Goal: Task Accomplishment & Management: Manage account settings

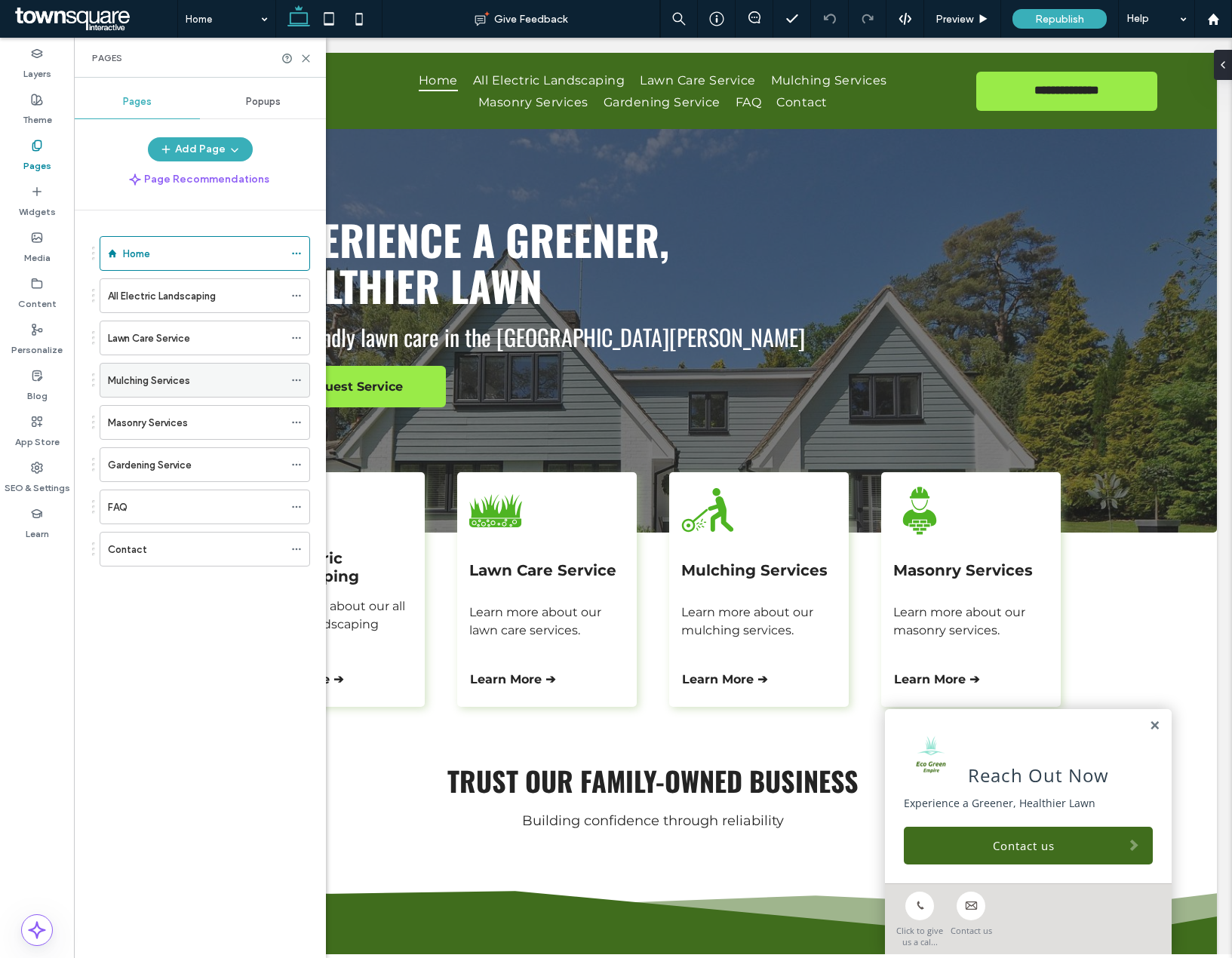
click at [295, 382] on icon at bounding box center [297, 380] width 11 height 11
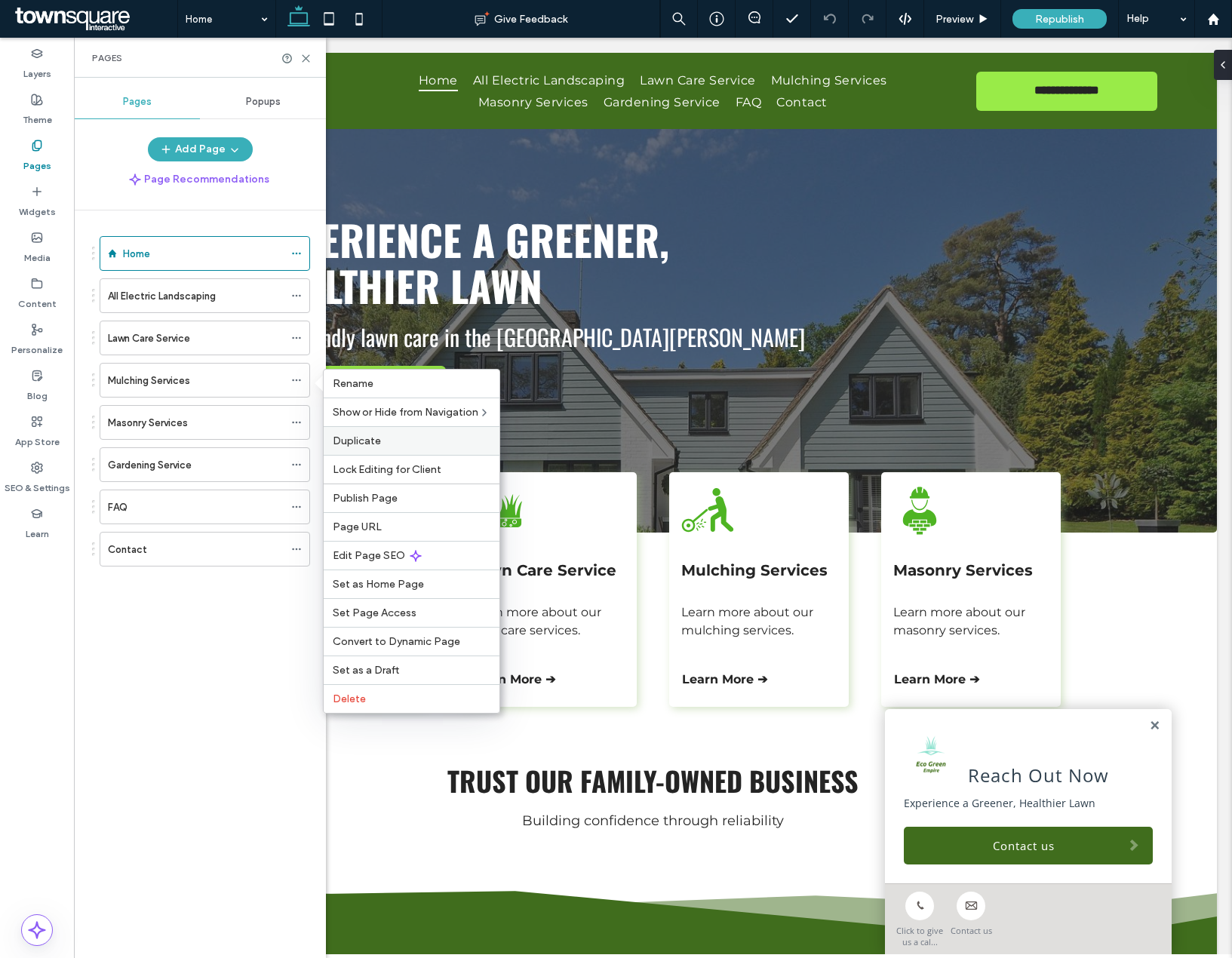
click at [370, 453] on div "Duplicate" at bounding box center [412, 440] width 176 height 28
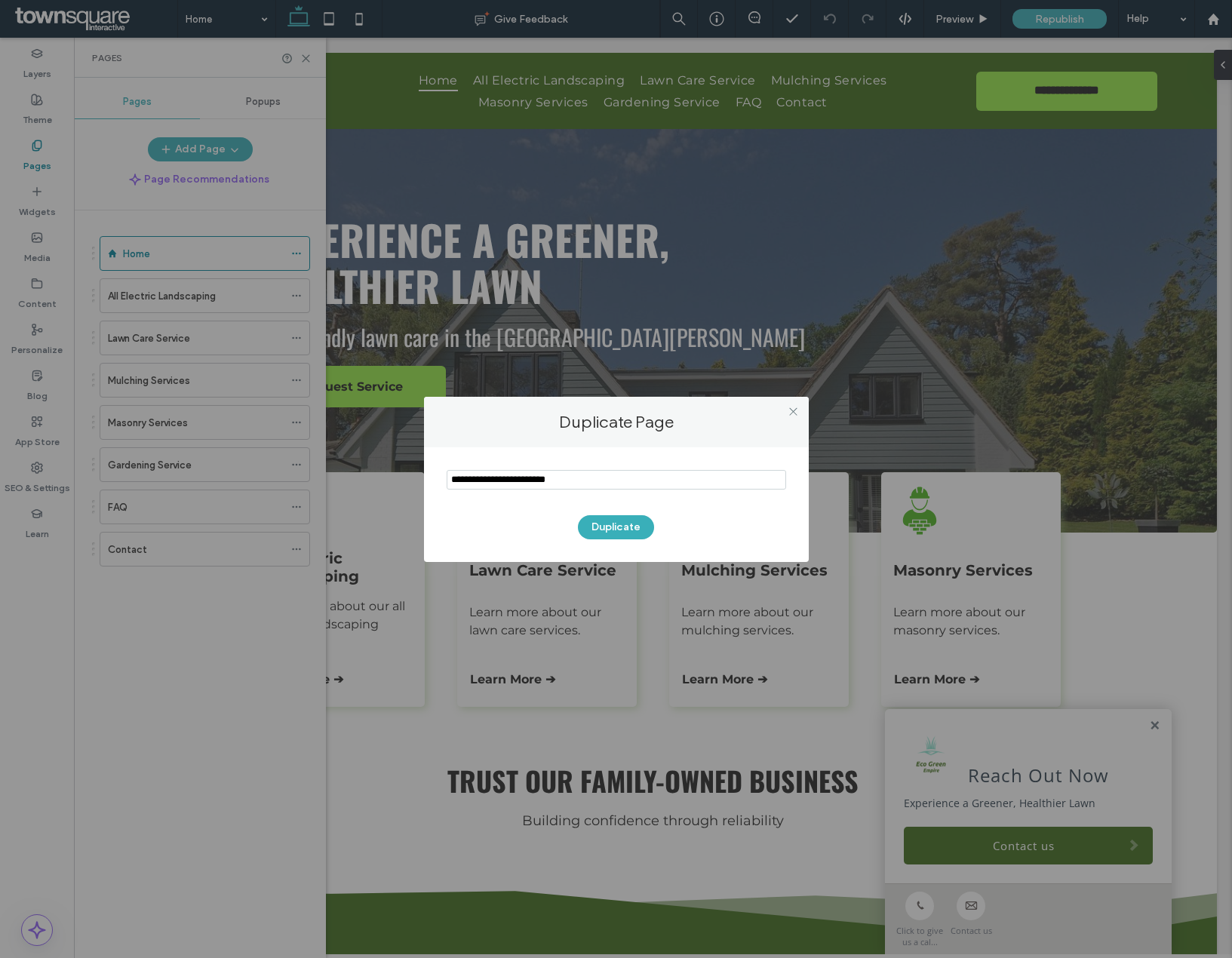
click at [606, 482] on input "notEmpty" at bounding box center [617, 480] width 340 height 20
type input "**********"
click at [639, 529] on button "Duplicate" at bounding box center [616, 527] width 77 height 24
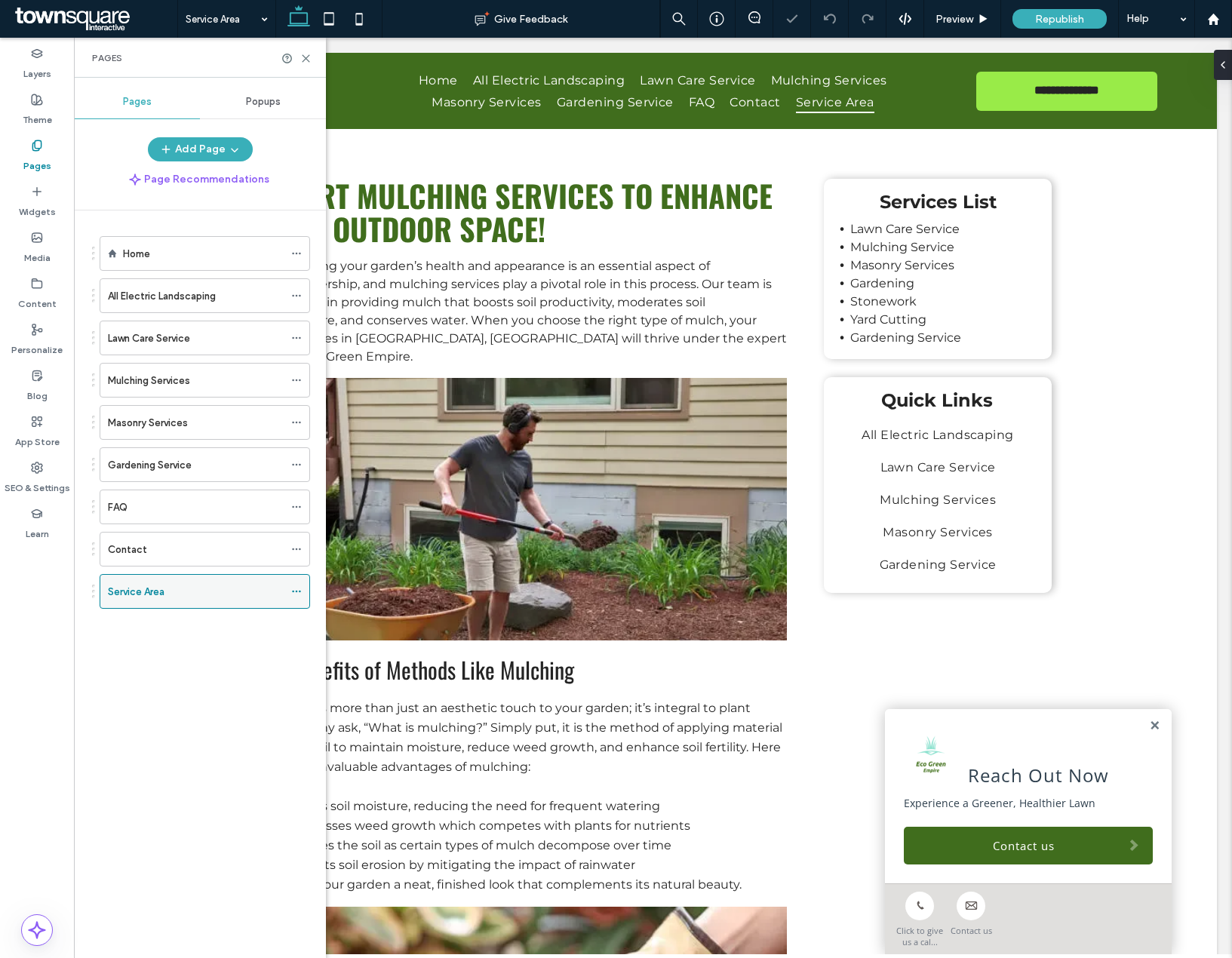
click at [216, 595] on div "Service Area" at bounding box center [196, 591] width 176 height 16
click at [311, 59] on div "Pages" at bounding box center [200, 57] width 252 height 40
click at [306, 57] on use at bounding box center [305, 58] width 7 height 7
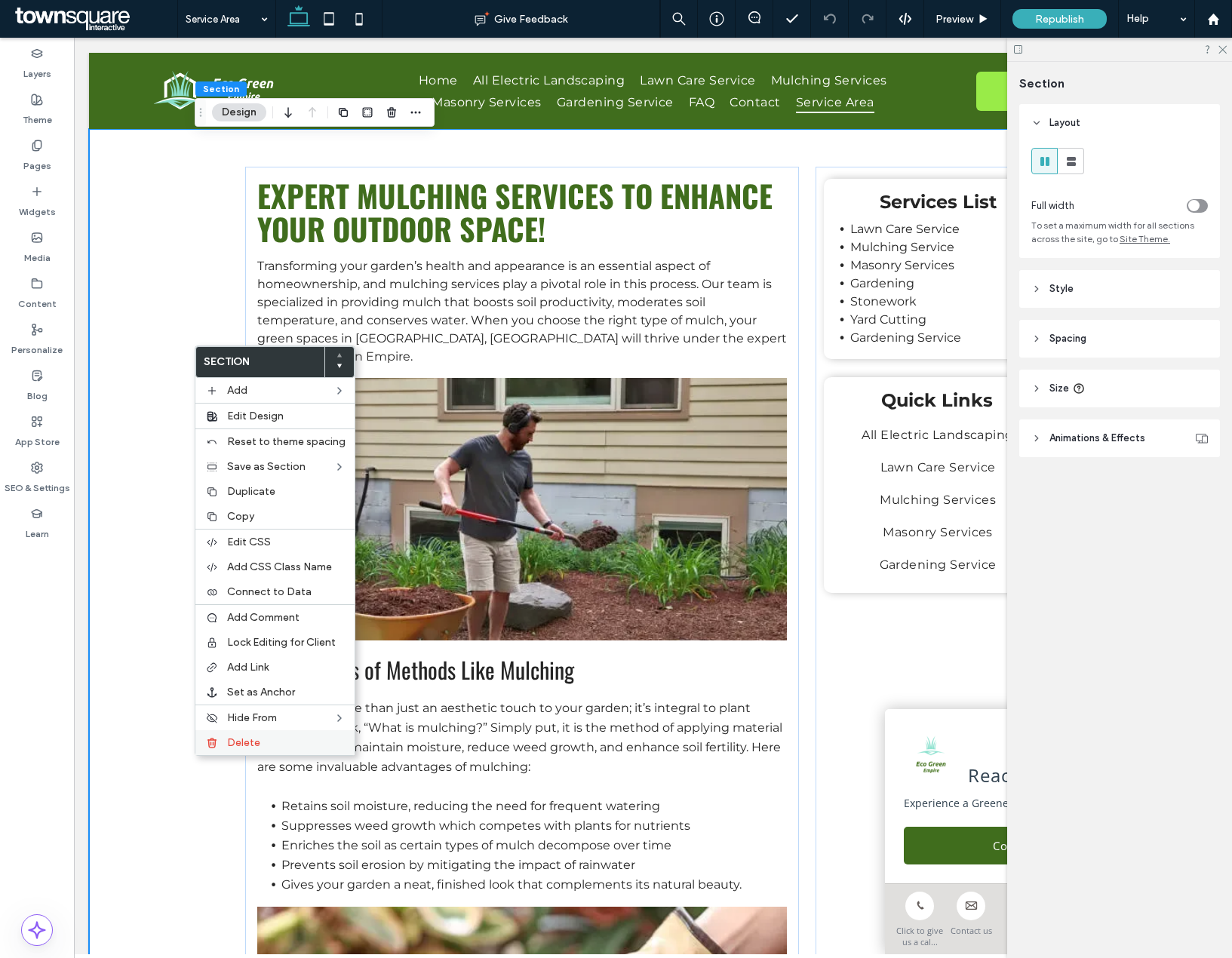
click at [223, 737] on div "Delete" at bounding box center [275, 742] width 159 height 25
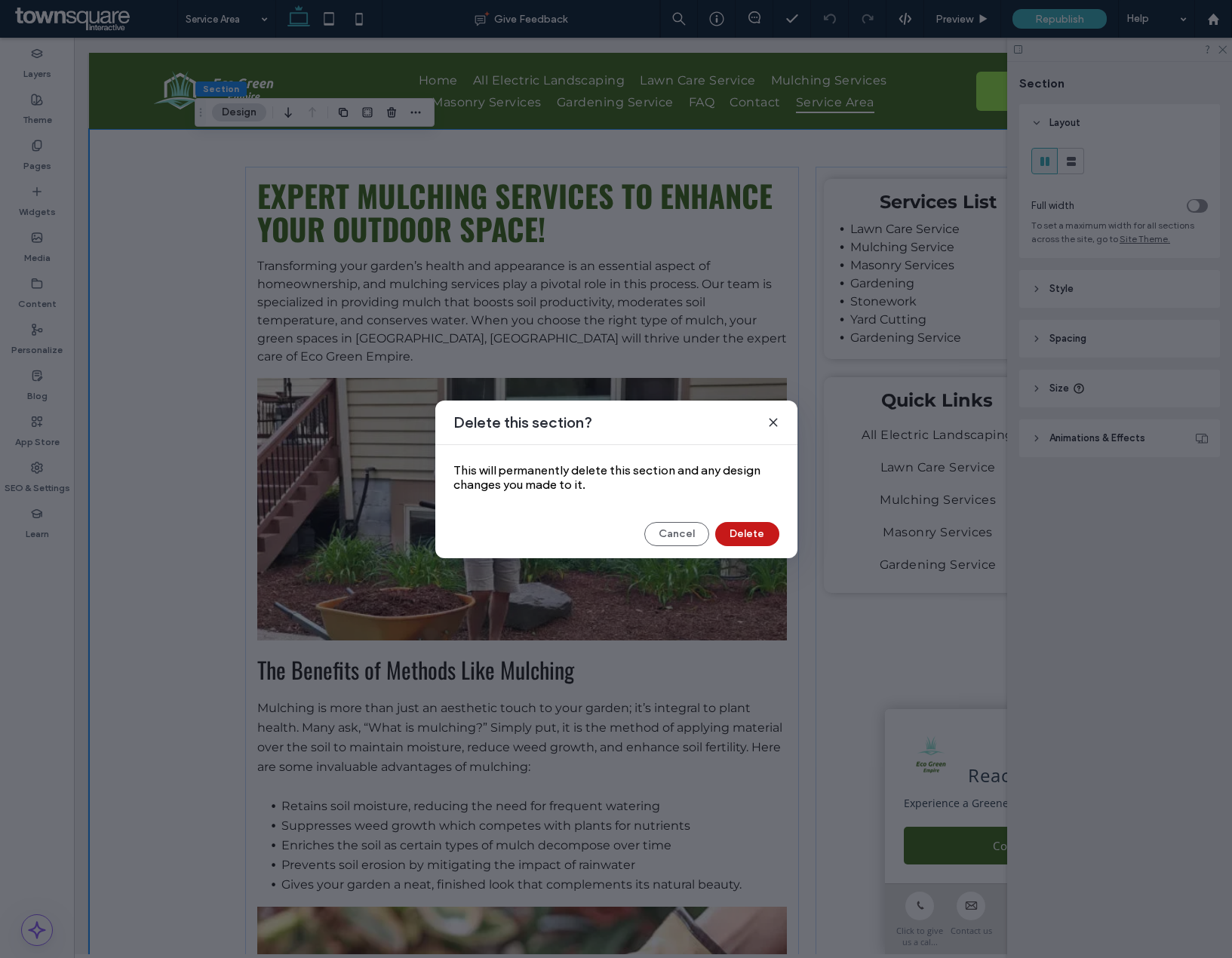
click at [740, 539] on button "Delete" at bounding box center [748, 534] width 64 height 24
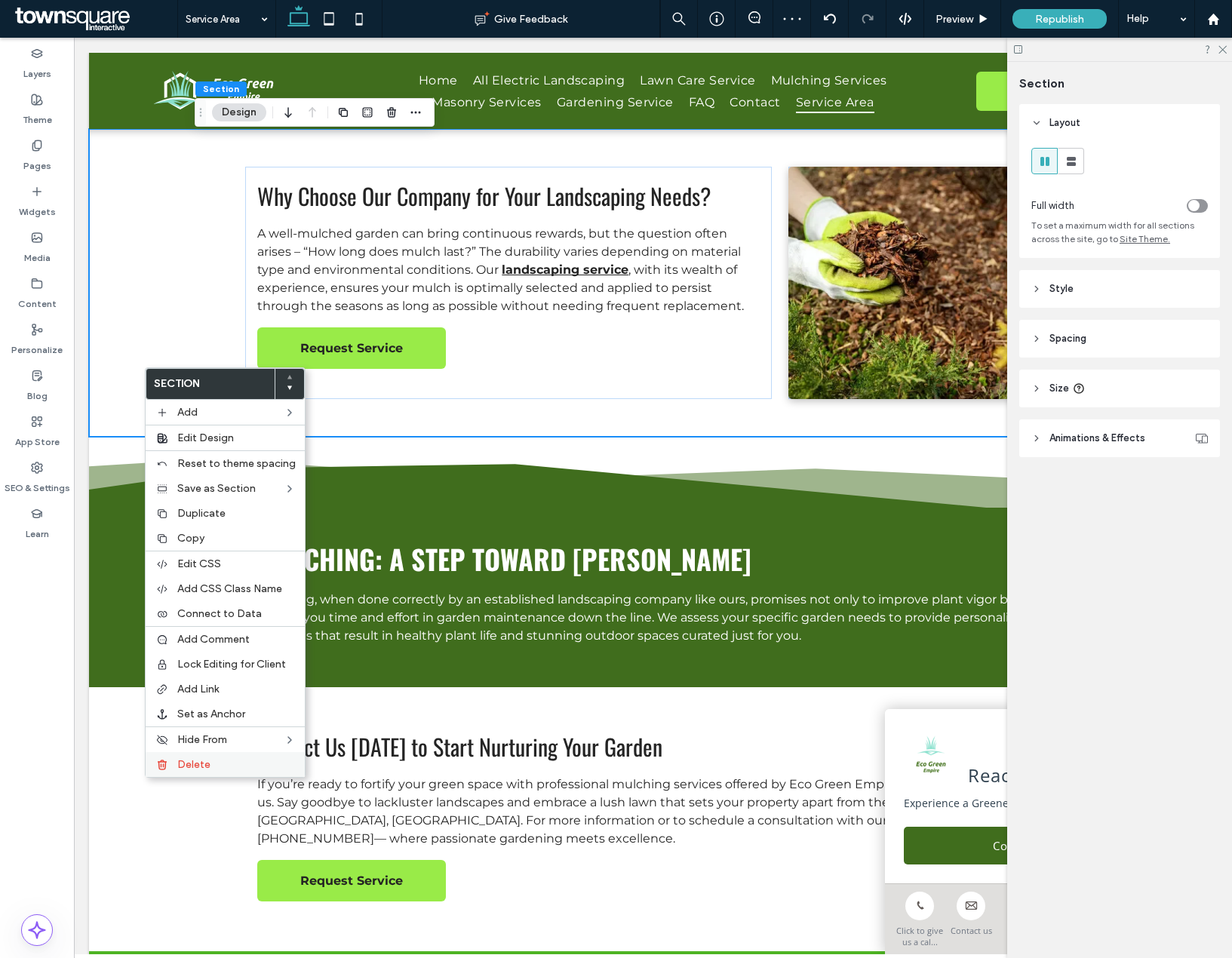
click at [190, 771] on div "Delete" at bounding box center [225, 764] width 159 height 25
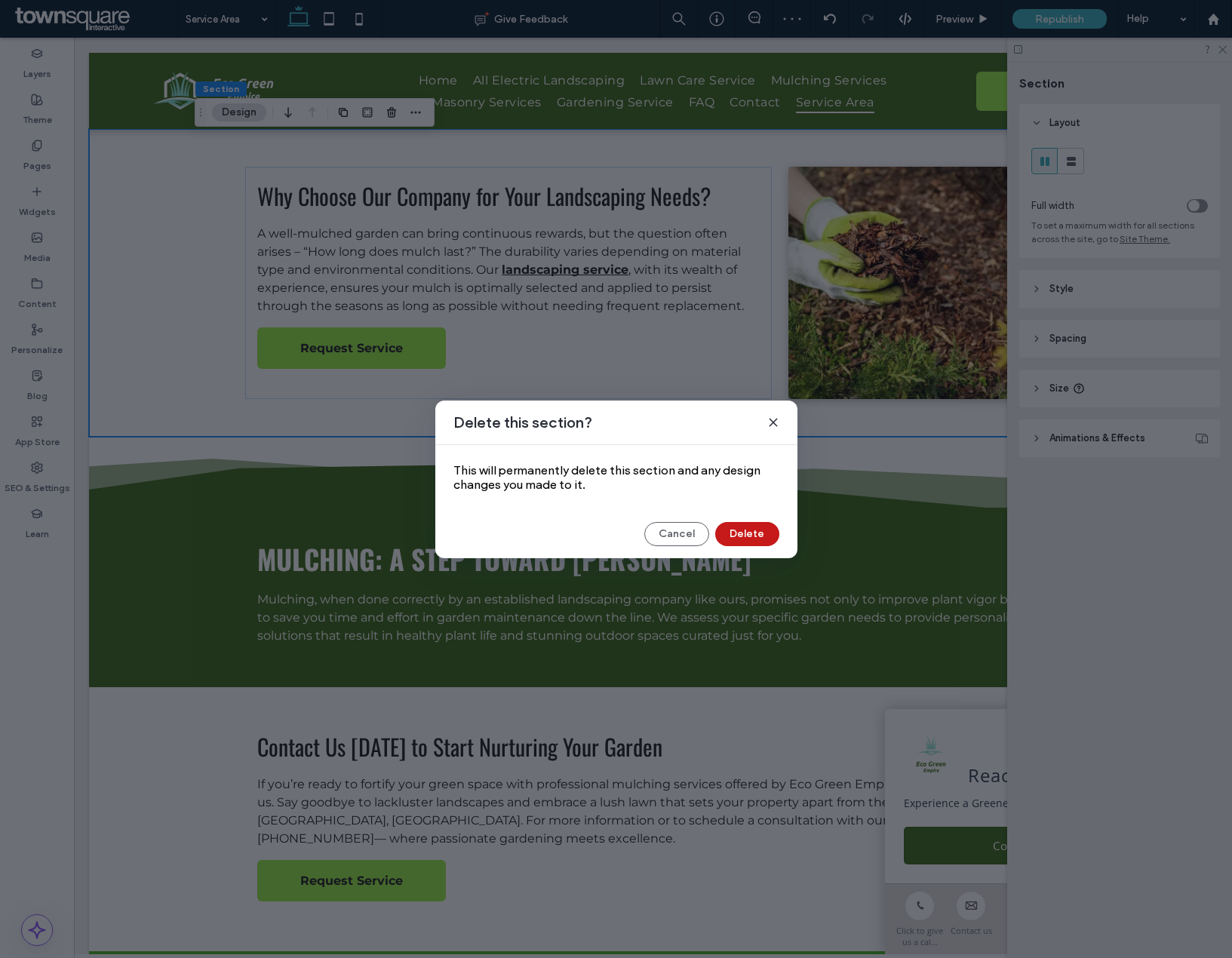
click at [765, 536] on button "Delete" at bounding box center [748, 534] width 64 height 24
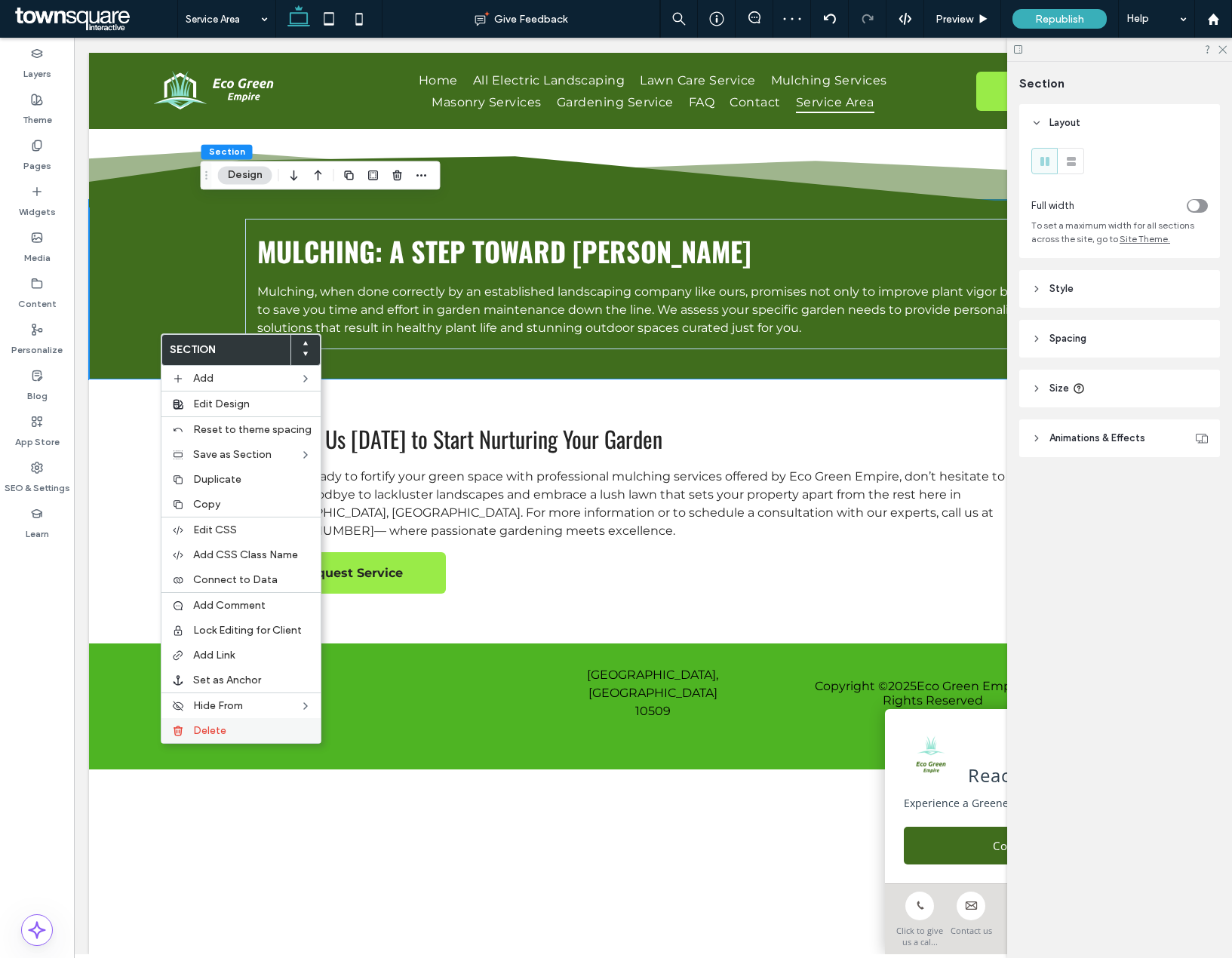
click at [240, 737] on div "Delete" at bounding box center [241, 731] width 159 height 25
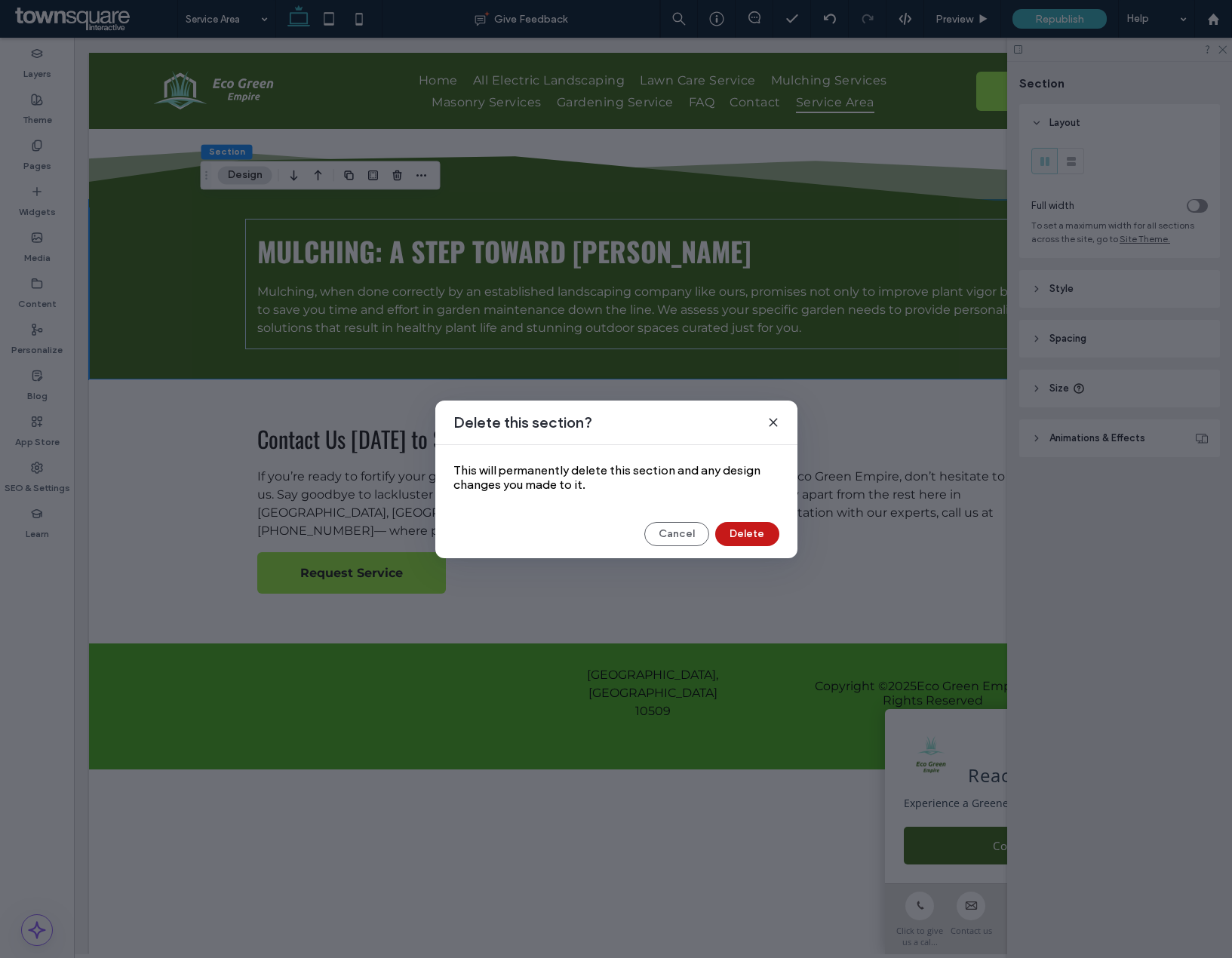
click at [749, 536] on button "Delete" at bounding box center [748, 534] width 64 height 24
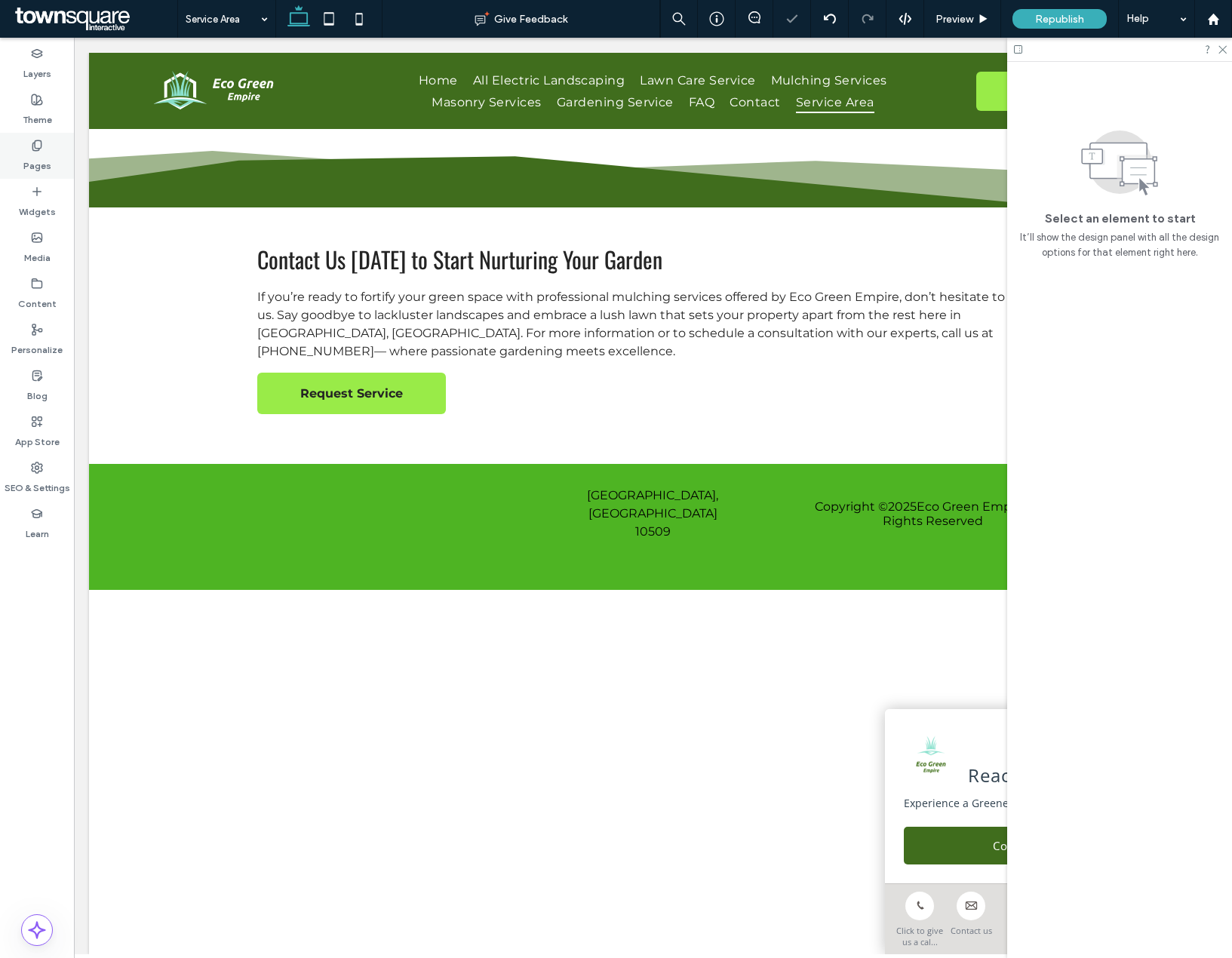
click at [24, 146] on div "Pages" at bounding box center [37, 156] width 74 height 46
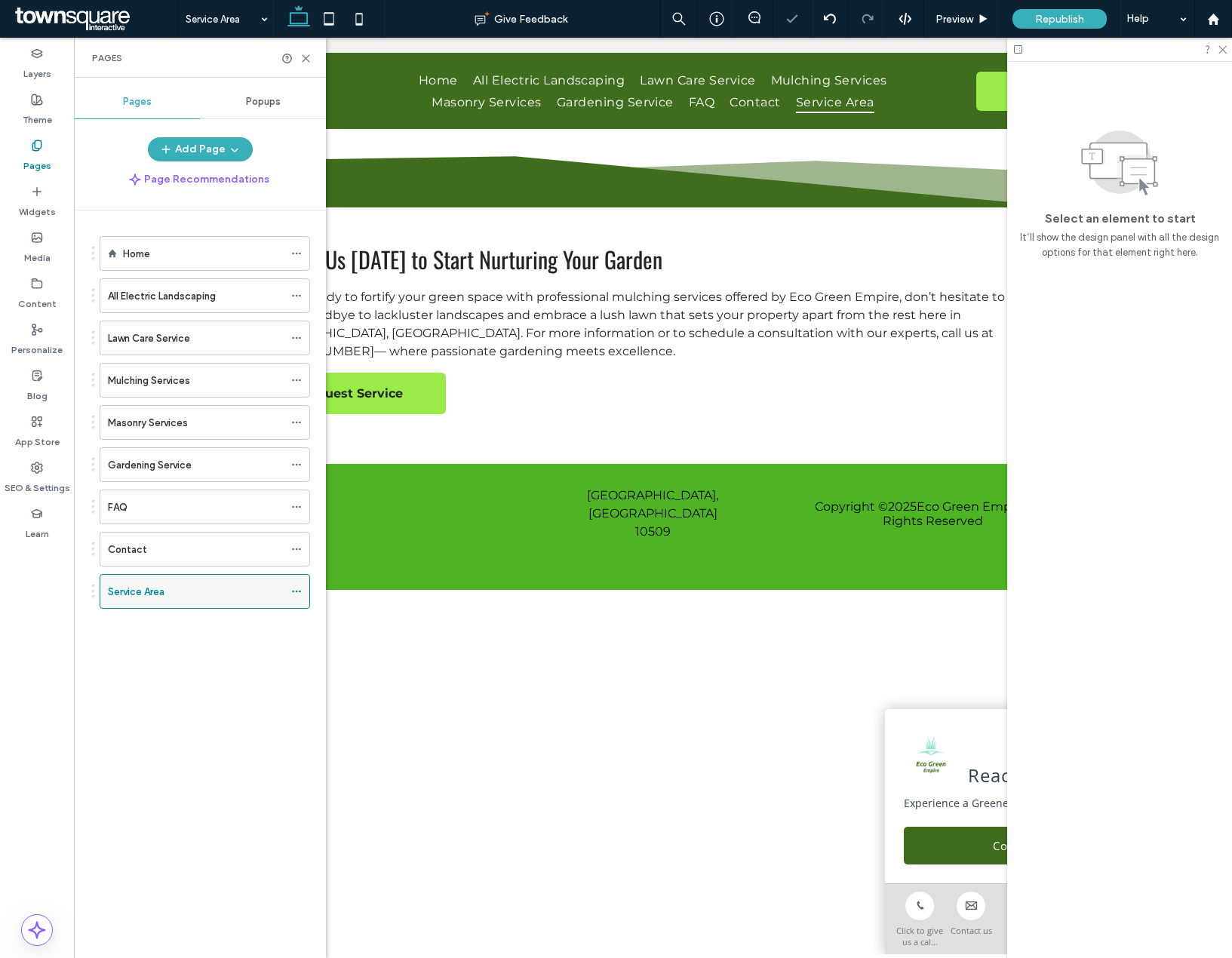
click at [297, 588] on icon at bounding box center [297, 591] width 11 height 11
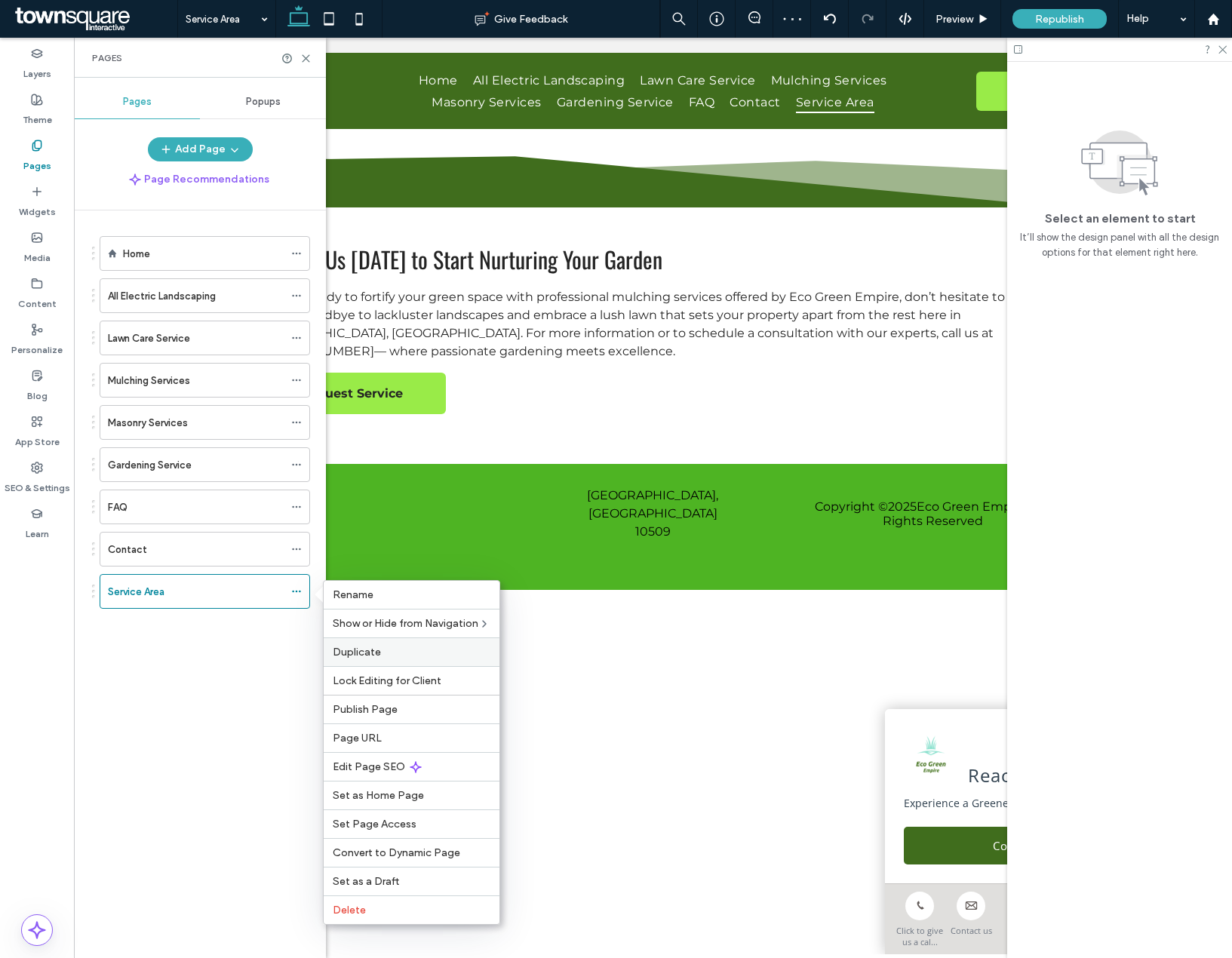
click at [360, 660] on div "Duplicate" at bounding box center [412, 651] width 176 height 28
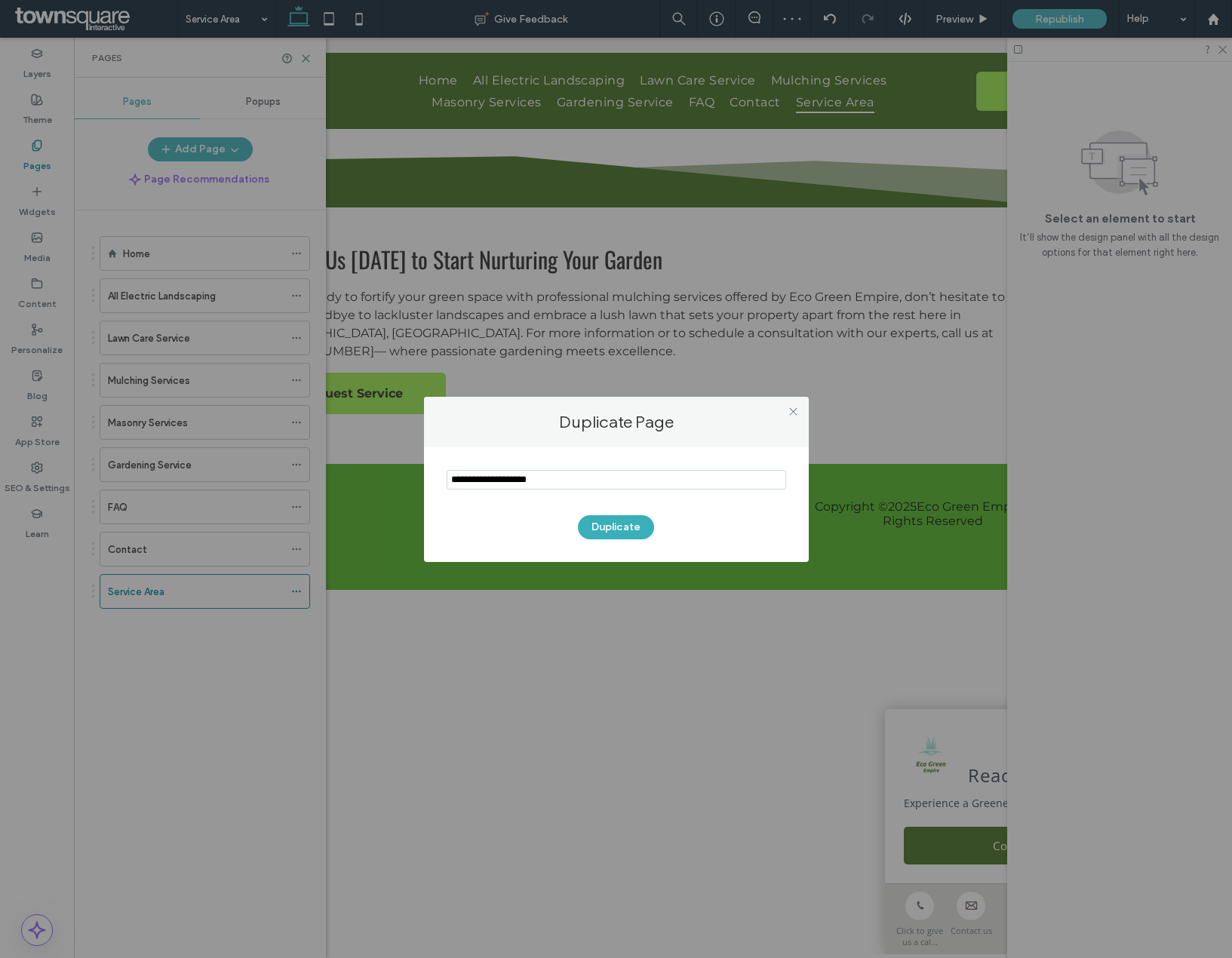
click at [521, 480] on input "notEmpty" at bounding box center [617, 480] width 340 height 20
type input "**********"
click at [618, 519] on button "Duplicate" at bounding box center [616, 527] width 77 height 24
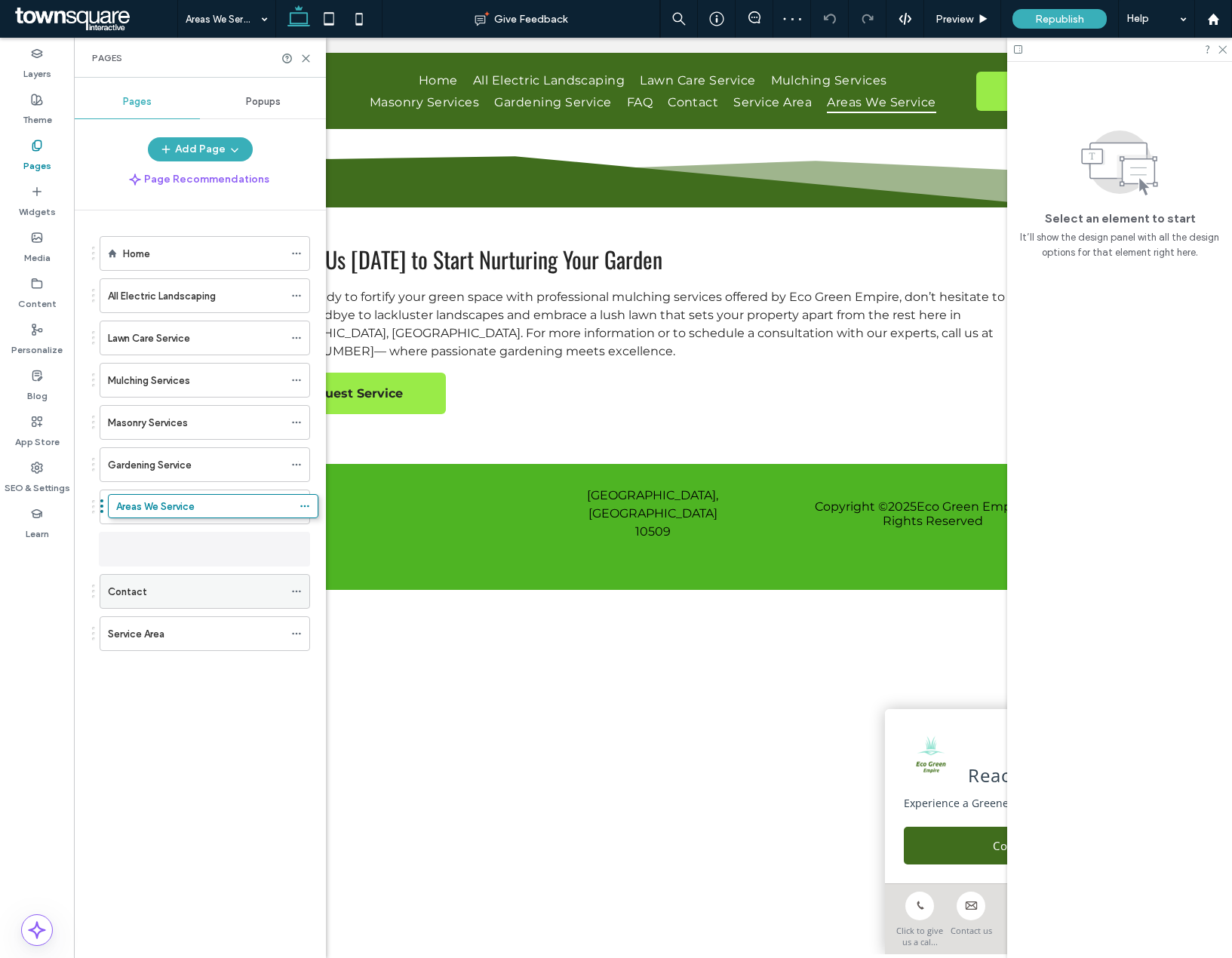
drag, startPoint x: 154, startPoint y: 645, endPoint x: 162, endPoint y: 532, distance: 113.3
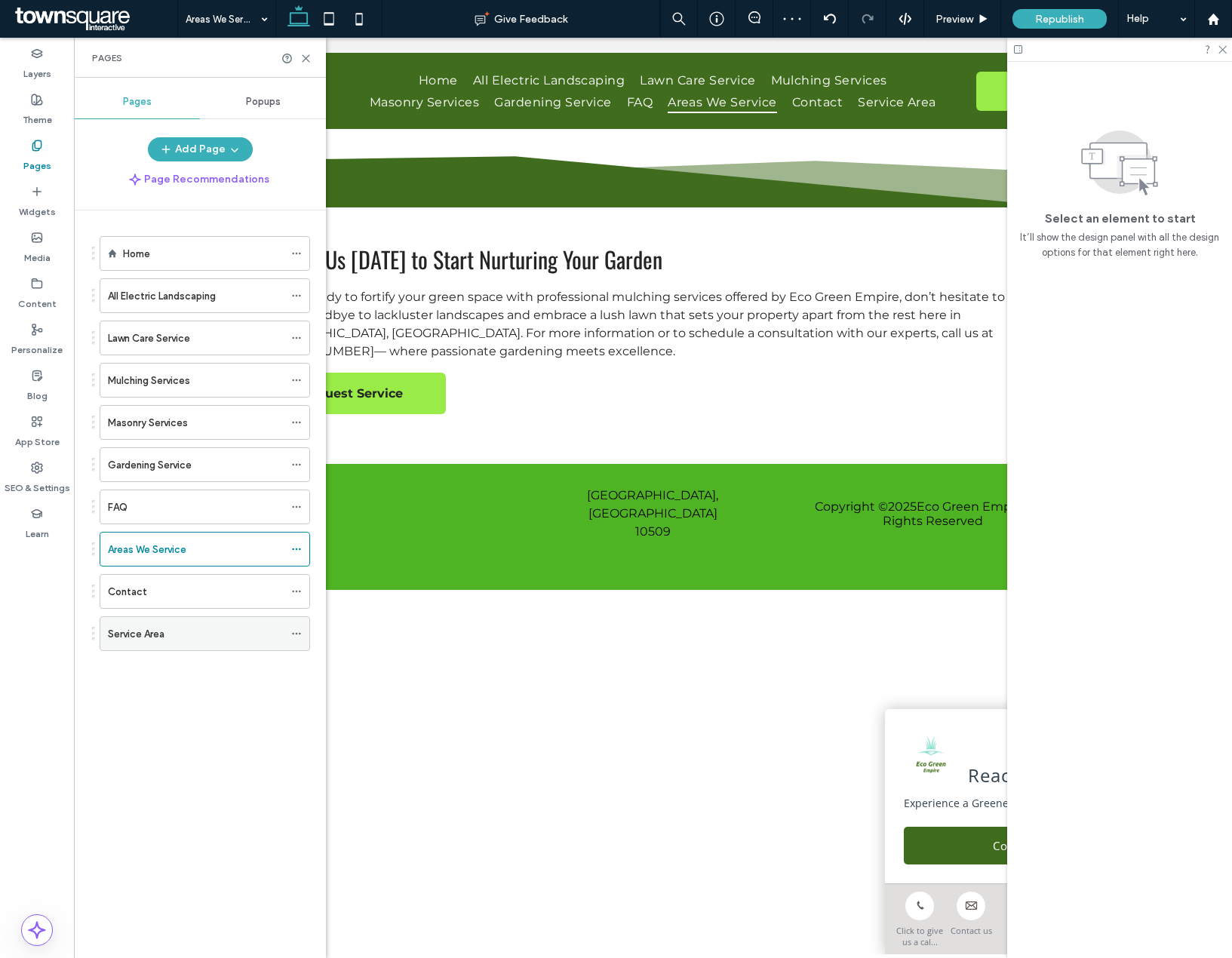
click at [295, 636] on icon at bounding box center [297, 634] width 11 height 11
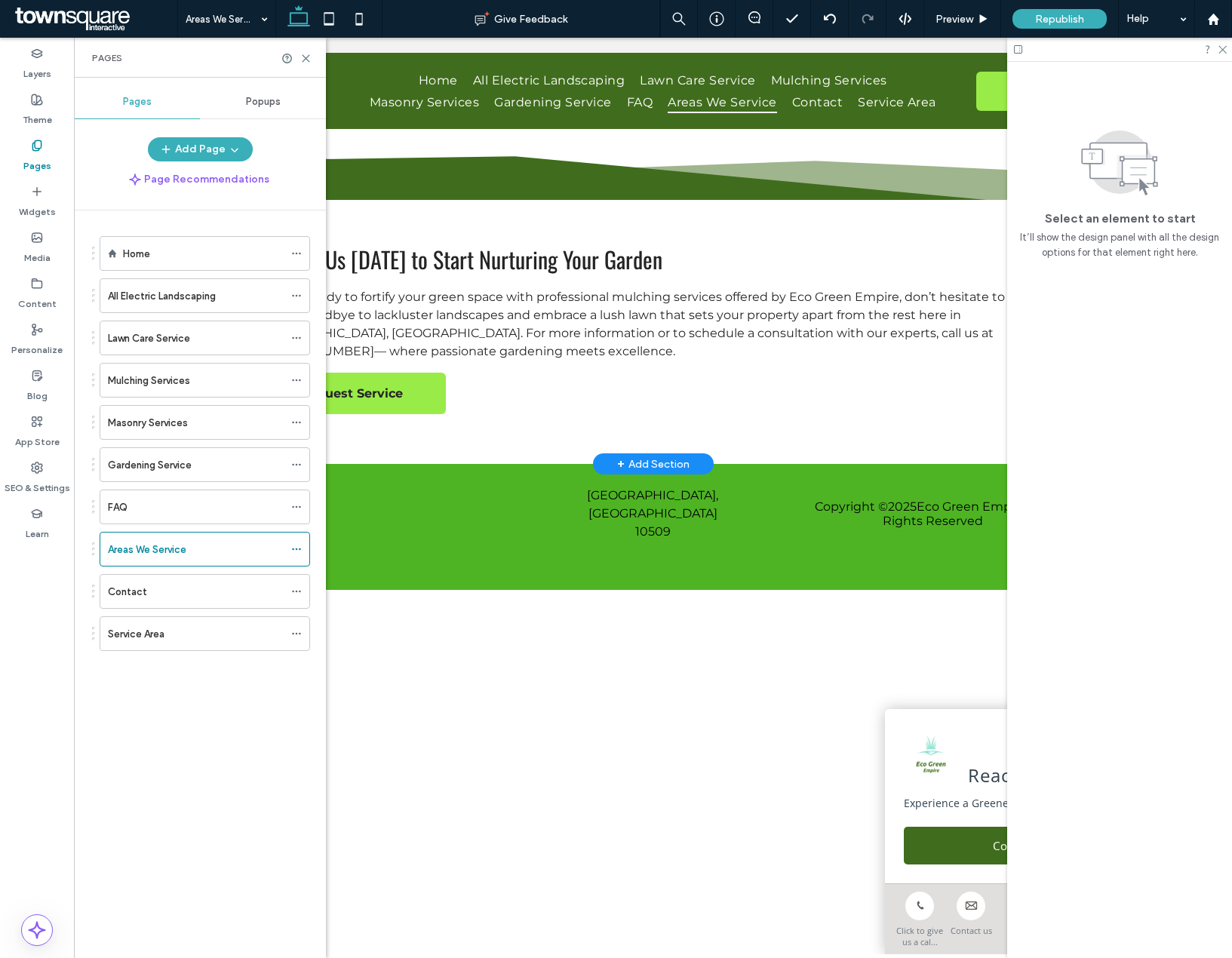
click at [636, 463] on div "+ Add Section" at bounding box center [653, 464] width 73 height 17
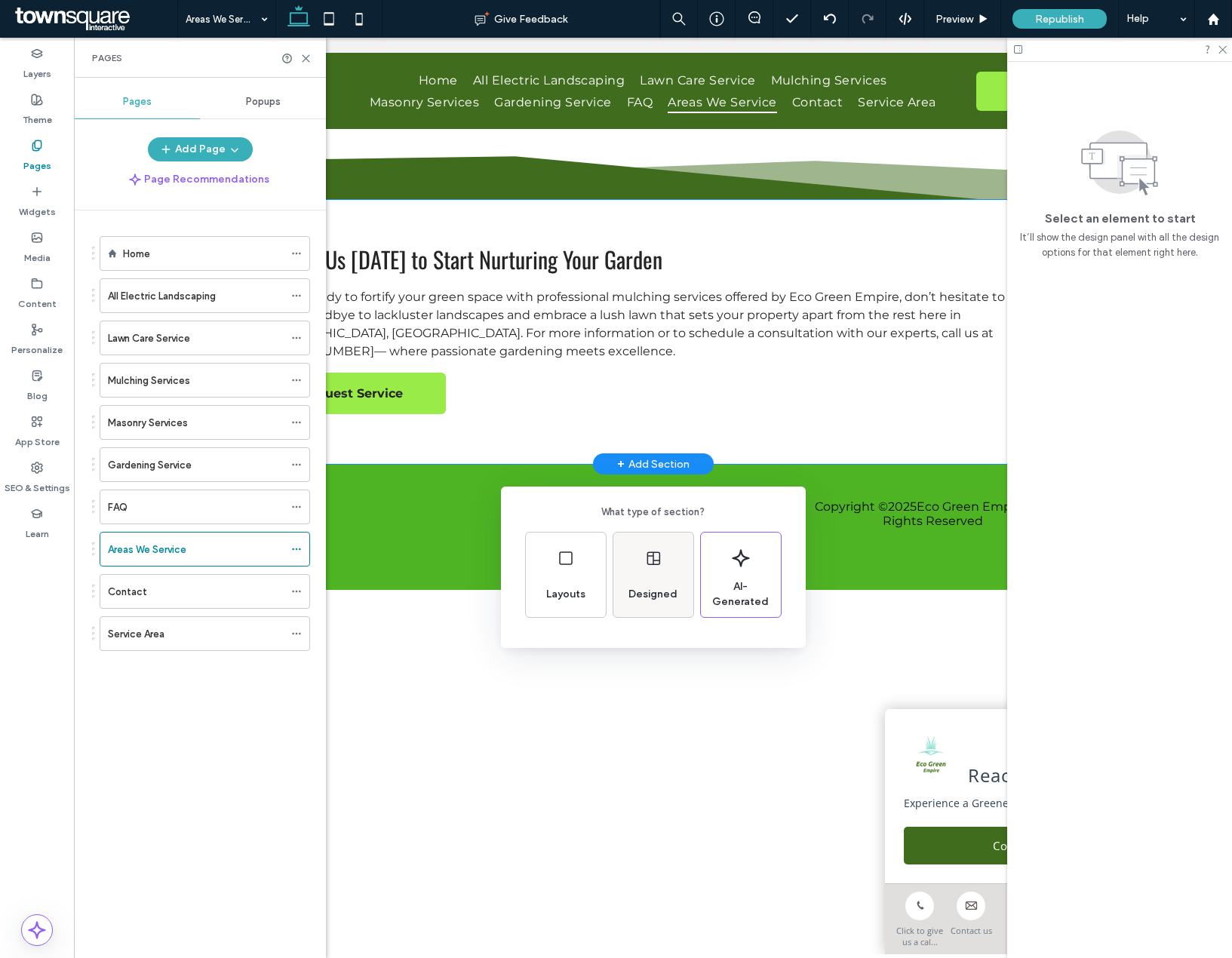
click at [670, 565] on div "Designed" at bounding box center [653, 575] width 80 height 84
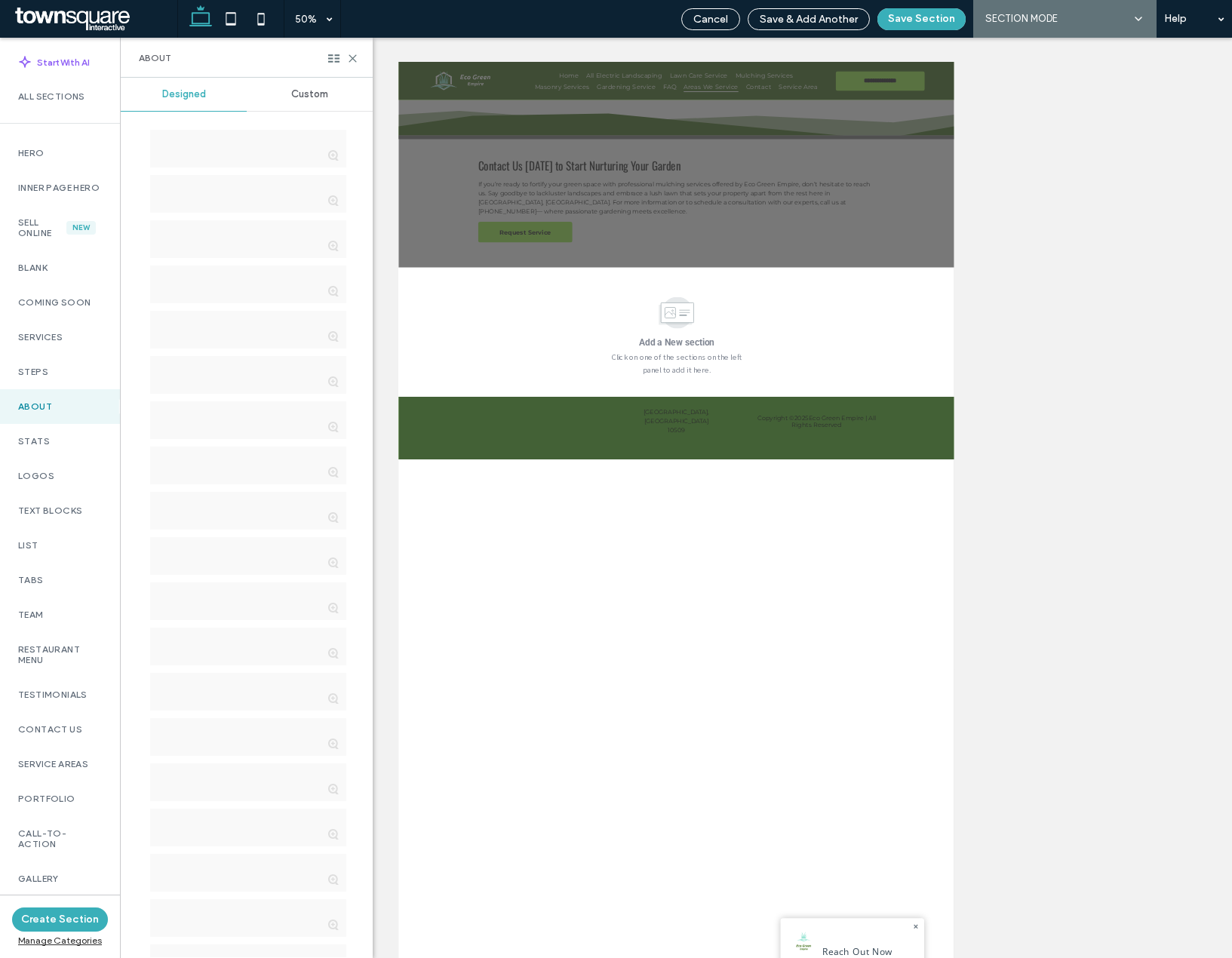
scroll to position [685, 0]
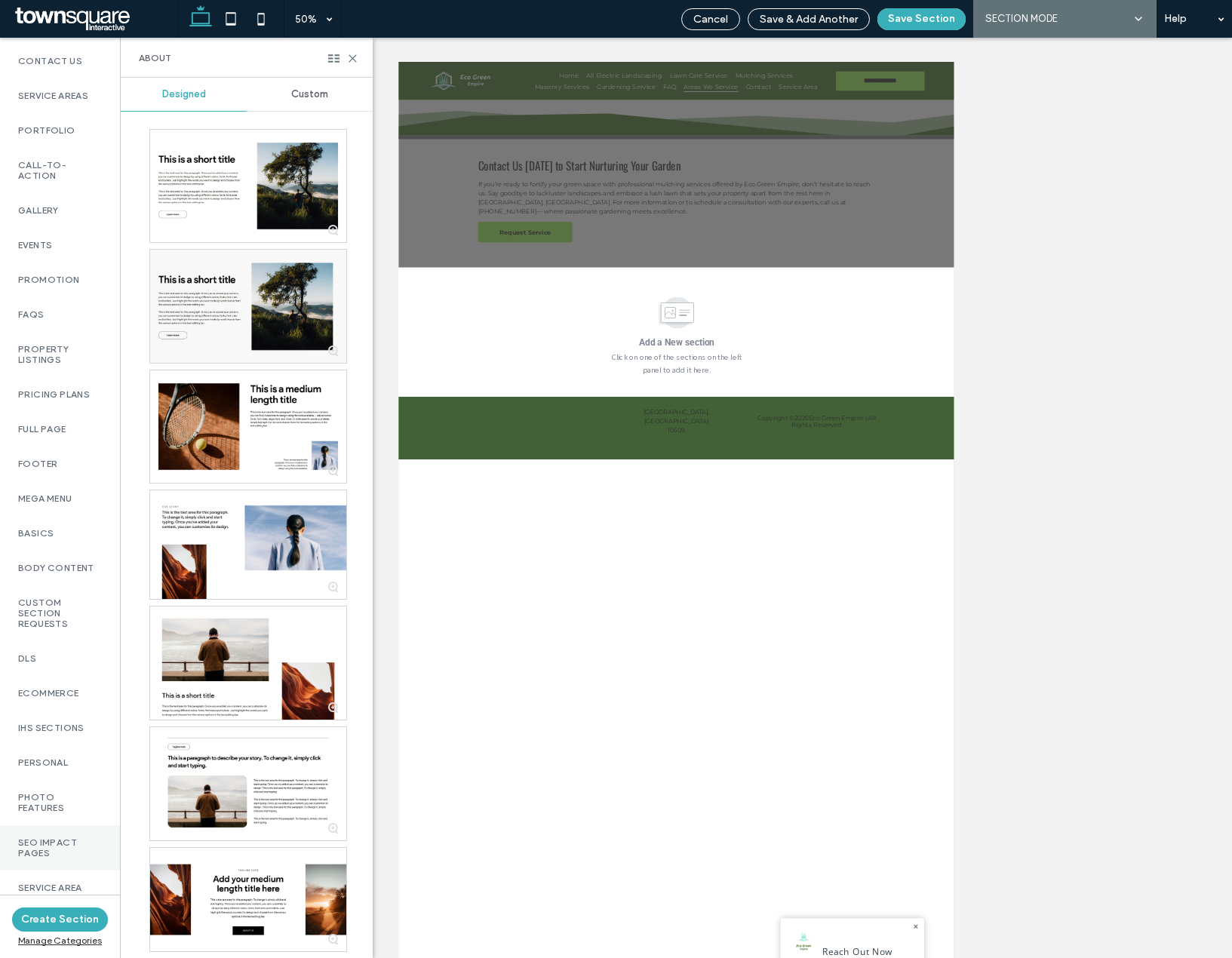
click at [44, 842] on label "SEO Impact Pages" at bounding box center [60, 848] width 83 height 21
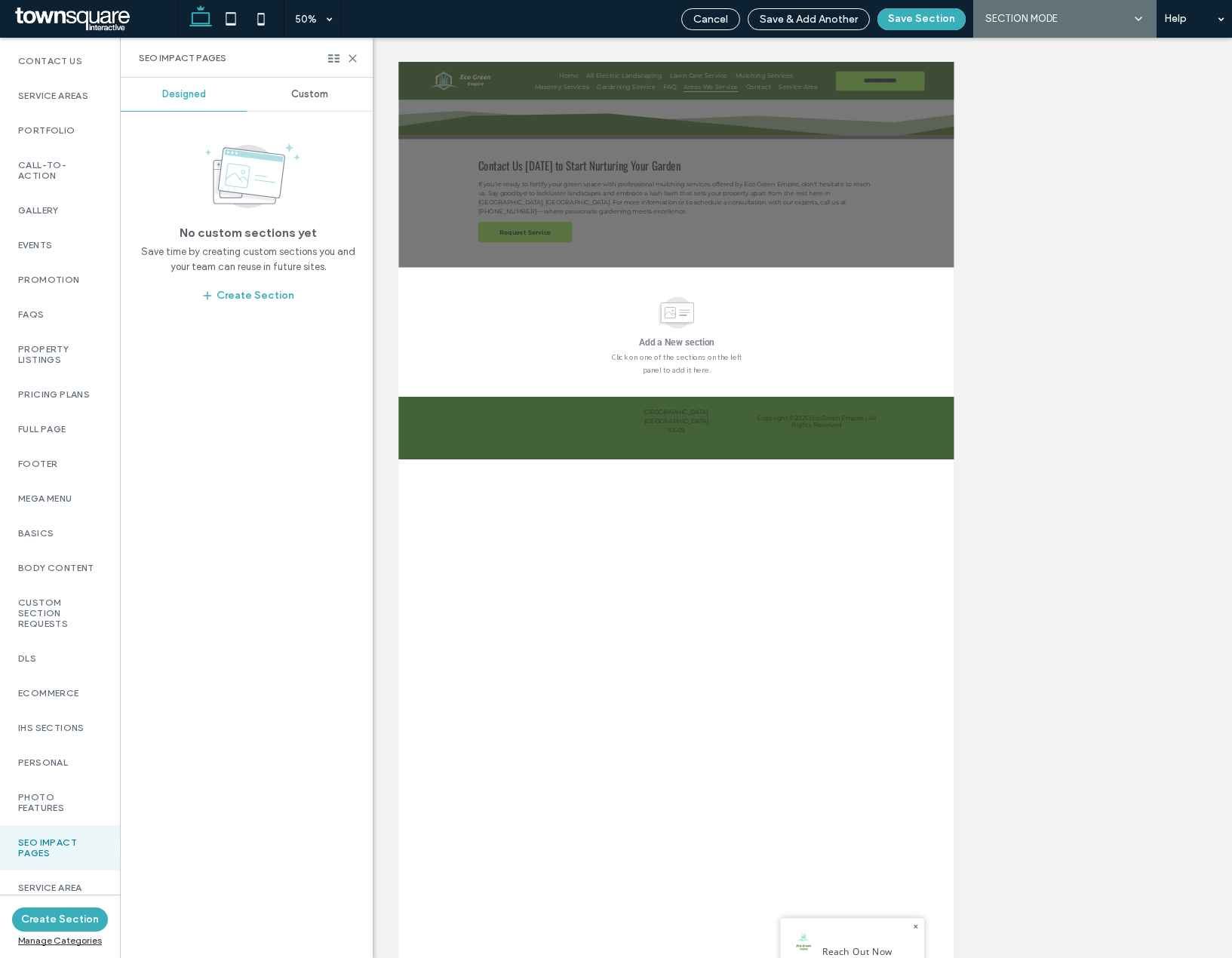
click at [294, 94] on span "Custom" at bounding box center [310, 94] width 37 height 12
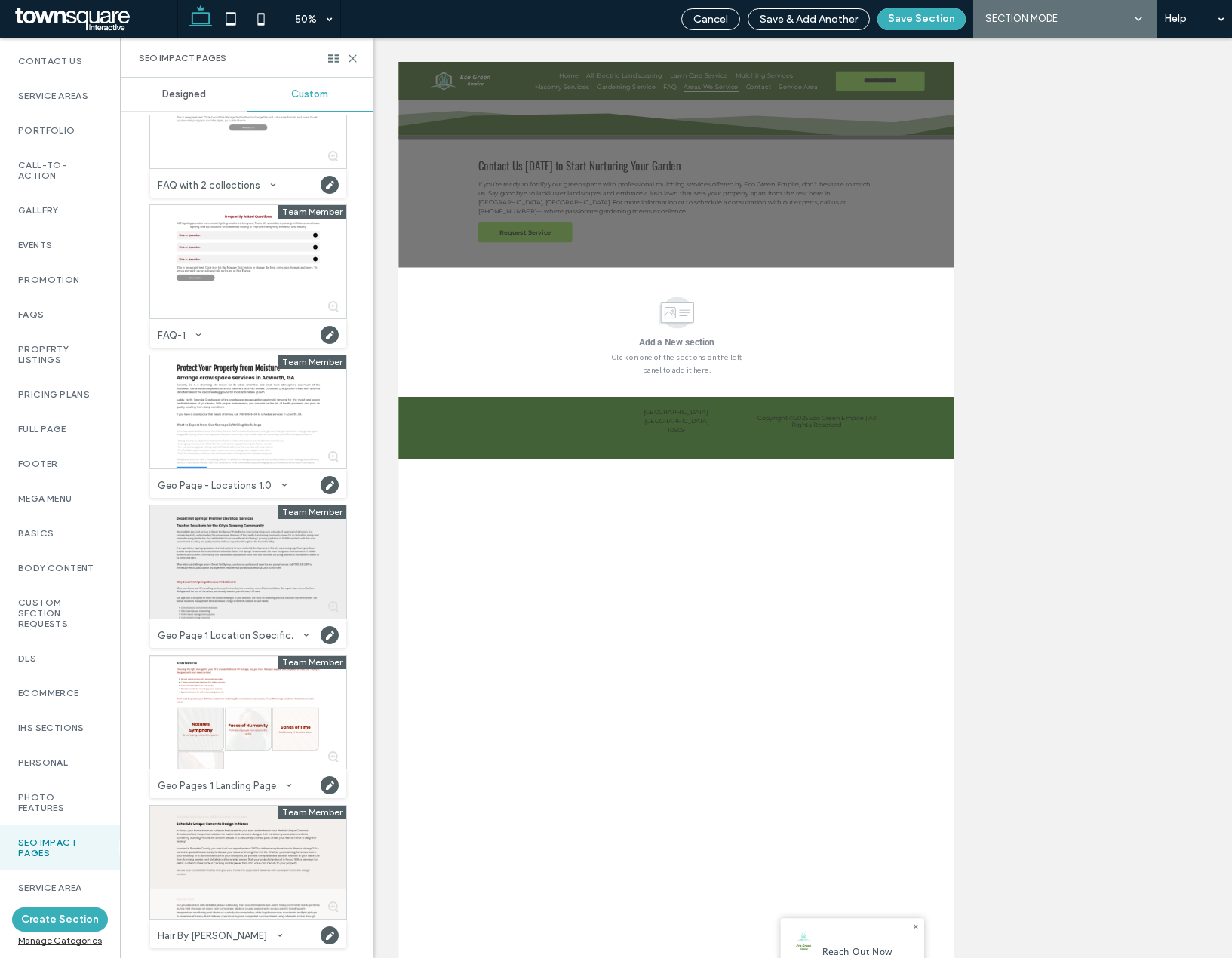
scroll to position [76, 0]
click at [213, 556] on div at bounding box center [248, 562] width 196 height 113
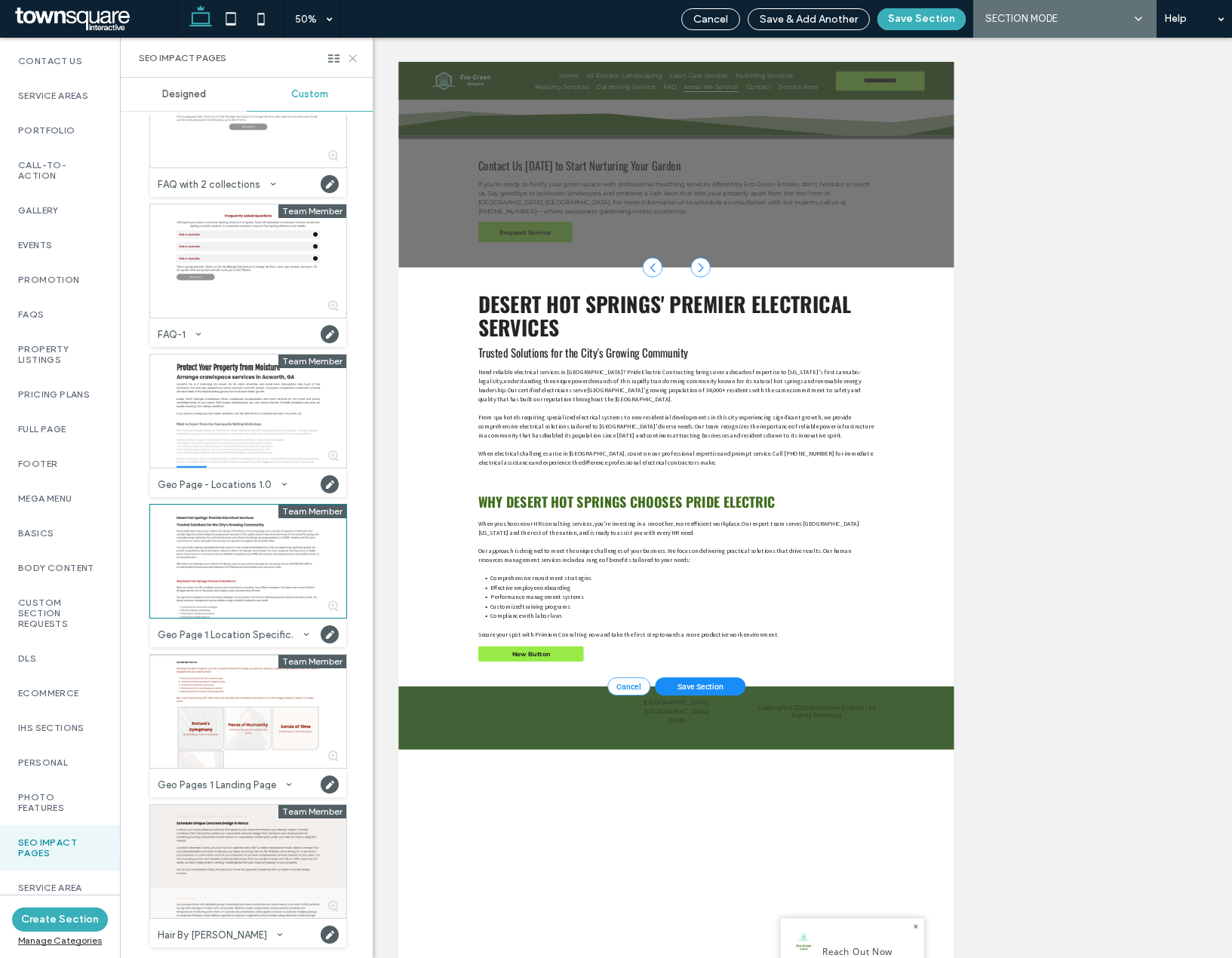
click at [351, 60] on use at bounding box center [352, 58] width 7 height 7
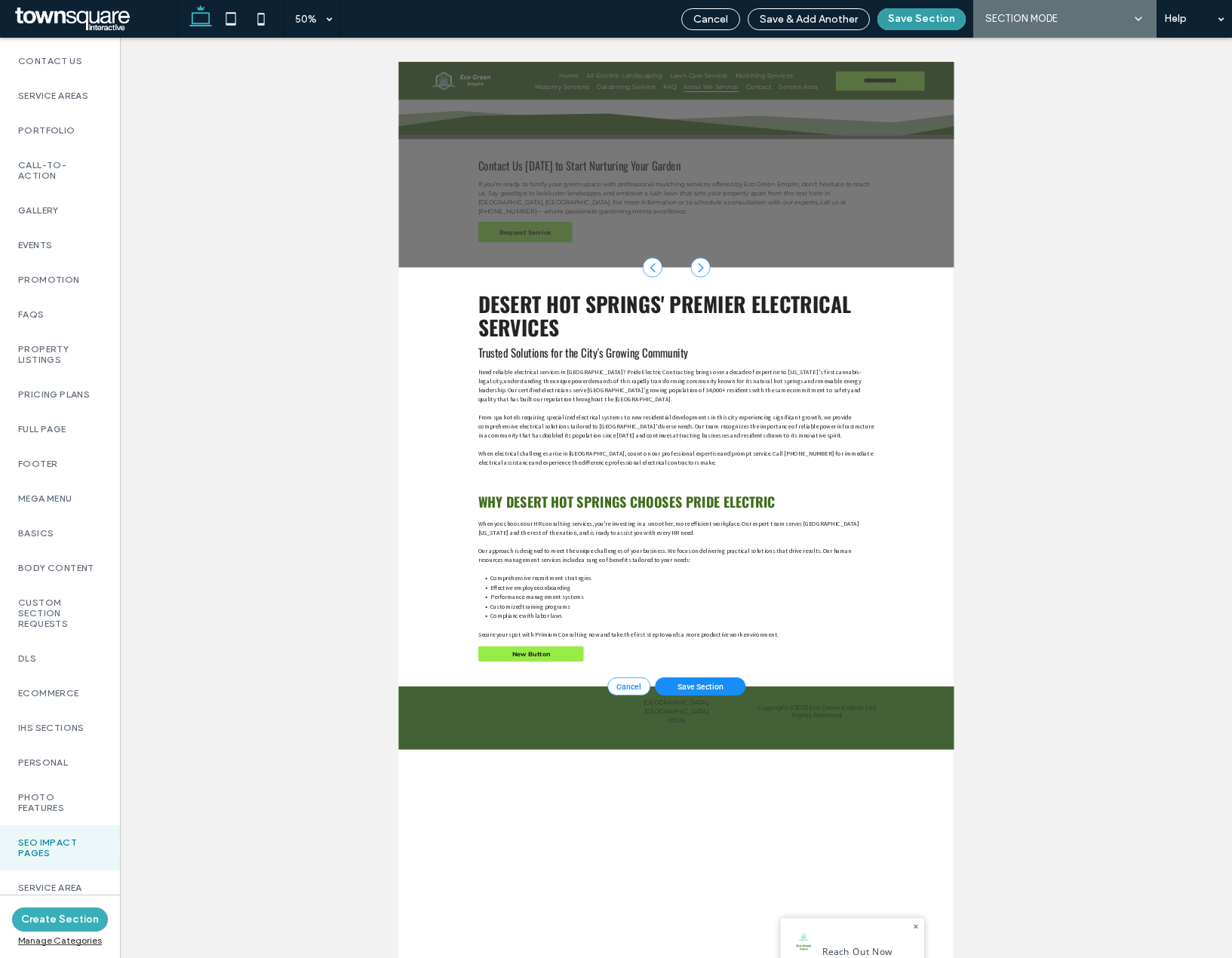
click at [891, 14] on button "Save Section" at bounding box center [921, 19] width 88 height 22
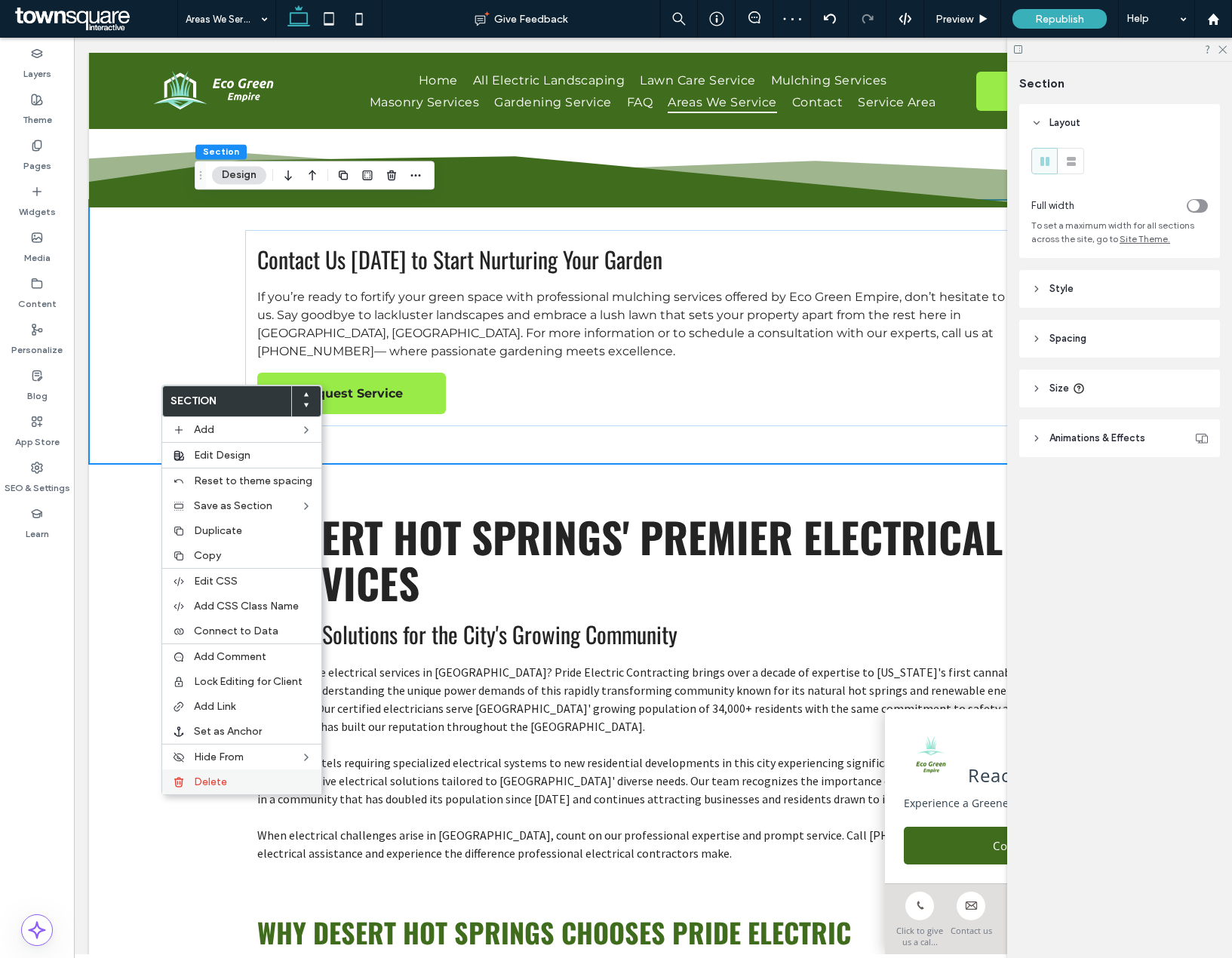
click at [204, 774] on div "Delete" at bounding box center [242, 782] width 159 height 25
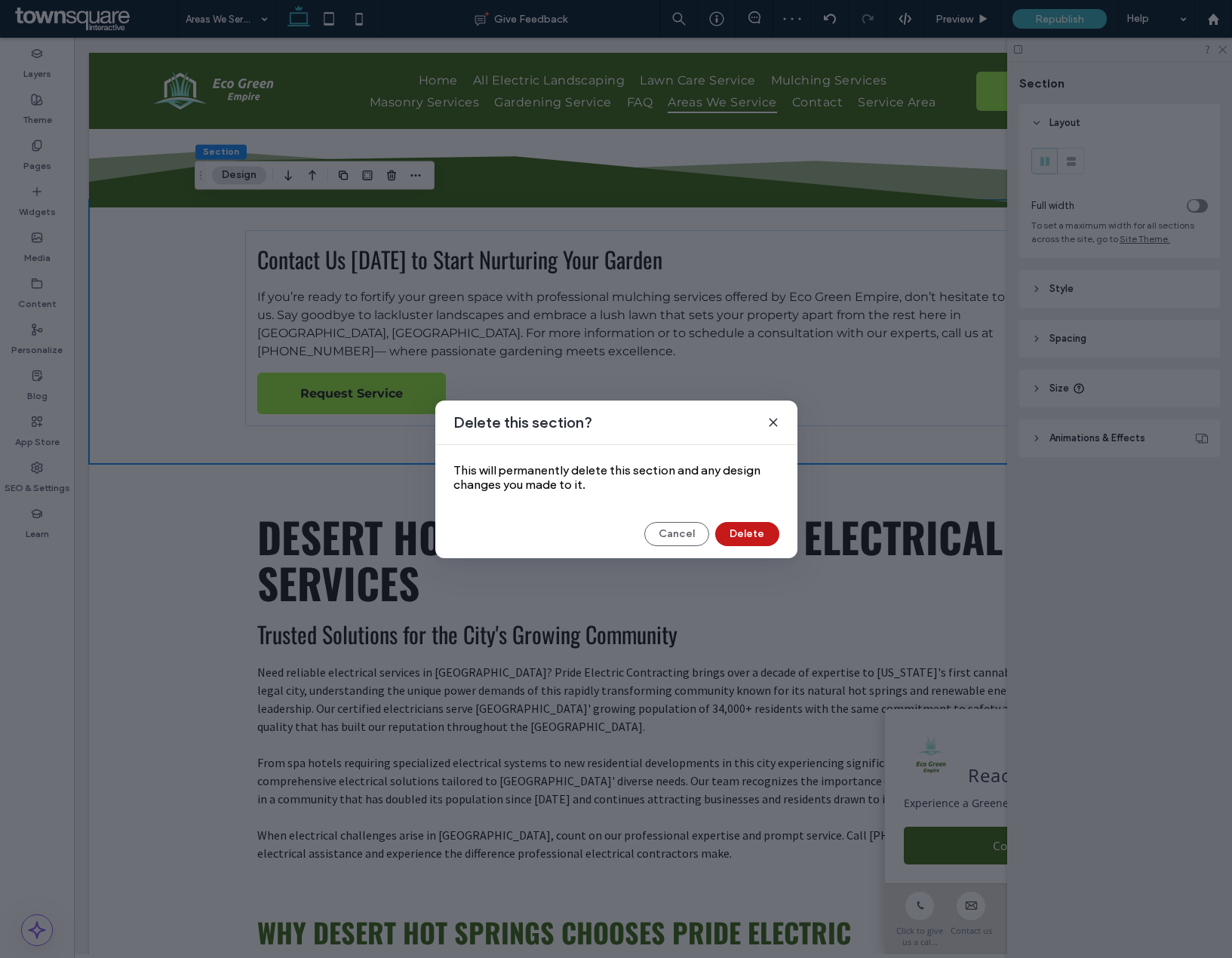
click at [762, 528] on button "Delete" at bounding box center [748, 534] width 64 height 24
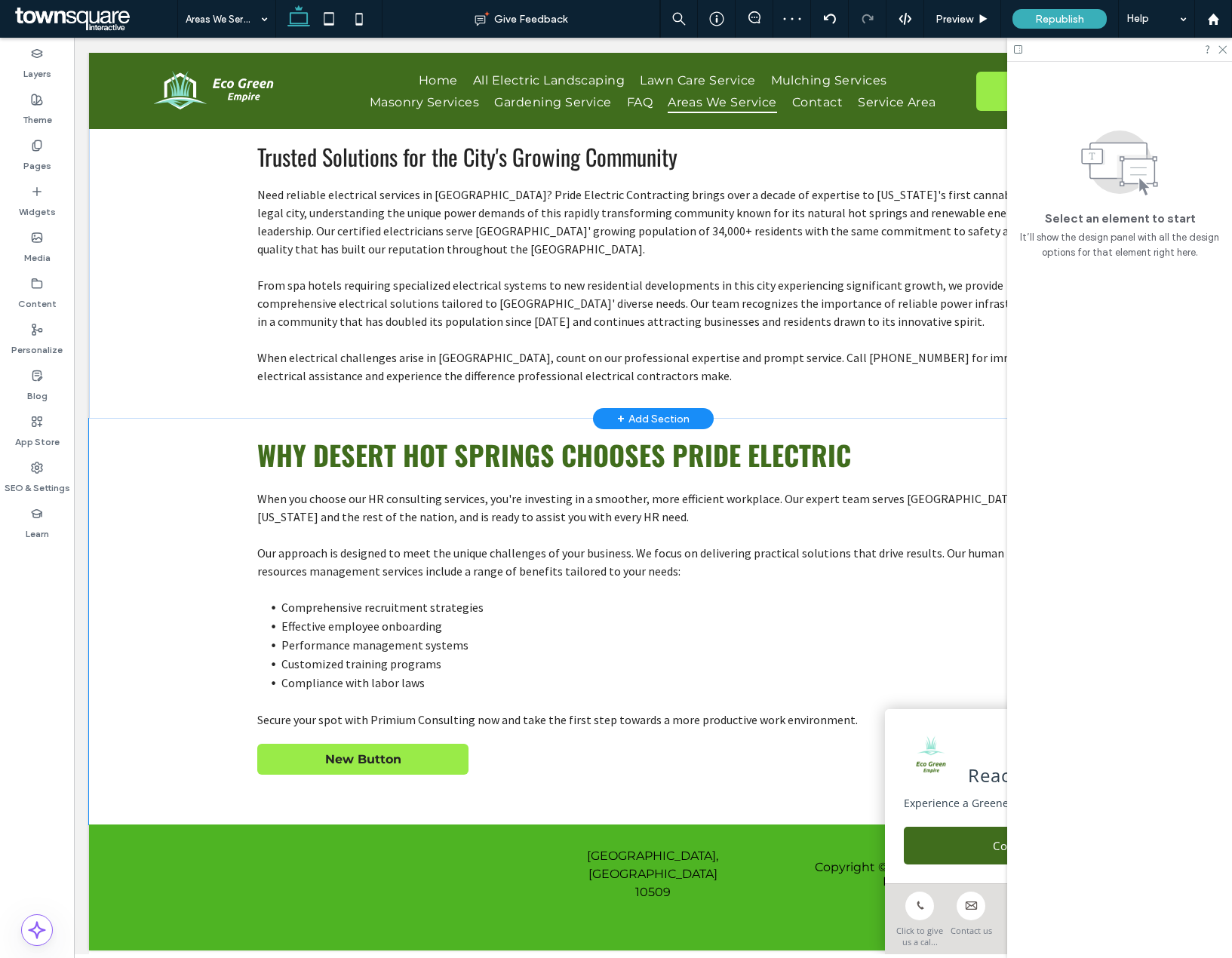
scroll to position [0, 0]
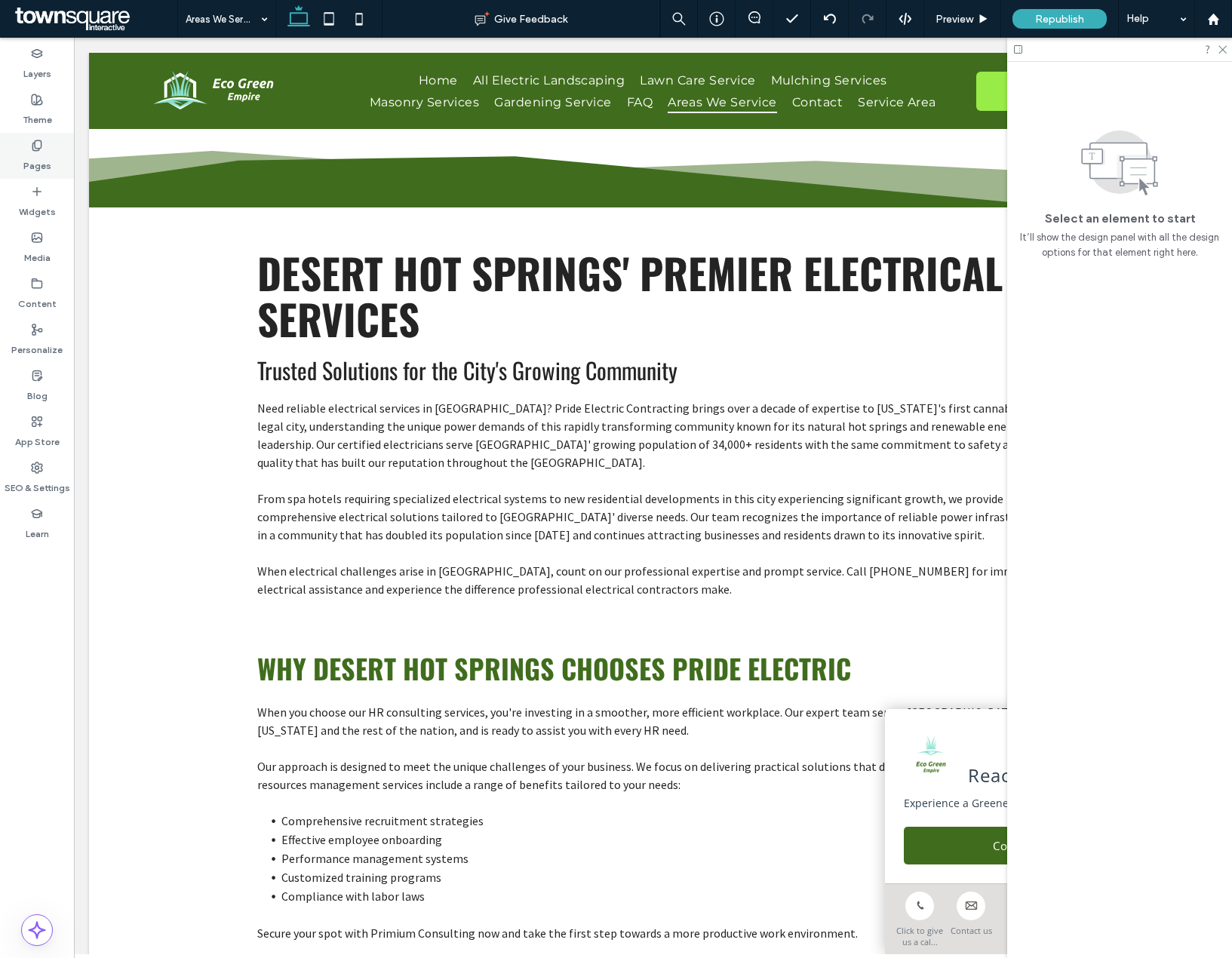
click at [40, 170] on label "Pages" at bounding box center [37, 162] width 28 height 21
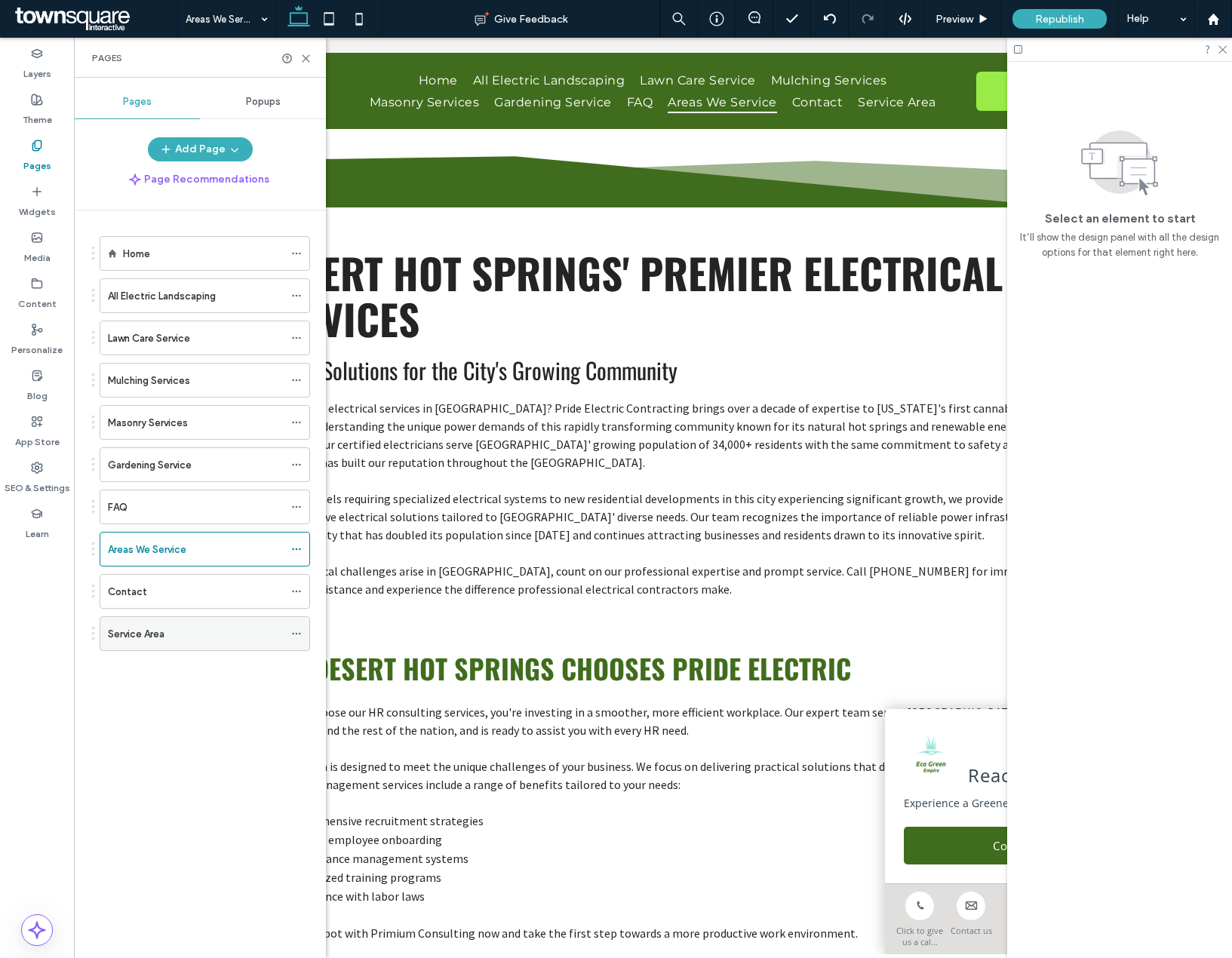
click at [294, 630] on icon at bounding box center [297, 634] width 11 height 11
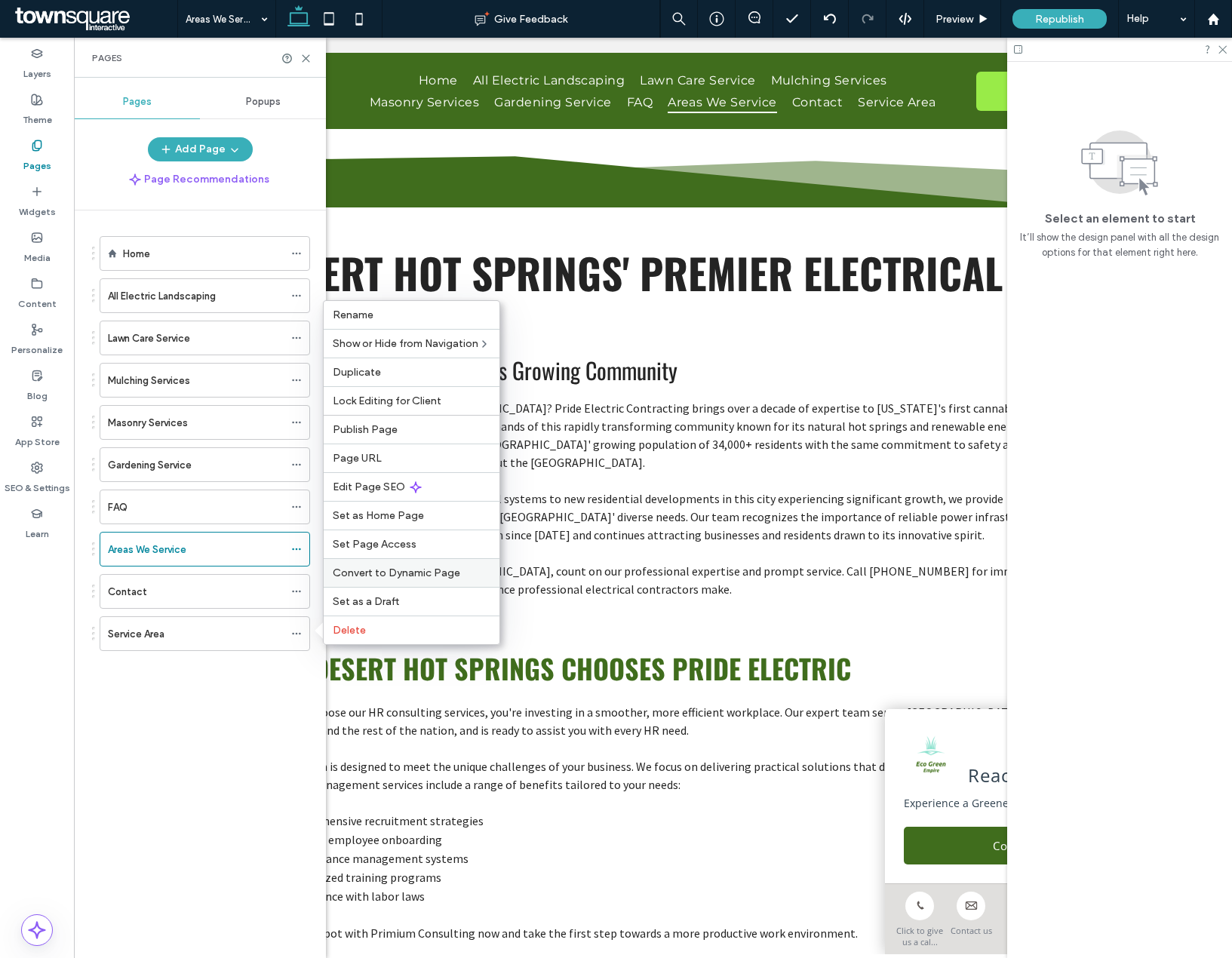
click at [382, 565] on div "Convert to Dynamic Page" at bounding box center [412, 572] width 176 height 28
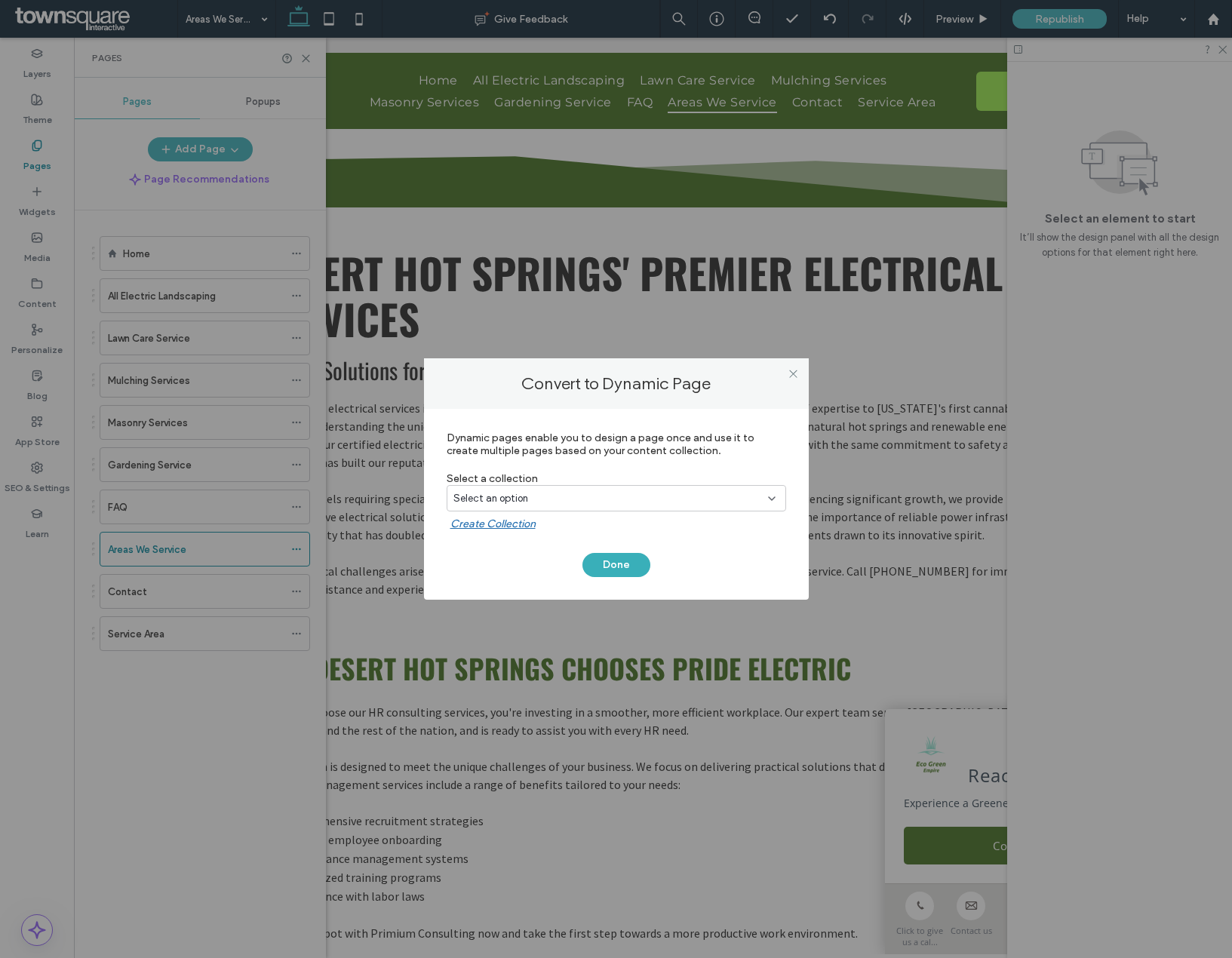
click at [597, 482] on label "Select a collection" at bounding box center [617, 478] width 340 height 13
click at [597, 492] on div "Select an option" at bounding box center [608, 499] width 308 height 15
click at [585, 539] on div "Geo Page Collection" at bounding box center [617, 551] width 338 height 27
click at [601, 562] on button "Done" at bounding box center [616, 565] width 68 height 24
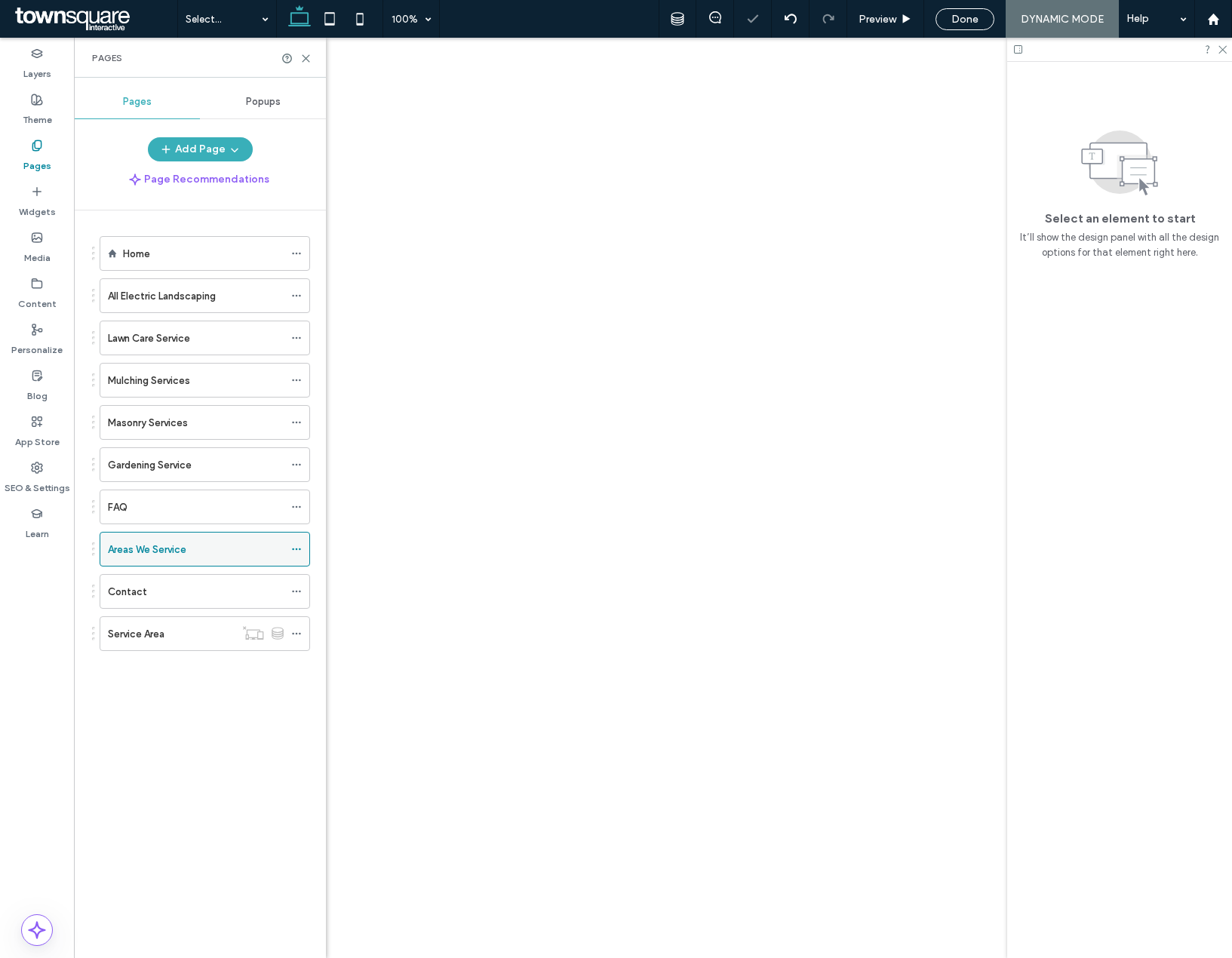
click at [295, 550] on icon at bounding box center [297, 549] width 11 height 11
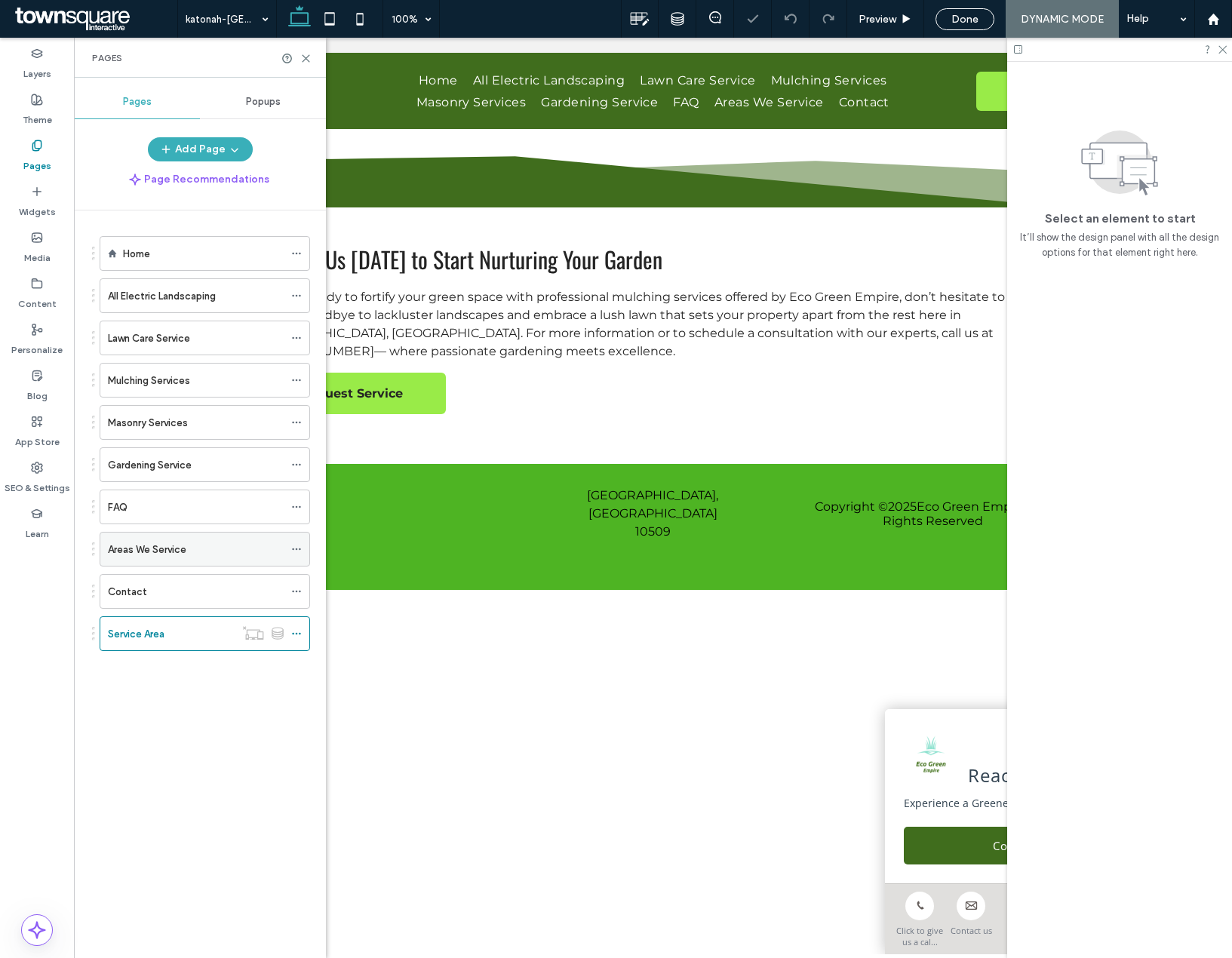
click at [236, 538] on div "Areas We Service" at bounding box center [196, 549] width 176 height 33
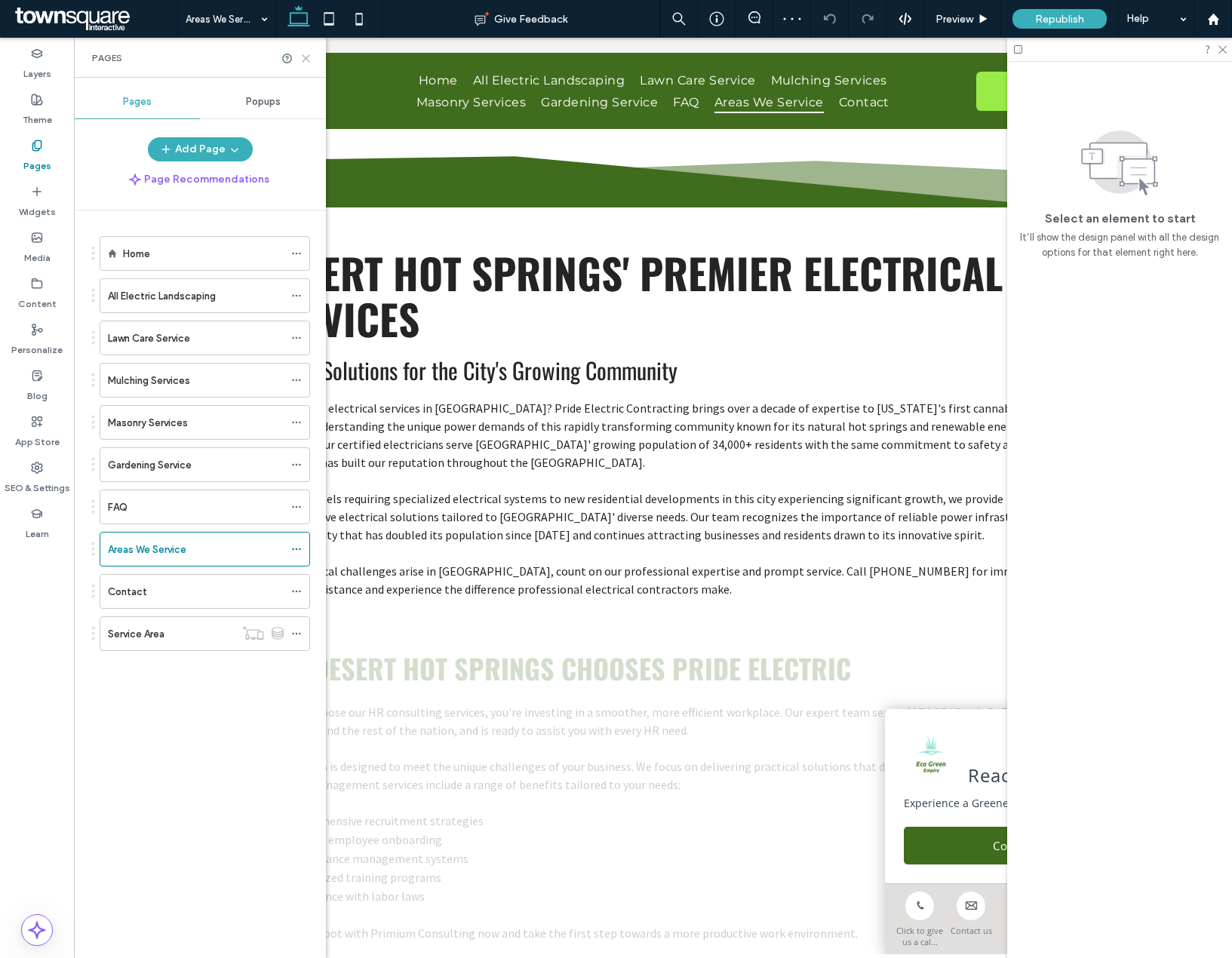
click at [305, 60] on icon at bounding box center [305, 58] width 11 height 11
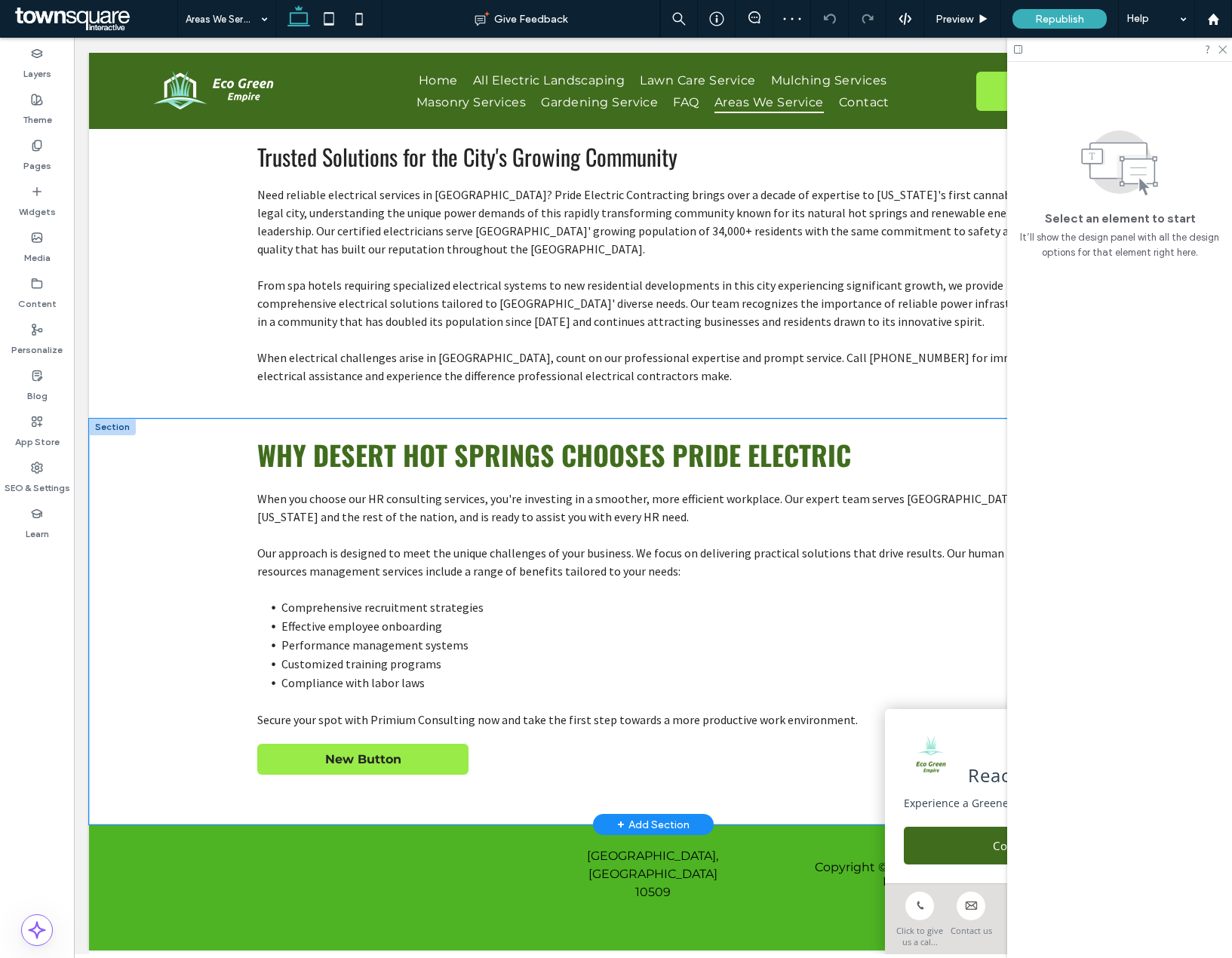
scroll to position [148, 0]
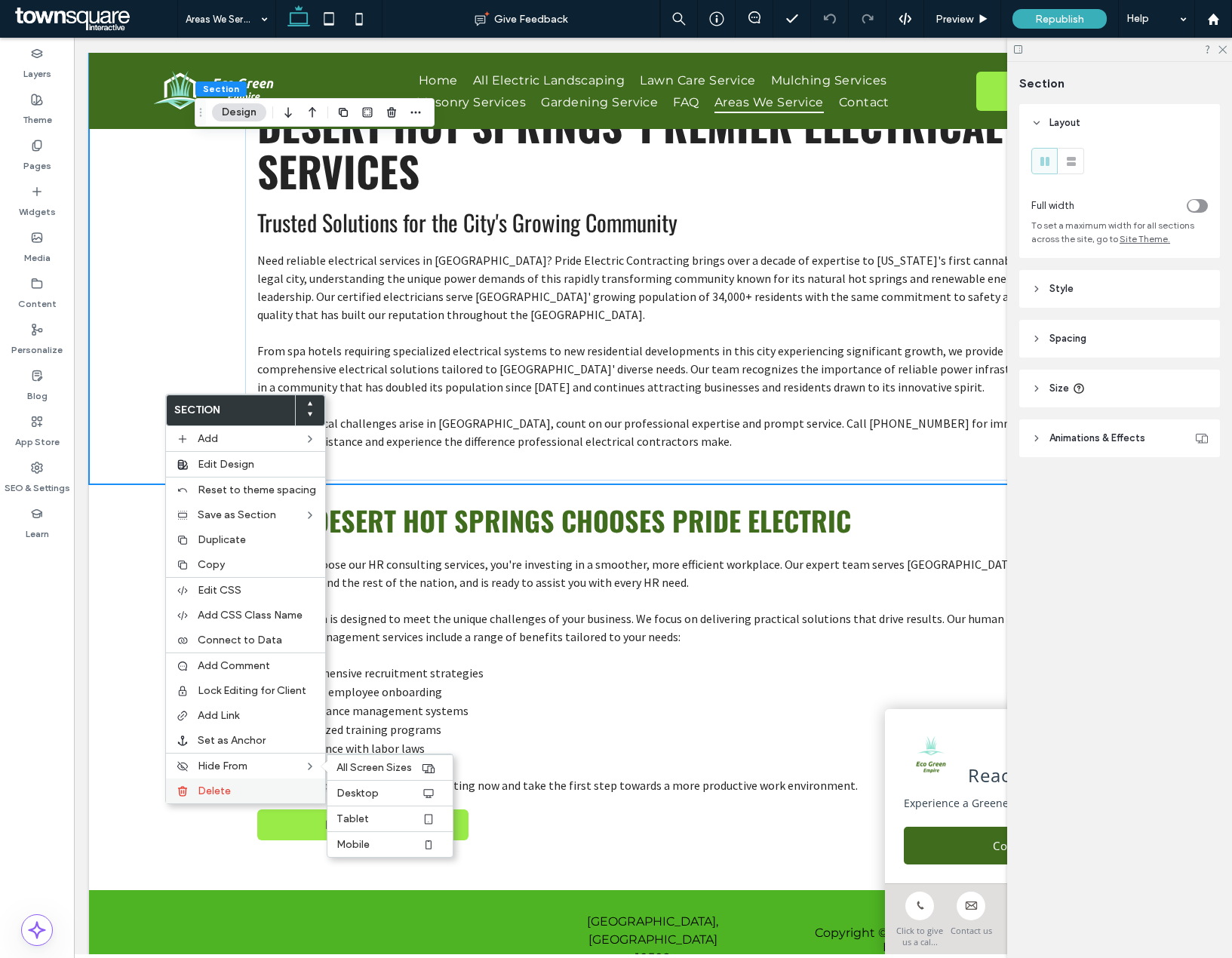
click at [210, 788] on span "Delete" at bounding box center [213, 790] width 33 height 13
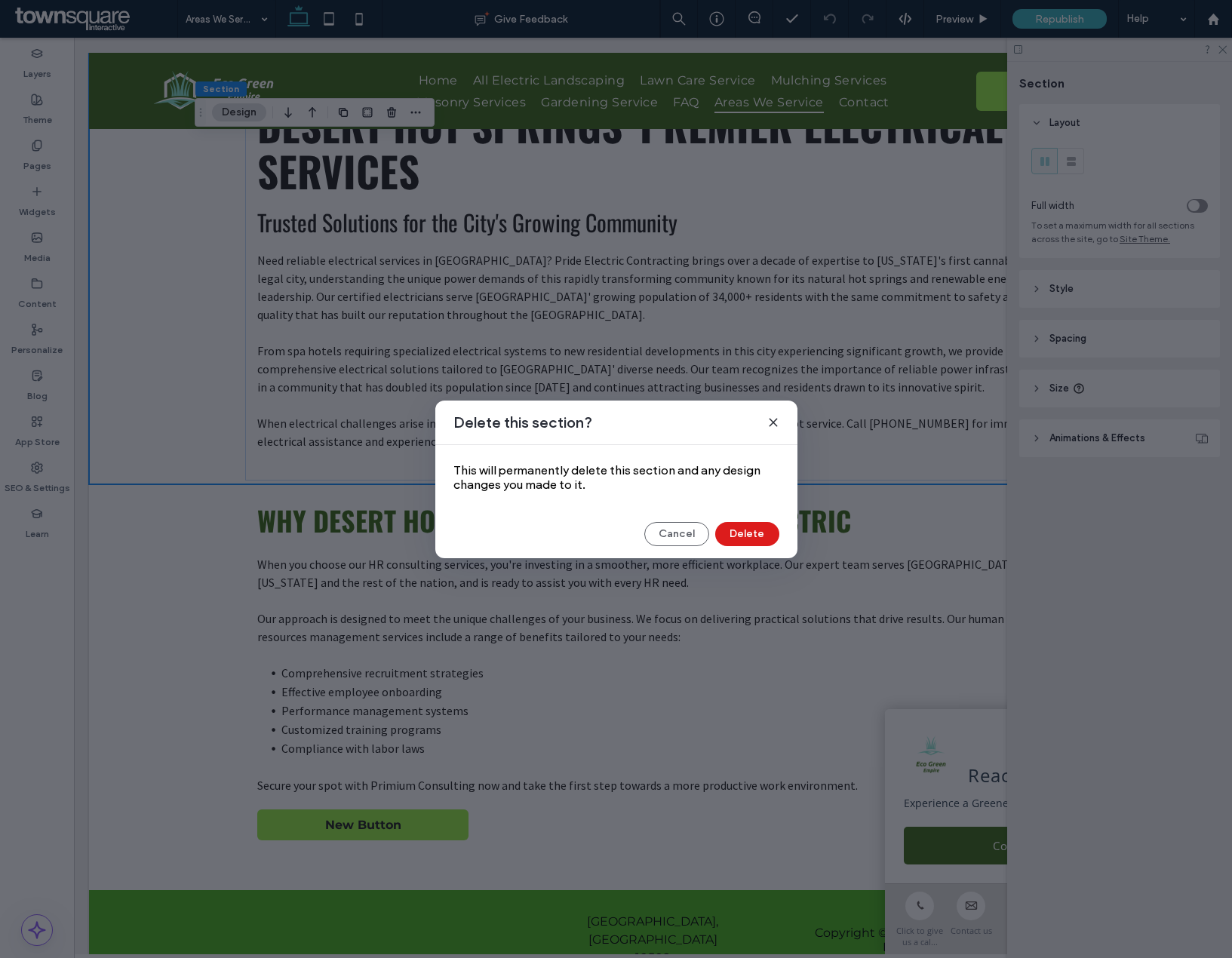
click at [744, 554] on div "Delete this section? This will permanently delete this section and any design c…" at bounding box center [616, 480] width 362 height 158
click at [747, 548] on div "Delete this section? This will permanently delete this section and any design c…" at bounding box center [616, 480] width 362 height 158
click at [748, 543] on button "Delete" at bounding box center [748, 534] width 64 height 24
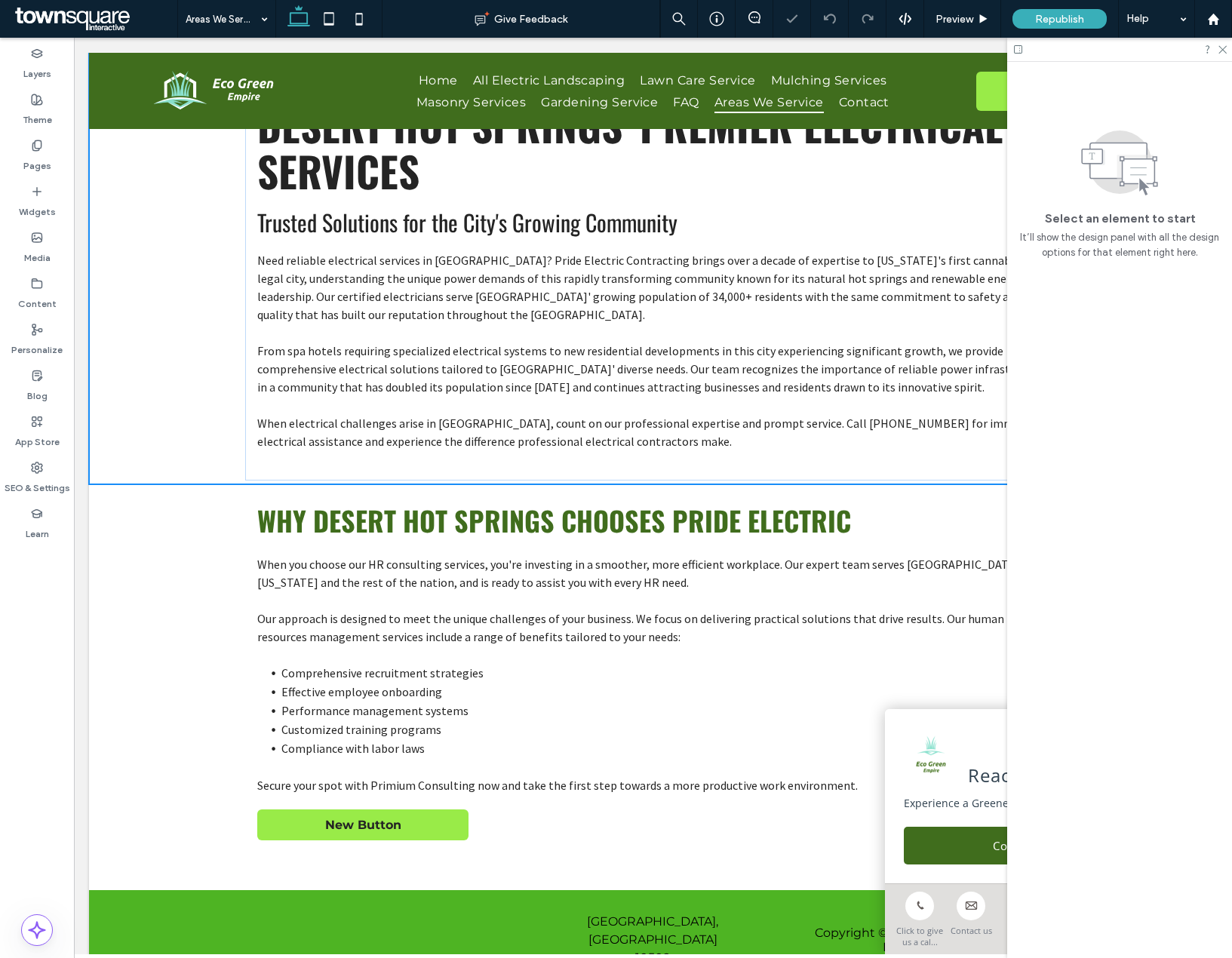
scroll to position [0, 0]
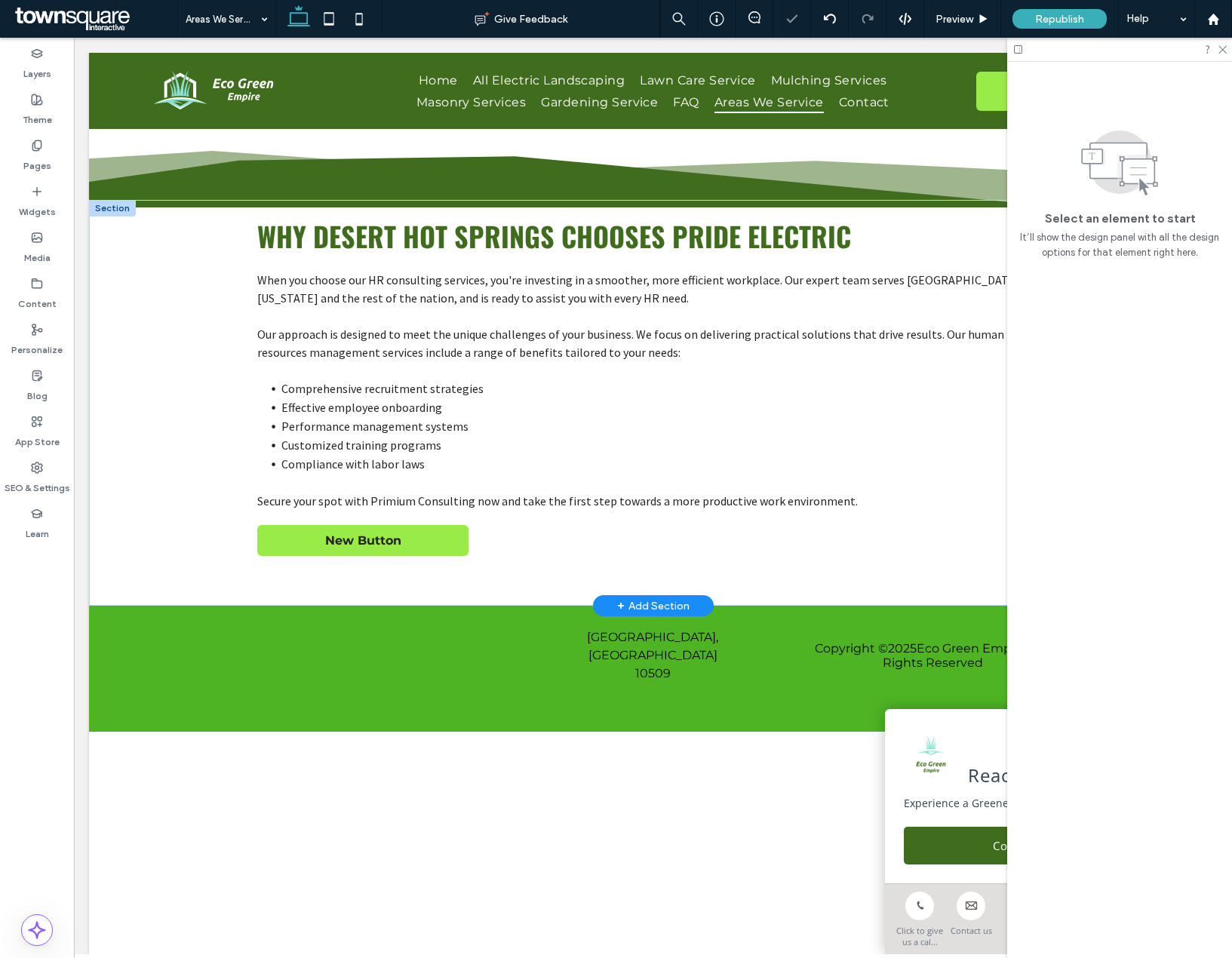
click at [633, 611] on div "+ Add Section" at bounding box center [653, 606] width 73 height 17
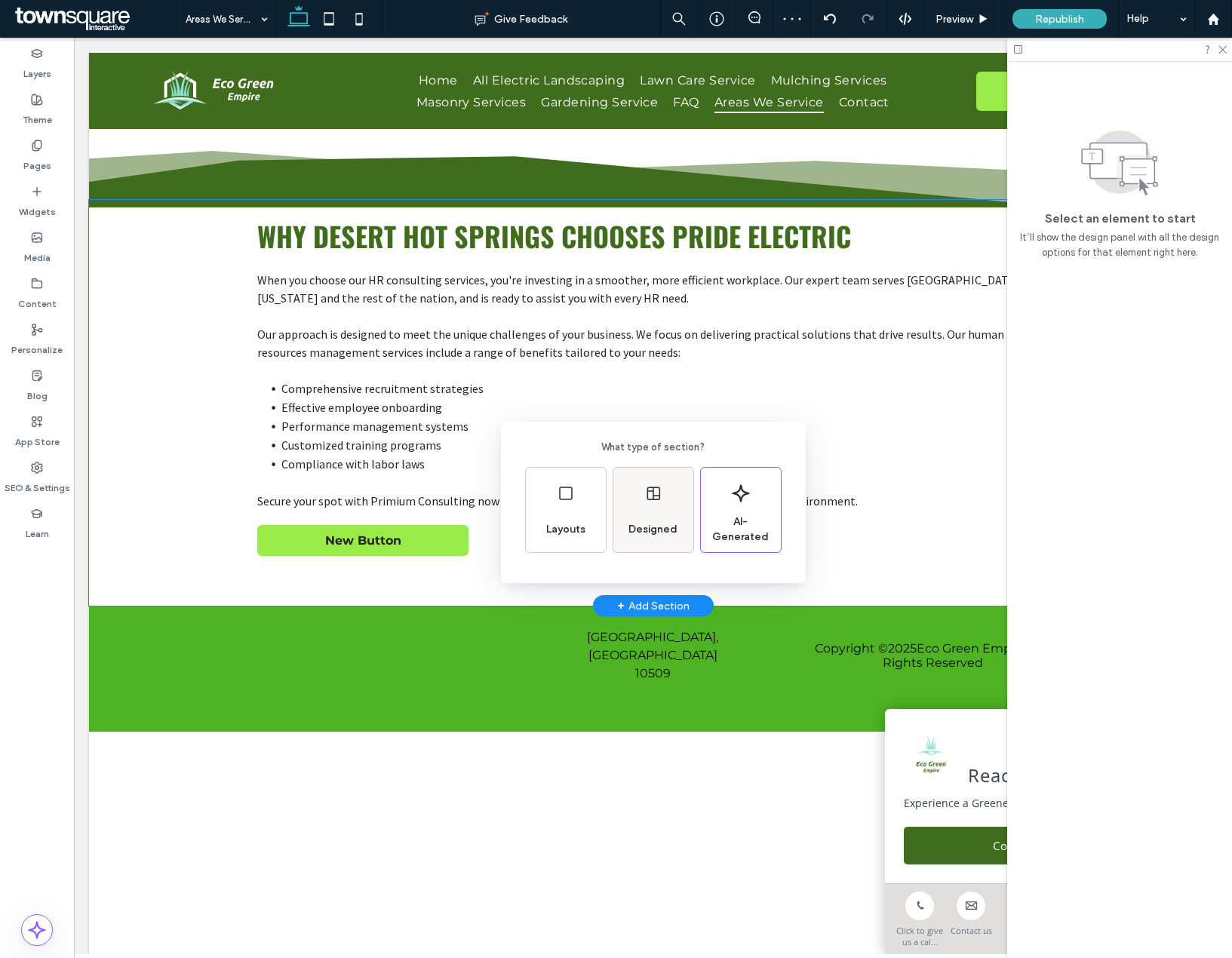
click at [650, 529] on span "Designed" at bounding box center [653, 530] width 61 height 15
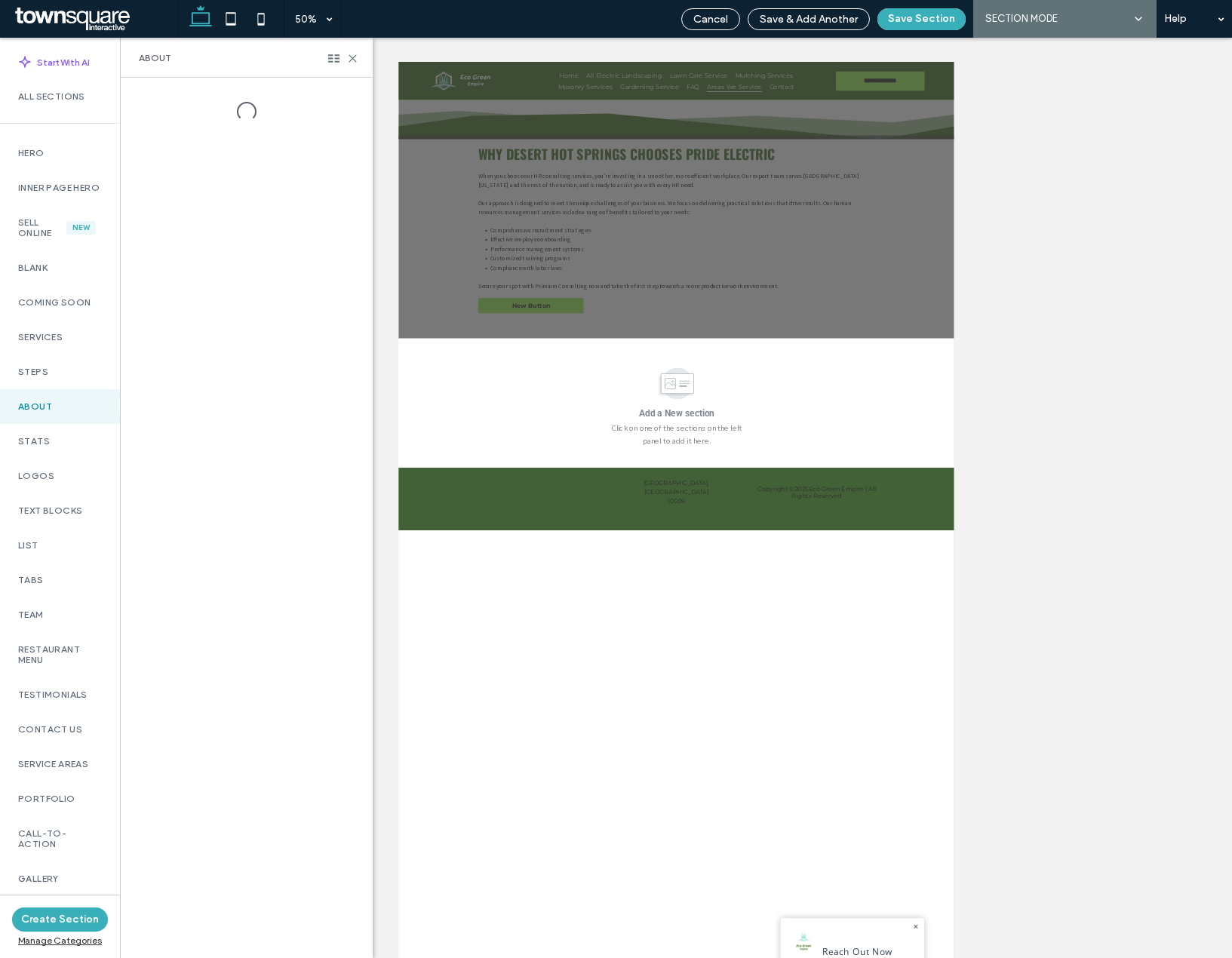
scroll to position [685, 0]
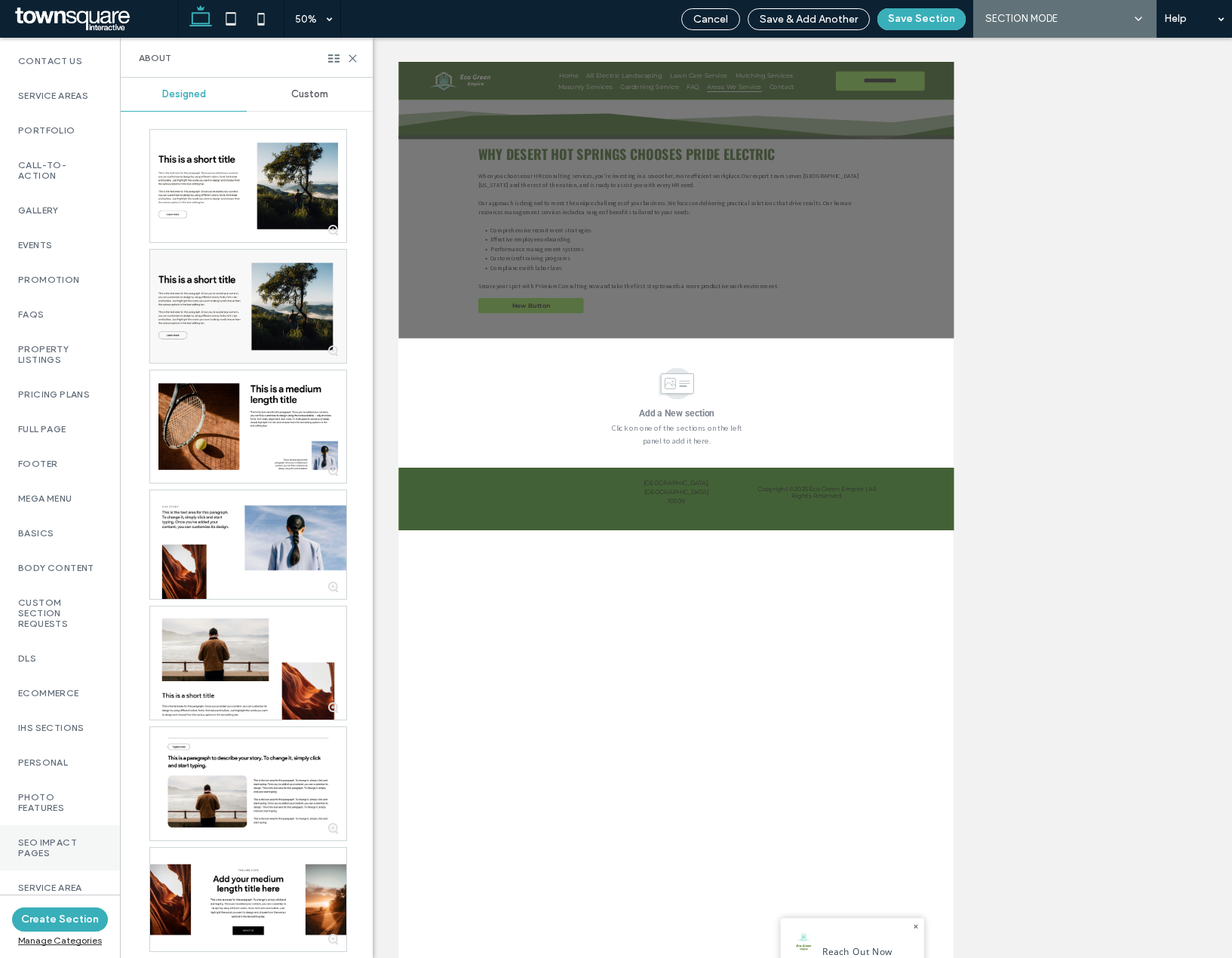
click at [57, 837] on label "SEO Impact Pages" at bounding box center [60, 848] width 83 height 21
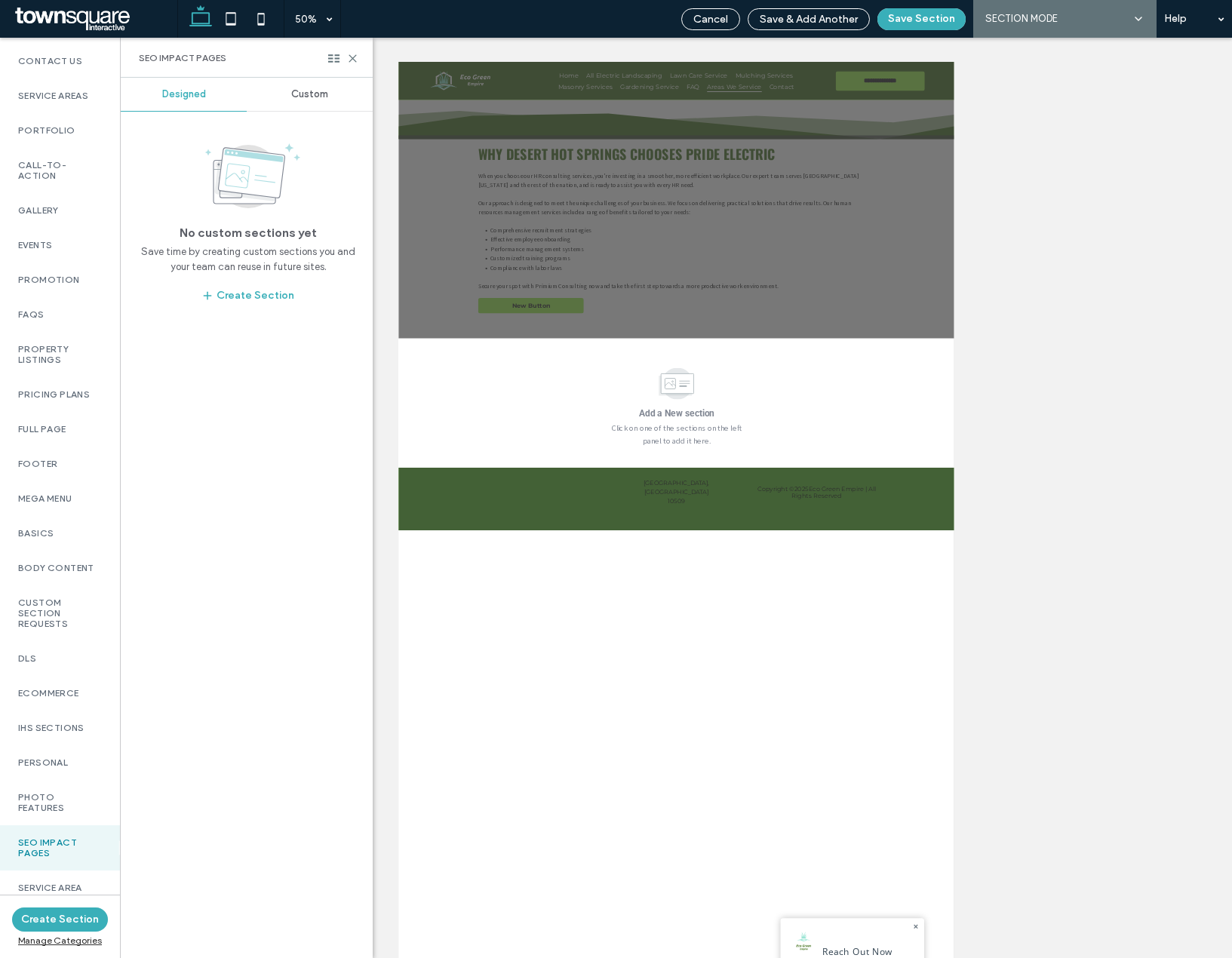
click at [290, 91] on div "Custom" at bounding box center [309, 94] width 126 height 33
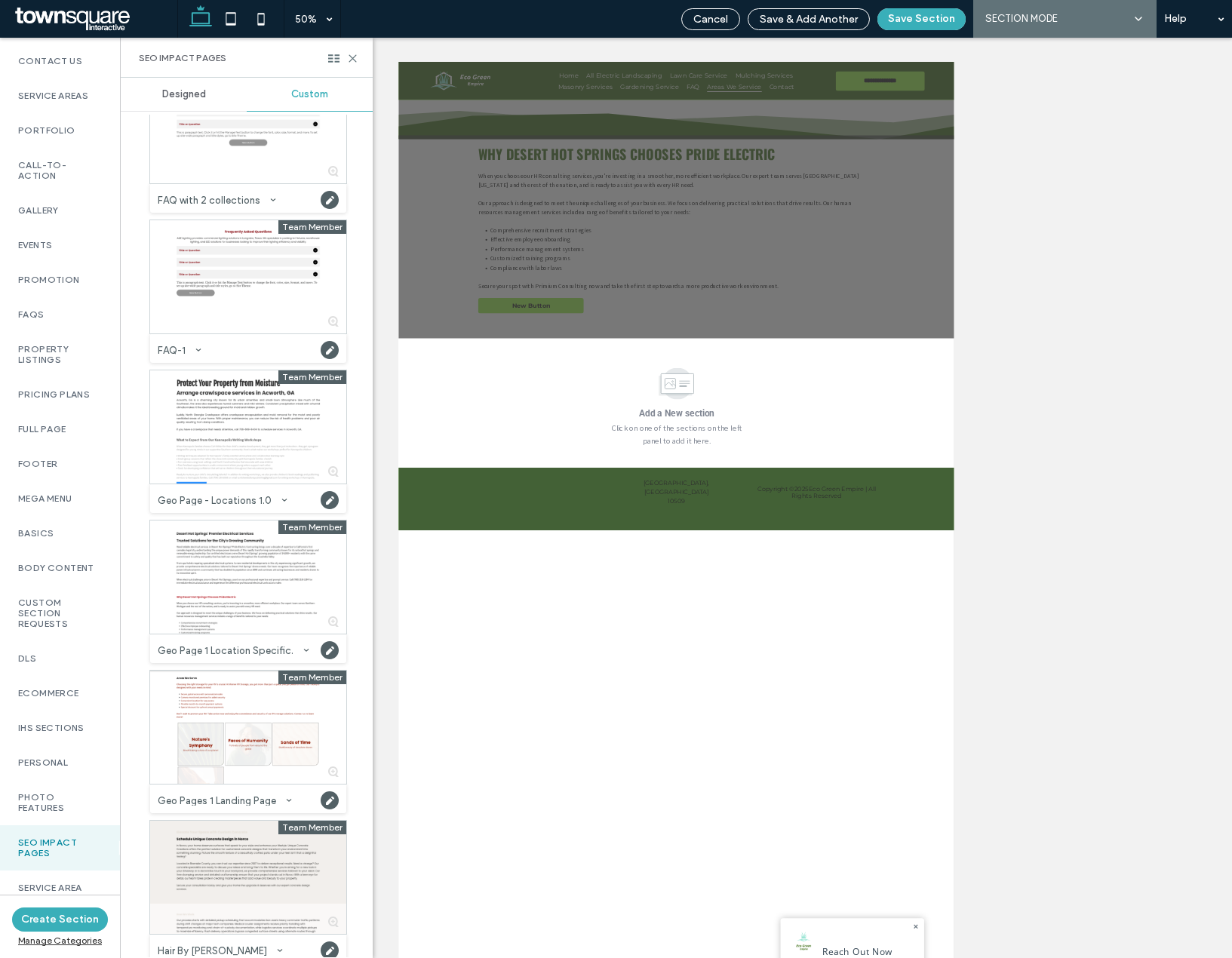
scroll to position [76, 0]
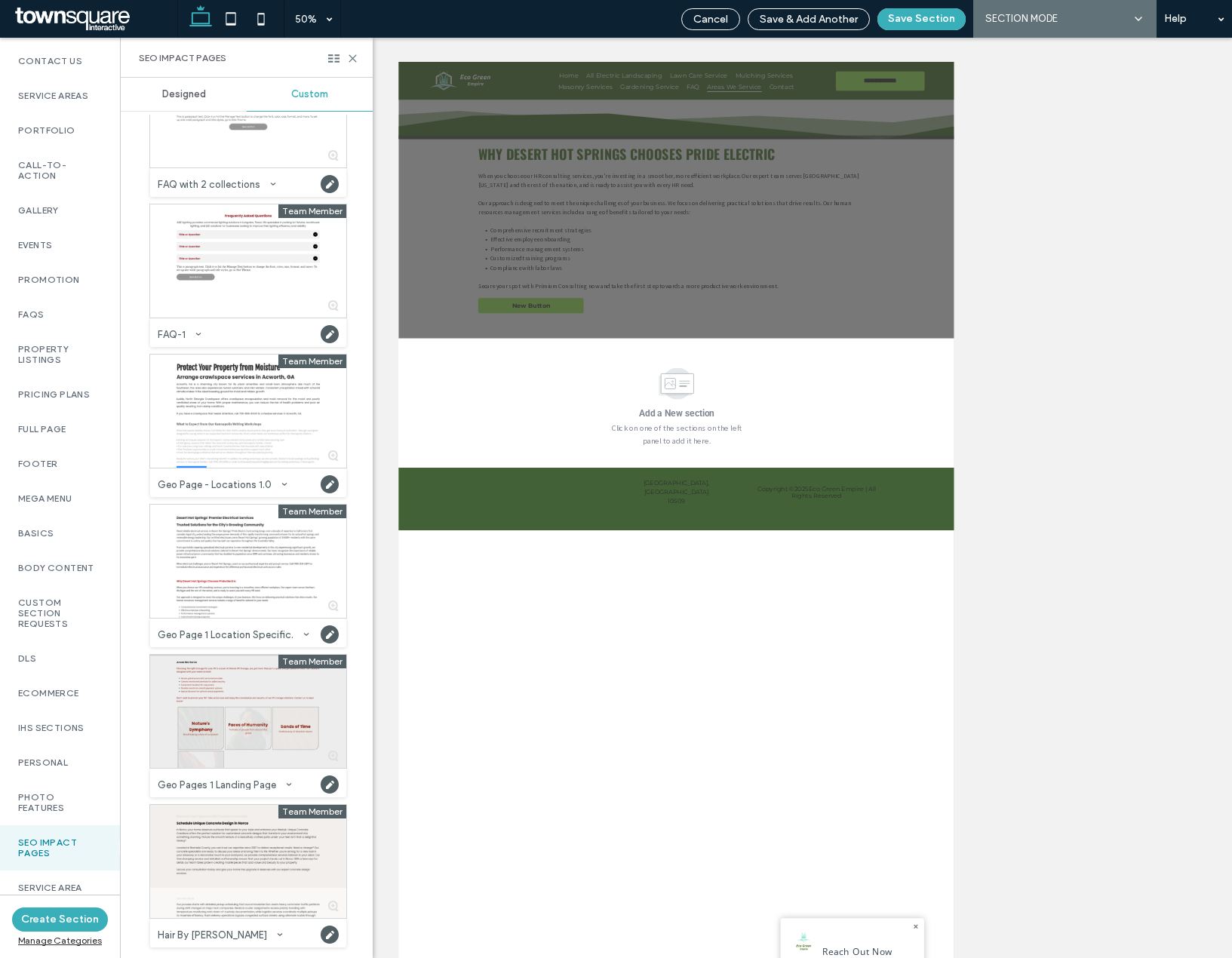
click at [229, 710] on div at bounding box center [248, 712] width 196 height 113
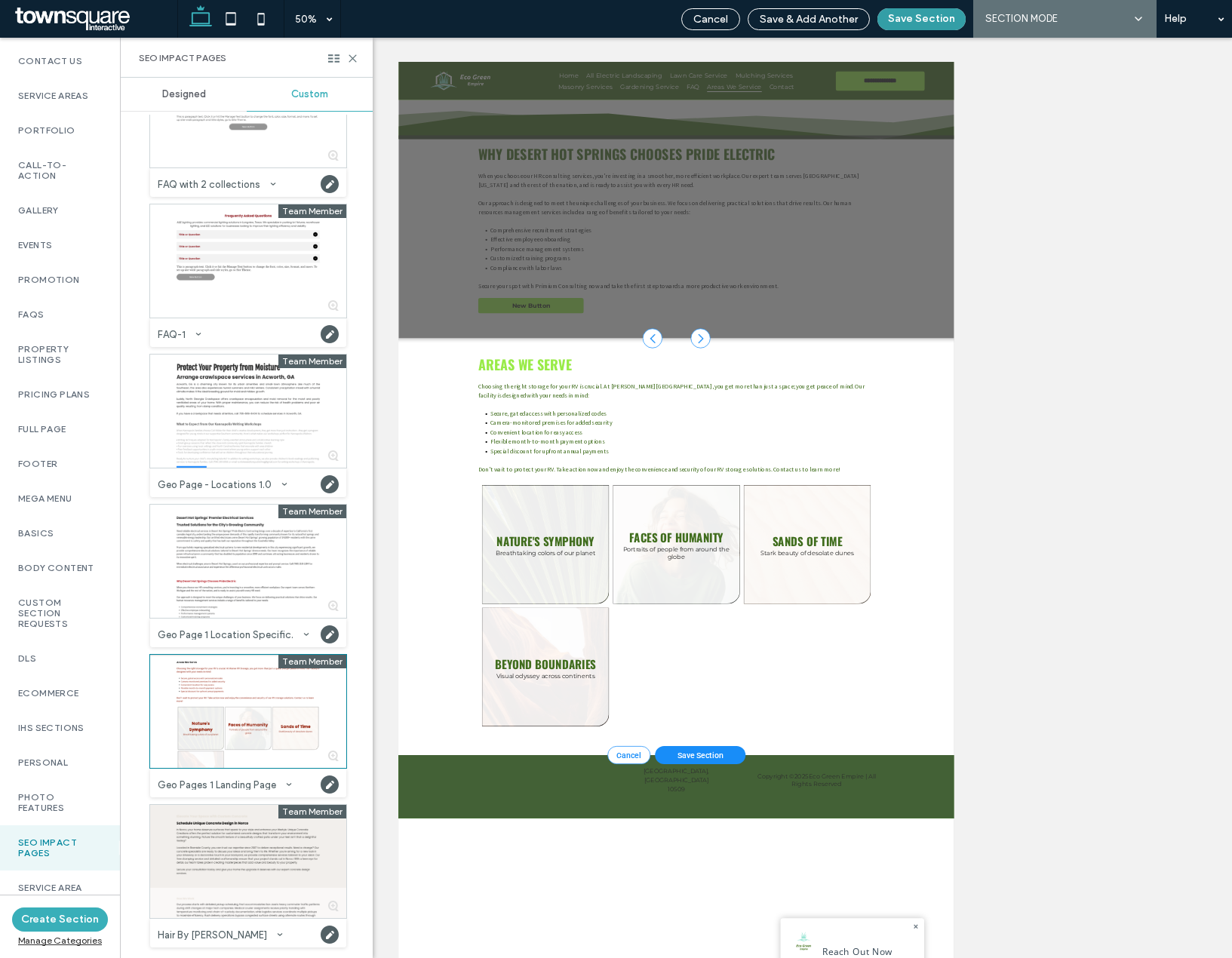
click at [939, 15] on button "Save Section" at bounding box center [921, 19] width 88 height 22
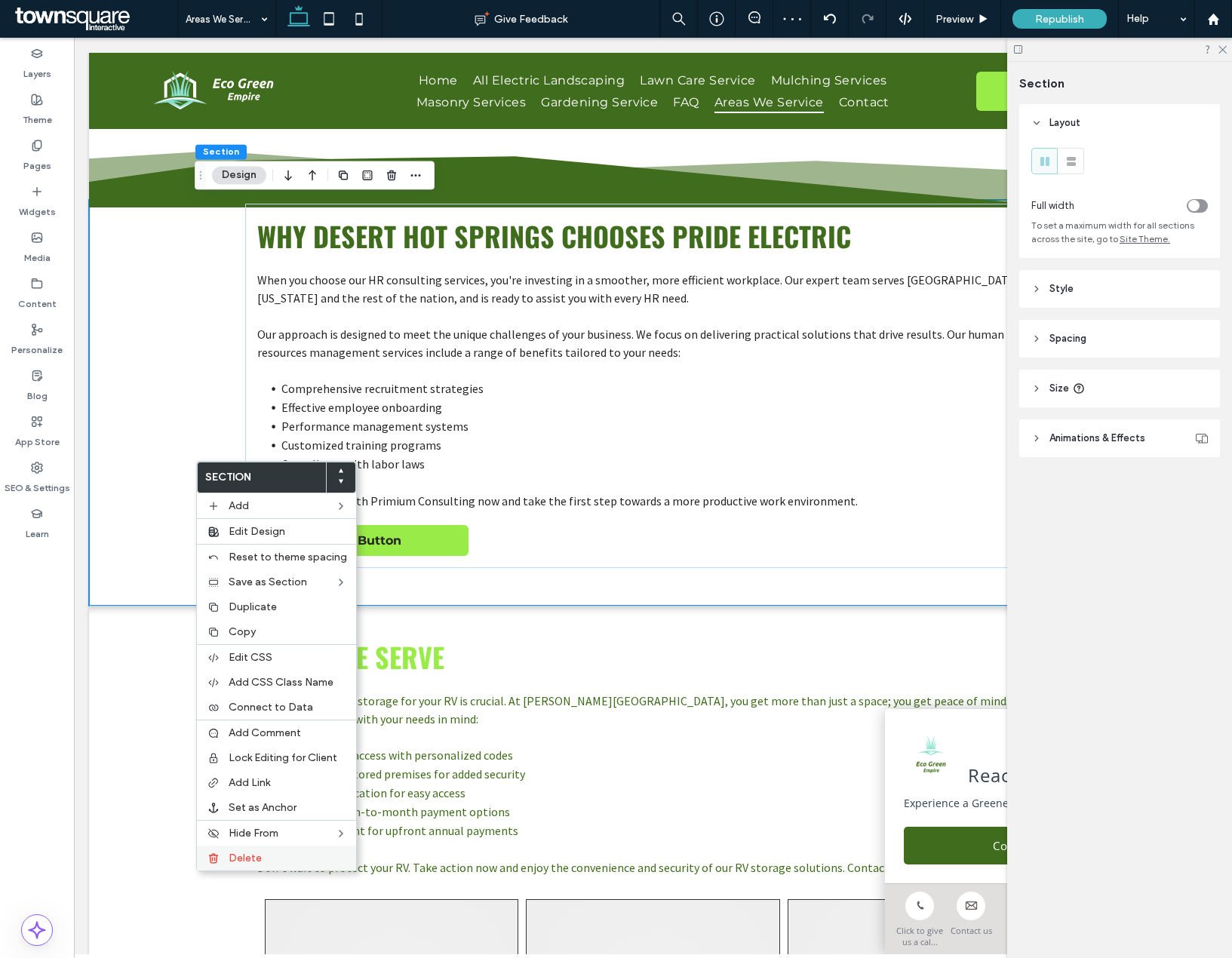
click at [253, 867] on div "Delete" at bounding box center [276, 858] width 159 height 25
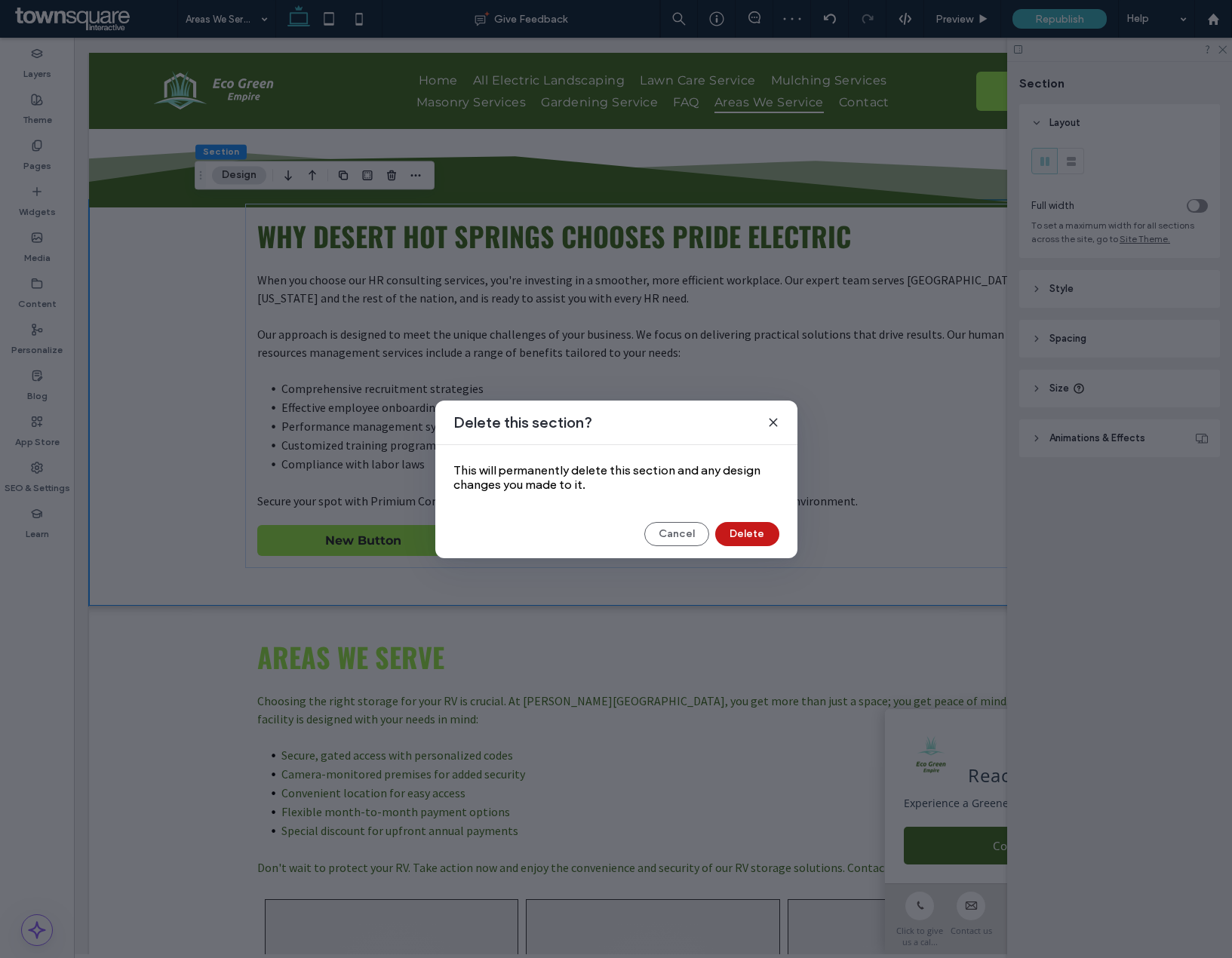
click at [767, 526] on button "Delete" at bounding box center [748, 534] width 64 height 24
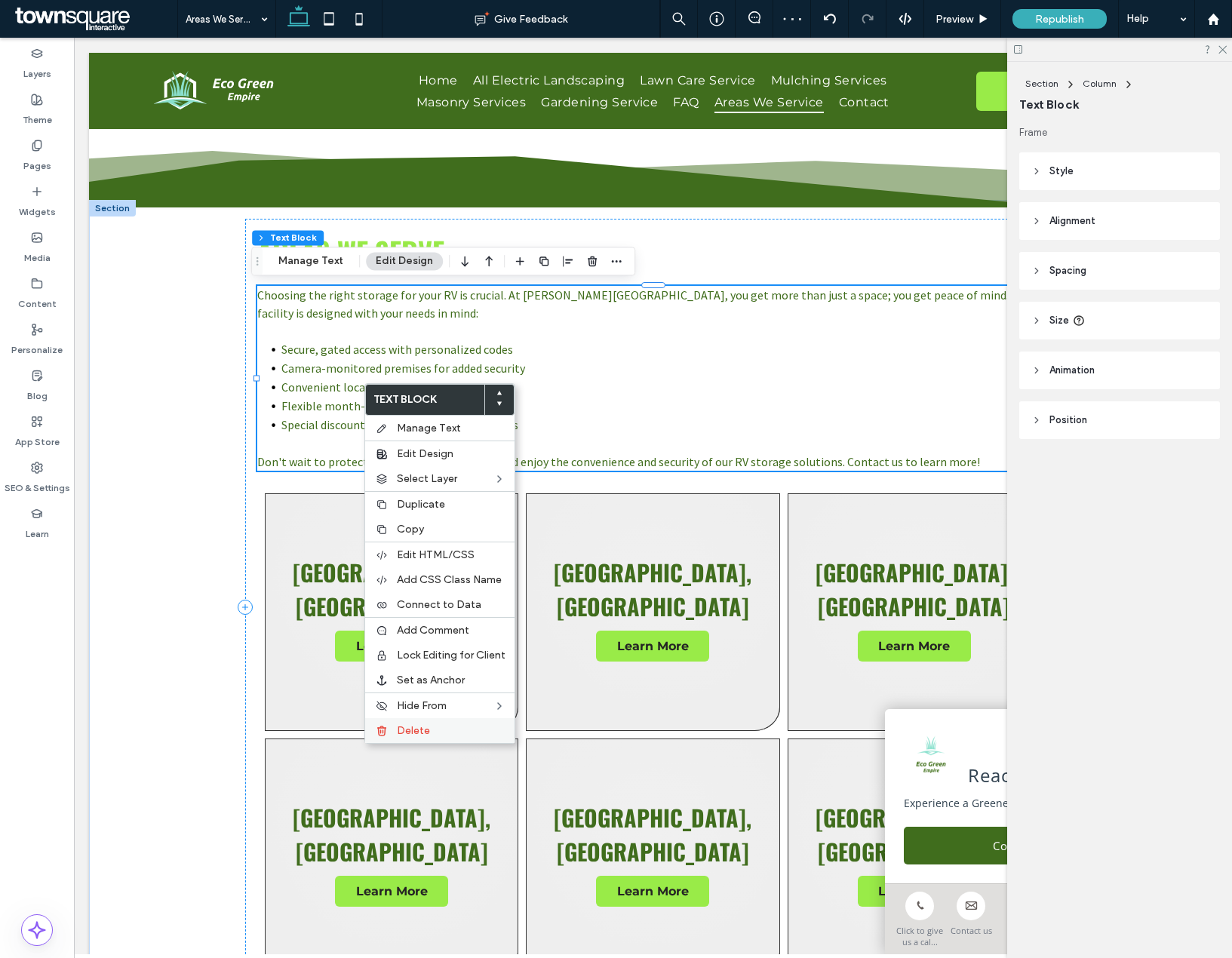
click at [425, 725] on span "Delete" at bounding box center [413, 730] width 33 height 13
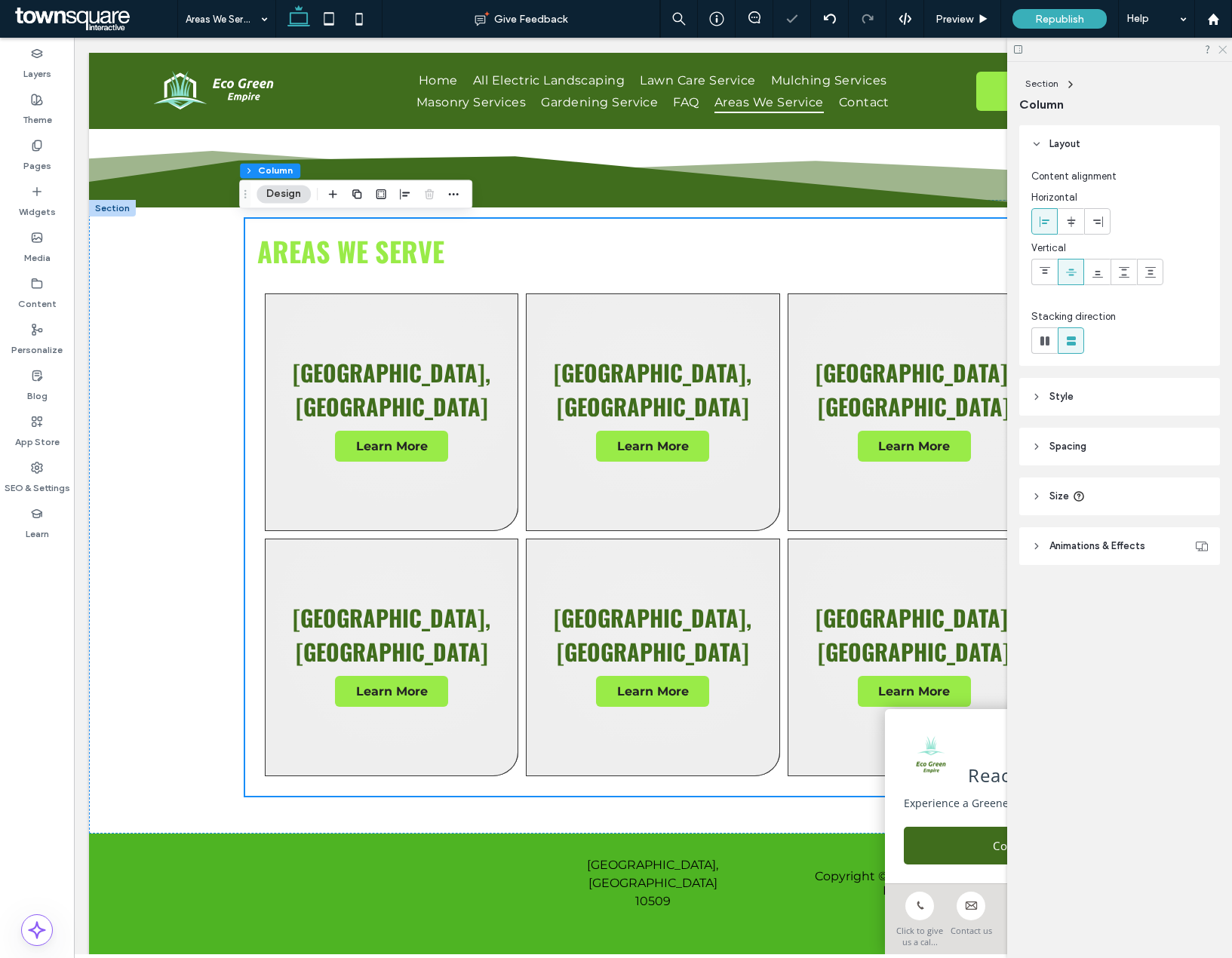
click at [1226, 50] on icon at bounding box center [1221, 48] width 10 height 10
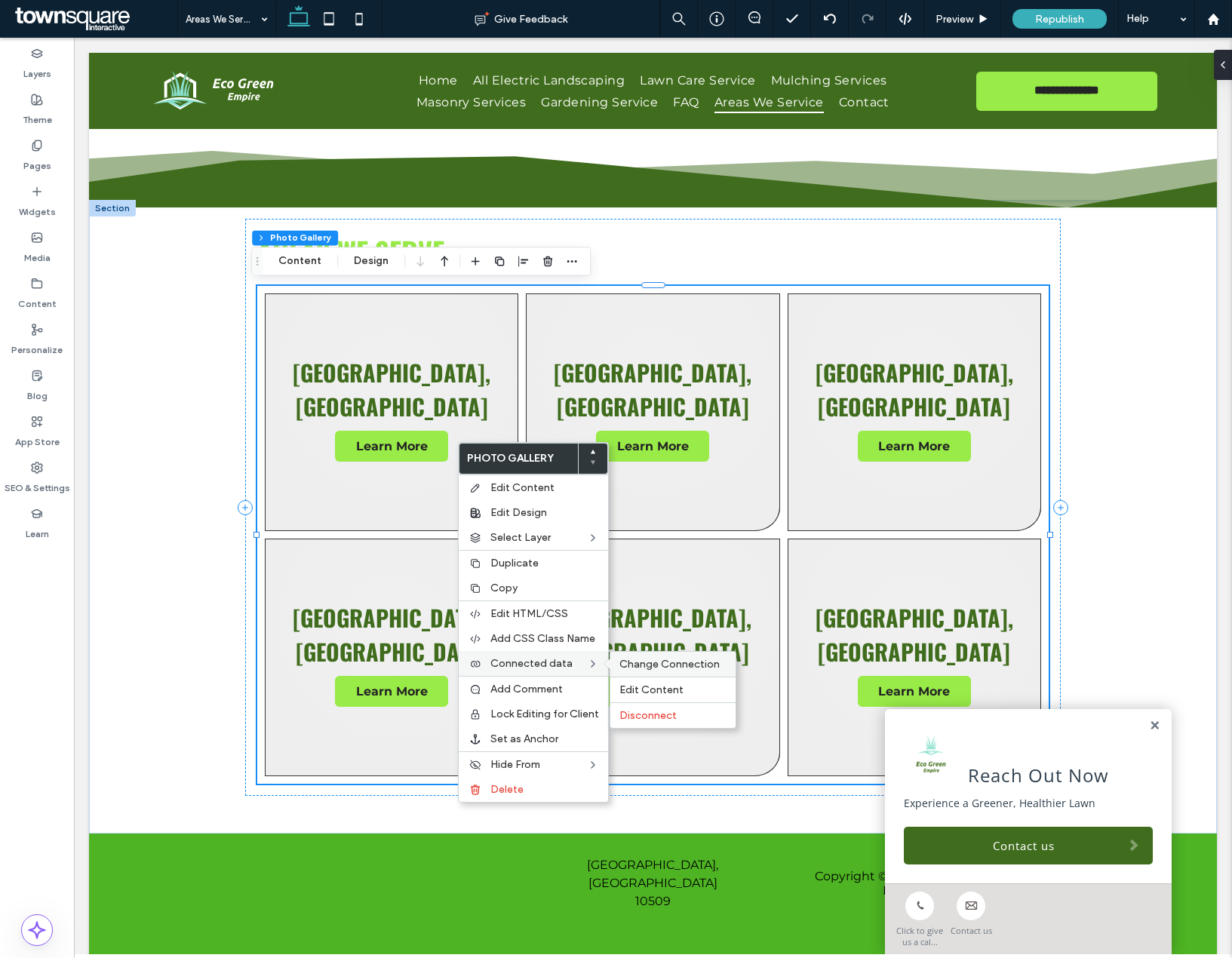
click at [642, 657] on div "Change Connection" at bounding box center [673, 664] width 125 height 25
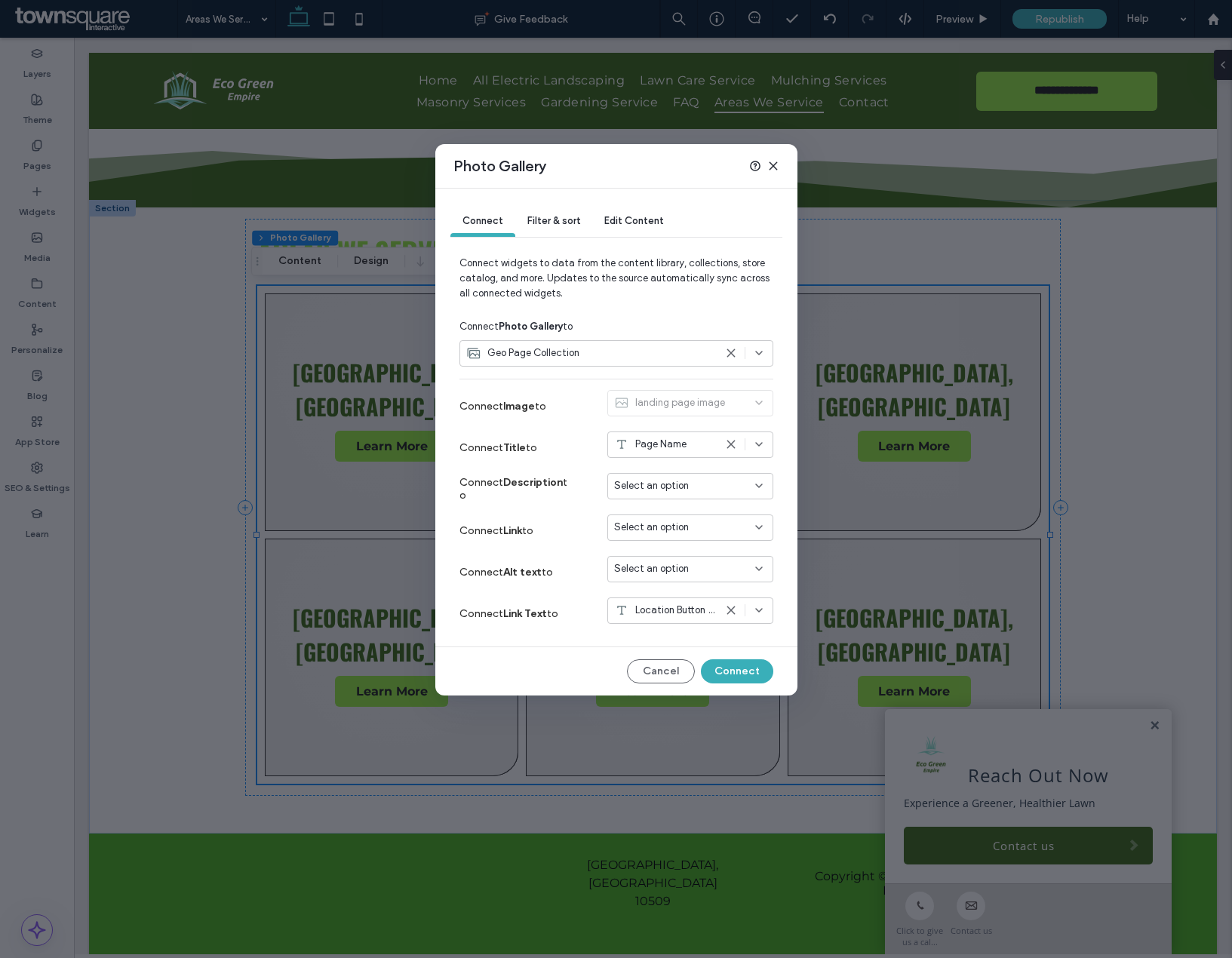
click at [653, 525] on span "Select an option" at bounding box center [652, 527] width 75 height 15
click at [663, 577] on span "Dynamic Page: Service Area" at bounding box center [701, 581] width 119 height 15
click at [744, 670] on button "Connect" at bounding box center [737, 672] width 73 height 24
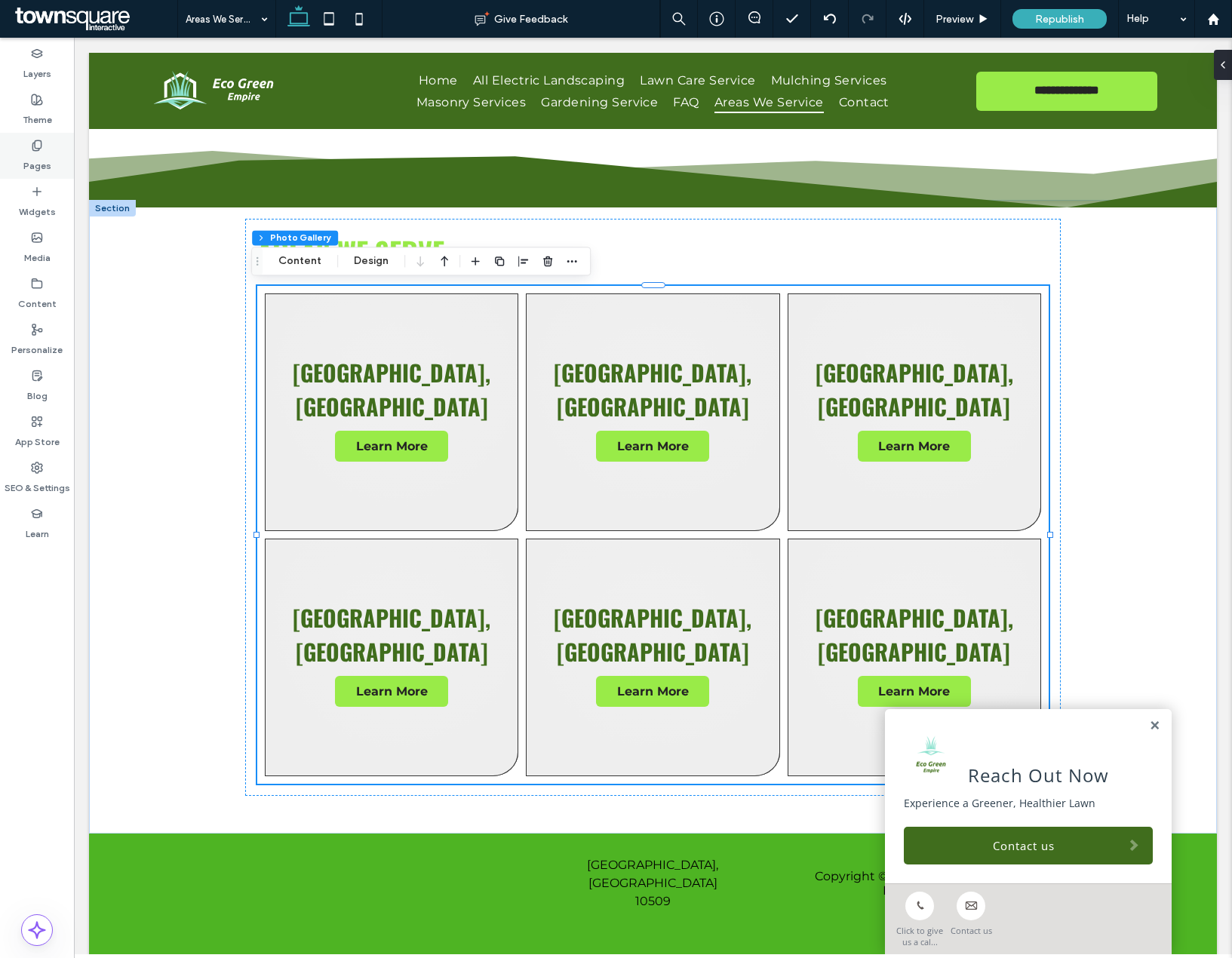
click at [31, 156] on label "Pages" at bounding box center [37, 162] width 28 height 21
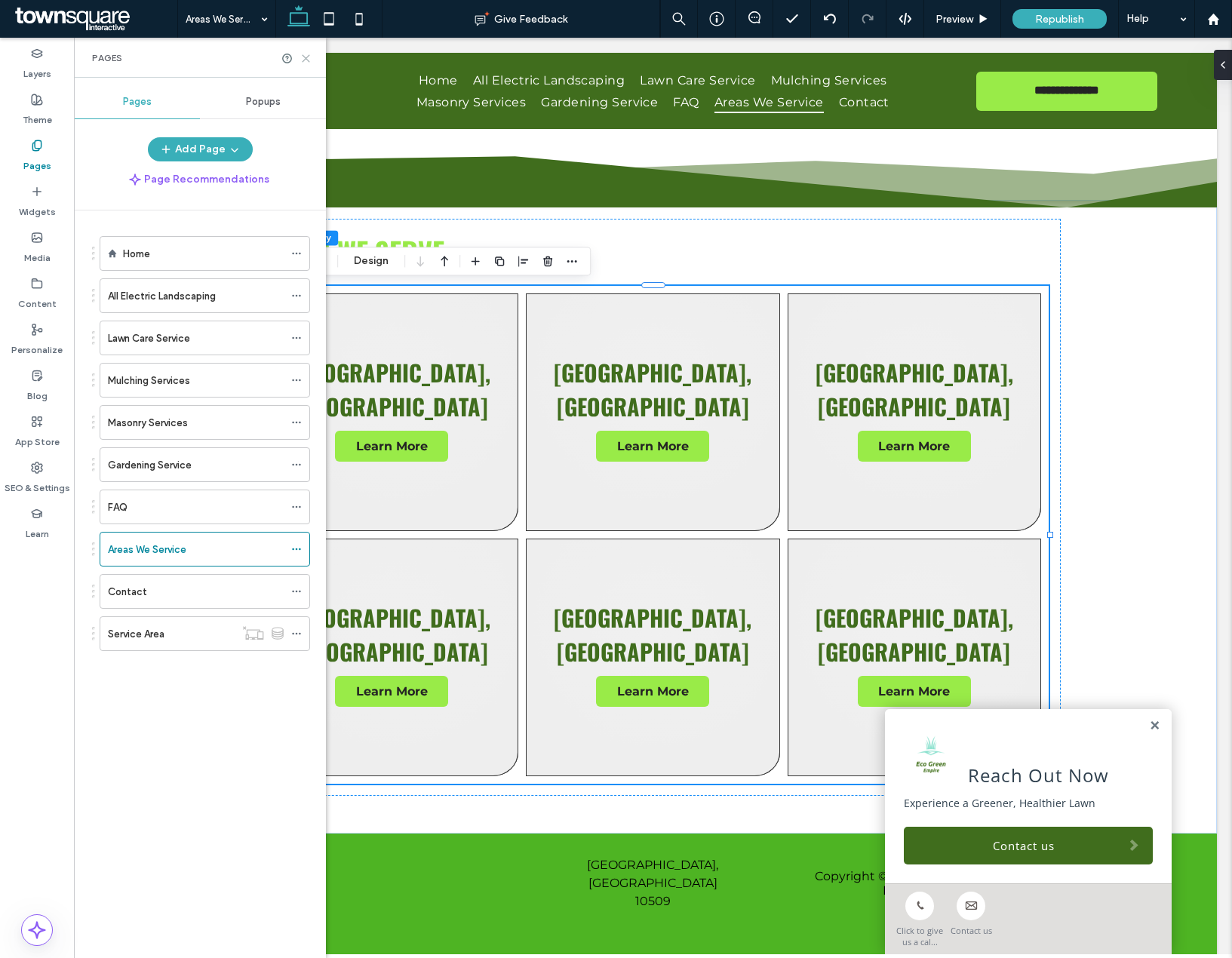
click at [308, 58] on icon at bounding box center [305, 58] width 11 height 11
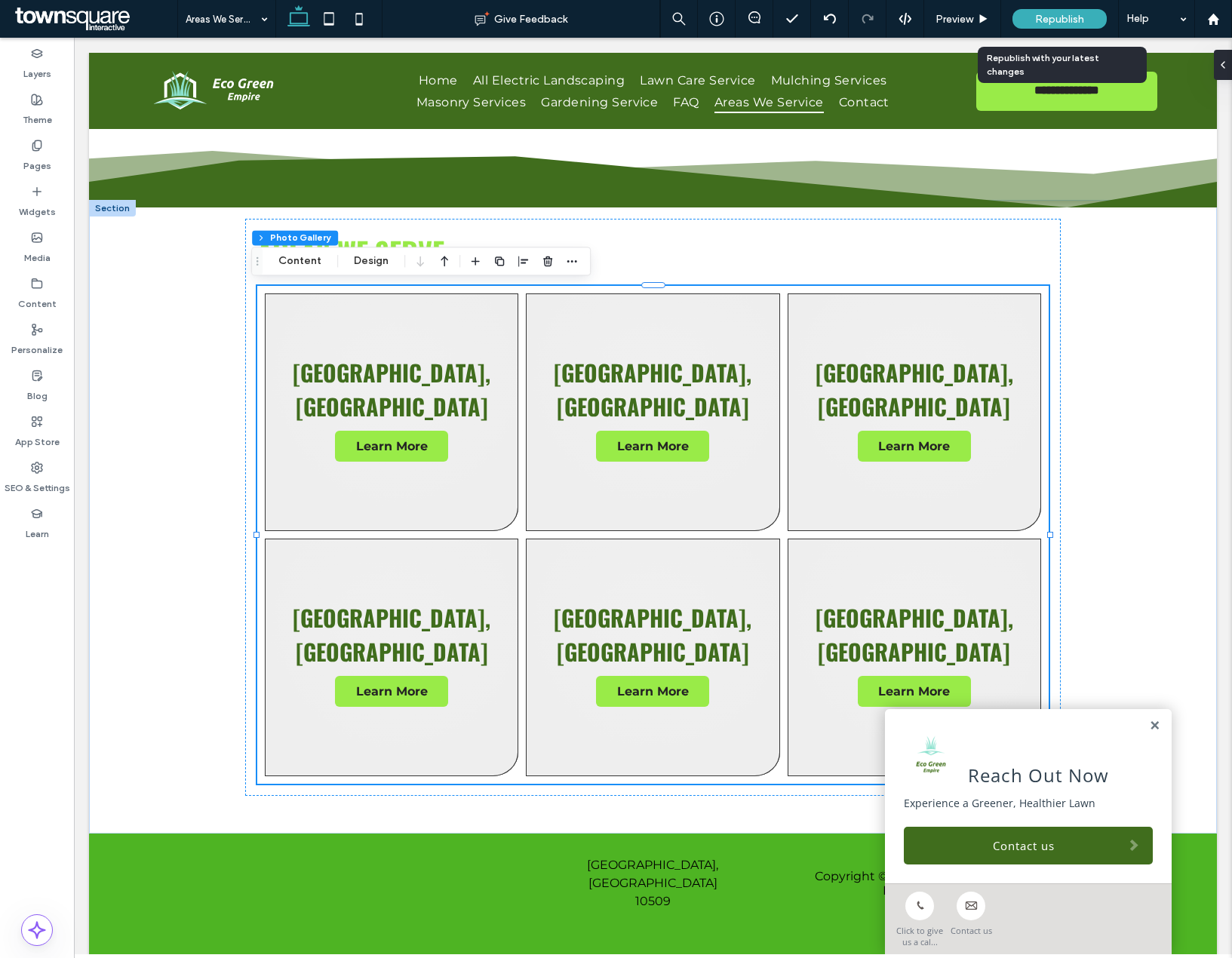
click at [1075, 30] on div "Republish" at bounding box center [1059, 18] width 94 height 37
click at [1071, 24] on span "Republish" at bounding box center [1060, 19] width 49 height 13
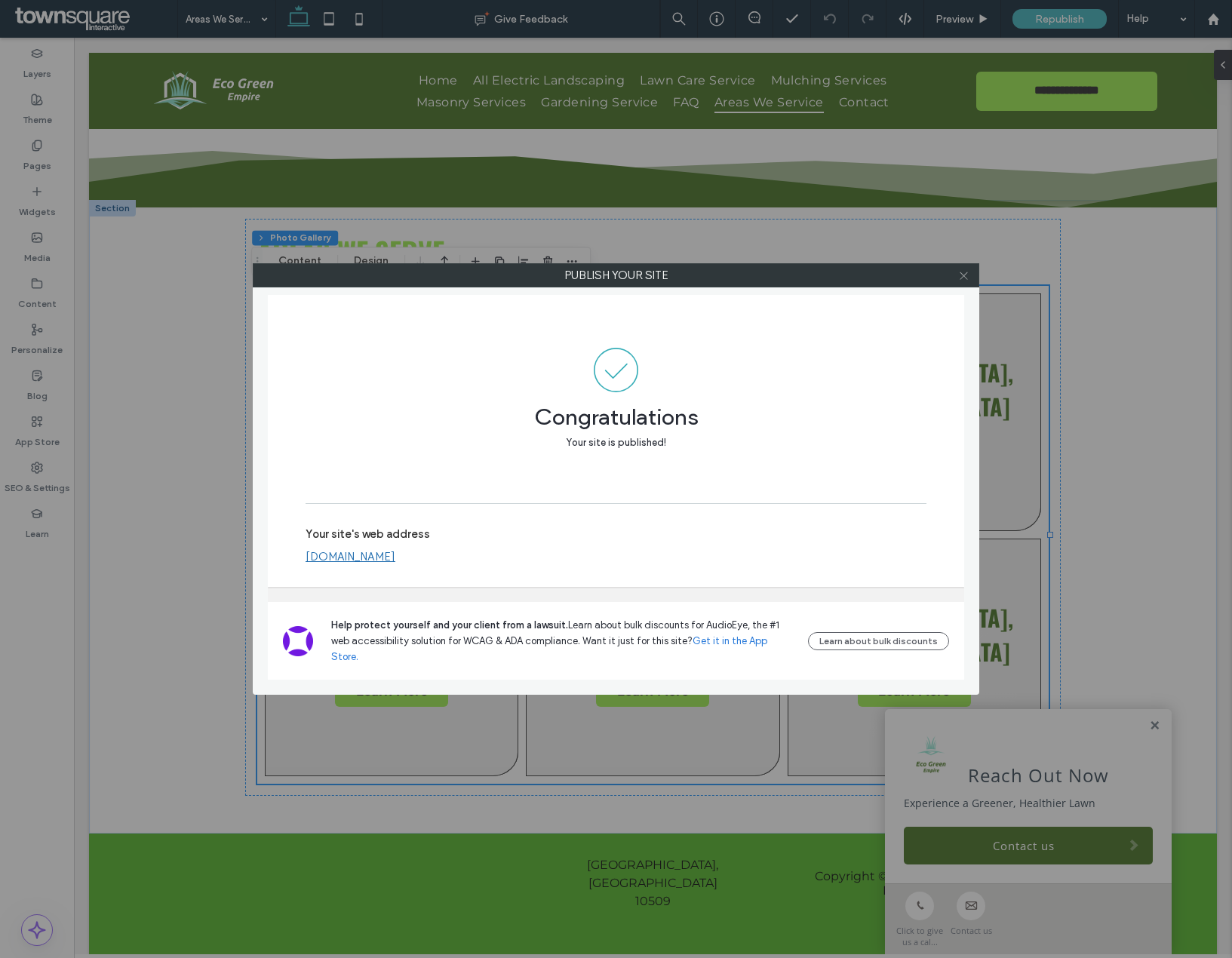
click at [960, 271] on icon at bounding box center [963, 275] width 11 height 11
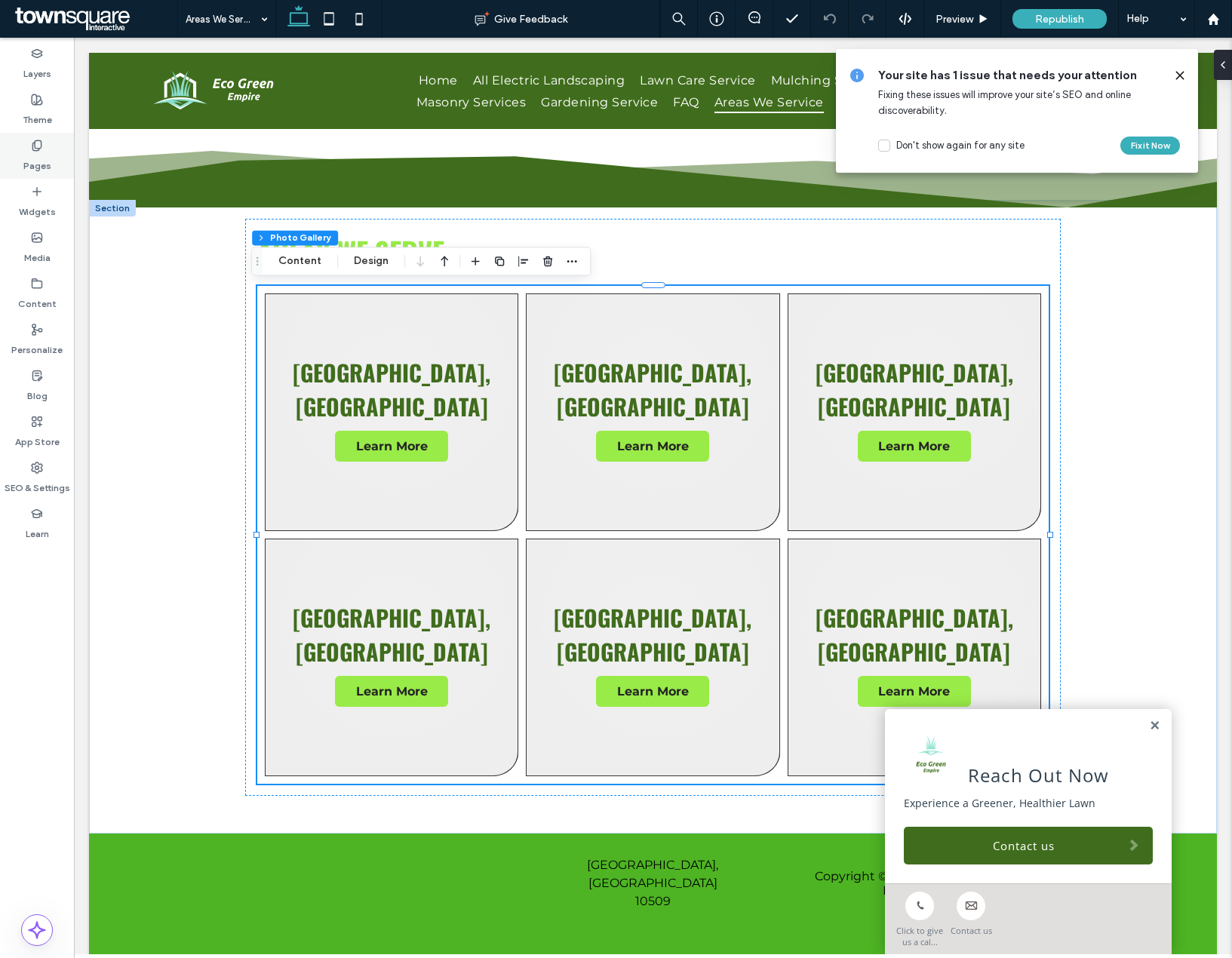
click at [34, 154] on label "Pages" at bounding box center [37, 162] width 28 height 21
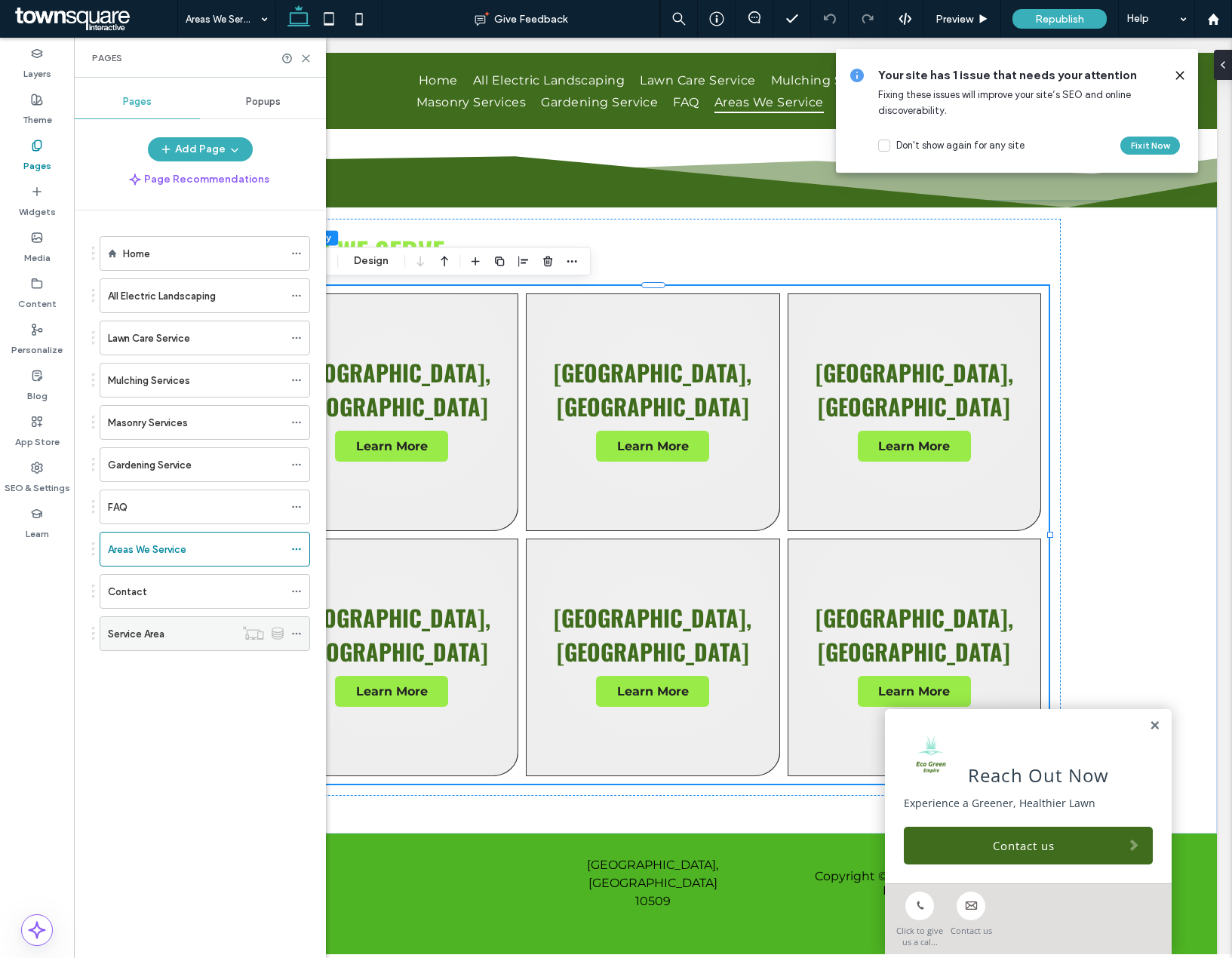
click at [158, 632] on label "Service Area" at bounding box center [136, 634] width 57 height 27
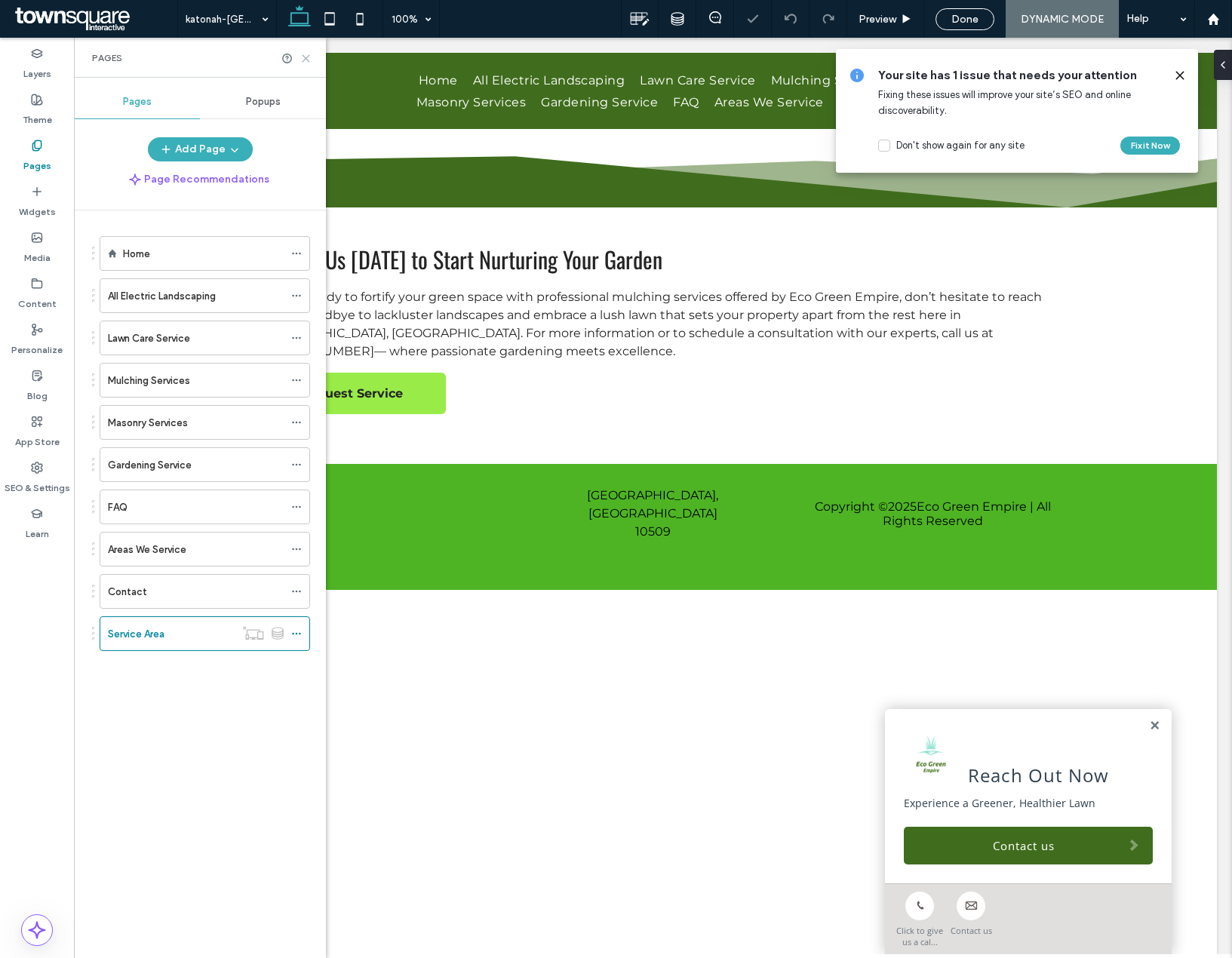
click at [307, 64] on icon at bounding box center [305, 58] width 11 height 11
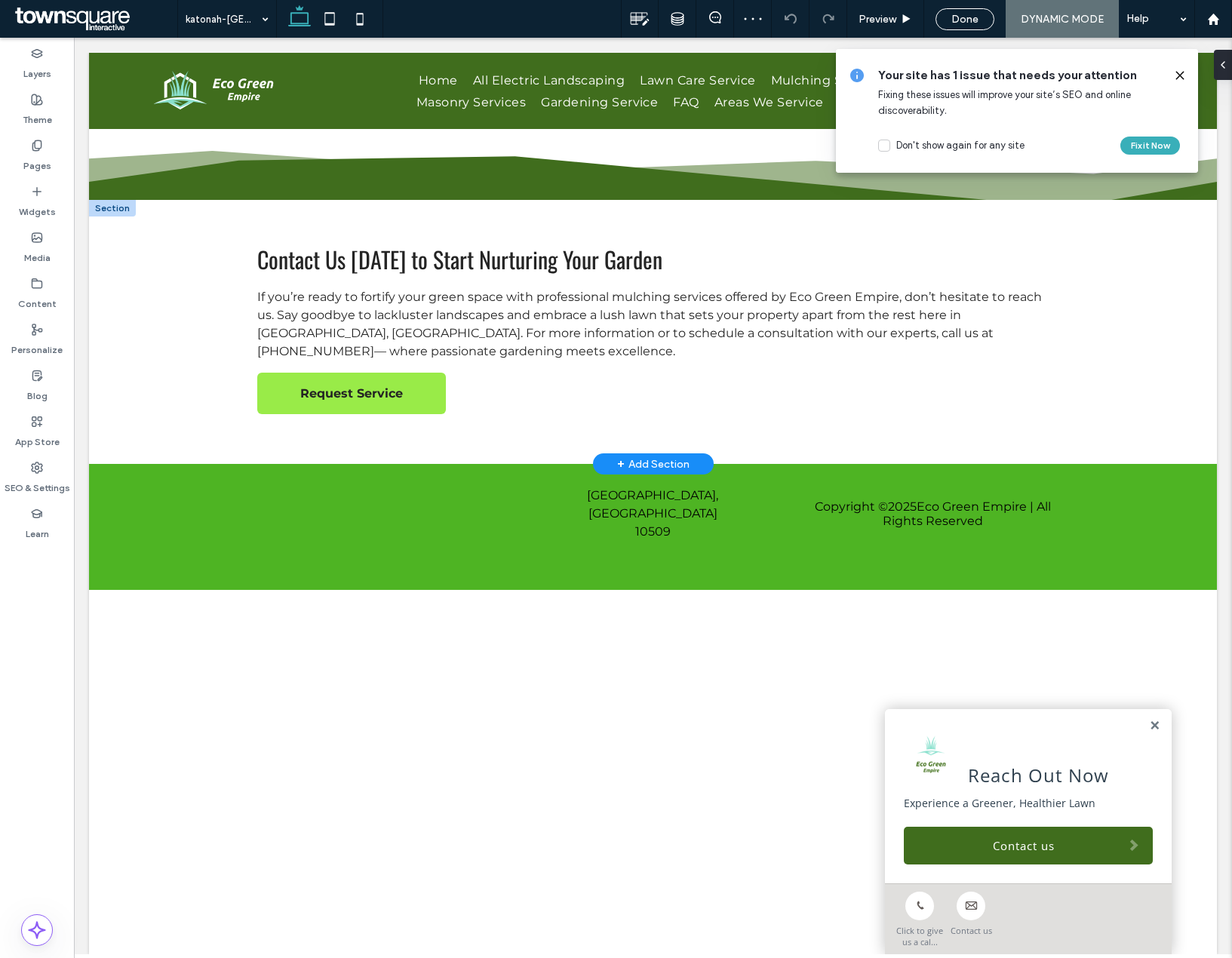
click at [662, 461] on div "+ Add Section" at bounding box center [653, 464] width 73 height 17
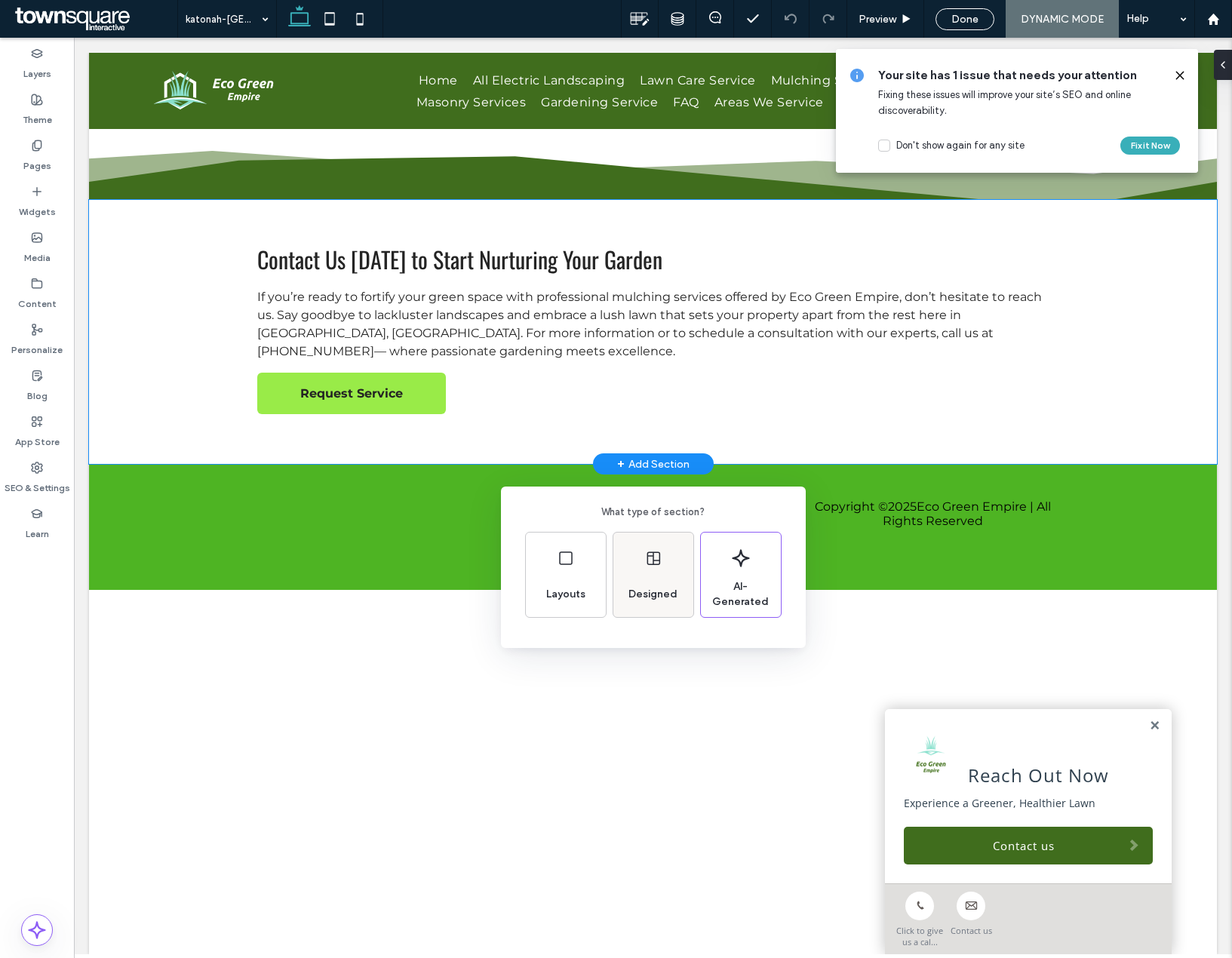
click at [641, 598] on span "Designed" at bounding box center [653, 595] width 61 height 15
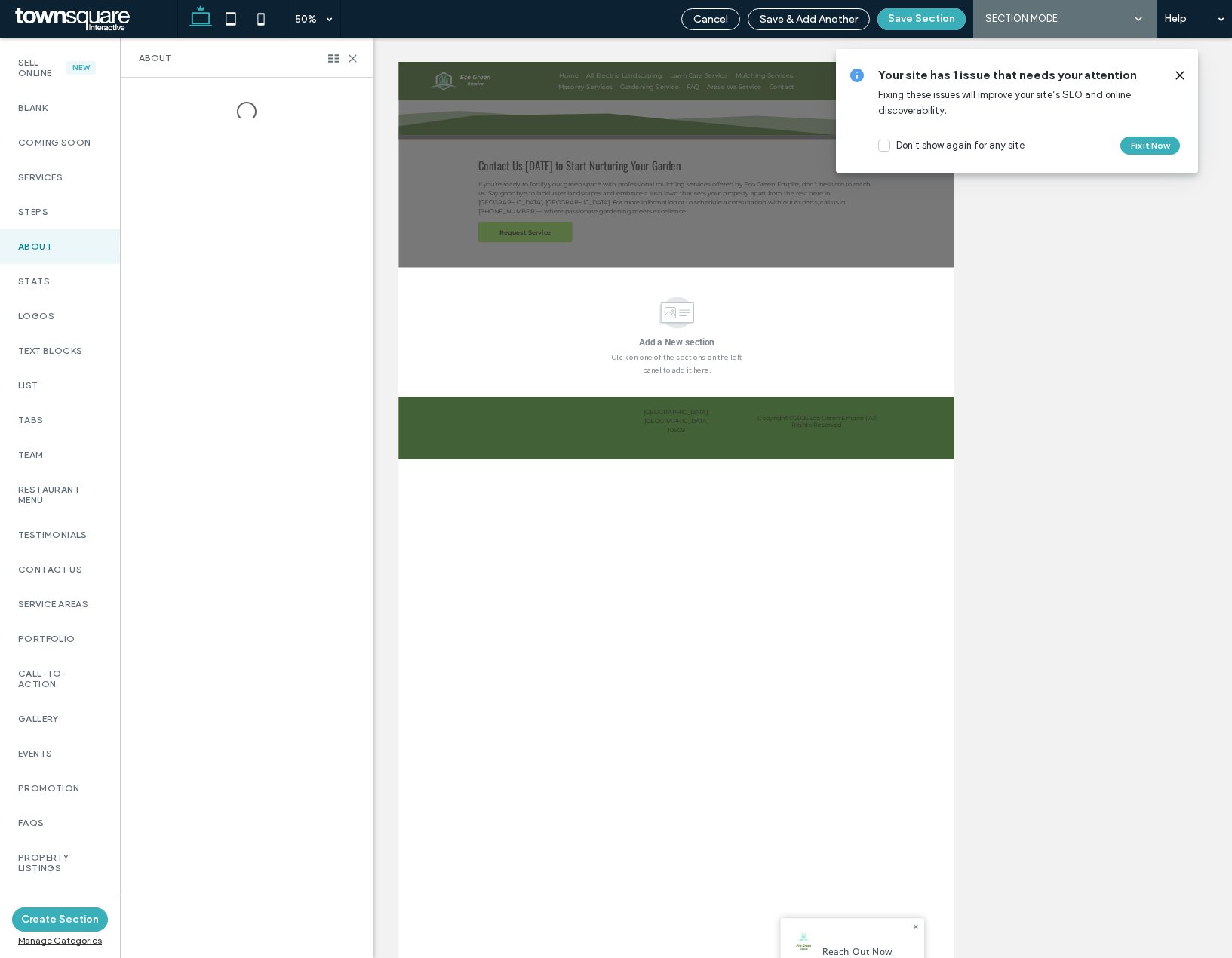
scroll to position [685, 0]
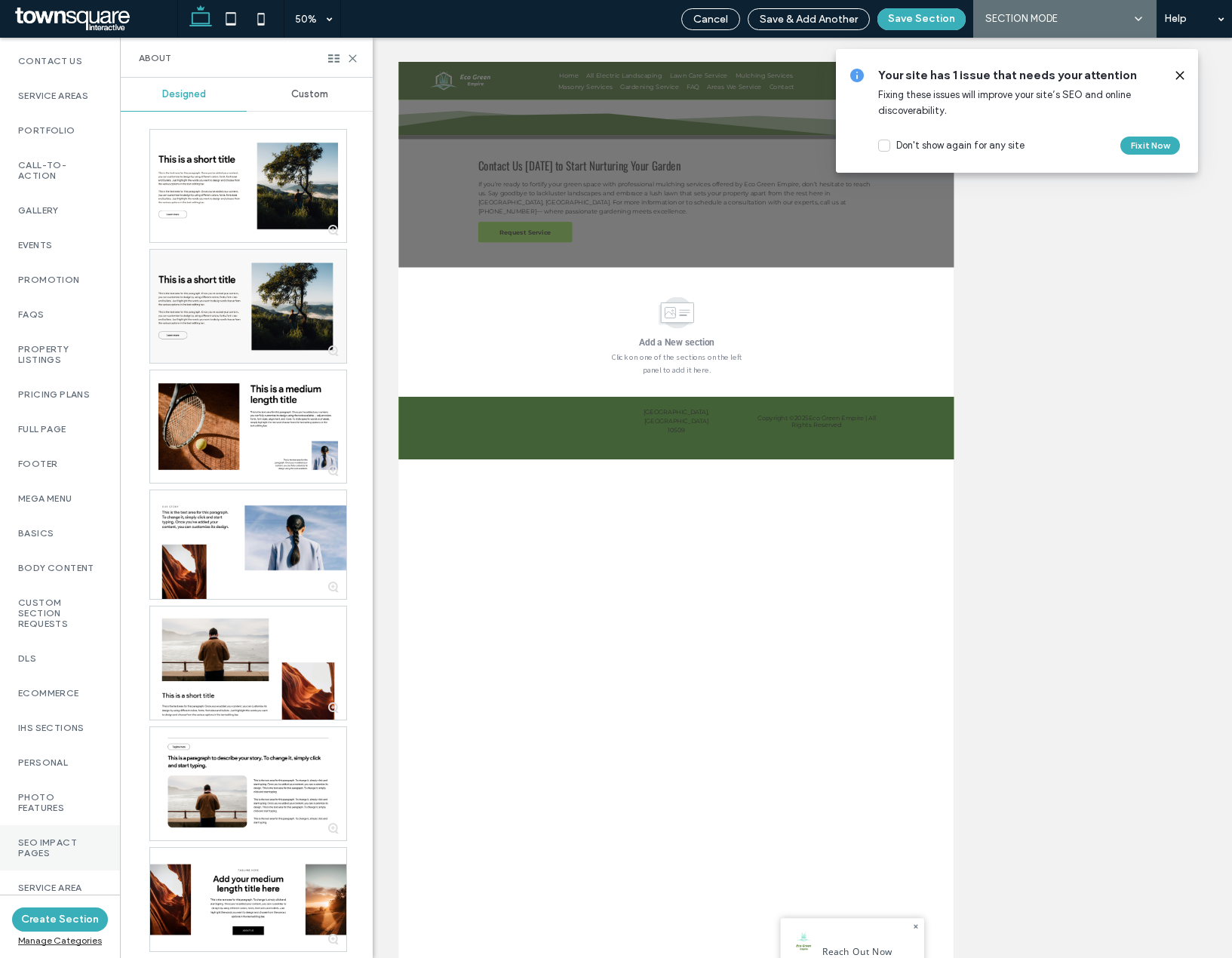
click at [81, 837] on label "SEO Impact Pages" at bounding box center [60, 848] width 83 height 21
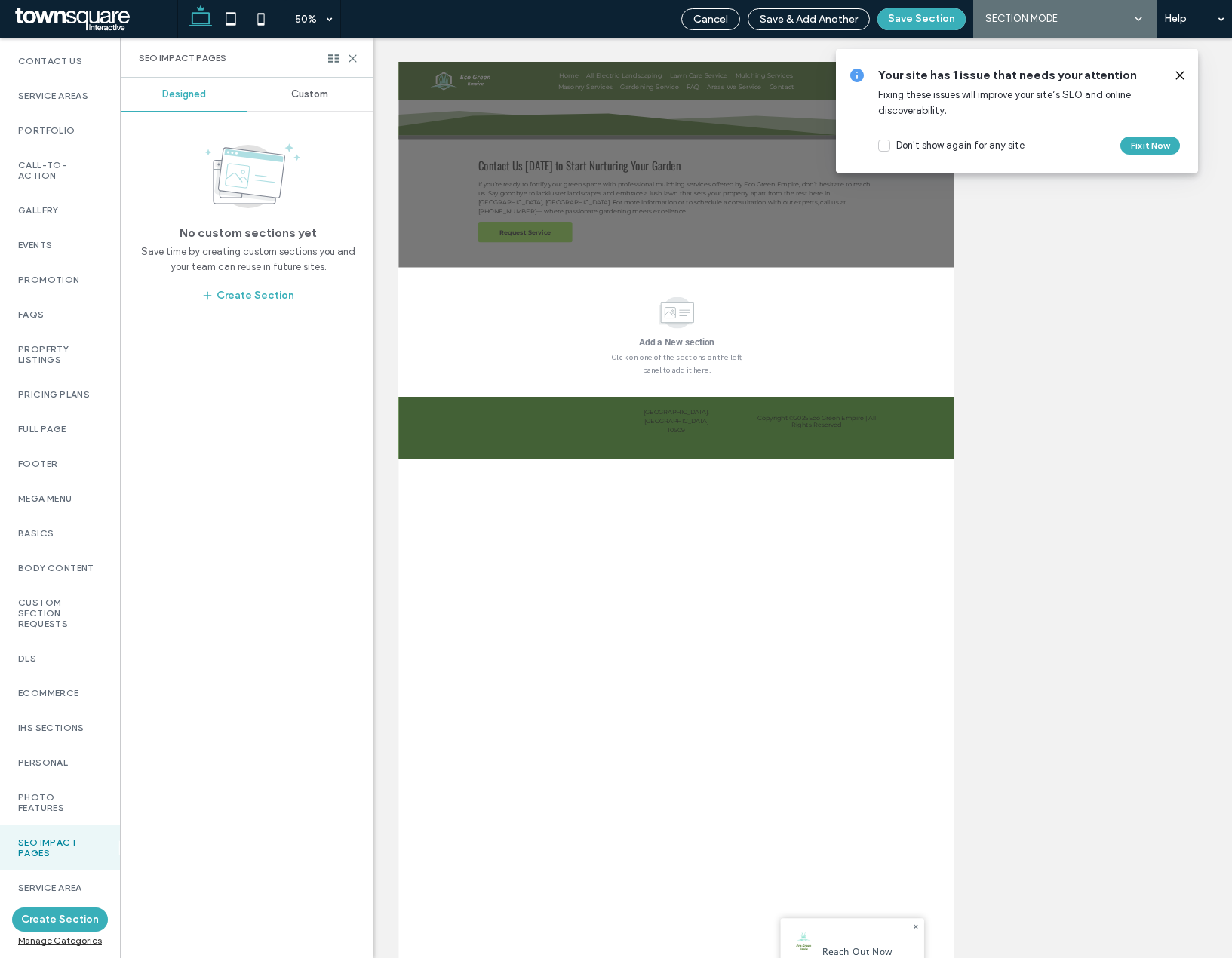
click at [308, 103] on div "Custom" at bounding box center [309, 94] width 126 height 33
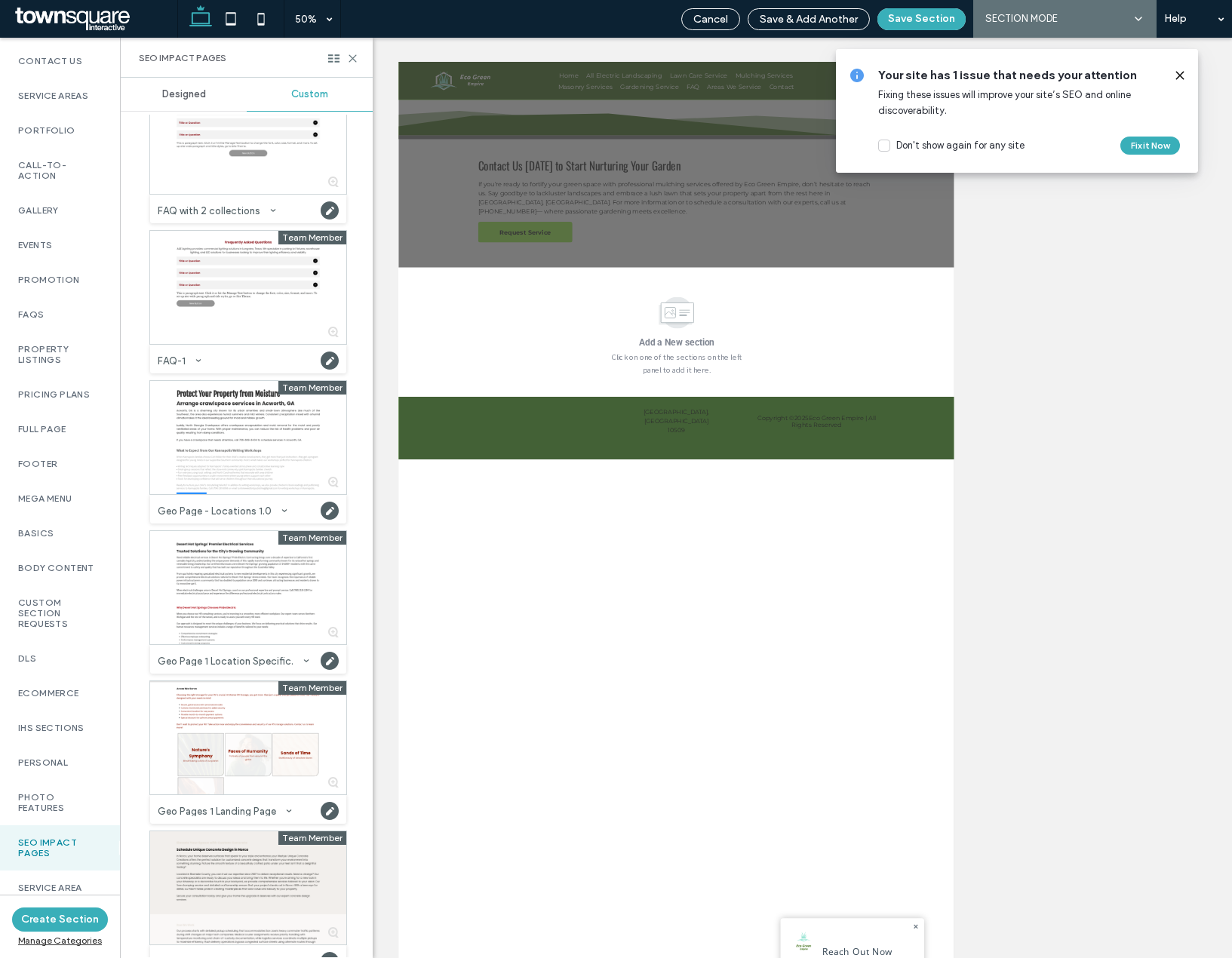
scroll to position [76, 0]
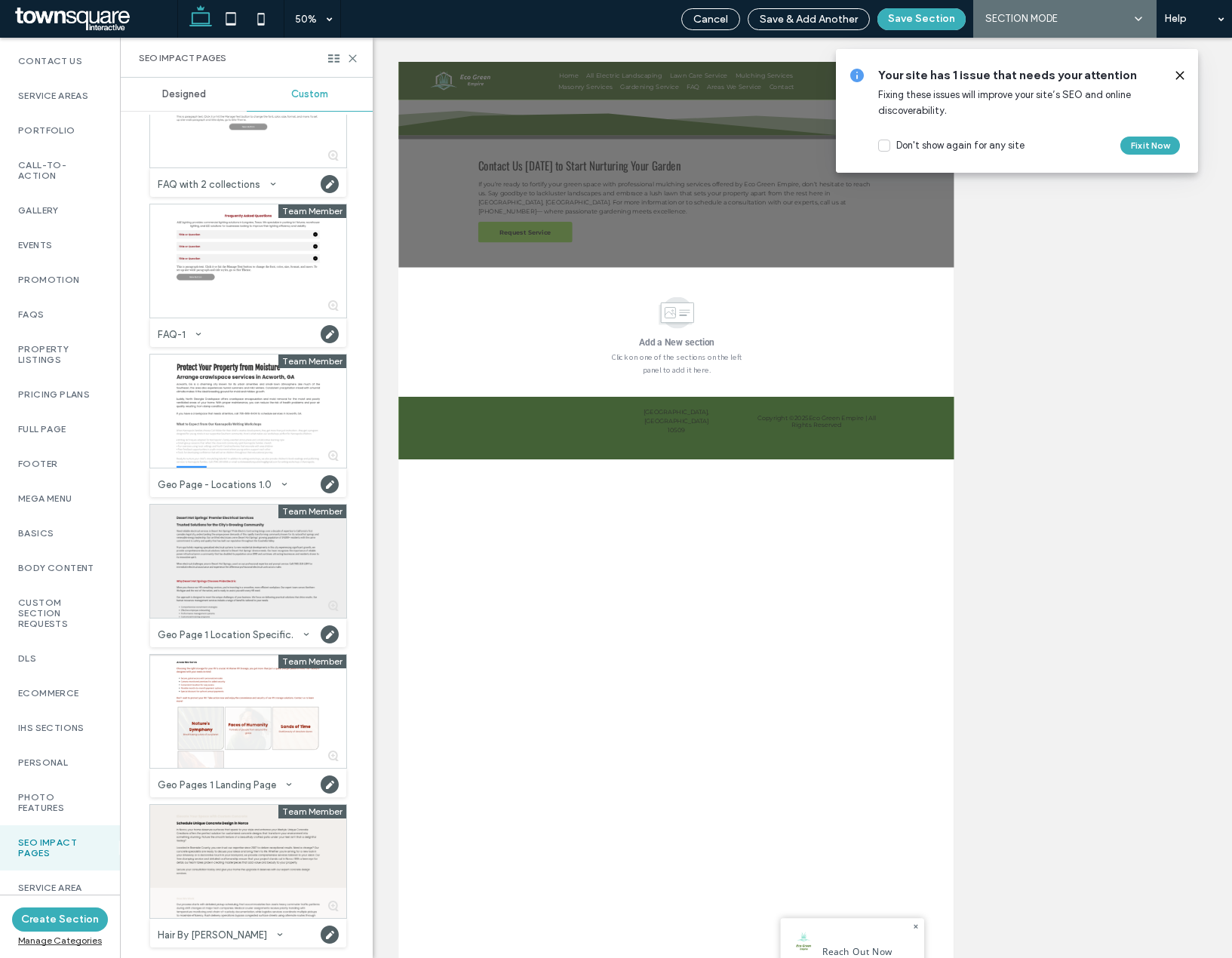
click at [210, 578] on div at bounding box center [248, 562] width 196 height 113
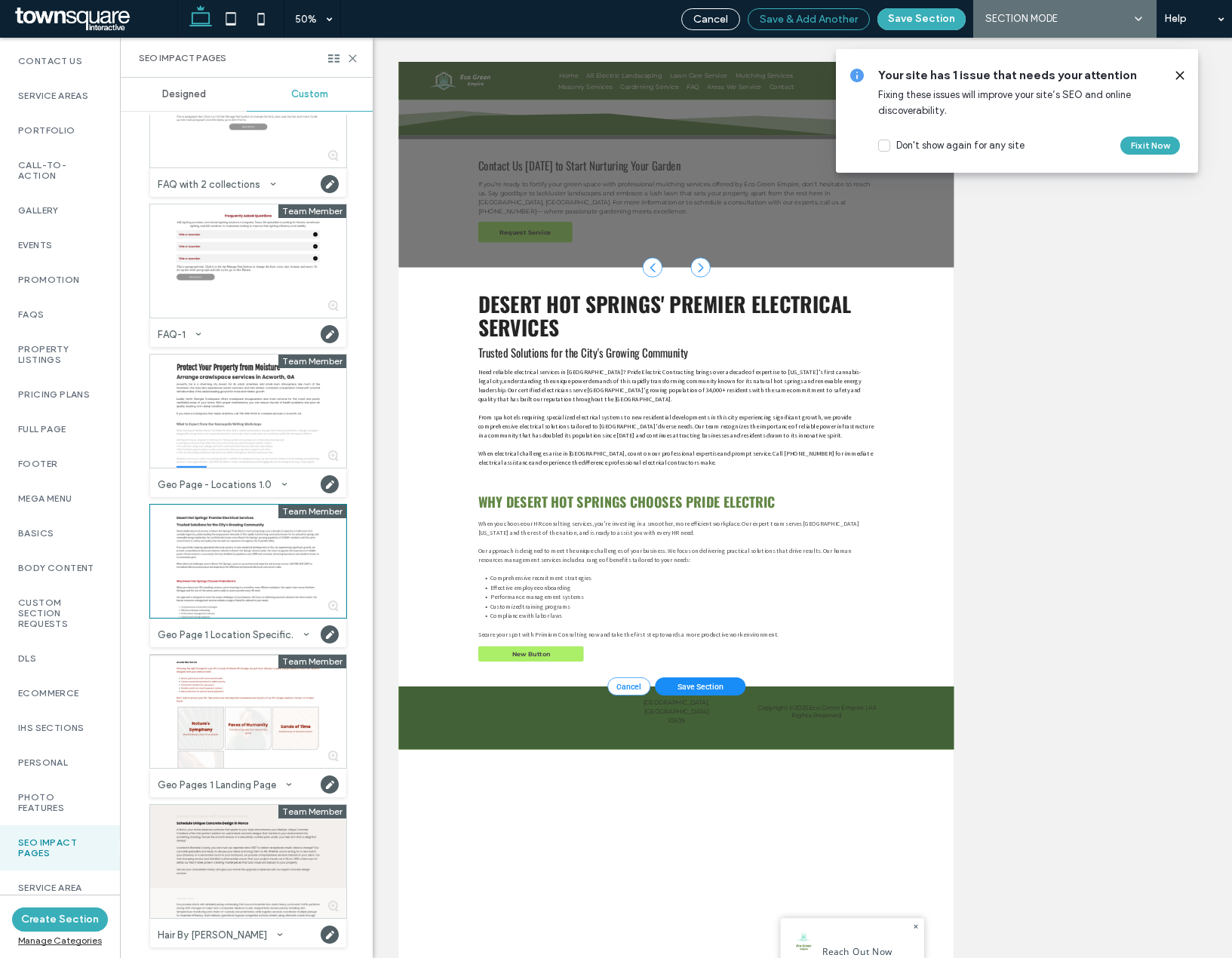
click at [813, 24] on span "Save & Add Another" at bounding box center [809, 19] width 98 height 13
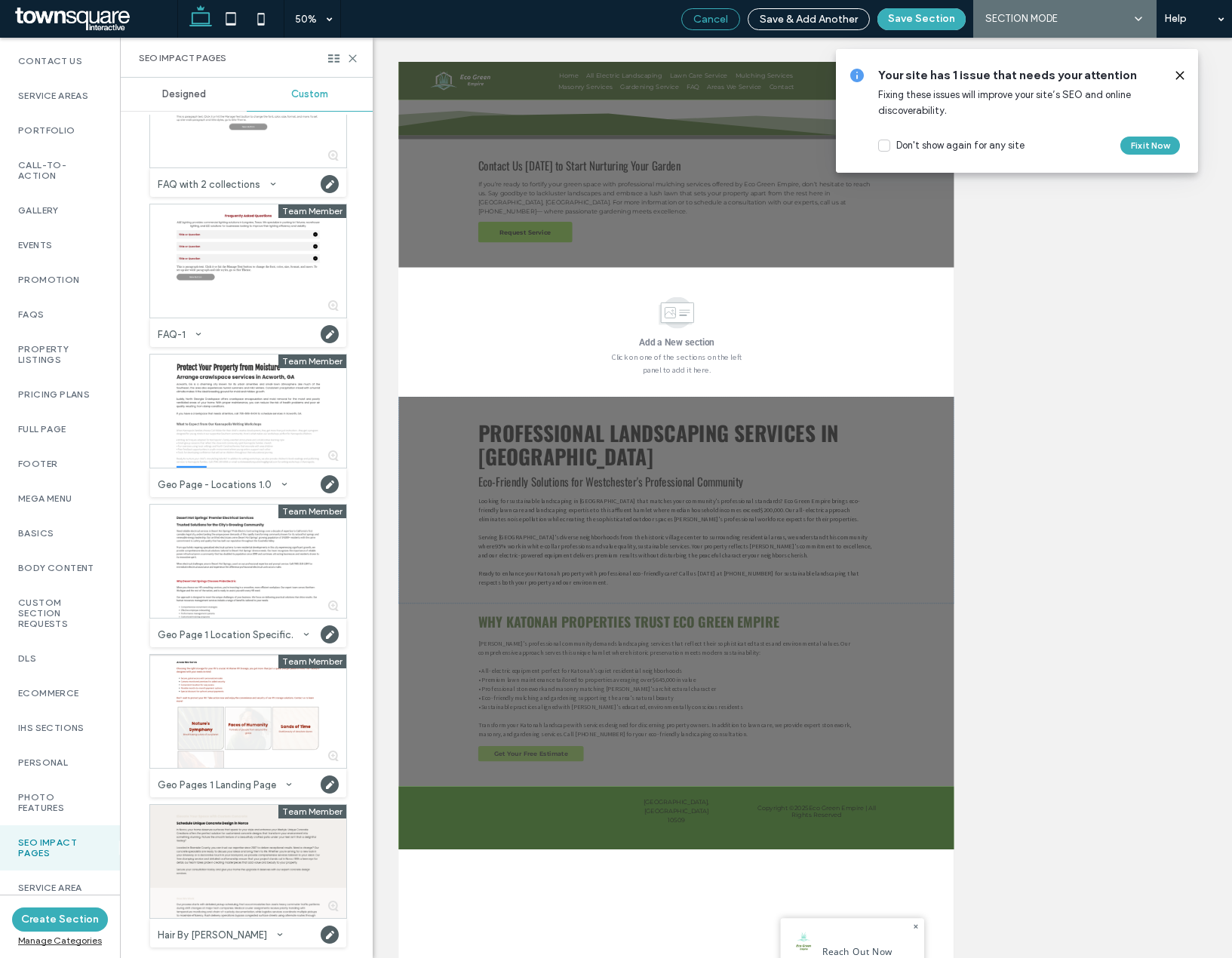
click at [727, 28] on div "Cancel" at bounding box center [710, 19] width 59 height 22
click at [897, 23] on button "Save Section" at bounding box center [921, 19] width 88 height 22
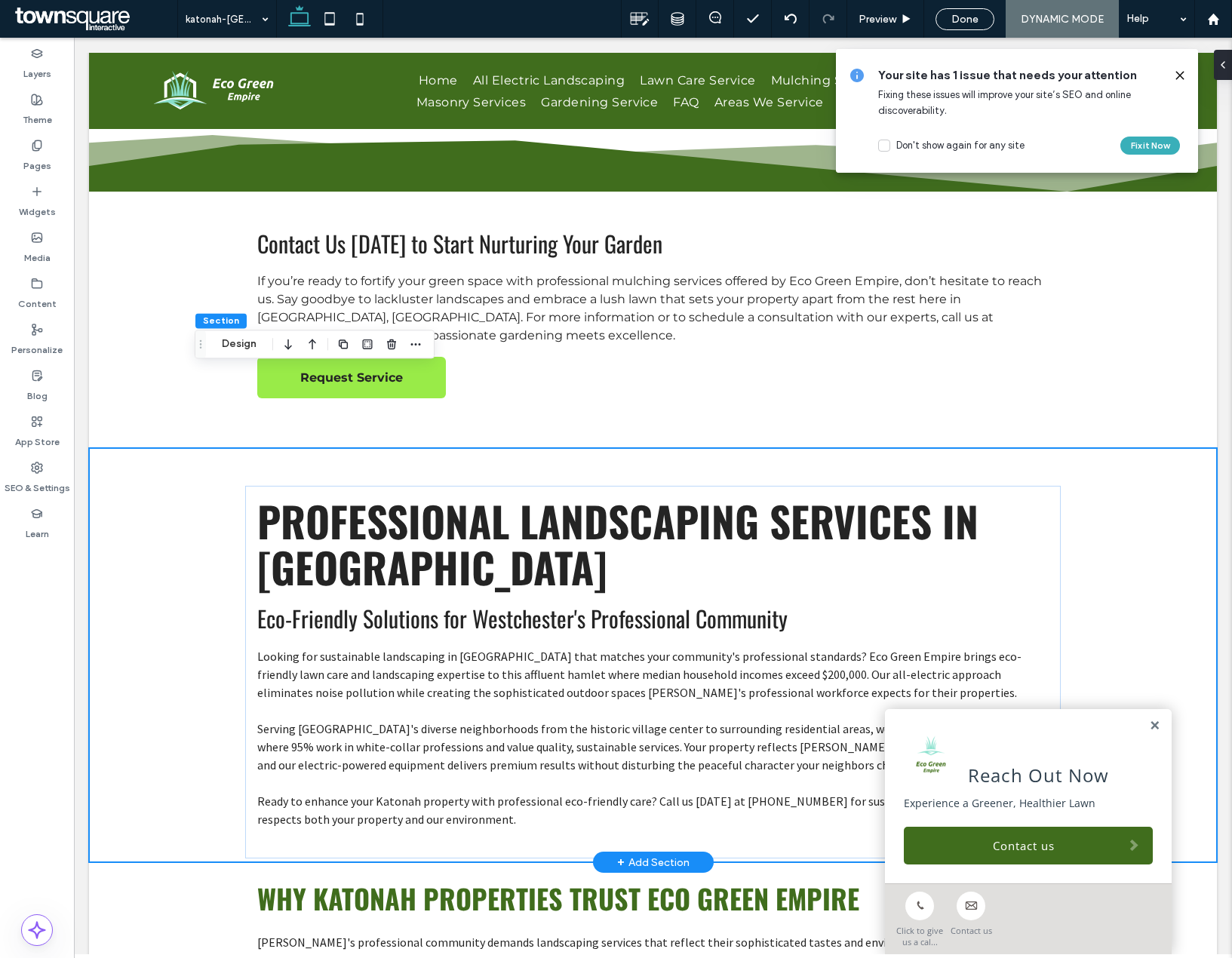
scroll to position [0, 0]
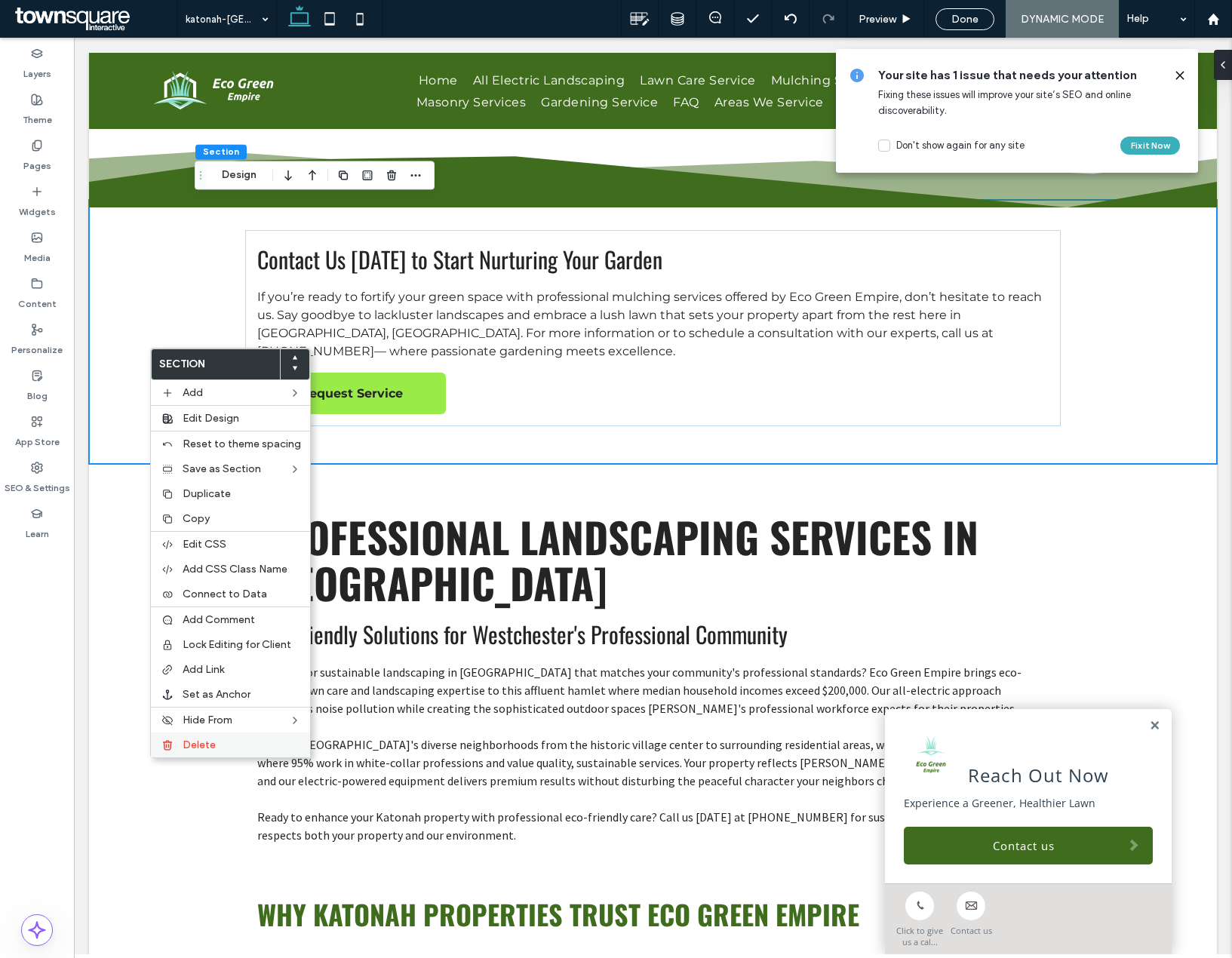
click at [213, 749] on span "Delete" at bounding box center [199, 745] width 33 height 13
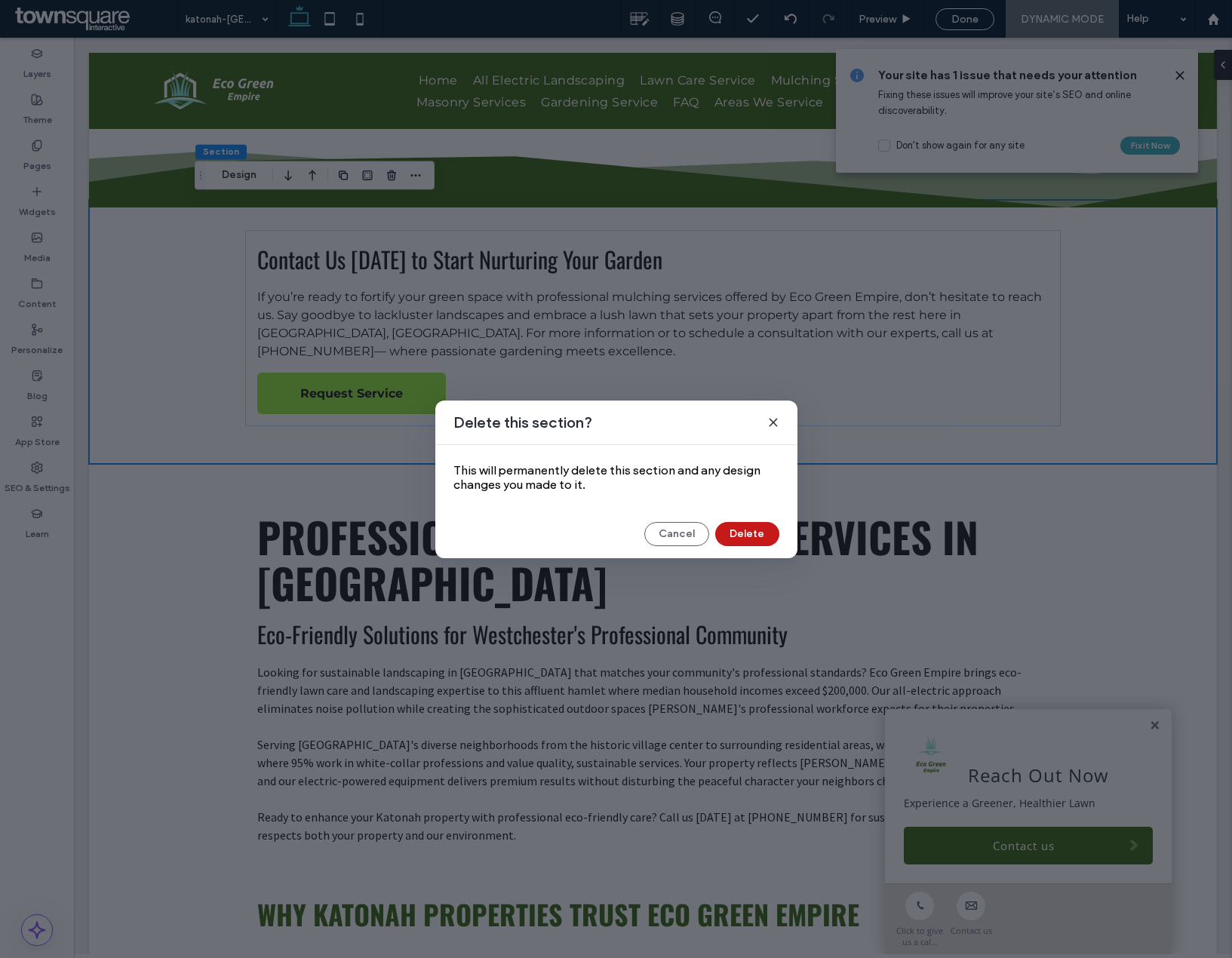
click at [743, 535] on button "Delete" at bounding box center [748, 534] width 64 height 24
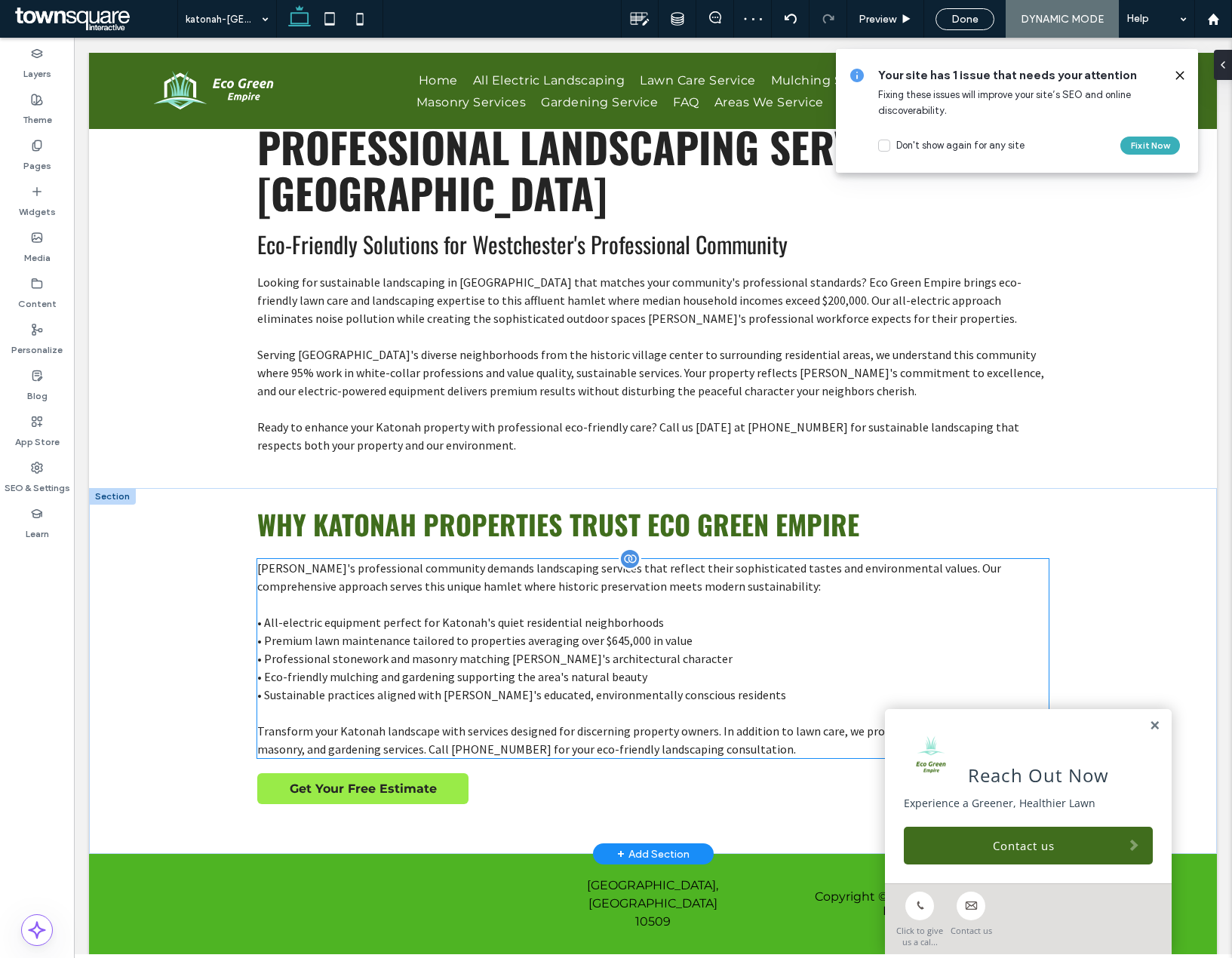
scroll to position [154, 0]
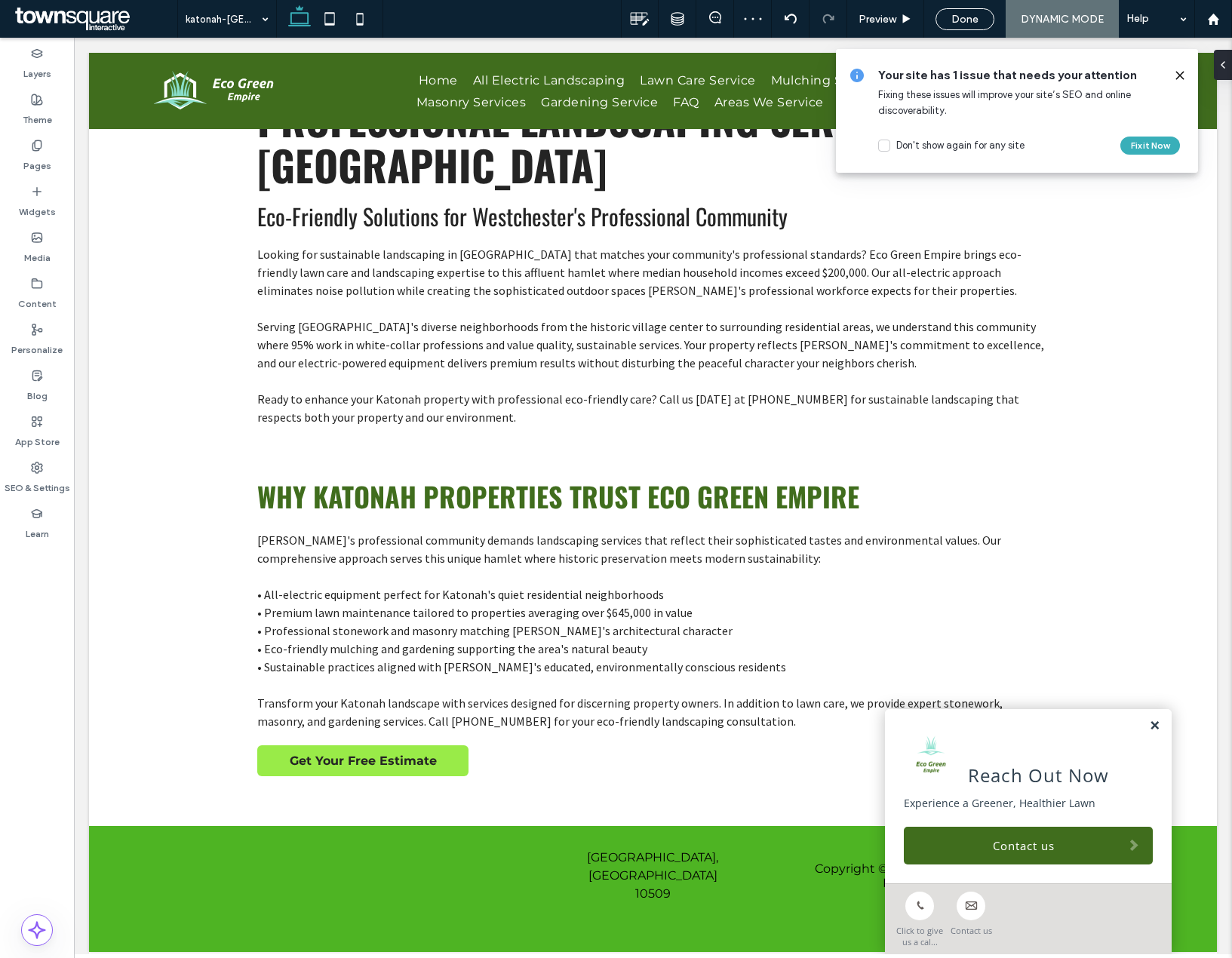
click at [1149, 730] on link at bounding box center [1155, 726] width 11 height 13
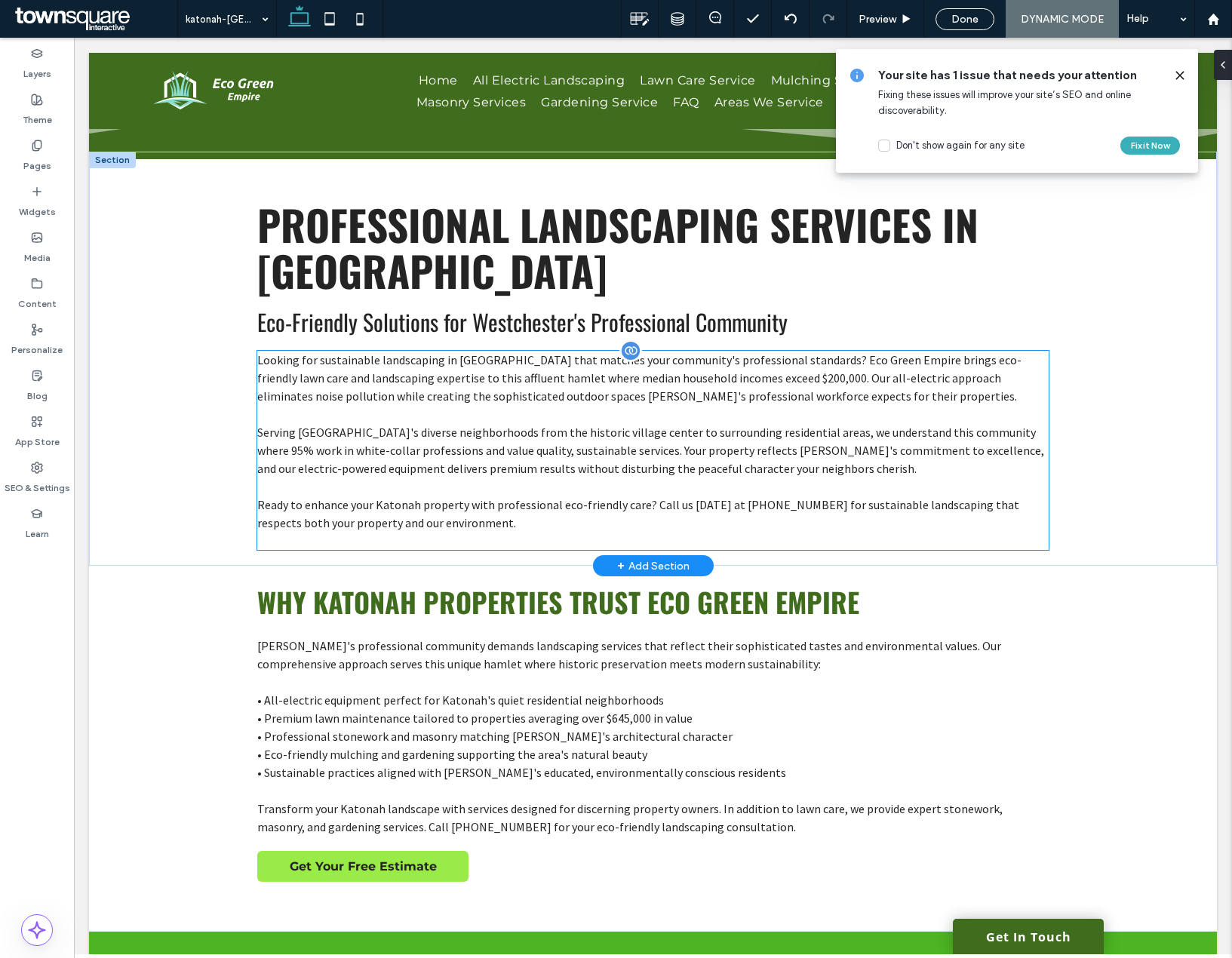
scroll to position [76, 0]
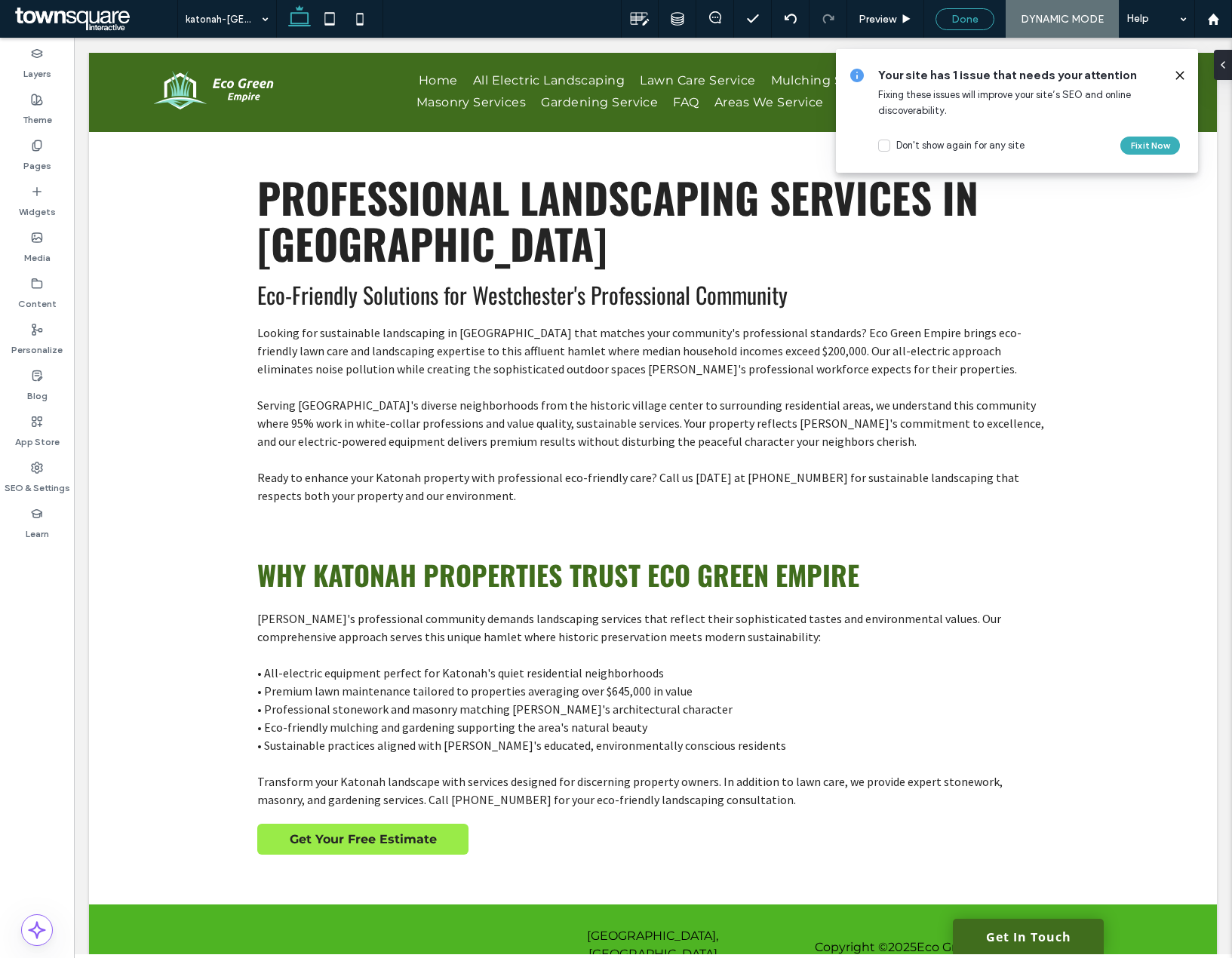
click at [967, 29] on div "Done" at bounding box center [965, 19] width 59 height 22
click at [970, 26] on div "Done" at bounding box center [965, 19] width 59 height 22
click at [1181, 78] on icon at bounding box center [1180, 76] width 12 height 12
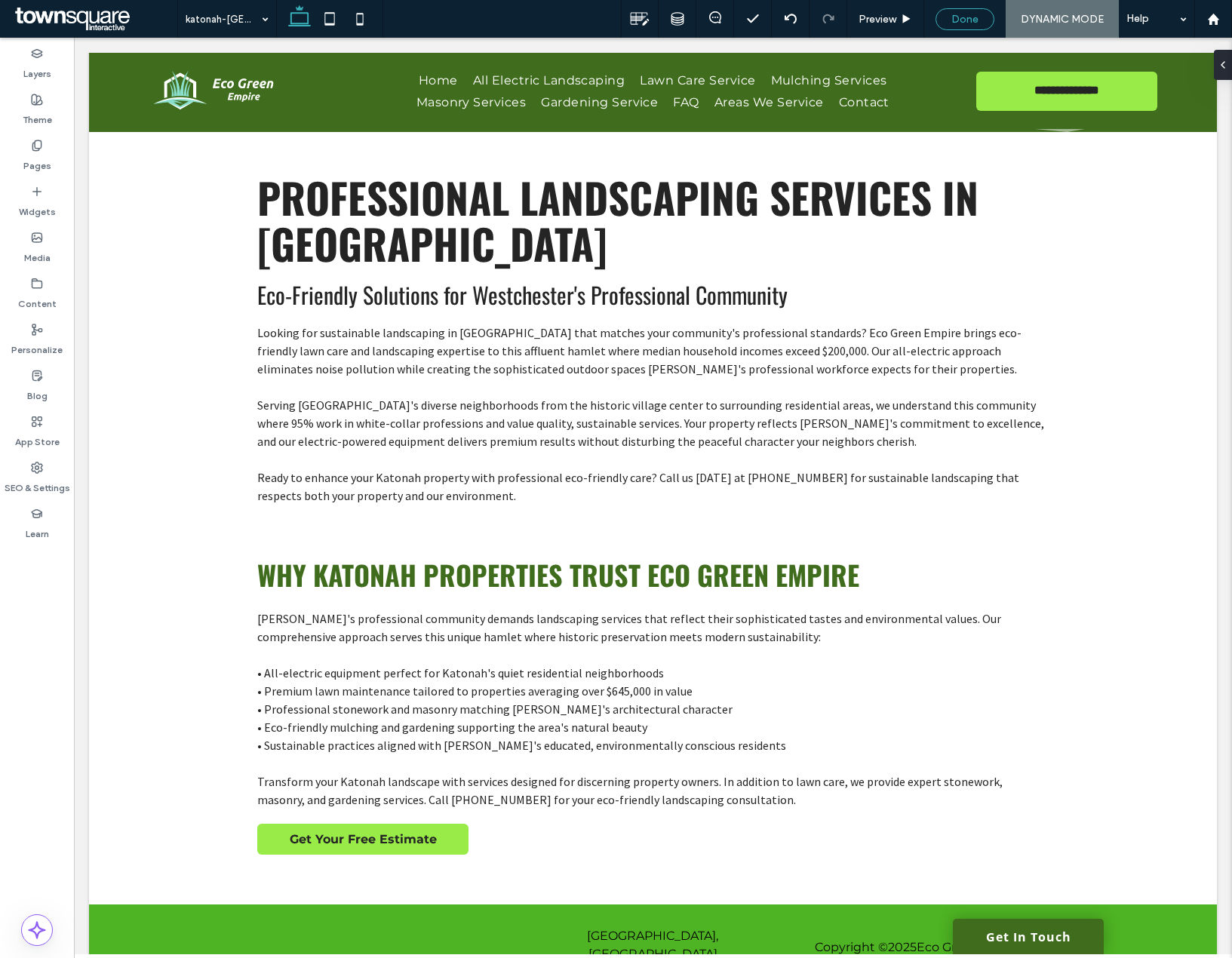
click at [967, 17] on span "Done" at bounding box center [964, 19] width 27 height 13
click at [1063, 27] on div "Home Give Feedback Preview Republish Help Design Panel Site Comments Team & Cli…" at bounding box center [616, 479] width 1232 height 958
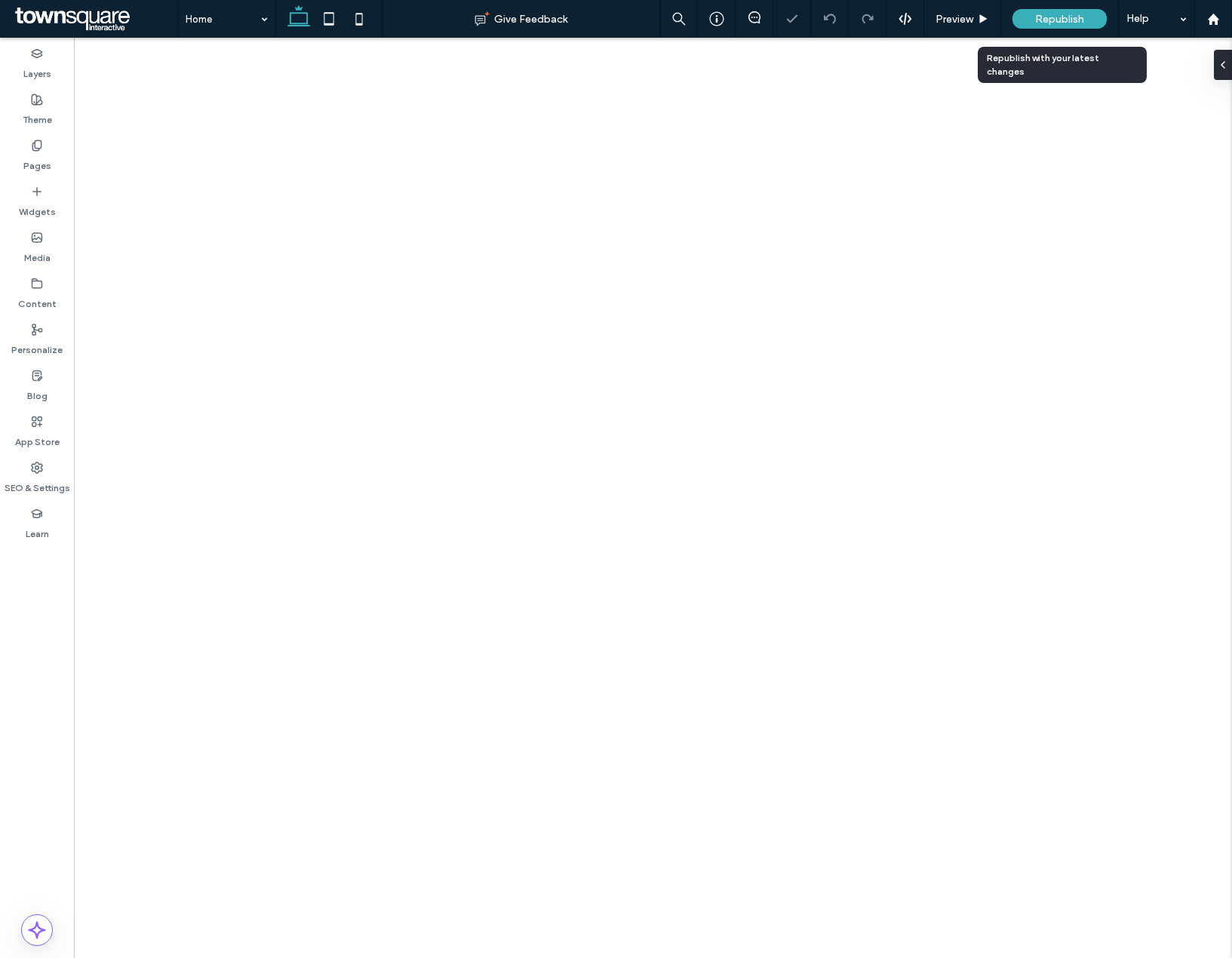
click at [1066, 21] on span "Republish" at bounding box center [1060, 19] width 49 height 13
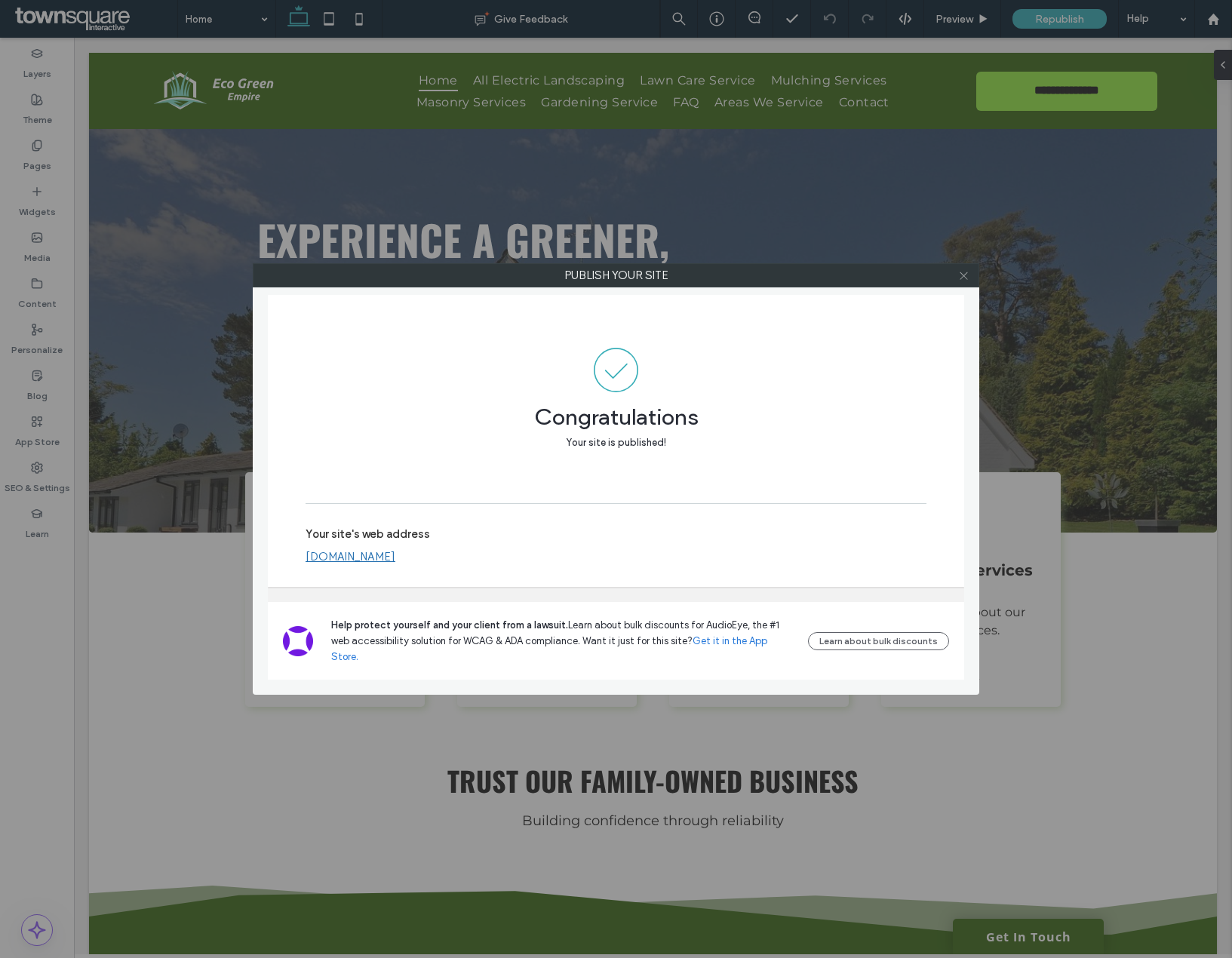
click at [961, 282] on span at bounding box center [963, 275] width 11 height 23
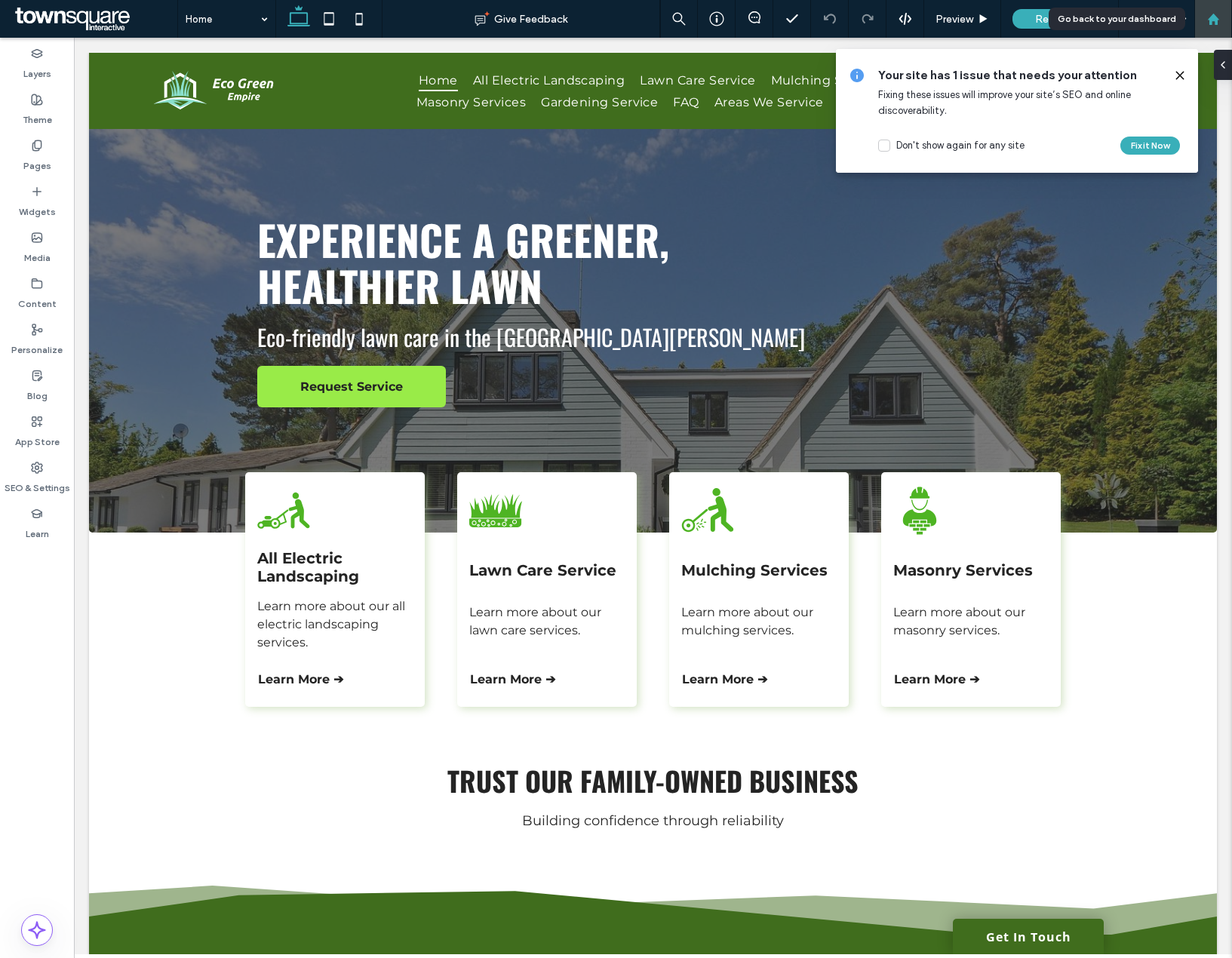
click at [1224, 29] on div at bounding box center [1213, 18] width 37 height 37
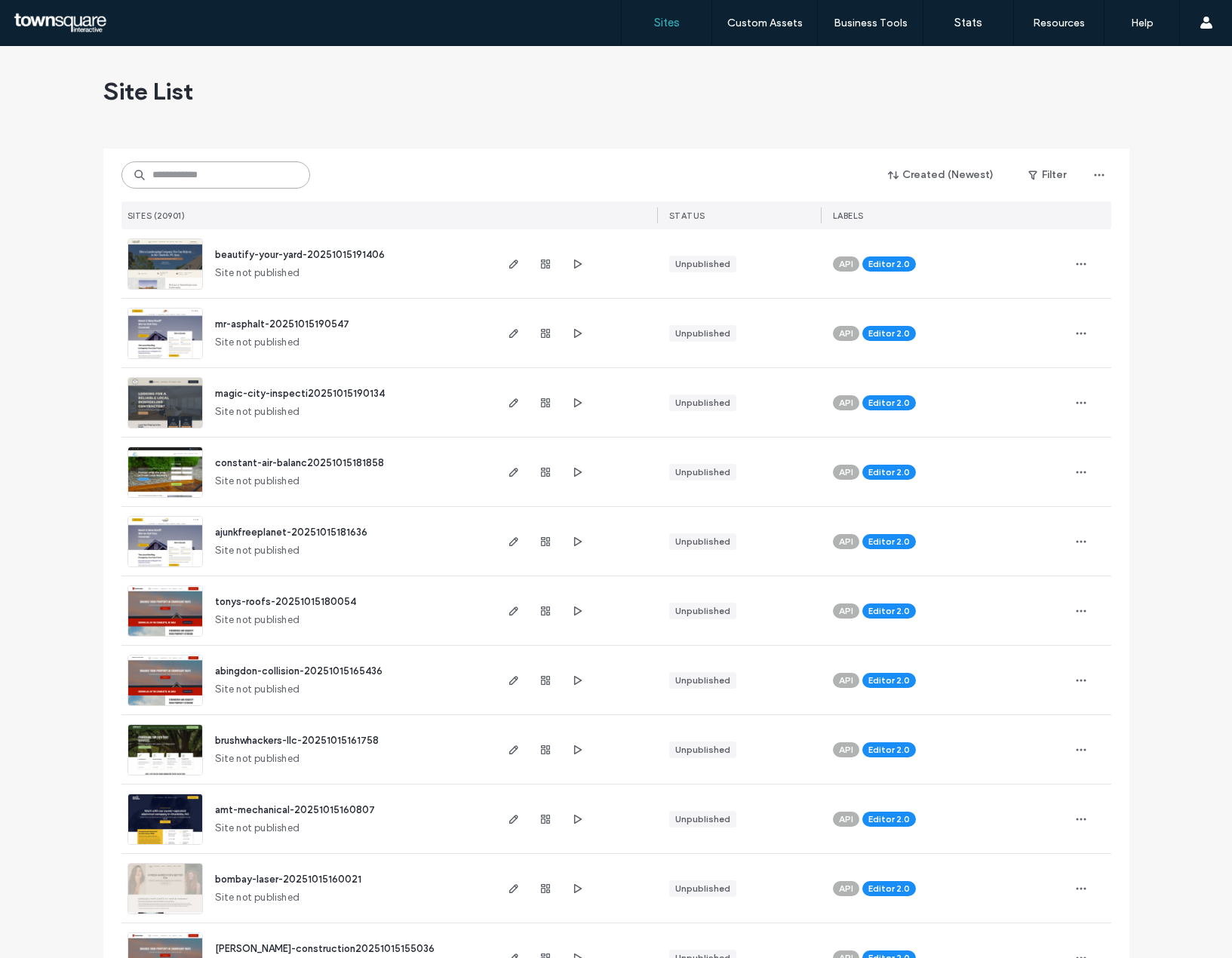
click at [185, 181] on input at bounding box center [216, 174] width 188 height 27
paste input "**********"
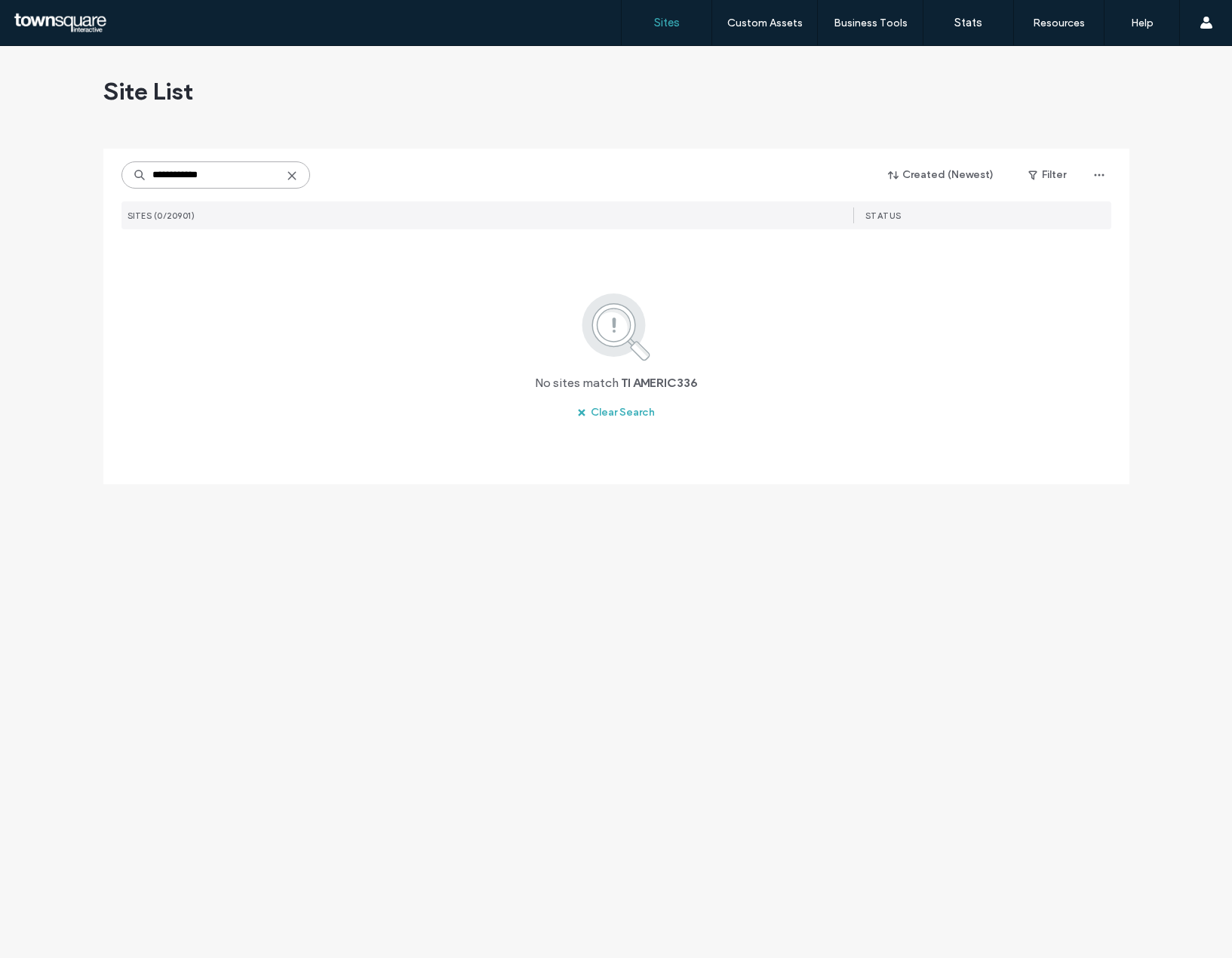
click at [200, 181] on input "**********" at bounding box center [216, 174] width 188 height 27
paste input
click at [88, 184] on div "**********" at bounding box center [616, 502] width 1232 height 912
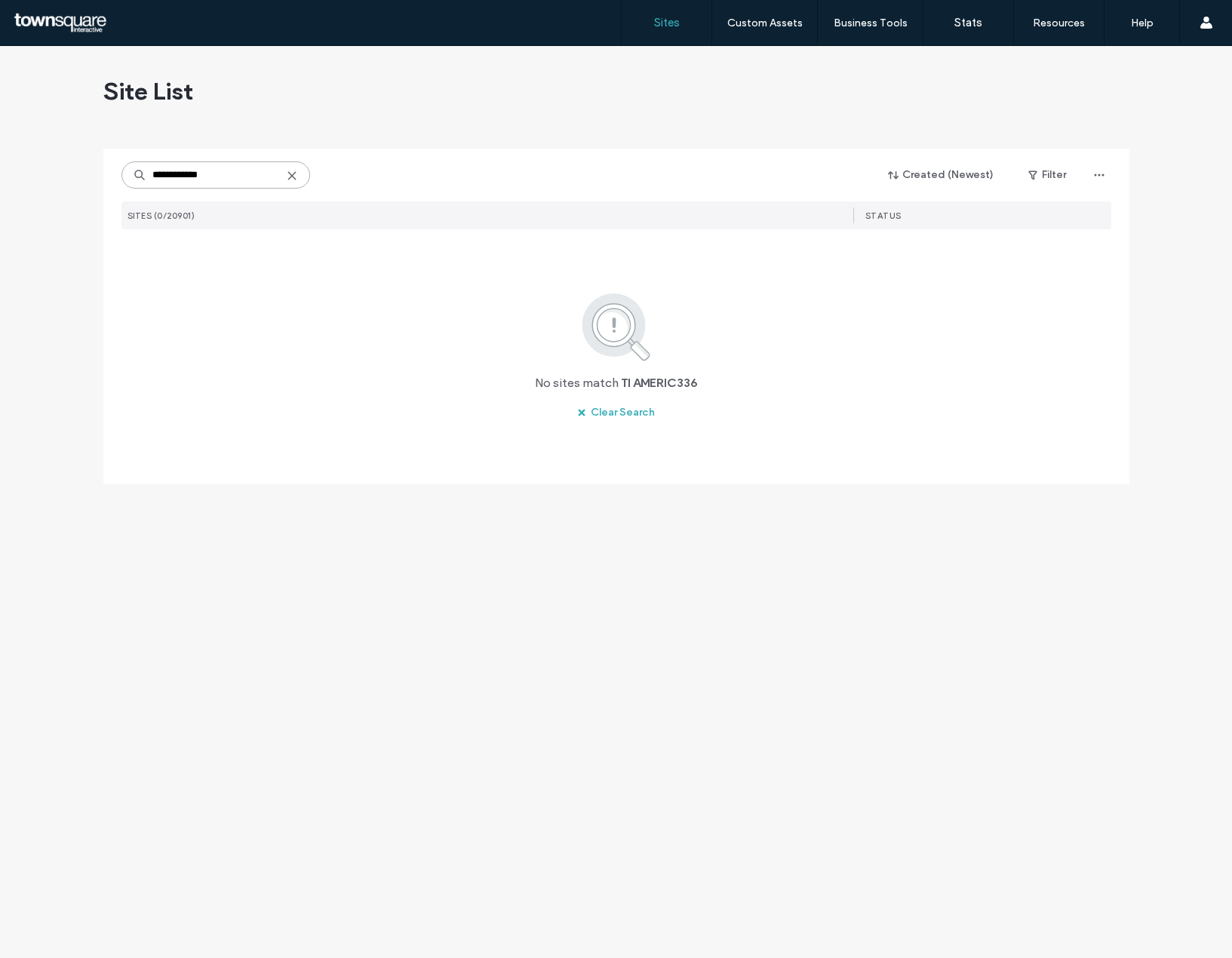
click at [204, 178] on input "**********" at bounding box center [216, 174] width 188 height 27
paste input
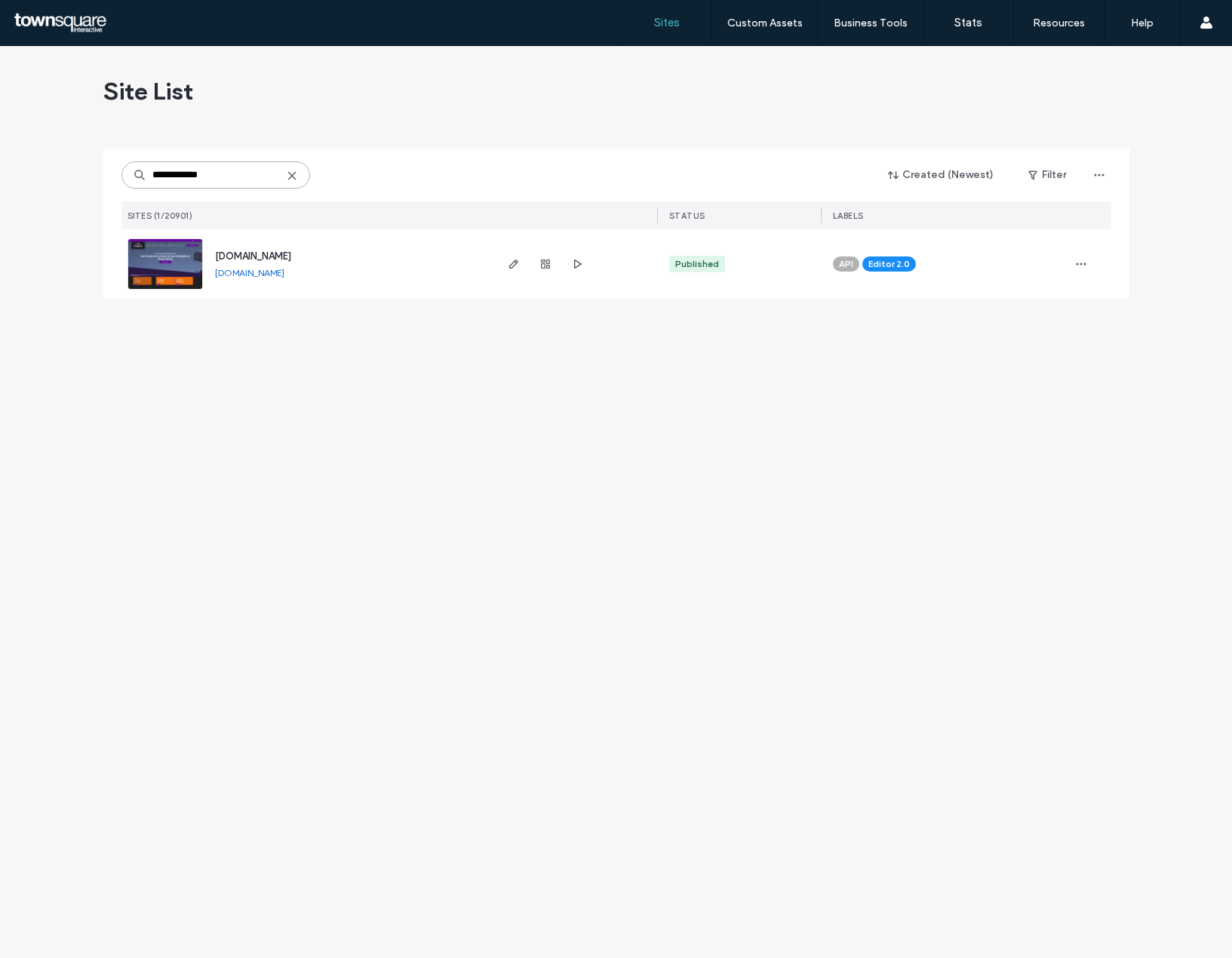
type input "**********"
click at [182, 262] on img at bounding box center [165, 291] width 74 height 103
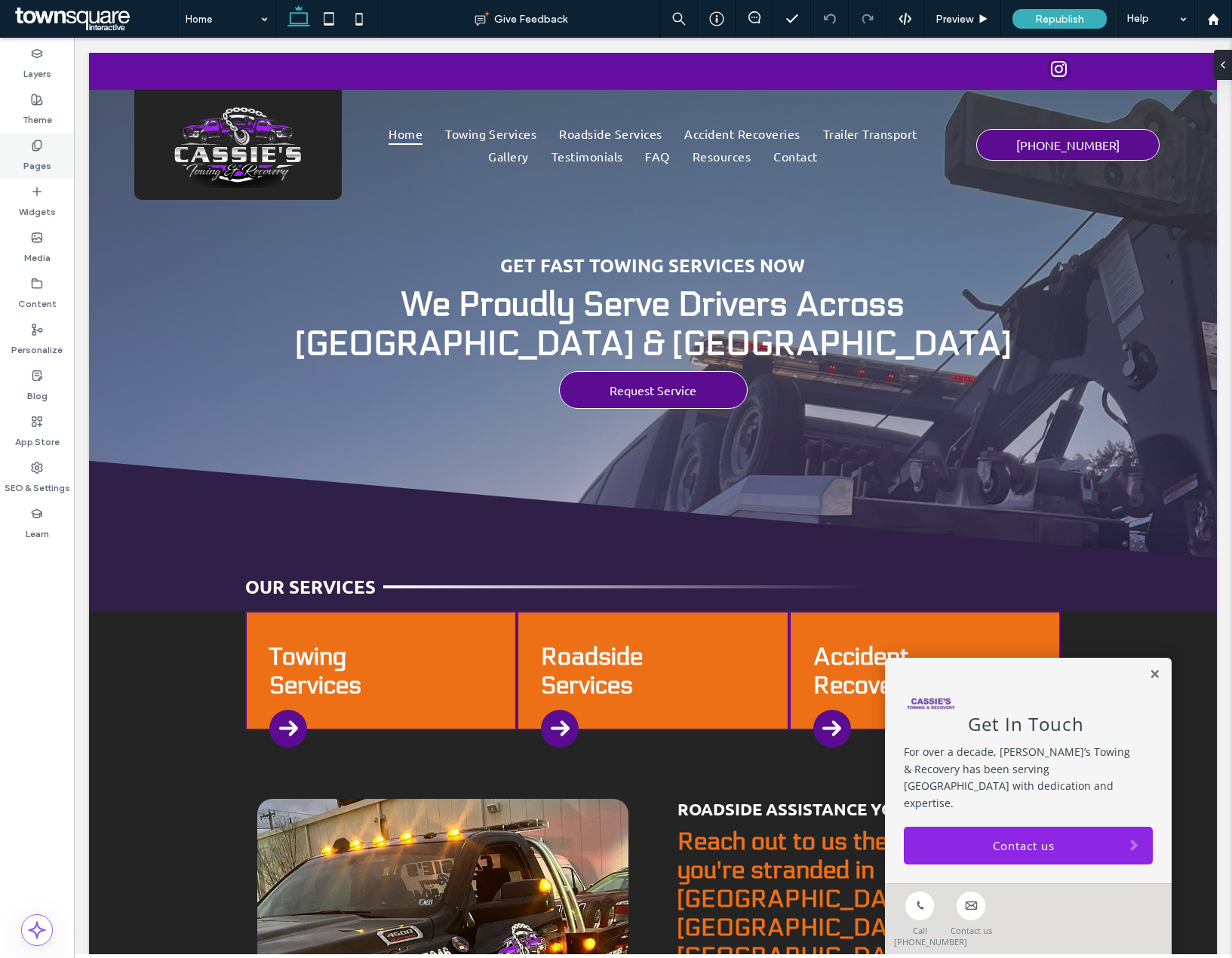
click at [34, 160] on label "Pages" at bounding box center [37, 162] width 28 height 21
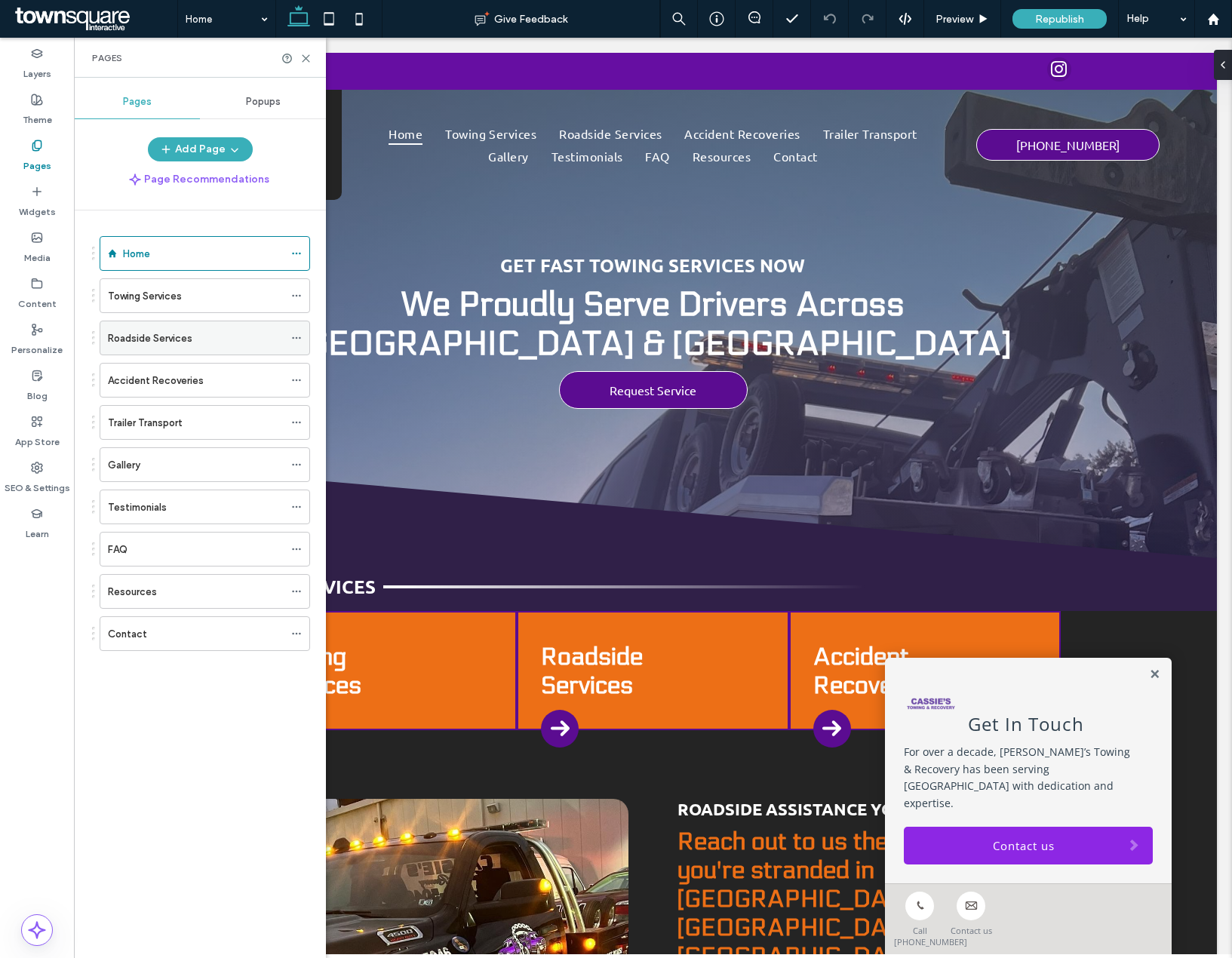
click at [298, 341] on icon at bounding box center [297, 338] width 11 height 11
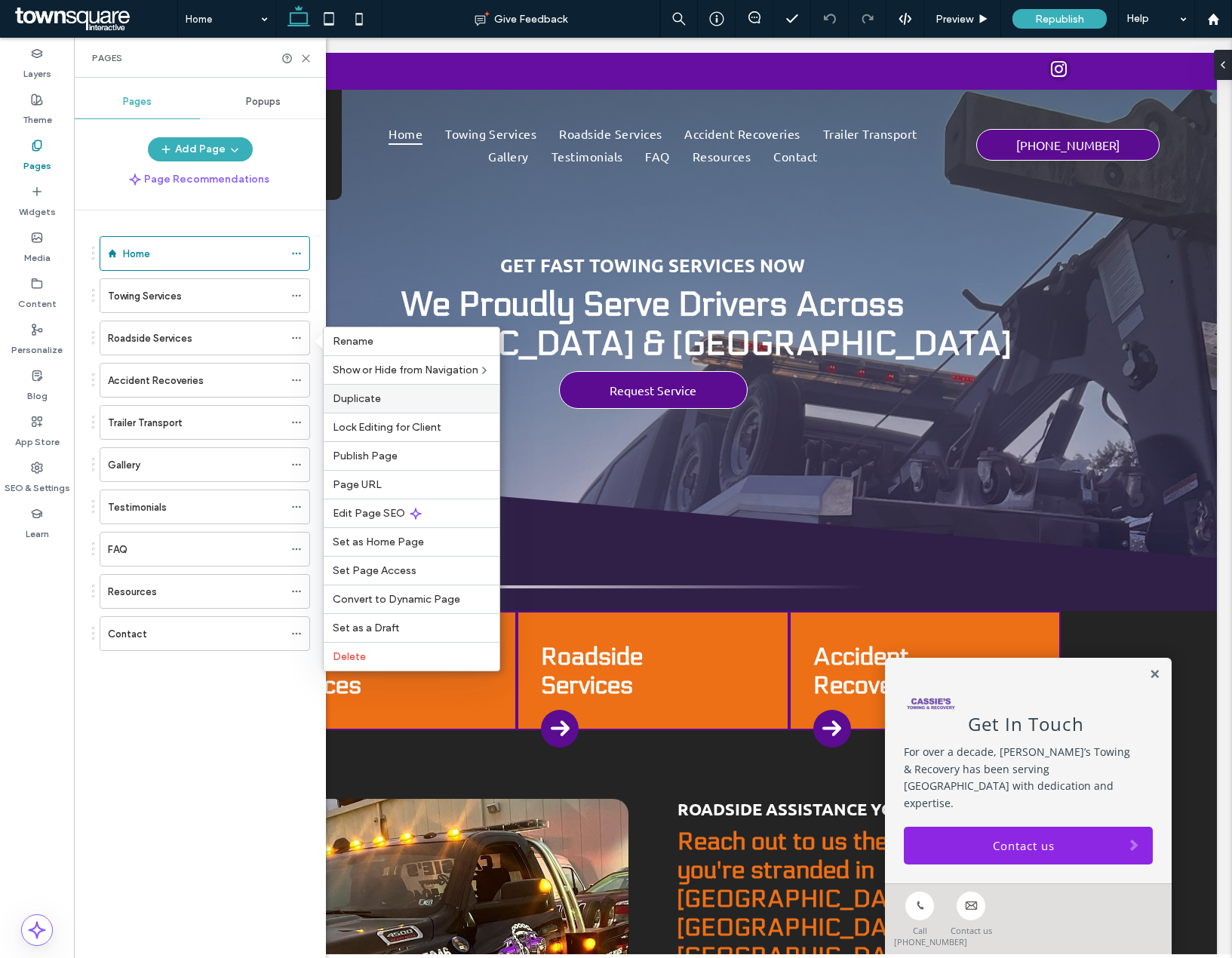
click at [354, 399] on span "Duplicate" at bounding box center [357, 399] width 48 height 13
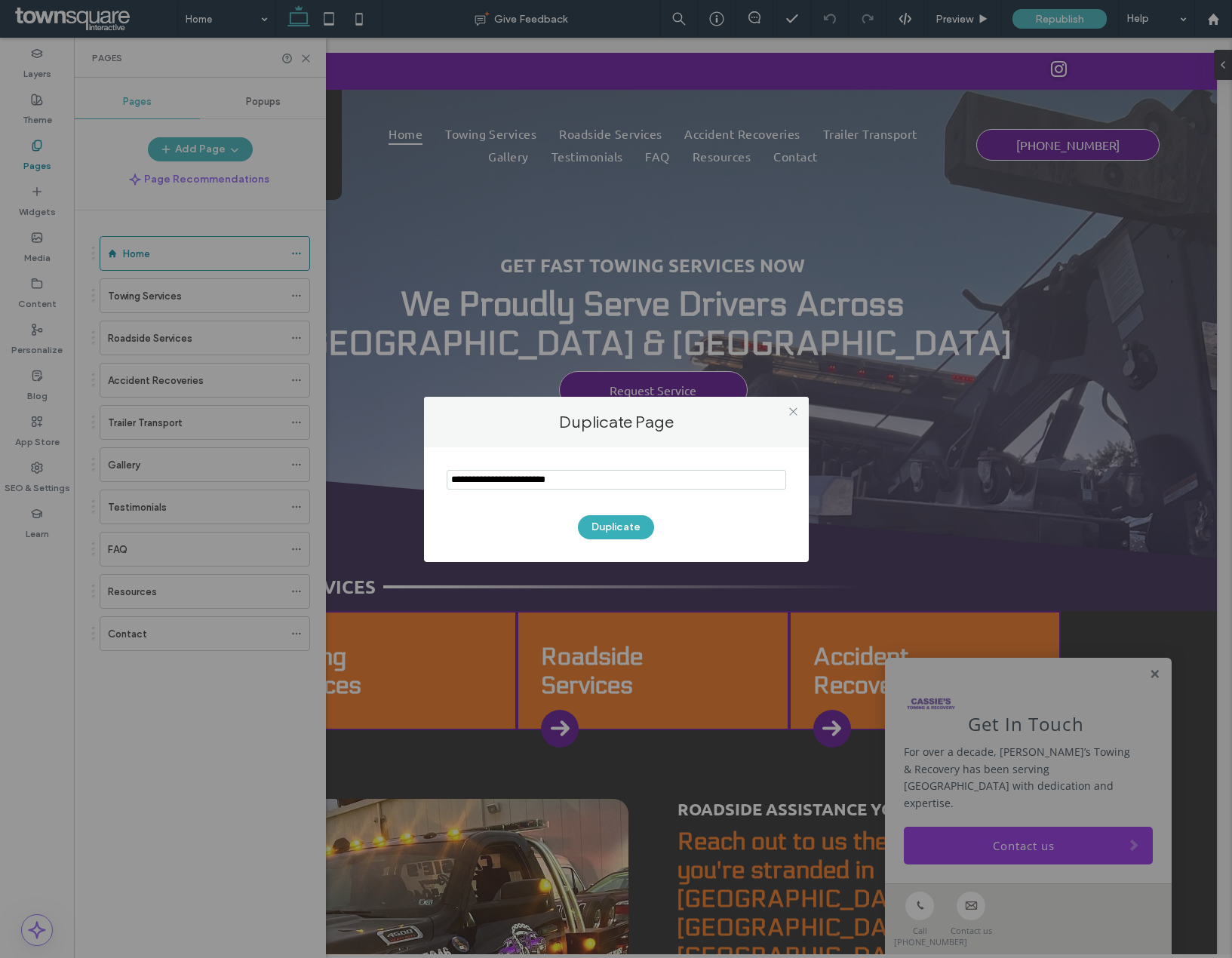
click at [520, 492] on section at bounding box center [617, 481] width 340 height 37
click at [515, 486] on input "notEmpty" at bounding box center [617, 480] width 340 height 20
type input "**********"
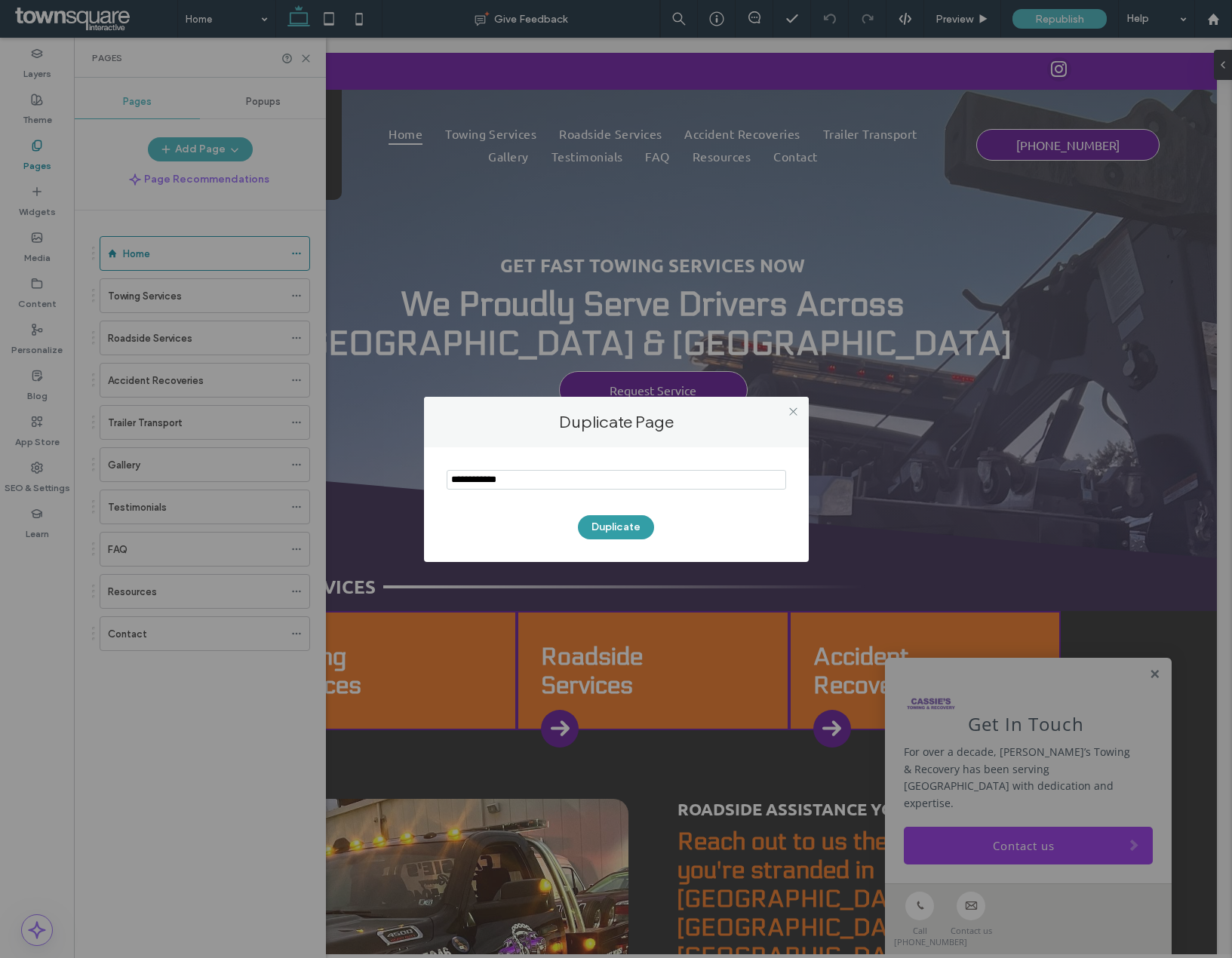
click at [606, 523] on button "Duplicate" at bounding box center [616, 527] width 77 height 24
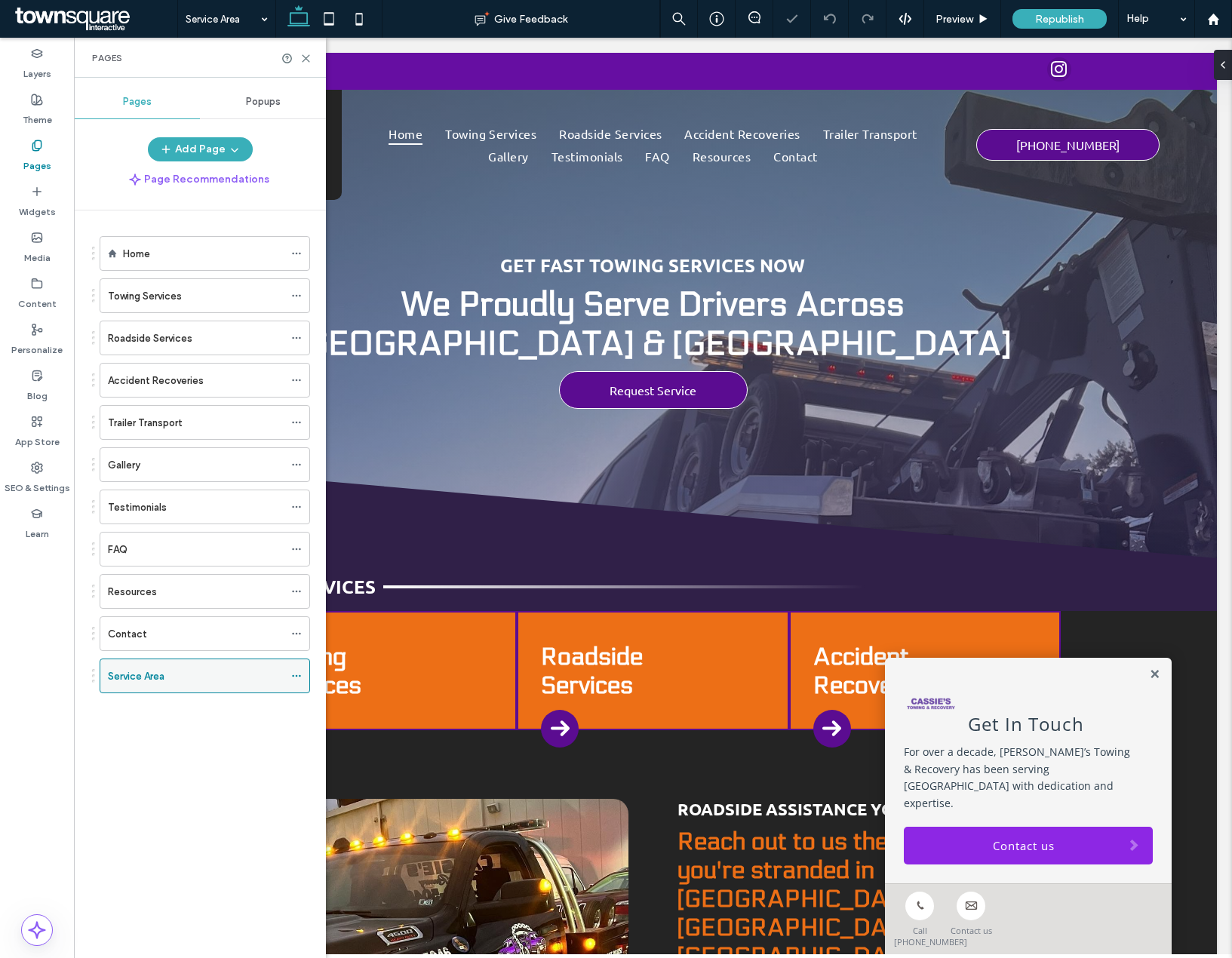
click at [298, 679] on icon at bounding box center [297, 676] width 11 height 11
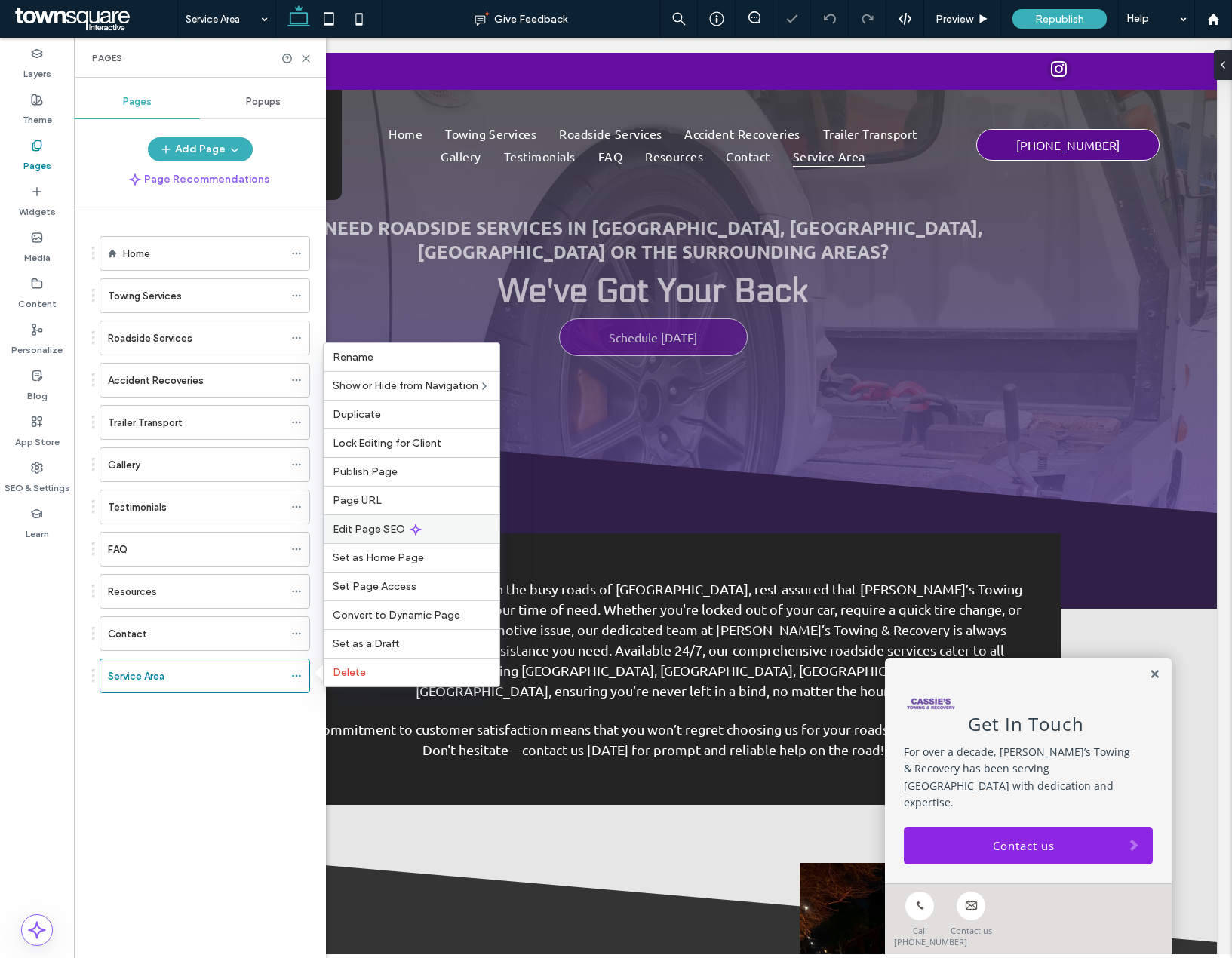
click at [355, 540] on div "Edit Page SEO" at bounding box center [412, 528] width 176 height 28
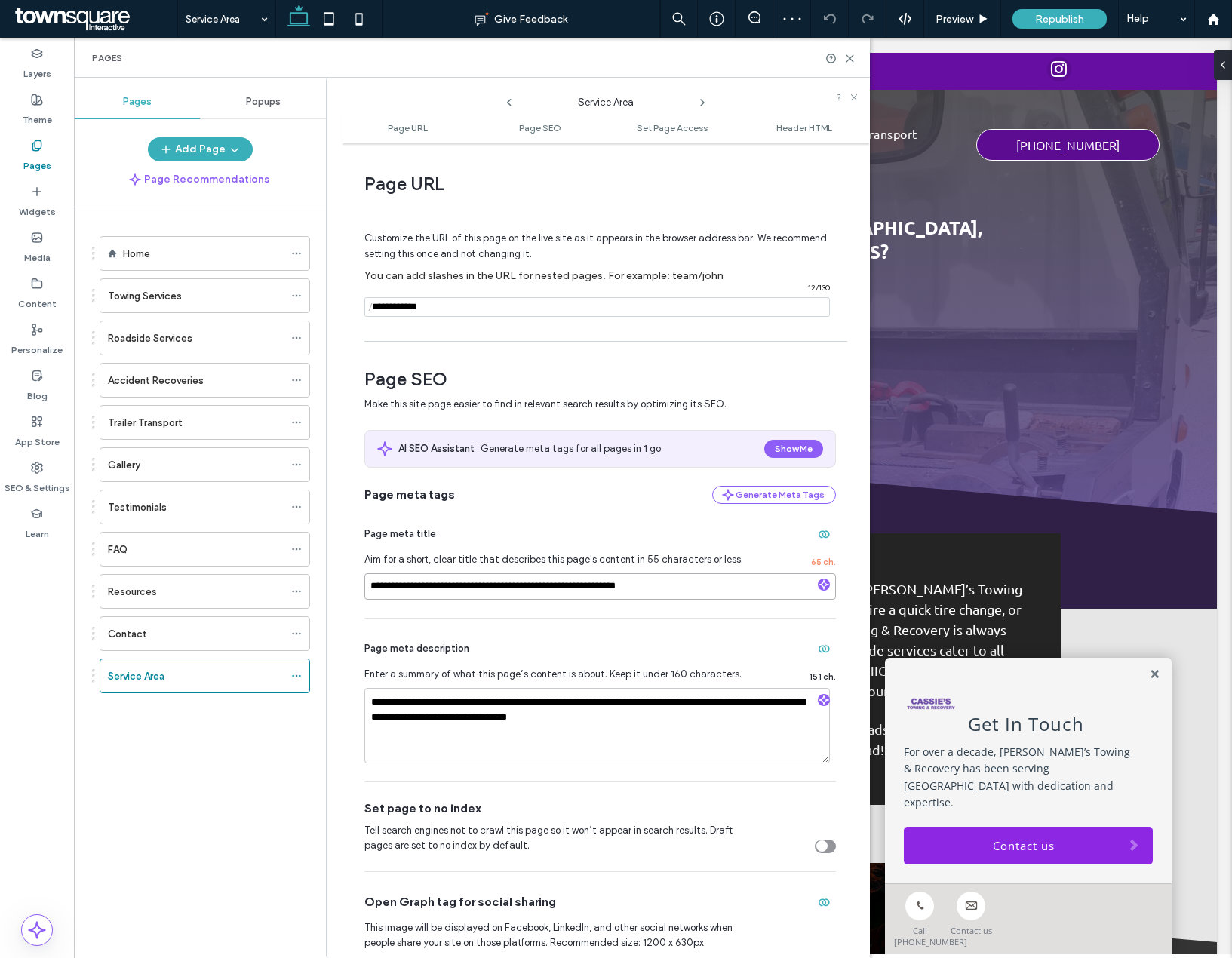
click at [494, 590] on input "**********" at bounding box center [600, 586] width 471 height 27
click at [494, 709] on textarea "**********" at bounding box center [597, 725] width 465 height 76
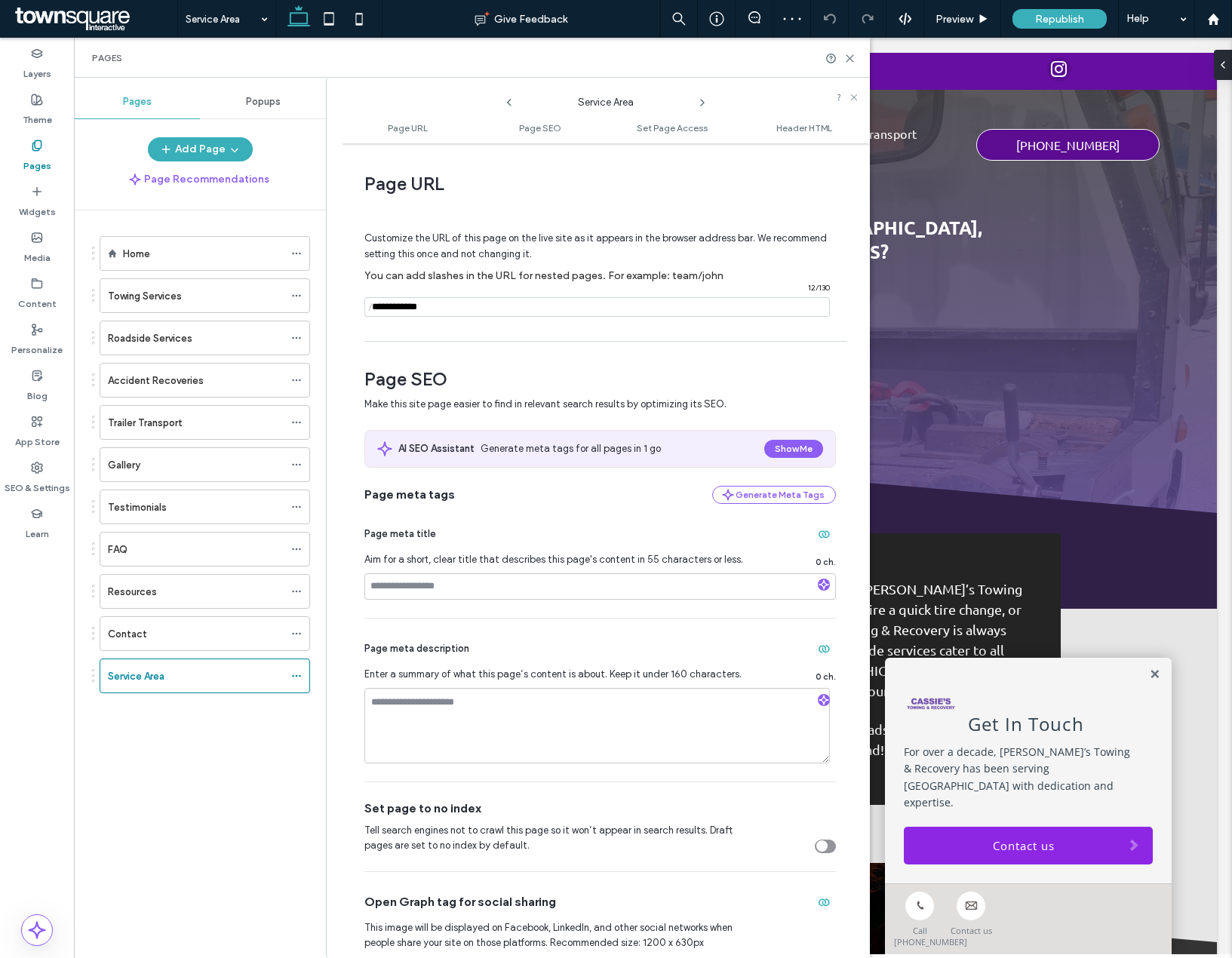
click at [262, 797] on div "Home Towing Services Roadside Services Accident Recoveries Trailer Transport Ga…" at bounding box center [209, 580] width 234 height 740
click at [849, 61] on icon at bounding box center [849, 58] width 11 height 11
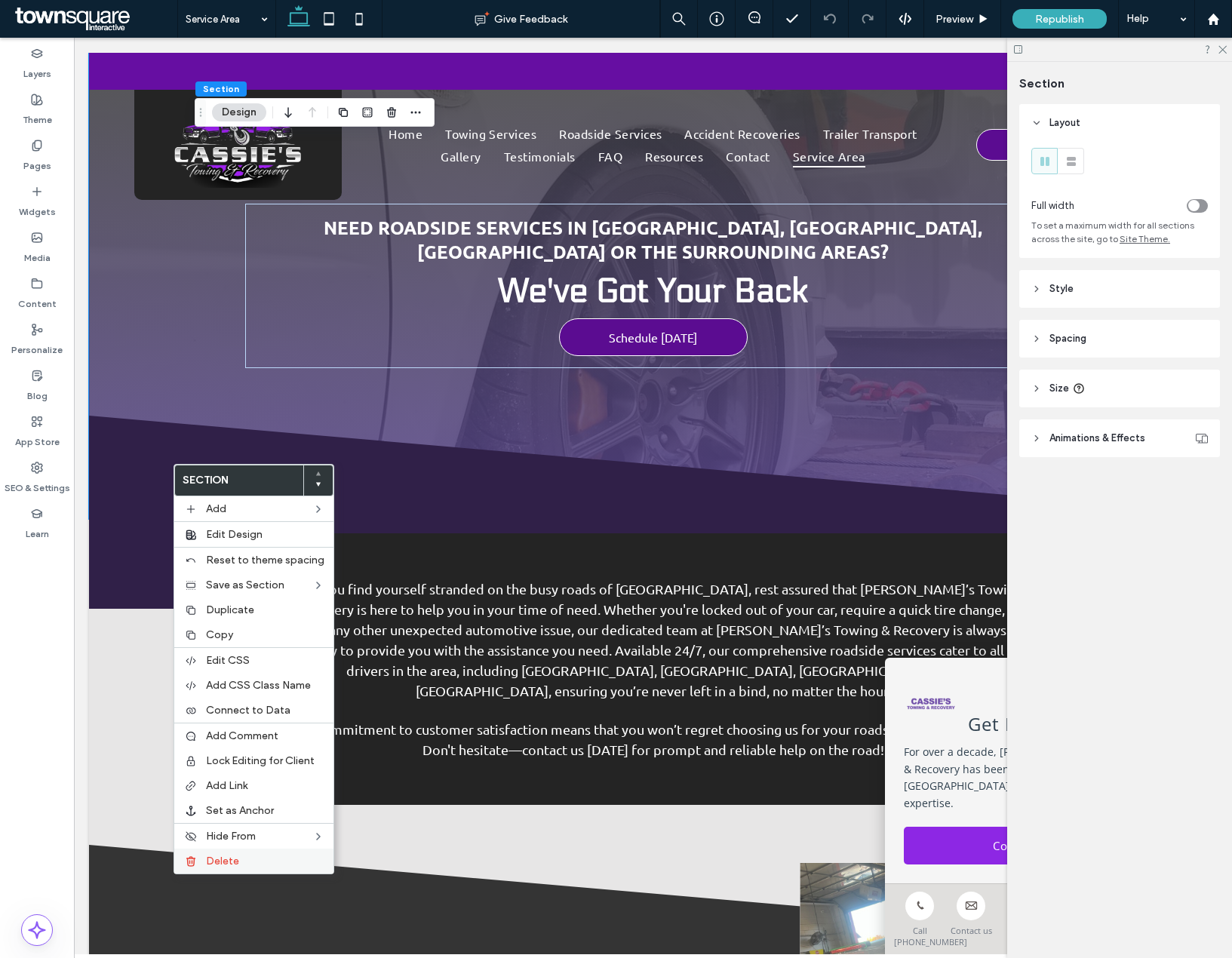
click at [226, 870] on div "Delete" at bounding box center [254, 861] width 159 height 25
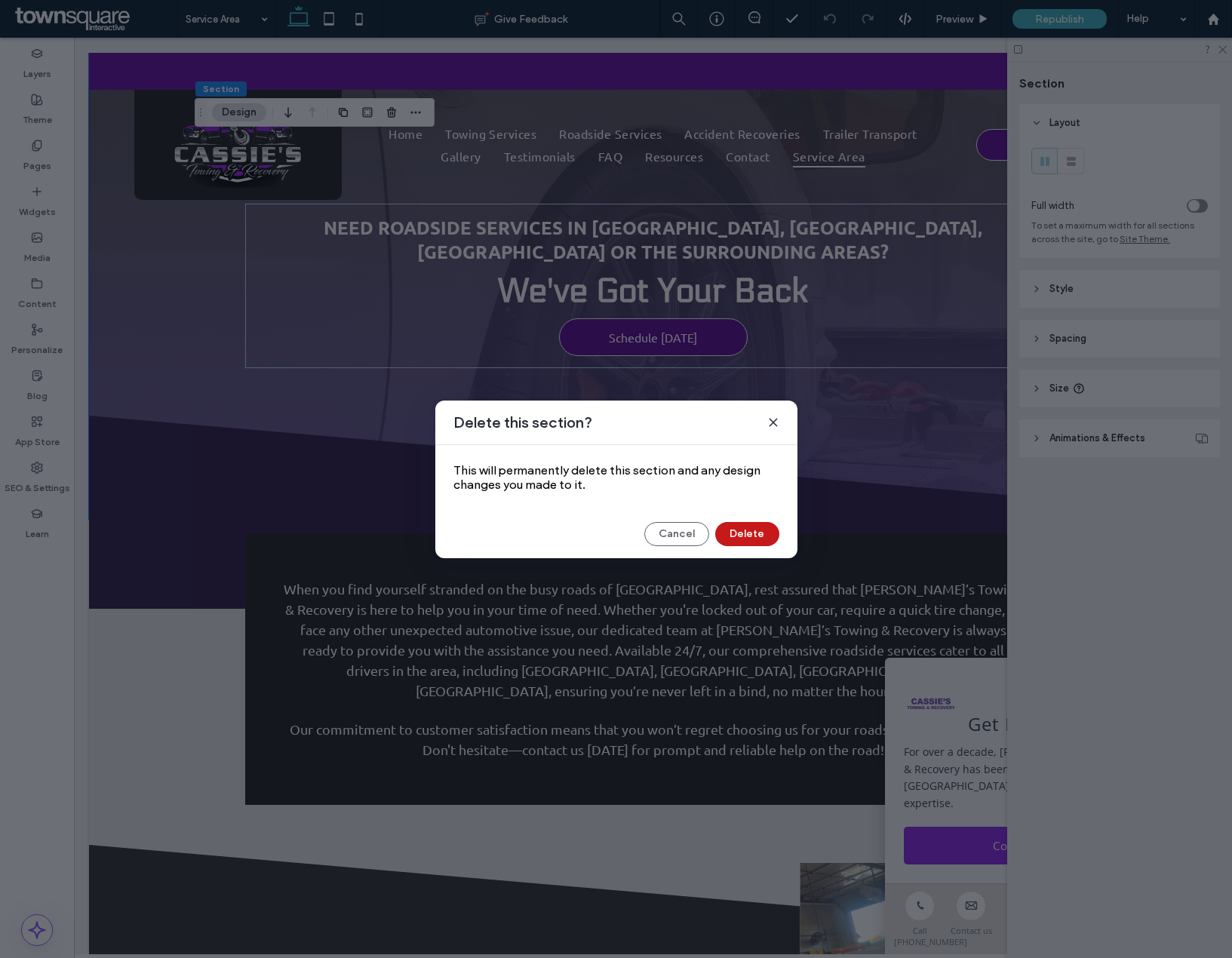
click at [731, 535] on button "Delete" at bounding box center [748, 534] width 64 height 24
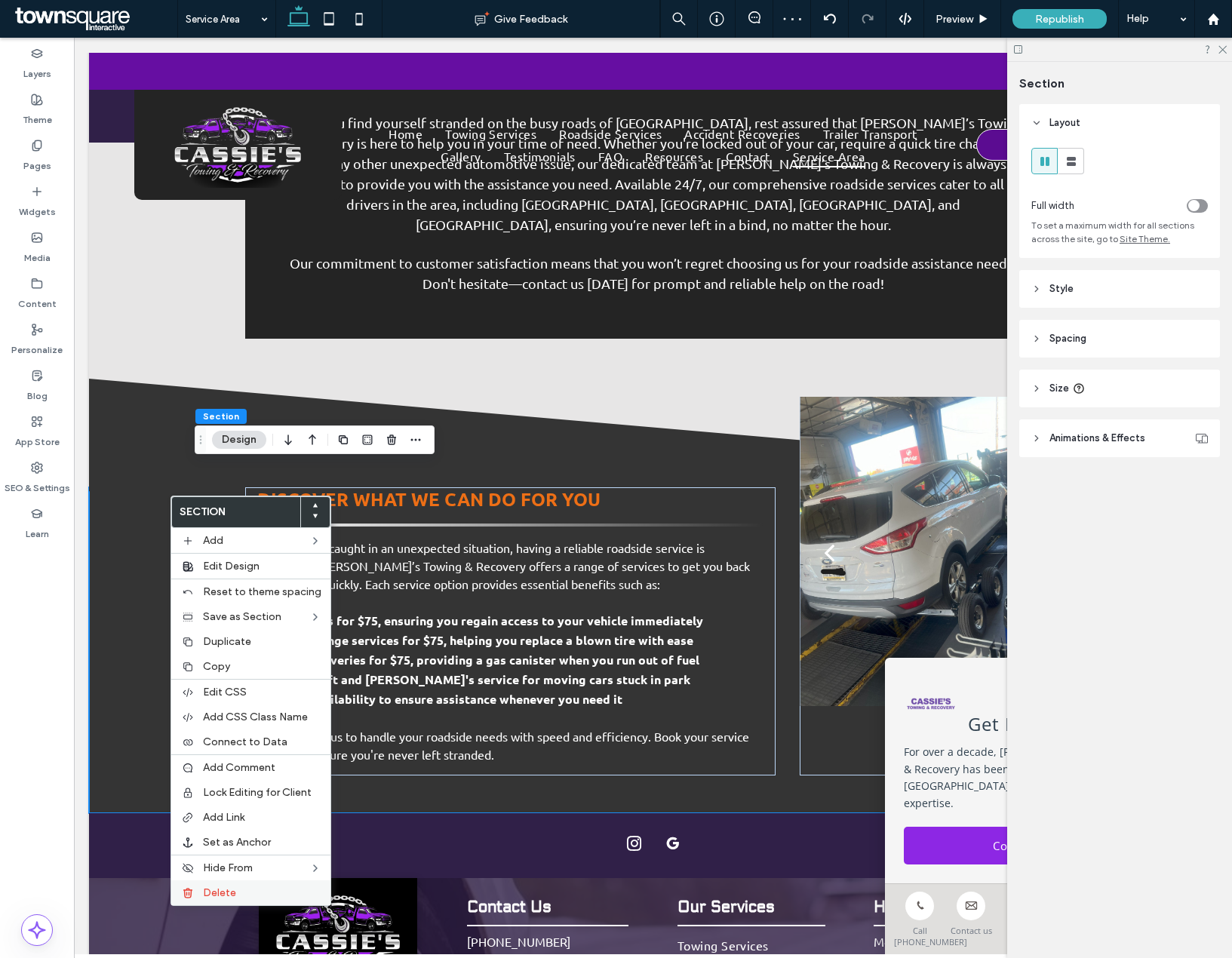
click at [225, 885] on div "Delete" at bounding box center [251, 893] width 159 height 25
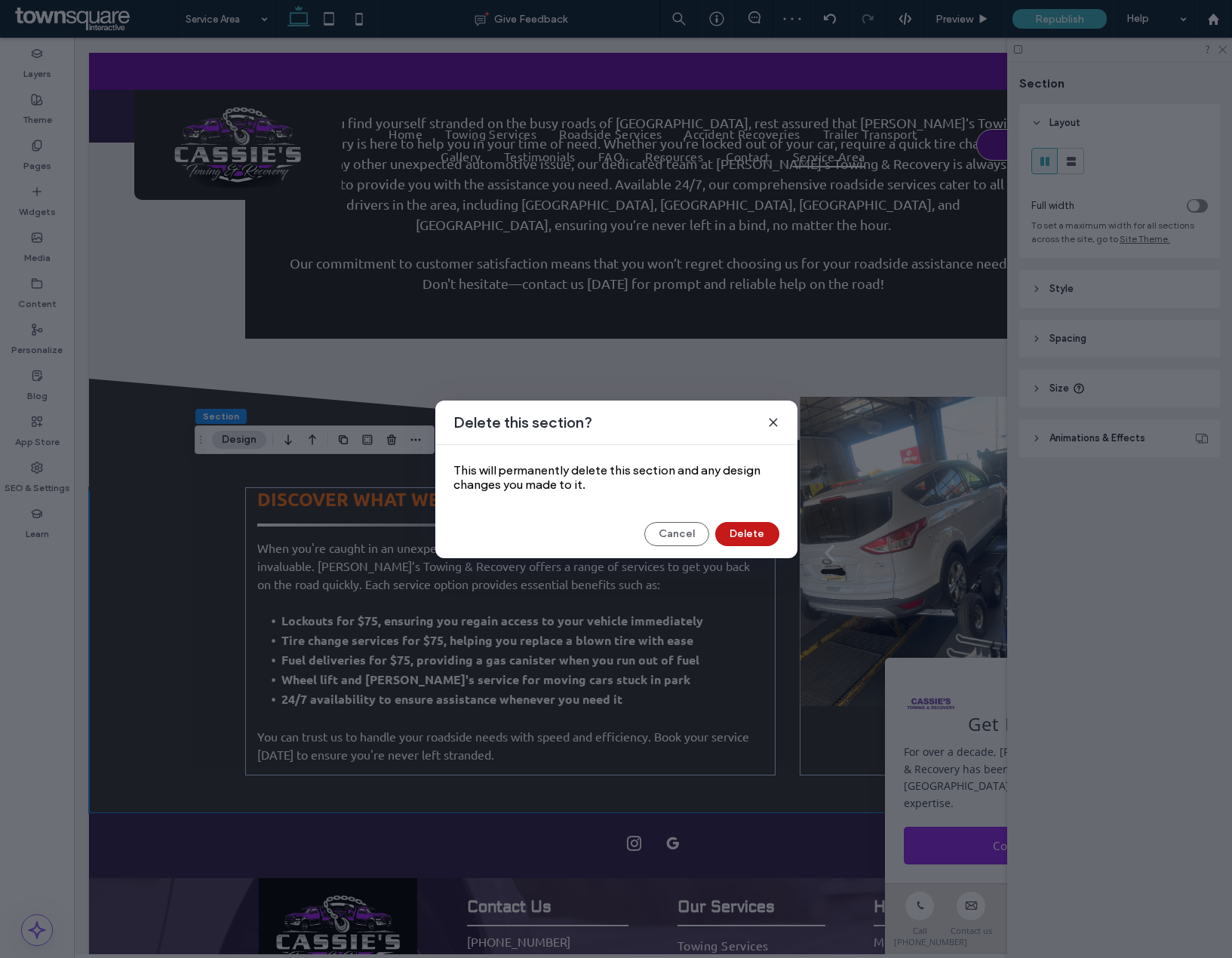
click at [745, 528] on button "Delete" at bounding box center [748, 534] width 64 height 24
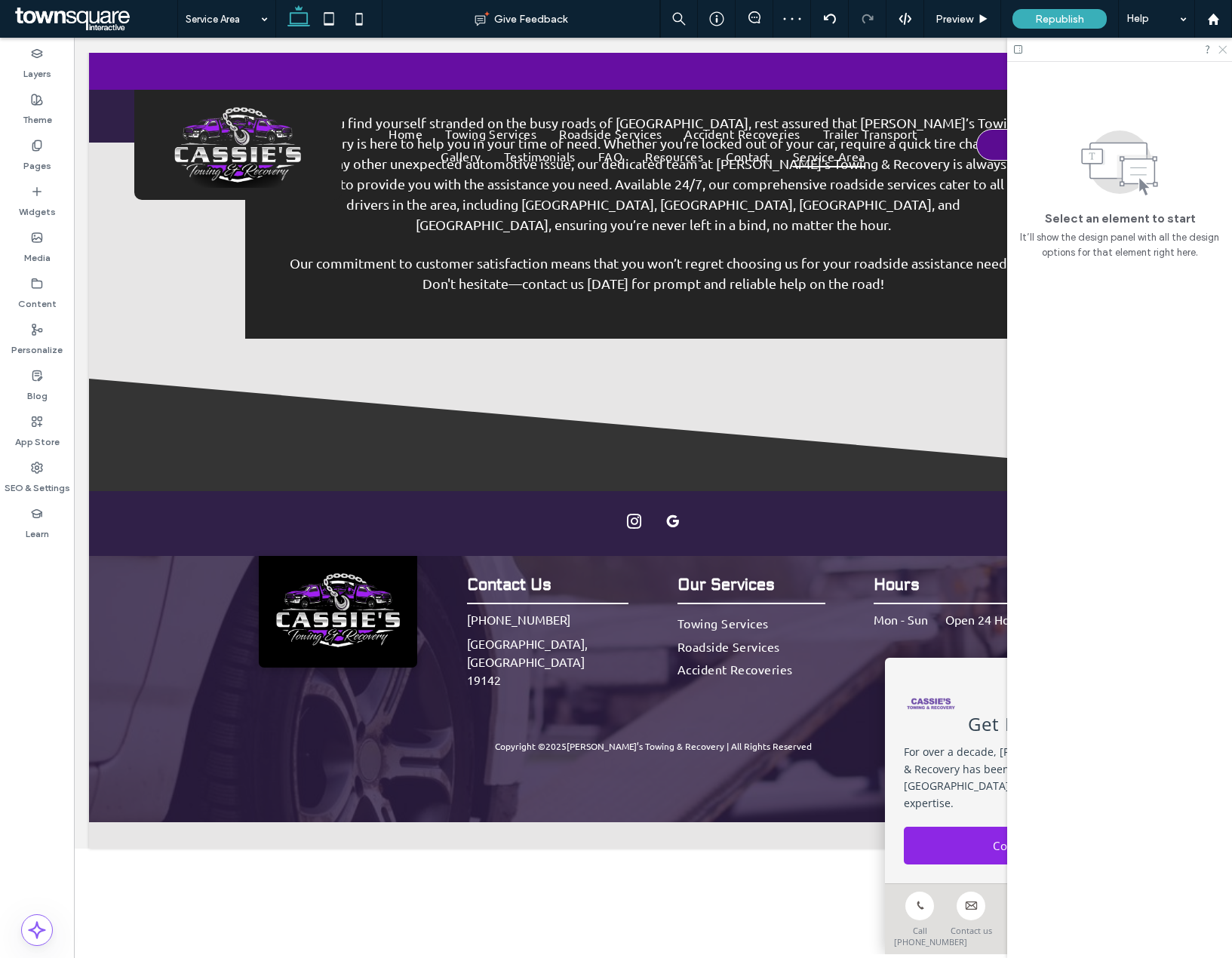
click at [1218, 50] on icon at bounding box center [1221, 48] width 10 height 10
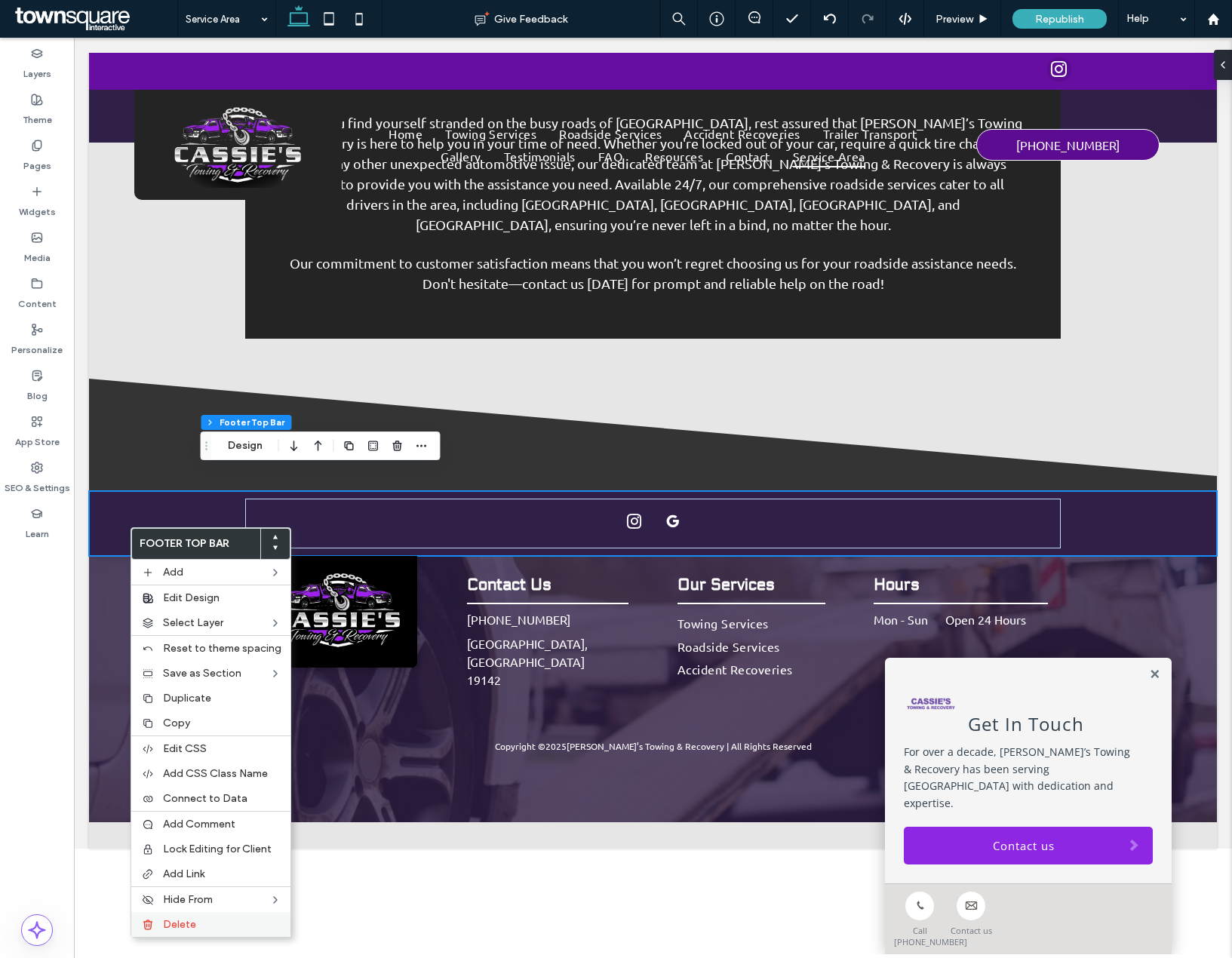
click at [182, 929] on span "Delete" at bounding box center [179, 924] width 33 height 13
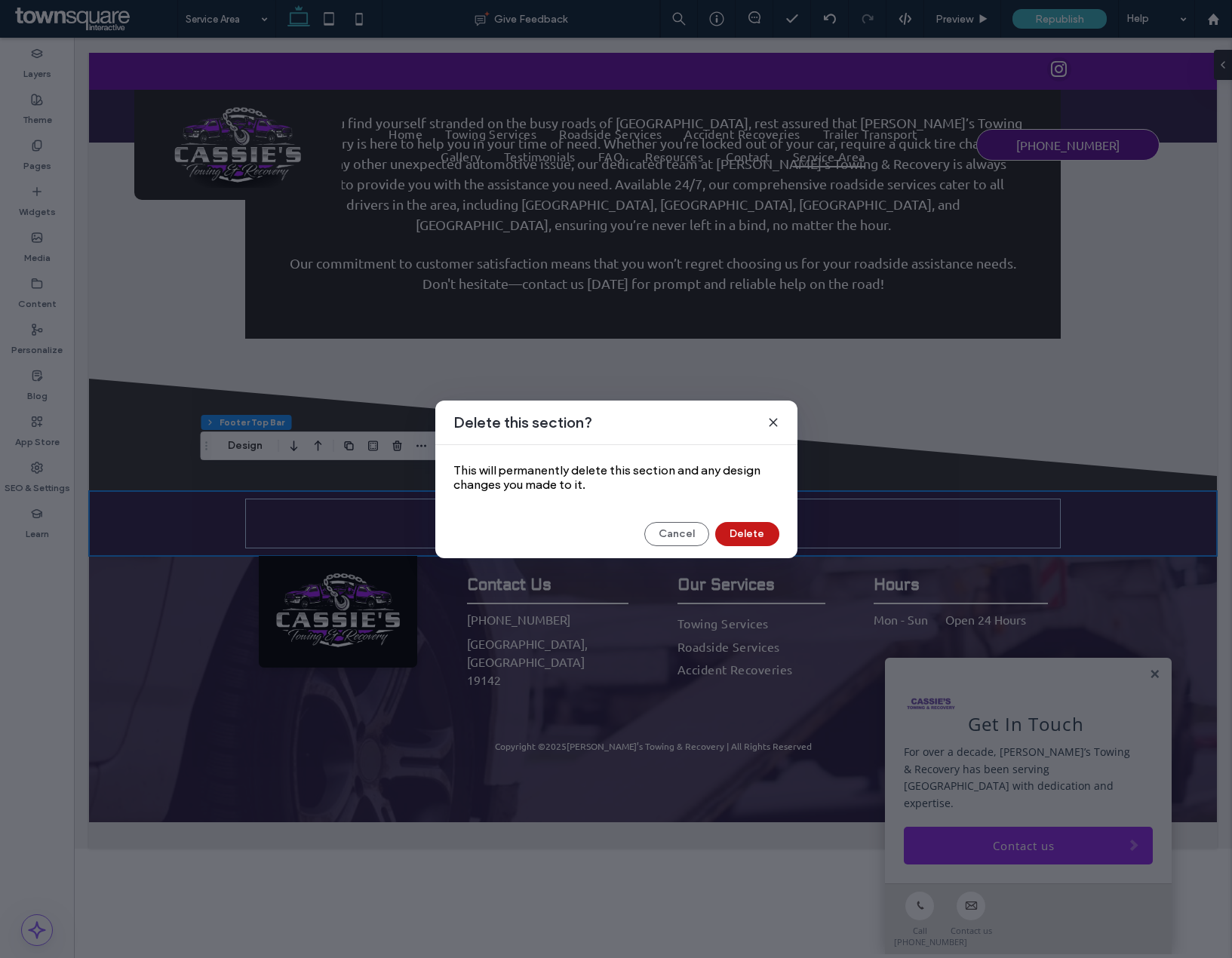
click at [728, 539] on button "Delete" at bounding box center [748, 534] width 64 height 24
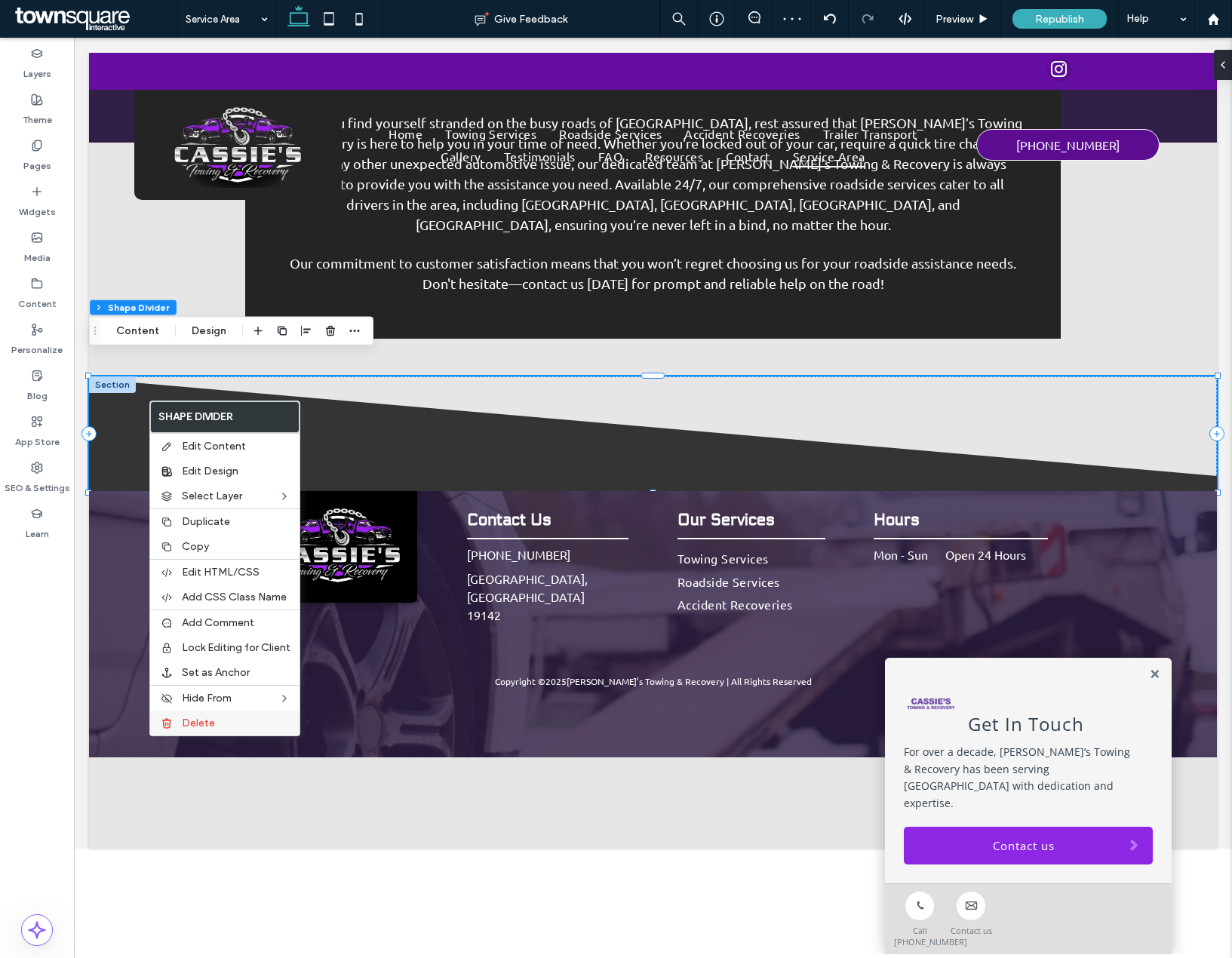
click at [197, 725] on span "Delete" at bounding box center [198, 723] width 33 height 13
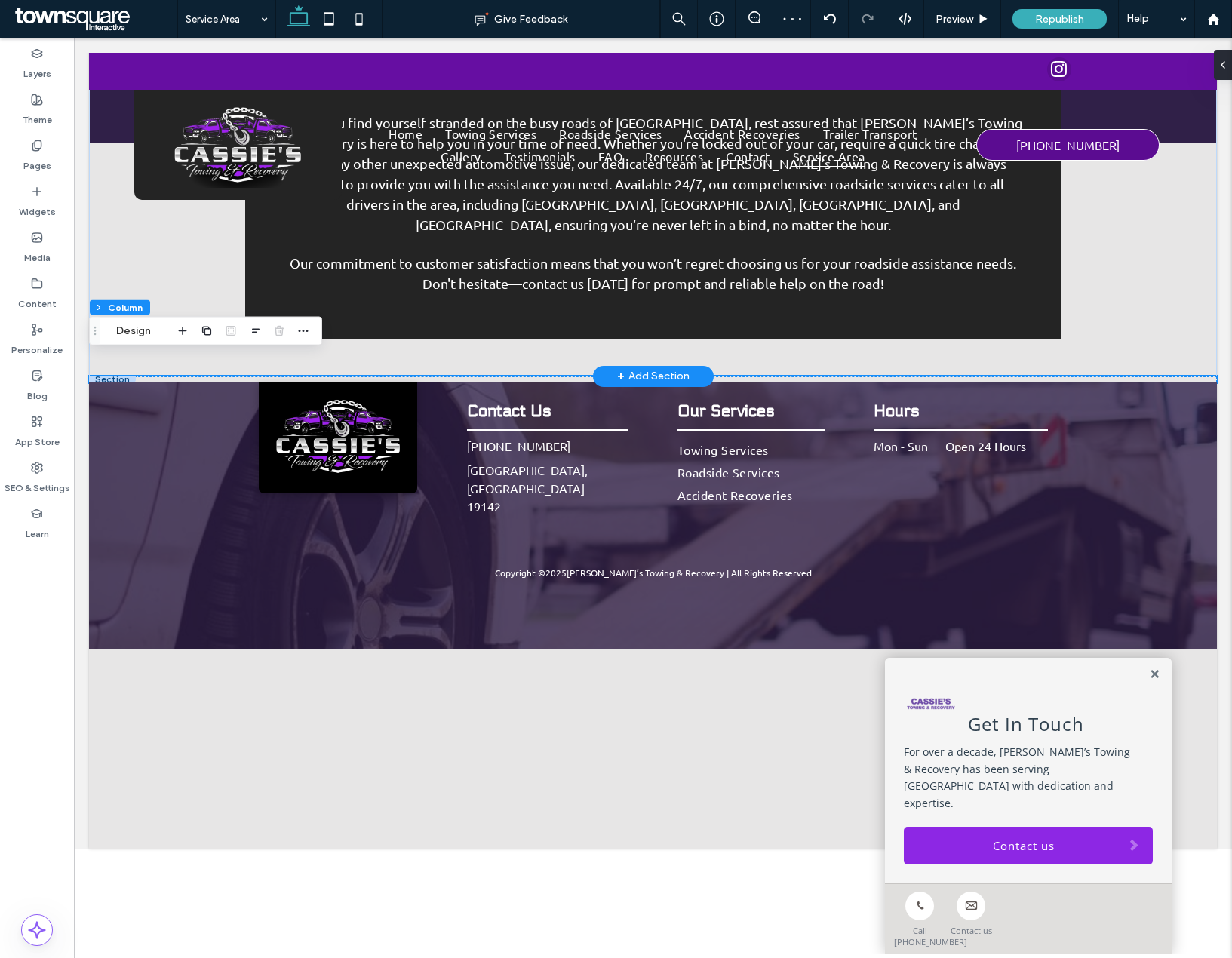
click at [618, 368] on span "+" at bounding box center [621, 376] width 8 height 17
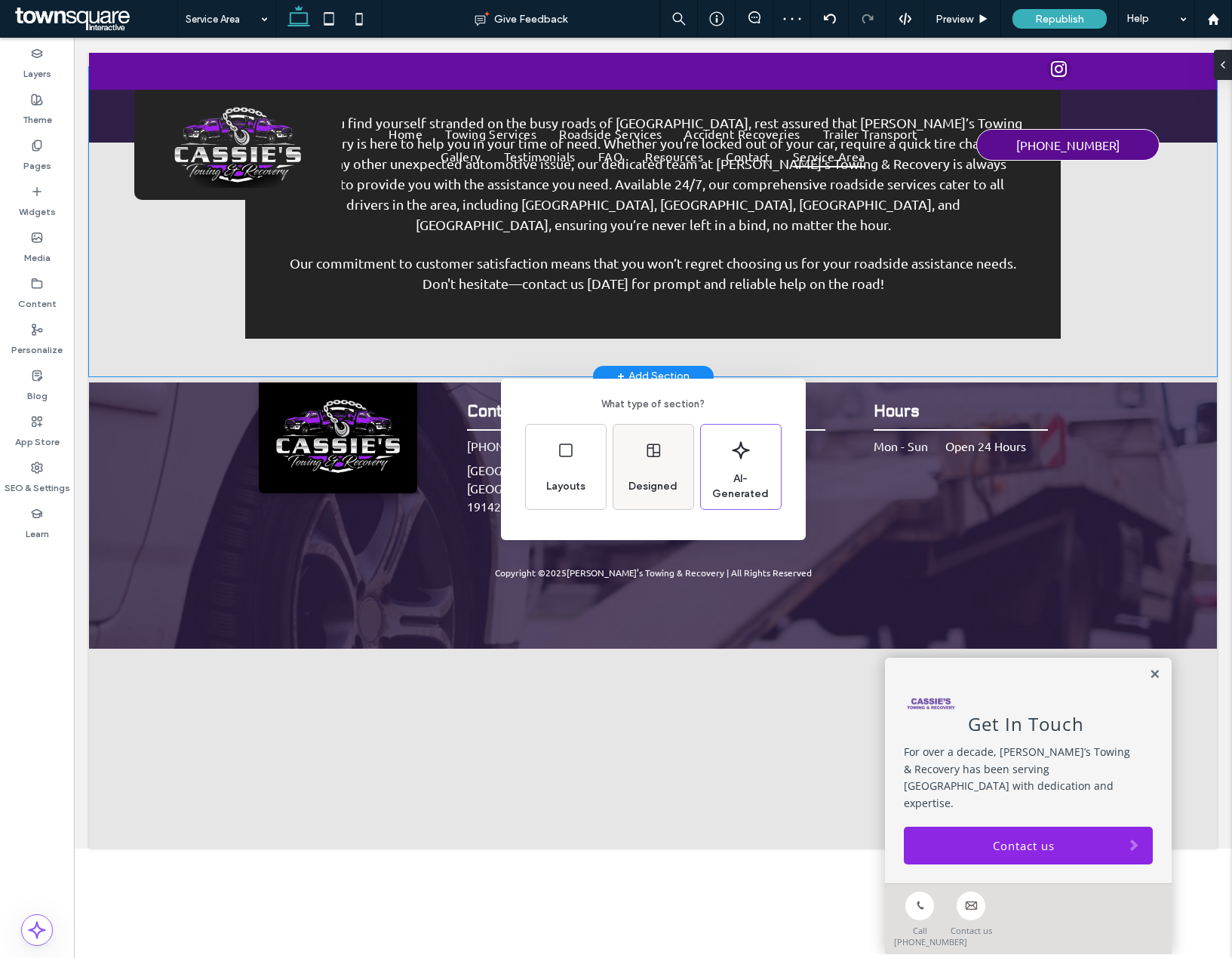
click at [643, 494] on span "Designed" at bounding box center [653, 487] width 61 height 15
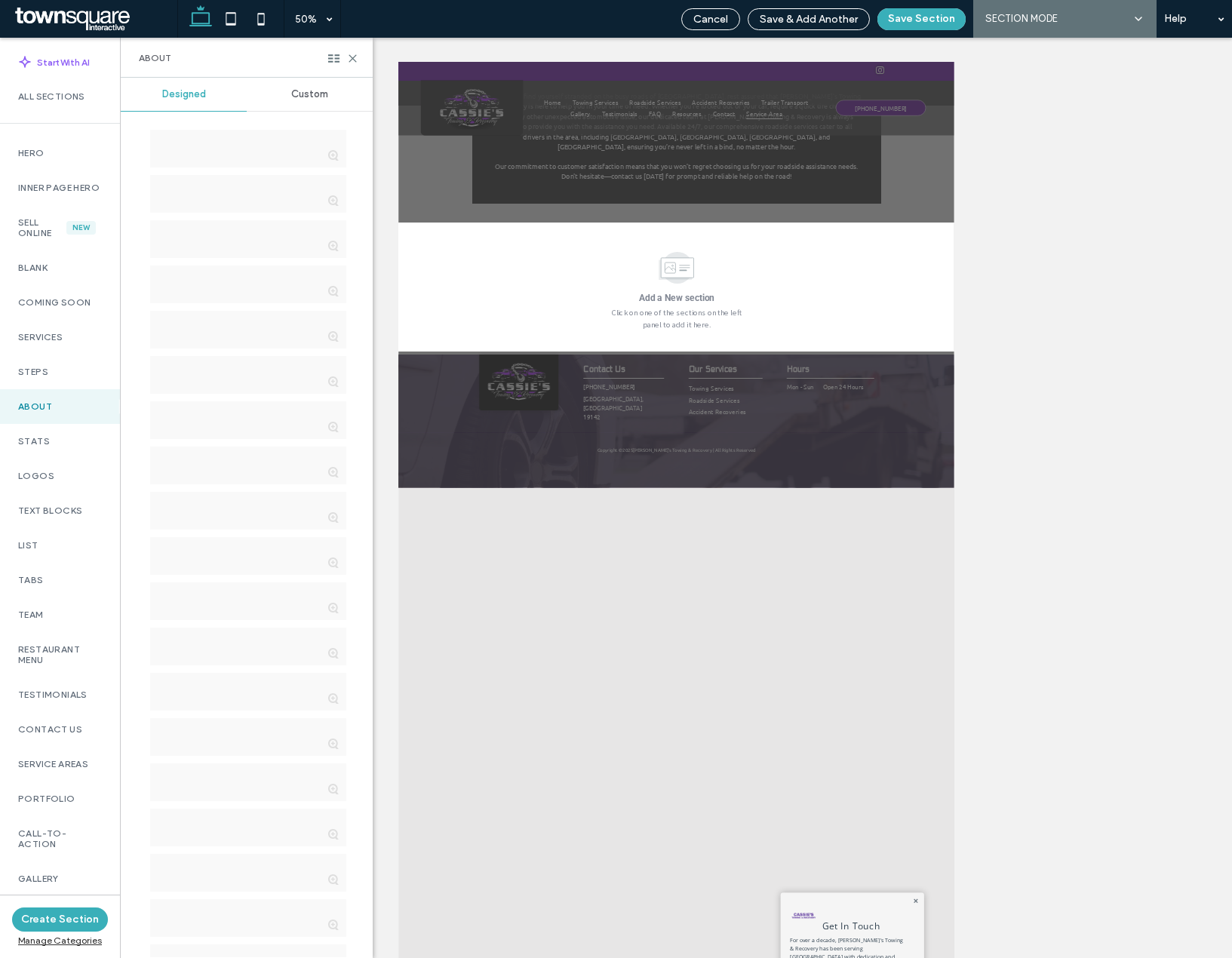
scroll to position [720, 0]
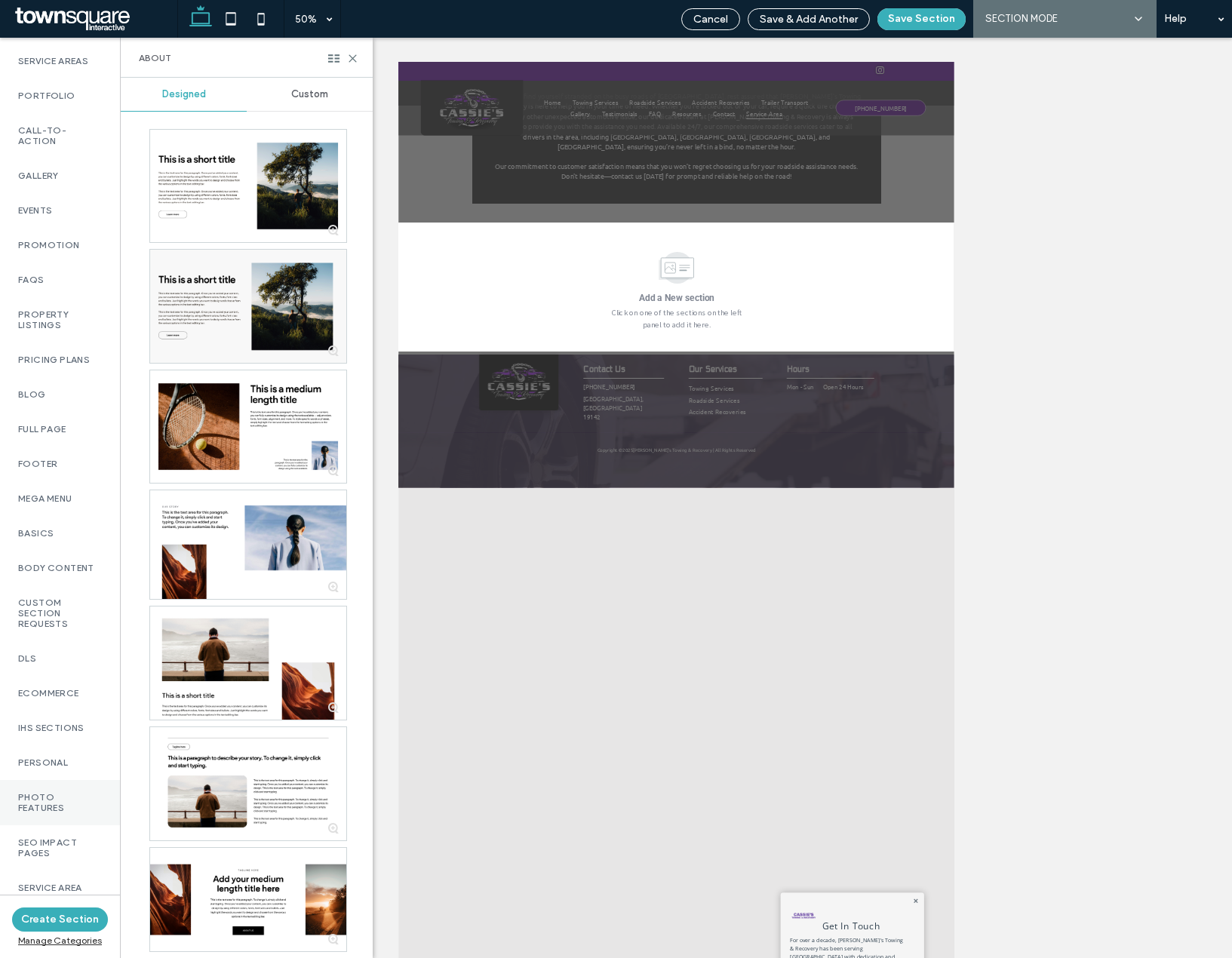
click at [62, 783] on div "Photo Features" at bounding box center [60, 802] width 120 height 45
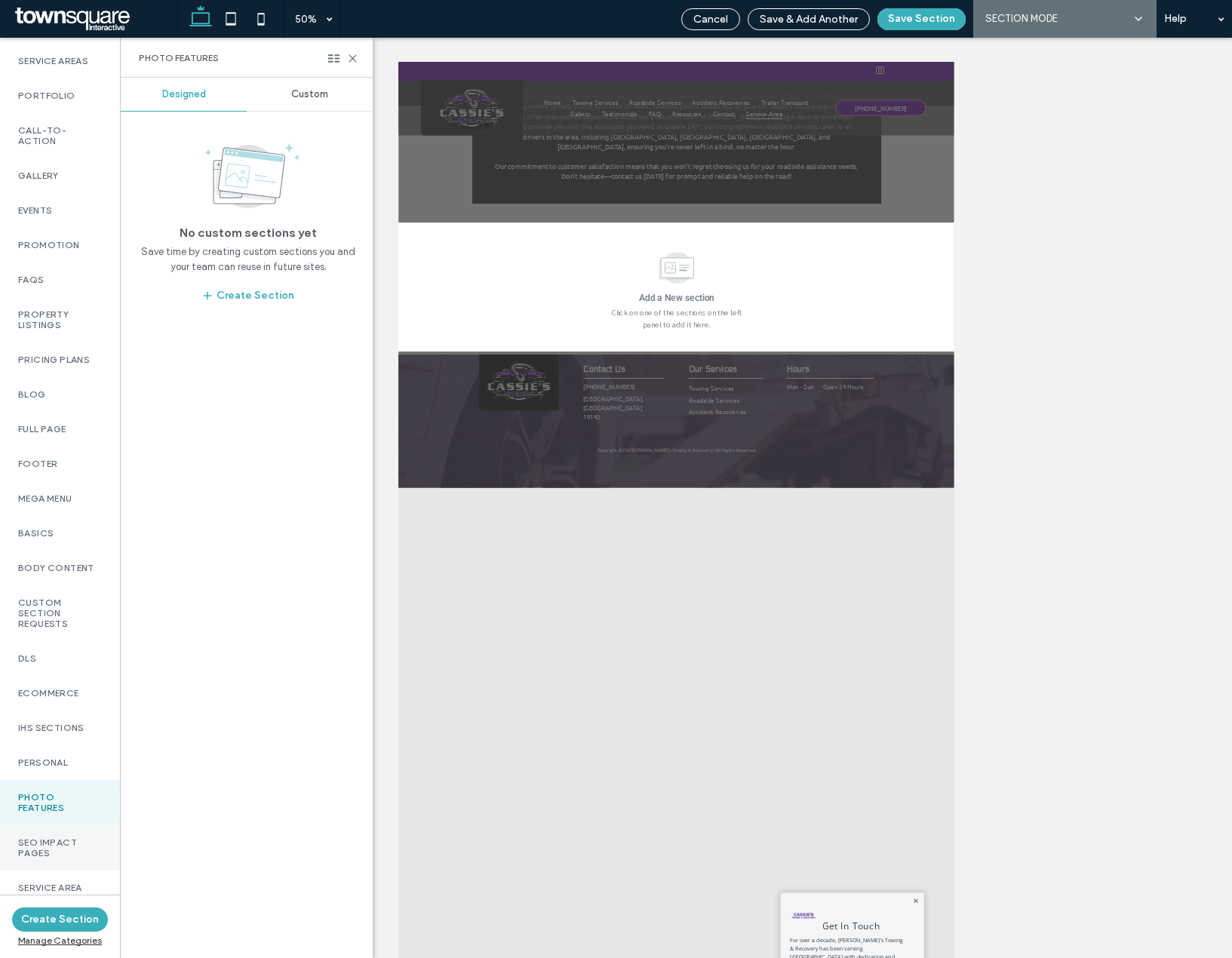
click at [50, 837] on label "SEO Impact Pages" at bounding box center [60, 848] width 83 height 21
click at [289, 106] on div "Custom" at bounding box center [309, 94] width 126 height 33
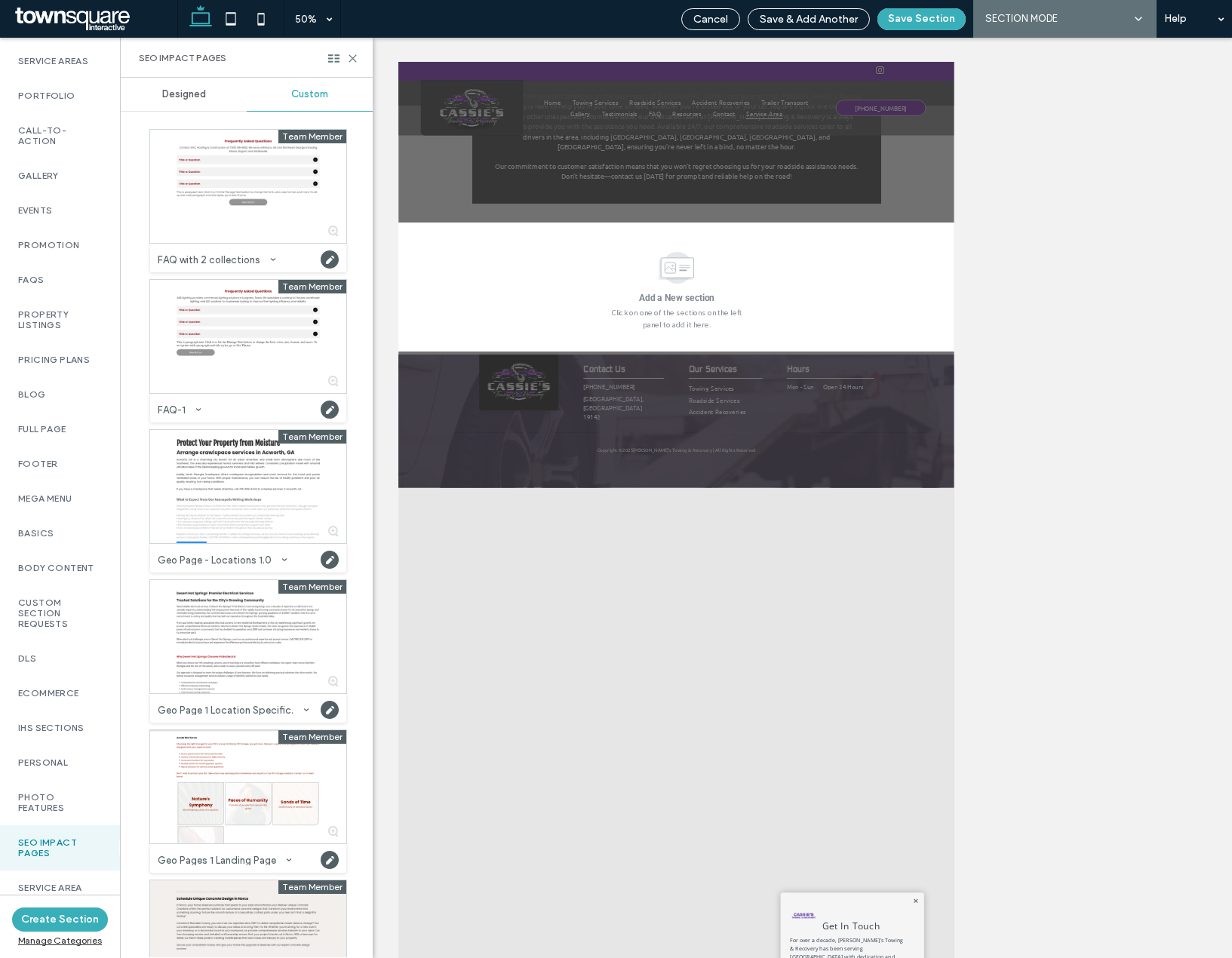
scroll to position [76, 0]
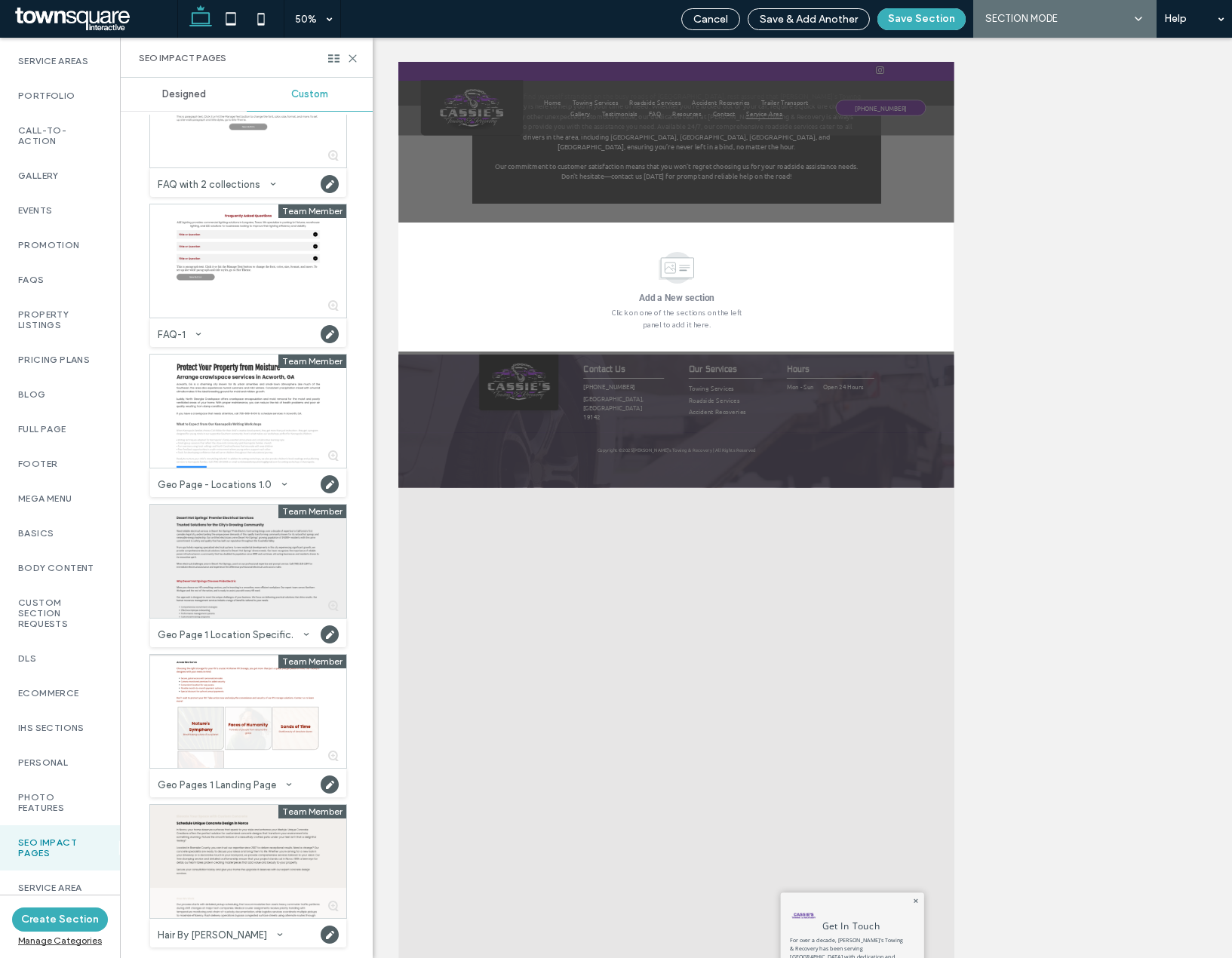
click at [227, 538] on div at bounding box center [248, 562] width 196 height 113
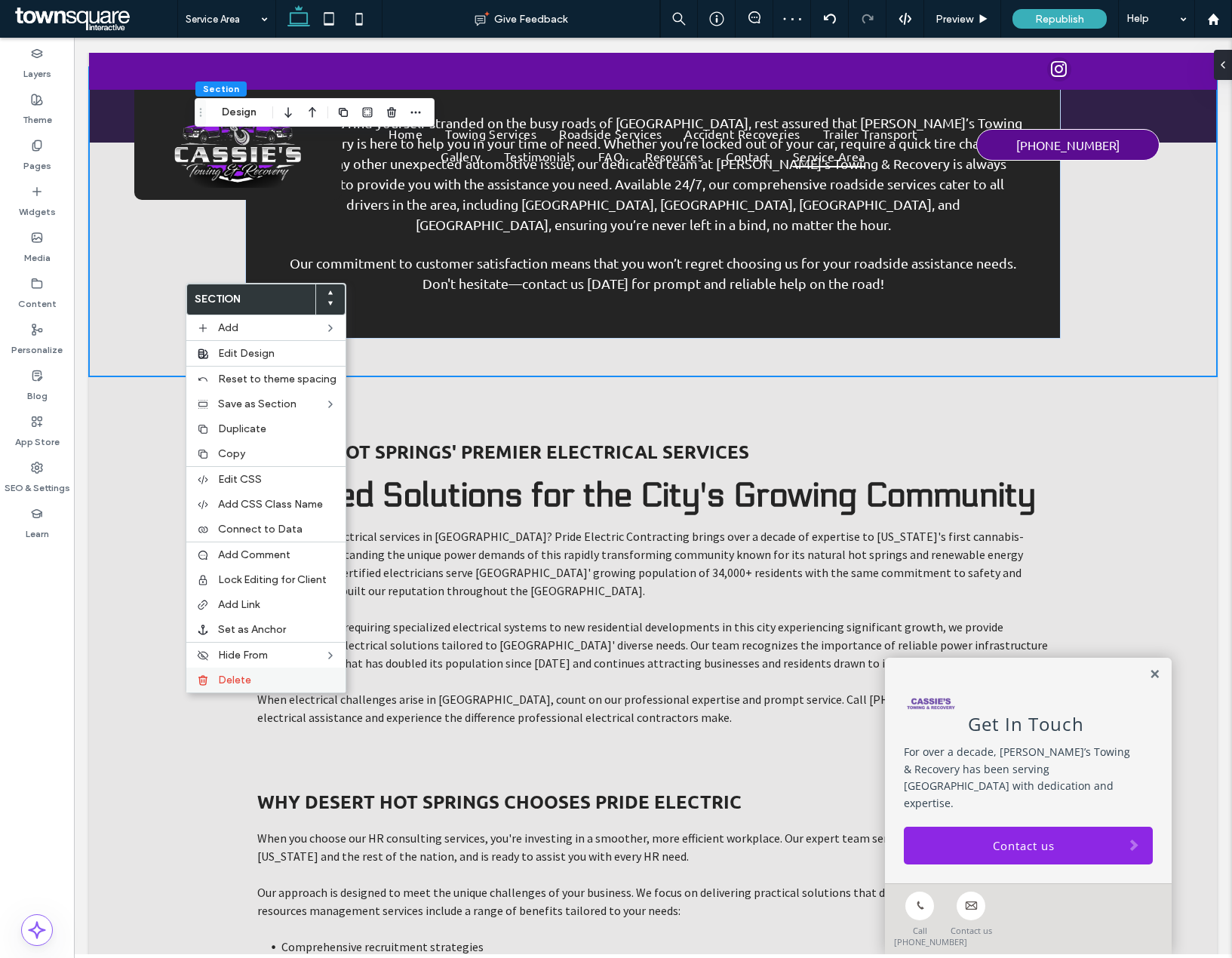
click at [244, 680] on span "Delete" at bounding box center [234, 679] width 33 height 13
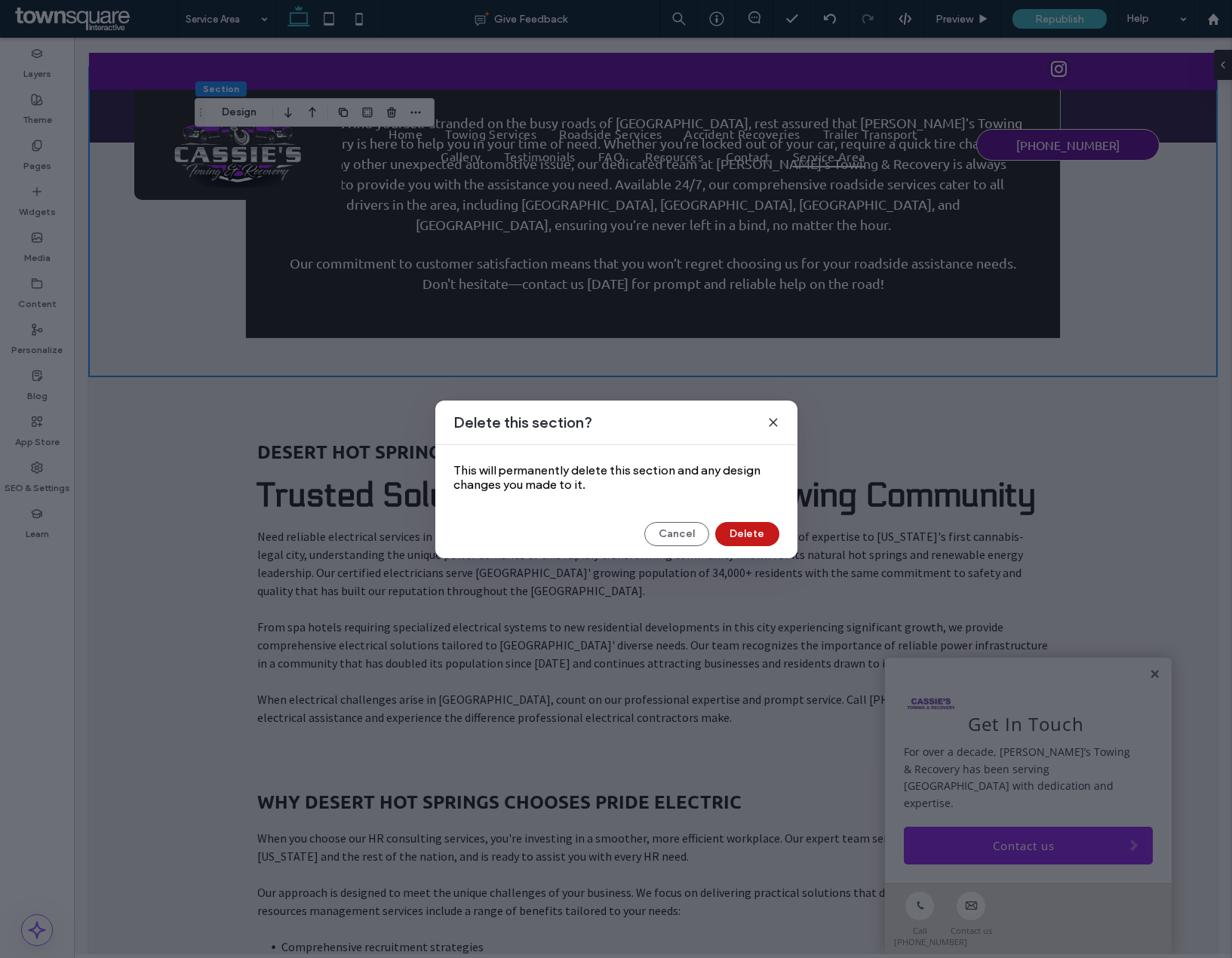
click at [741, 523] on button "Delete" at bounding box center [748, 534] width 64 height 24
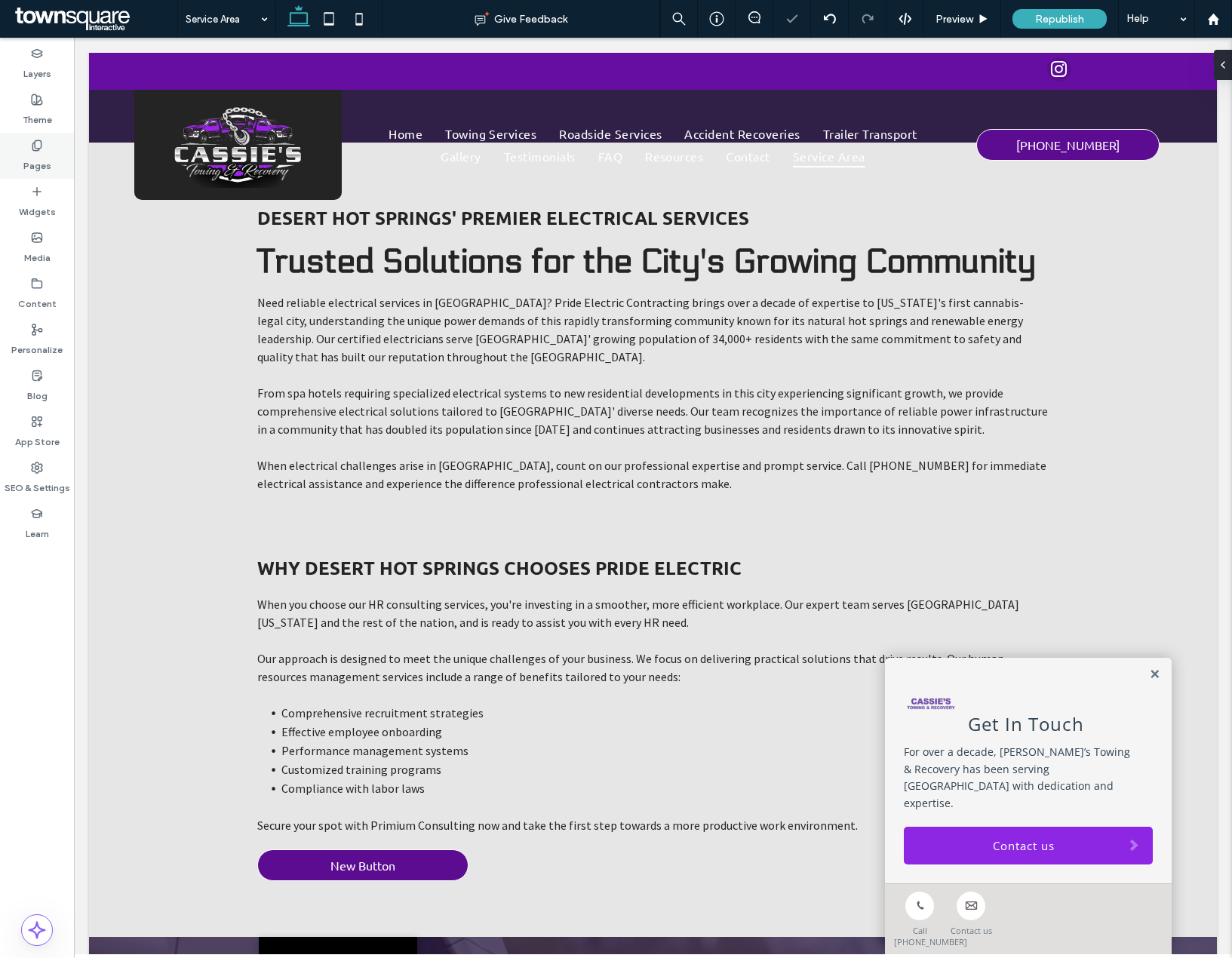
click at [54, 171] on div "Pages" at bounding box center [37, 156] width 74 height 46
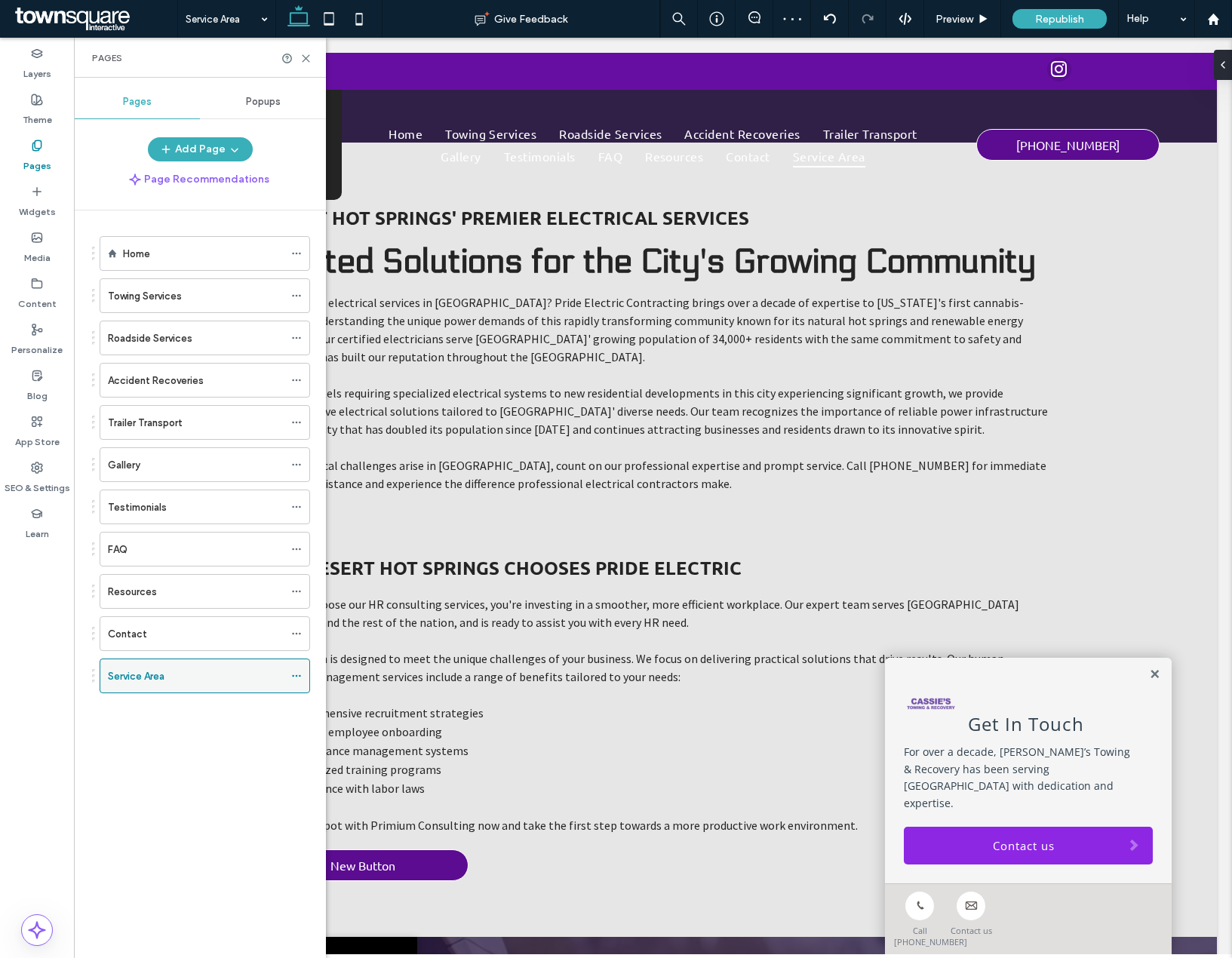
click at [301, 679] on div at bounding box center [301, 676] width 18 height 23
click at [298, 673] on icon at bounding box center [297, 676] width 11 height 11
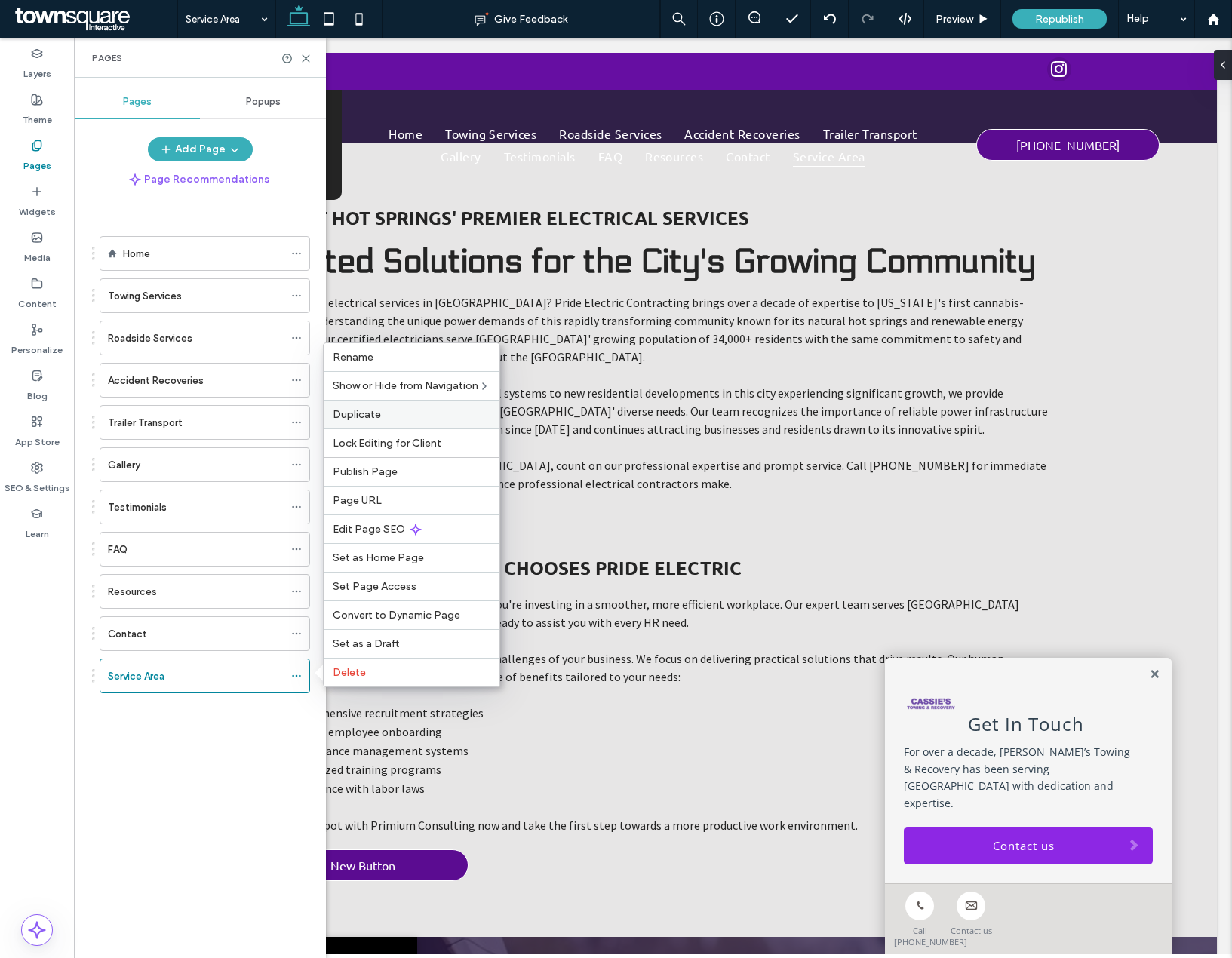
click at [356, 419] on span "Duplicate" at bounding box center [357, 414] width 48 height 13
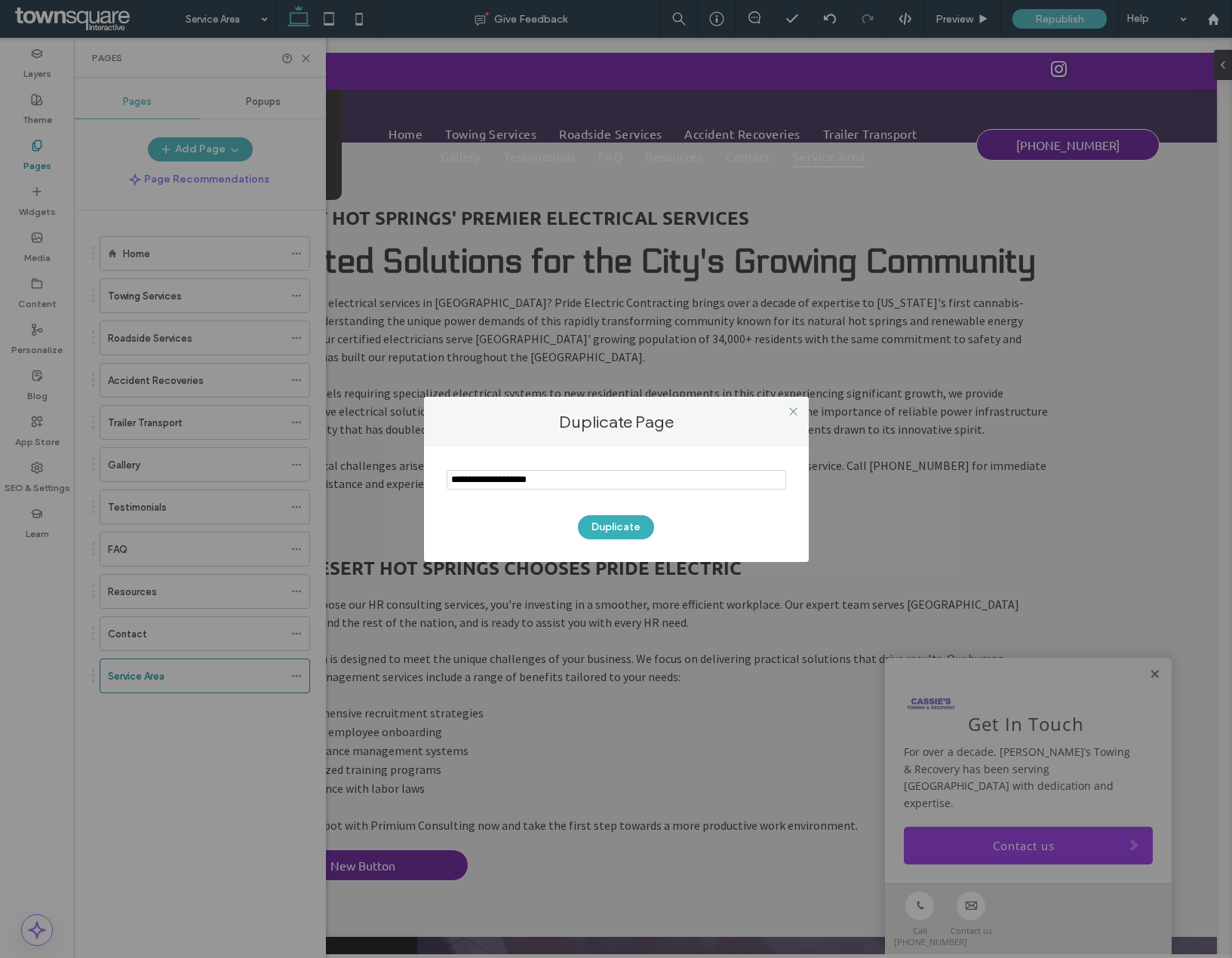
click at [503, 487] on input "notEmpty" at bounding box center [617, 480] width 340 height 20
type input "**********"
click at [589, 533] on button "Duplicate" at bounding box center [616, 527] width 77 height 24
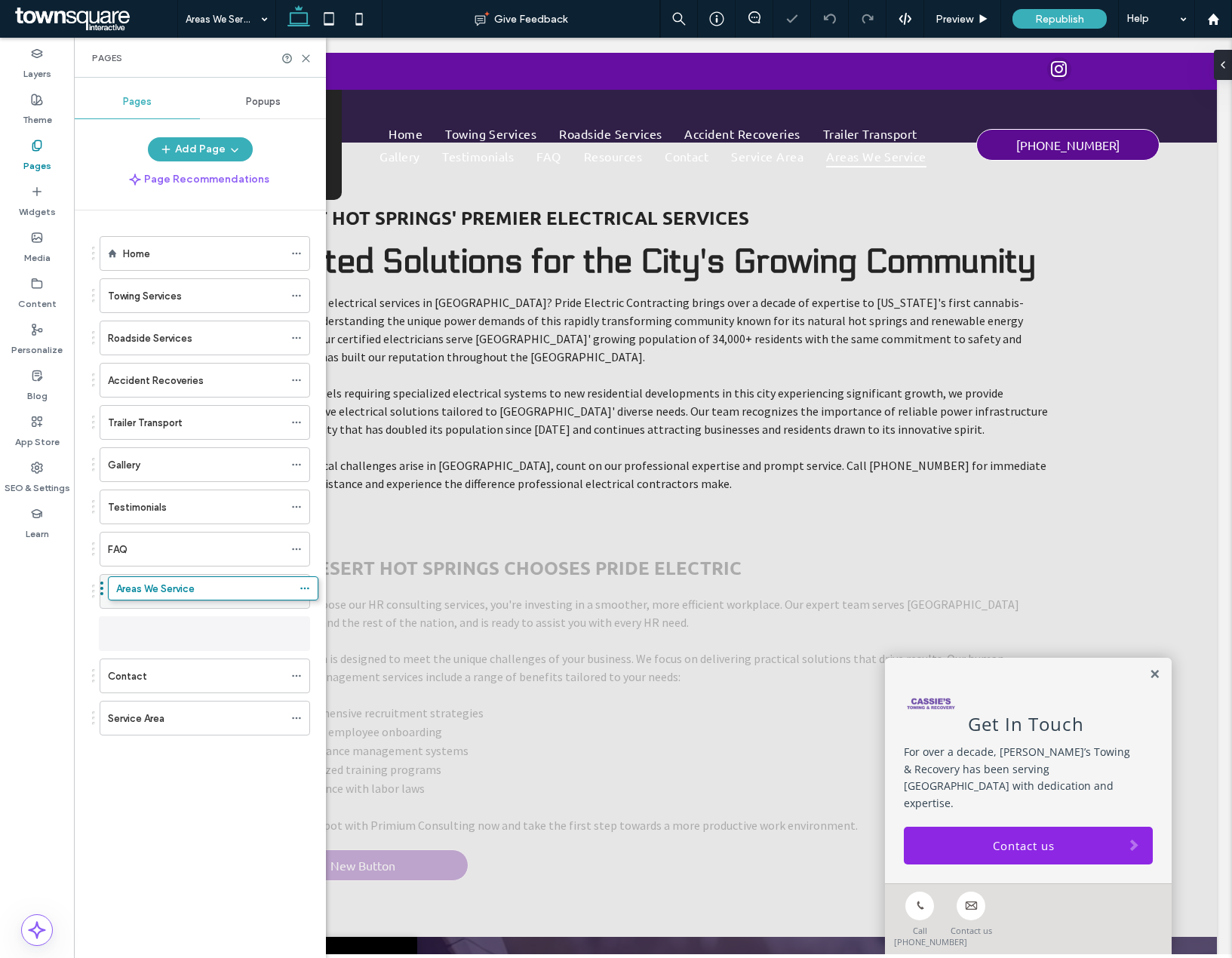
drag, startPoint x: 147, startPoint y: 722, endPoint x: 156, endPoint y: 598, distance: 124.3
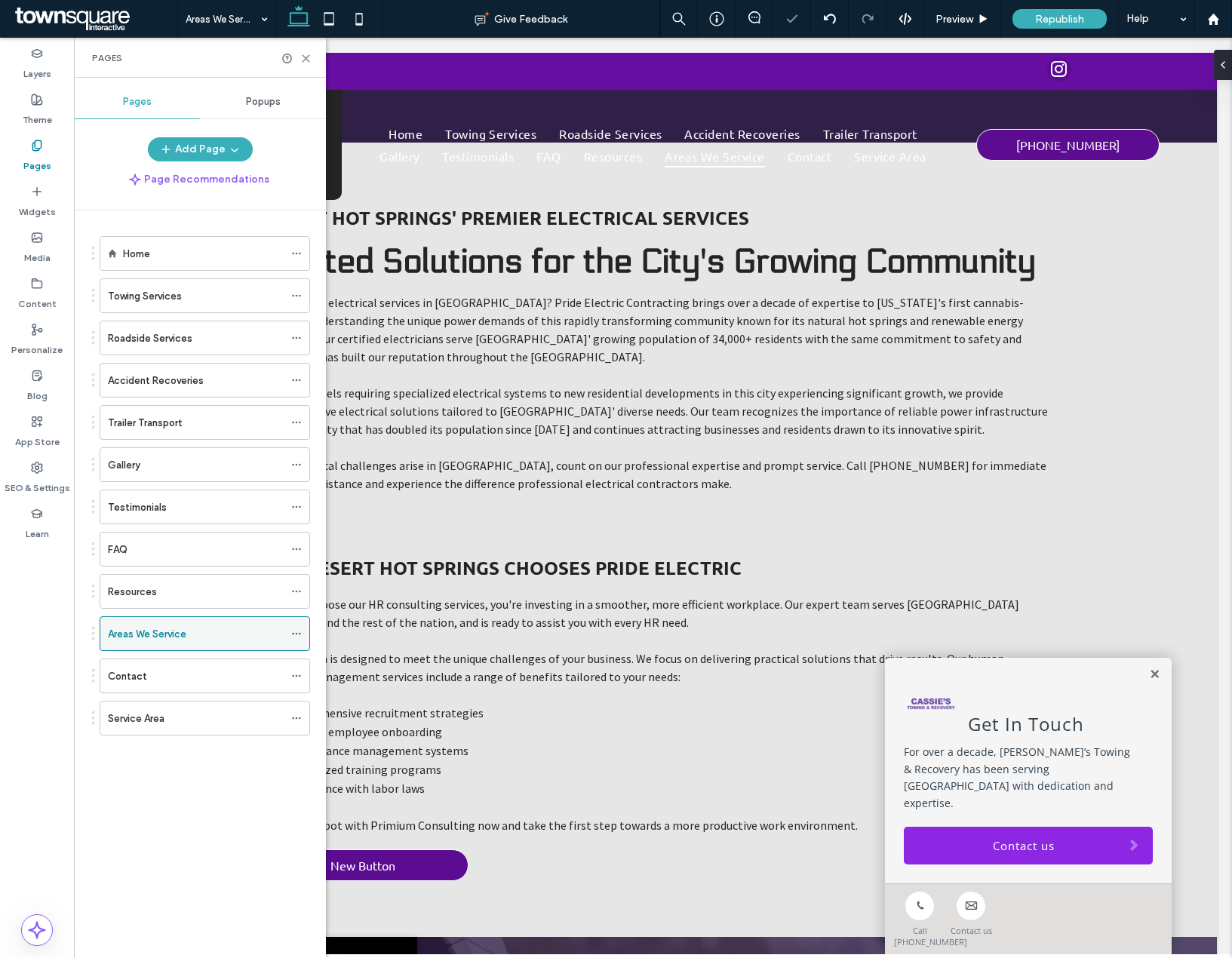
click at [297, 630] on icon at bounding box center [297, 634] width 11 height 11
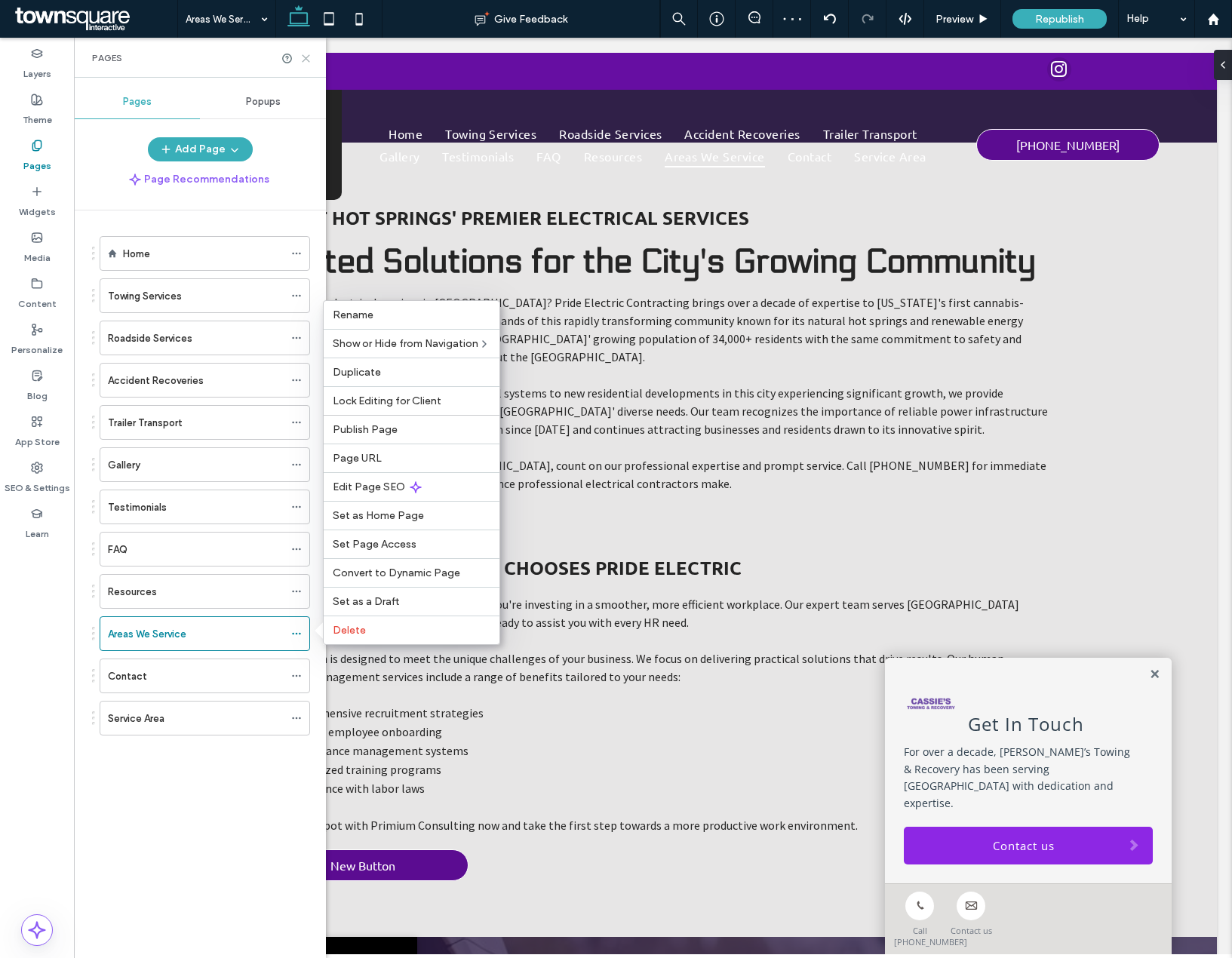
click at [307, 60] on icon at bounding box center [305, 58] width 11 height 11
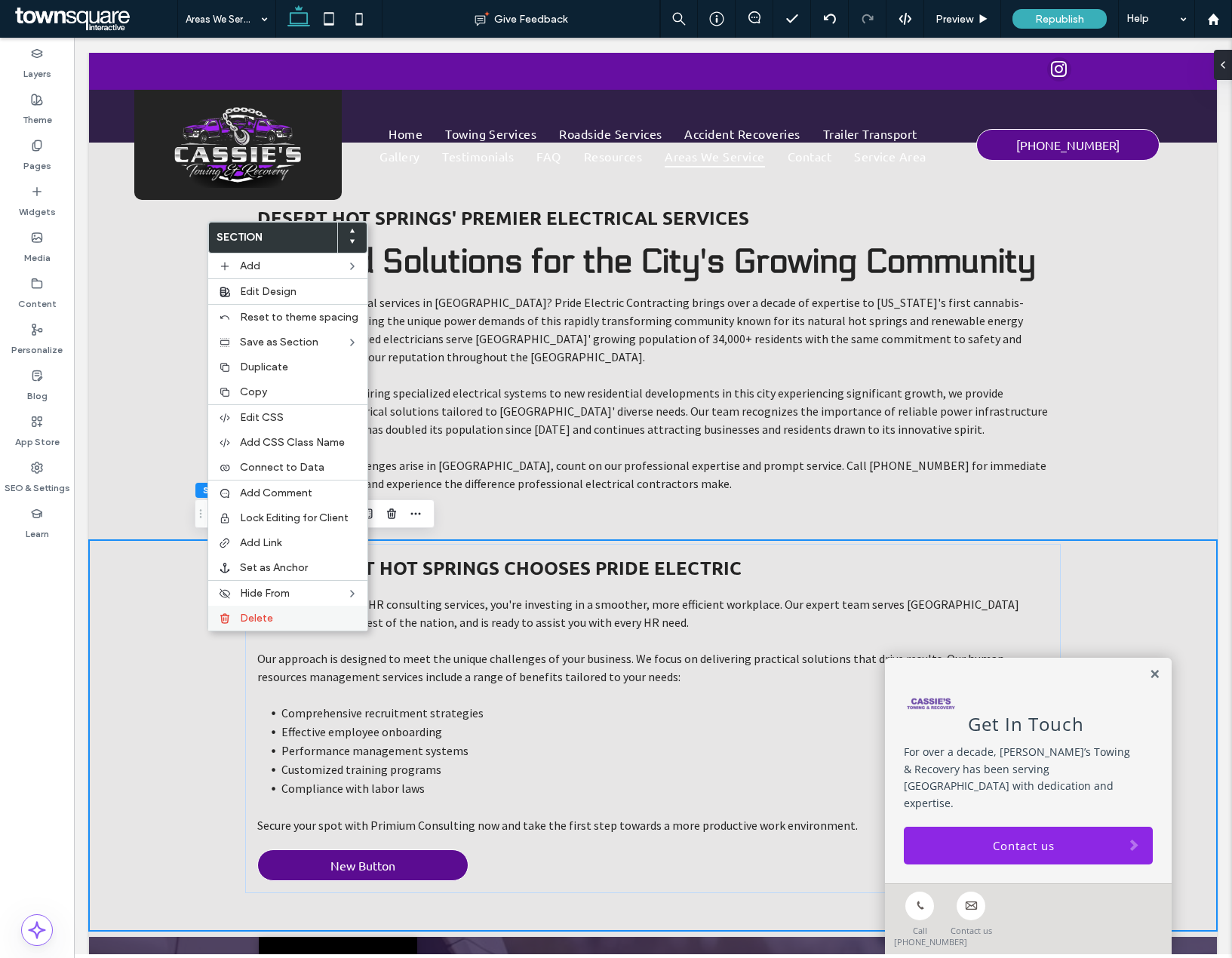
click at [258, 629] on div "Delete" at bounding box center [288, 618] width 159 height 25
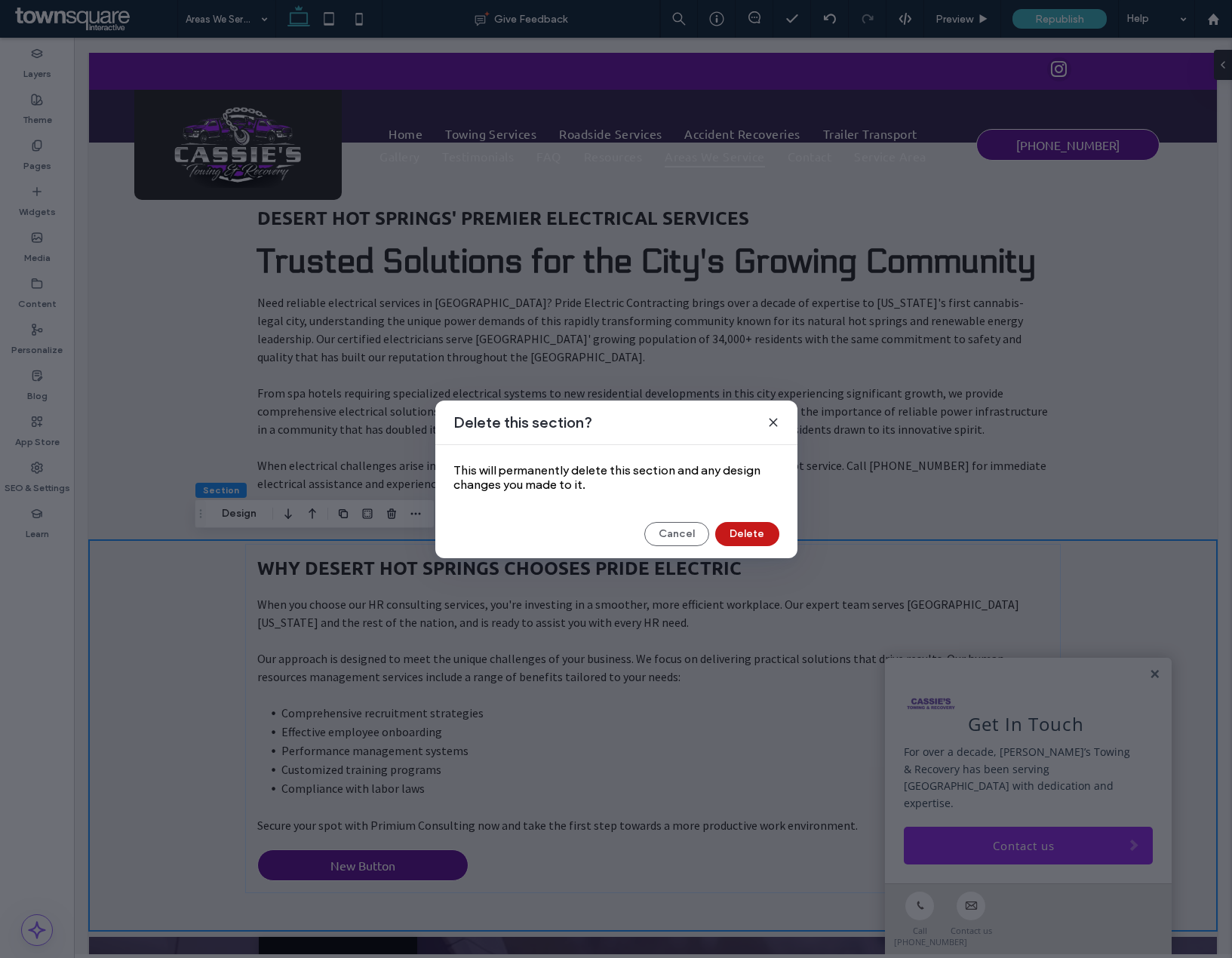
click at [752, 526] on button "Delete" at bounding box center [748, 534] width 64 height 24
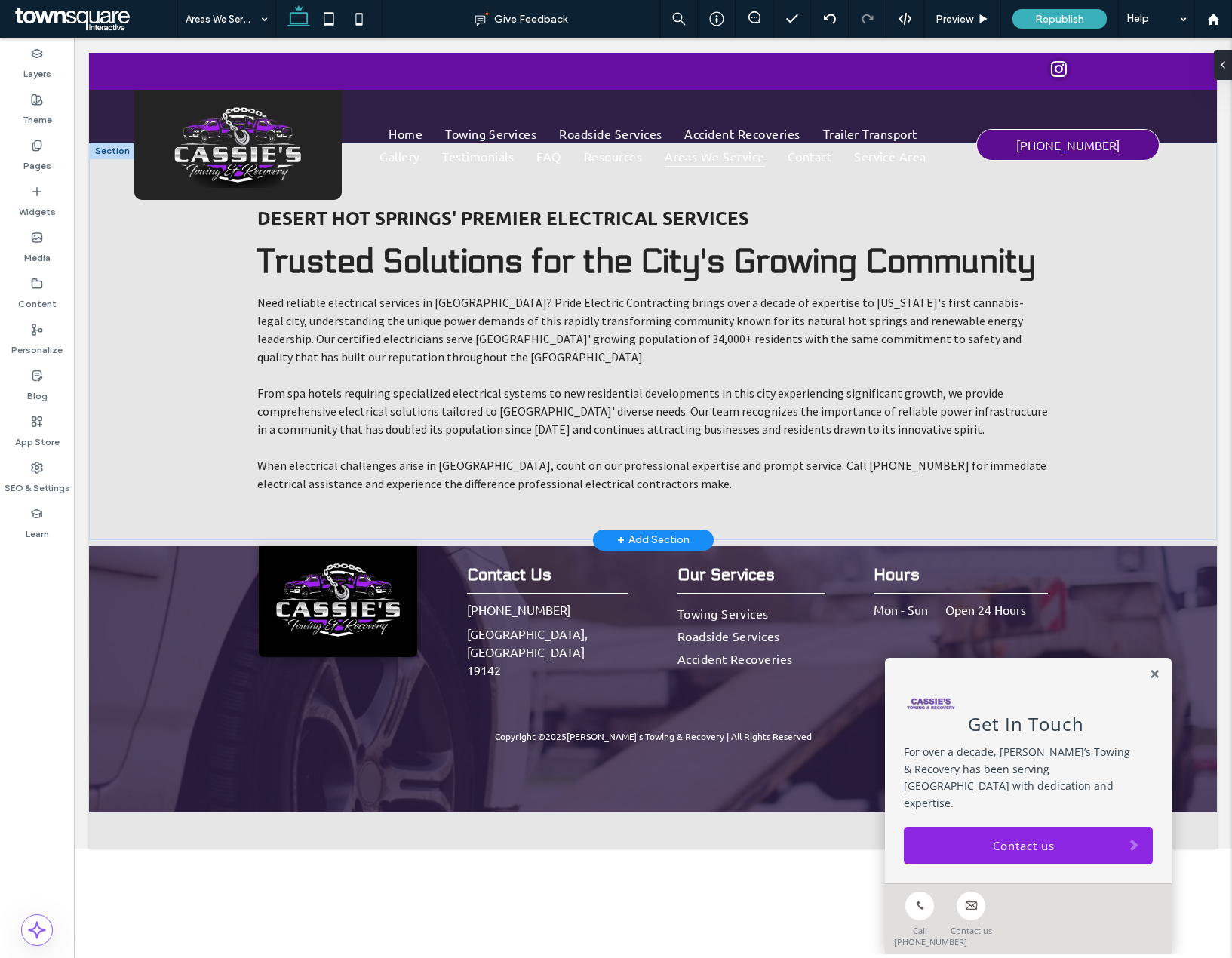
click at [634, 539] on div "+ Add Section" at bounding box center [653, 540] width 73 height 17
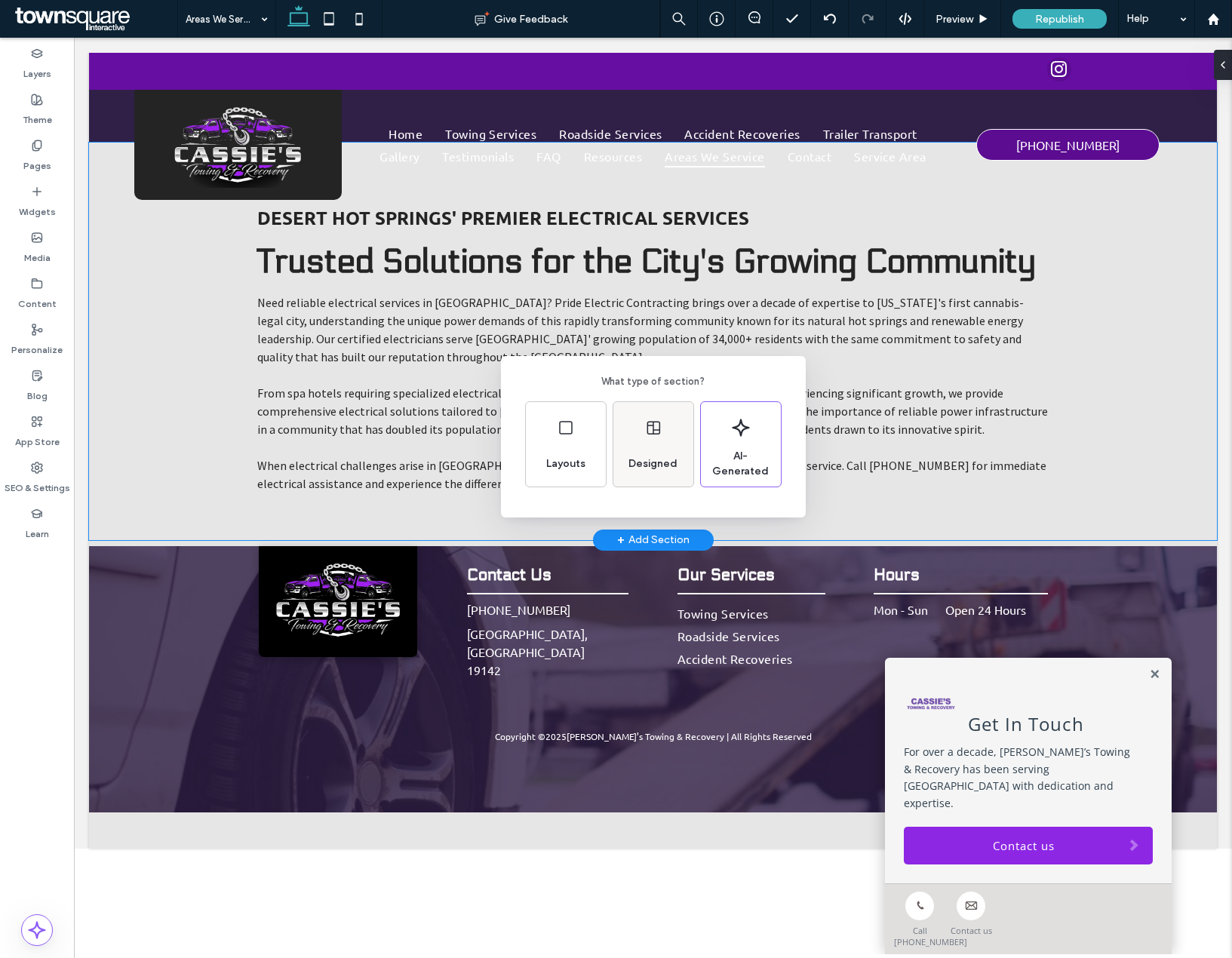
click at [660, 452] on div "Designed" at bounding box center [653, 464] width 61 height 33
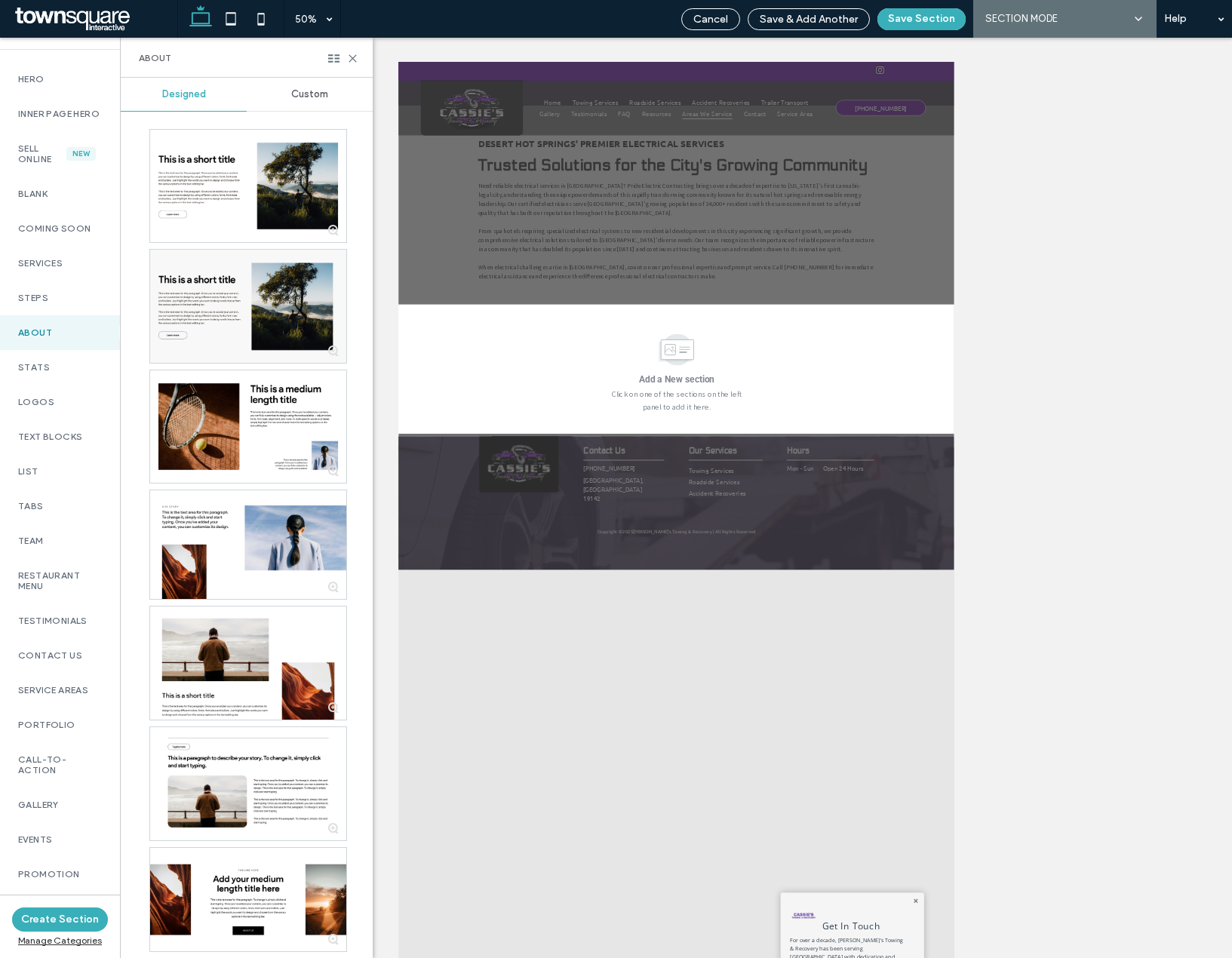
scroll to position [720, 0]
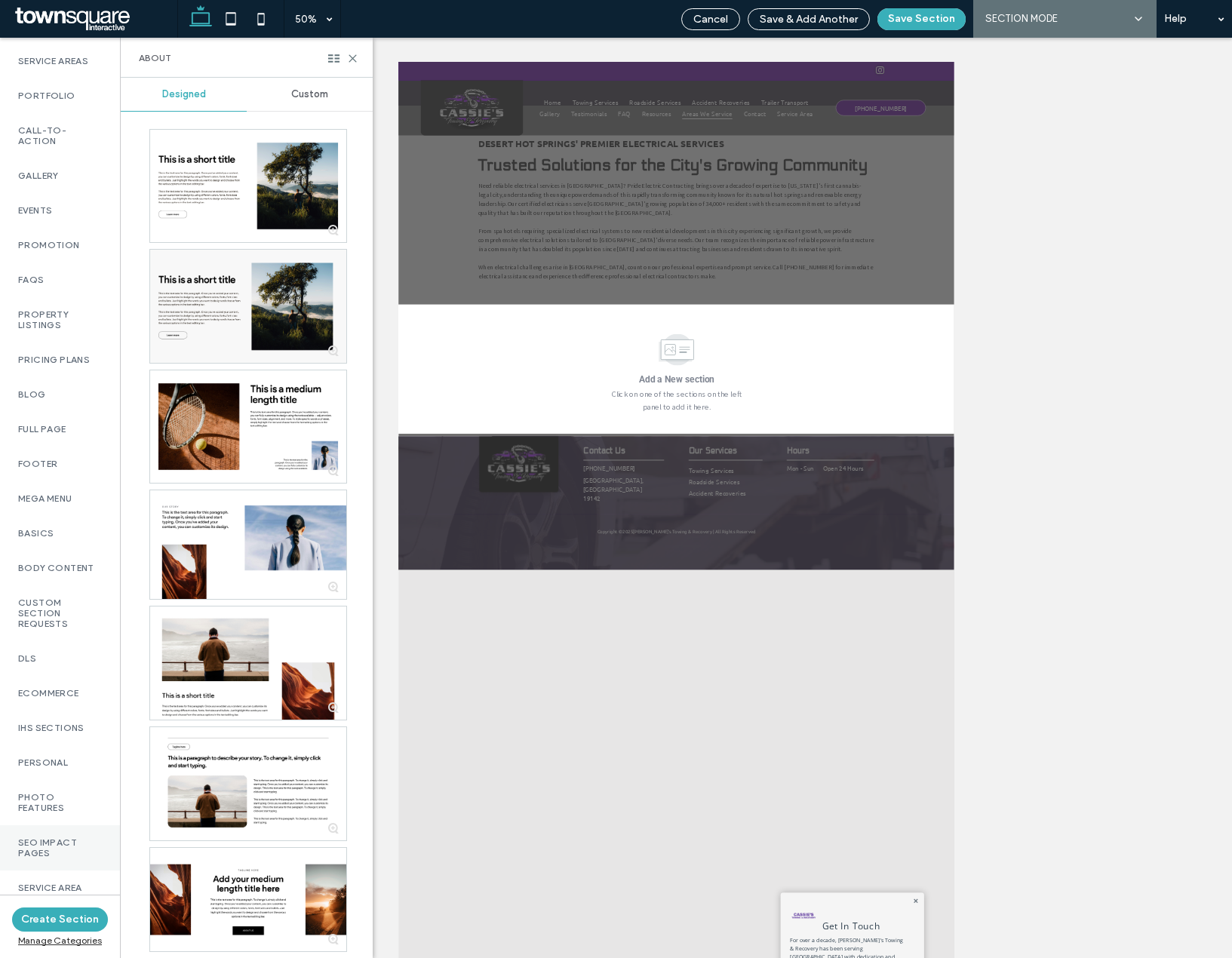
click at [43, 838] on label "SEO Impact Pages" at bounding box center [60, 848] width 83 height 21
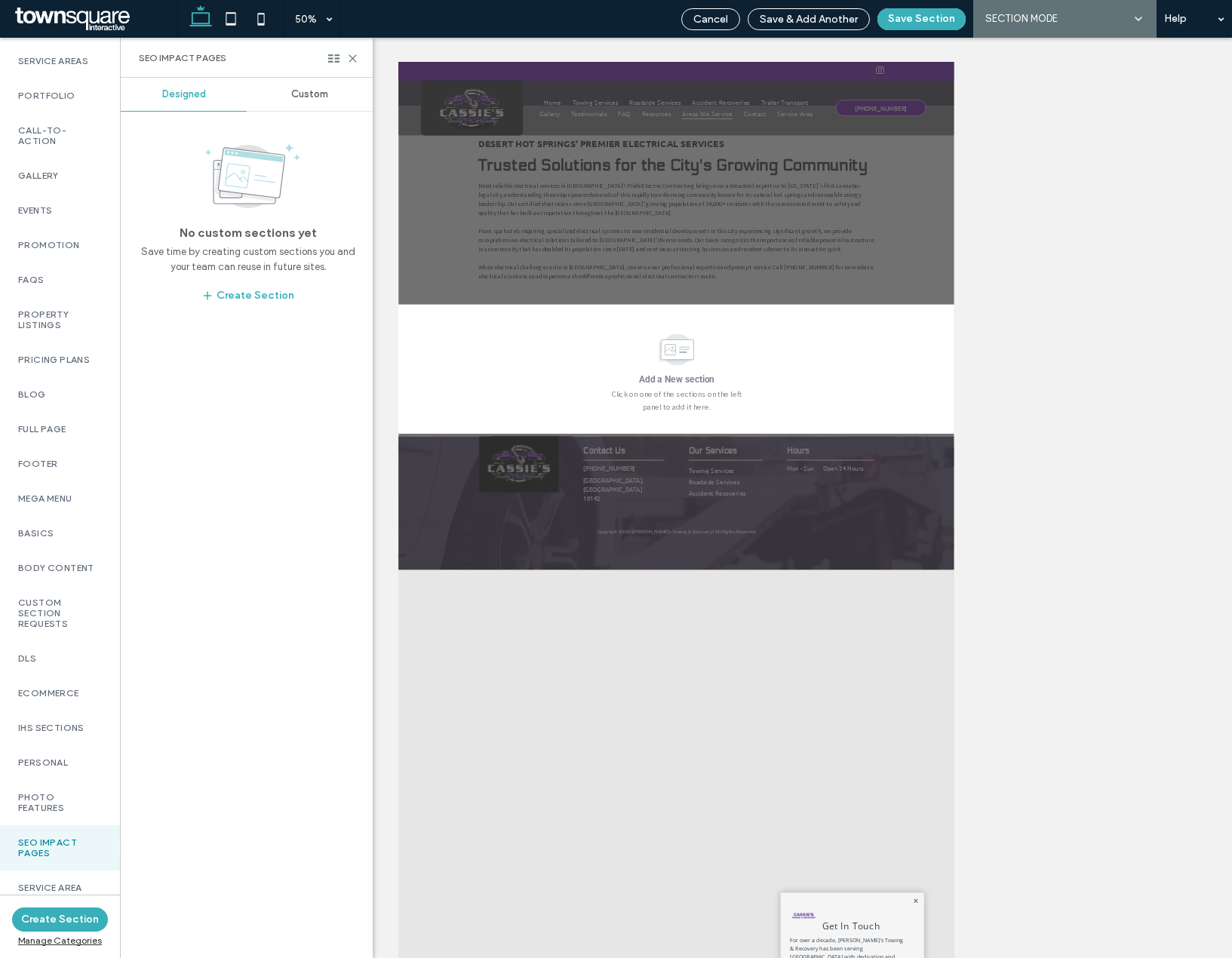
click at [284, 104] on div "Custom" at bounding box center [309, 94] width 126 height 33
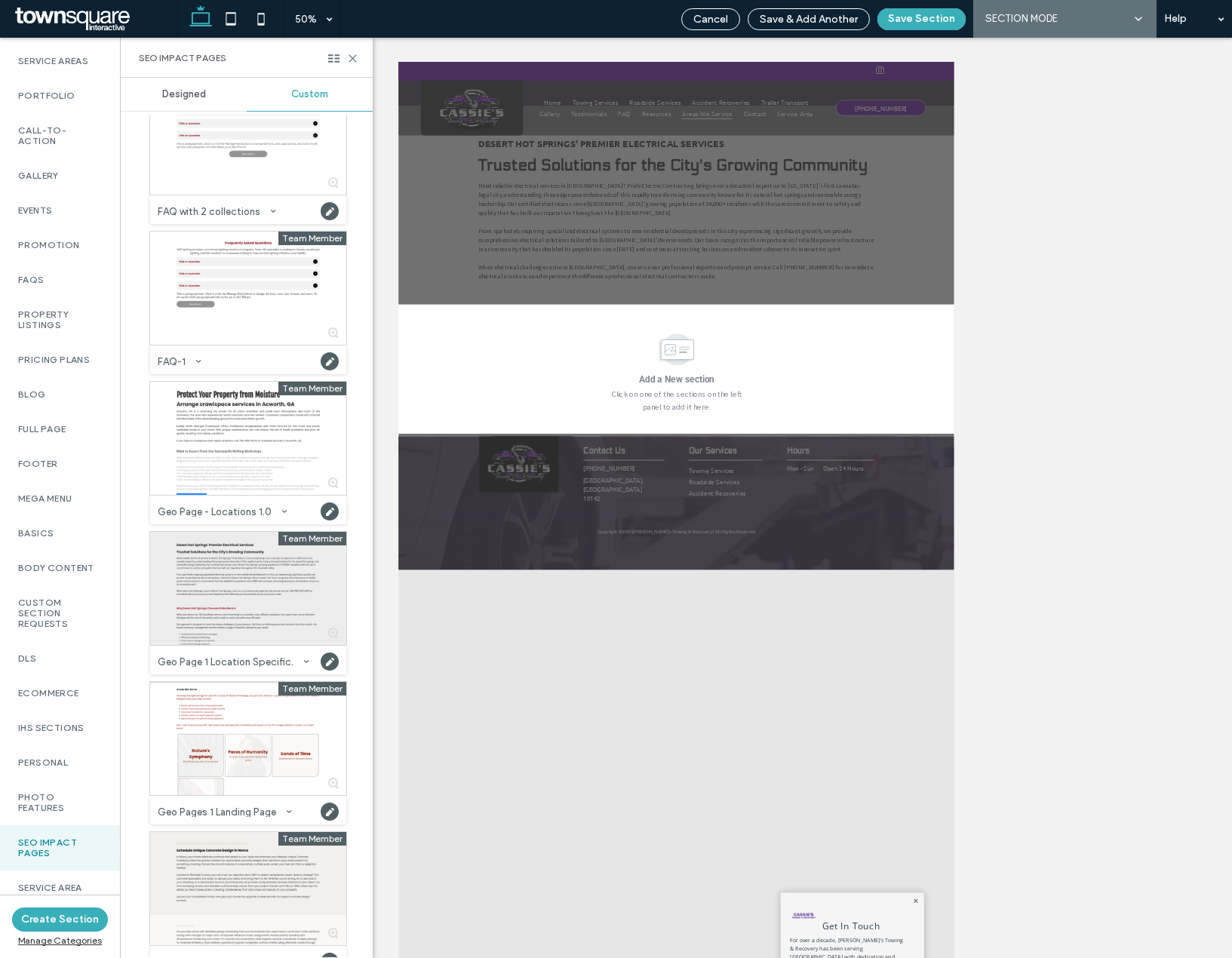
scroll to position [76, 0]
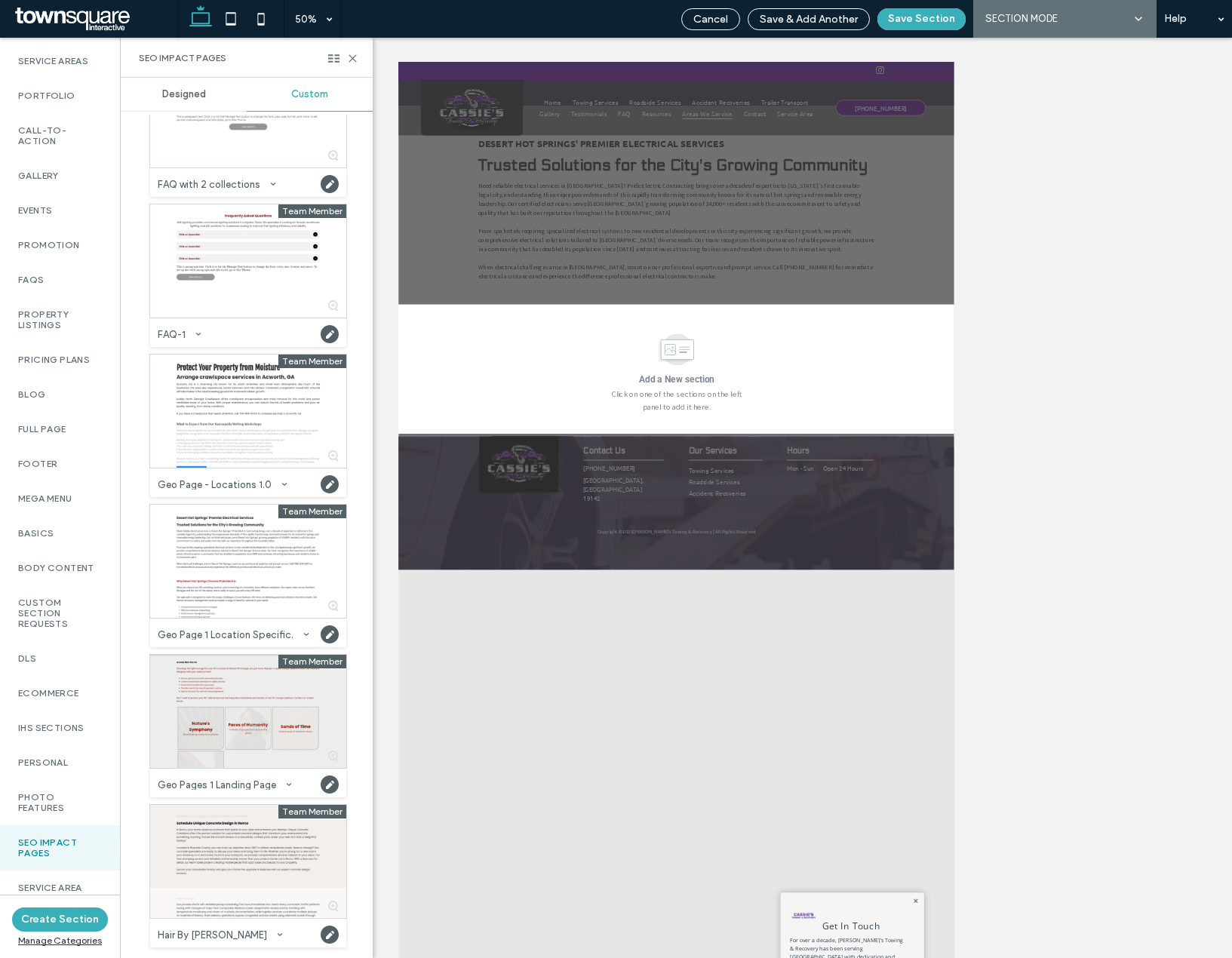
click at [252, 711] on div at bounding box center [248, 712] width 196 height 113
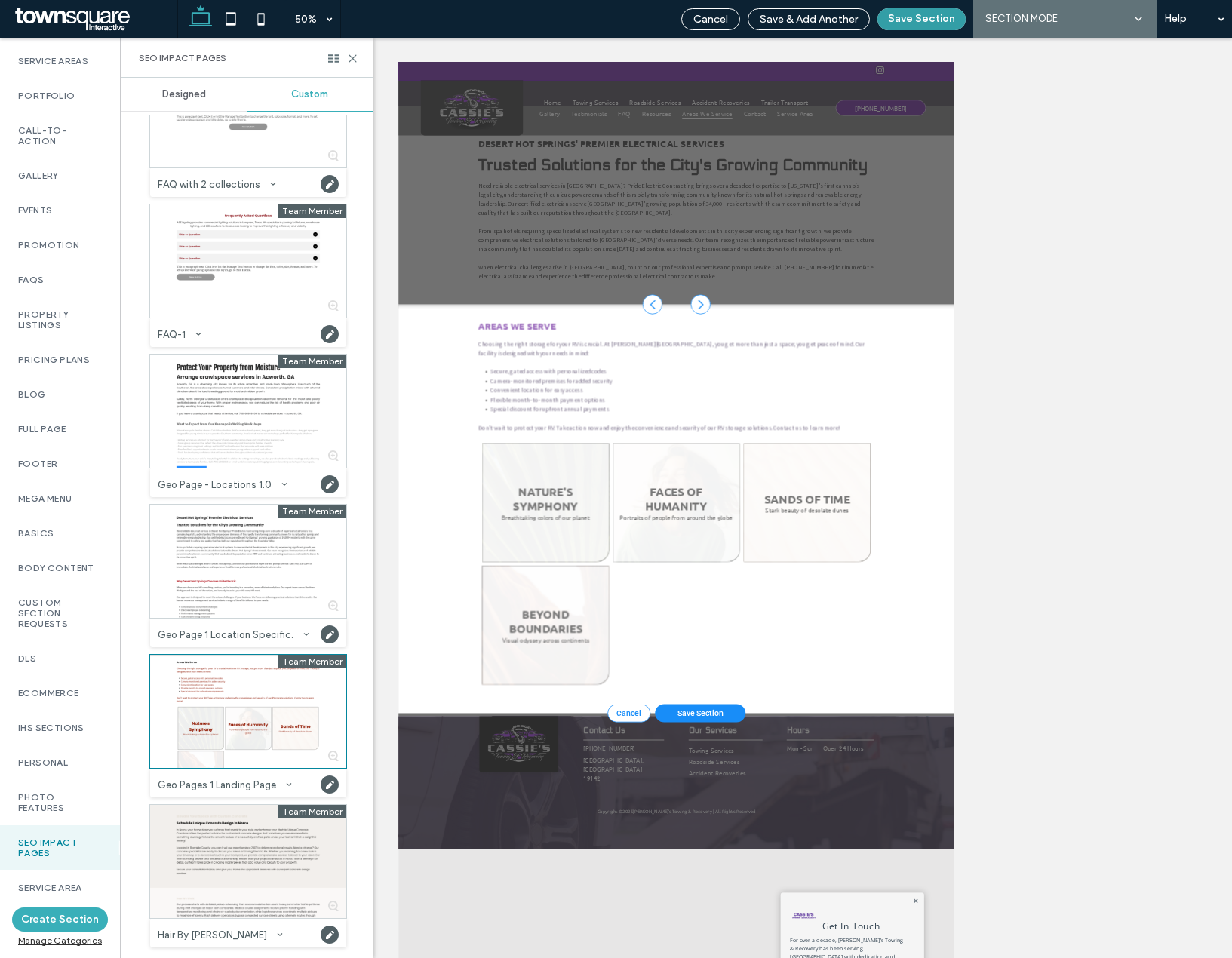
click at [942, 26] on button "Save Section" at bounding box center [921, 19] width 88 height 22
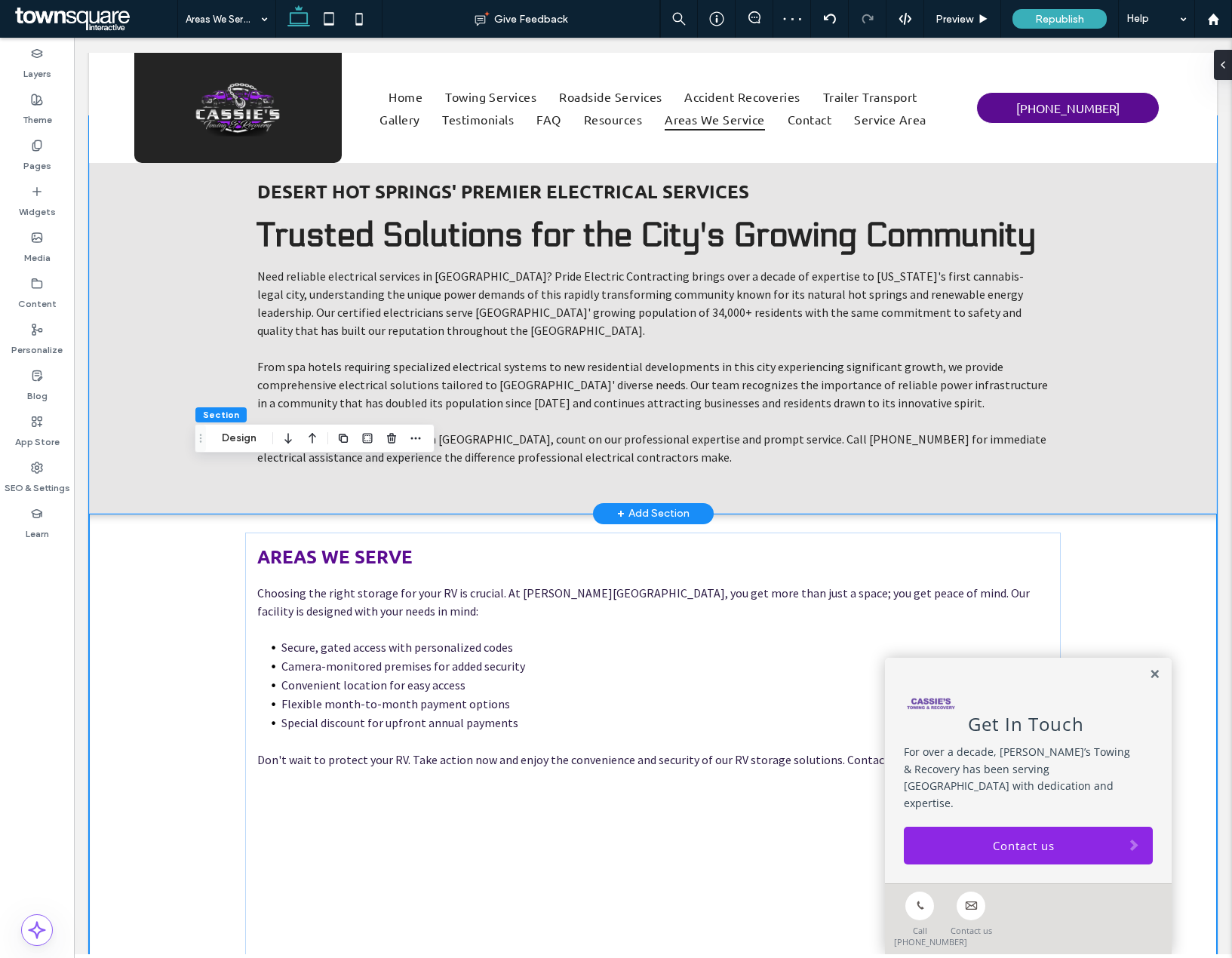
scroll to position [0, 0]
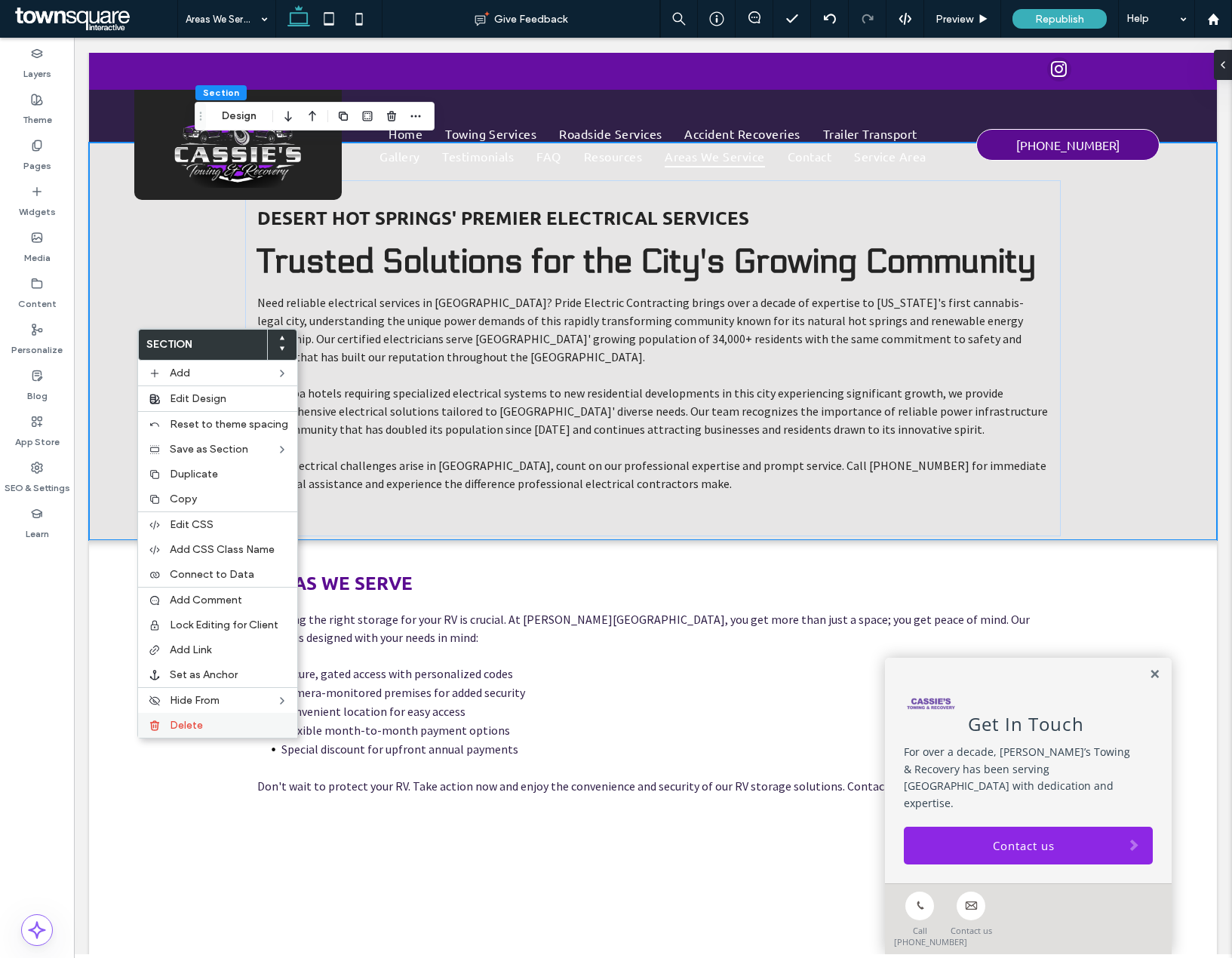
click at [194, 719] on span "Delete" at bounding box center [186, 725] width 33 height 13
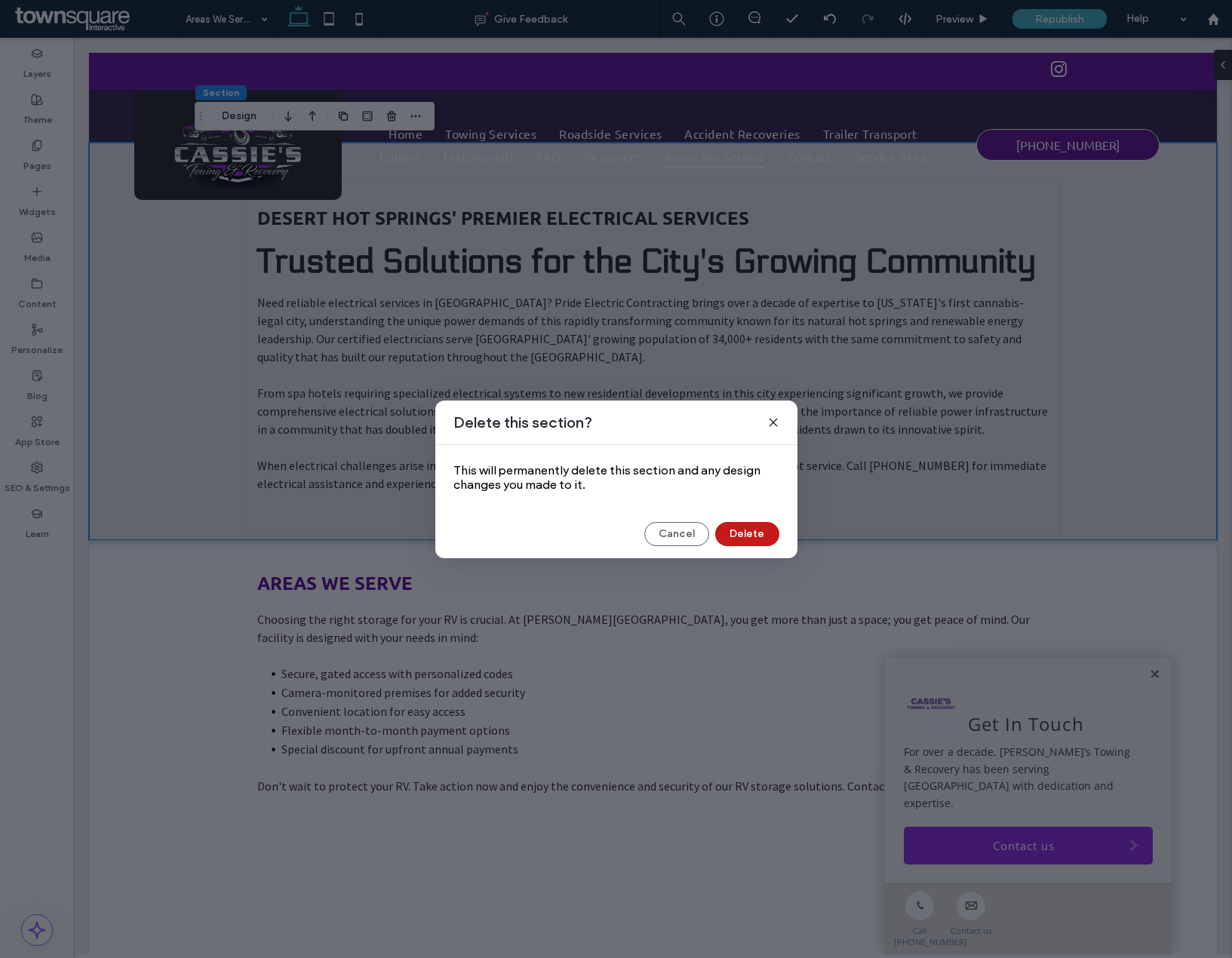
click at [758, 526] on button "Delete" at bounding box center [748, 534] width 64 height 24
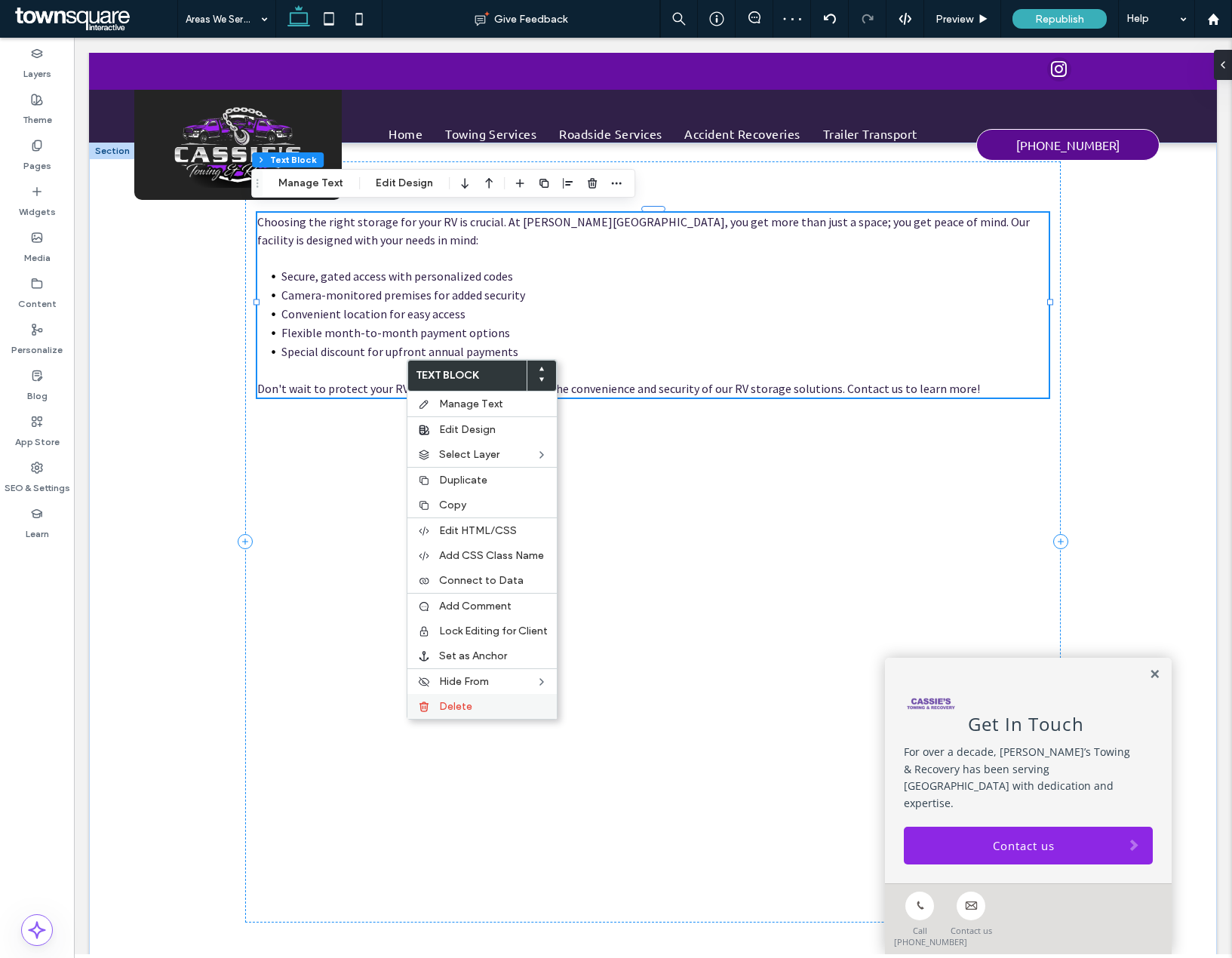
click at [445, 702] on span "Delete" at bounding box center [455, 706] width 33 height 13
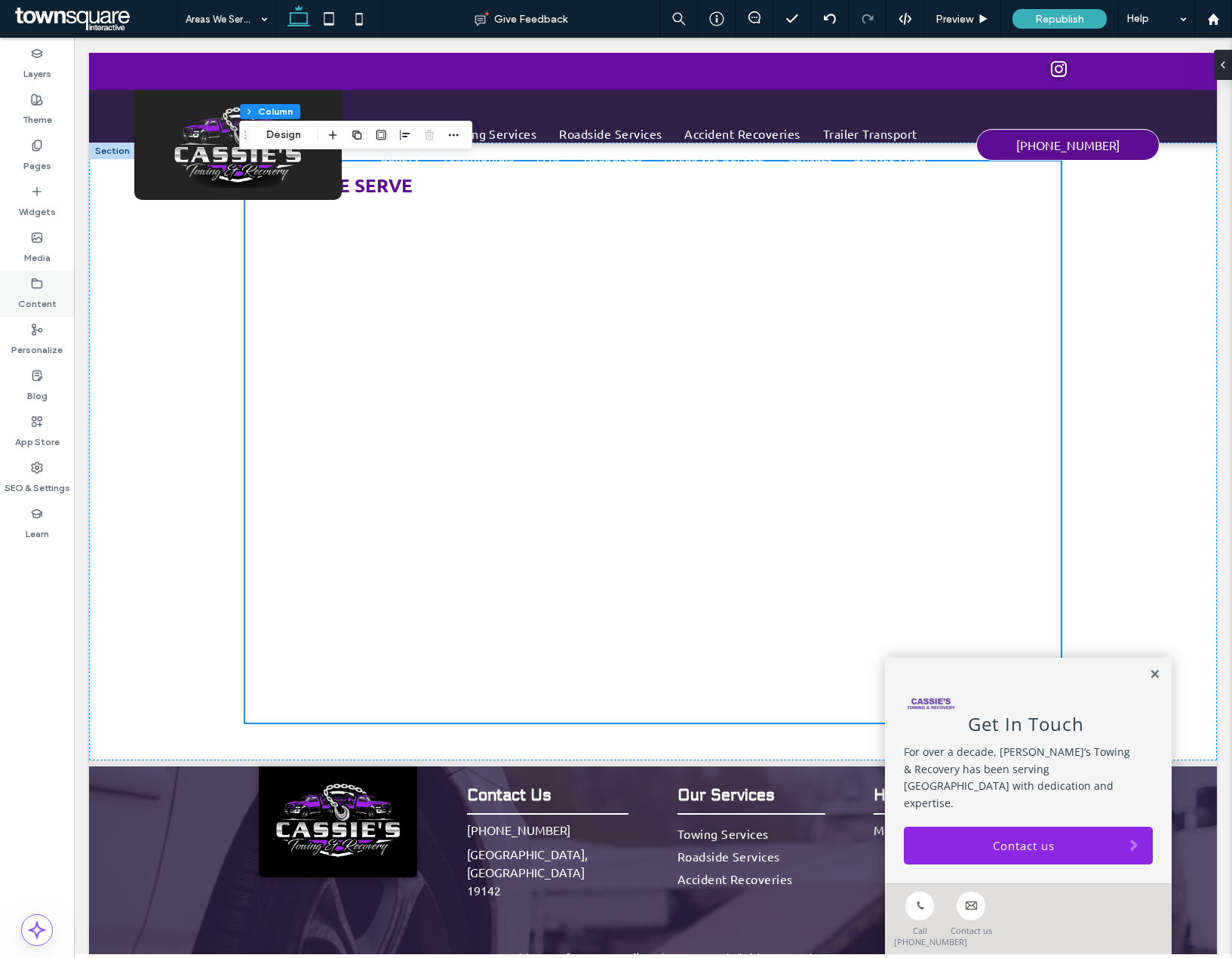
click at [37, 282] on icon at bounding box center [37, 284] width 12 height 12
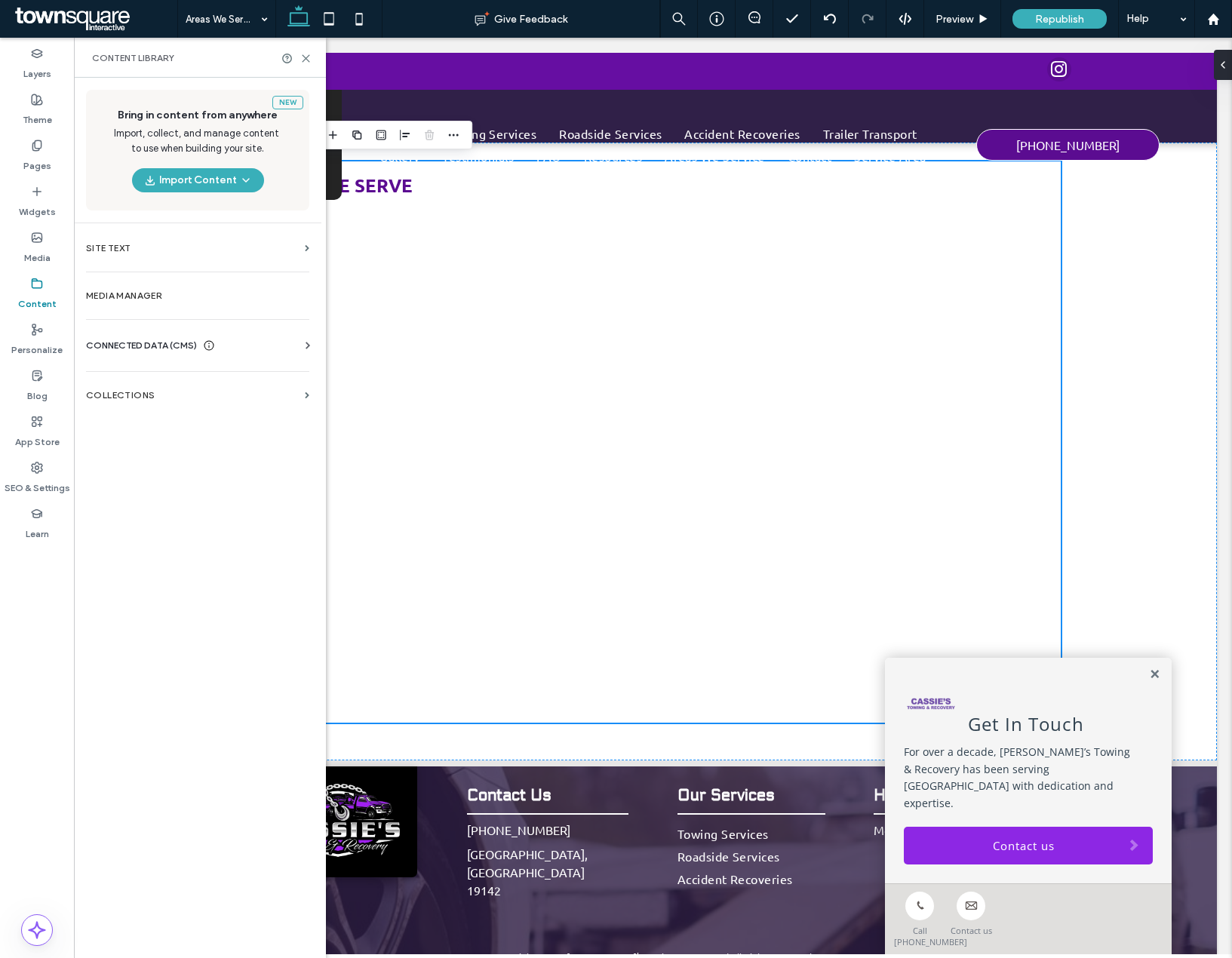
click at [164, 351] on span "CONNECTED DATA (CMS)" at bounding box center [141, 346] width 111 height 15
click at [151, 346] on span "CONNECTED DATA (CMS)" at bounding box center [141, 346] width 111 height 15
click at [155, 397] on label "Collections" at bounding box center [192, 396] width 213 height 11
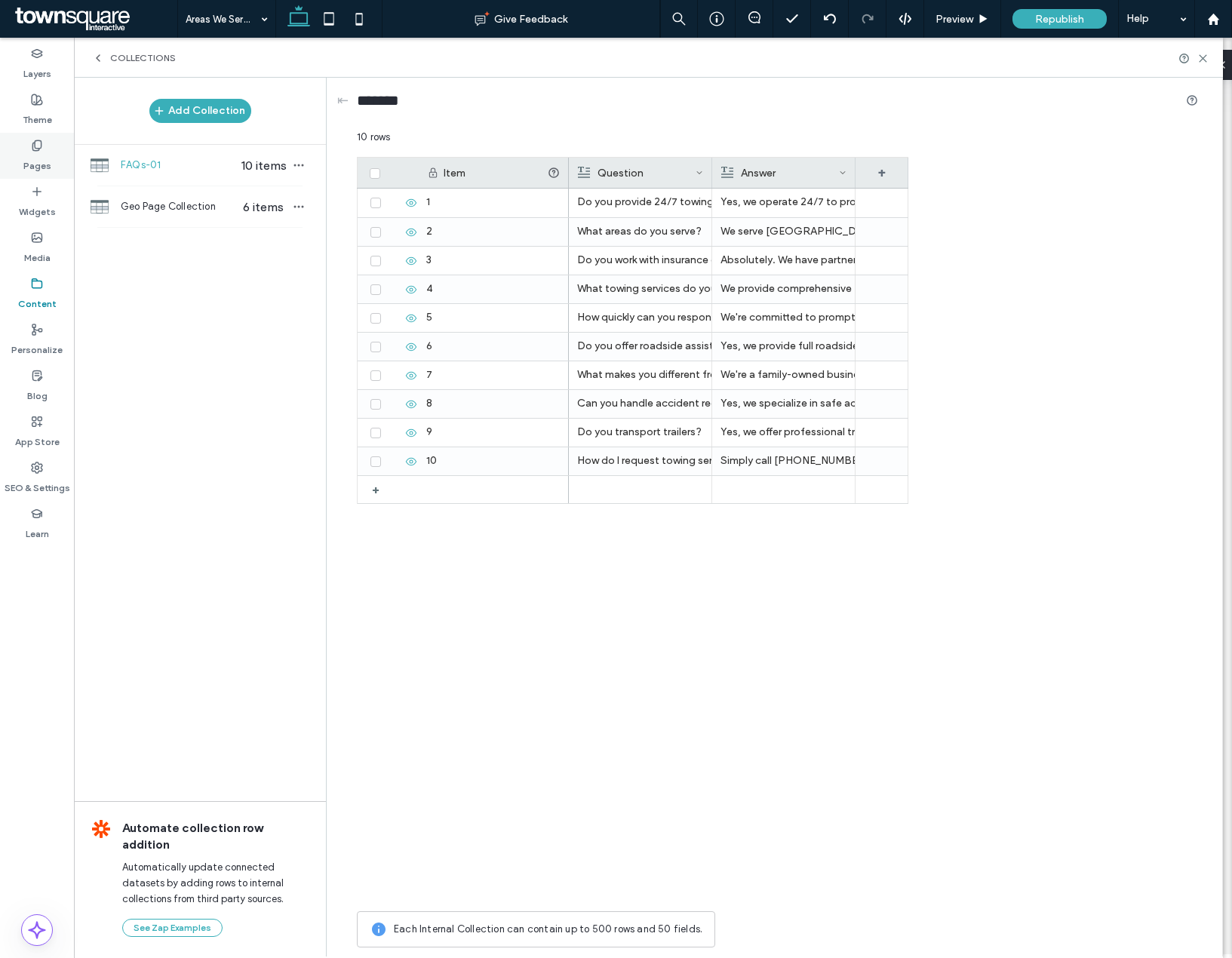
click at [37, 152] on label "Pages" at bounding box center [37, 162] width 28 height 21
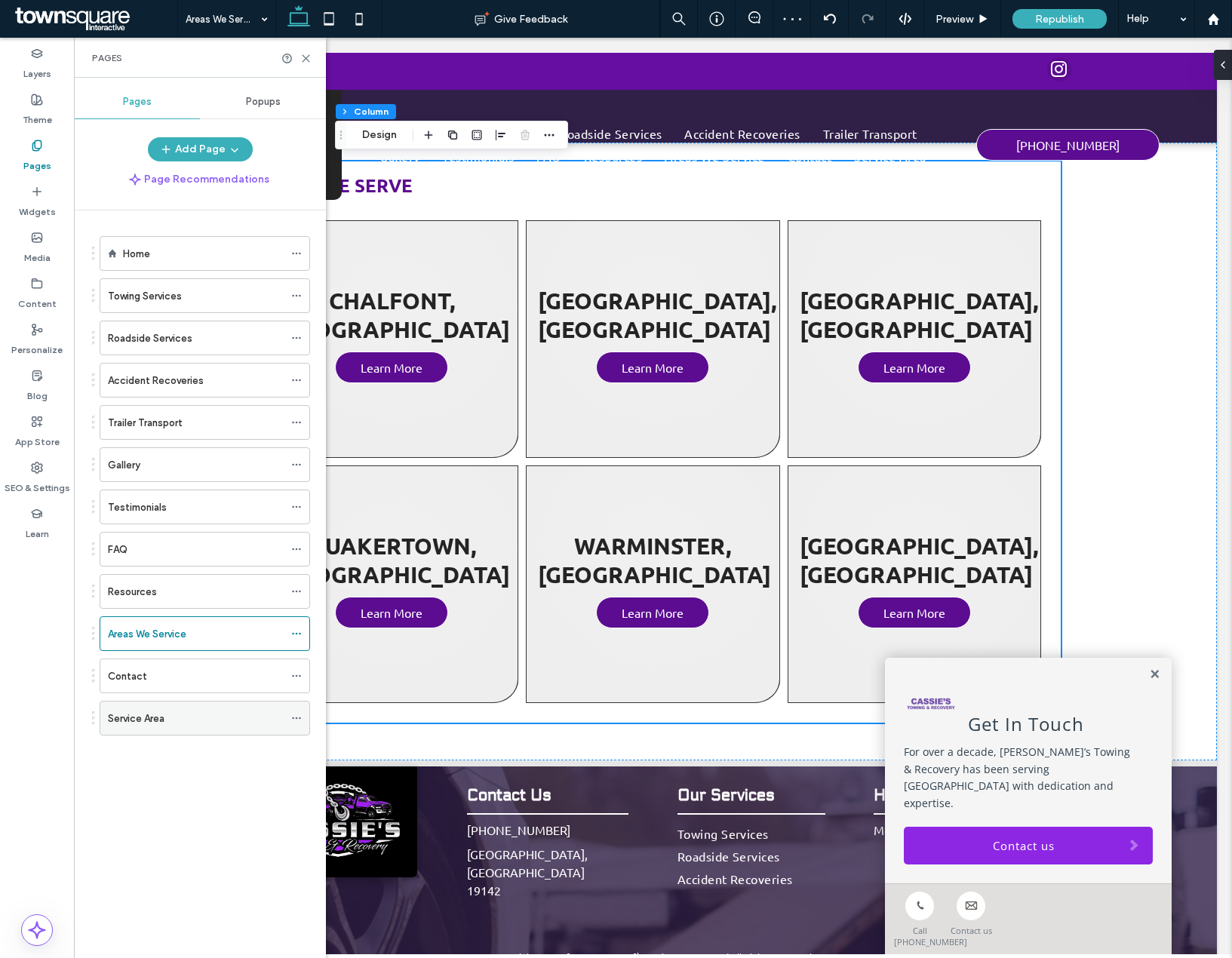
click at [204, 724] on div "Service Area" at bounding box center [196, 718] width 176 height 16
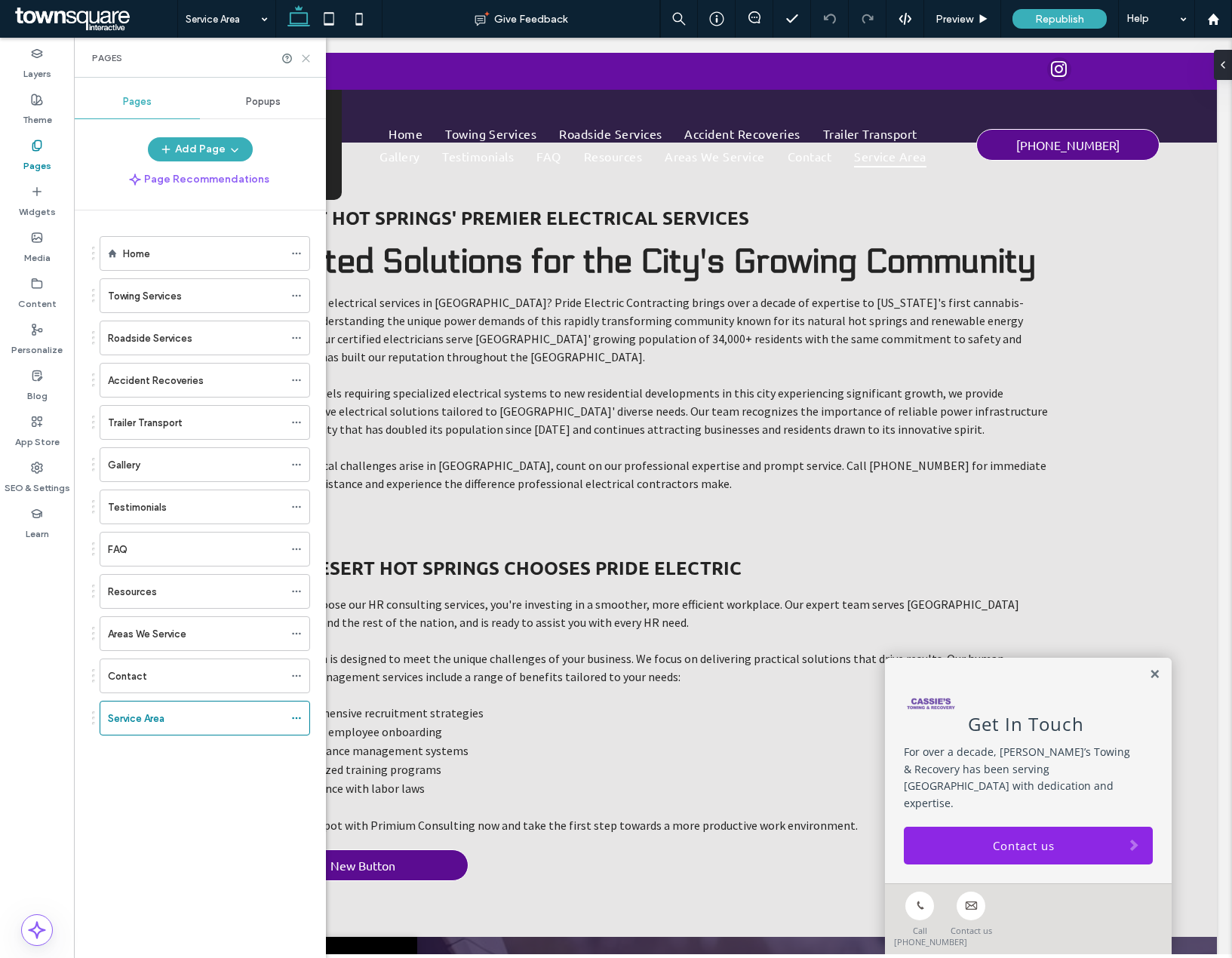
click at [308, 57] on icon at bounding box center [305, 58] width 11 height 11
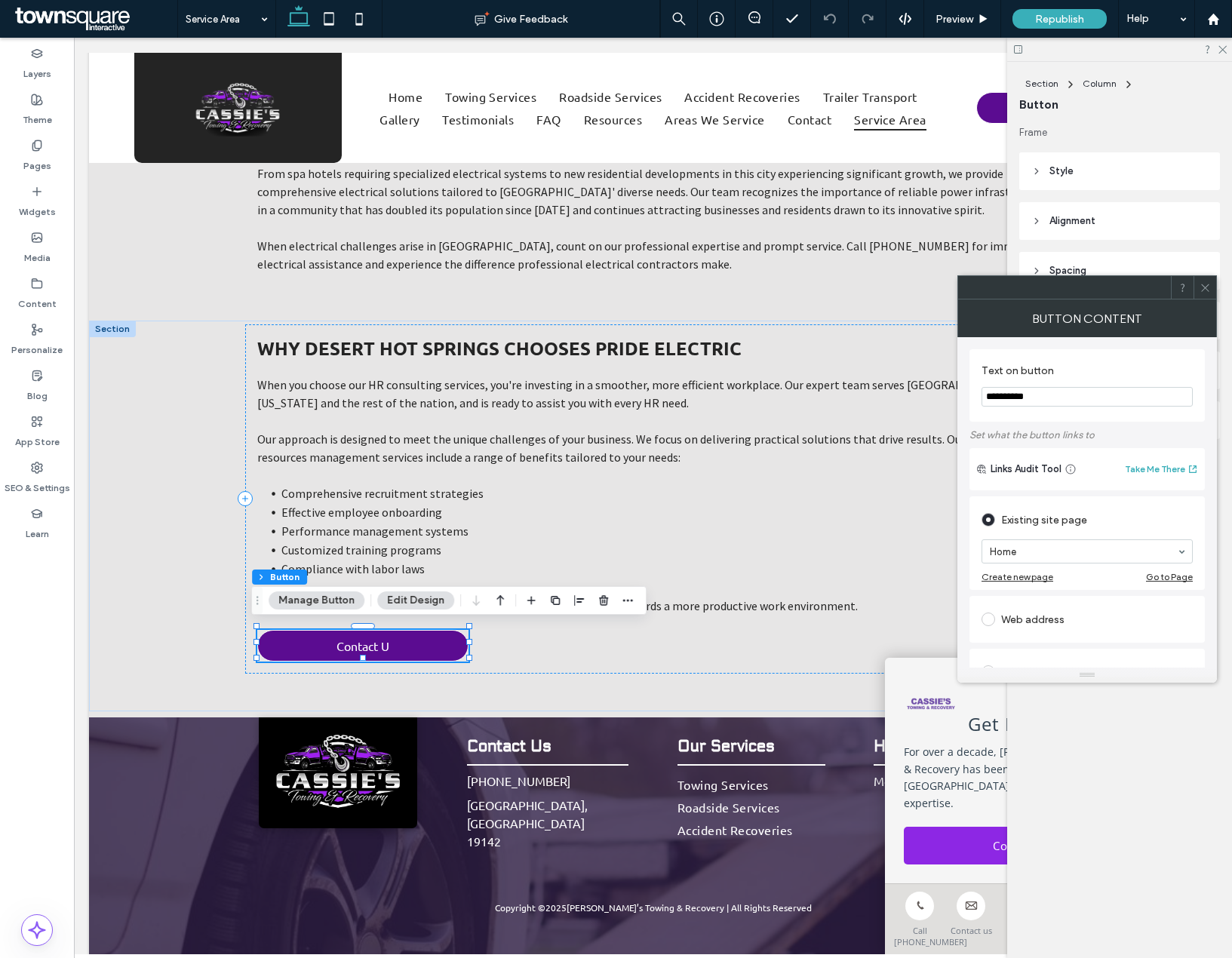
scroll to position [220, 0]
type input "**********"
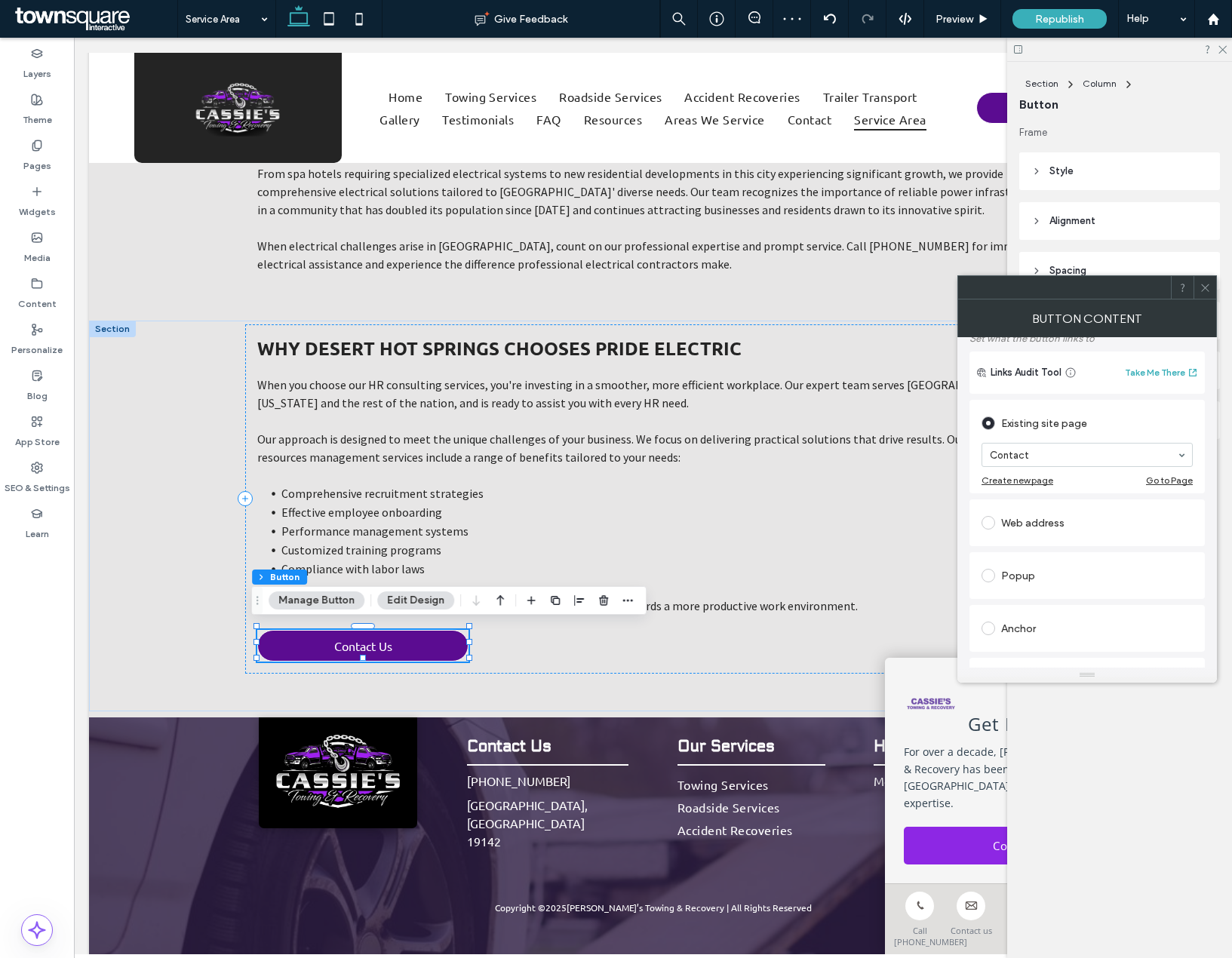
click at [1204, 281] on span at bounding box center [1205, 288] width 11 height 23
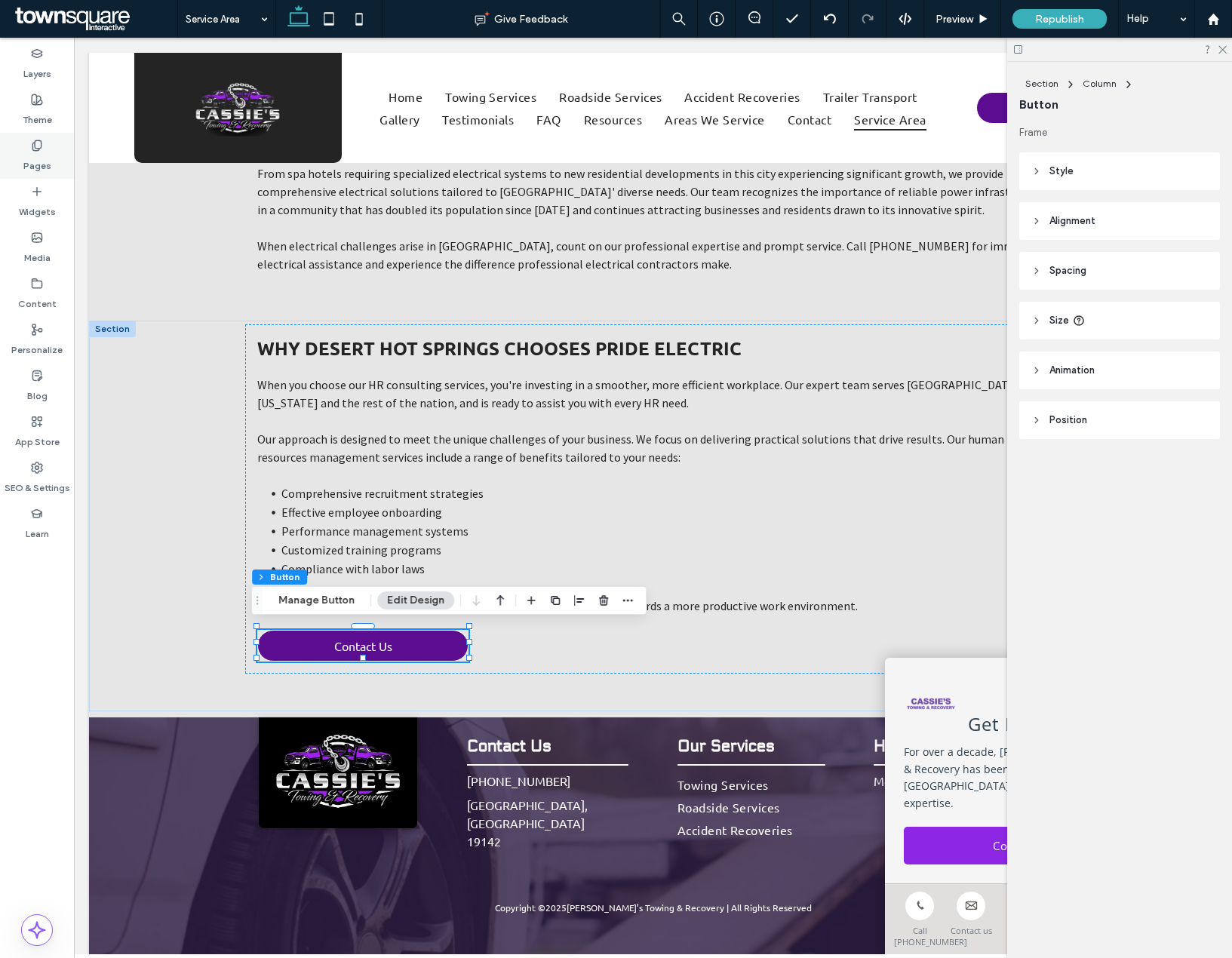
click at [39, 159] on label "Pages" at bounding box center [37, 162] width 28 height 21
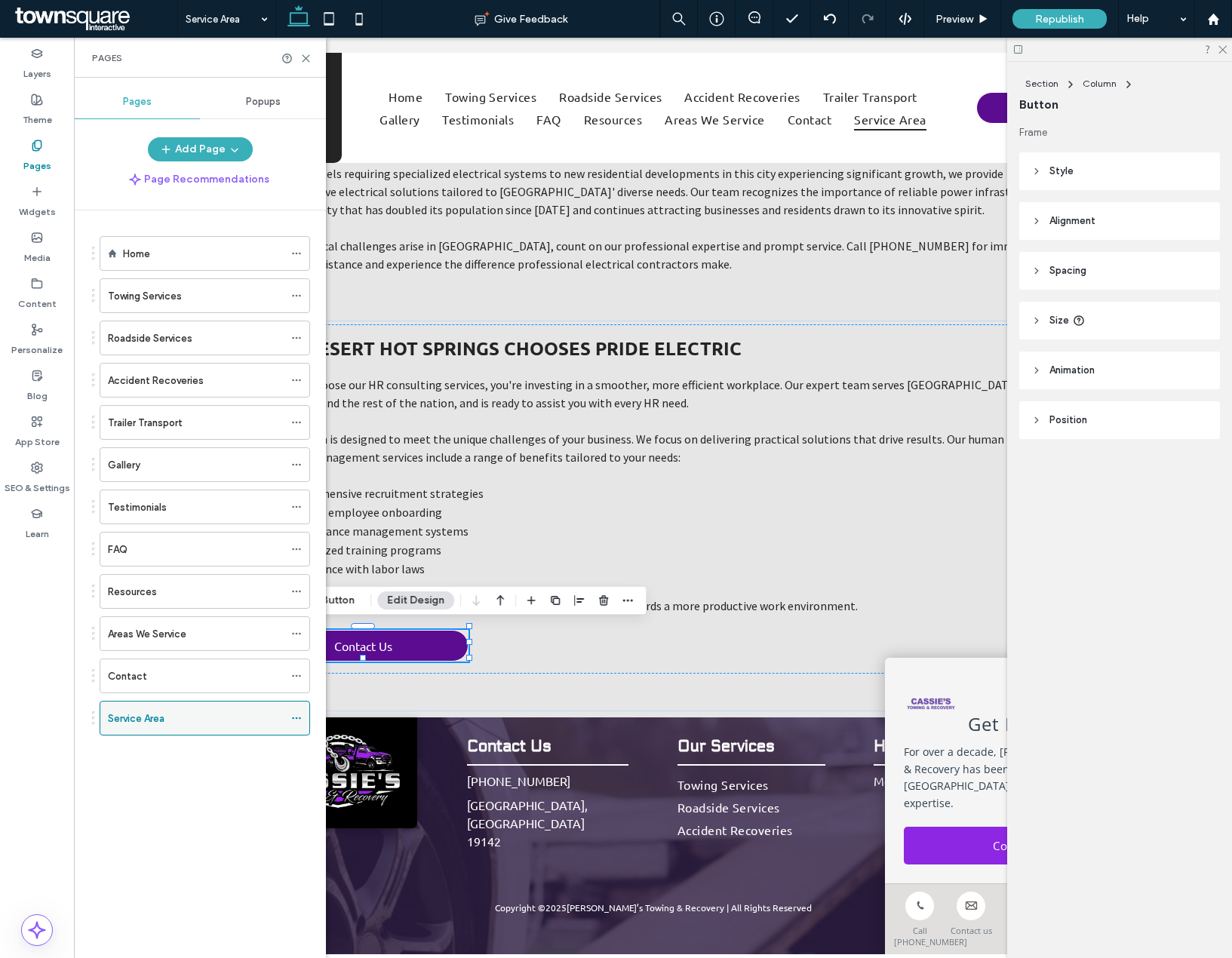
click at [294, 715] on icon at bounding box center [297, 718] width 11 height 11
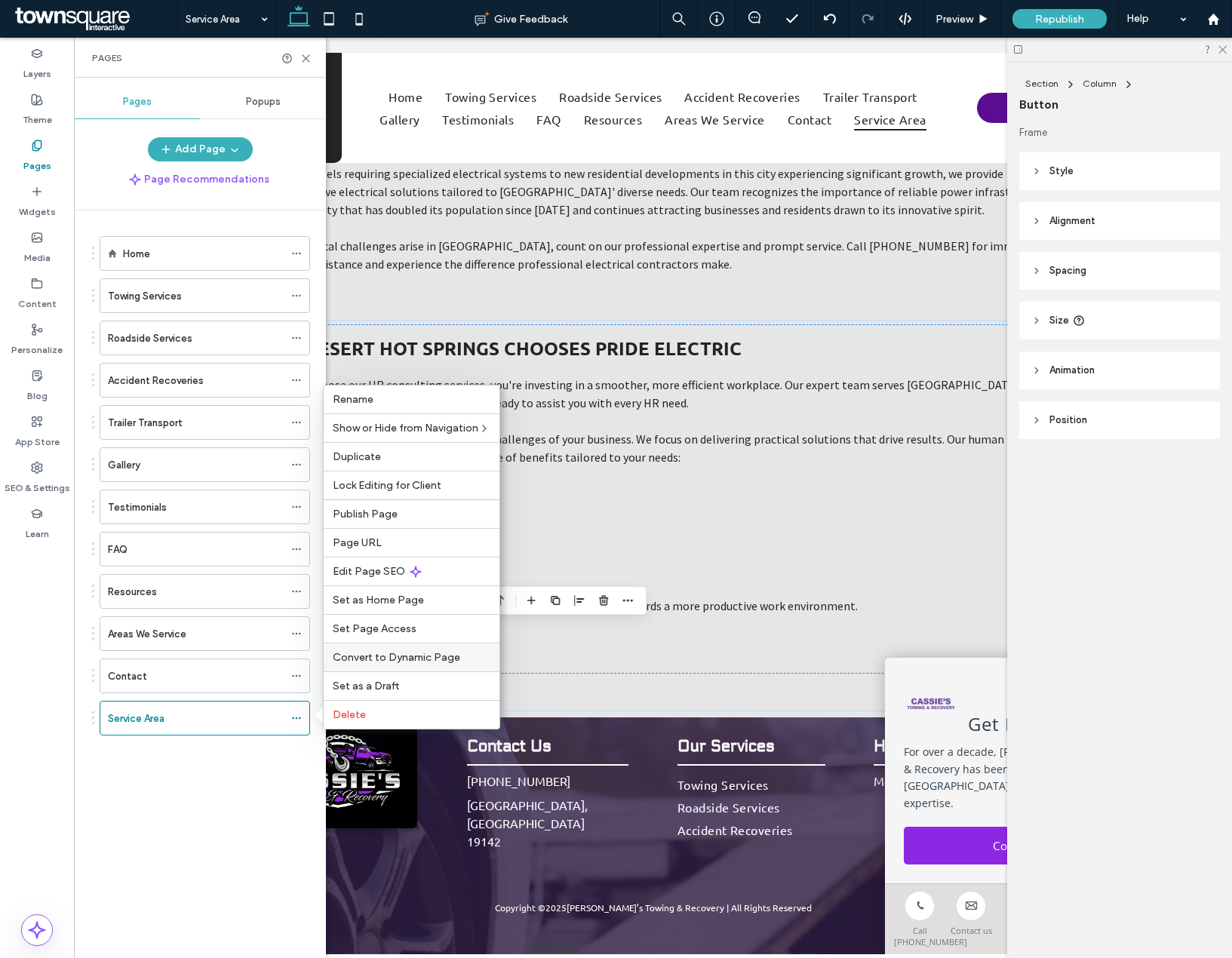
click at [378, 663] on span "Convert to Dynamic Page" at bounding box center [396, 657] width 128 height 13
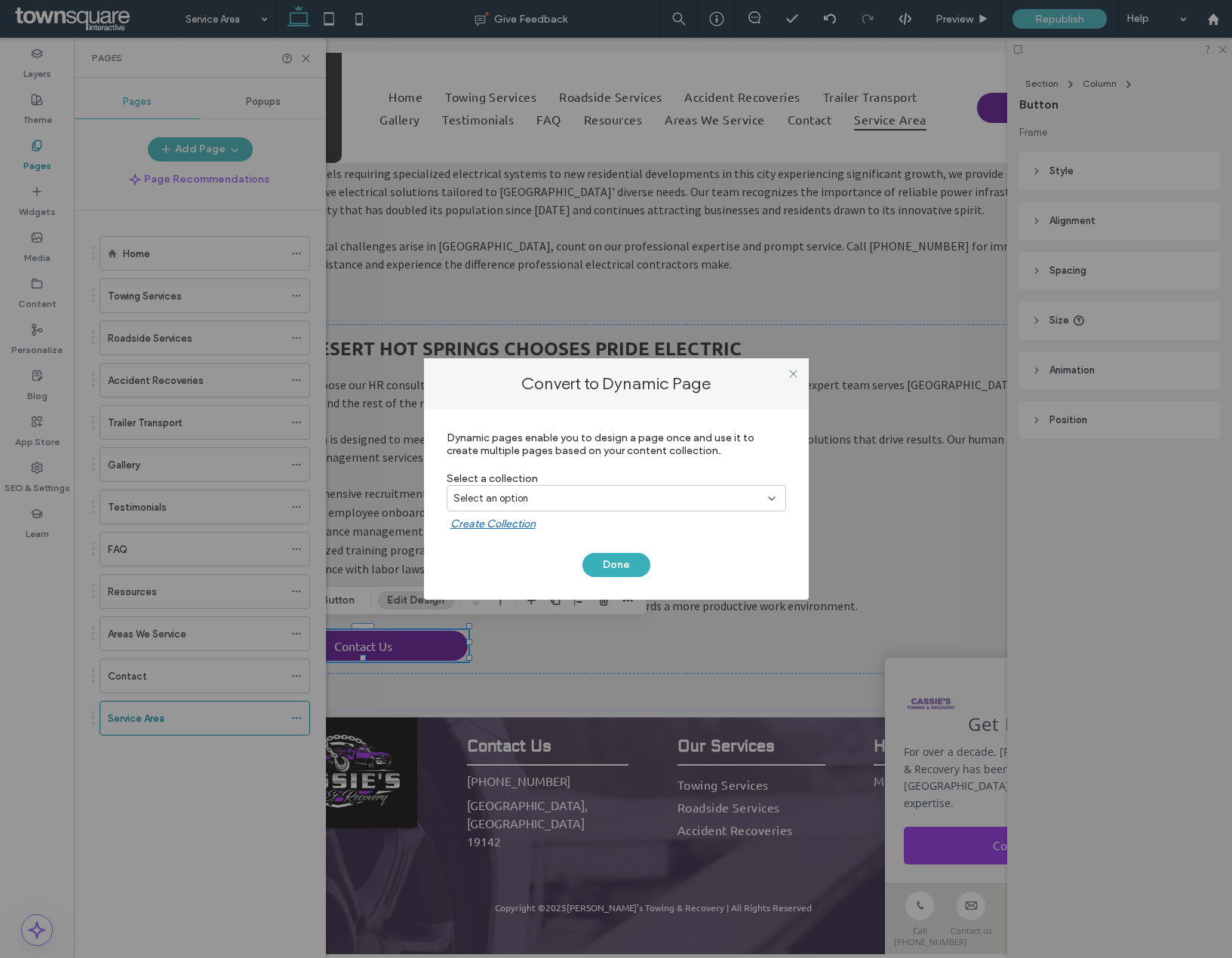
click at [594, 510] on div "Select an option" at bounding box center [617, 498] width 340 height 27
click at [562, 573] on span "Geo Page Collection" at bounding box center [526, 578] width 92 height 15
click at [621, 559] on button "Done" at bounding box center [616, 565] width 68 height 24
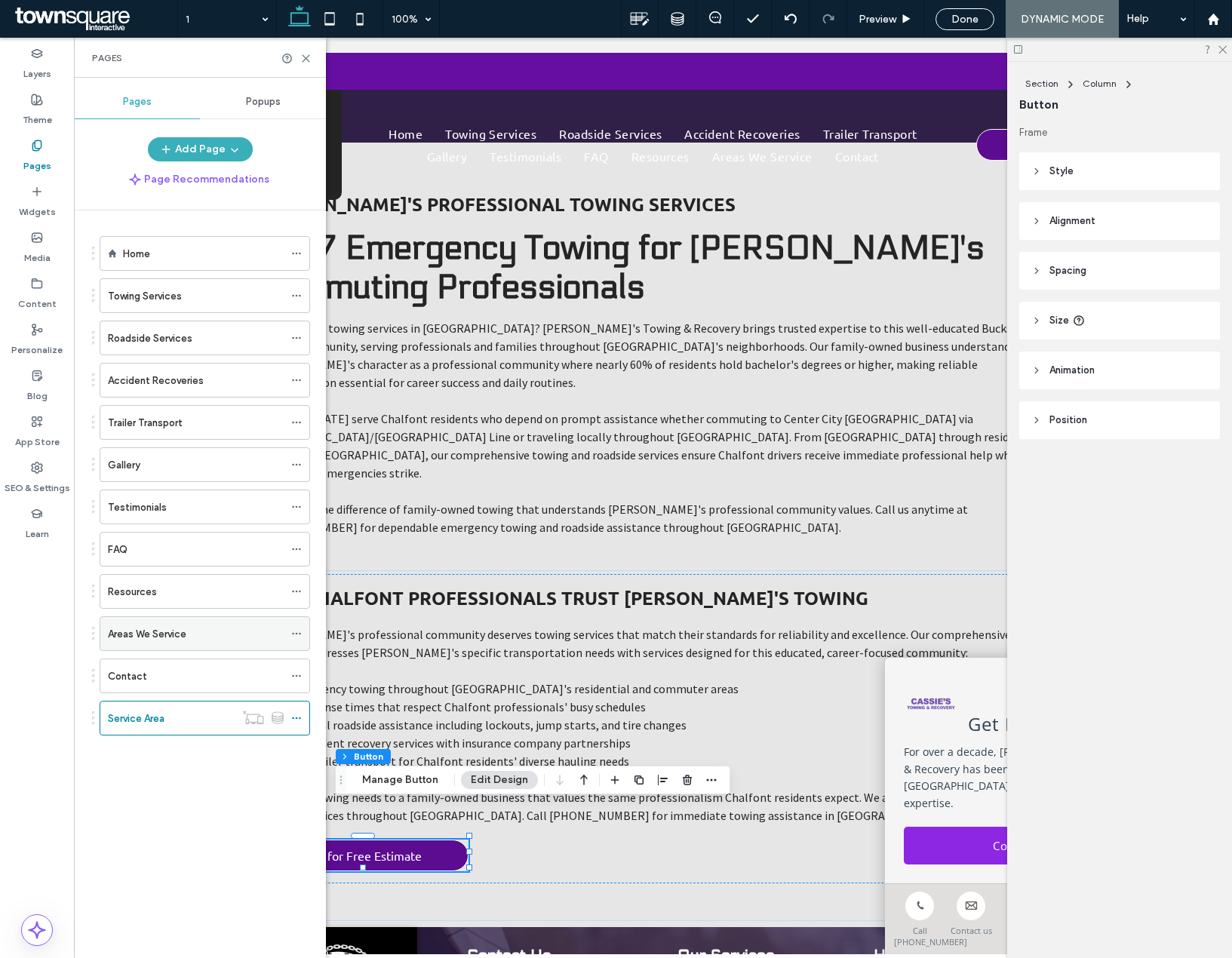
click at [217, 622] on div "Areas We Service" at bounding box center [196, 633] width 176 height 33
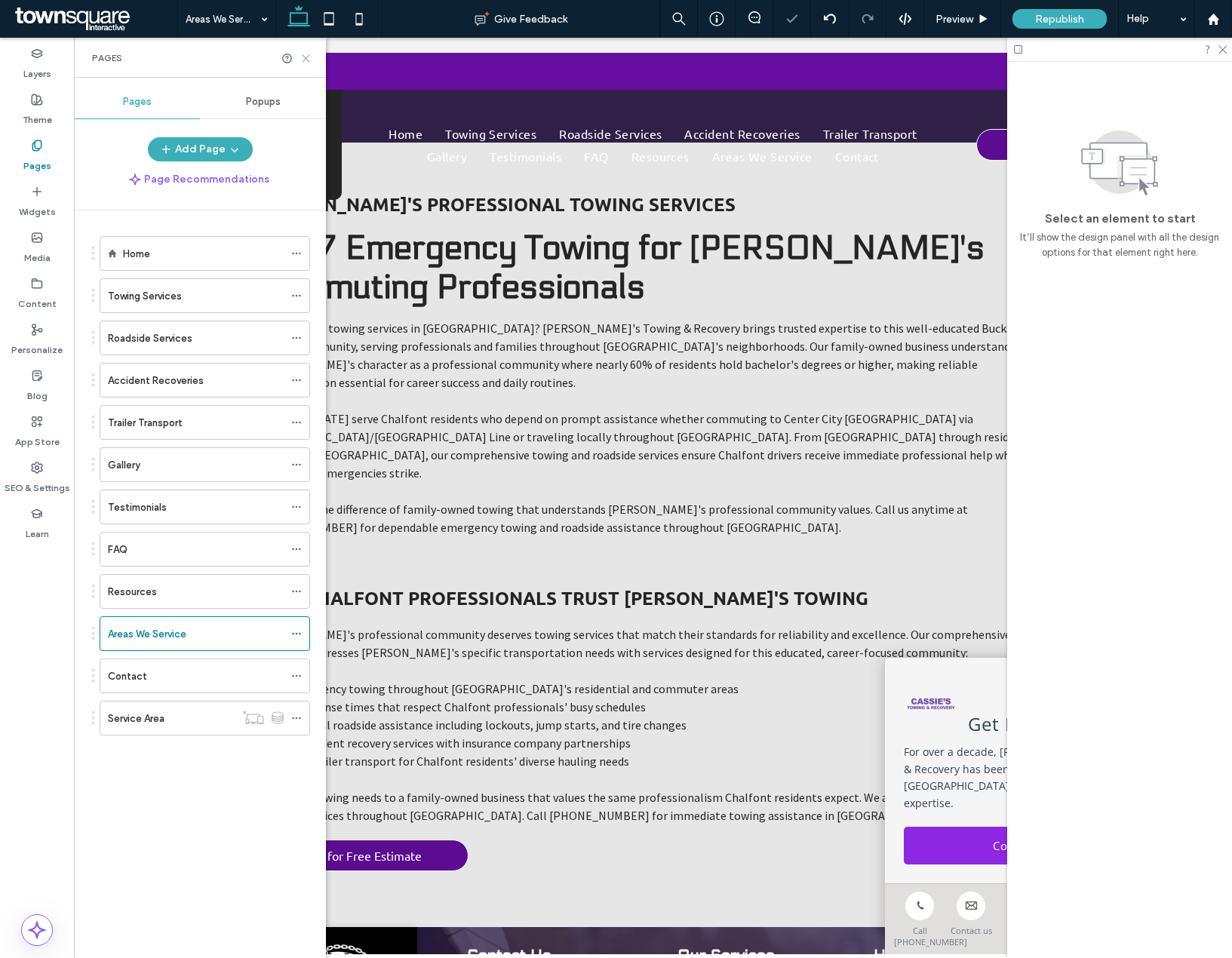
click at [309, 62] on use at bounding box center [305, 58] width 7 height 7
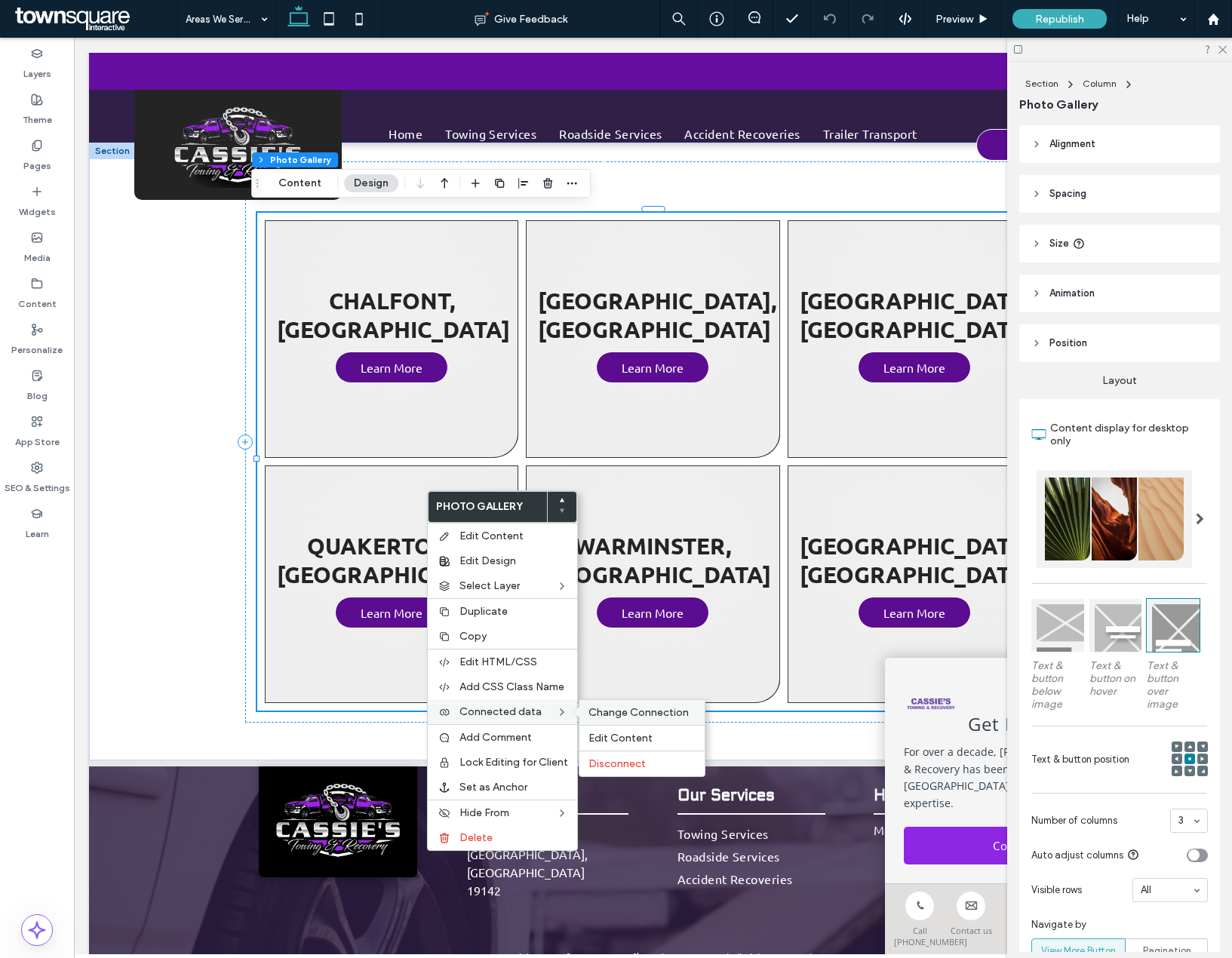
click at [619, 716] on span "Change Connection" at bounding box center [638, 712] width 100 height 13
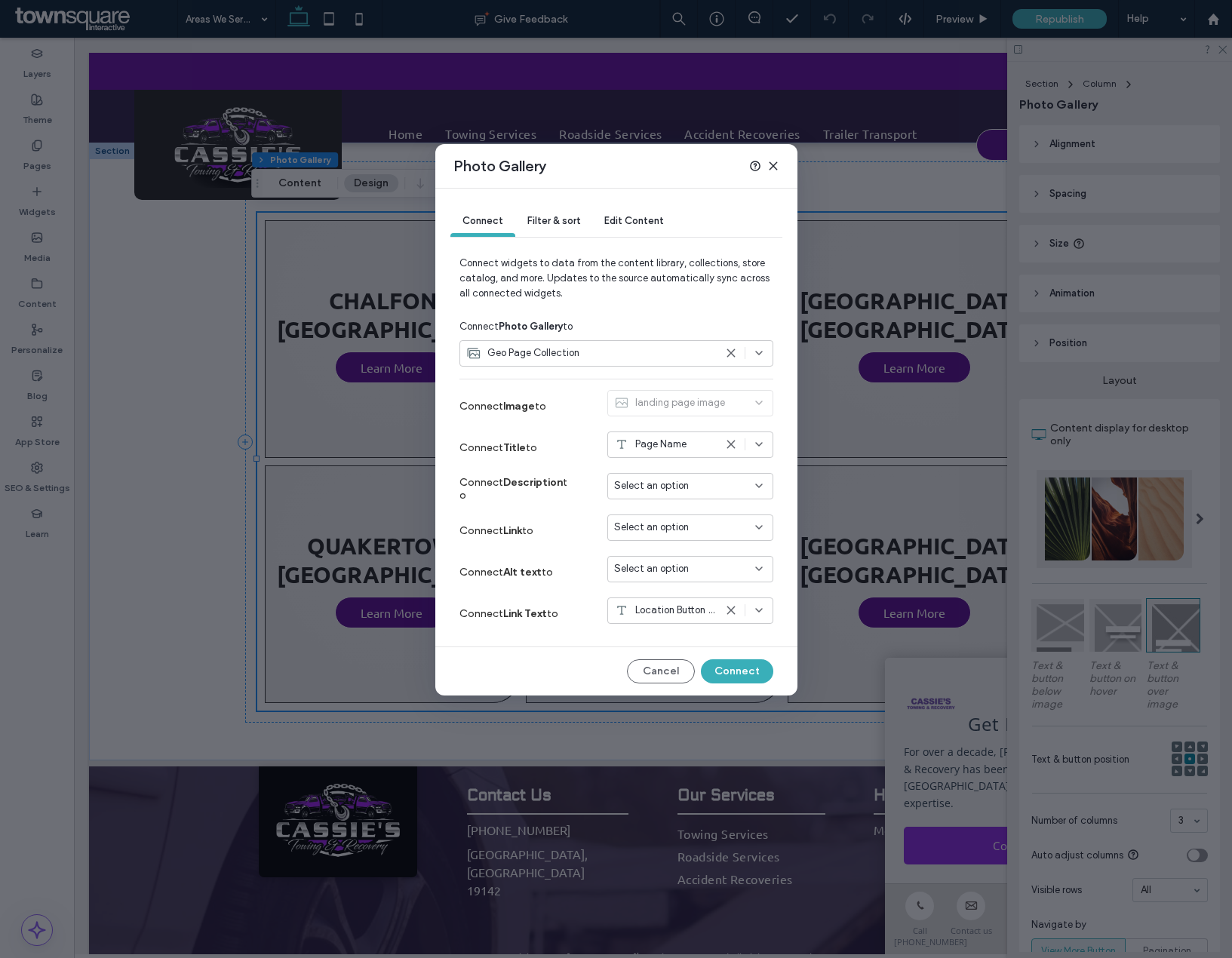
click at [670, 526] on span "Select an option" at bounding box center [652, 527] width 75 height 15
click at [678, 578] on span "Dynamic Page: Service Area" at bounding box center [701, 581] width 119 height 15
click at [759, 677] on button "Connect" at bounding box center [737, 672] width 73 height 24
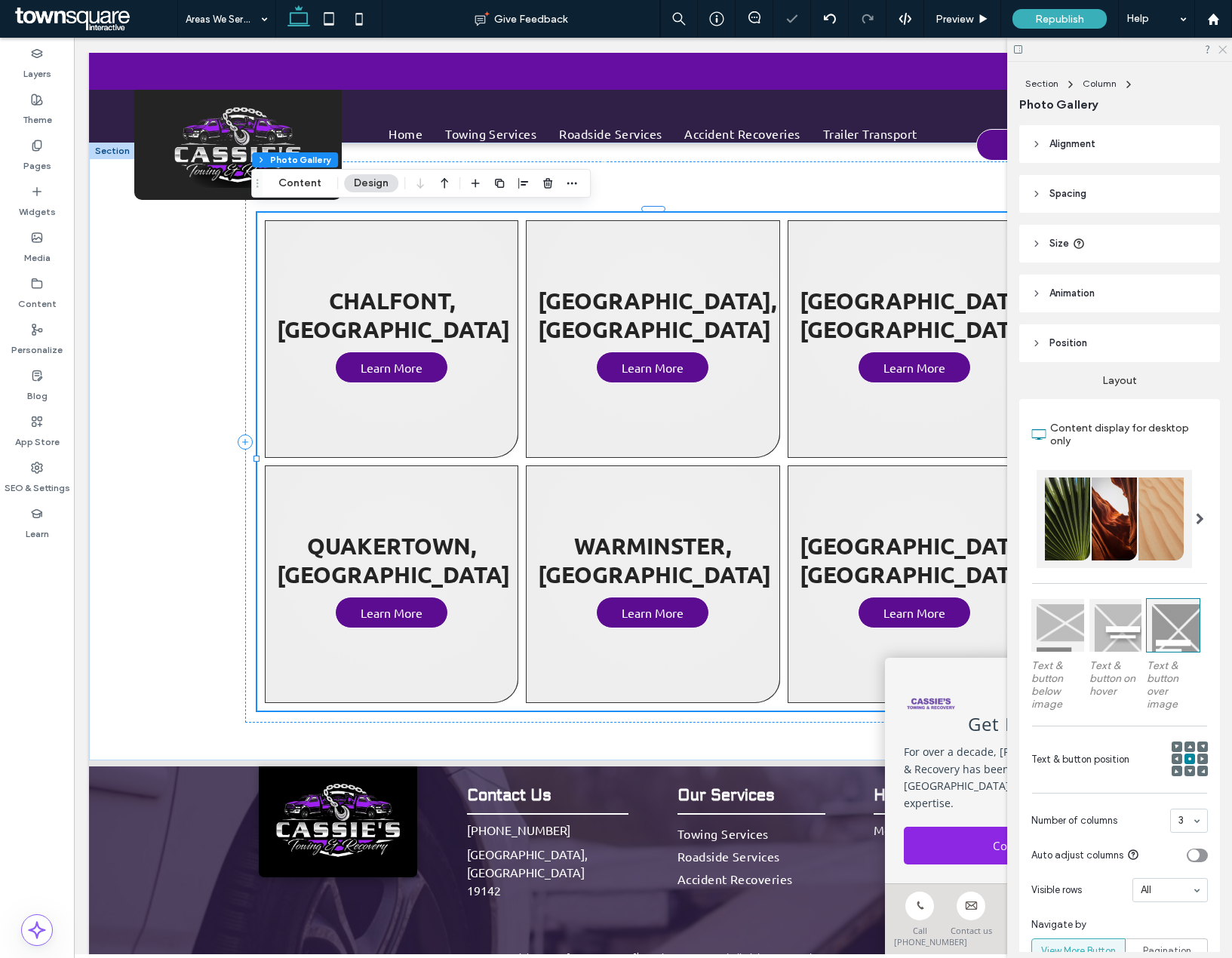
click at [1221, 47] on icon at bounding box center [1221, 48] width 10 height 10
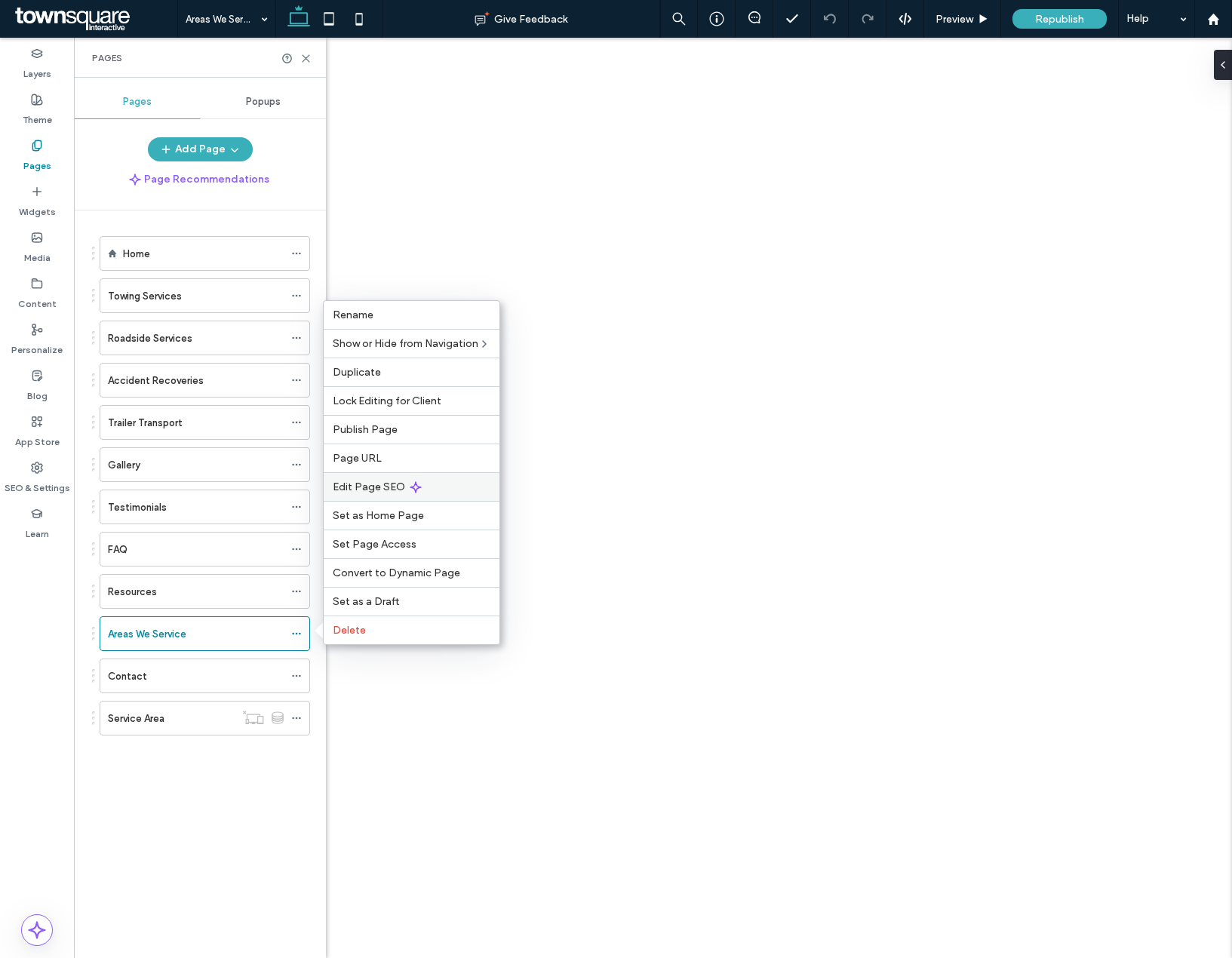
click at [380, 491] on span "Edit Page SEO" at bounding box center [369, 487] width 73 height 13
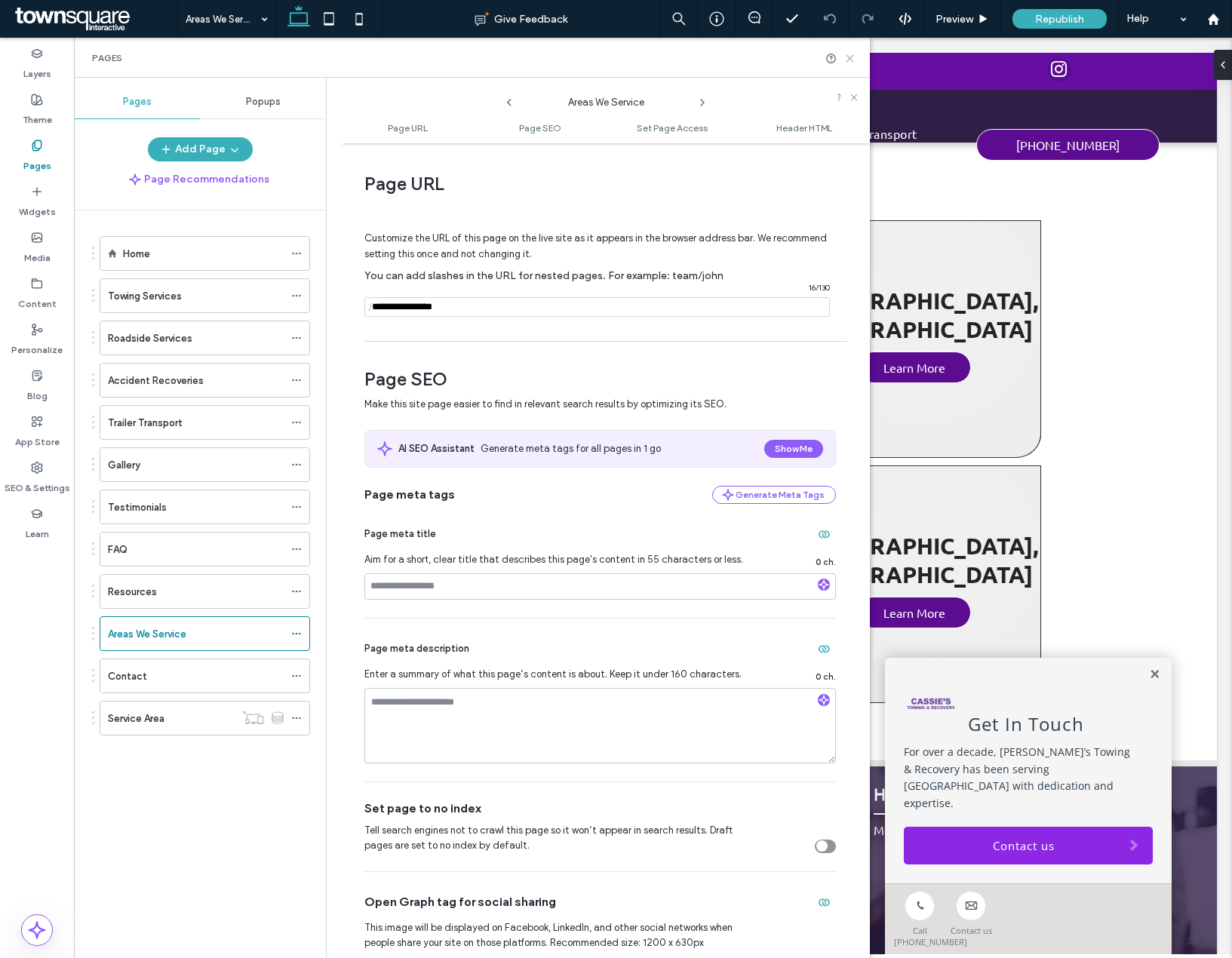
click at [849, 55] on icon at bounding box center [849, 58] width 11 height 11
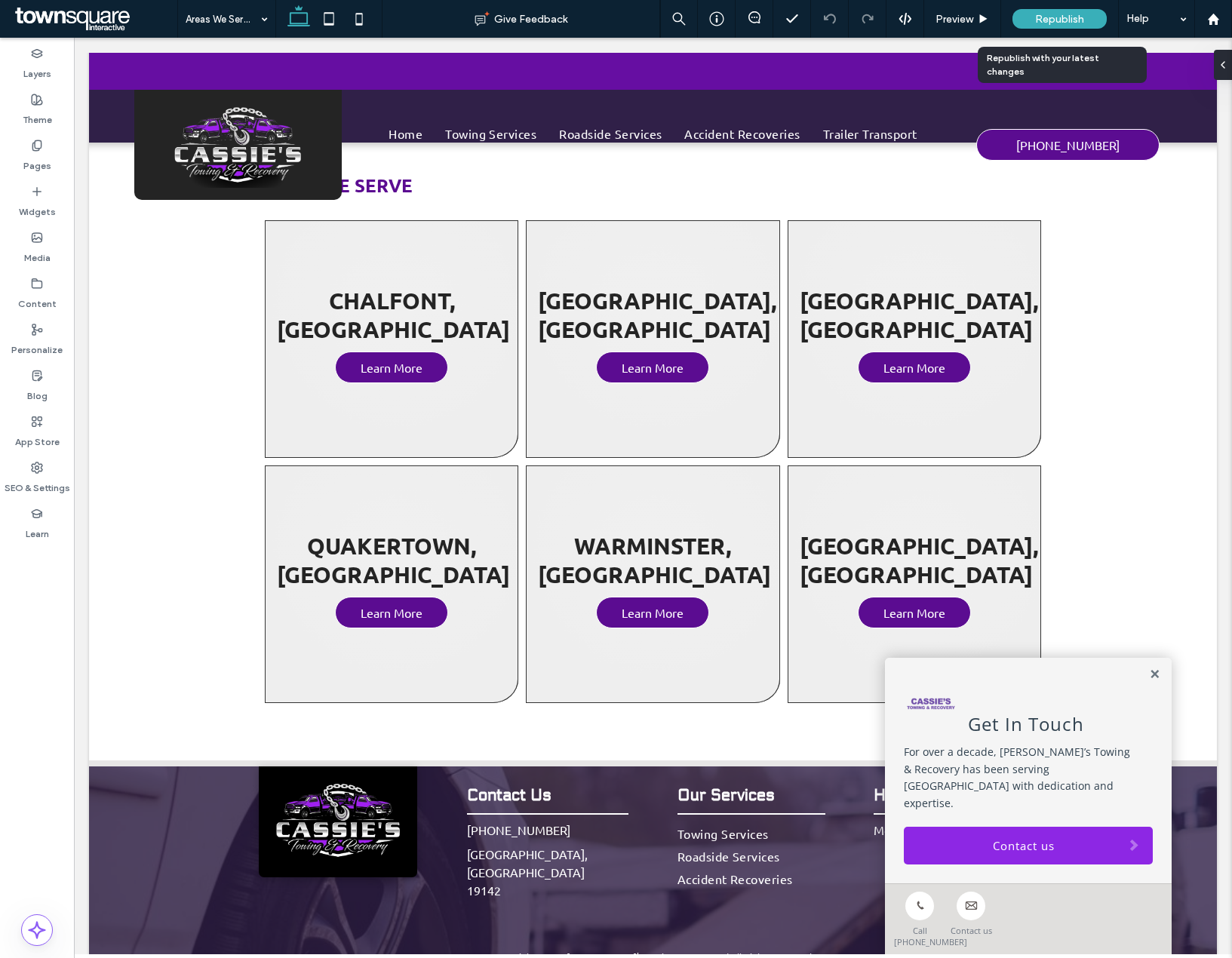
click at [1061, 16] on span "Republish" at bounding box center [1060, 19] width 49 height 13
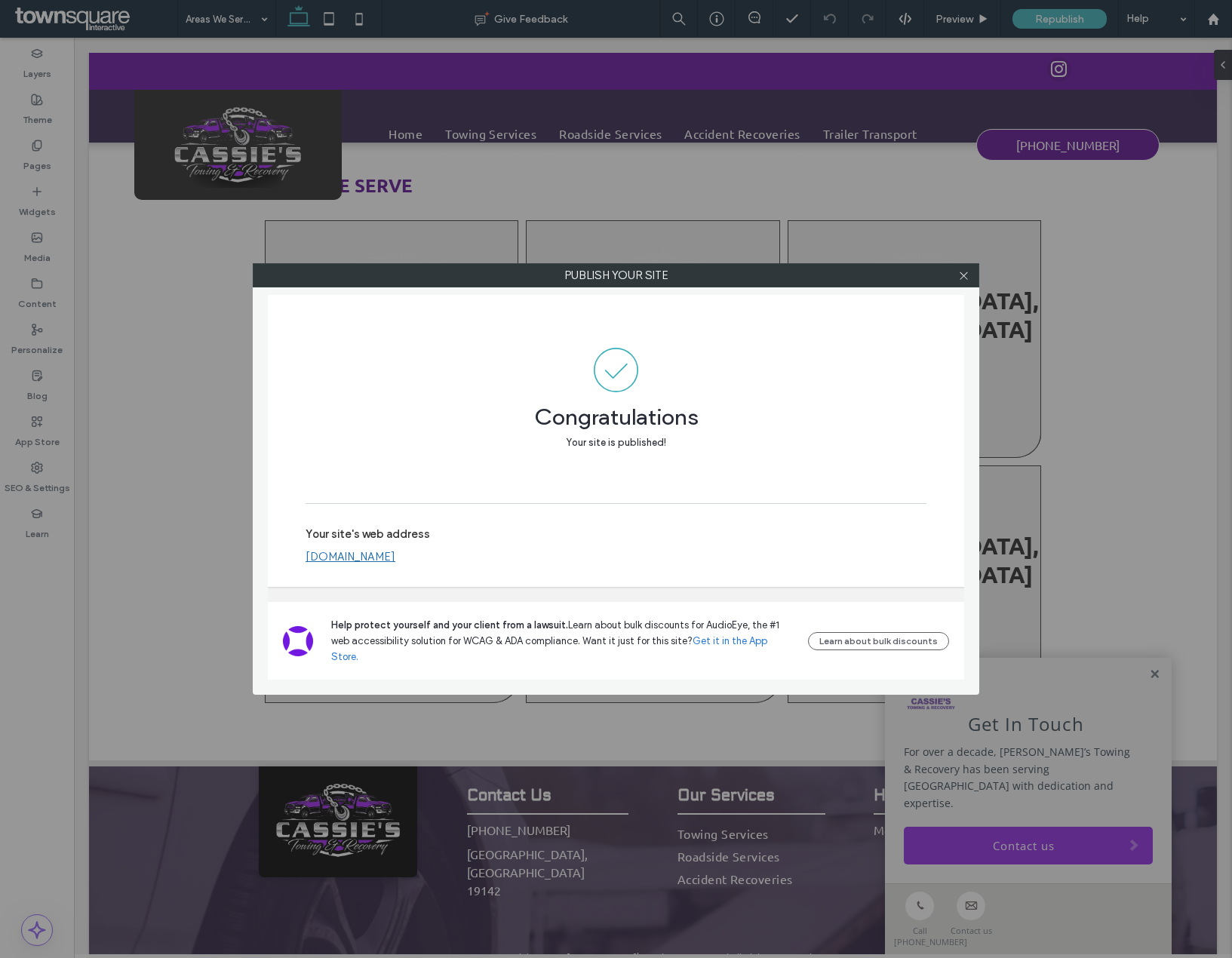
click at [396, 563] on link "[DOMAIN_NAME]" at bounding box center [350, 557] width 90 height 14
click at [966, 277] on icon at bounding box center [963, 275] width 11 height 11
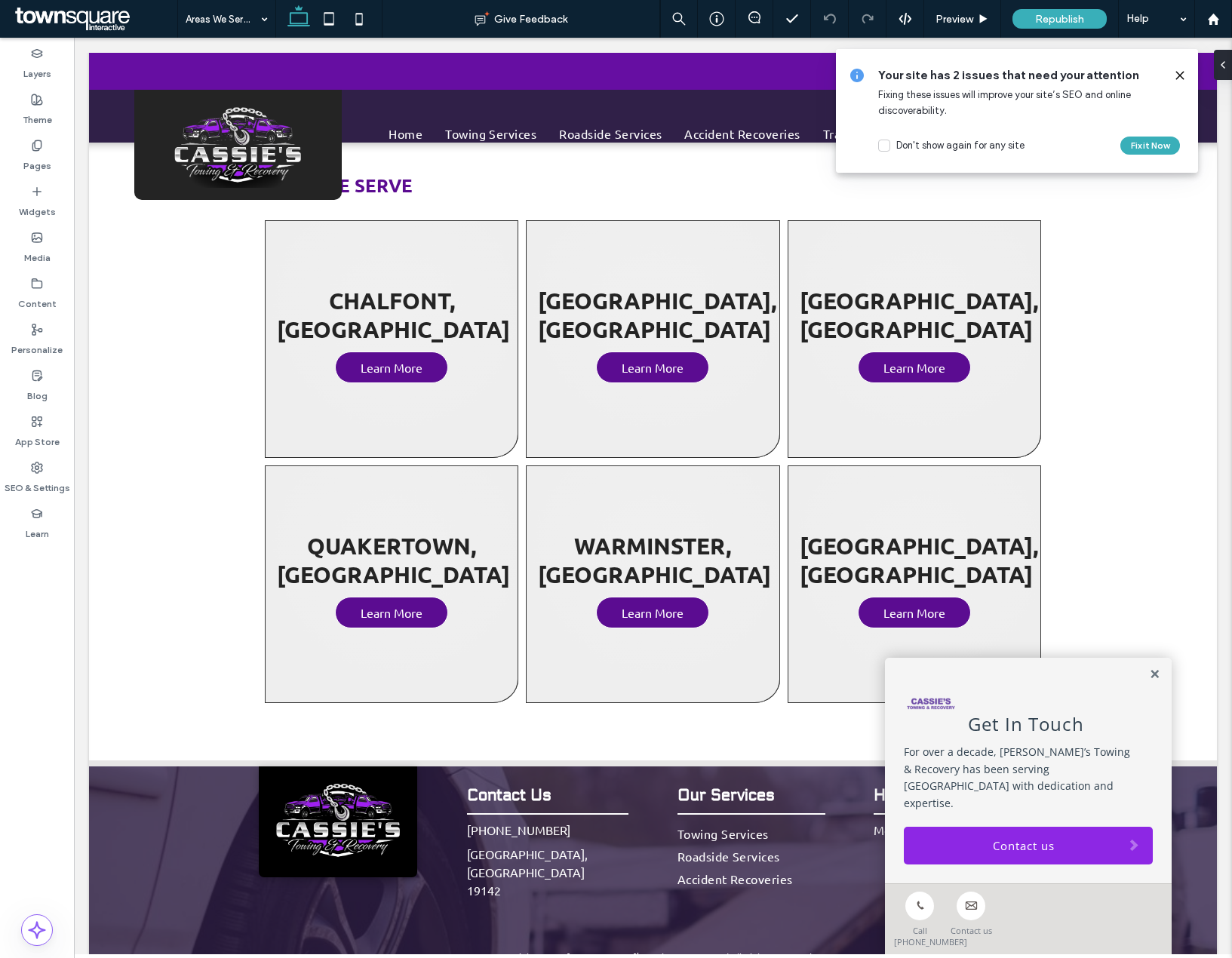
click at [1178, 80] on icon at bounding box center [1180, 76] width 12 height 12
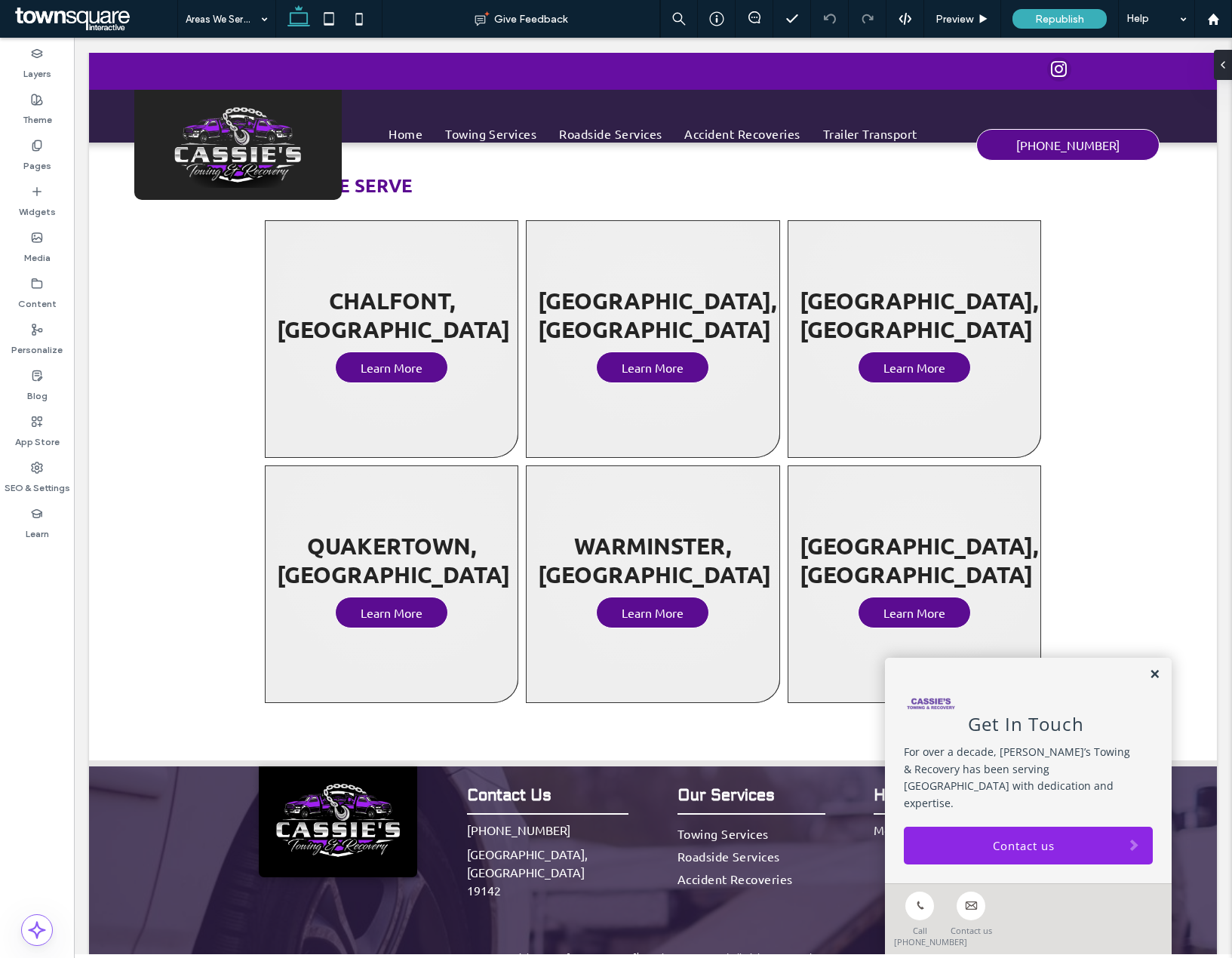
click at [1149, 681] on link at bounding box center [1155, 675] width 11 height 13
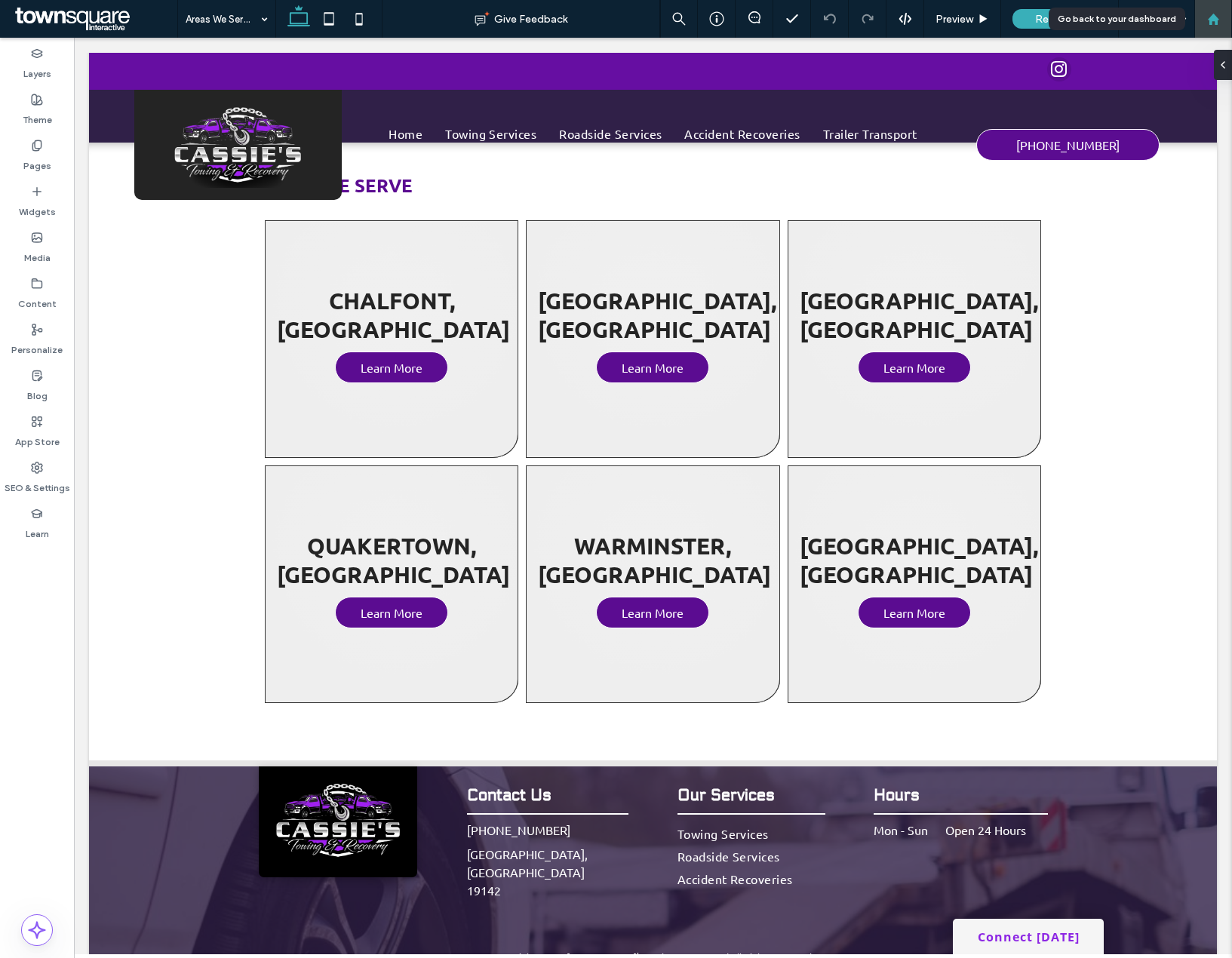
click at [1208, 24] on icon at bounding box center [1213, 19] width 13 height 13
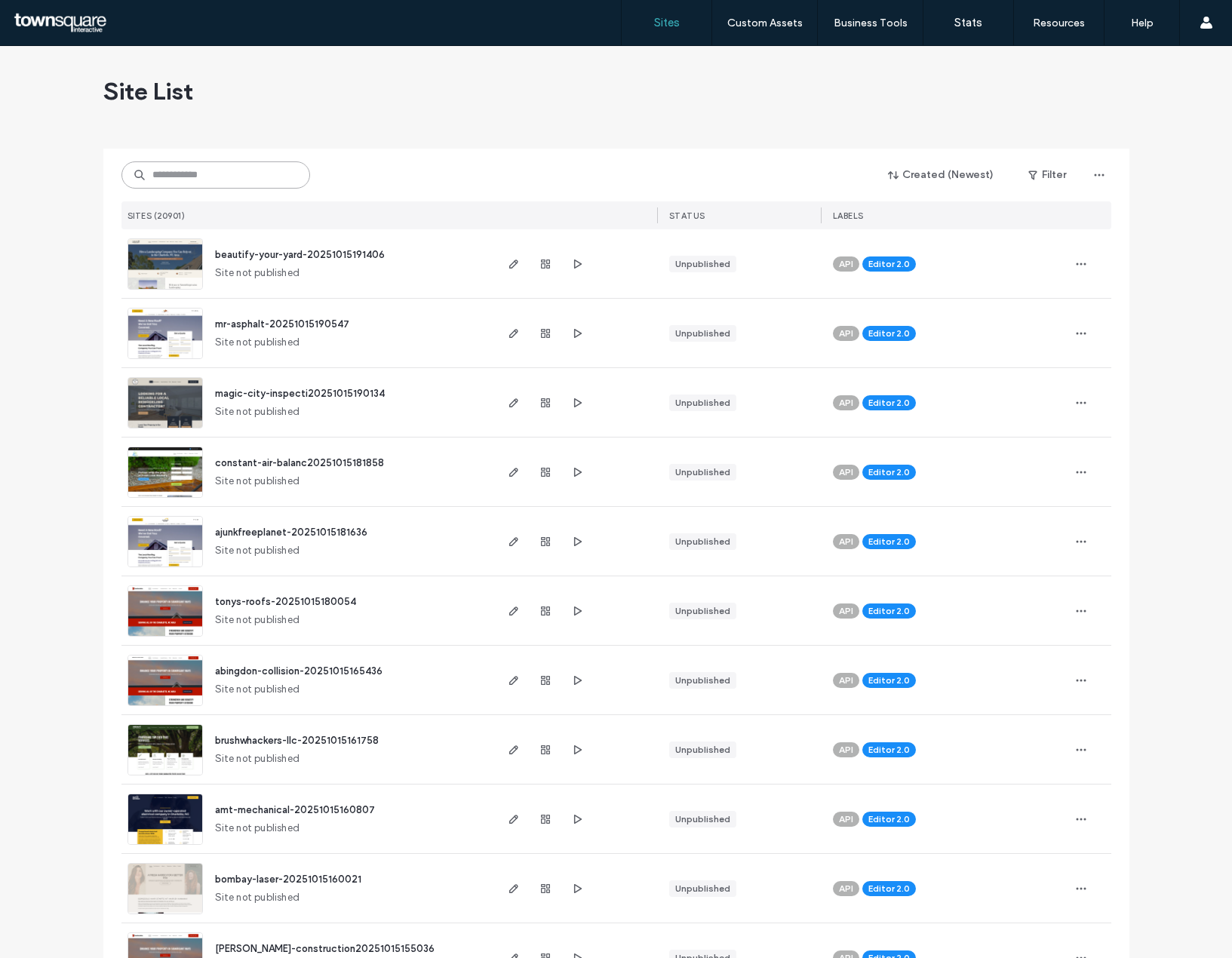
click at [236, 180] on input at bounding box center [216, 174] width 188 height 27
paste input "**********"
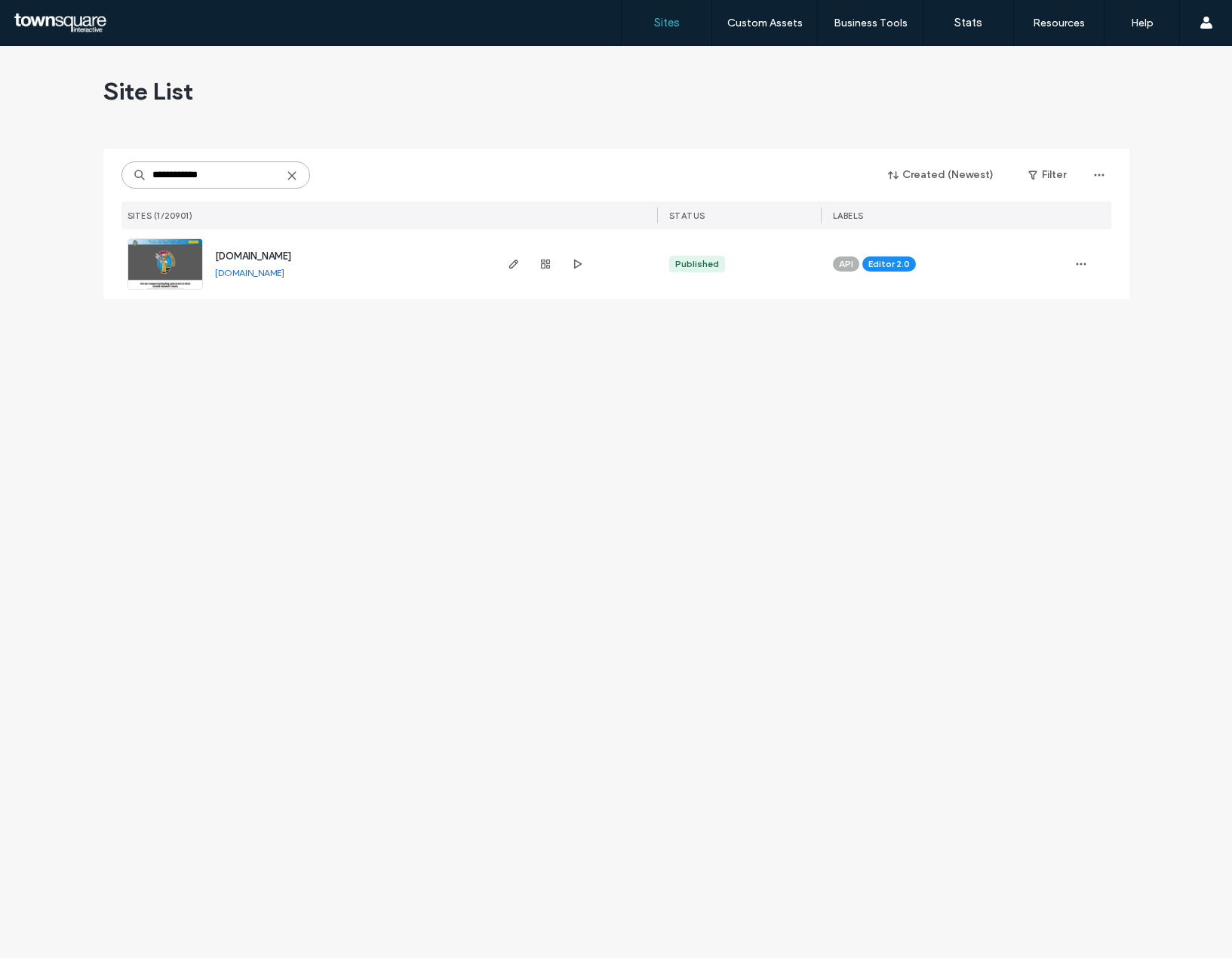
type input "**********"
click at [176, 244] on img at bounding box center [165, 291] width 74 height 103
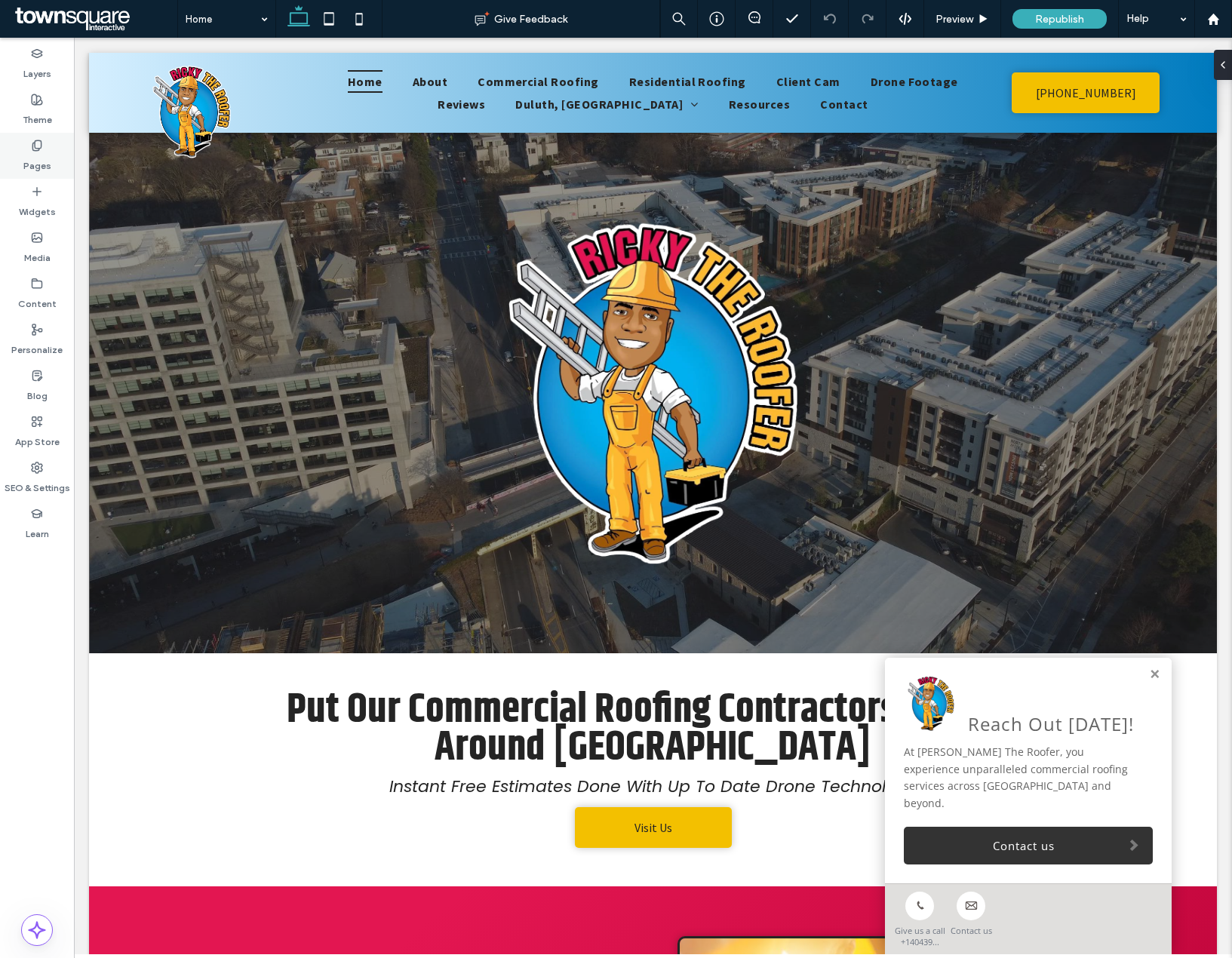
click at [44, 158] on label "Pages" at bounding box center [37, 162] width 28 height 21
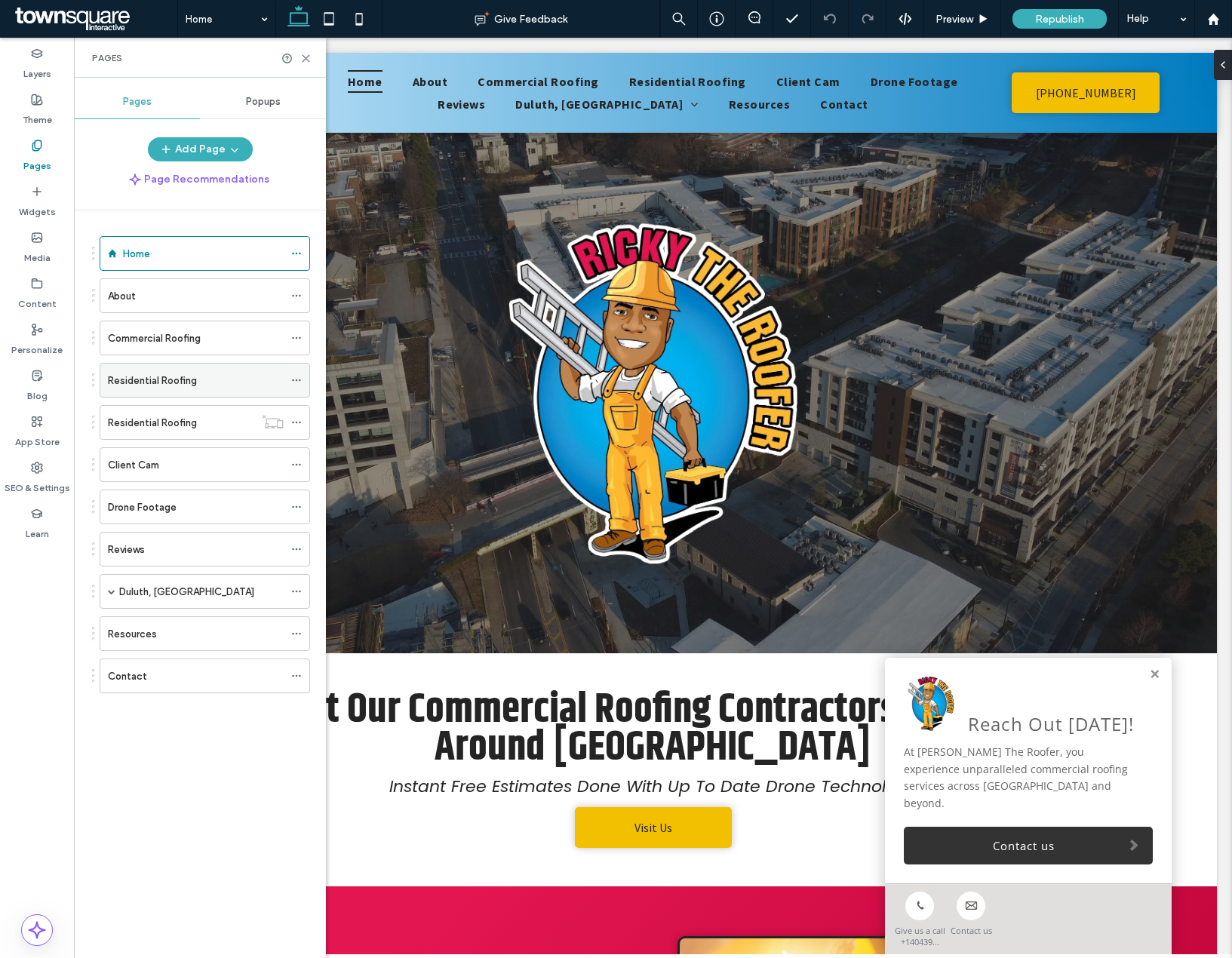
click at [298, 377] on icon at bounding box center [297, 380] width 11 height 11
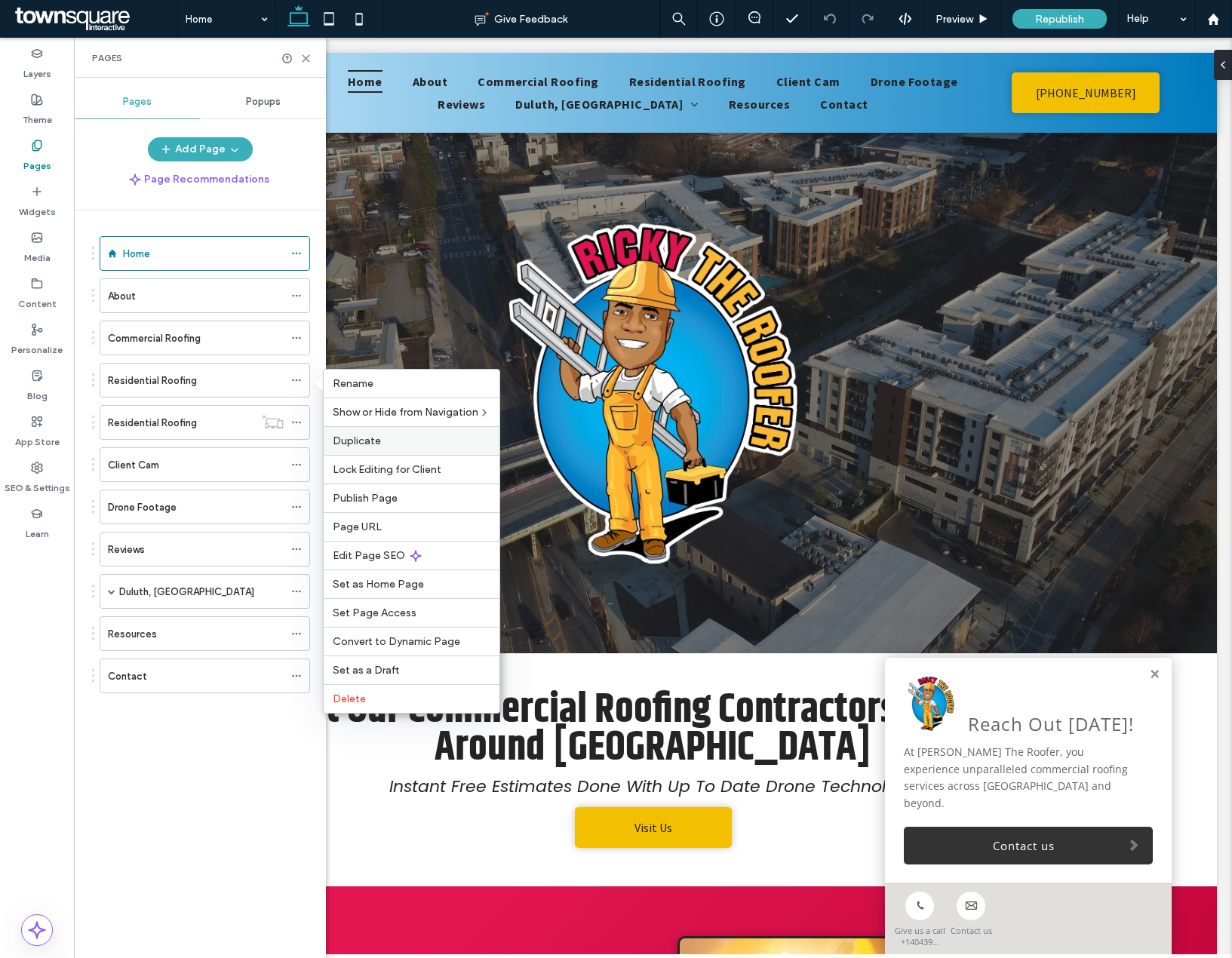
click at [355, 435] on span "Duplicate" at bounding box center [357, 441] width 48 height 13
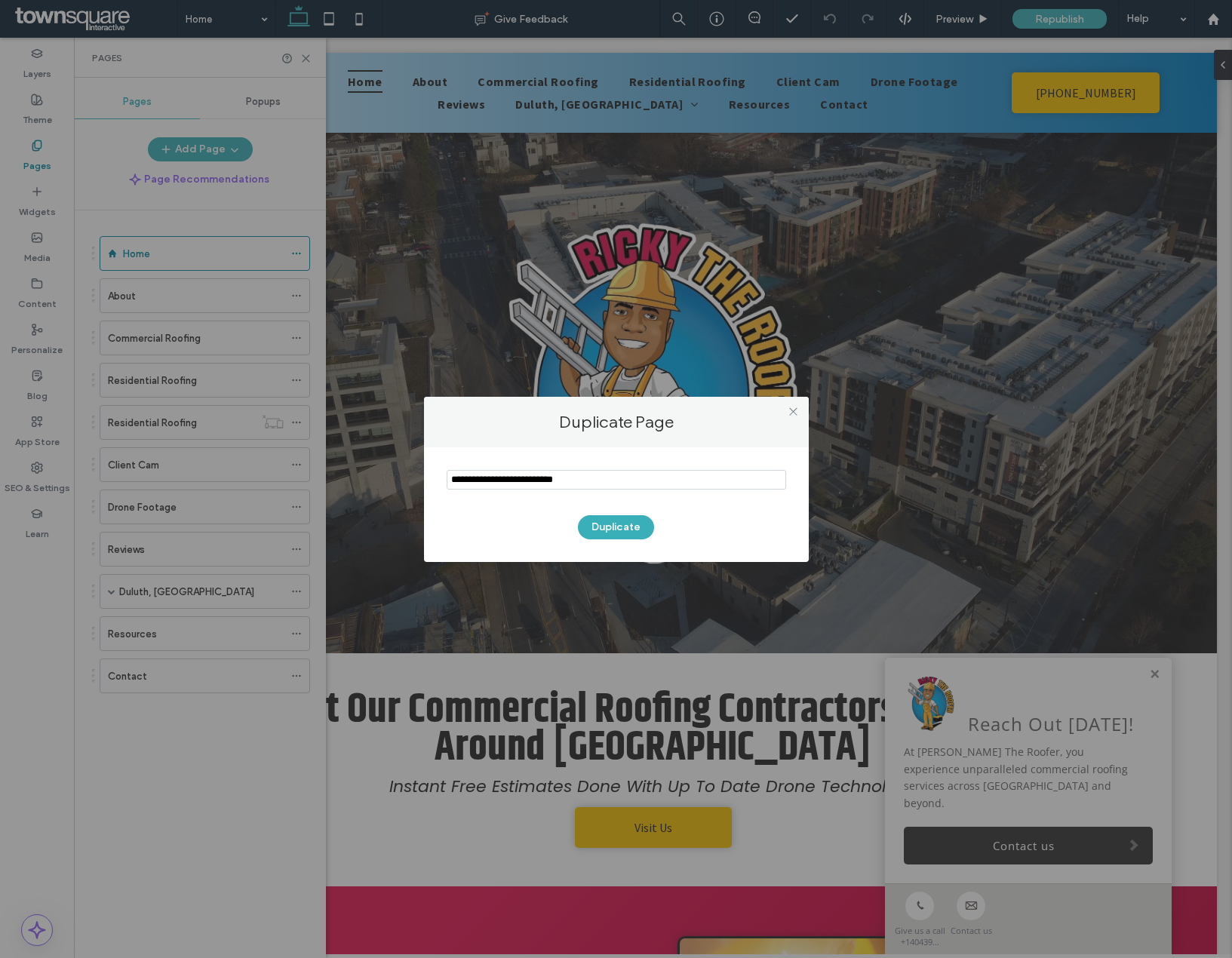
click at [504, 470] on input "notEmpty" at bounding box center [617, 480] width 340 height 20
click at [504, 477] on input "notEmpty" at bounding box center [617, 480] width 340 height 20
type input "**********"
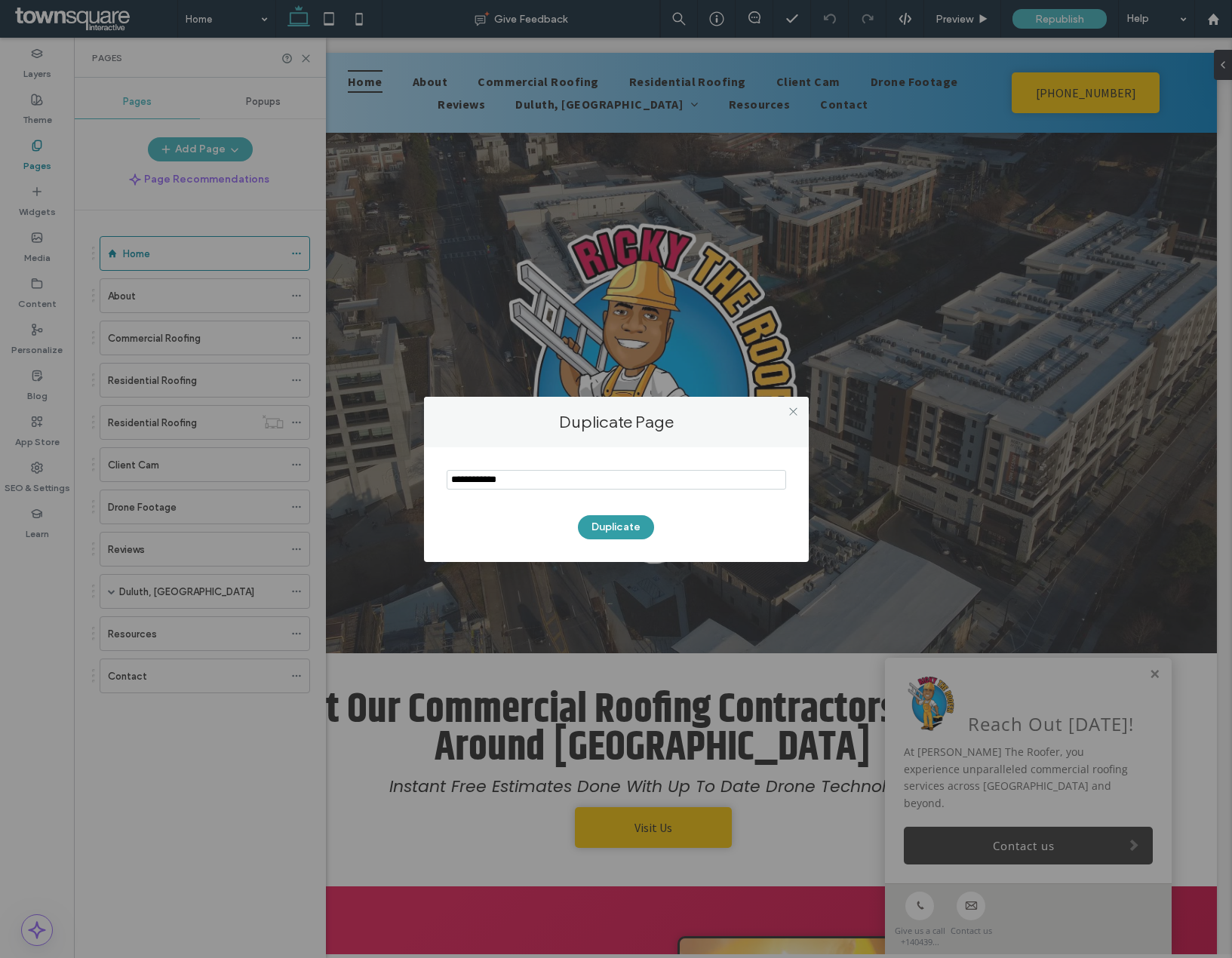
click at [603, 523] on button "Duplicate" at bounding box center [616, 527] width 77 height 24
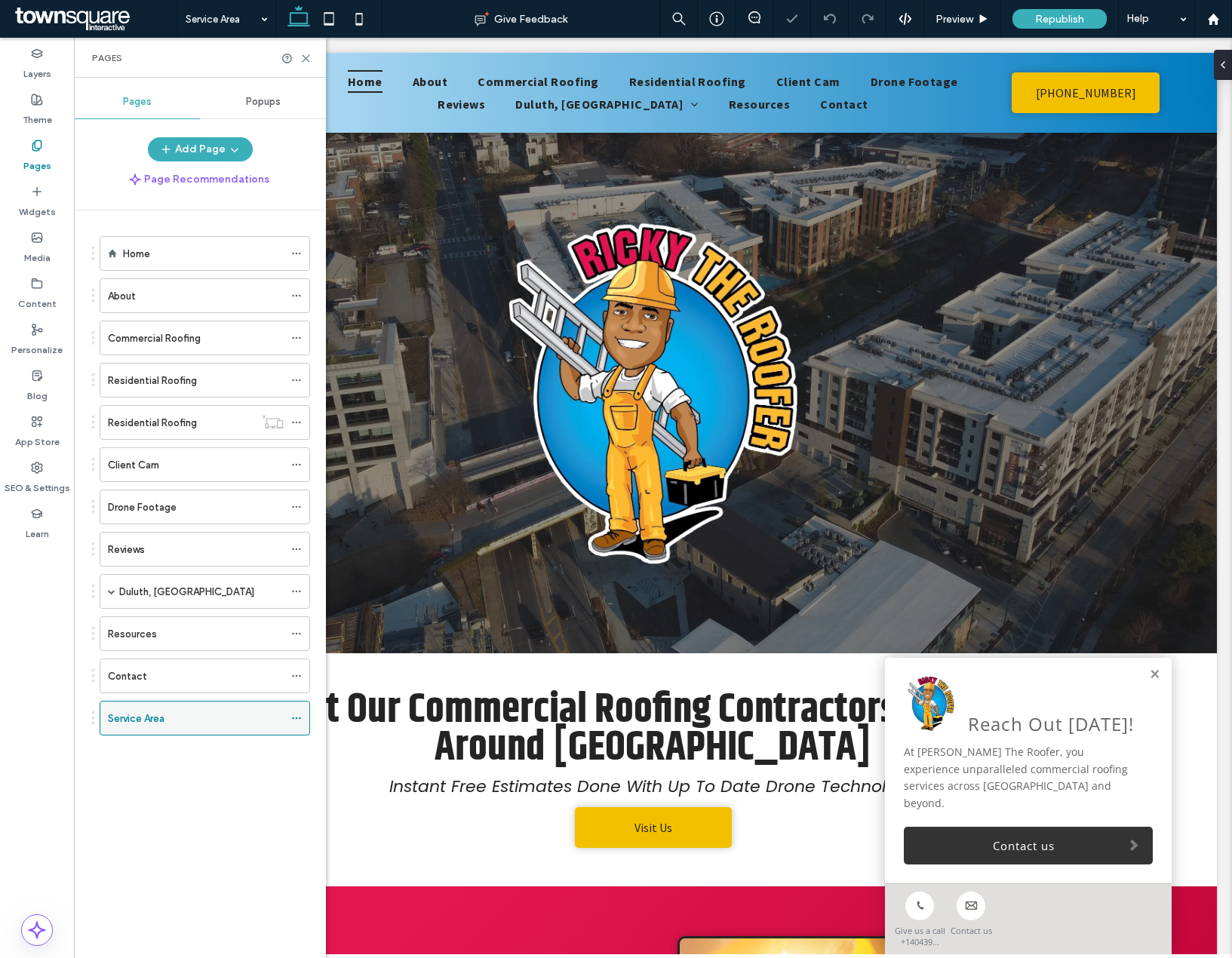
click at [298, 722] on icon at bounding box center [297, 718] width 11 height 11
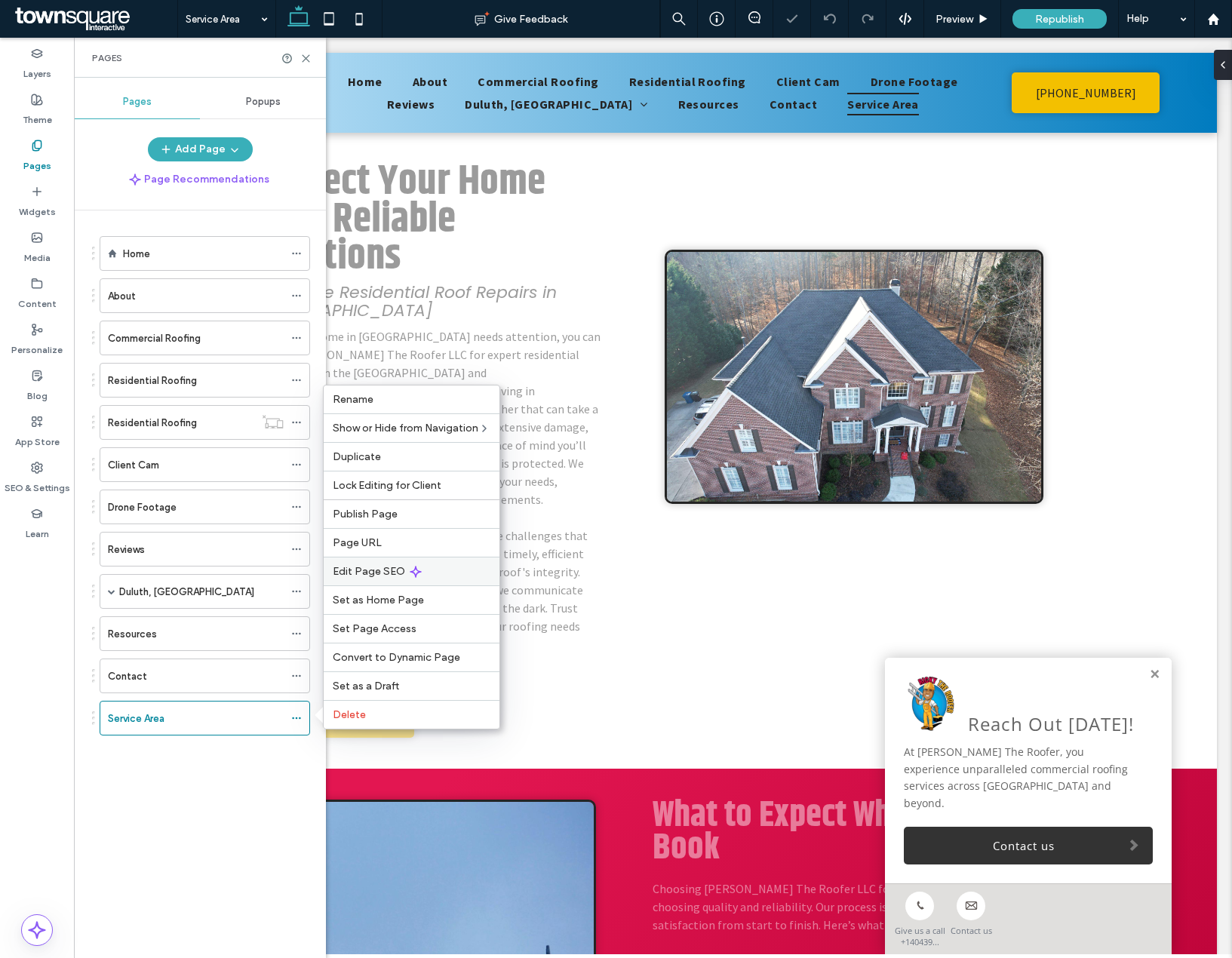
click at [384, 577] on span "Edit Page SEO" at bounding box center [369, 571] width 73 height 13
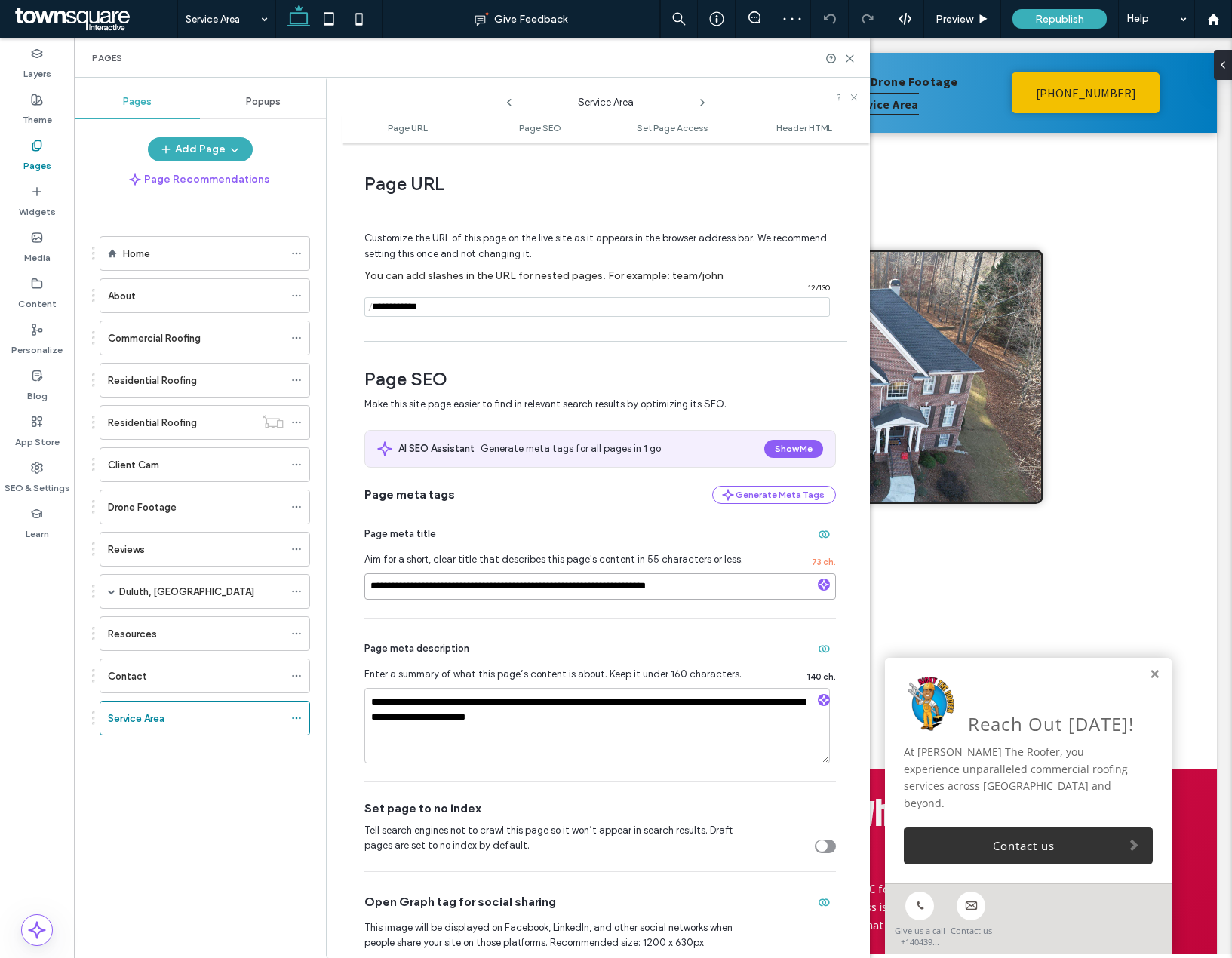
click at [423, 588] on input "**********" at bounding box center [600, 586] width 471 height 27
click at [451, 716] on textarea "**********" at bounding box center [597, 725] width 465 height 76
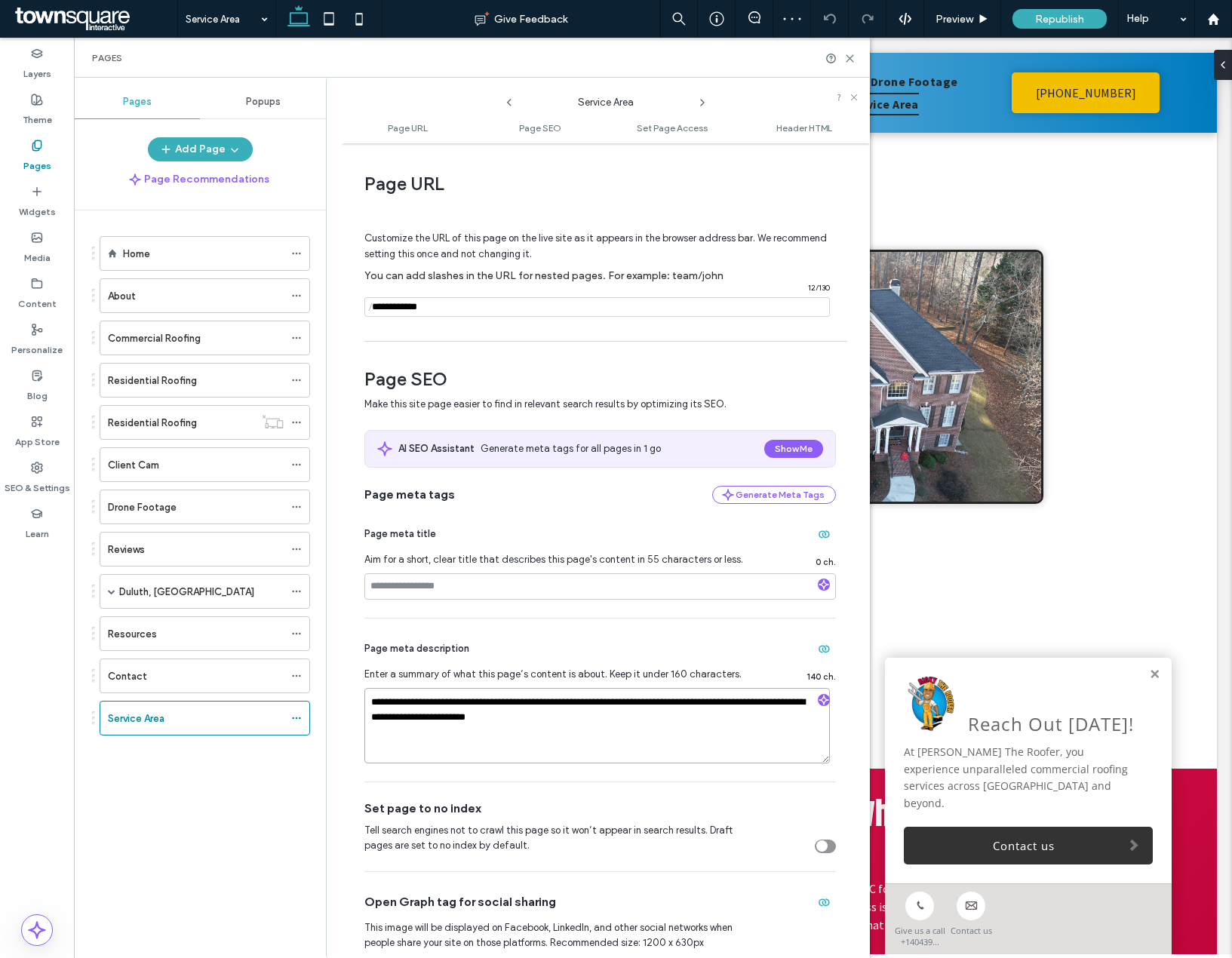
click at [451, 716] on textarea "**********" at bounding box center [597, 725] width 465 height 76
click at [215, 777] on div "Home About Commercial Roofing Residential Roofing Residential Roofing Client Ca…" at bounding box center [209, 580] width 234 height 740
click at [298, 722] on icon at bounding box center [297, 718] width 11 height 11
click at [270, 763] on div "Home About Commercial Roofing Residential Roofing Residential Roofing Client Ca…" at bounding box center [200, 500] width 218 height 543
click at [849, 58] on use at bounding box center [849, 58] width 7 height 7
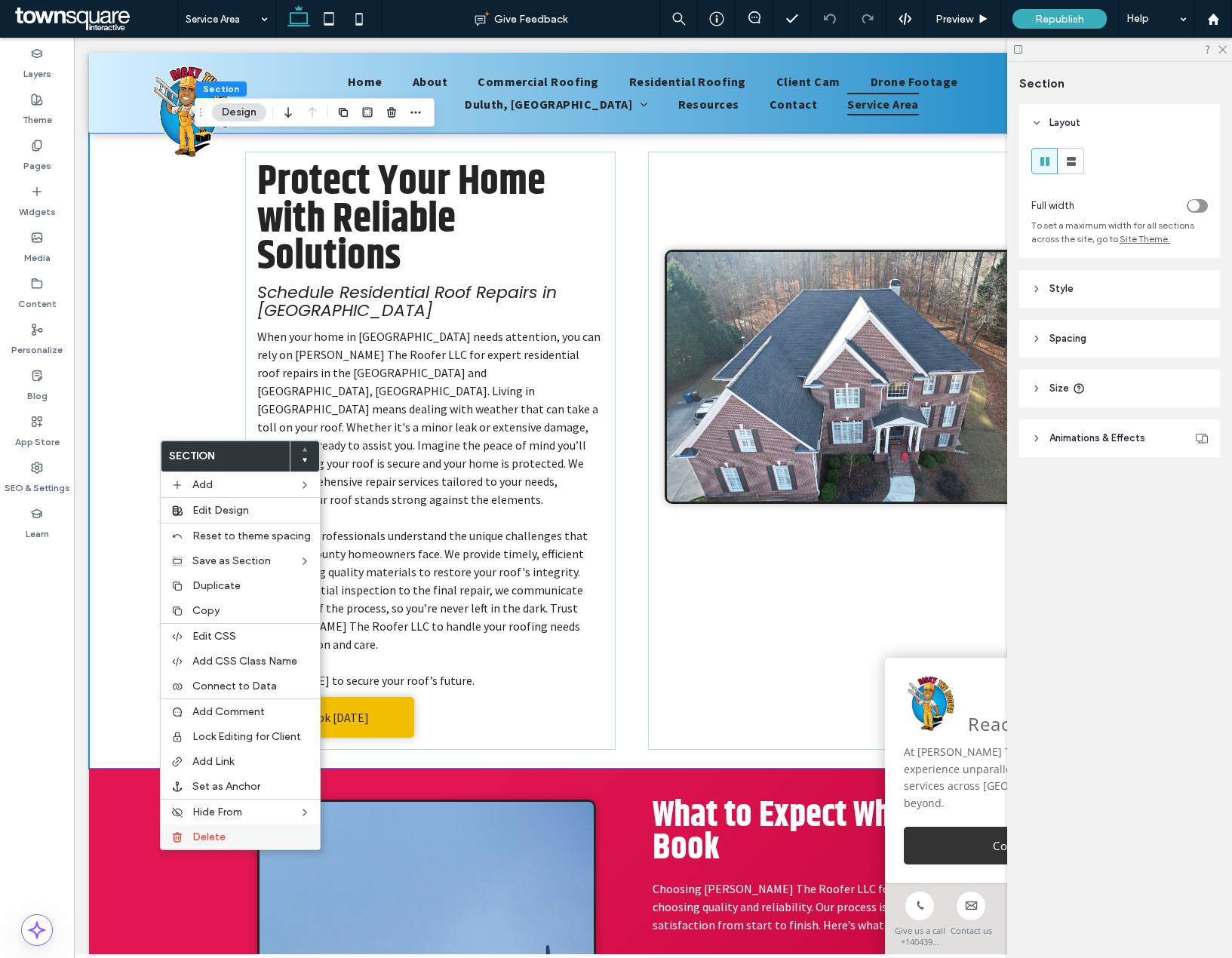
click at [213, 832] on span "Delete" at bounding box center [208, 836] width 33 height 13
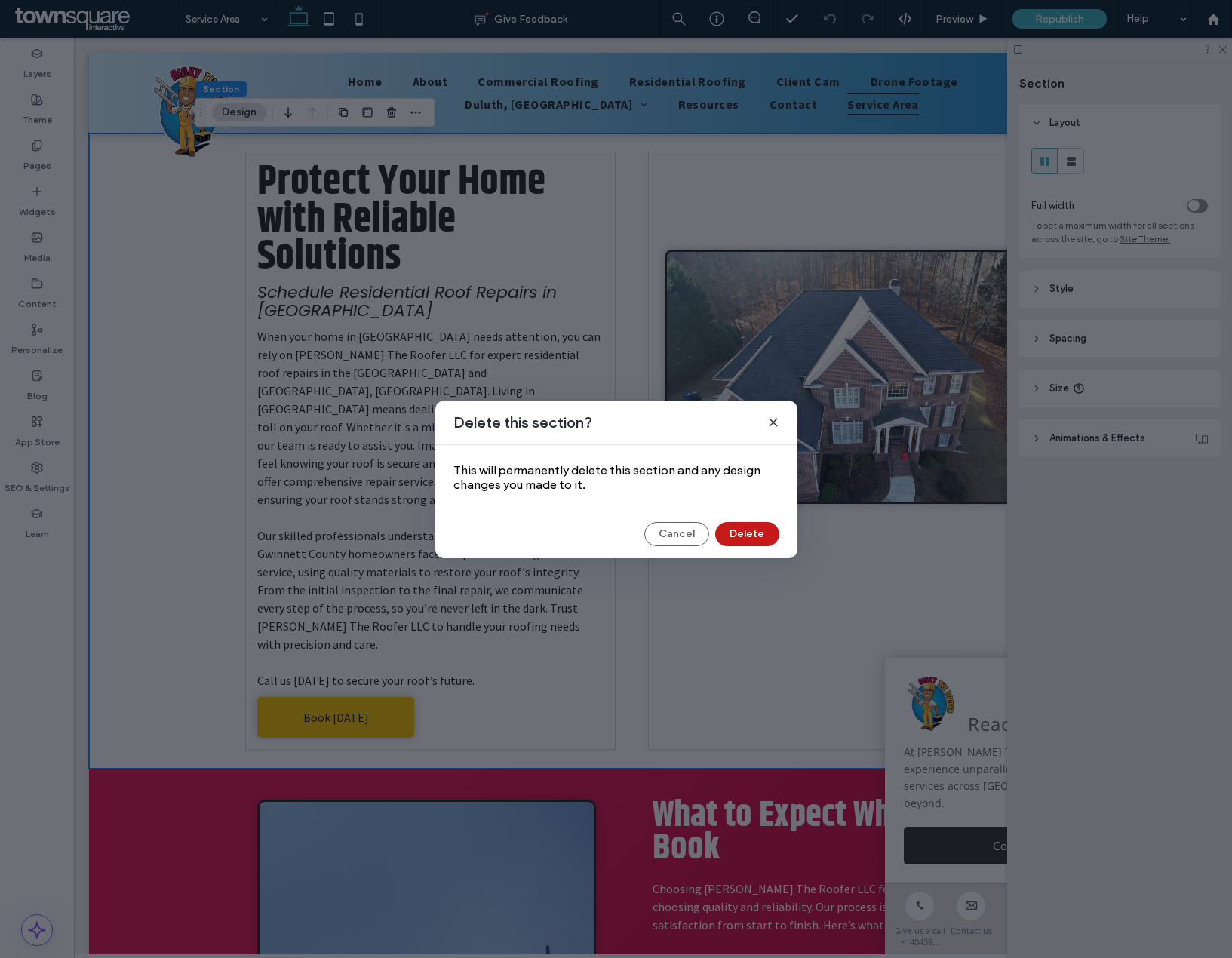
click at [770, 533] on button "Delete" at bounding box center [748, 534] width 64 height 24
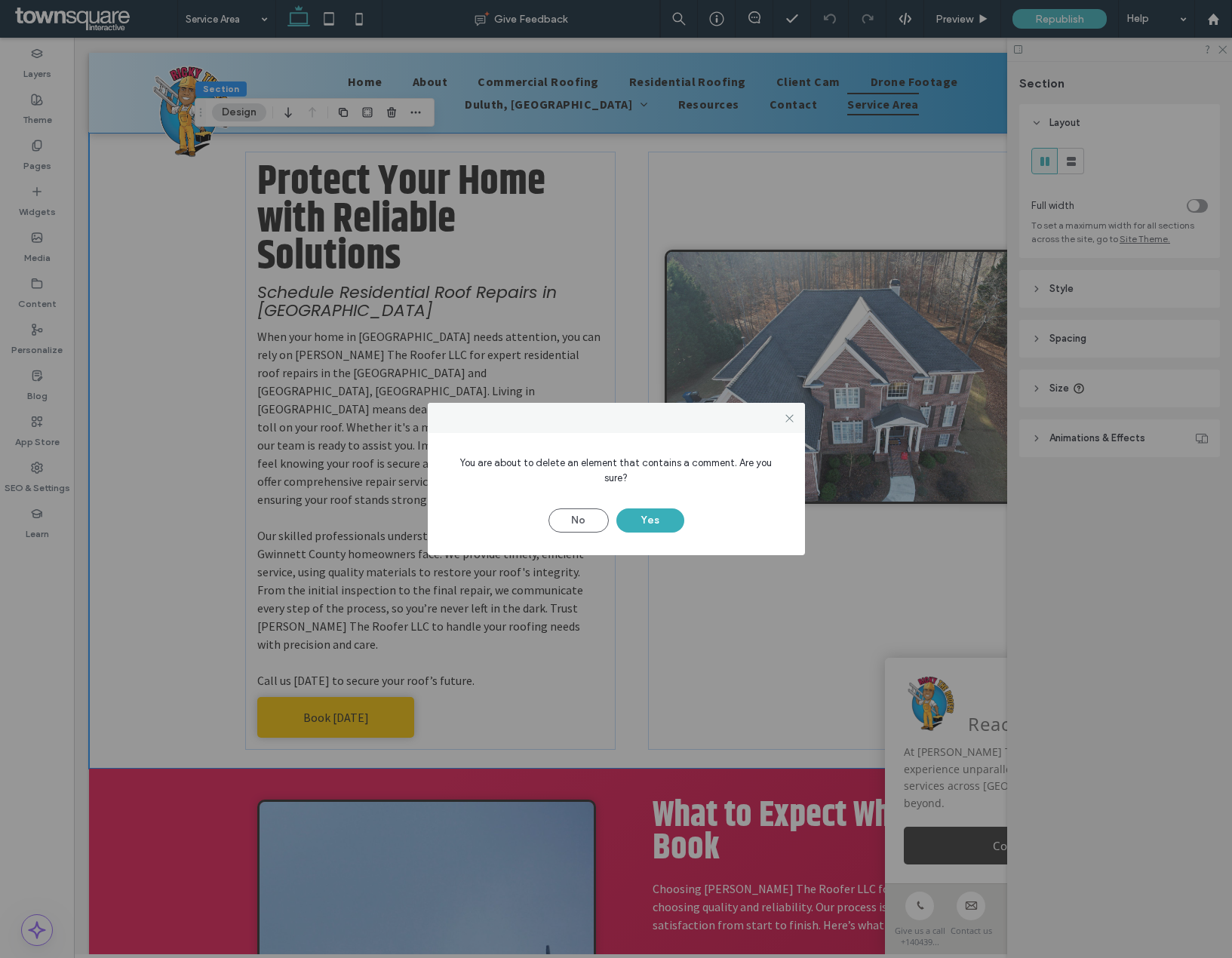
click at [642, 497] on div "No Yes" at bounding box center [617, 513] width 332 height 39
click at [642, 509] on button "Yes" at bounding box center [650, 521] width 68 height 24
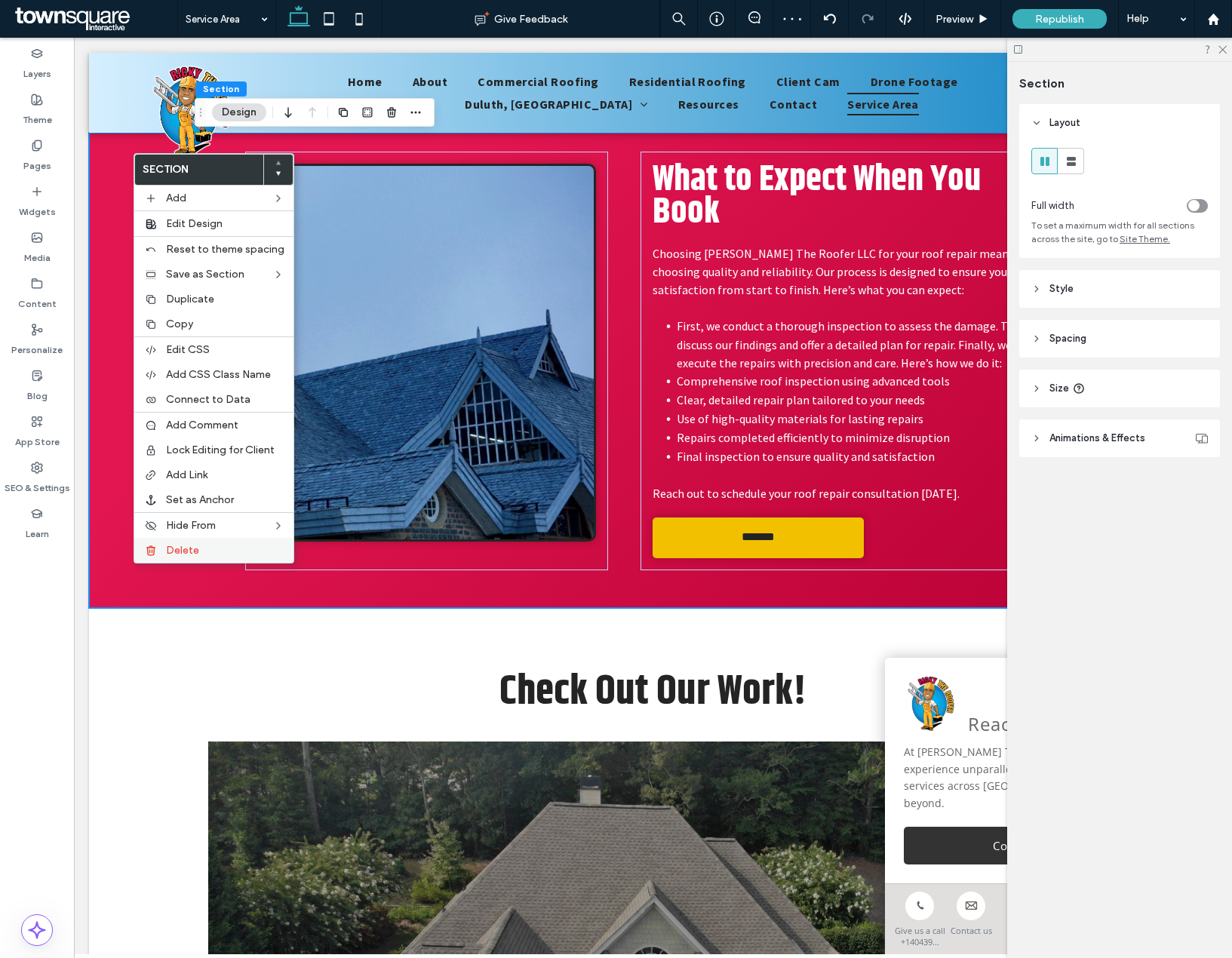
click at [191, 552] on span "Delete" at bounding box center [182, 550] width 33 height 13
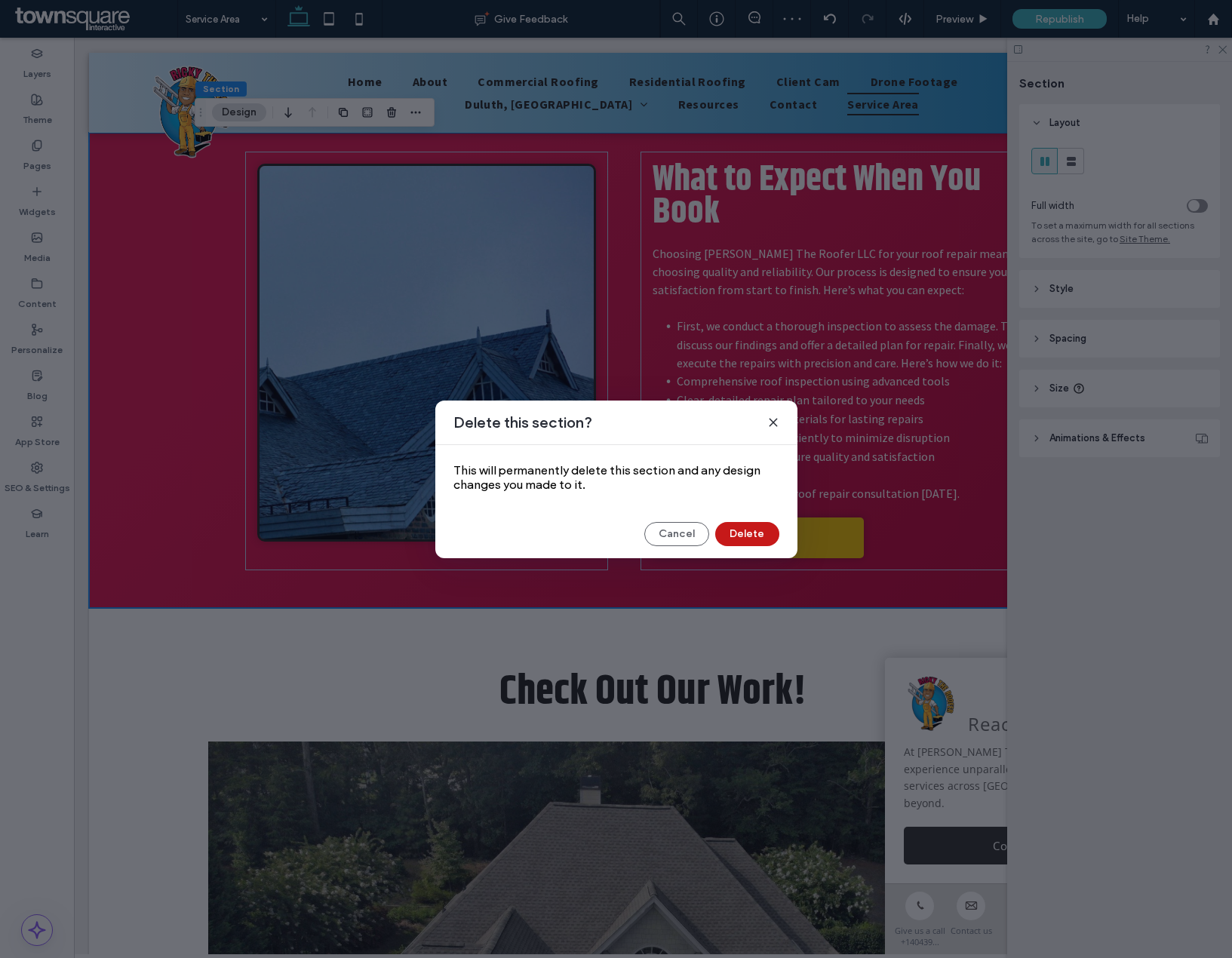
click at [740, 539] on button "Delete" at bounding box center [748, 534] width 64 height 24
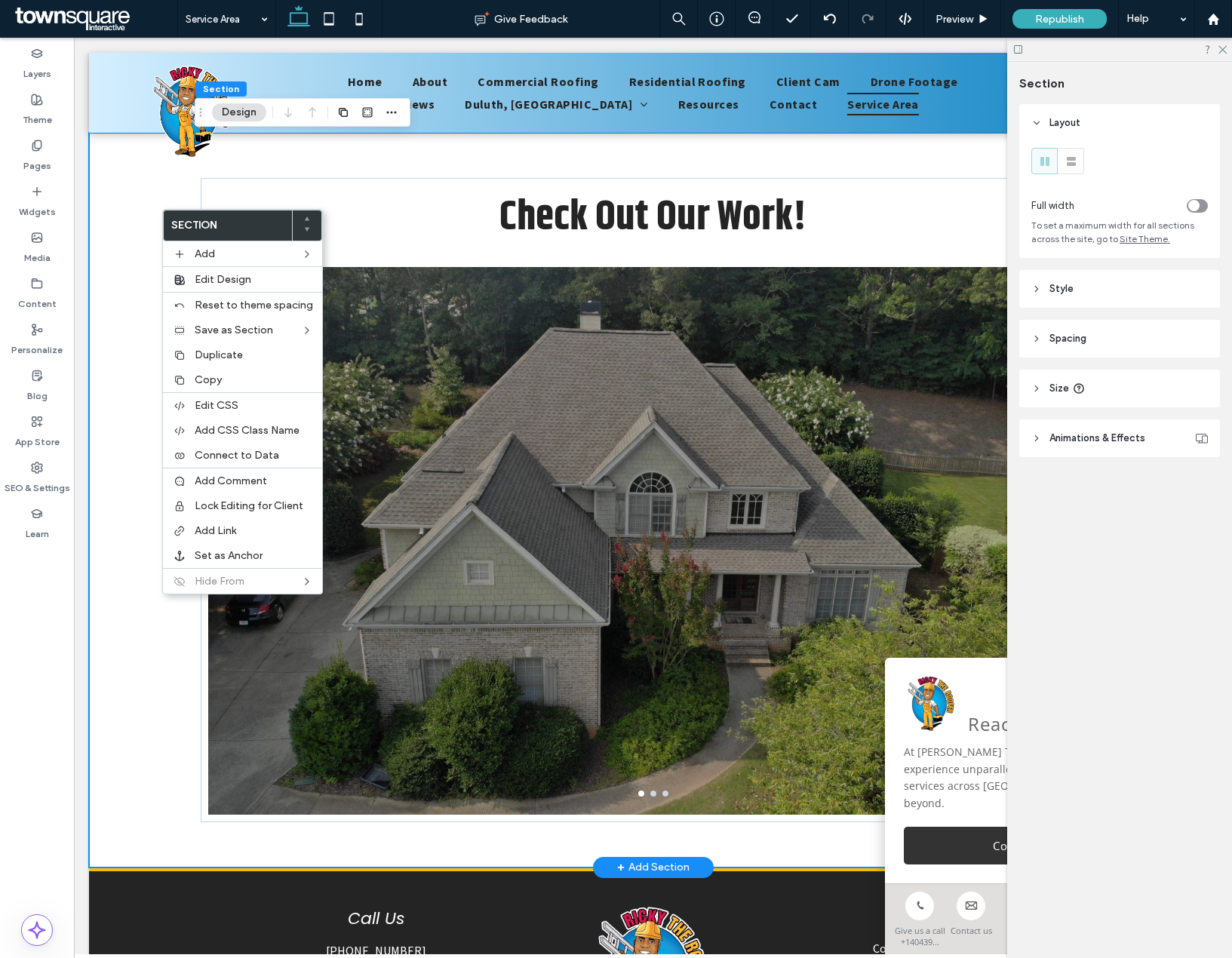
click at [139, 679] on div "Check Out Our Work! a a a a" at bounding box center [653, 500] width 1128 height 735
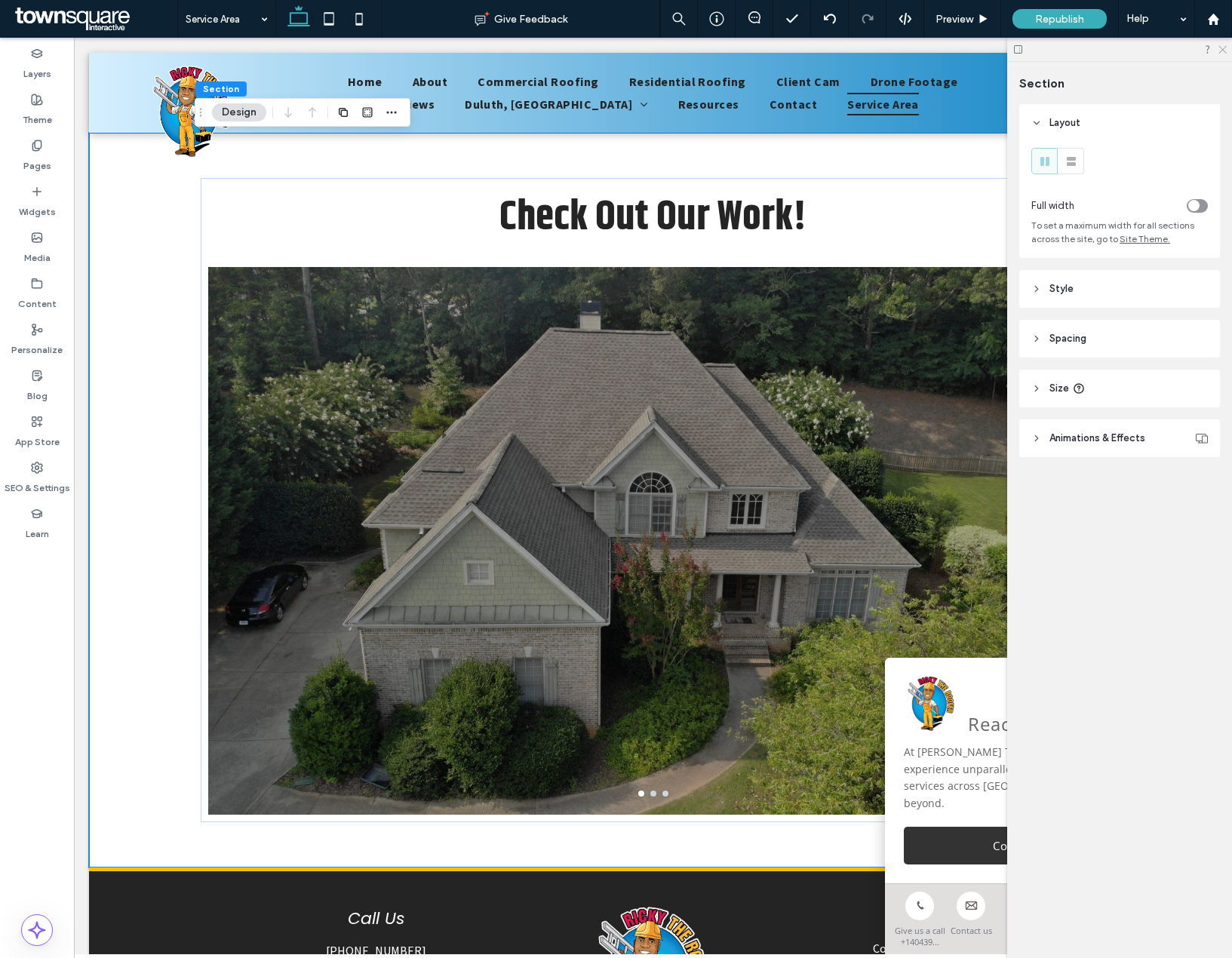
click at [1221, 51] on use at bounding box center [1222, 50] width 8 height 8
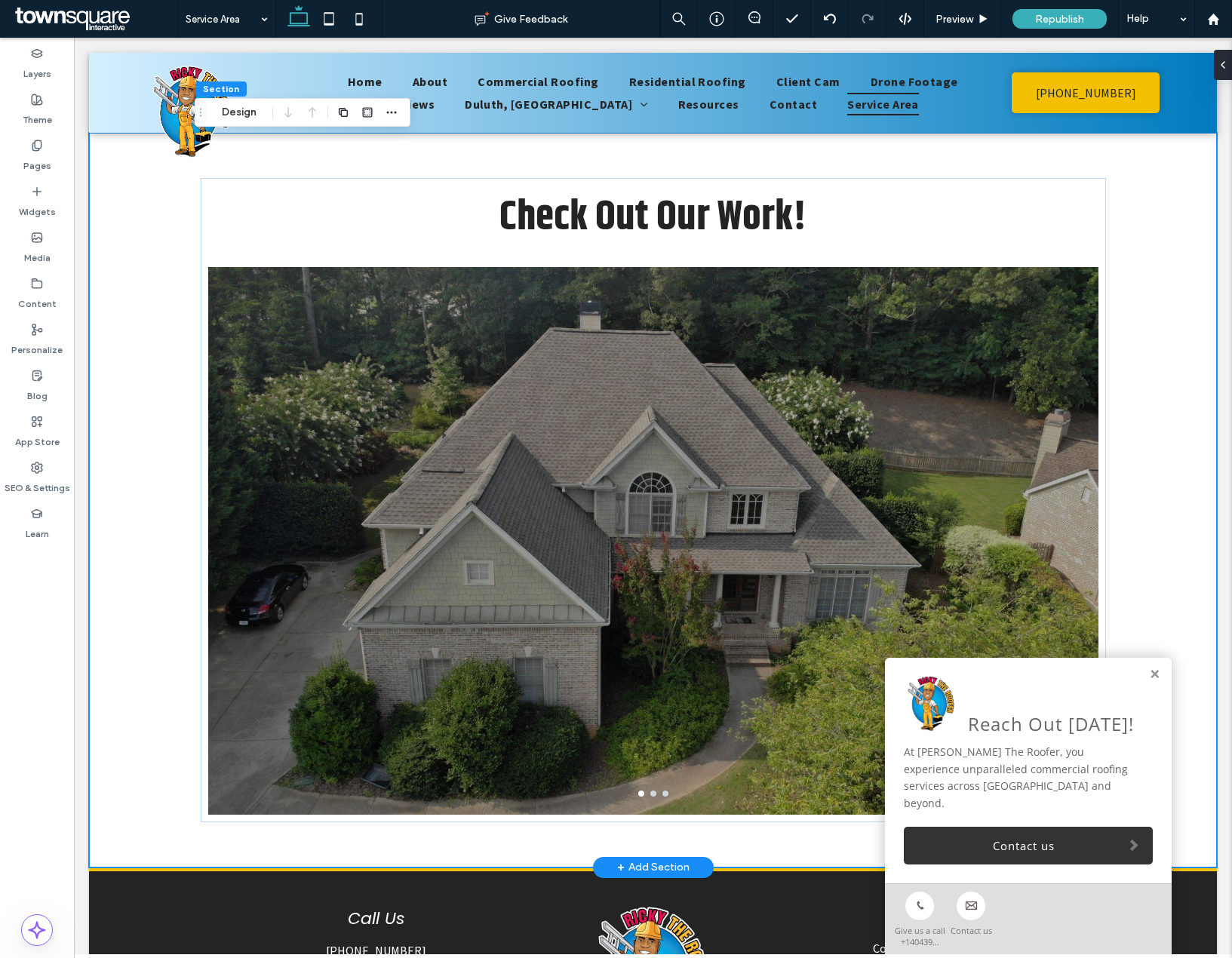
click at [623, 864] on div "+ Add Section" at bounding box center [653, 868] width 73 height 17
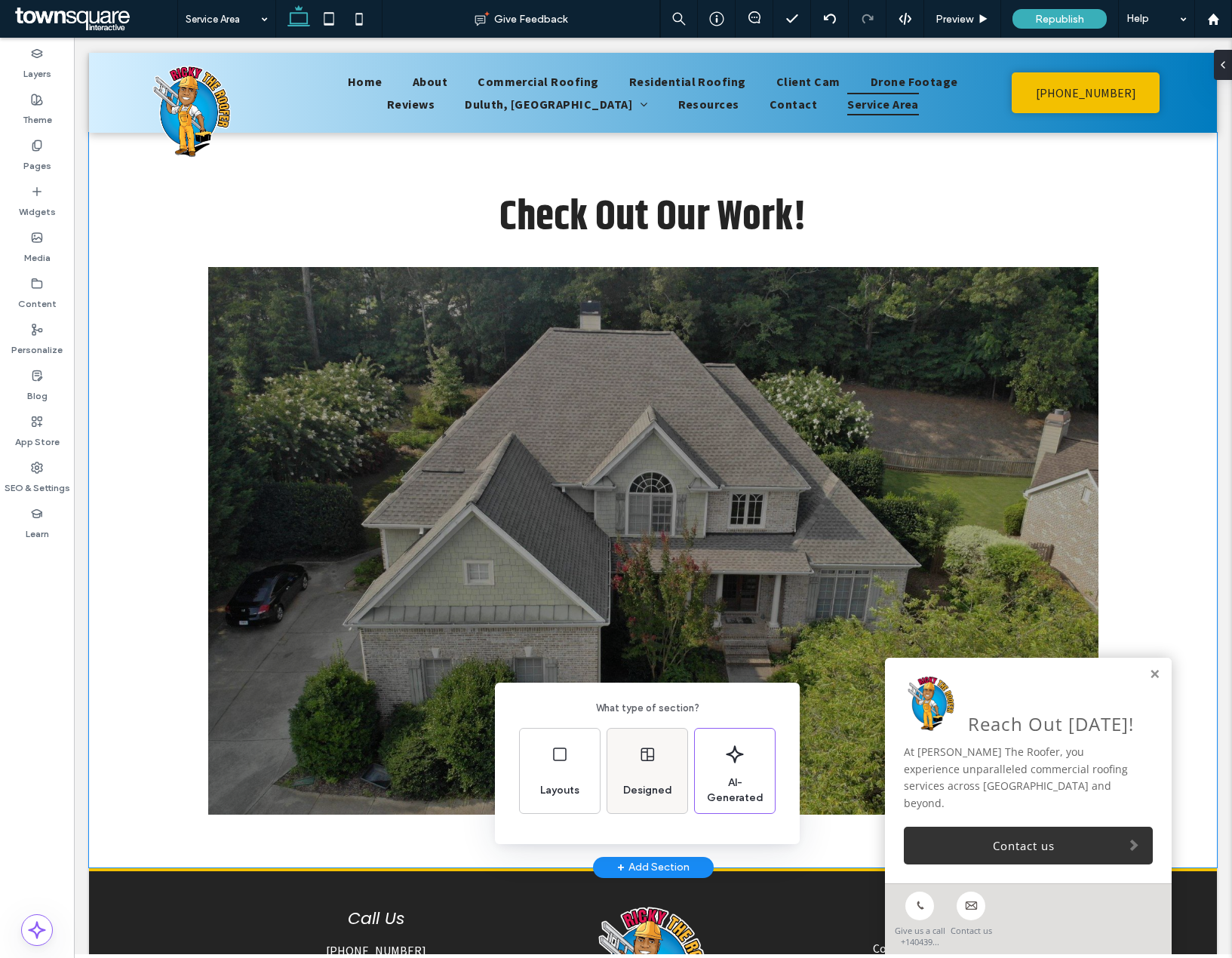
click at [634, 804] on div "Designed" at bounding box center [647, 790] width 61 height 33
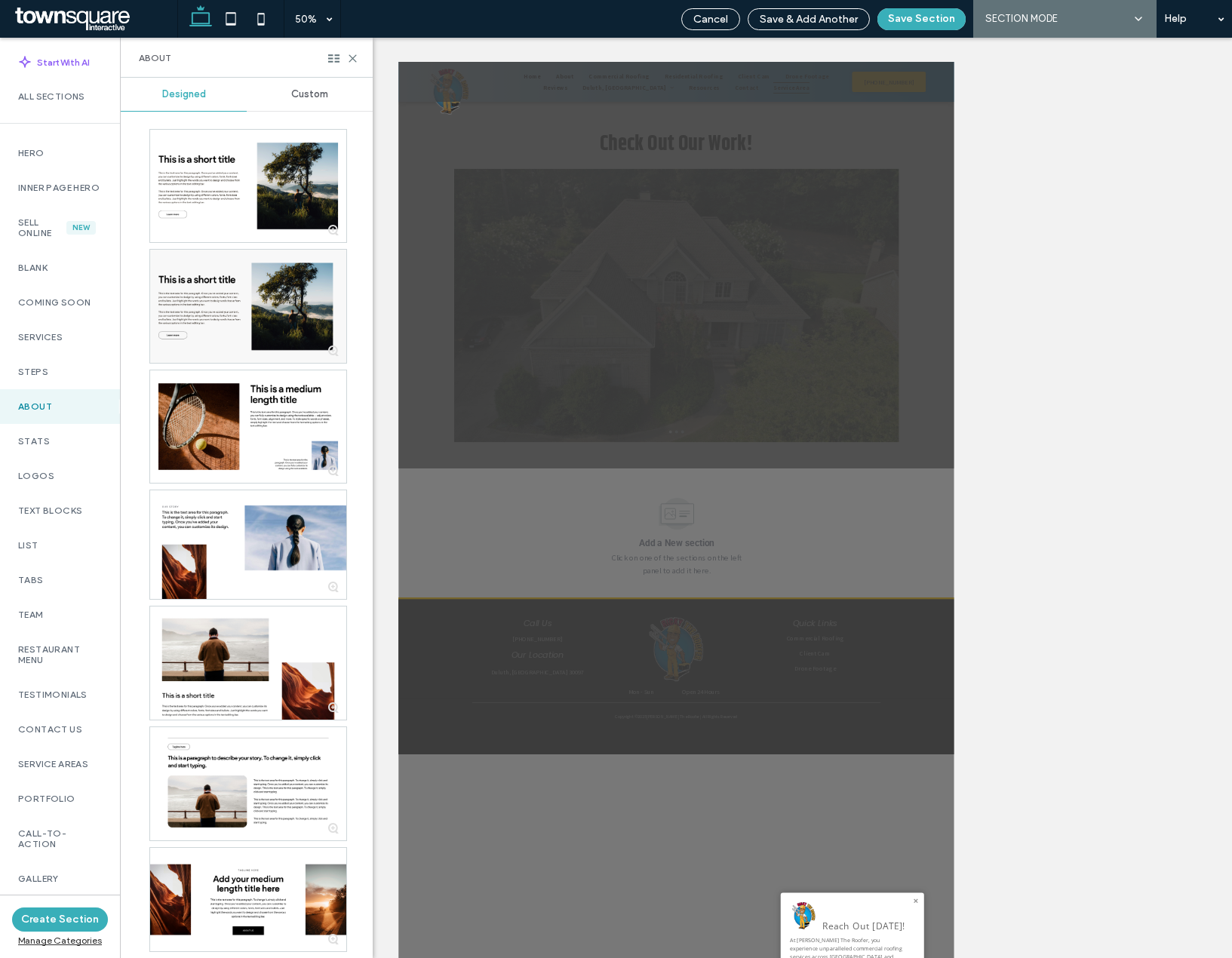
scroll to position [720, 0]
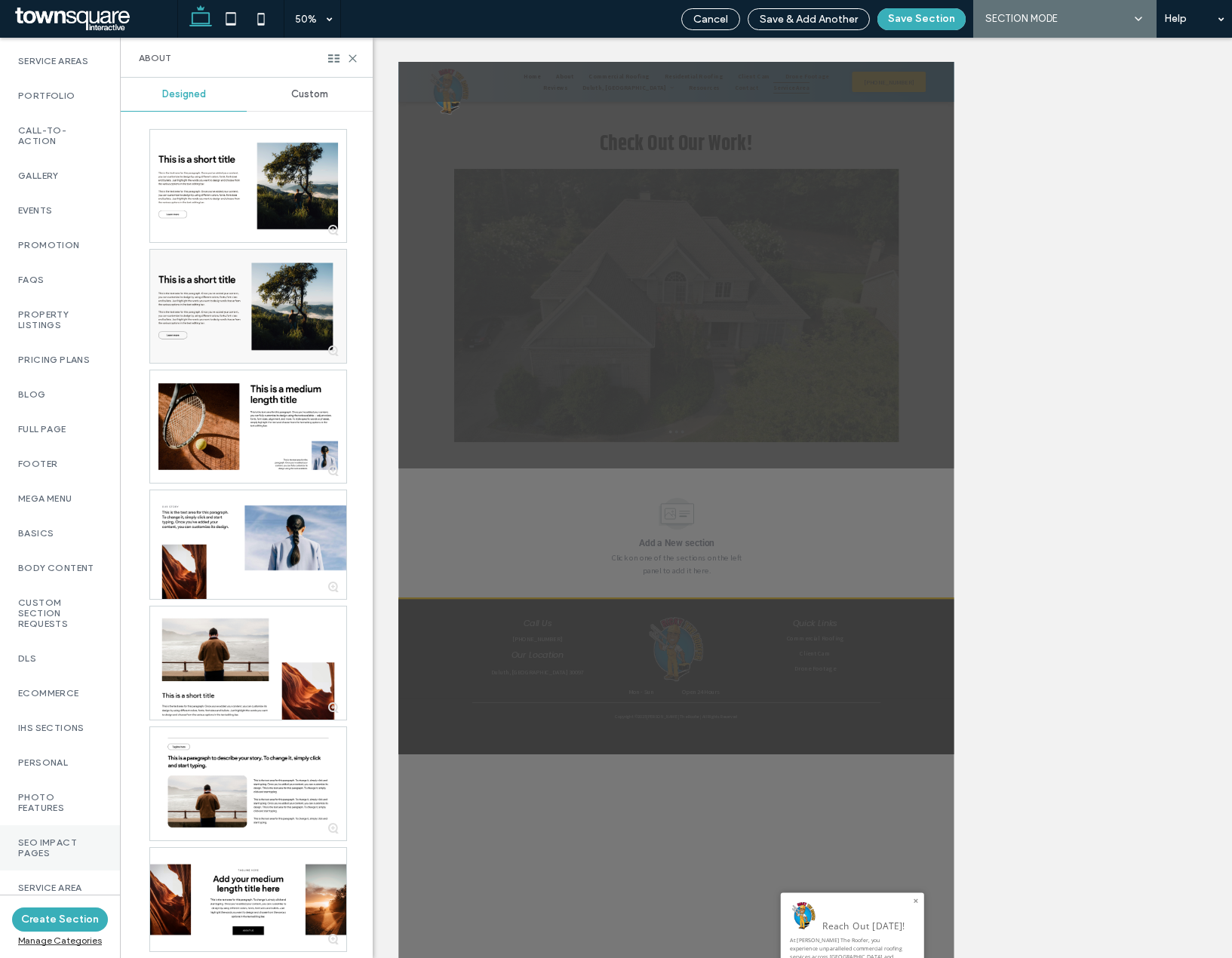
click at [31, 846] on label "SEO Impact Pages" at bounding box center [60, 848] width 83 height 21
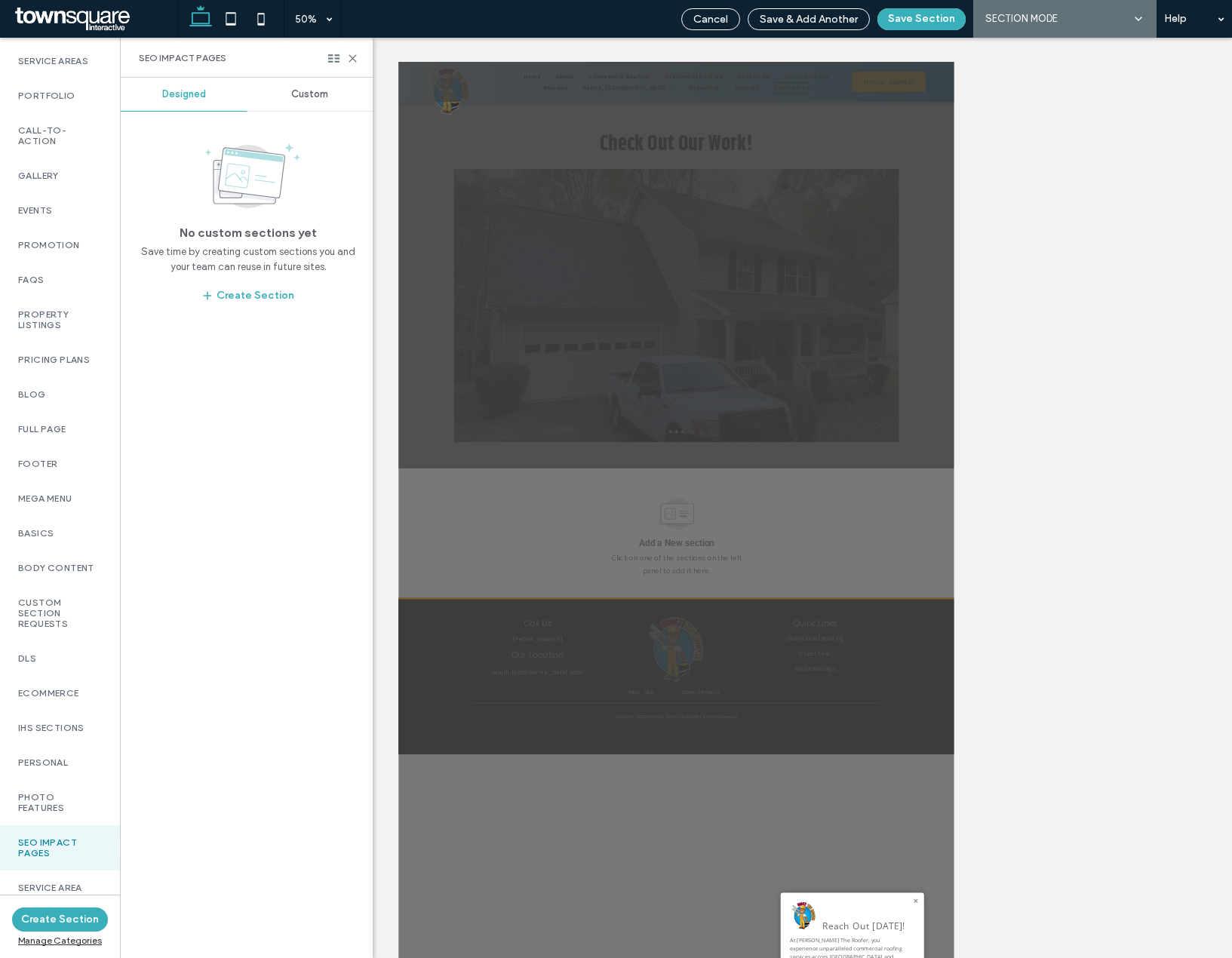
click at [300, 93] on span "Custom" at bounding box center [310, 94] width 37 height 12
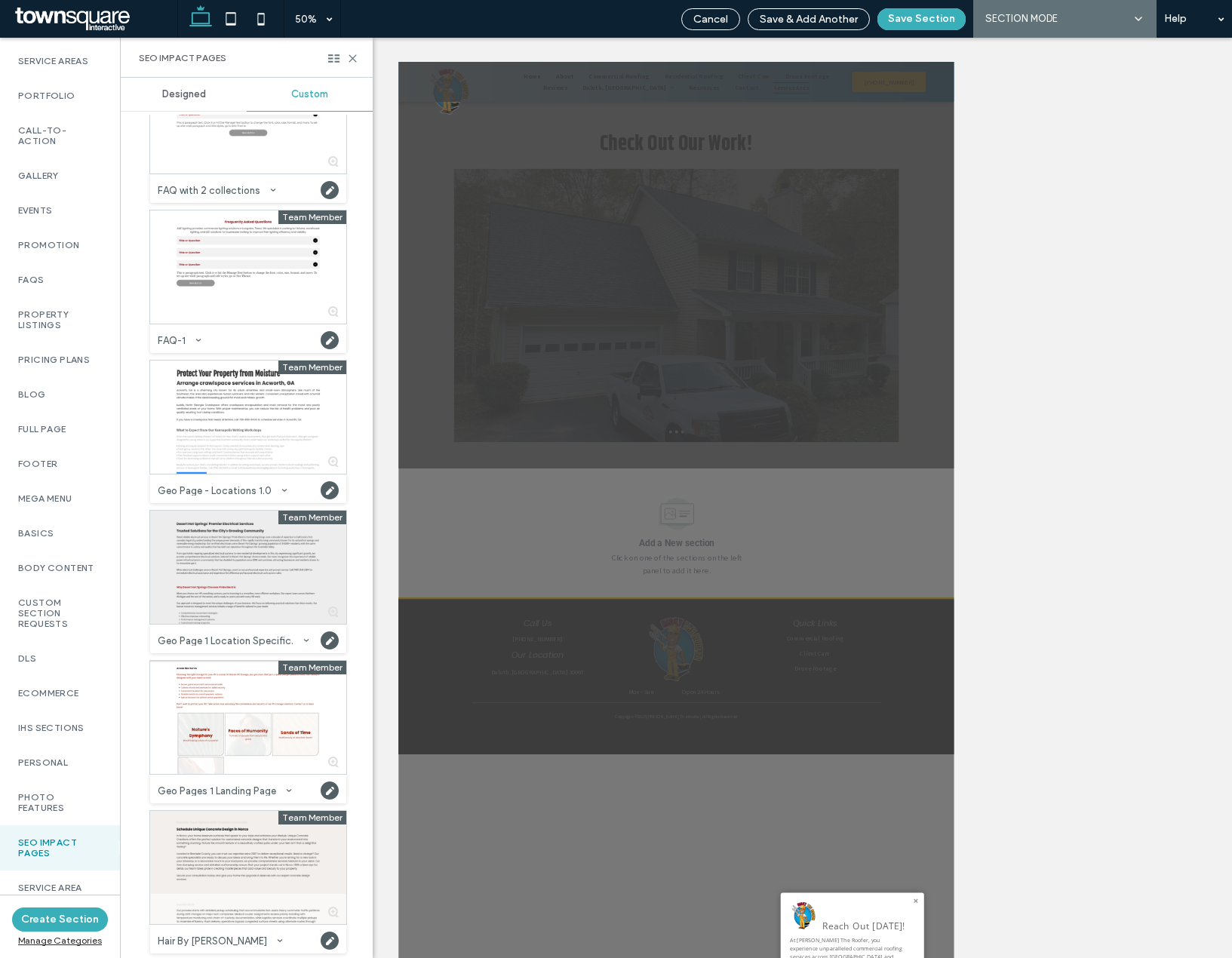
scroll to position [76, 0]
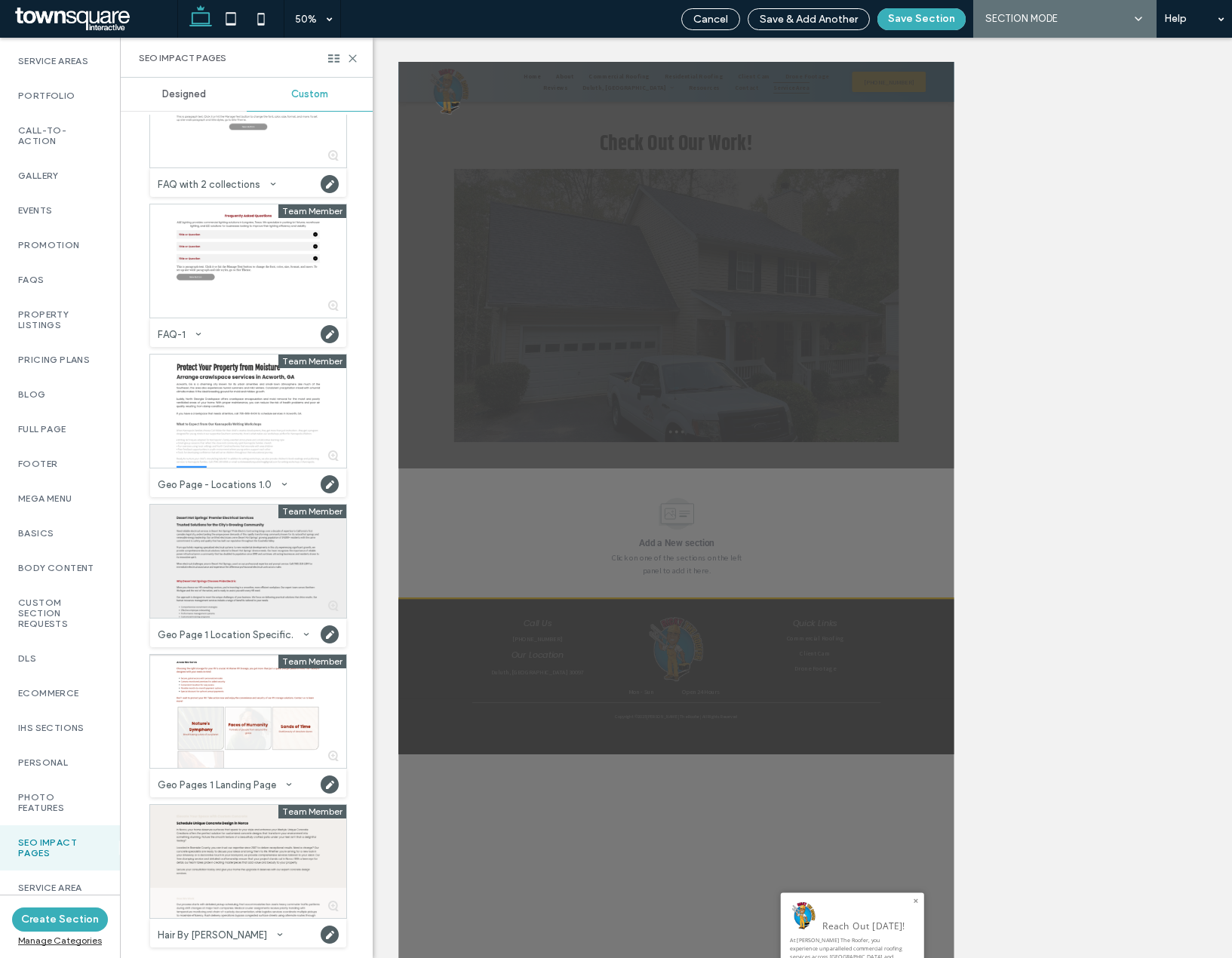
click at [213, 604] on div at bounding box center [248, 562] width 196 height 113
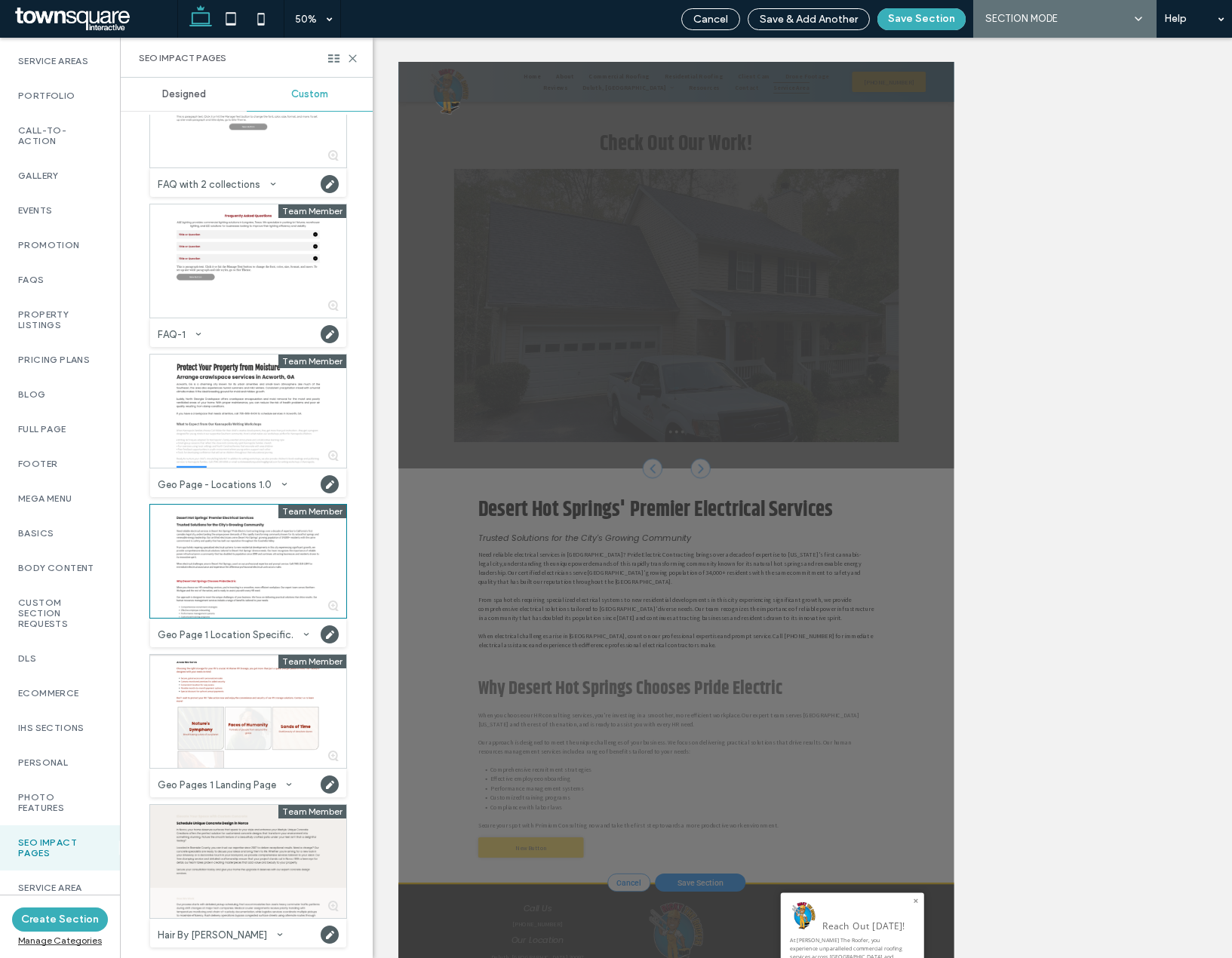
click at [358, 57] on div "SEO Impact Pages" at bounding box center [246, 57] width 252 height 40
click at [358, 60] on div "SEO Impact Pages" at bounding box center [246, 57] width 252 height 40
click at [354, 60] on use at bounding box center [352, 58] width 7 height 7
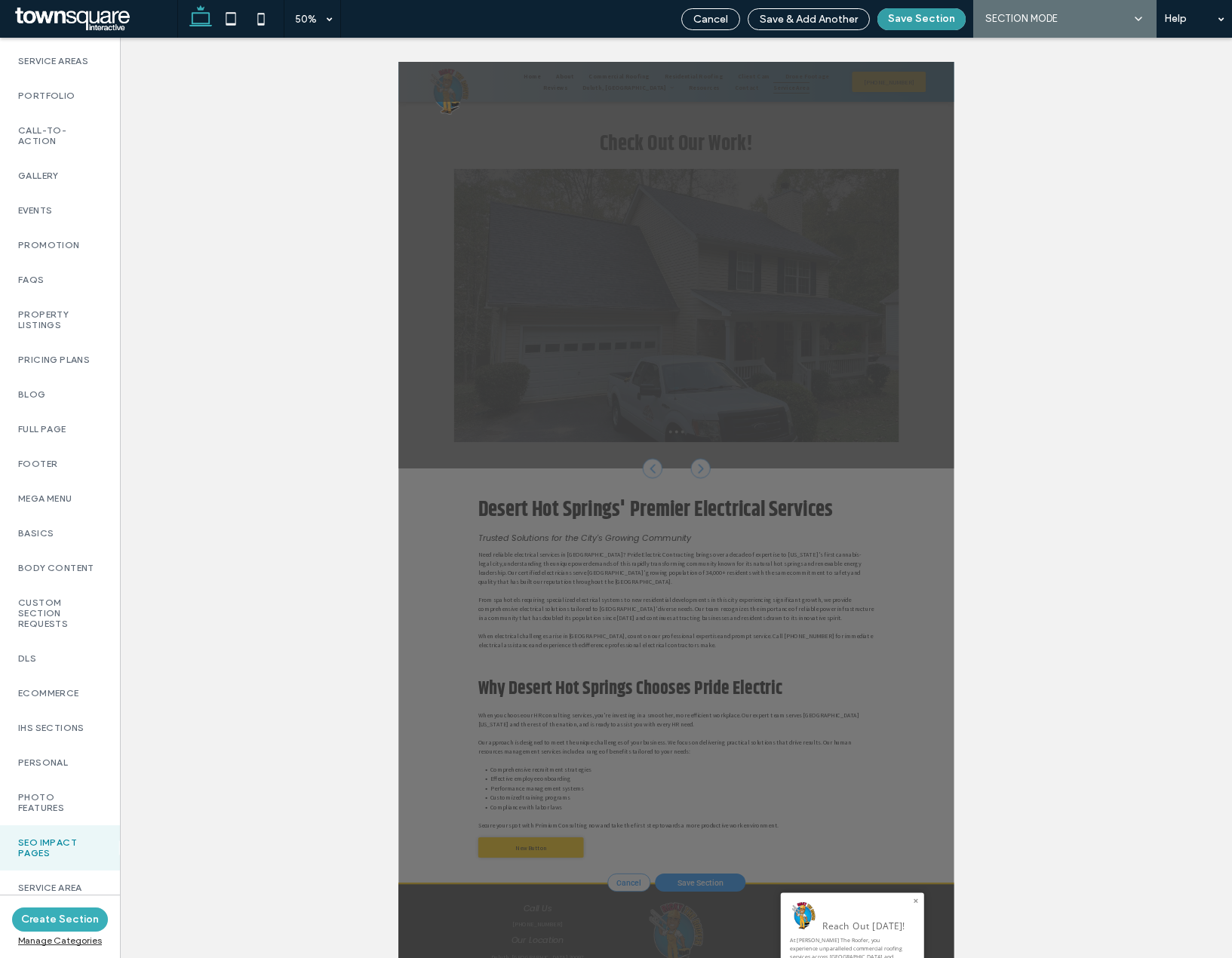
click at [914, 17] on button "Save Section" at bounding box center [921, 19] width 88 height 22
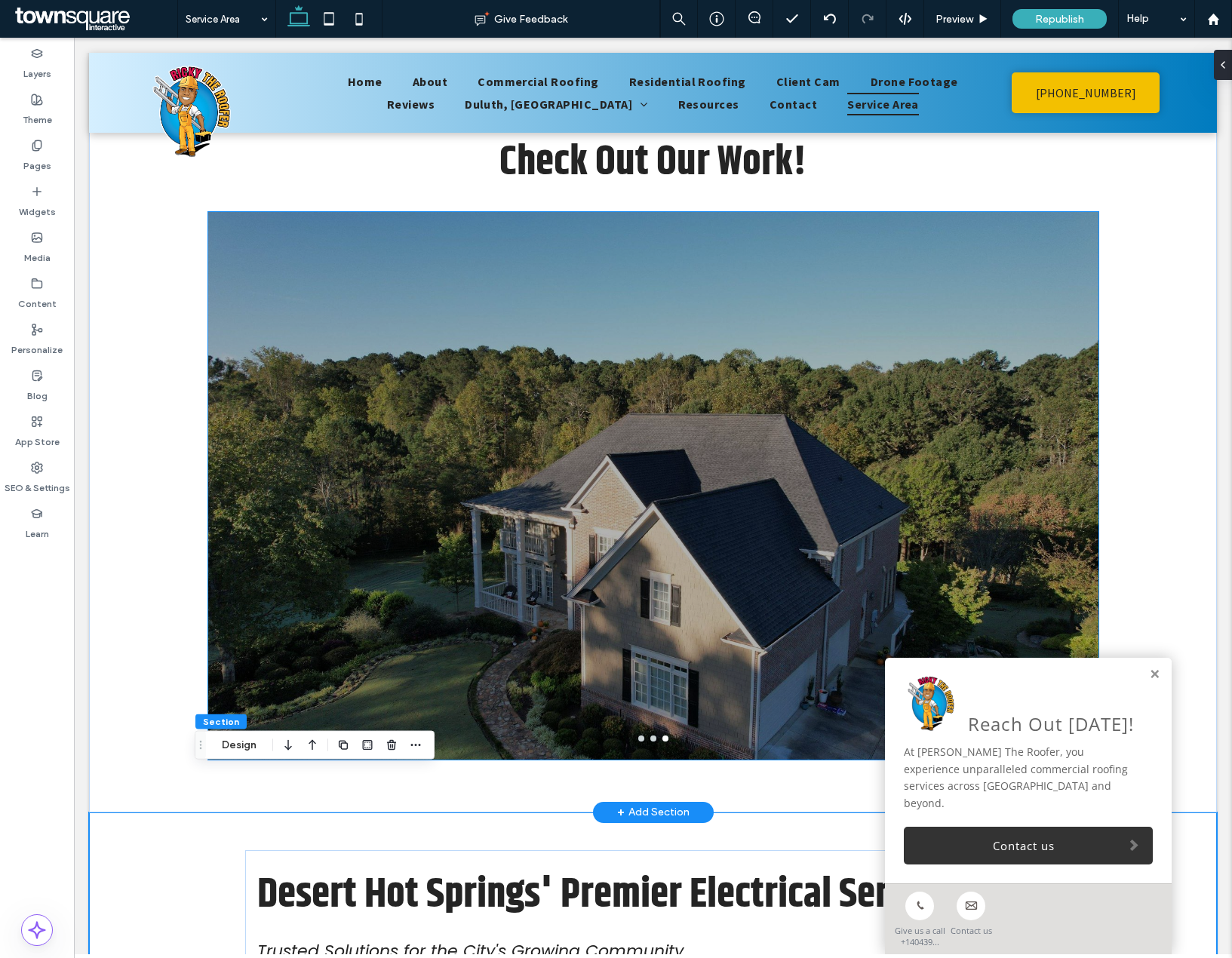
scroll to position [377, 0]
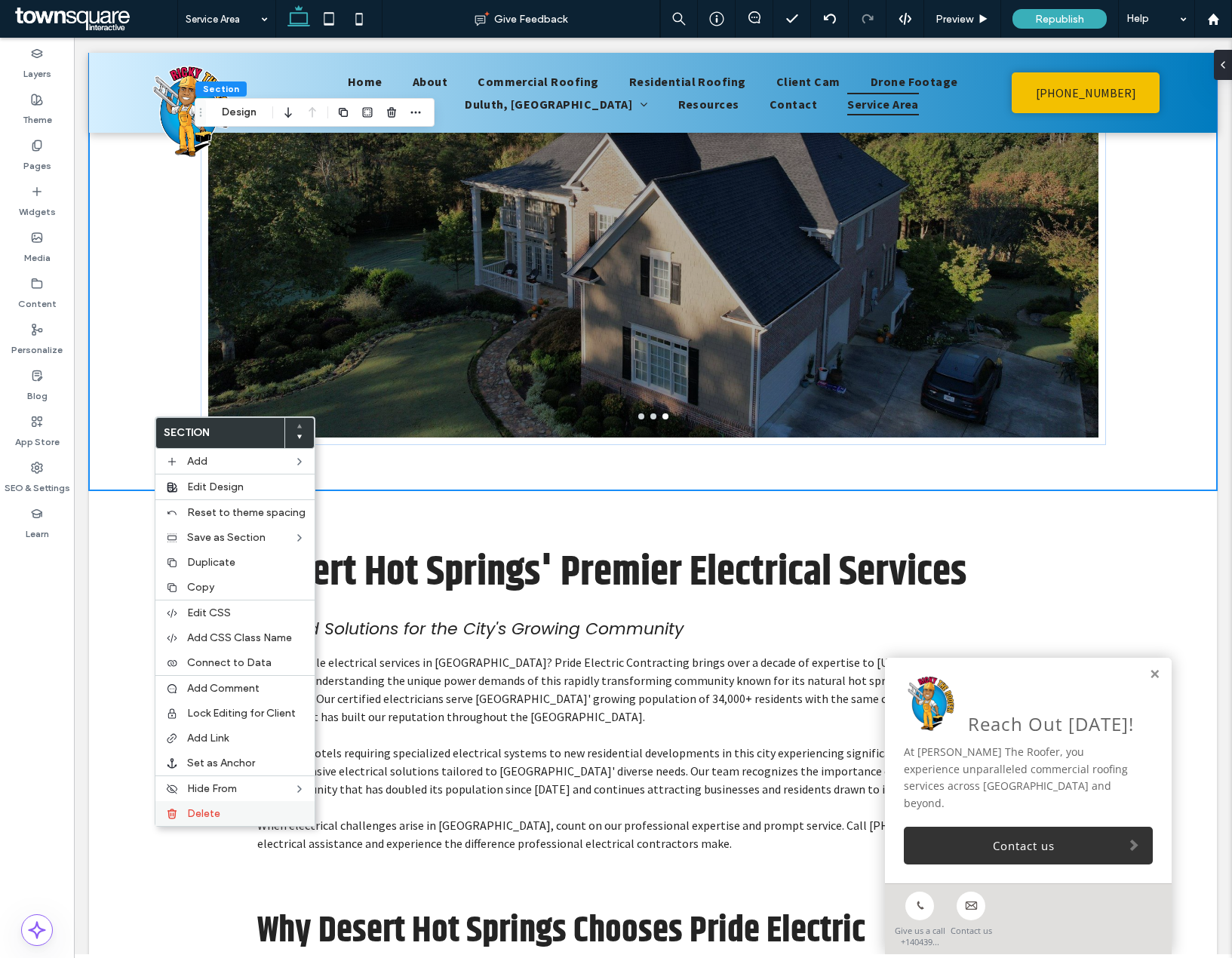
click at [209, 818] on span "Delete" at bounding box center [204, 813] width 33 height 13
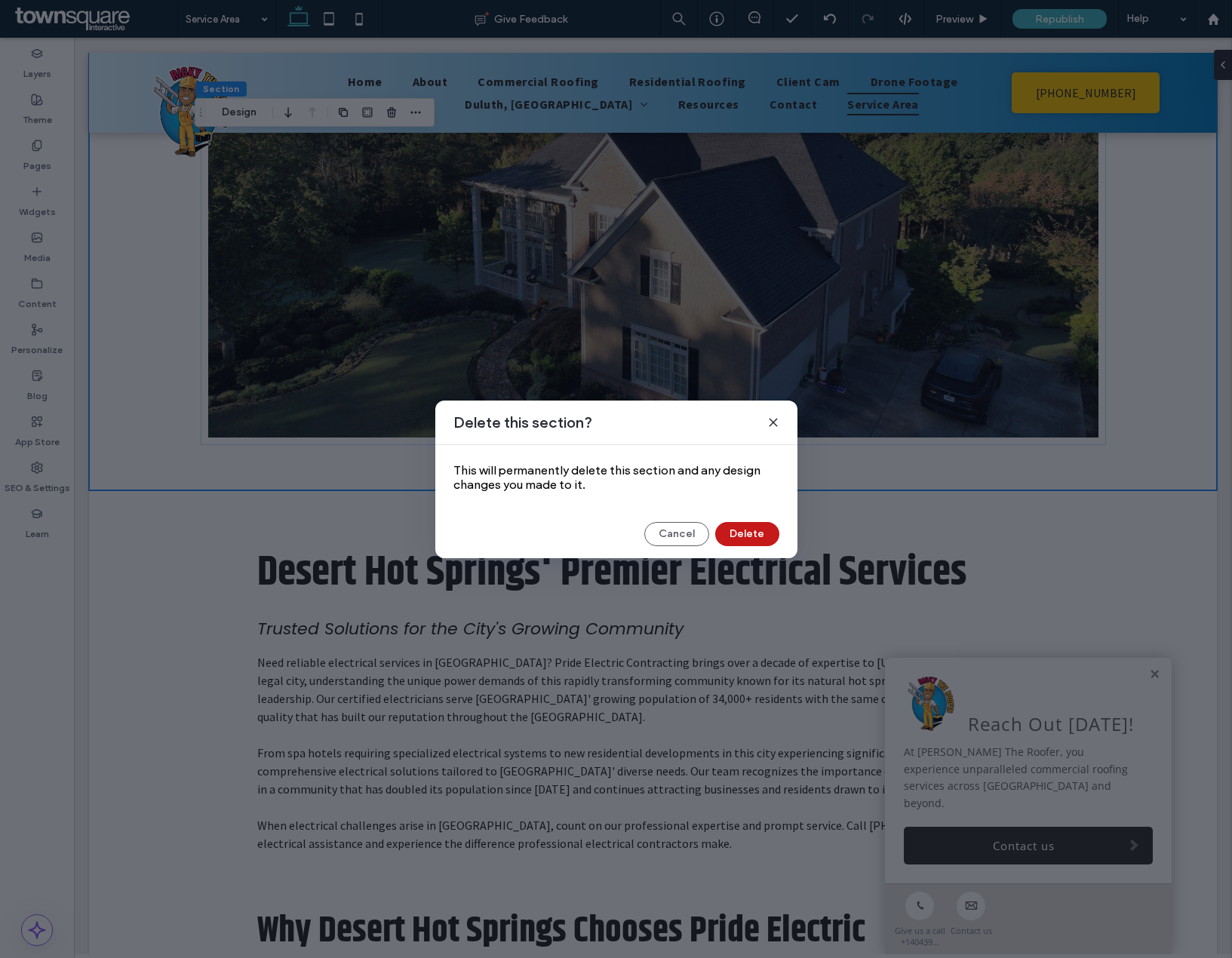
click at [740, 532] on button "Delete" at bounding box center [748, 534] width 64 height 24
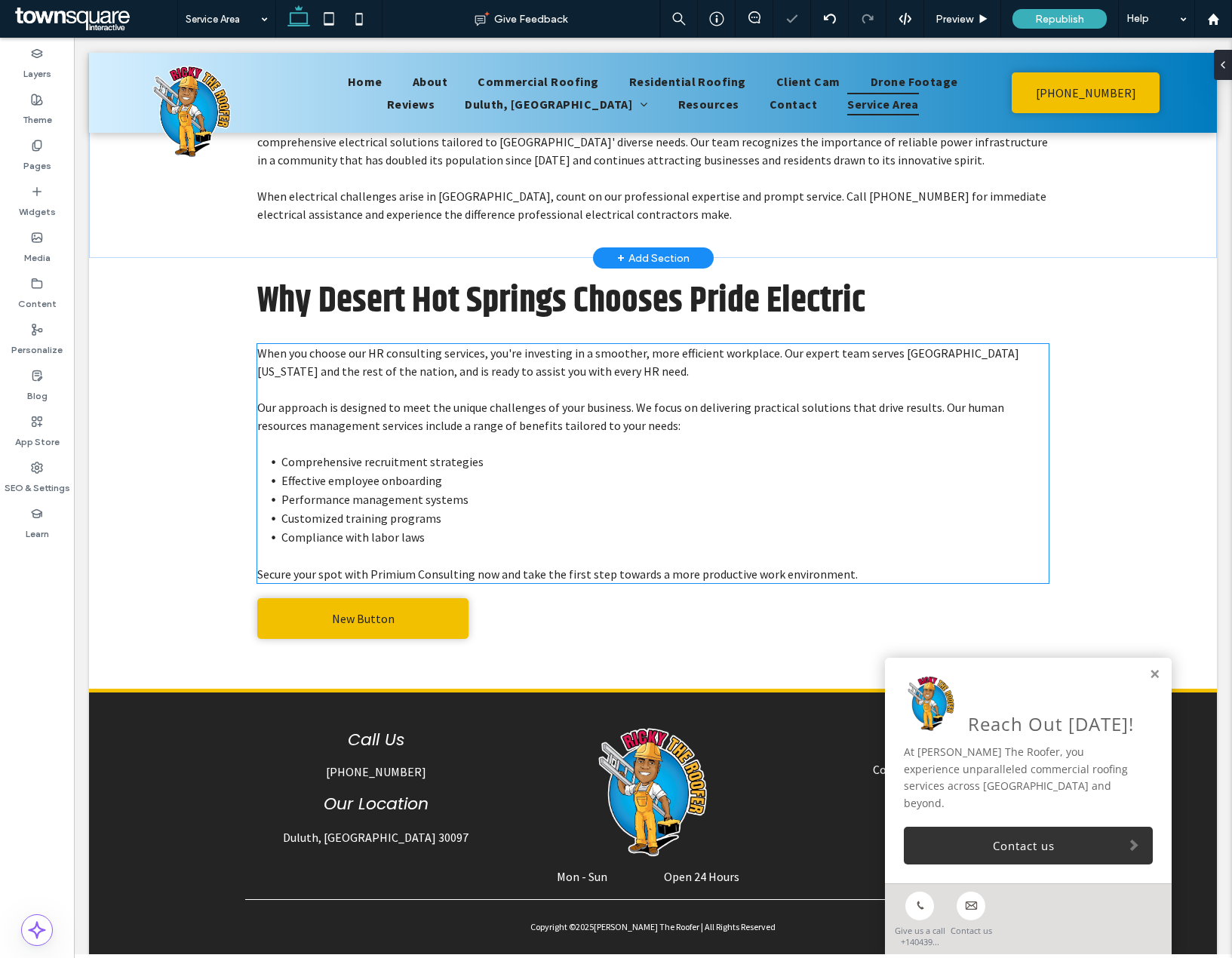
scroll to position [0, 0]
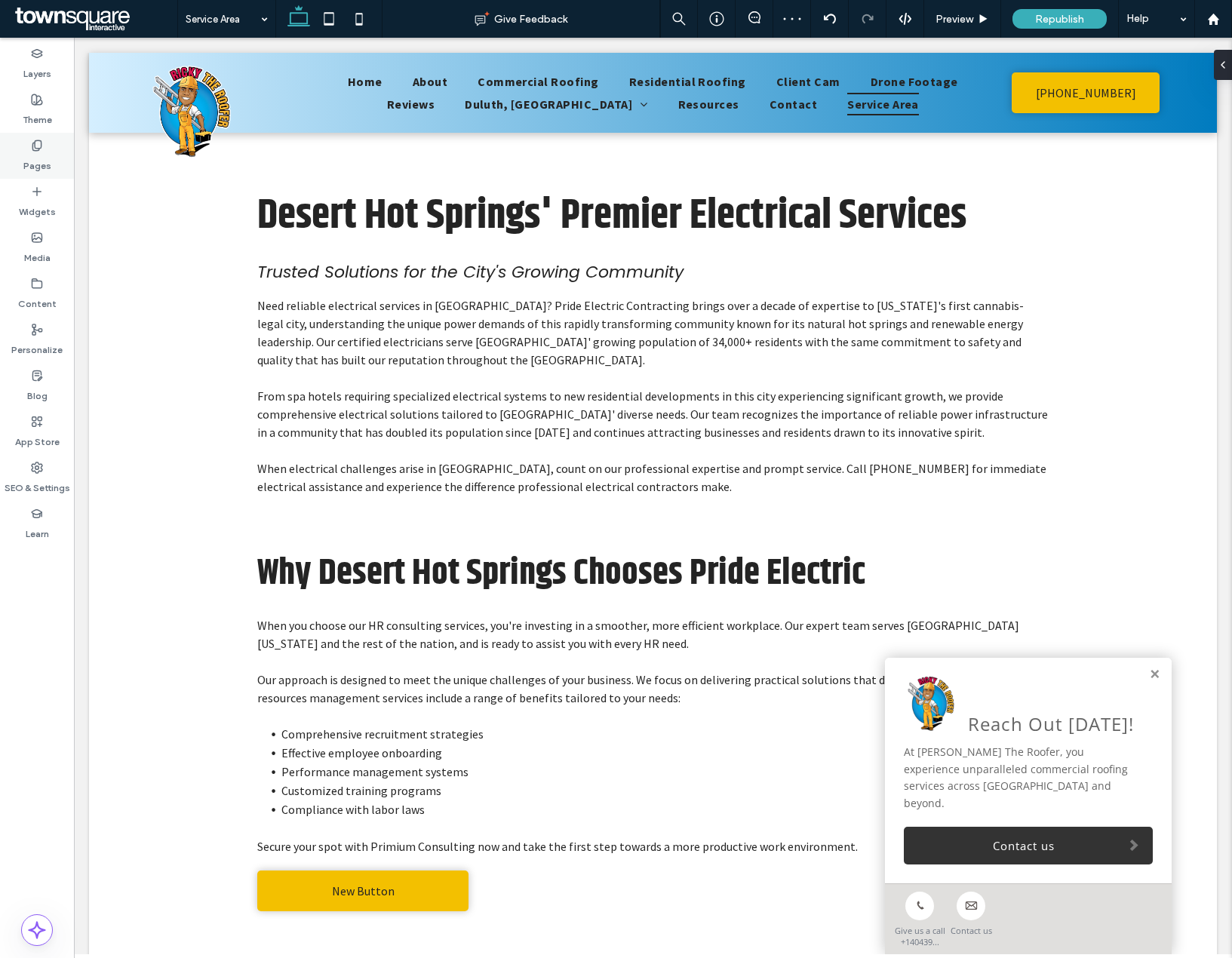
click at [31, 152] on label "Pages" at bounding box center [37, 162] width 28 height 21
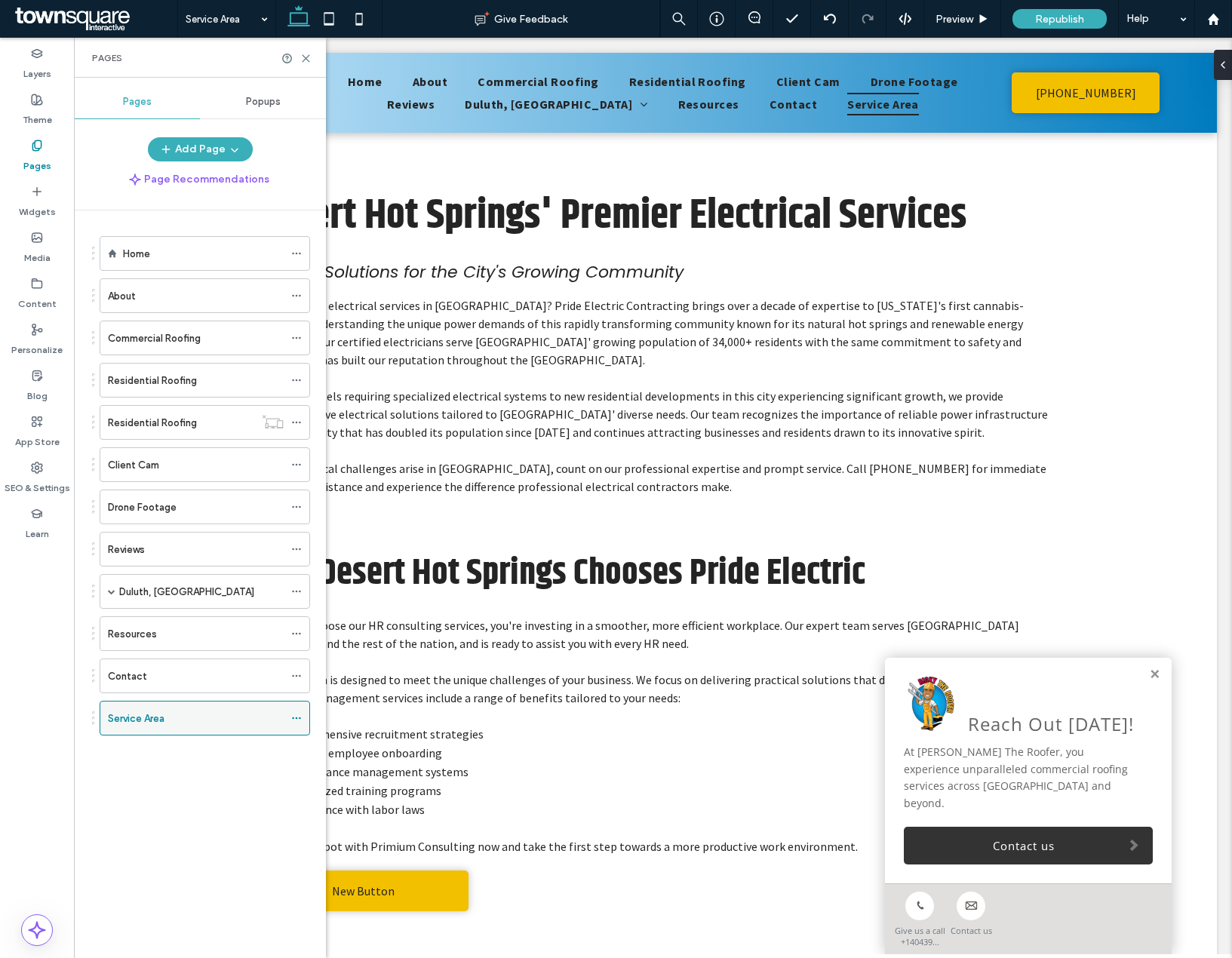
click at [295, 717] on icon at bounding box center [297, 718] width 11 height 11
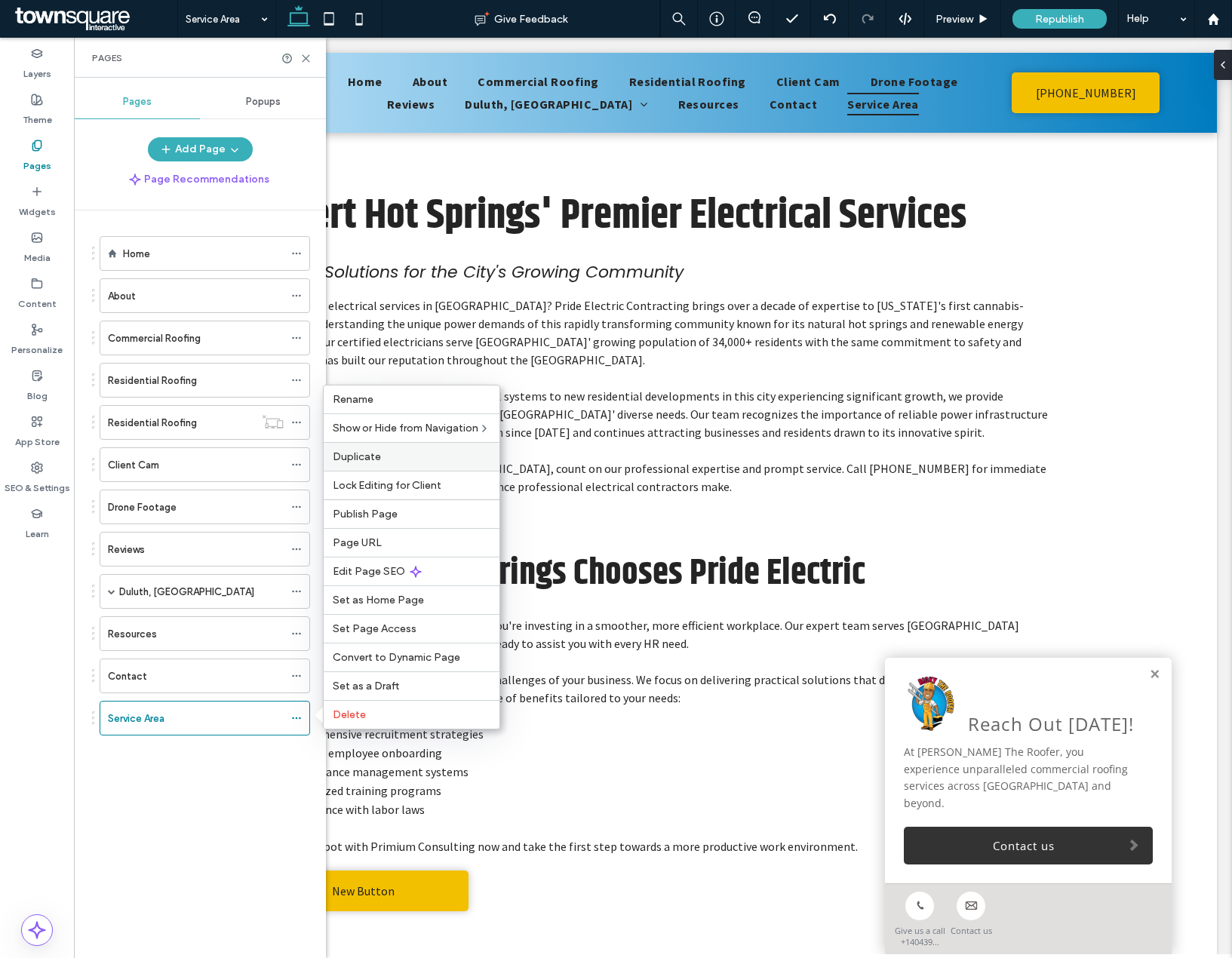
click at [357, 464] on div "Duplicate" at bounding box center [412, 456] width 176 height 28
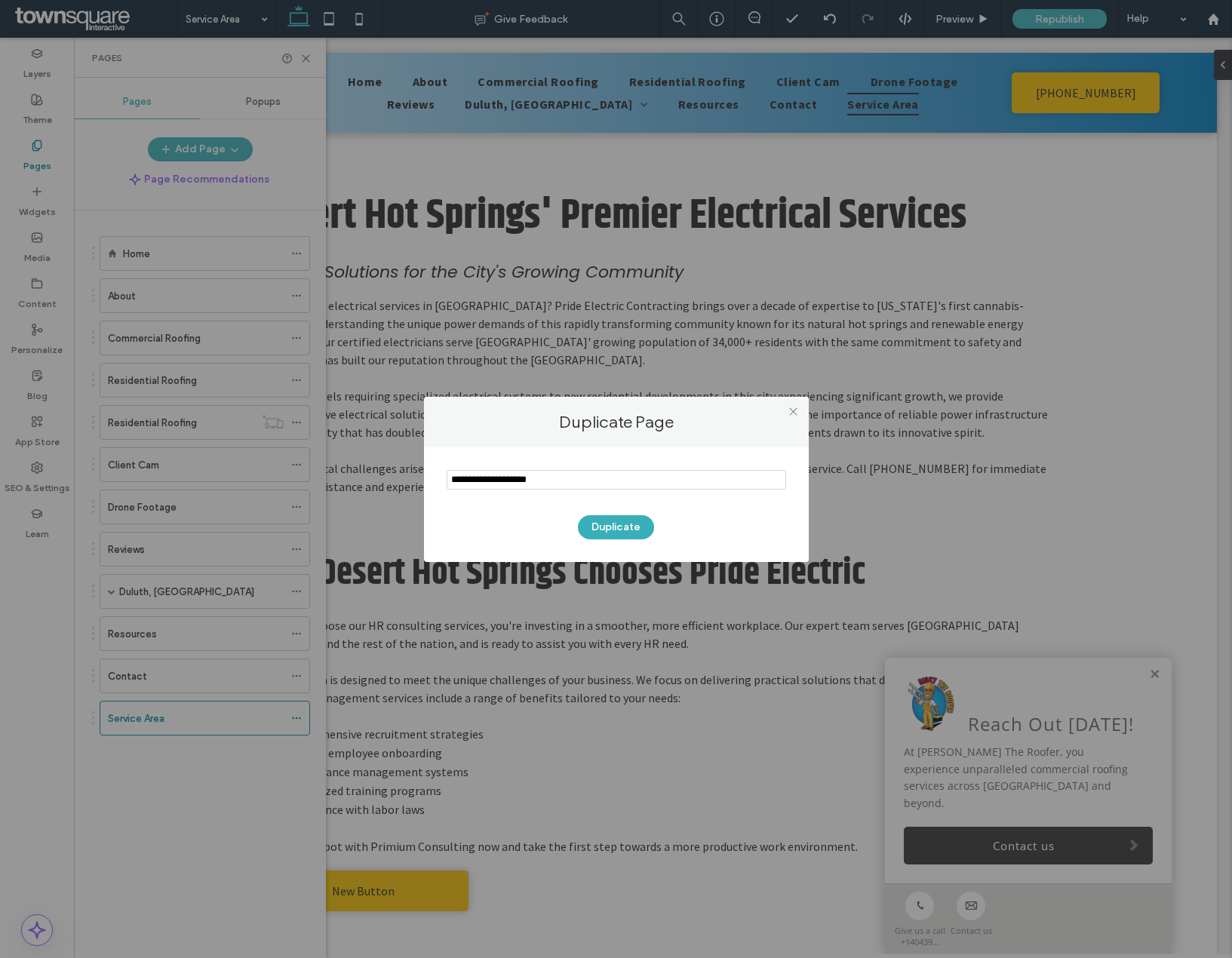
click at [513, 487] on input "notEmpty" at bounding box center [617, 480] width 340 height 20
type input "**********"
click at [613, 531] on button "Duplicate" at bounding box center [616, 527] width 77 height 24
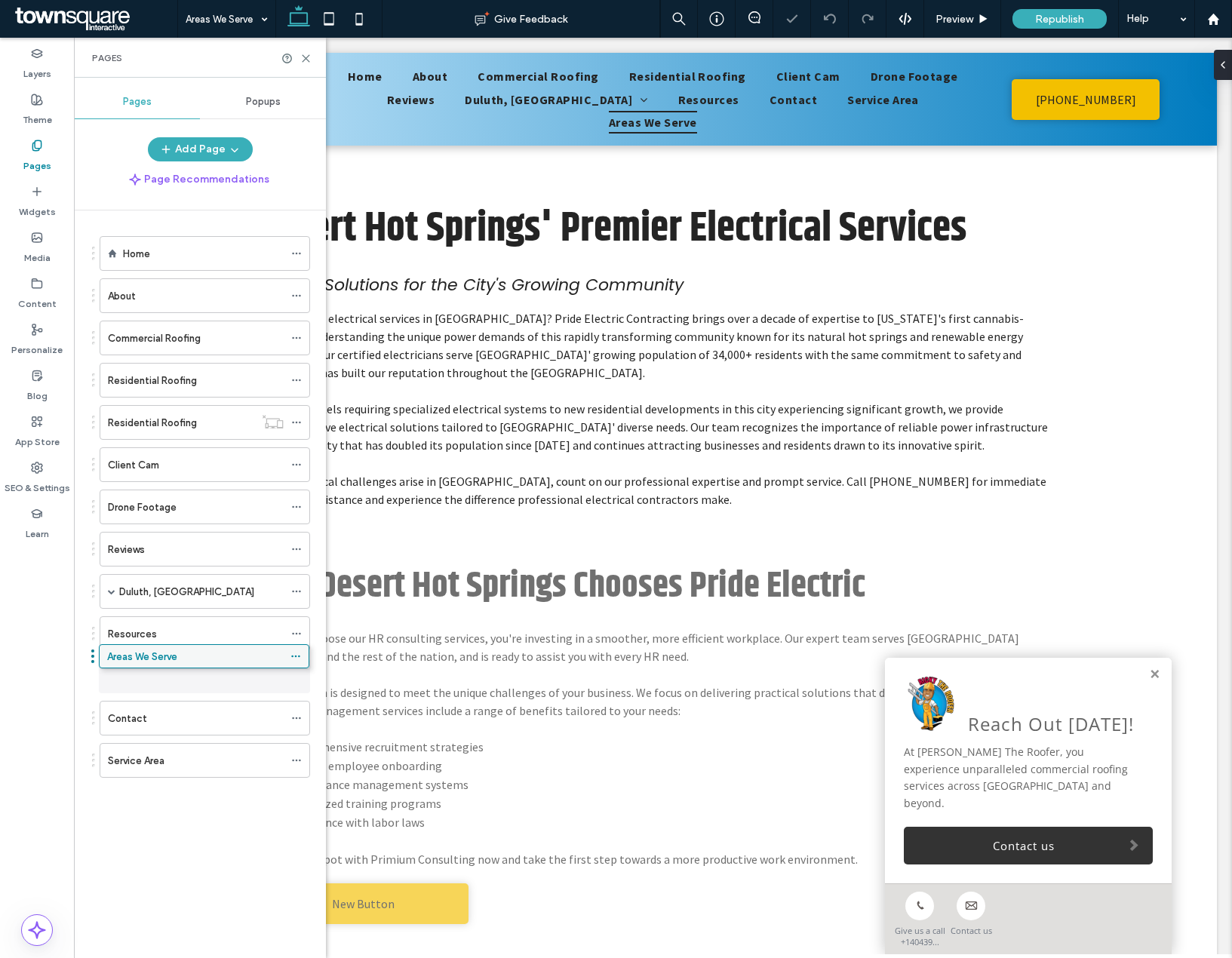
drag, startPoint x: 157, startPoint y: 758, endPoint x: 156, endPoint y: 660, distance: 98.0
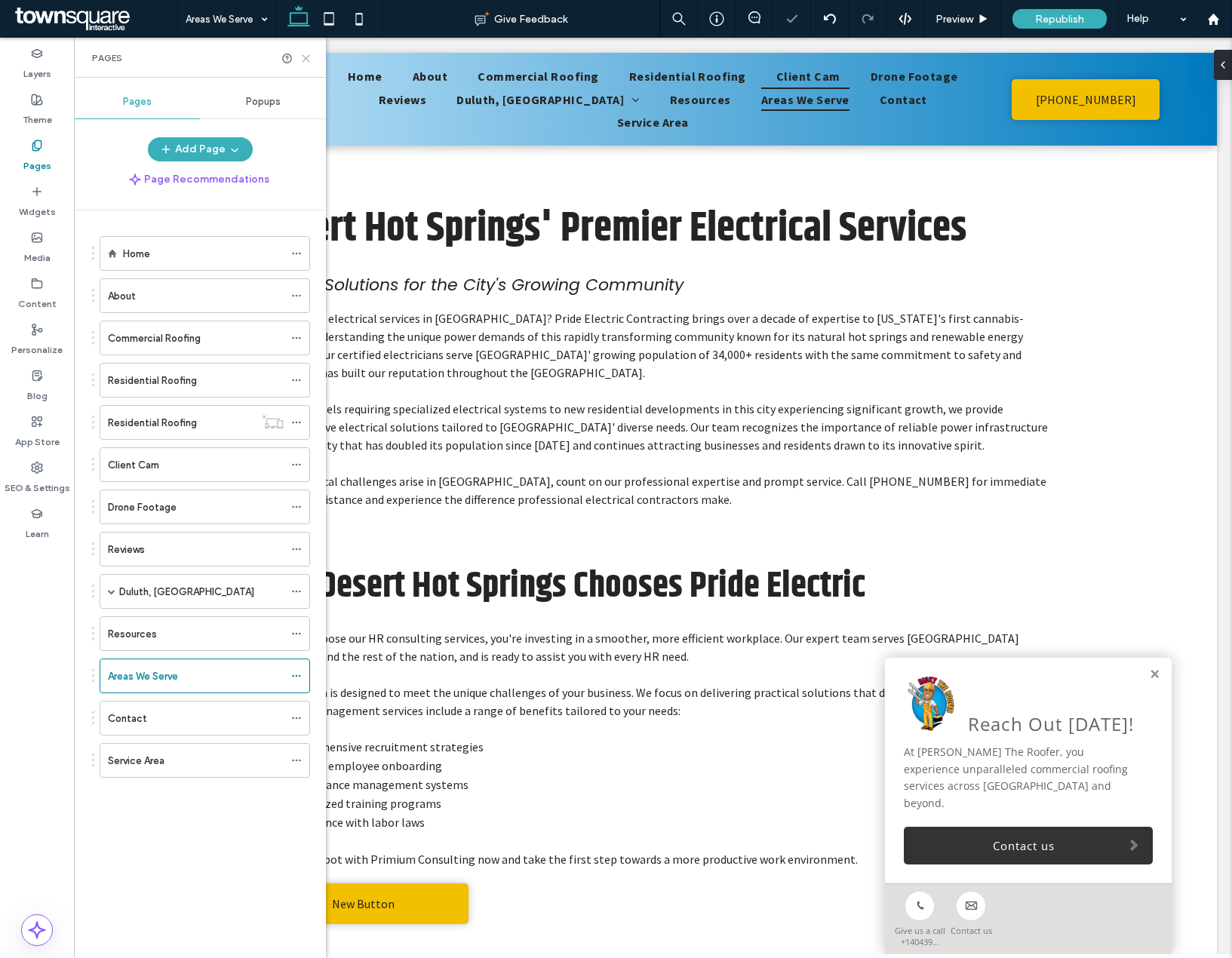
click at [301, 60] on icon at bounding box center [305, 58] width 11 height 11
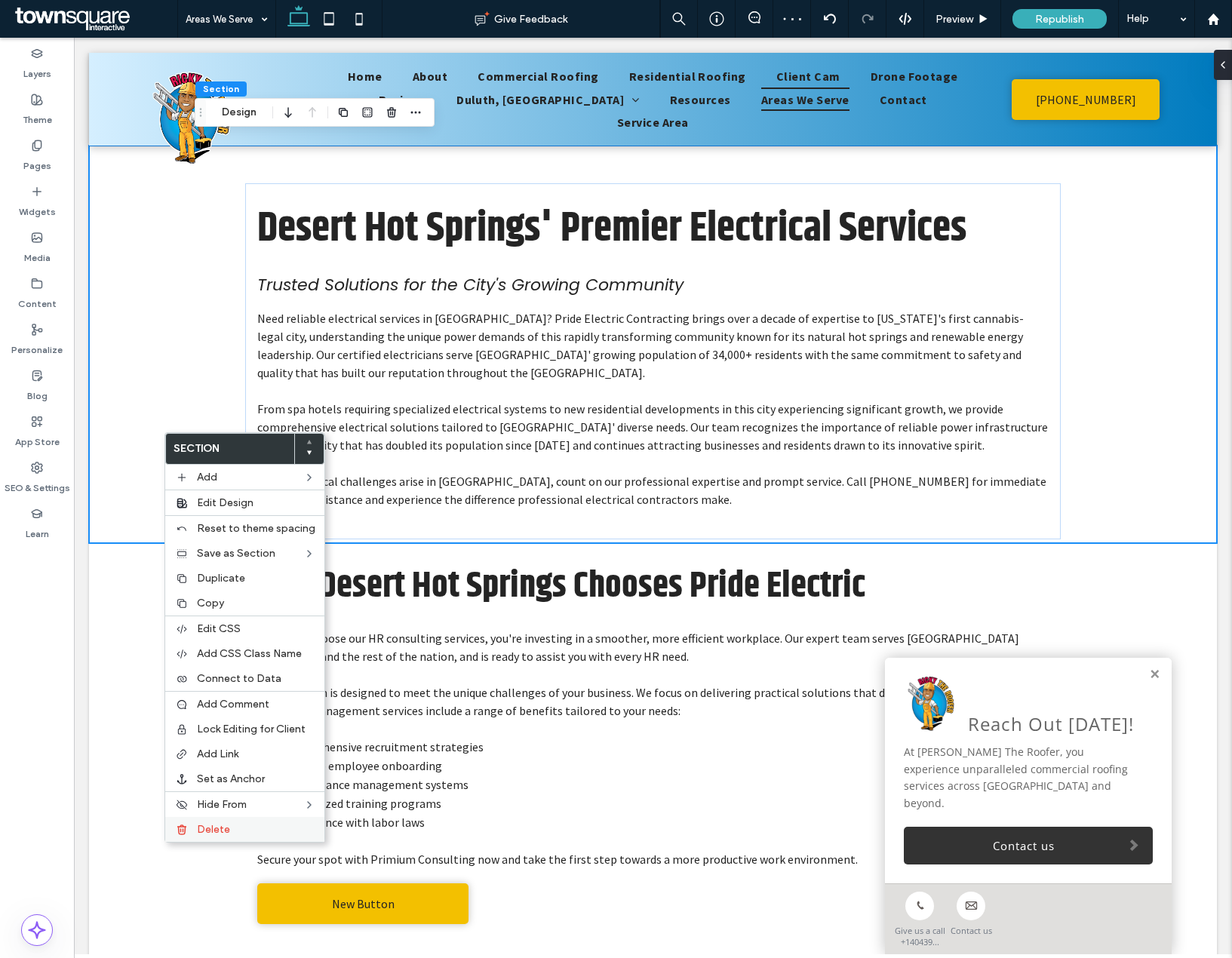
click at [241, 830] on label "Delete" at bounding box center [256, 829] width 119 height 13
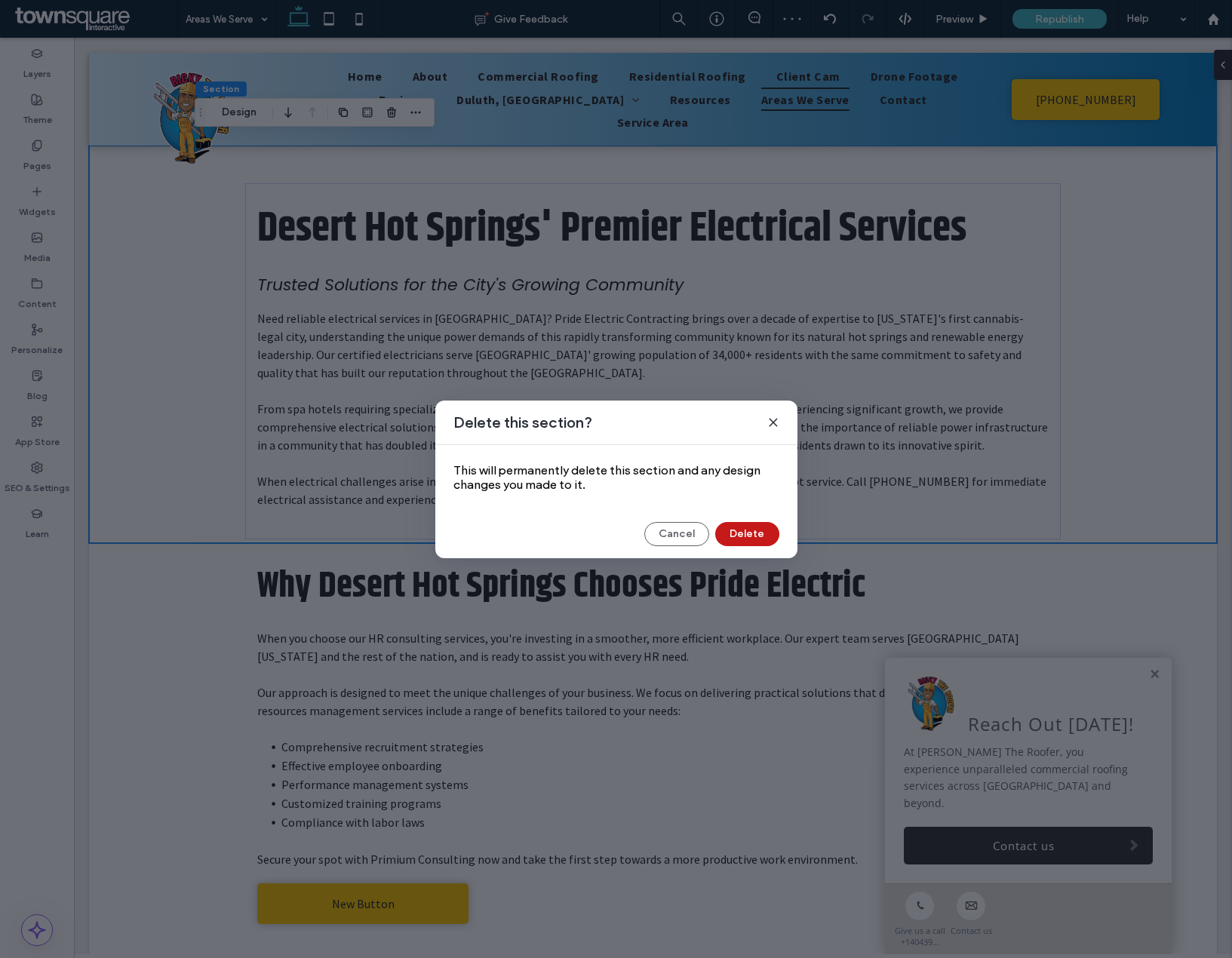
click at [747, 532] on button "Delete" at bounding box center [748, 534] width 64 height 24
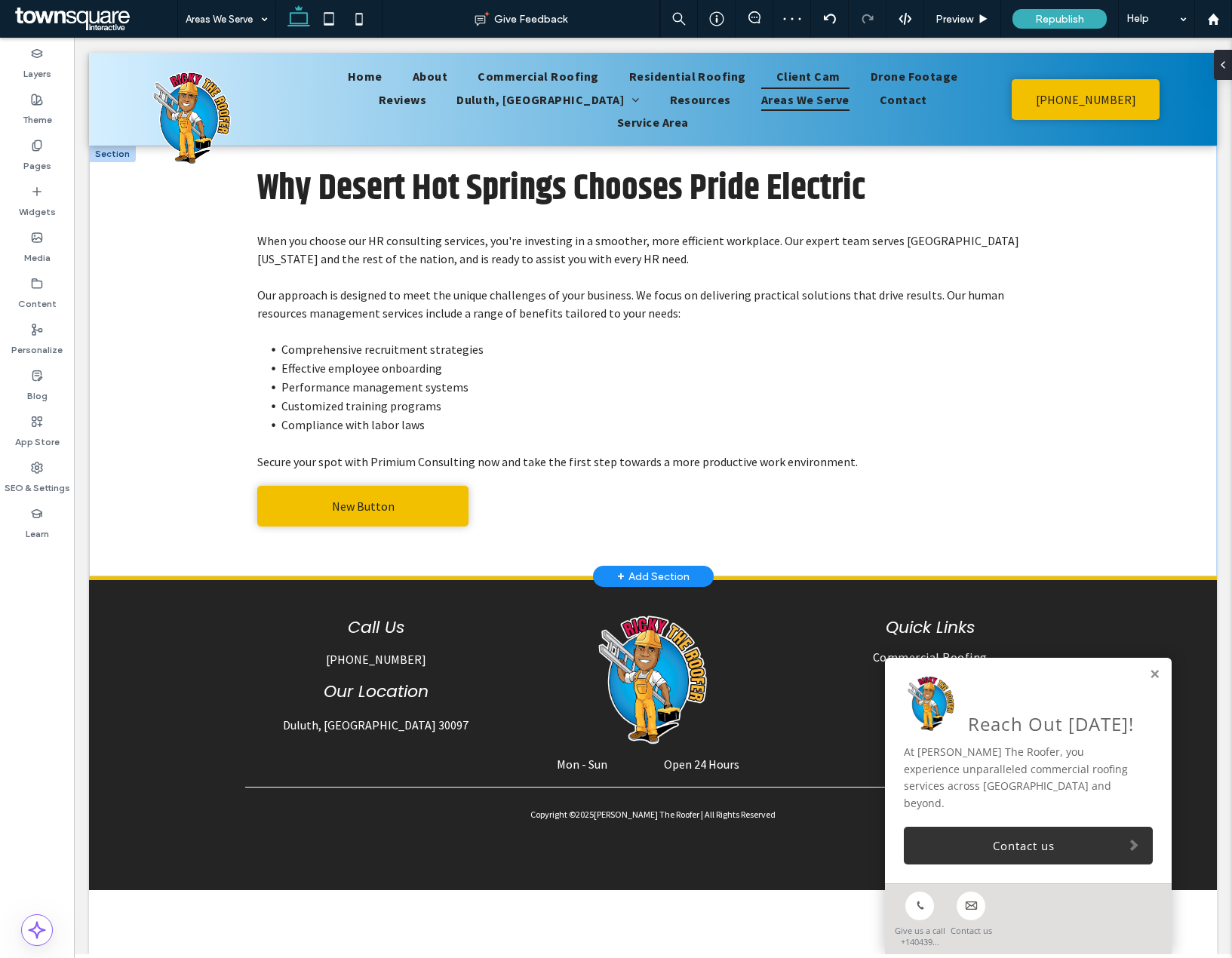
click at [657, 568] on div "+ Add Section" at bounding box center [653, 576] width 73 height 17
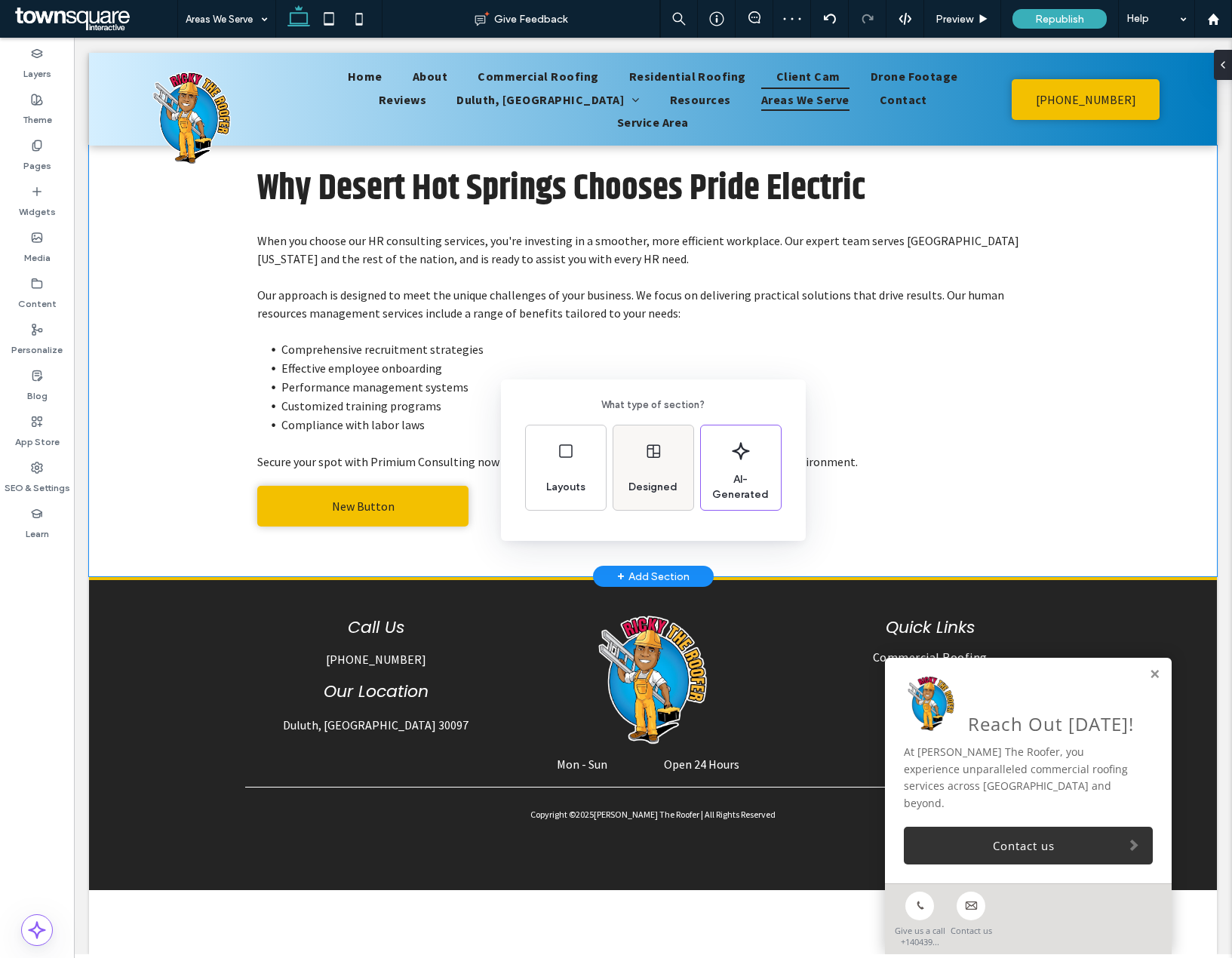
click at [661, 484] on span "Designed" at bounding box center [653, 487] width 61 height 15
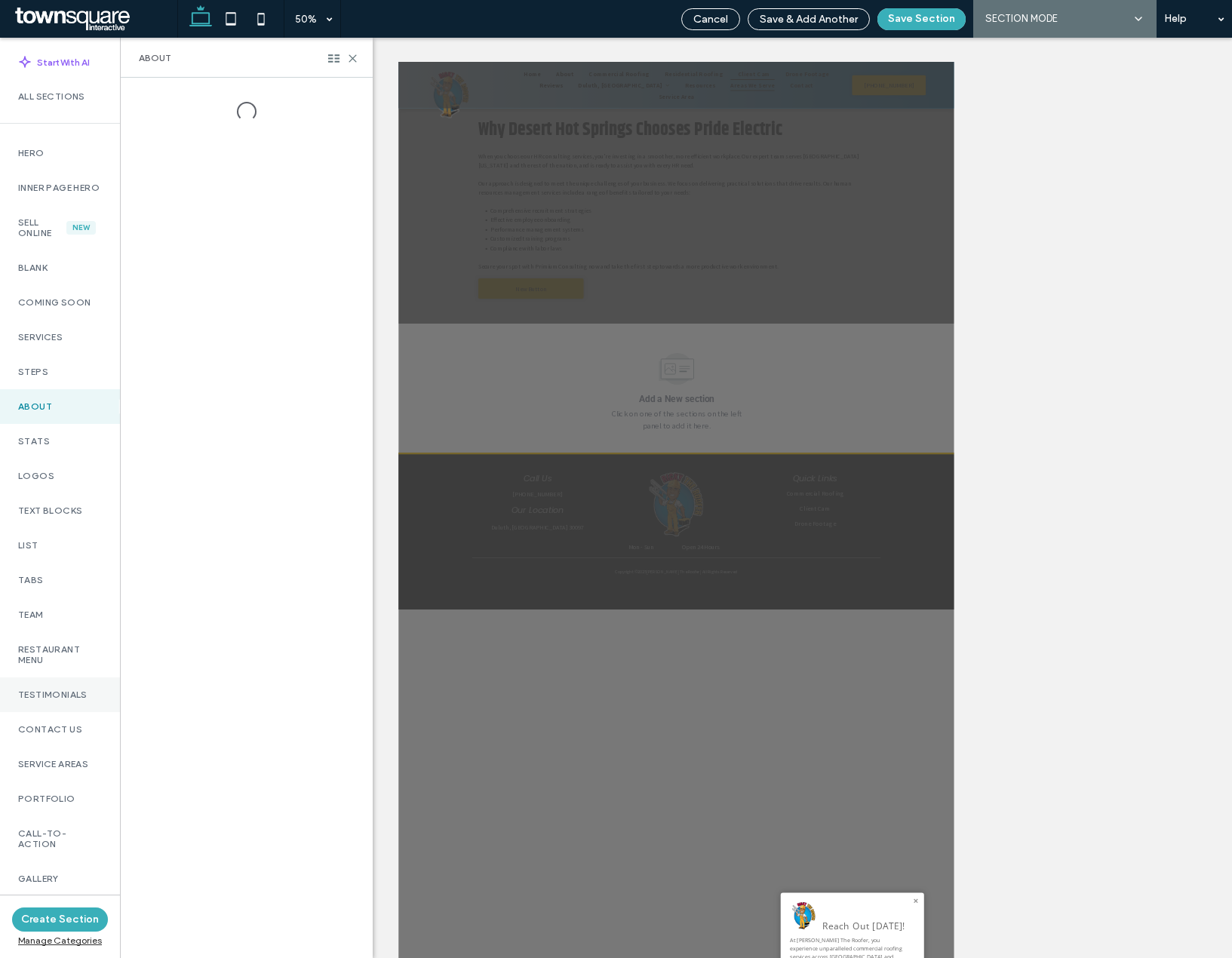
scroll to position [720, 0]
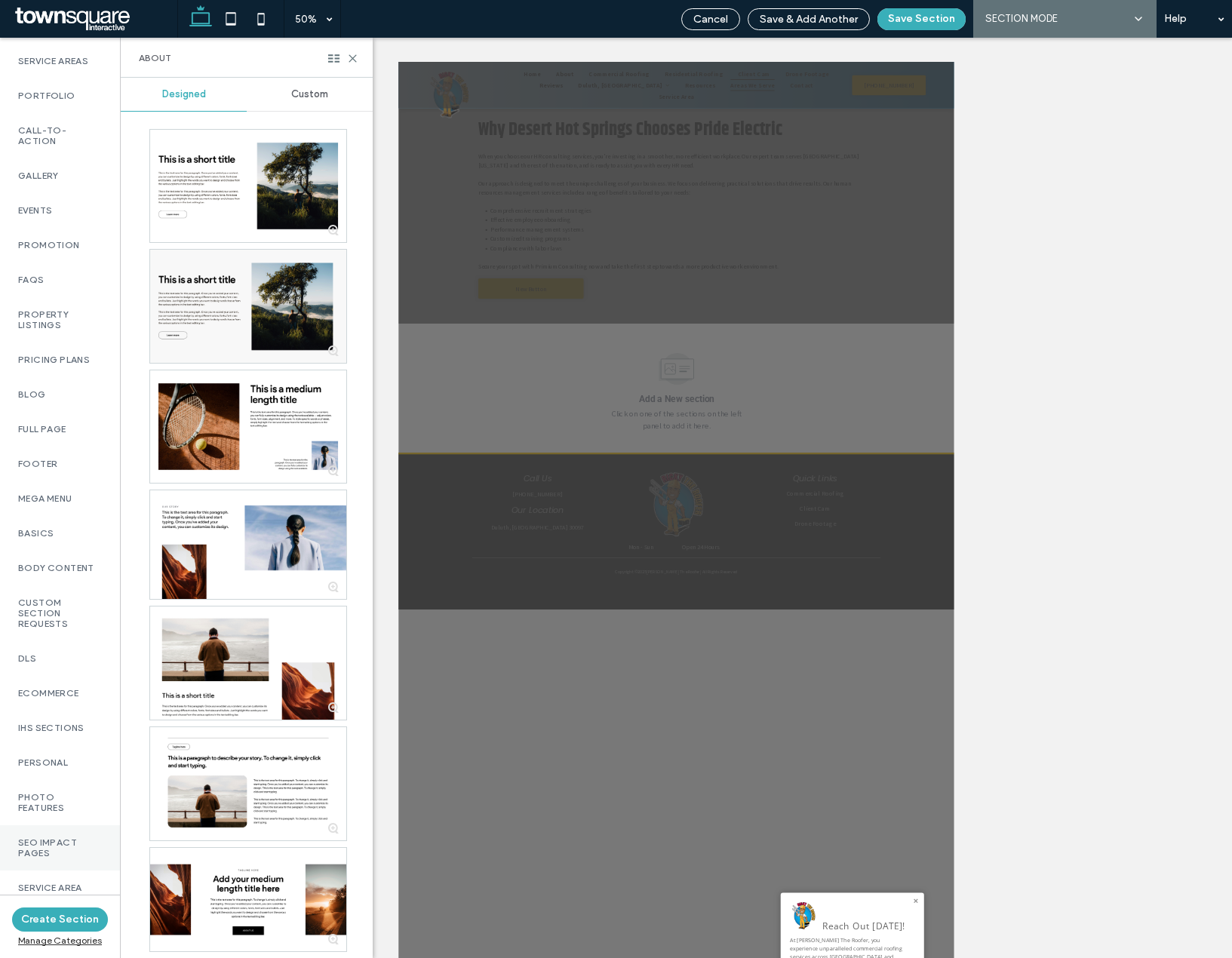
click at [35, 839] on label "SEO Impact Pages" at bounding box center [60, 848] width 83 height 21
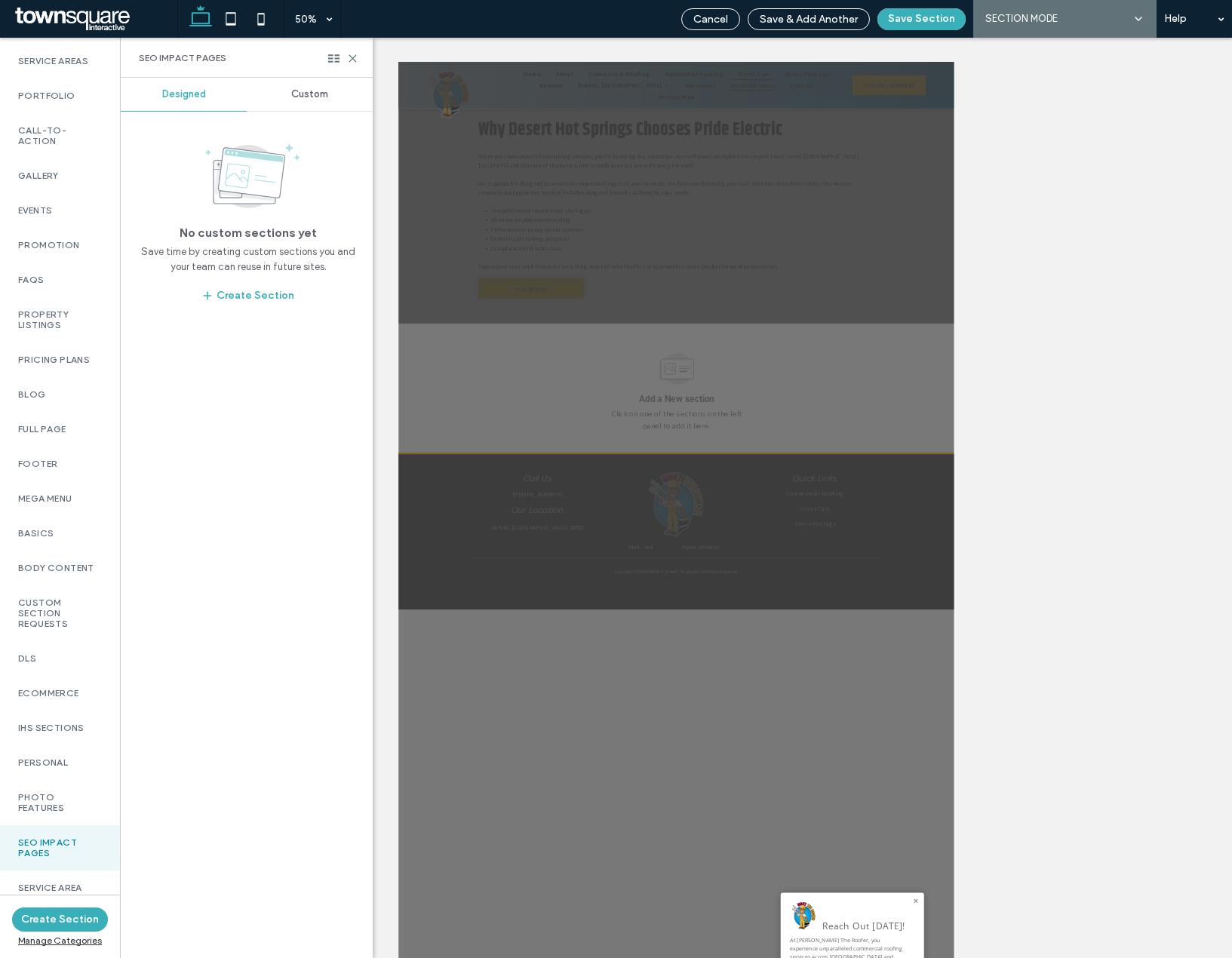
click at [295, 100] on div "Custom" at bounding box center [309, 94] width 126 height 33
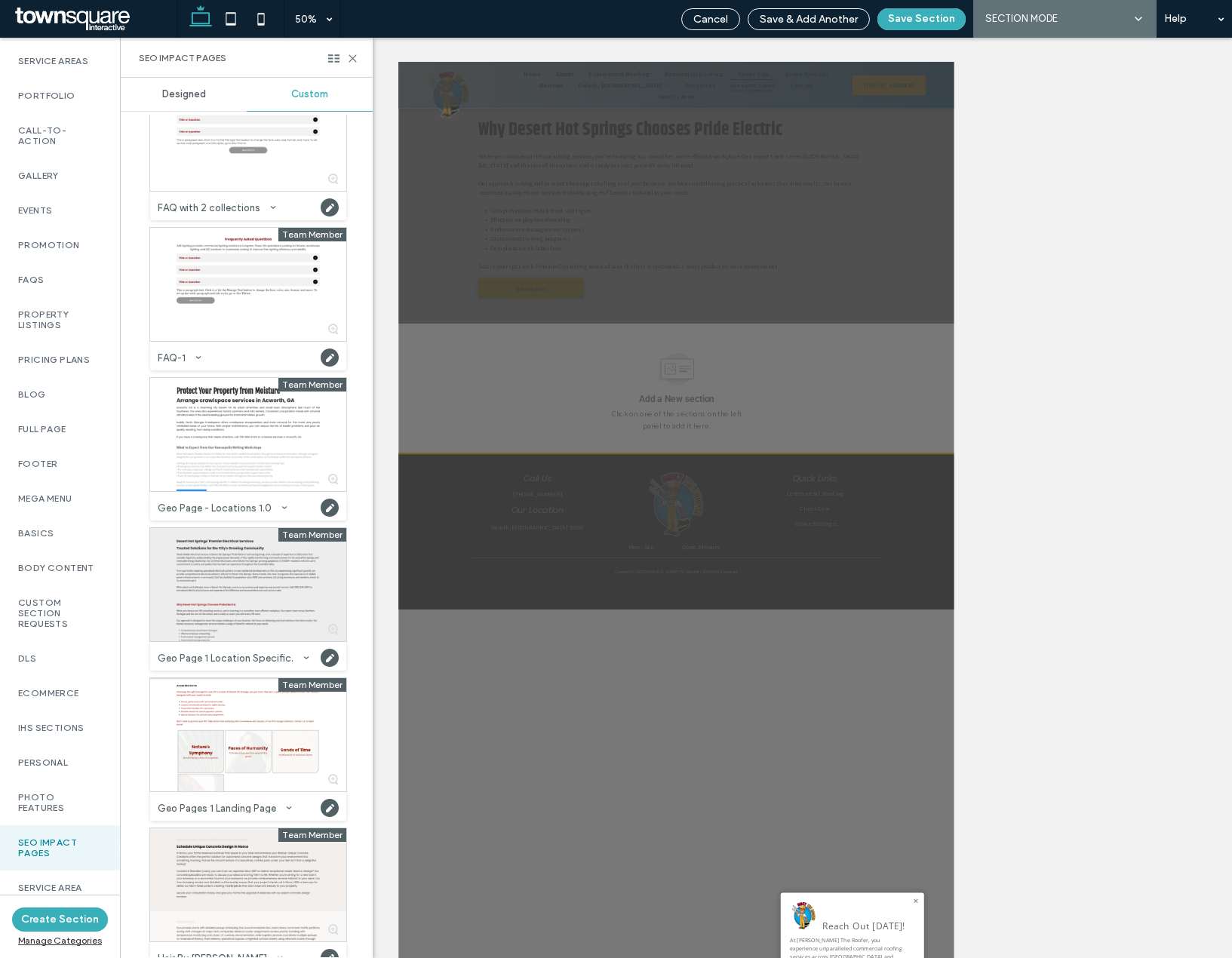
scroll to position [76, 0]
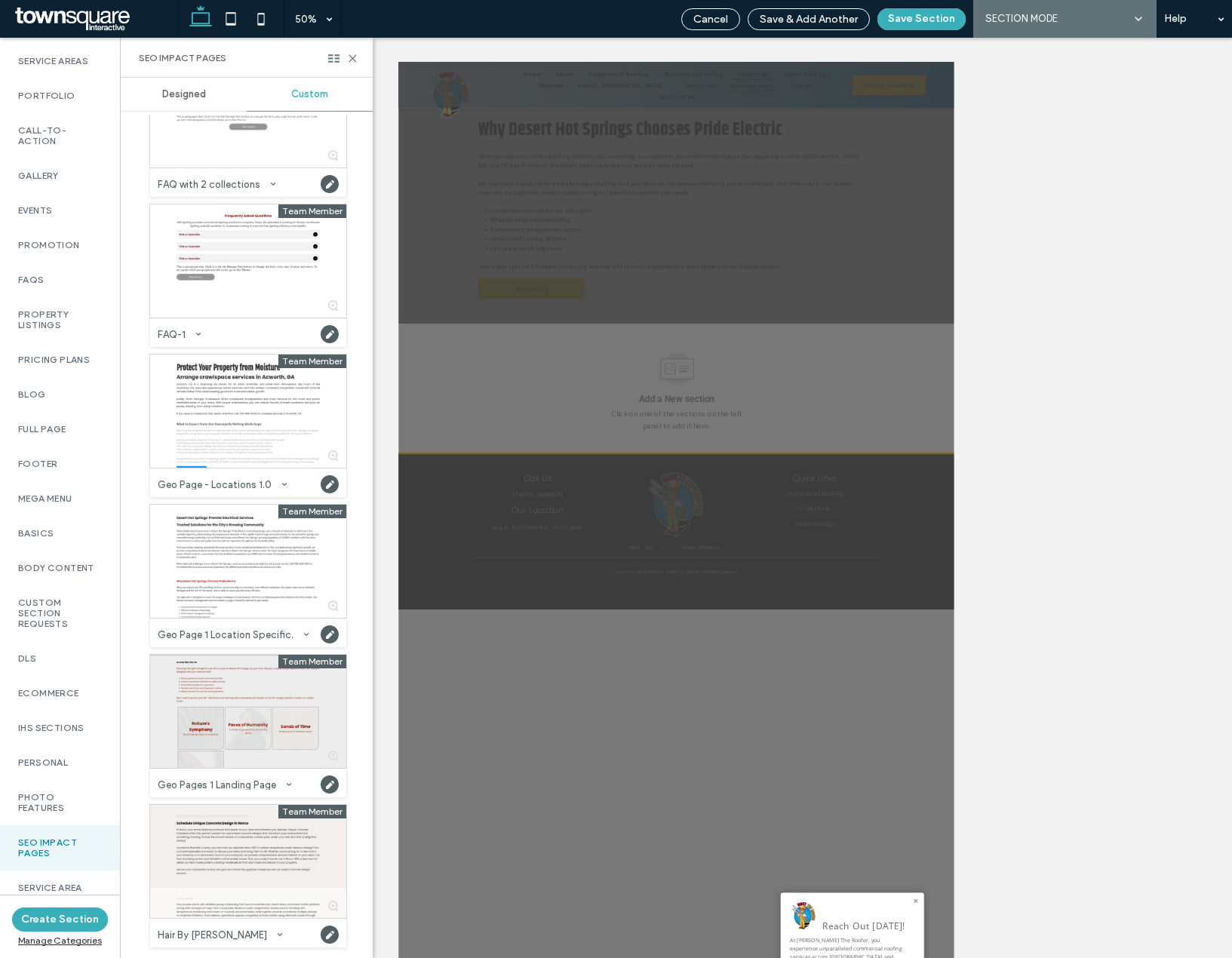
click at [227, 739] on div at bounding box center [248, 712] width 196 height 113
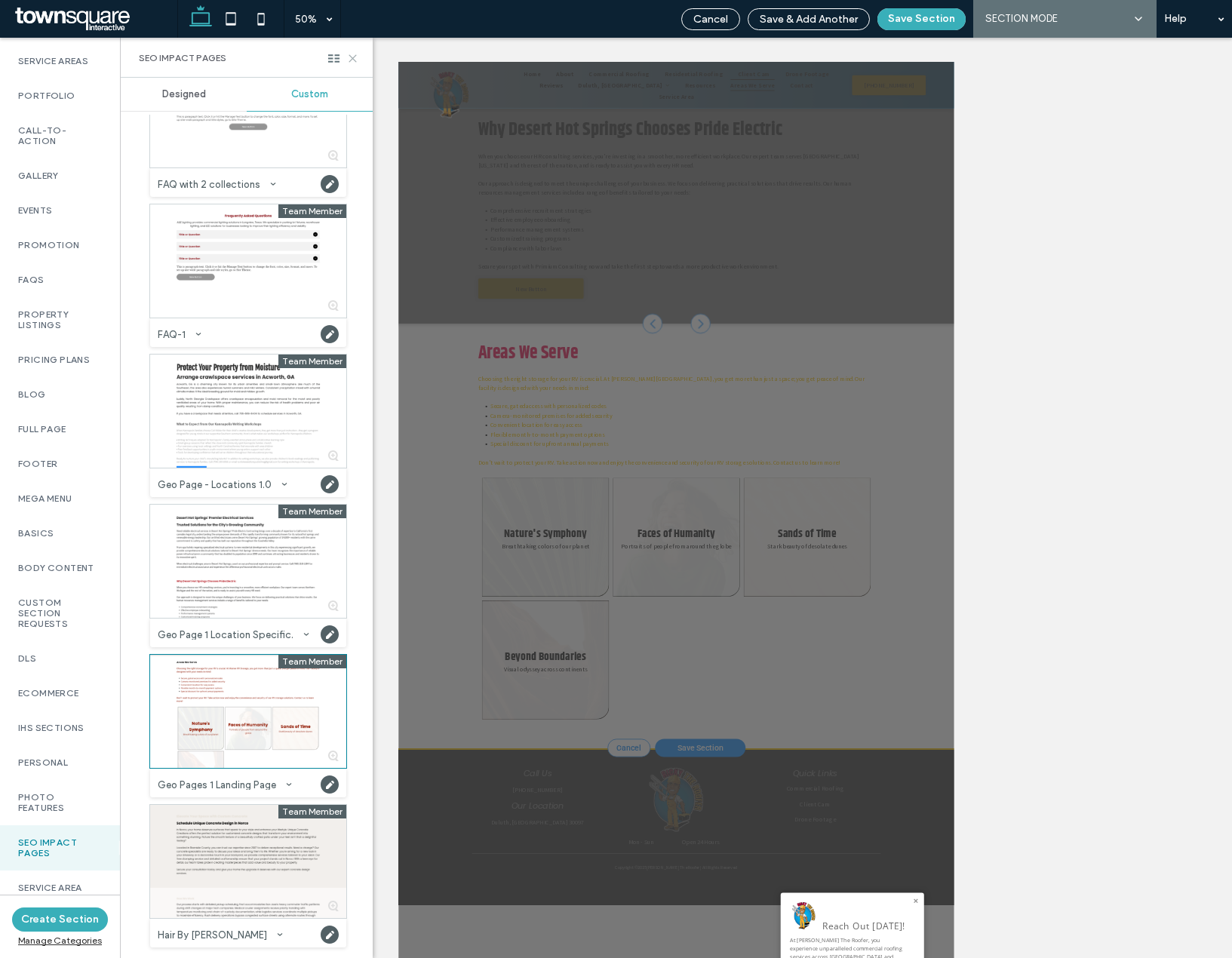
click at [353, 54] on icon at bounding box center [353, 58] width 11 height 11
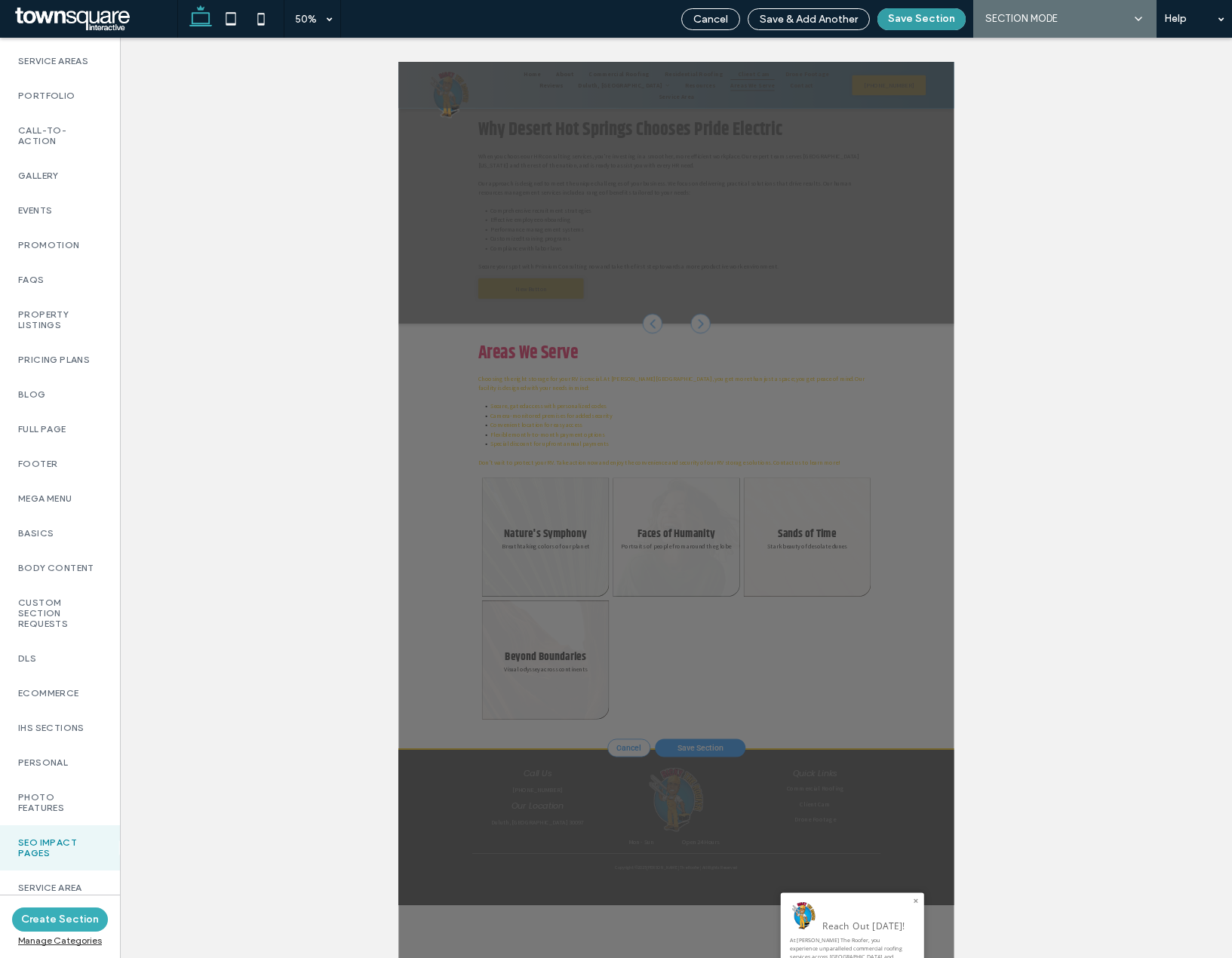
click at [900, 17] on button "Save Section" at bounding box center [921, 19] width 88 height 22
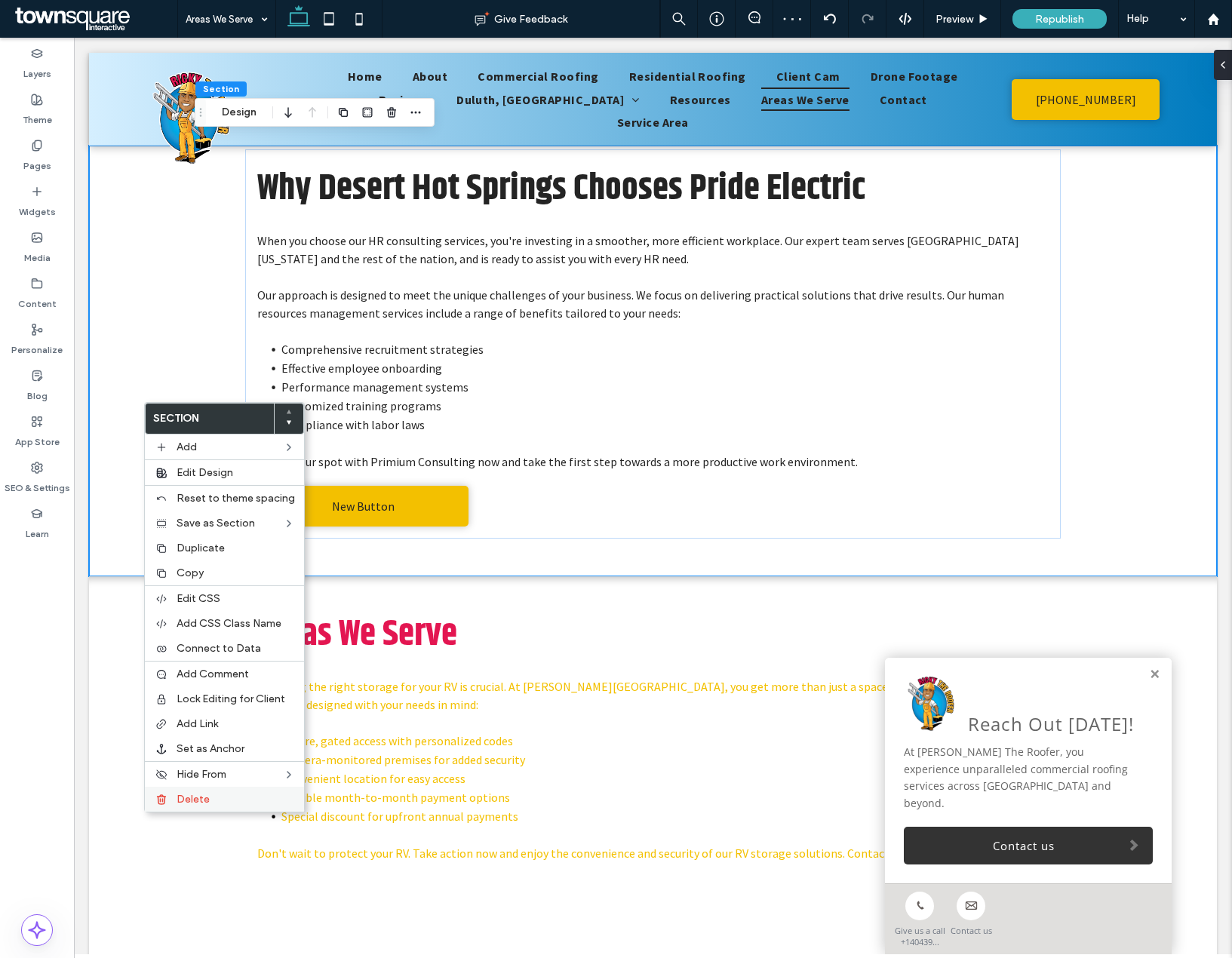
click at [187, 797] on span "Delete" at bounding box center [193, 799] width 33 height 13
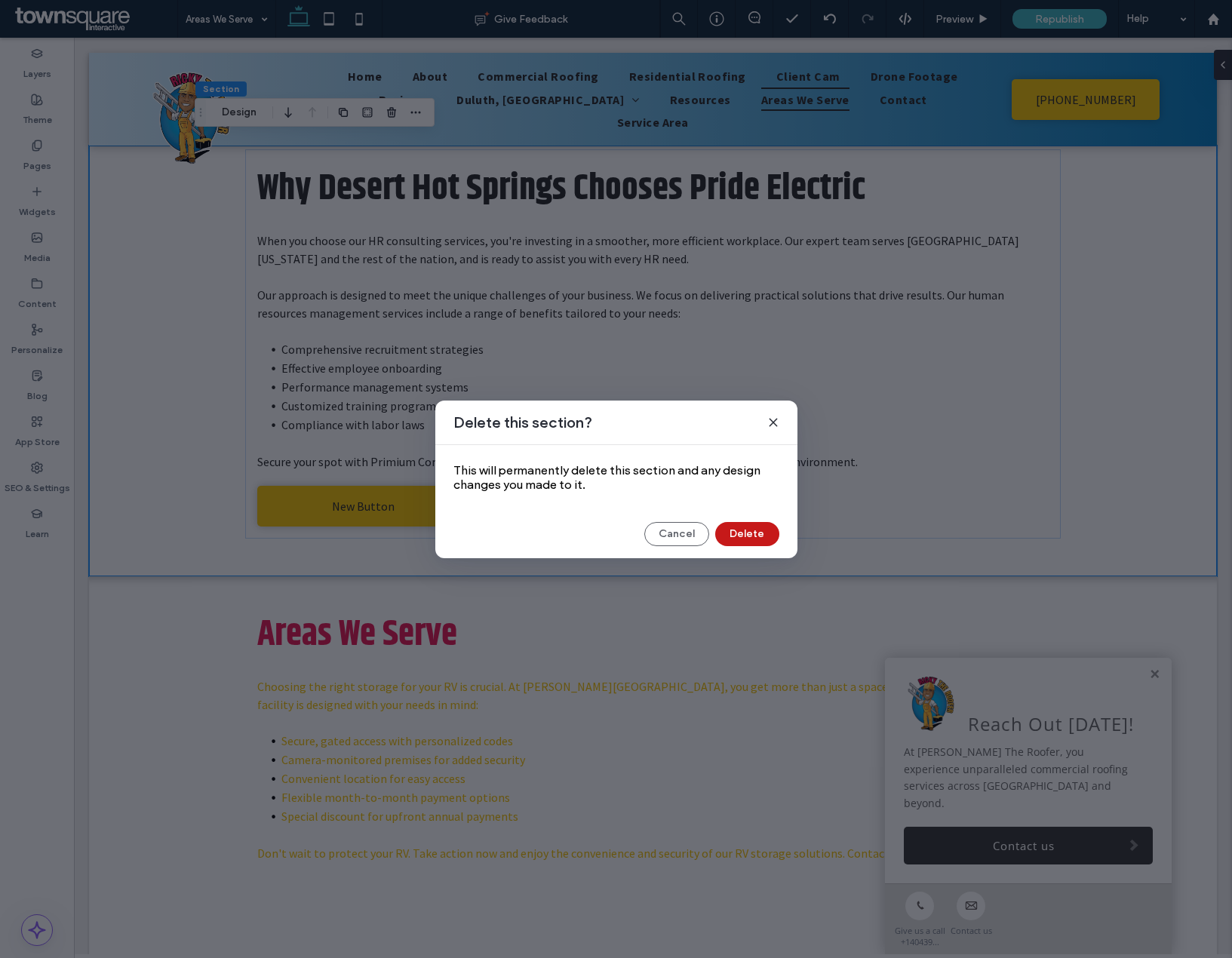
click at [737, 546] on button "Delete" at bounding box center [748, 534] width 64 height 24
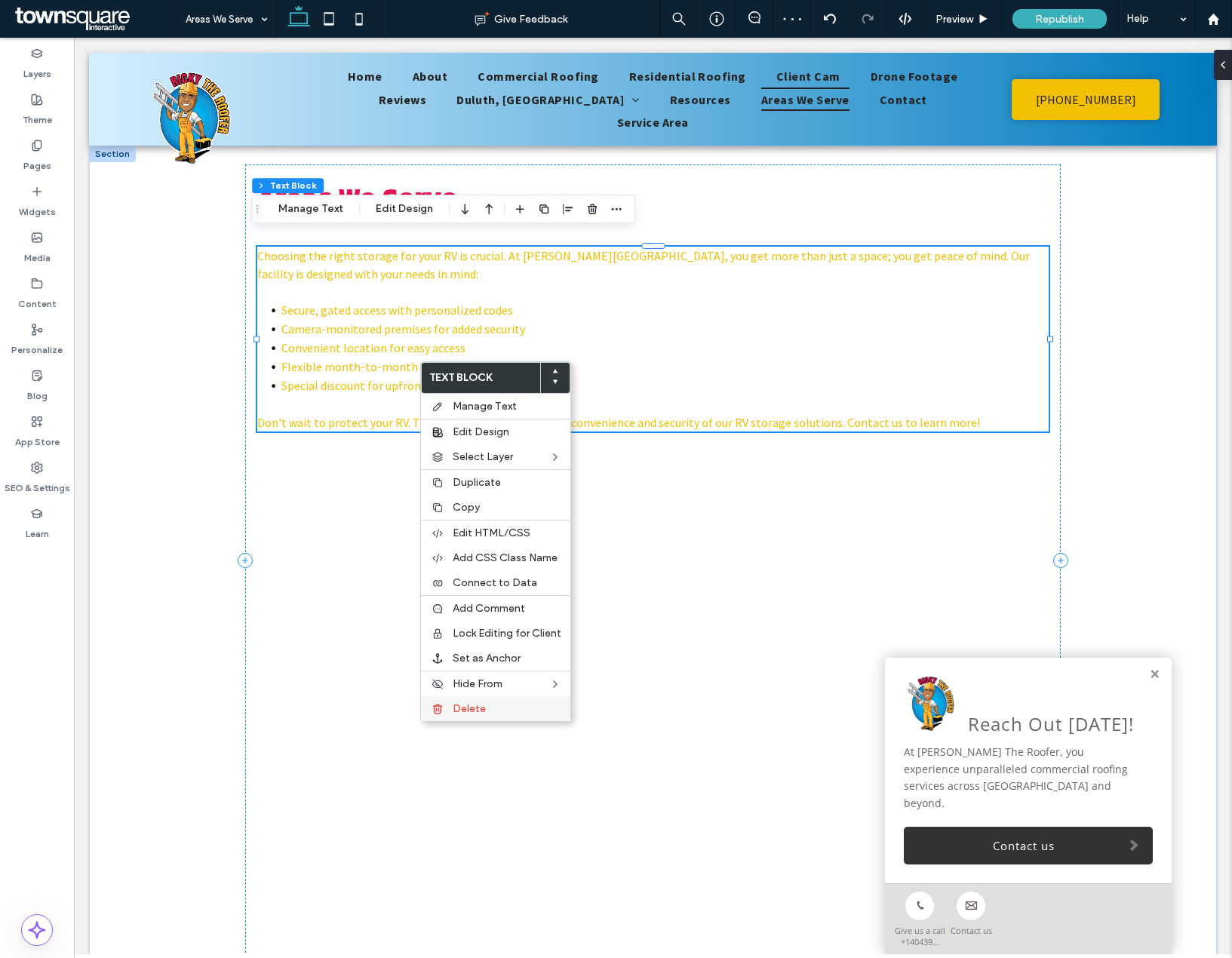
click at [498, 703] on label "Delete" at bounding box center [507, 709] width 109 height 13
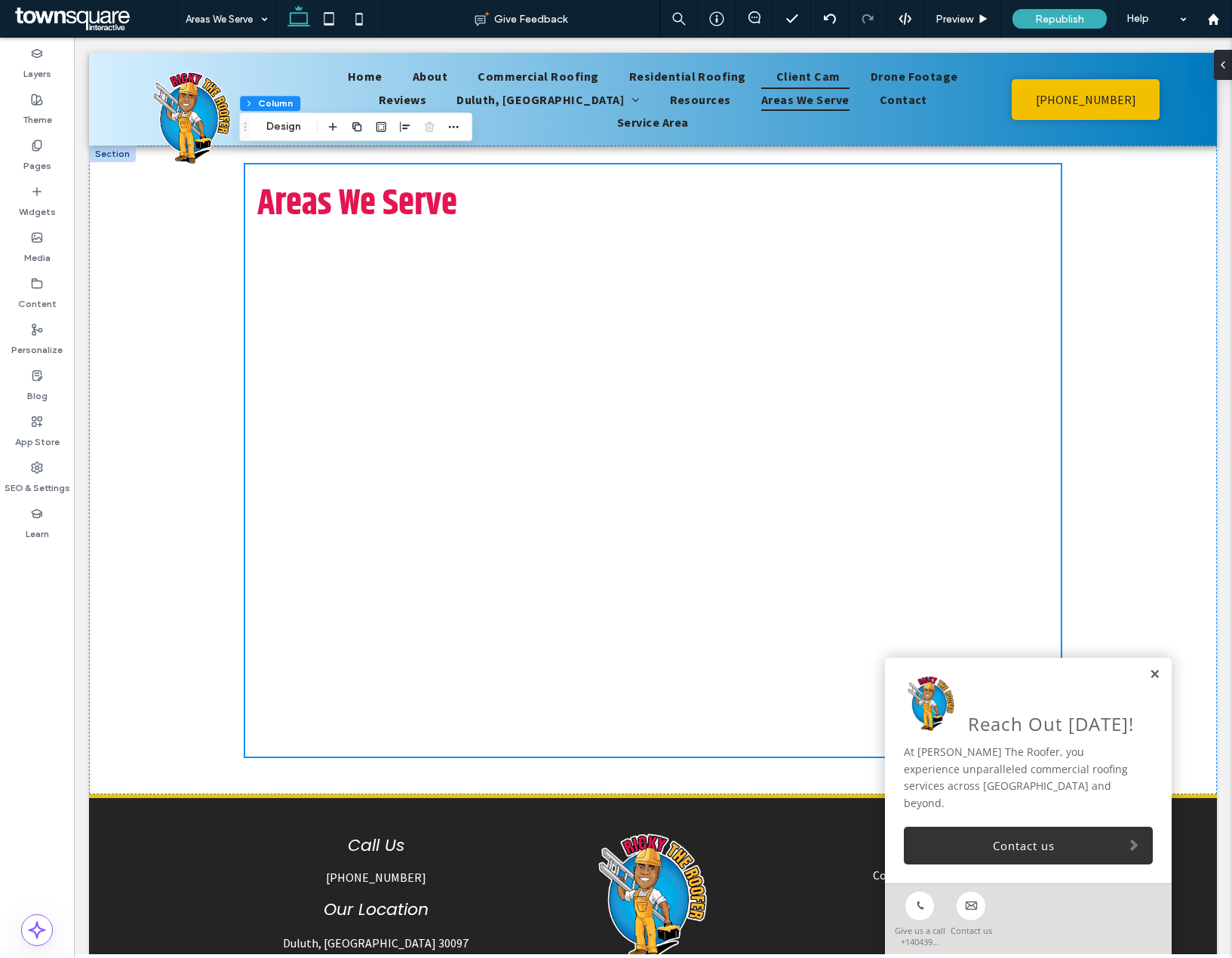
click at [1149, 681] on link at bounding box center [1155, 675] width 11 height 13
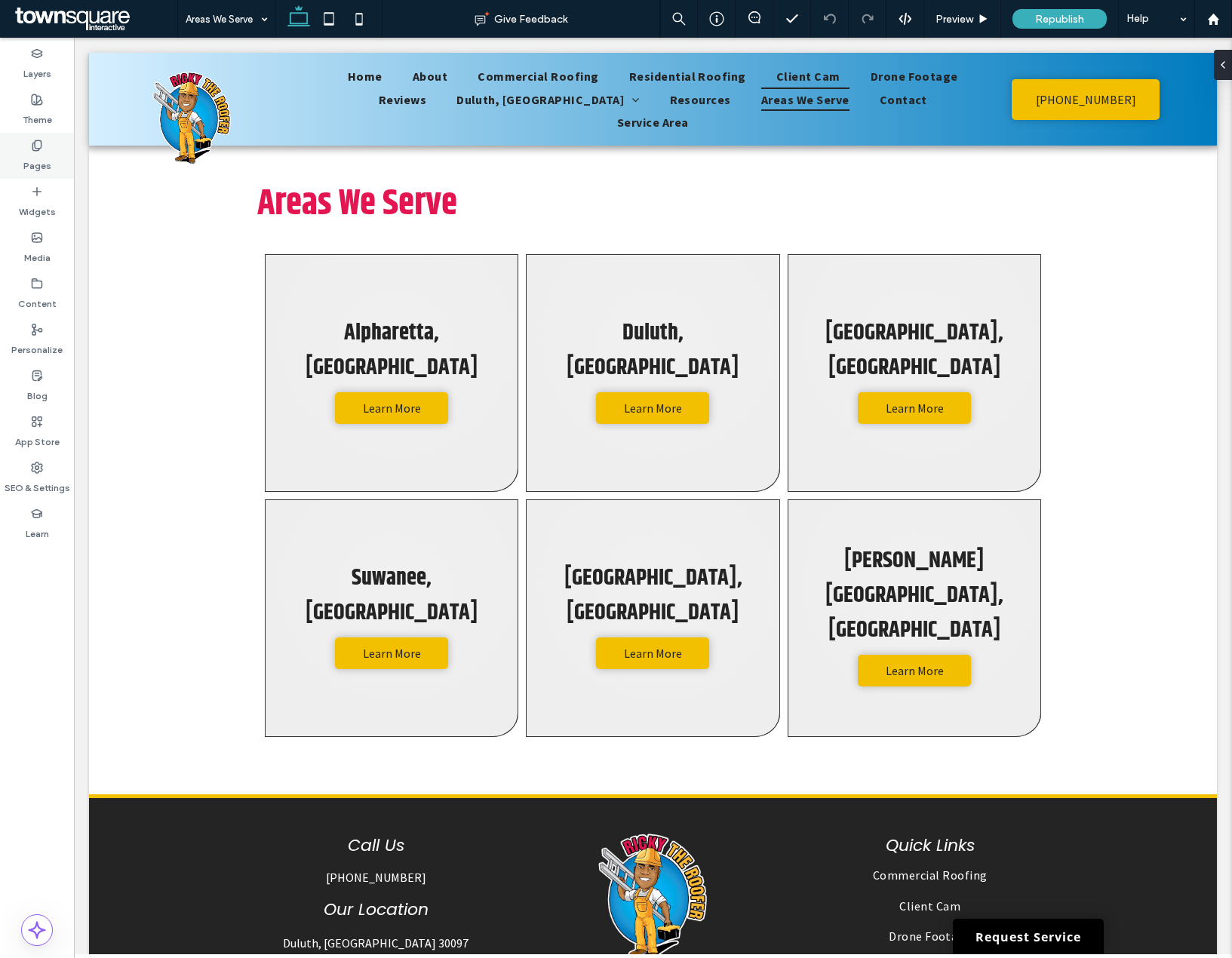
click at [27, 136] on div "Pages" at bounding box center [37, 156] width 74 height 46
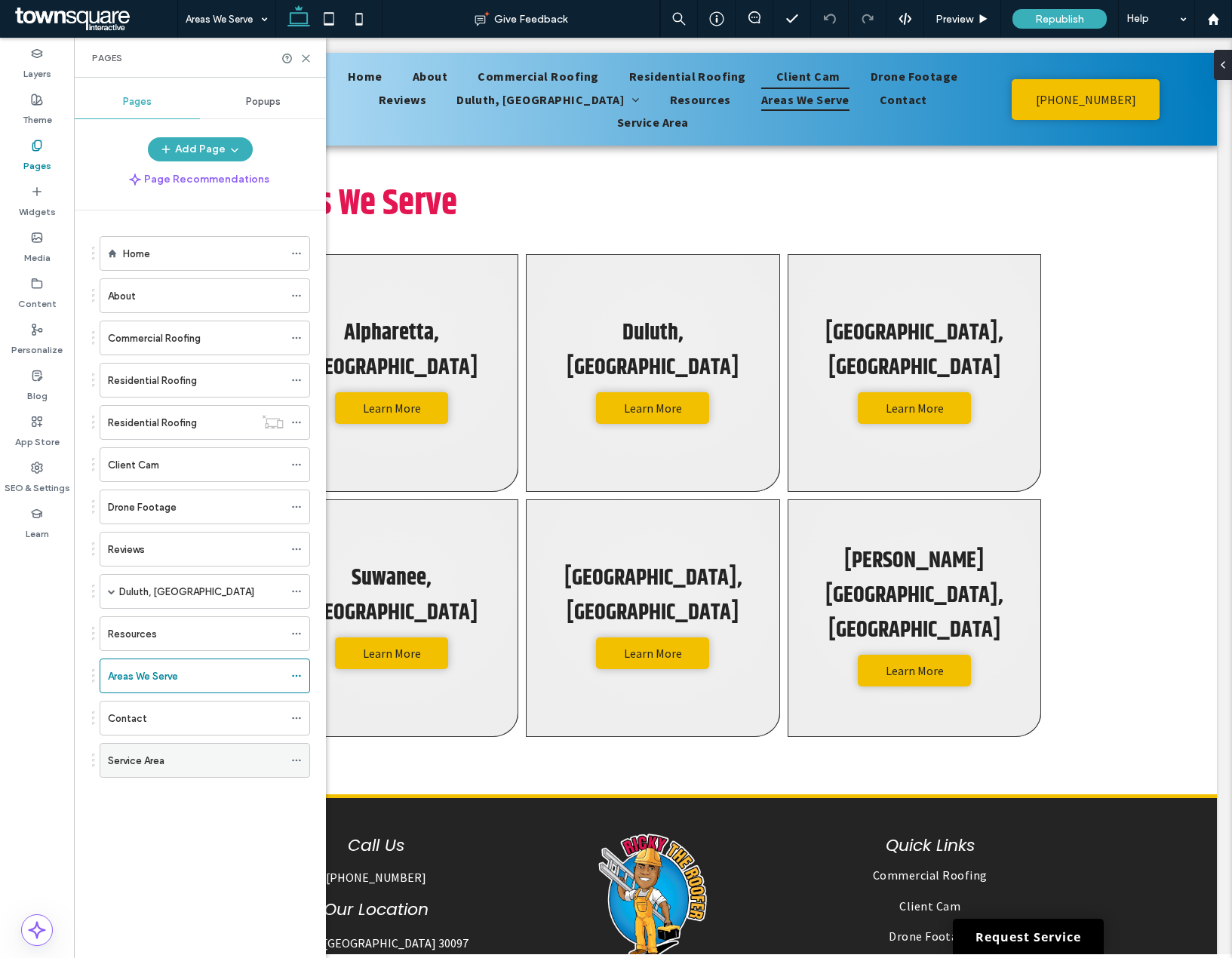
click at [300, 758] on icon at bounding box center [297, 761] width 11 height 11
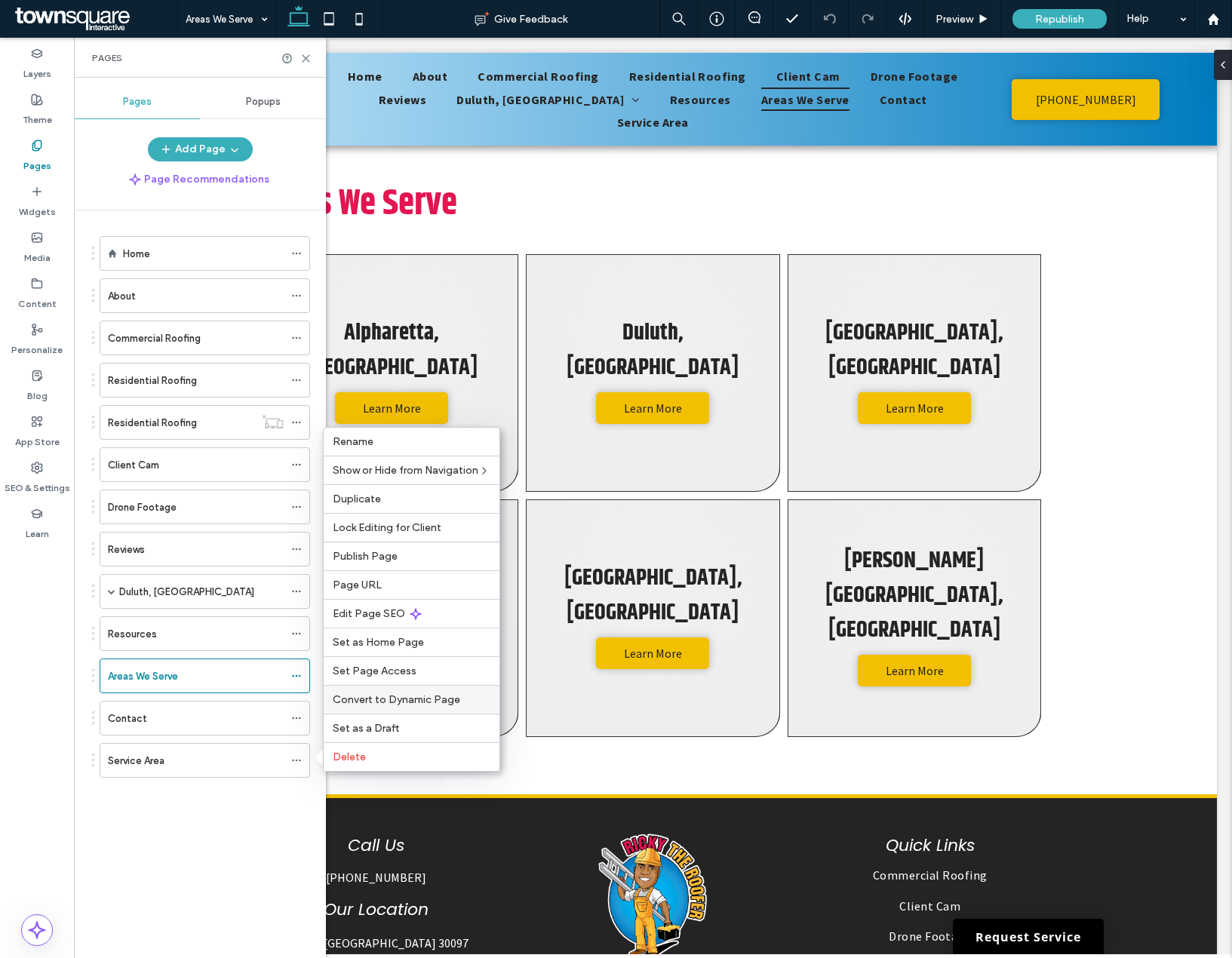
click at [373, 693] on span "Convert to Dynamic Page" at bounding box center [396, 699] width 128 height 13
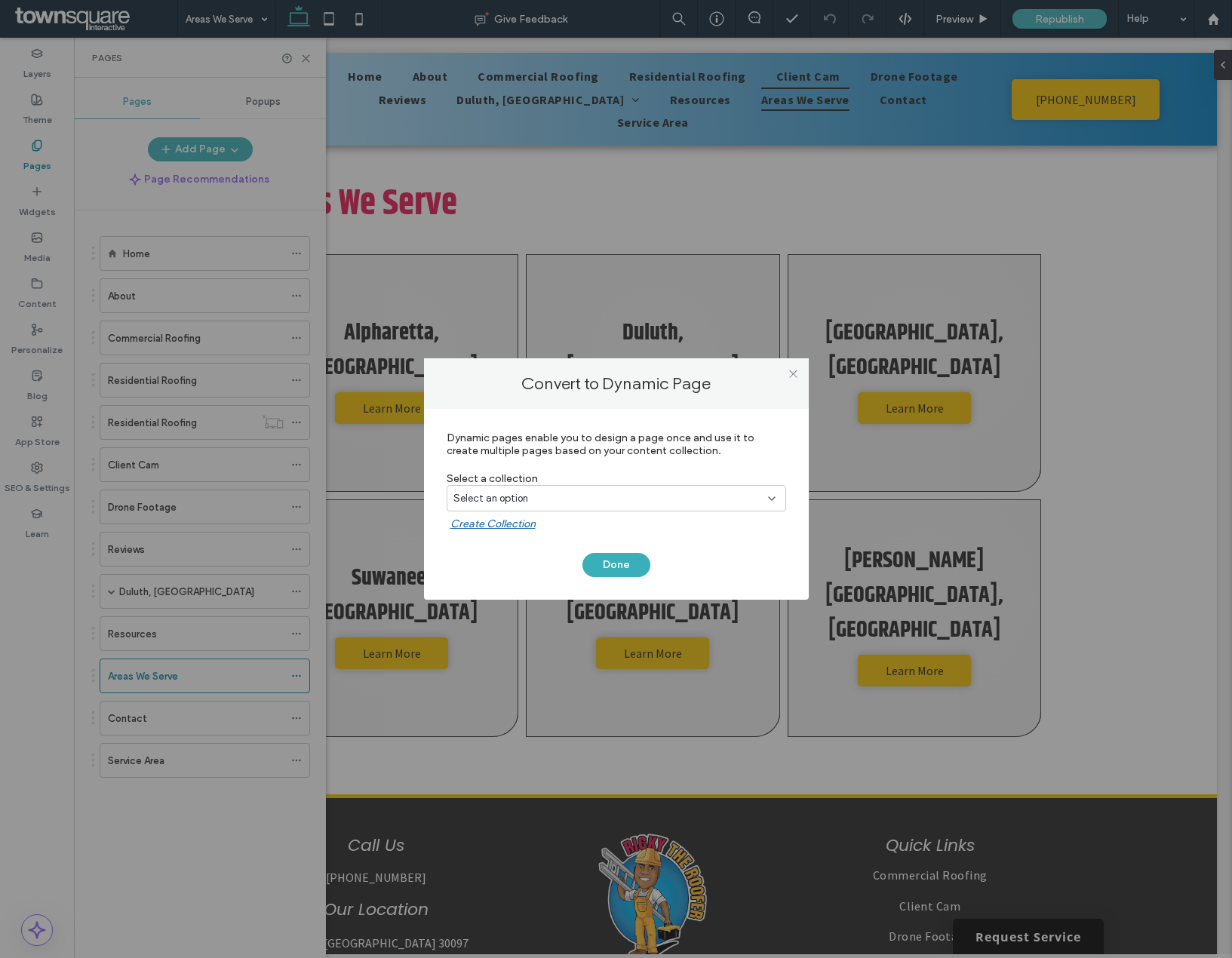
click at [540, 495] on div "Select an option" at bounding box center [608, 499] width 308 height 15
click at [544, 543] on div "Geo Page Collection" at bounding box center [617, 551] width 338 height 27
click at [639, 572] on button "Done" at bounding box center [616, 565] width 68 height 24
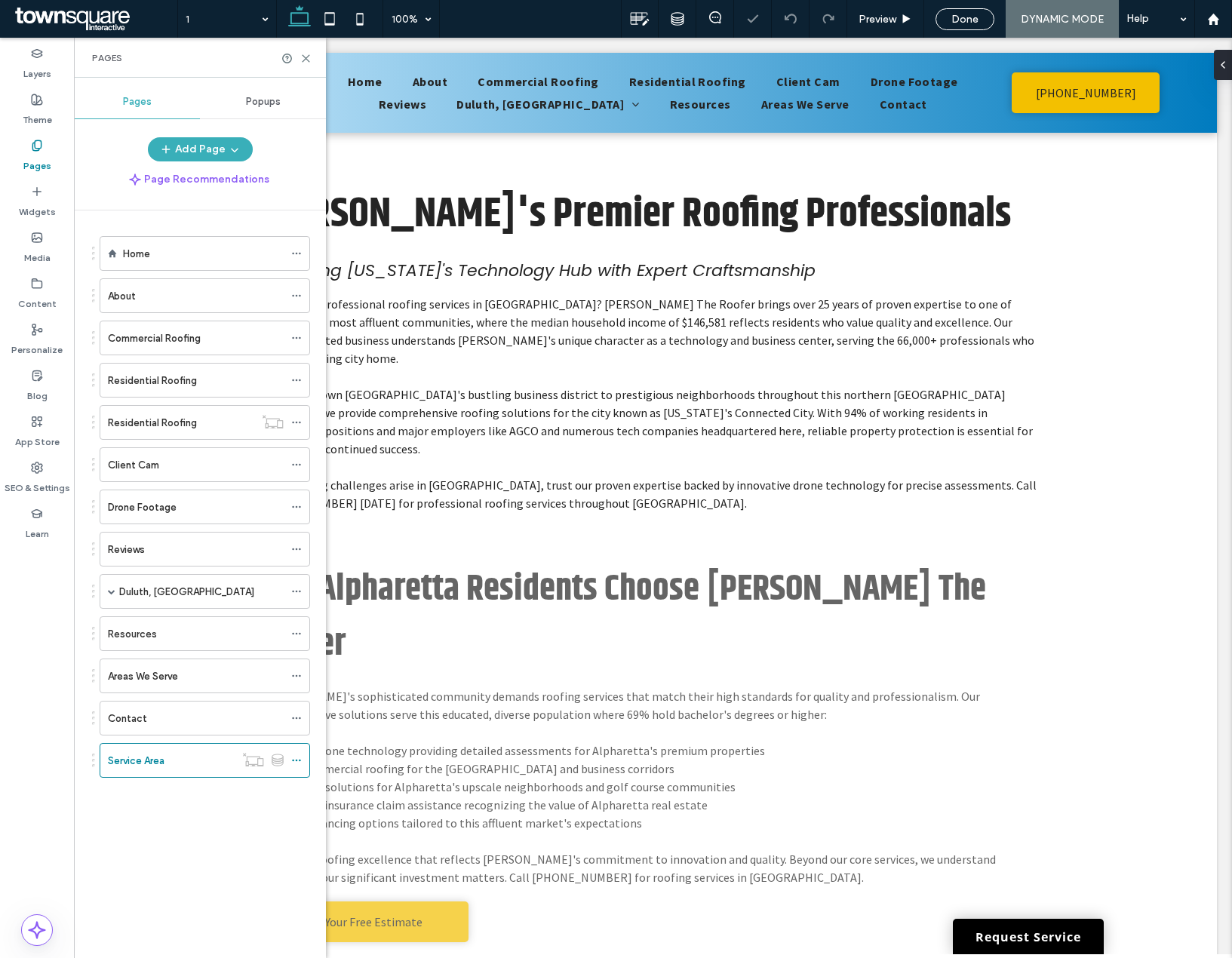
click at [251, 678] on div "Areas We Serve" at bounding box center [196, 676] width 176 height 16
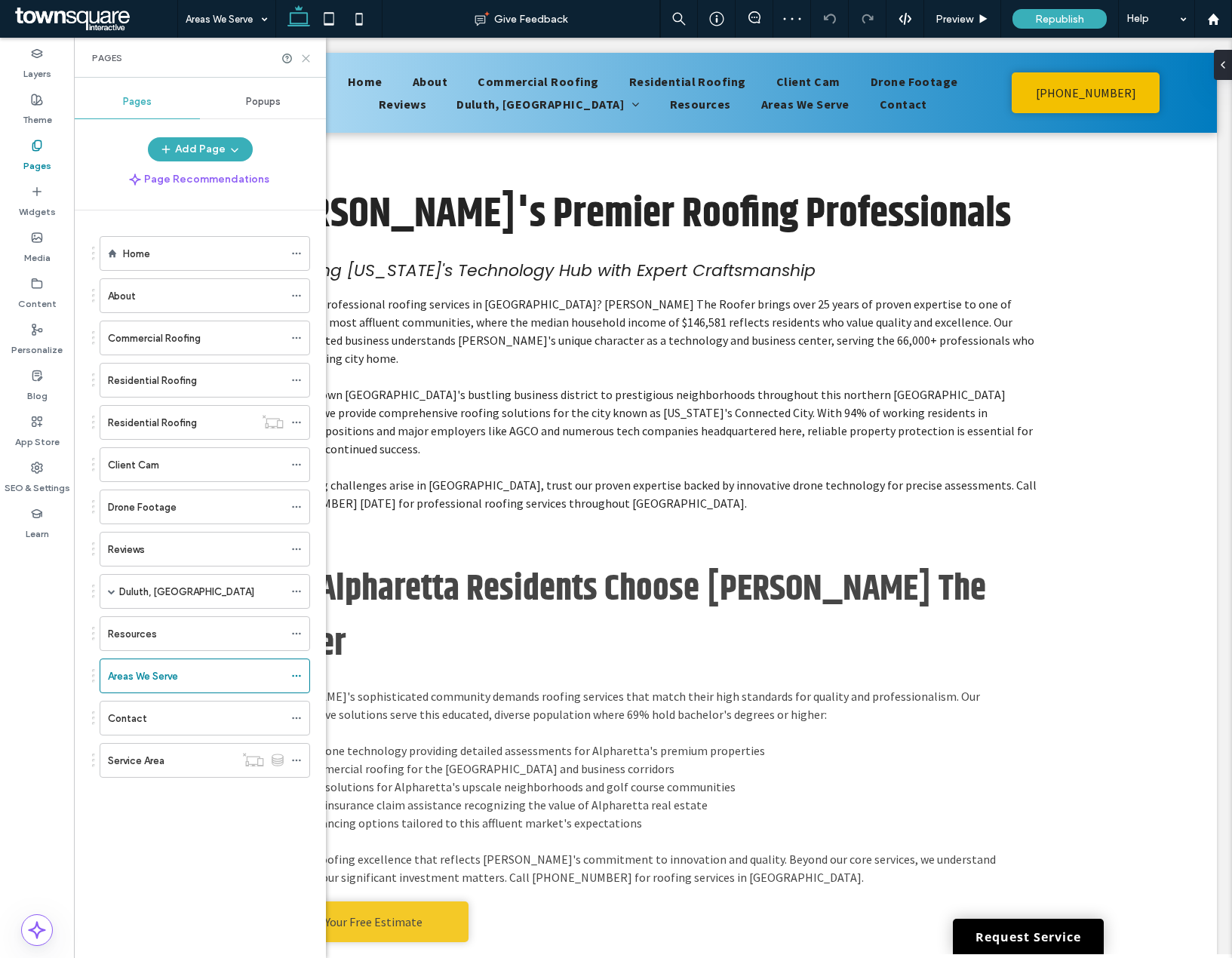
click at [305, 60] on use at bounding box center [305, 58] width 7 height 7
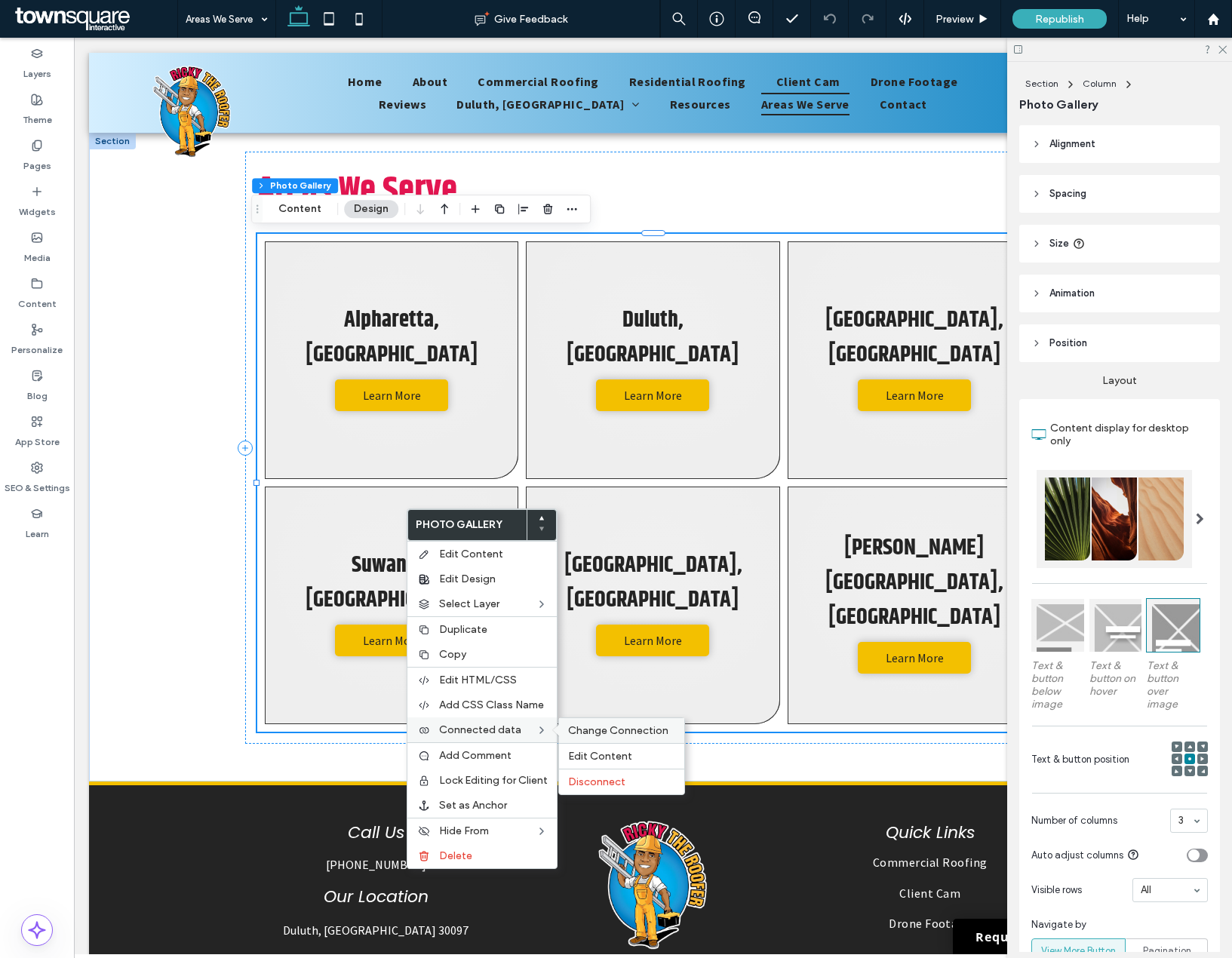
click at [645, 735] on span "Change Connection" at bounding box center [618, 730] width 100 height 13
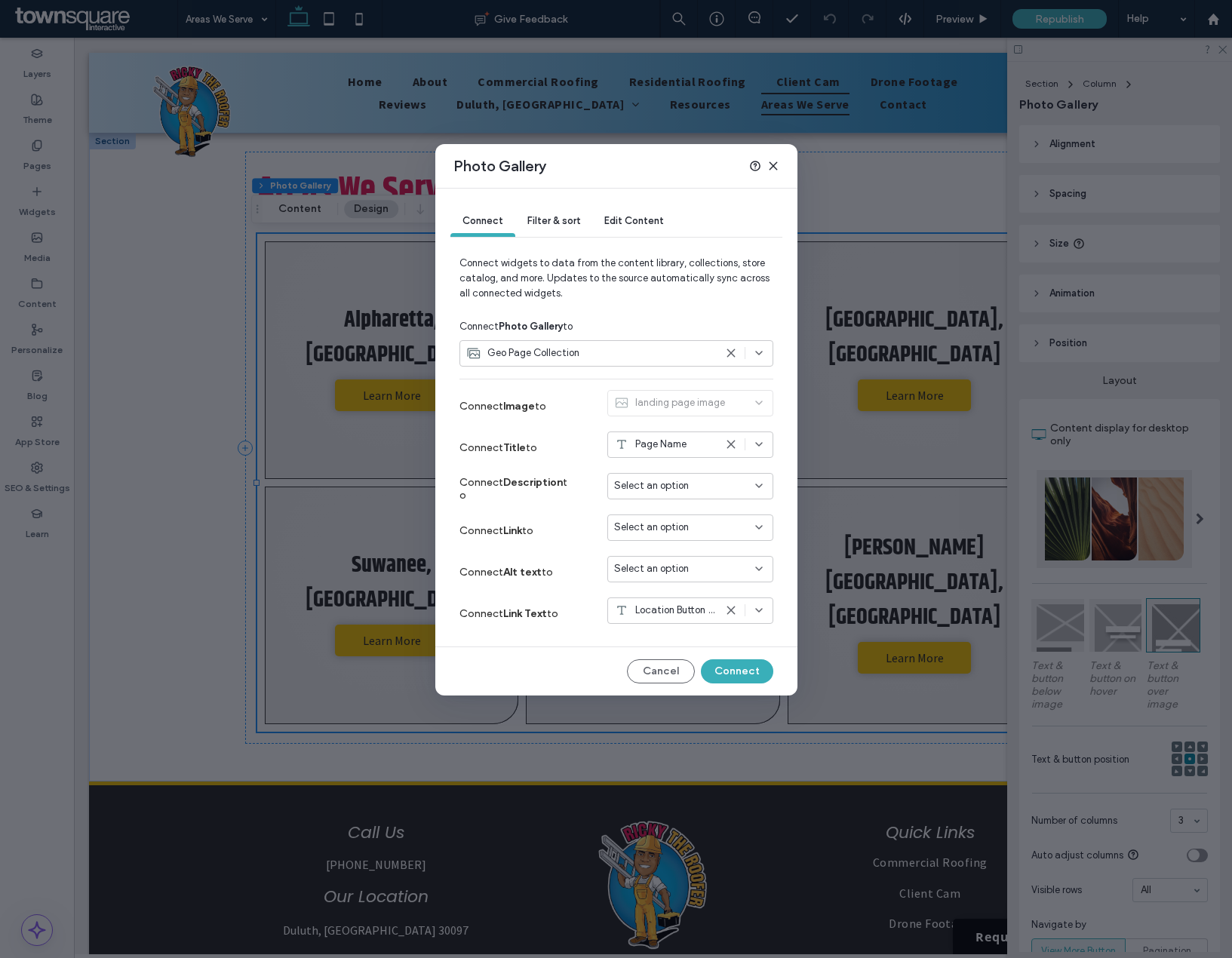
click at [693, 531] on div "Select an option" at bounding box center [681, 527] width 134 height 15
click at [689, 575] on span "Dynamic Page: Service Area" at bounding box center [701, 581] width 119 height 15
click at [727, 673] on button "Connect" at bounding box center [737, 672] width 73 height 24
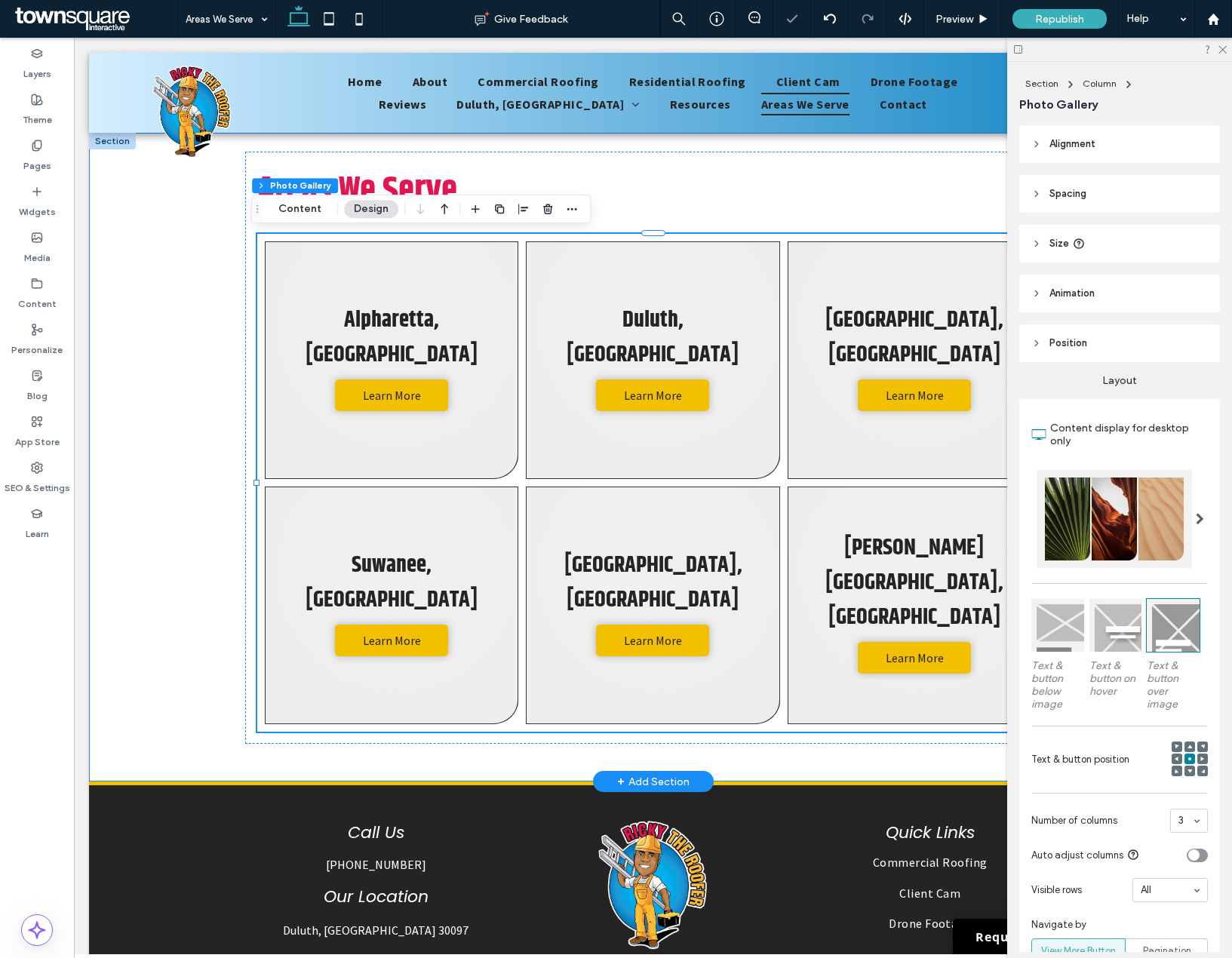
click at [180, 723] on div "Areas We Serve Alpharetta, GA Learn More Duluth, GA Learn More Lawrenceville, G…" at bounding box center [653, 458] width 1128 height 649
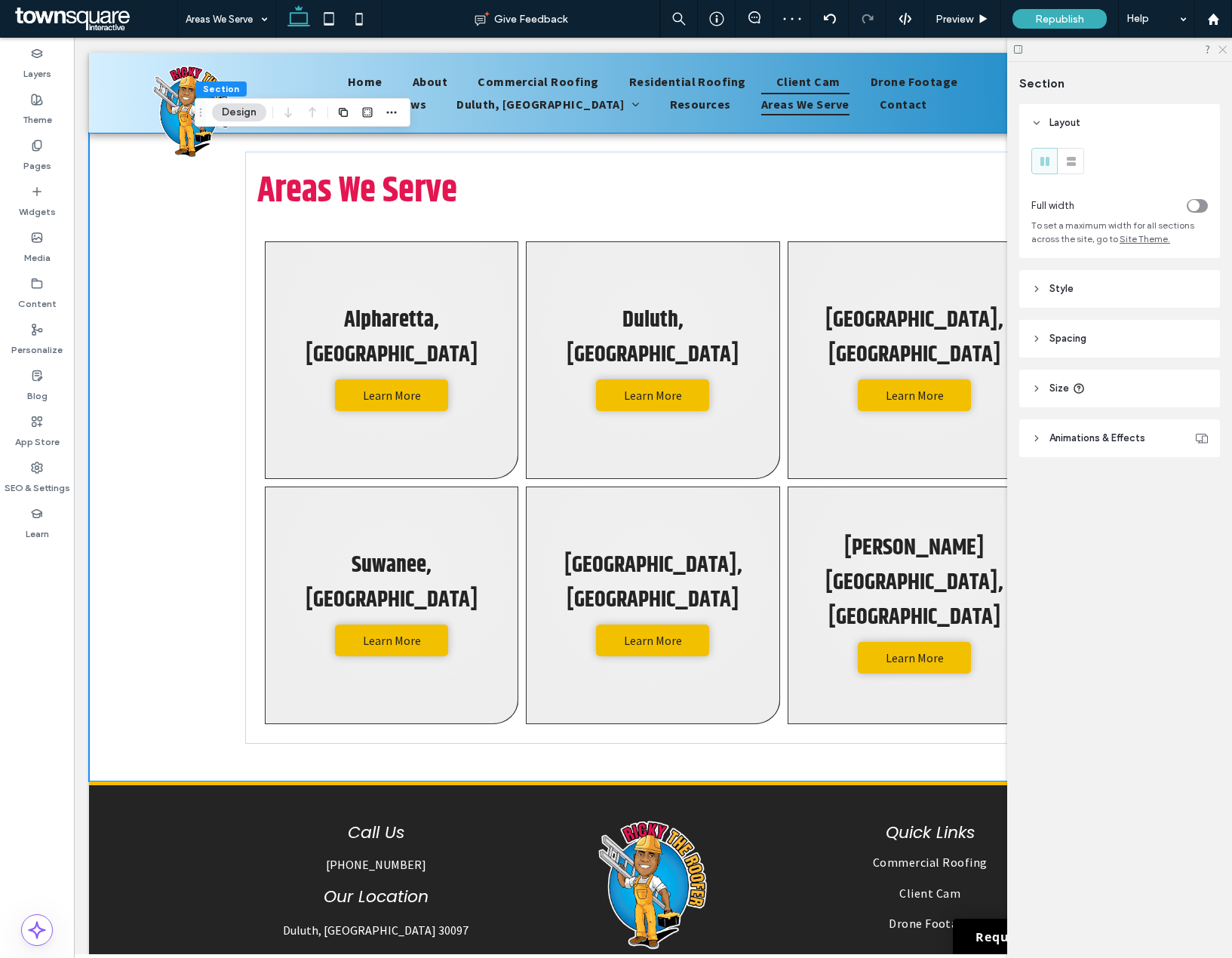
click at [1224, 53] on icon at bounding box center [1221, 48] width 10 height 10
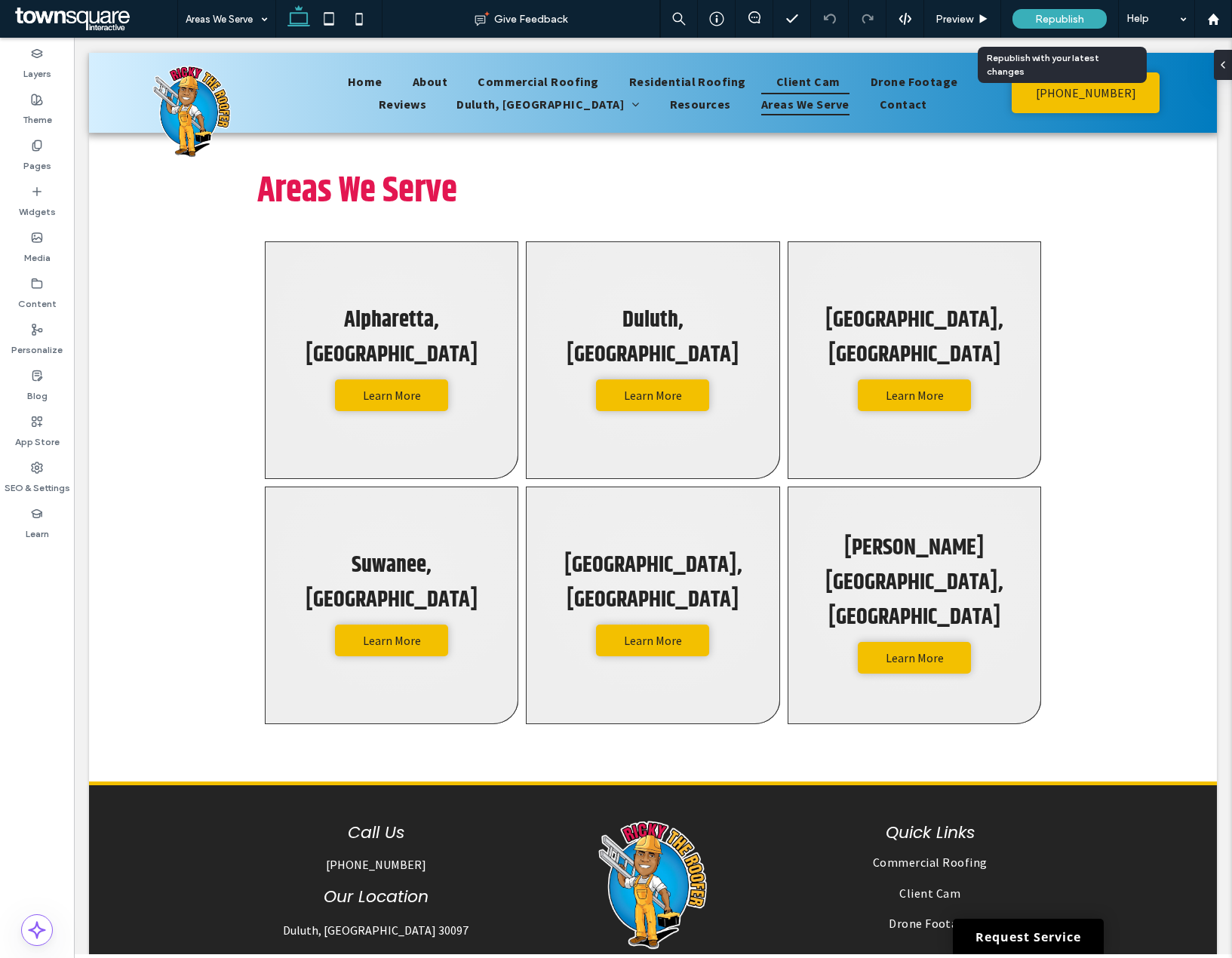
click at [1028, 20] on div "Republish" at bounding box center [1059, 19] width 94 height 20
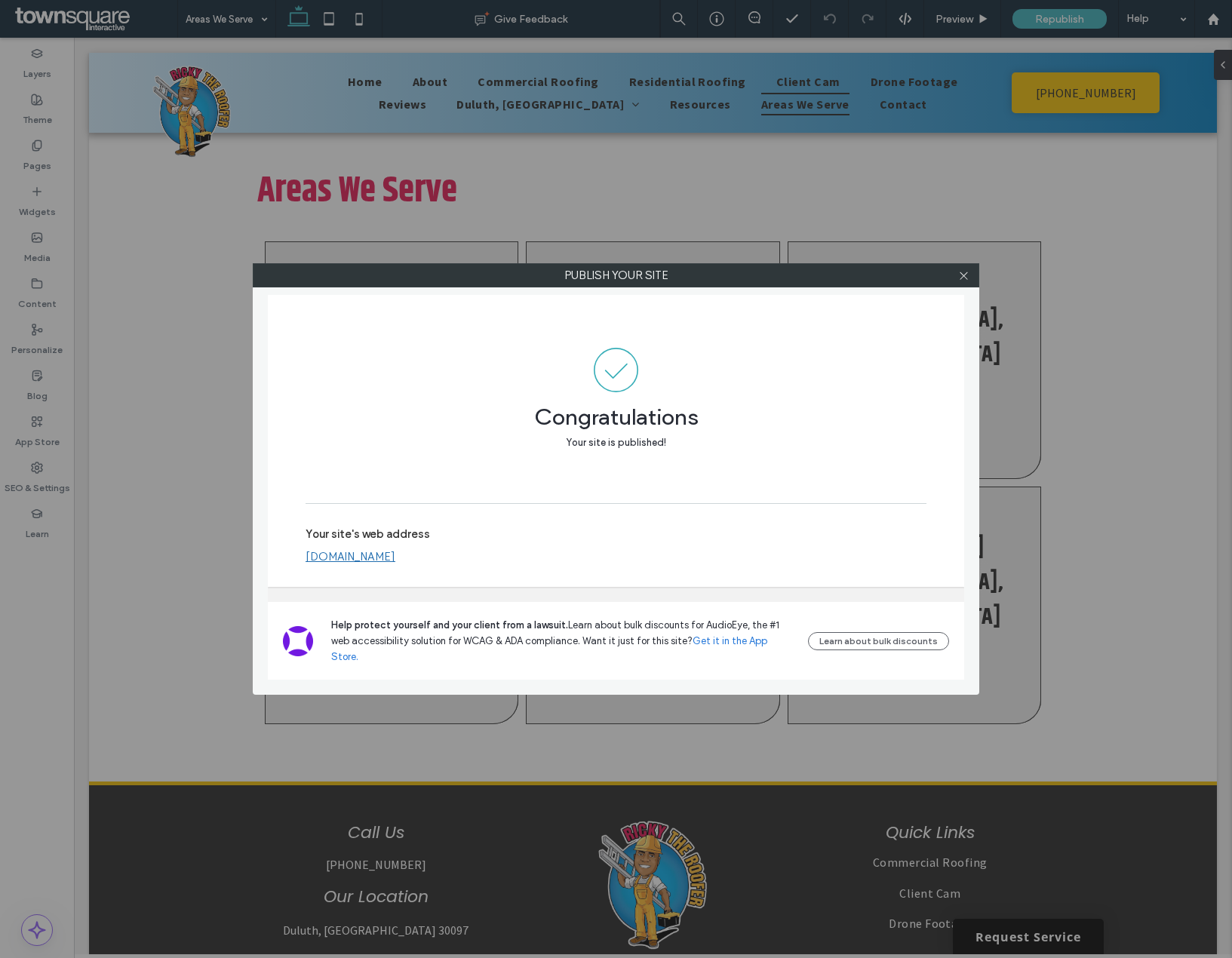
click at [396, 563] on link "[DOMAIN_NAME]" at bounding box center [350, 557] width 90 height 14
click at [958, 272] on icon at bounding box center [963, 275] width 11 height 11
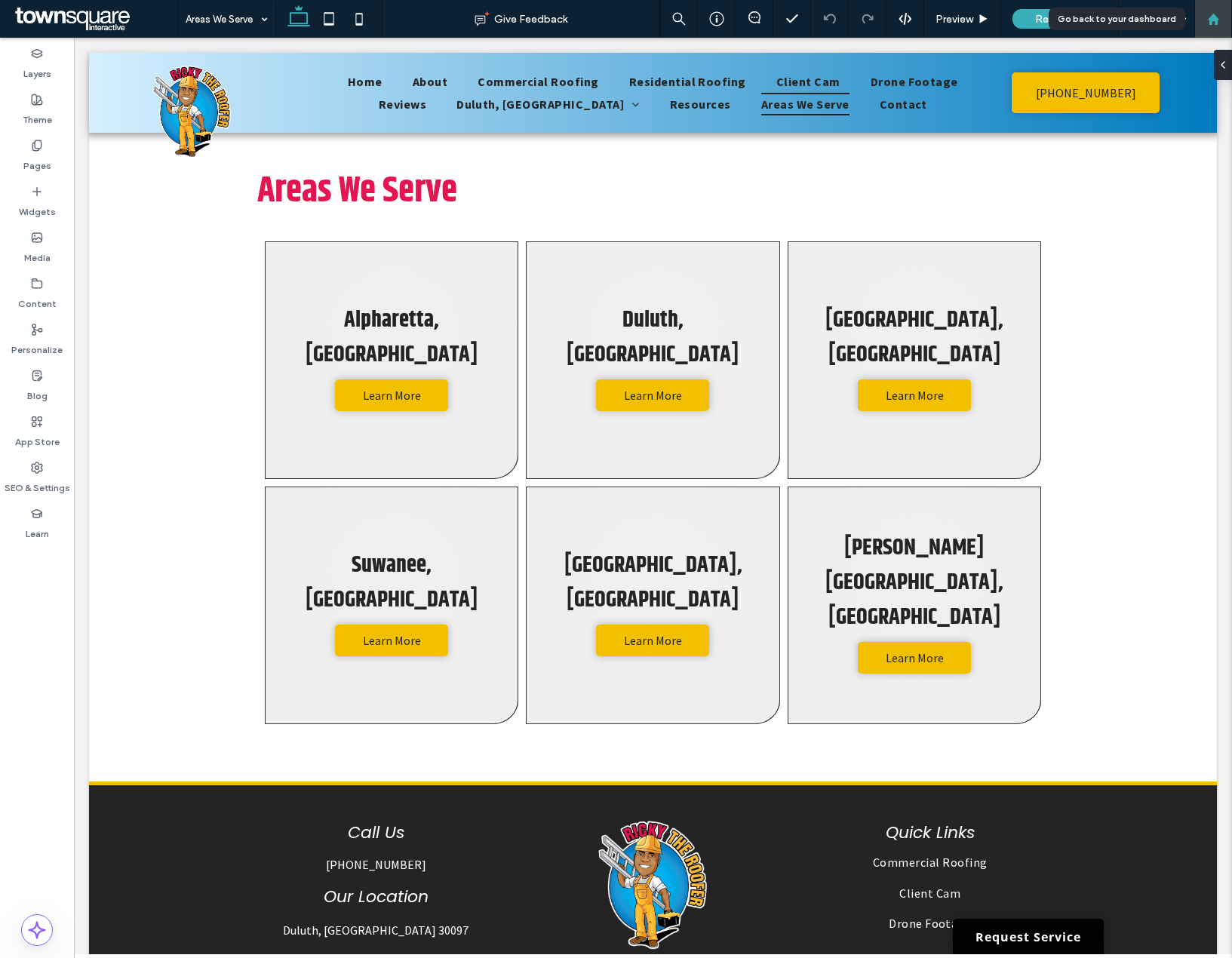
click at [1211, 30] on div at bounding box center [1213, 18] width 37 height 37
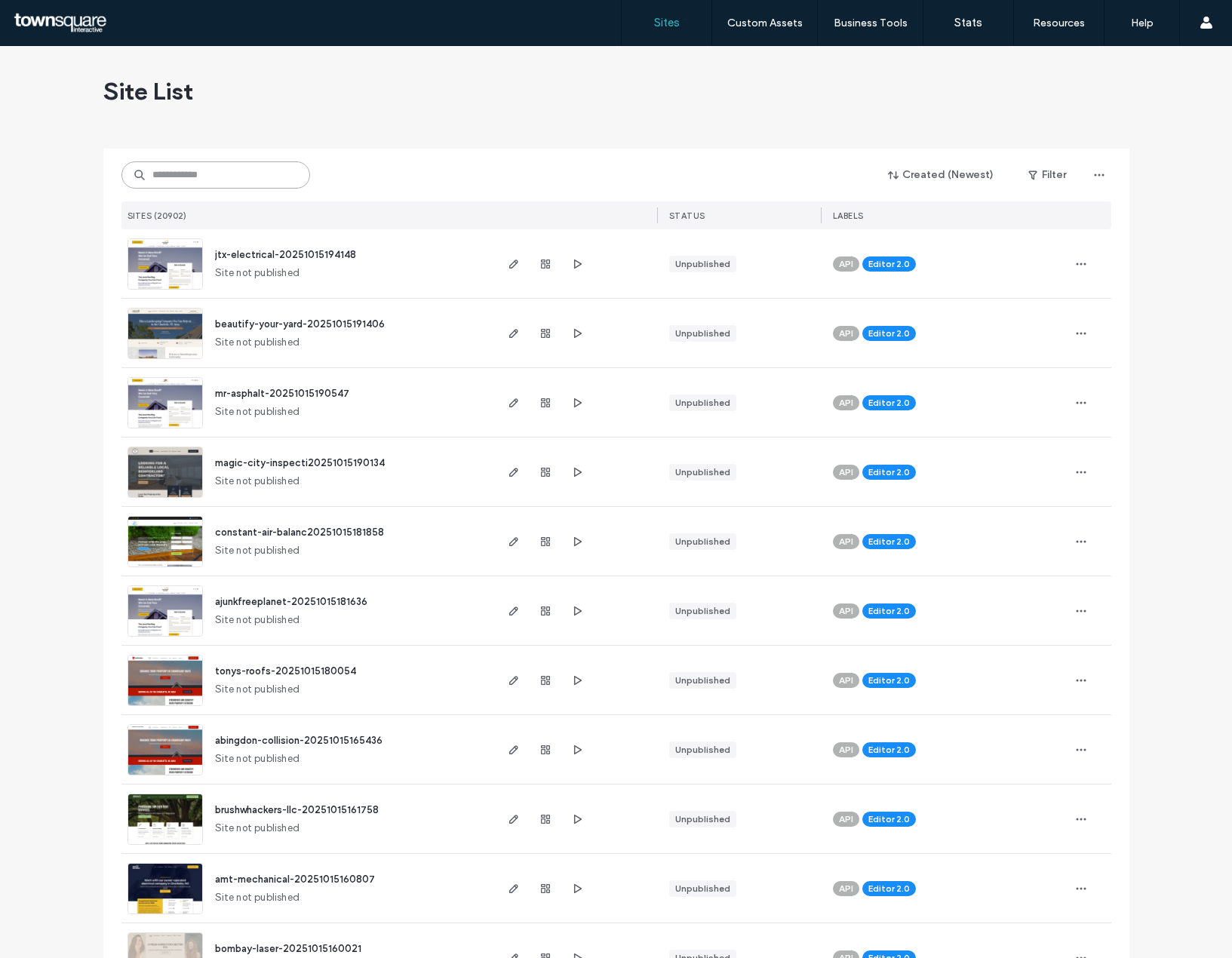
click at [220, 183] on input at bounding box center [216, 174] width 188 height 27
paste input "**********"
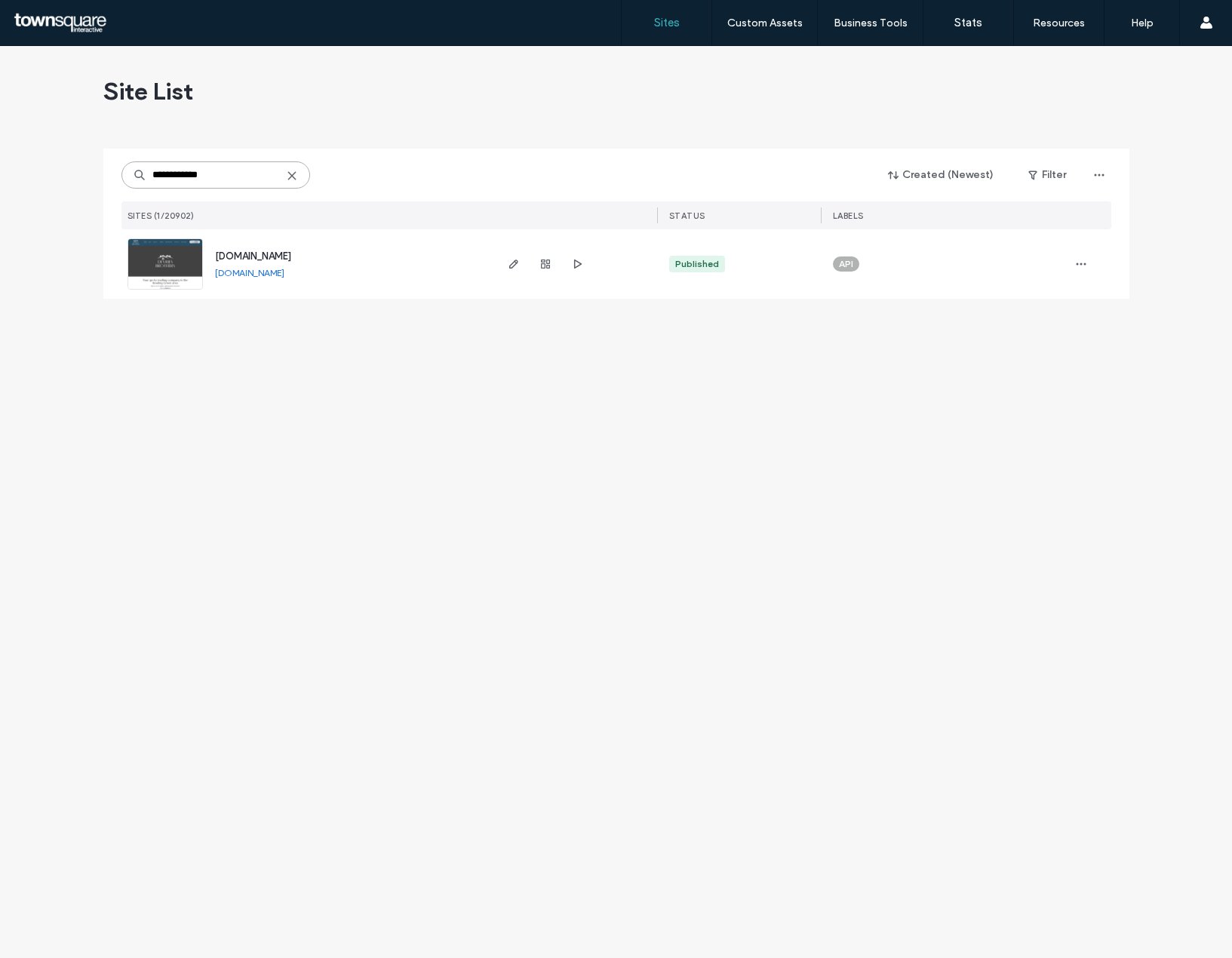
type input "**********"
click at [171, 260] on img at bounding box center [165, 291] width 74 height 103
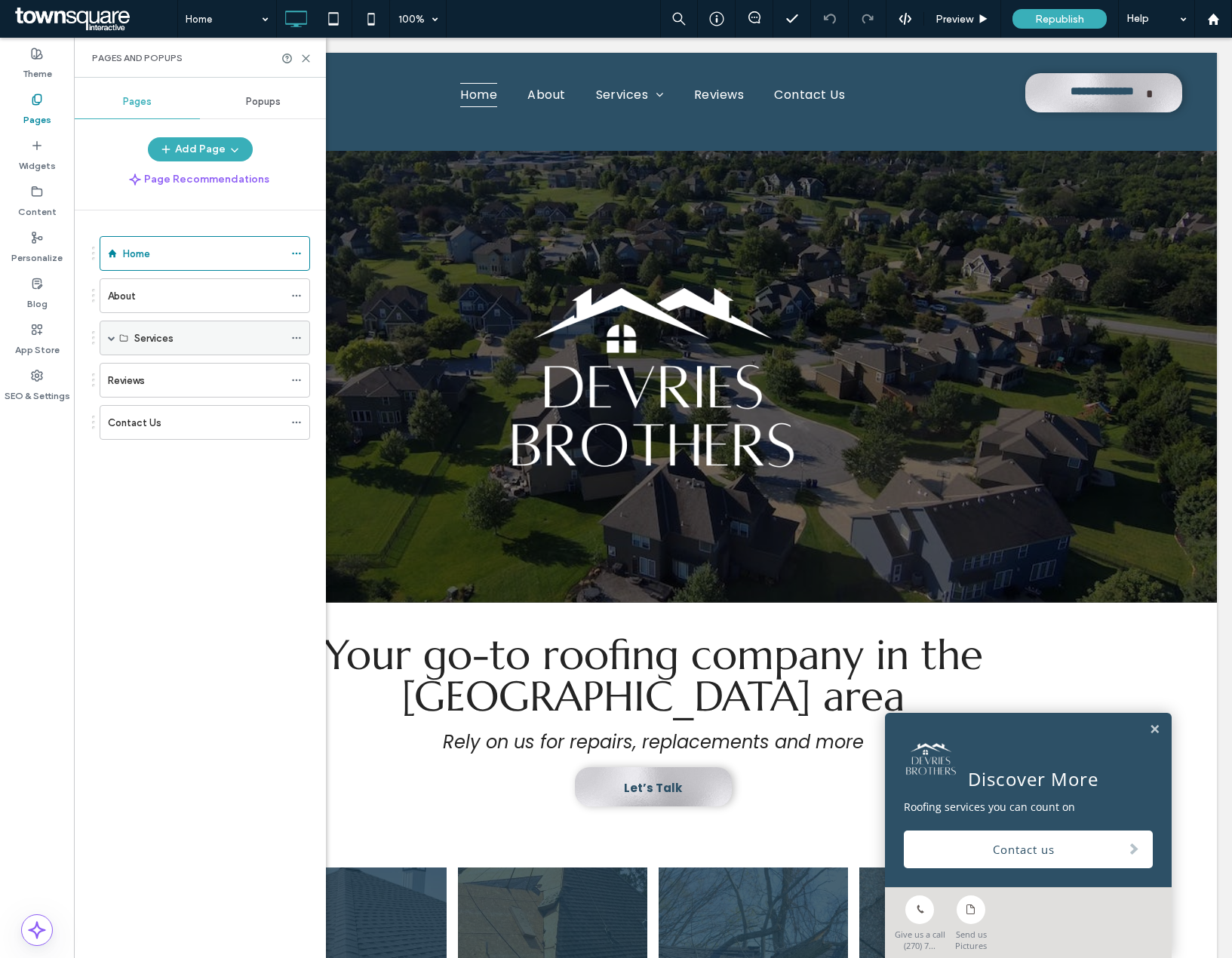
click at [109, 340] on span at bounding box center [112, 338] width 8 height 8
click at [300, 374] on icon at bounding box center [297, 373] width 11 height 11
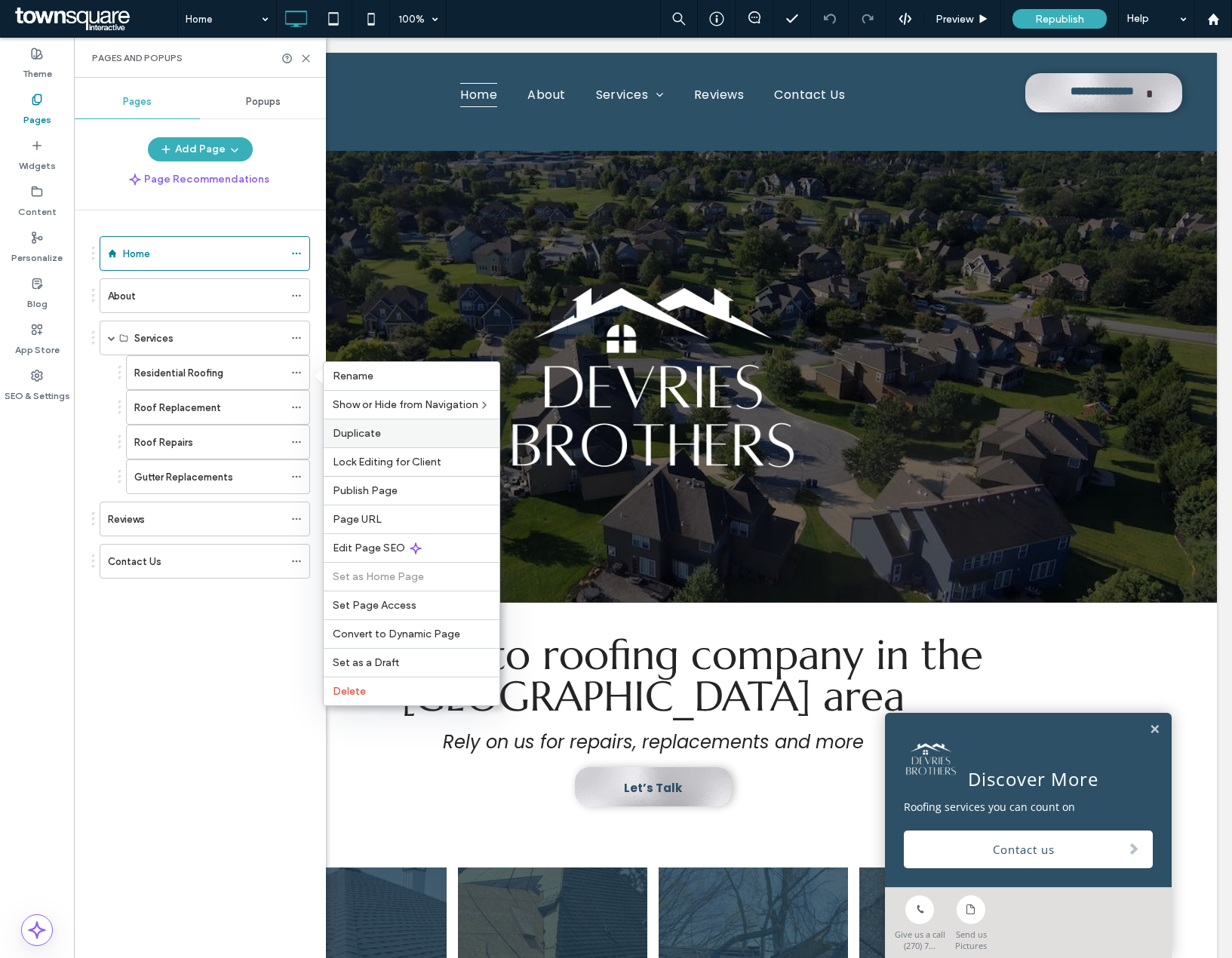
click at [341, 428] on span "Duplicate" at bounding box center [357, 433] width 48 height 13
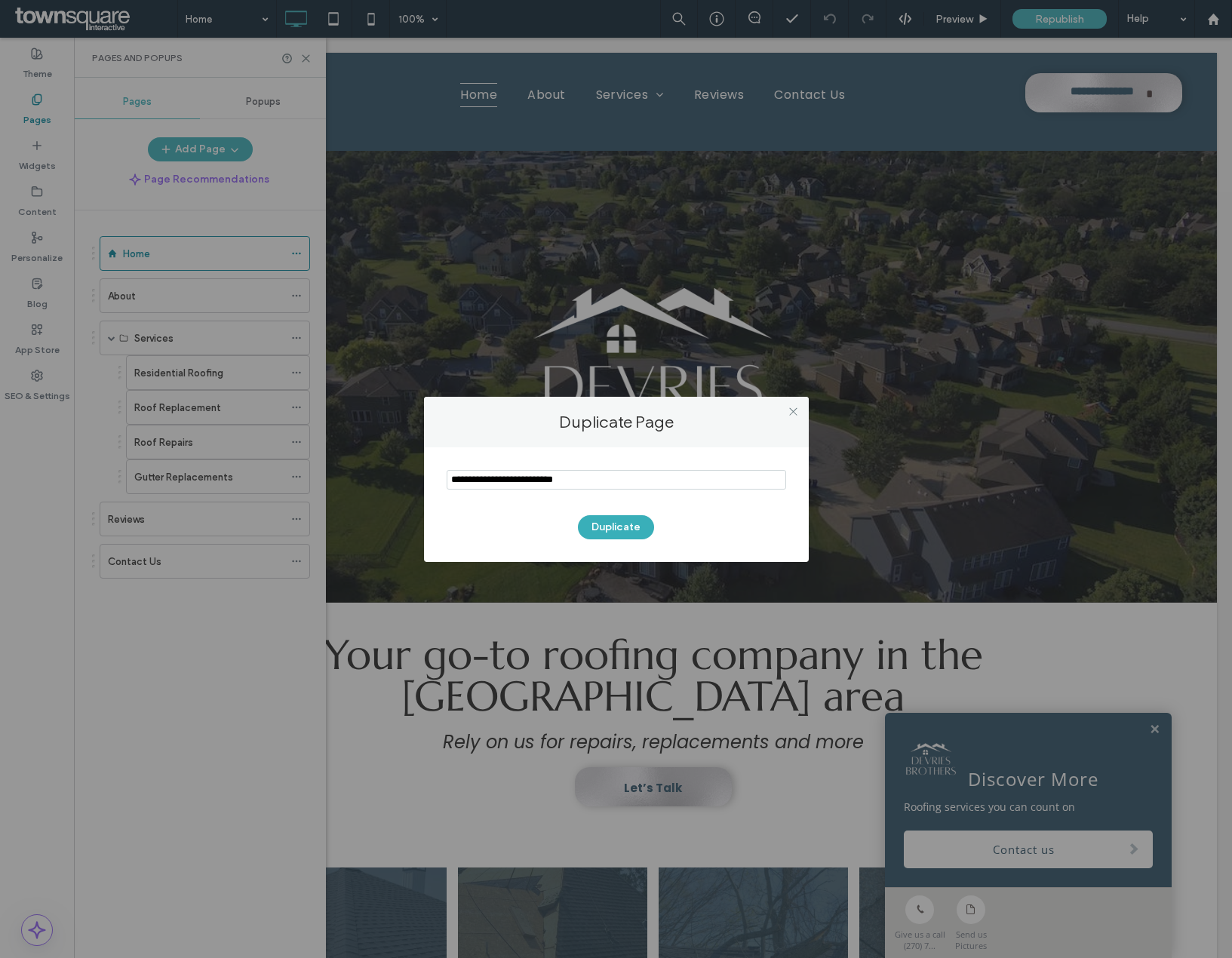
click at [498, 476] on input "notEmpty" at bounding box center [617, 480] width 340 height 20
type input "*"
type input "**********"
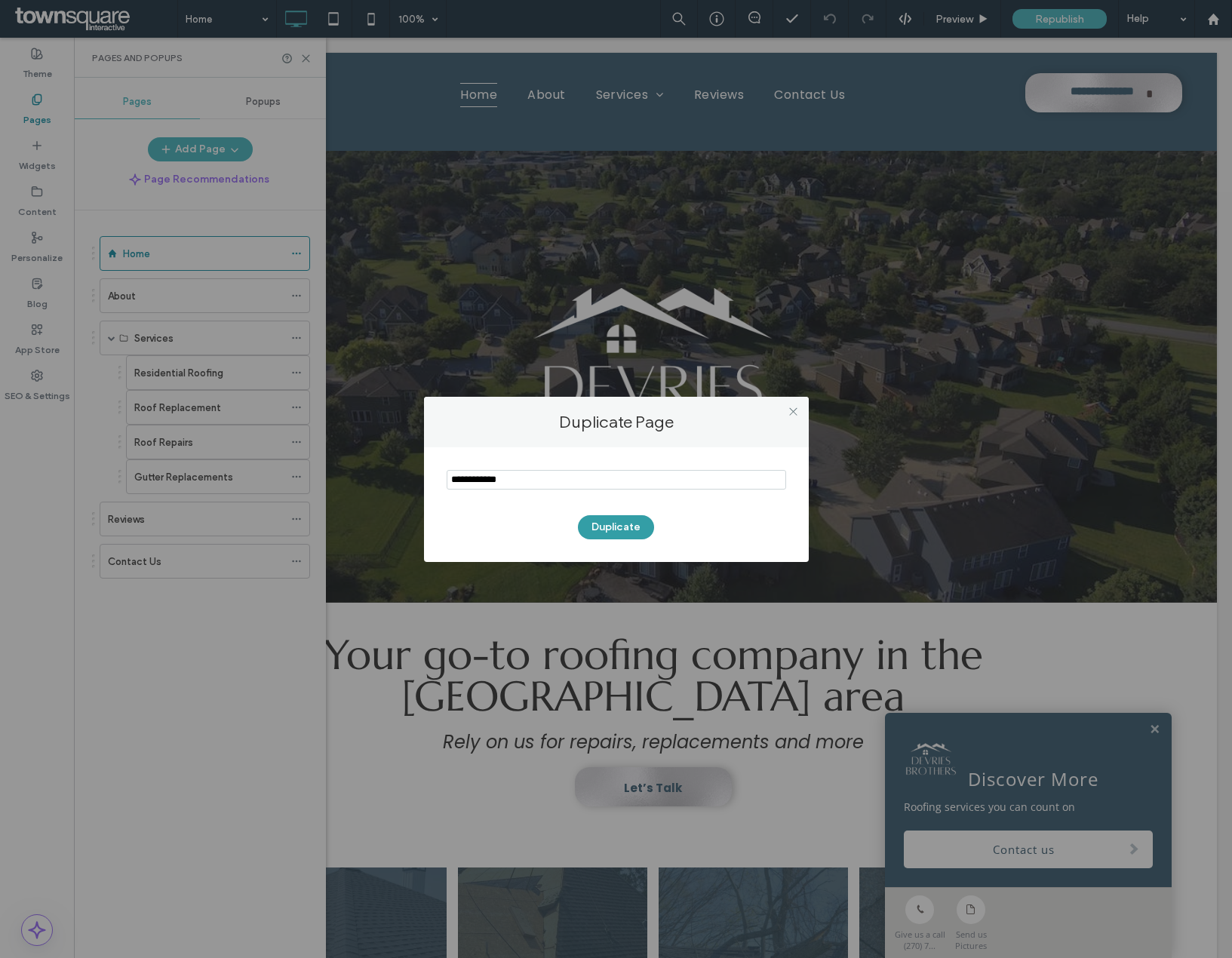
click at [629, 523] on button "Duplicate" at bounding box center [616, 527] width 77 height 24
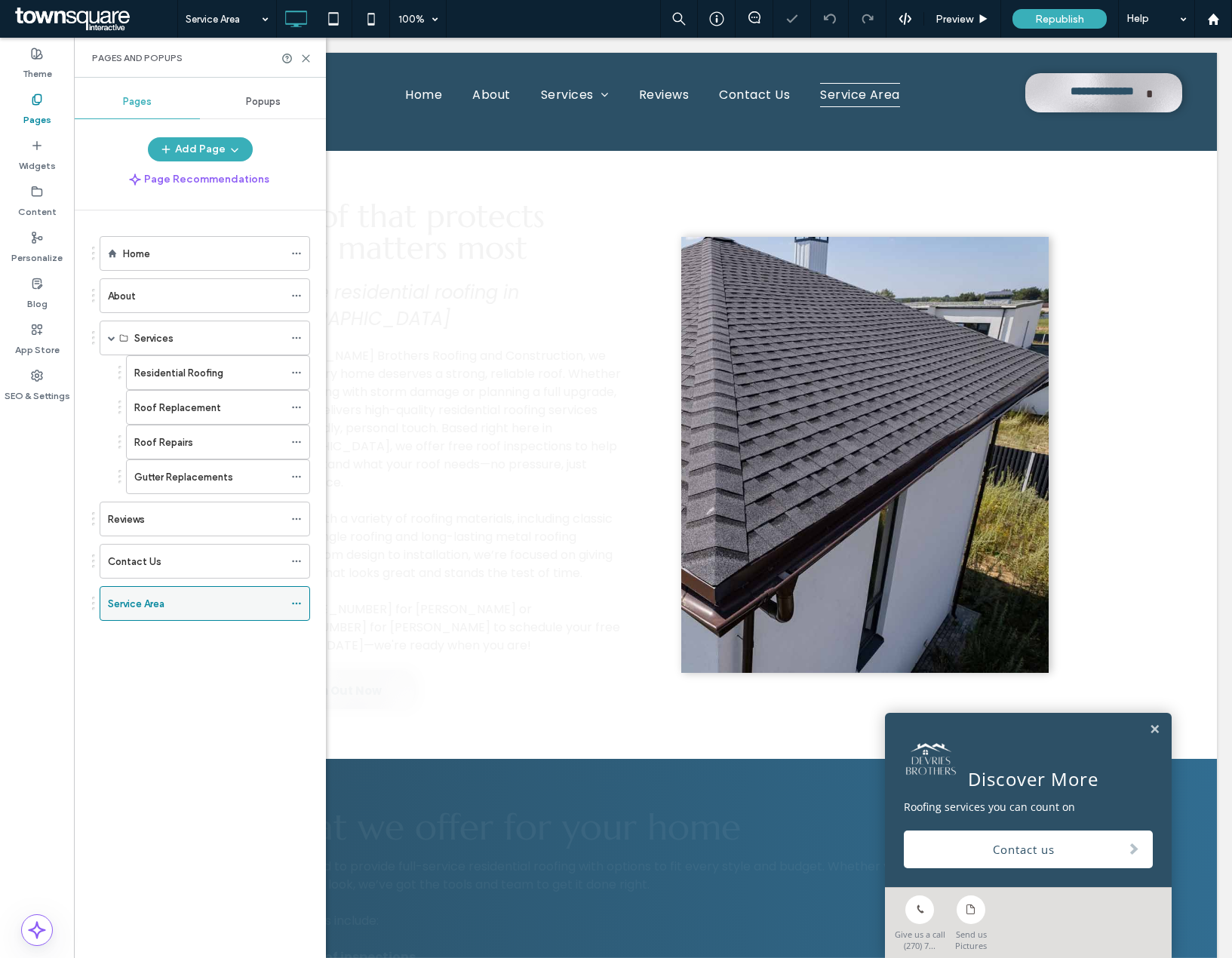
click at [299, 599] on icon at bounding box center [297, 604] width 11 height 11
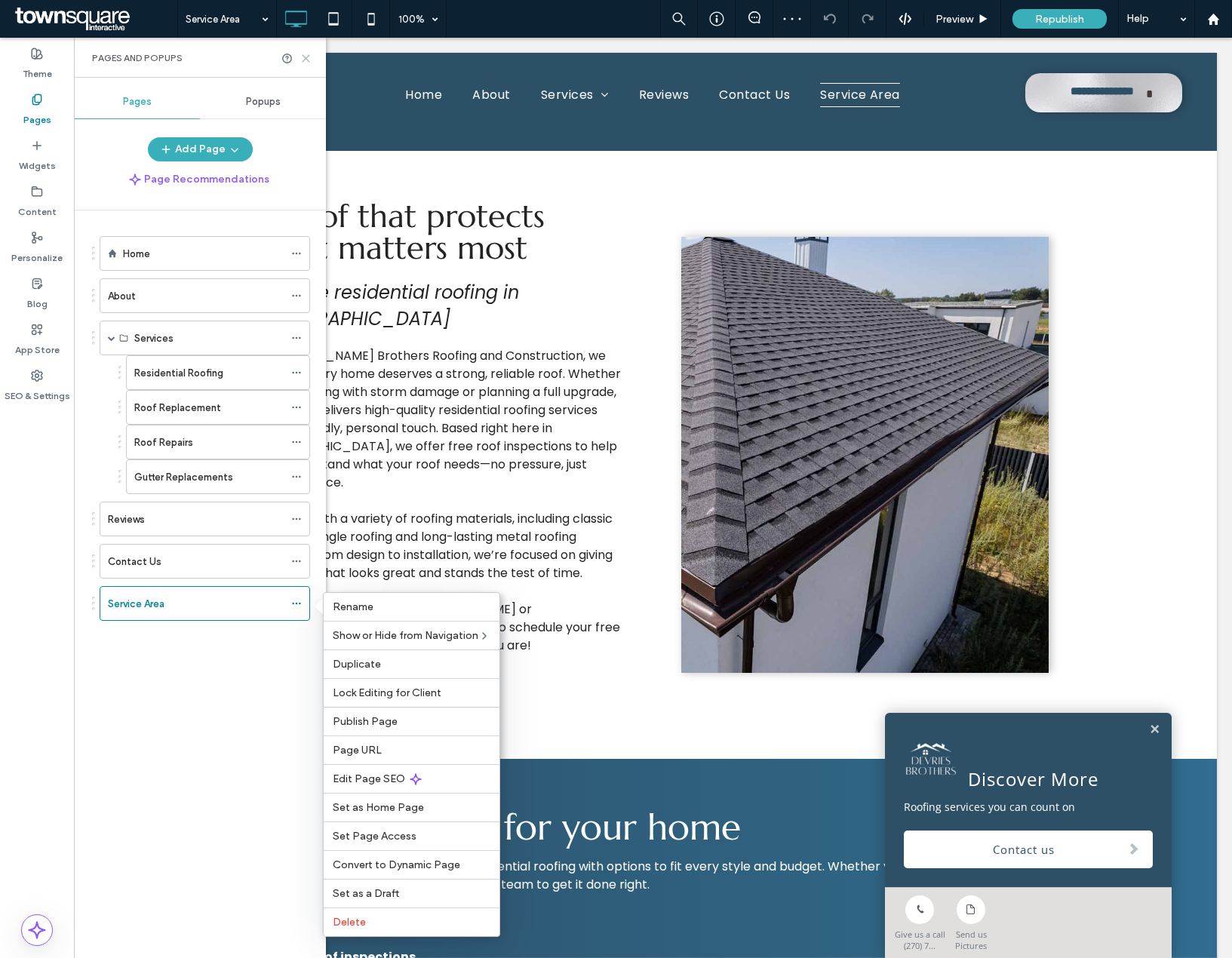
click at [308, 64] on icon at bounding box center [305, 58] width 11 height 11
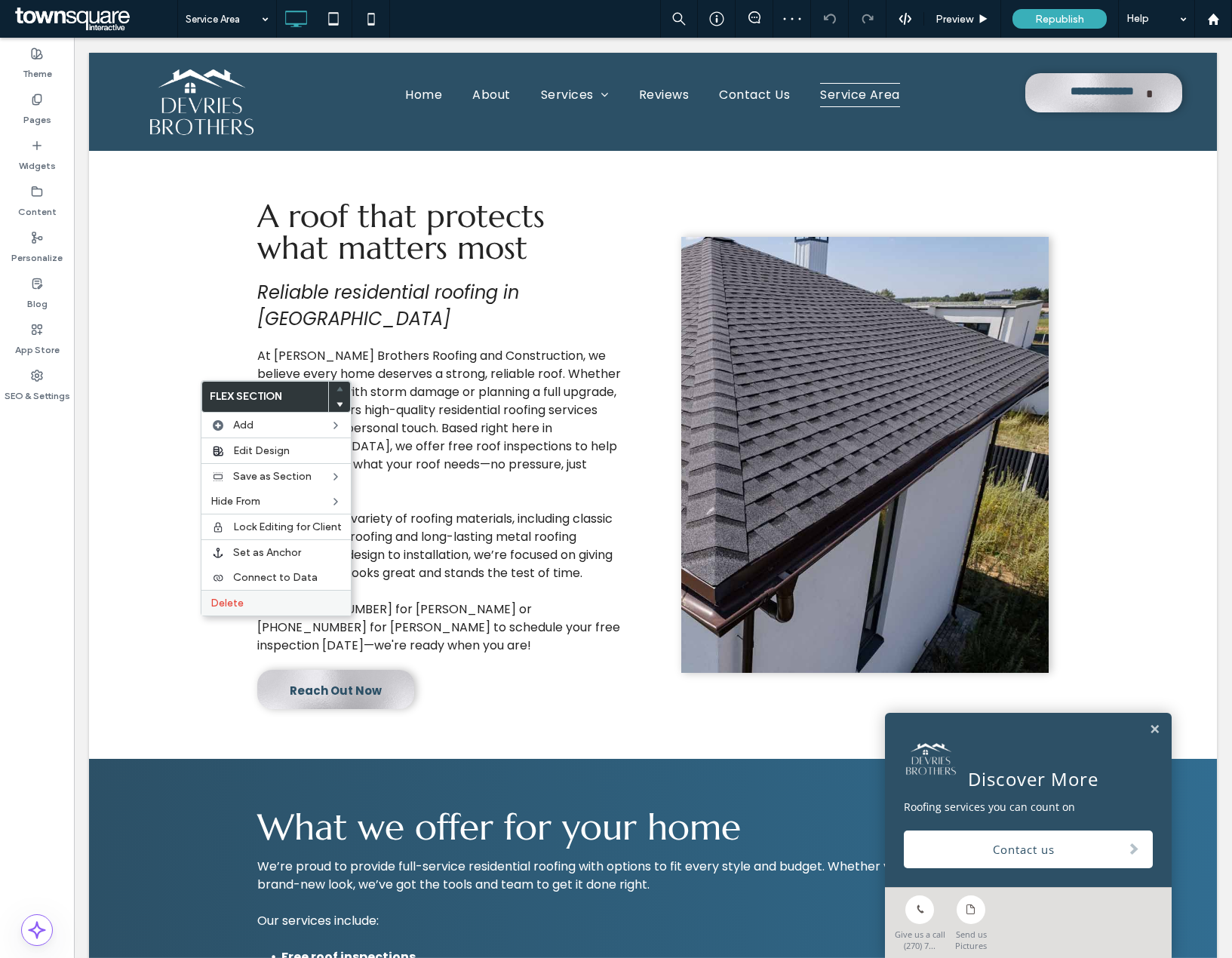
click at [229, 604] on span "Delete" at bounding box center [227, 603] width 33 height 13
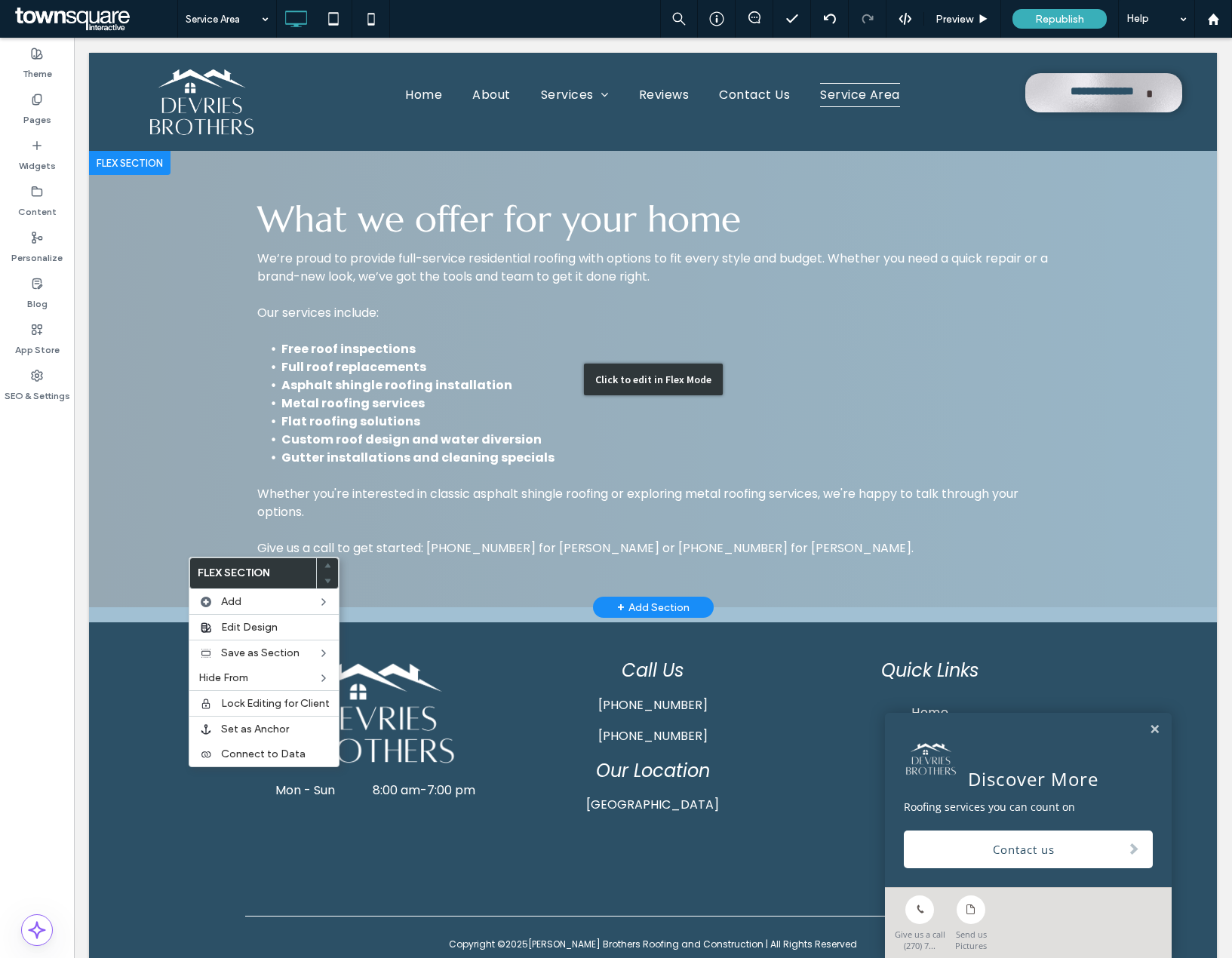
click at [155, 562] on div "Click to edit in Flex Mode" at bounding box center [653, 379] width 1128 height 456
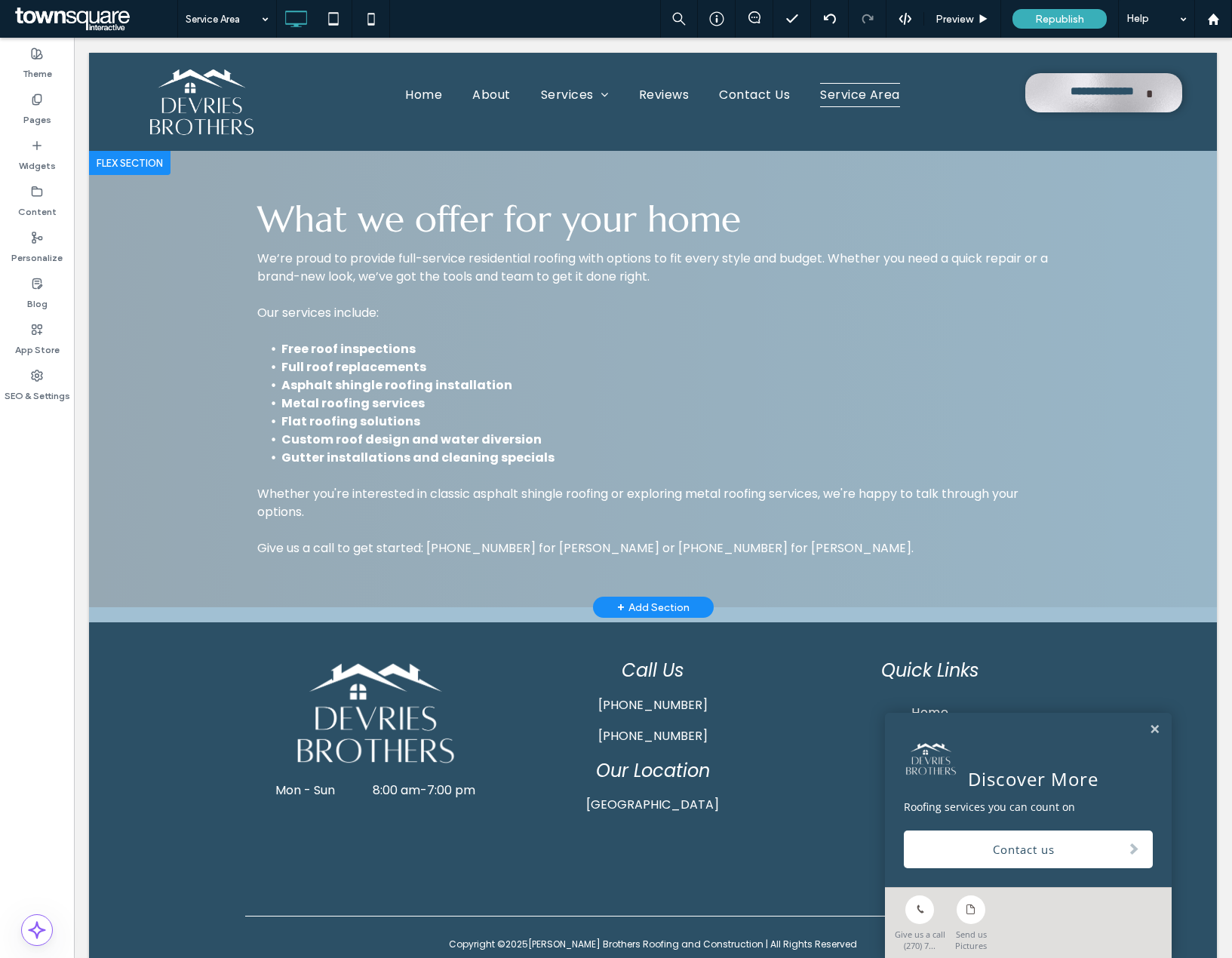
click at [675, 601] on div "+ Add Section" at bounding box center [653, 608] width 73 height 17
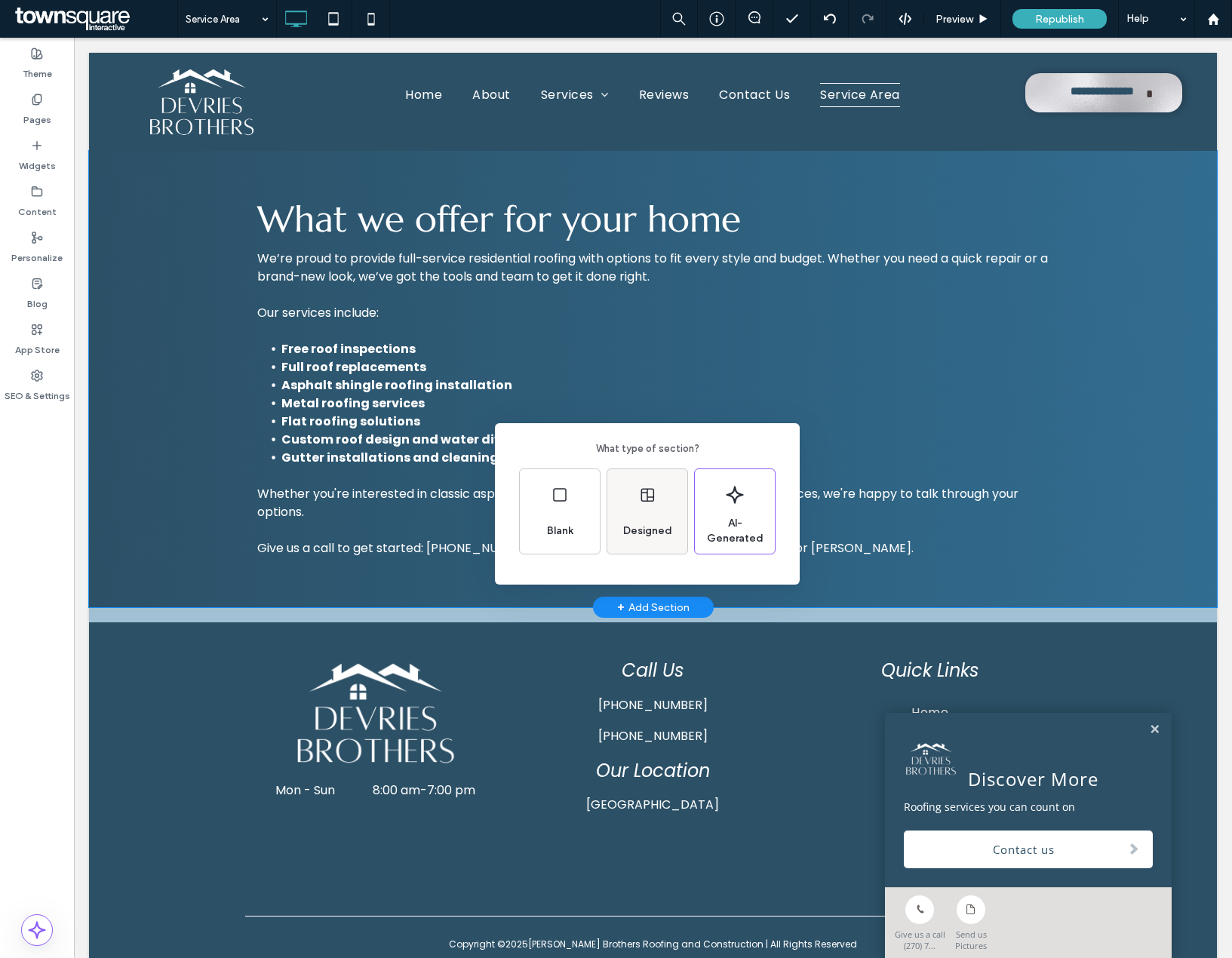
click at [645, 530] on span "Designed" at bounding box center [647, 531] width 61 height 15
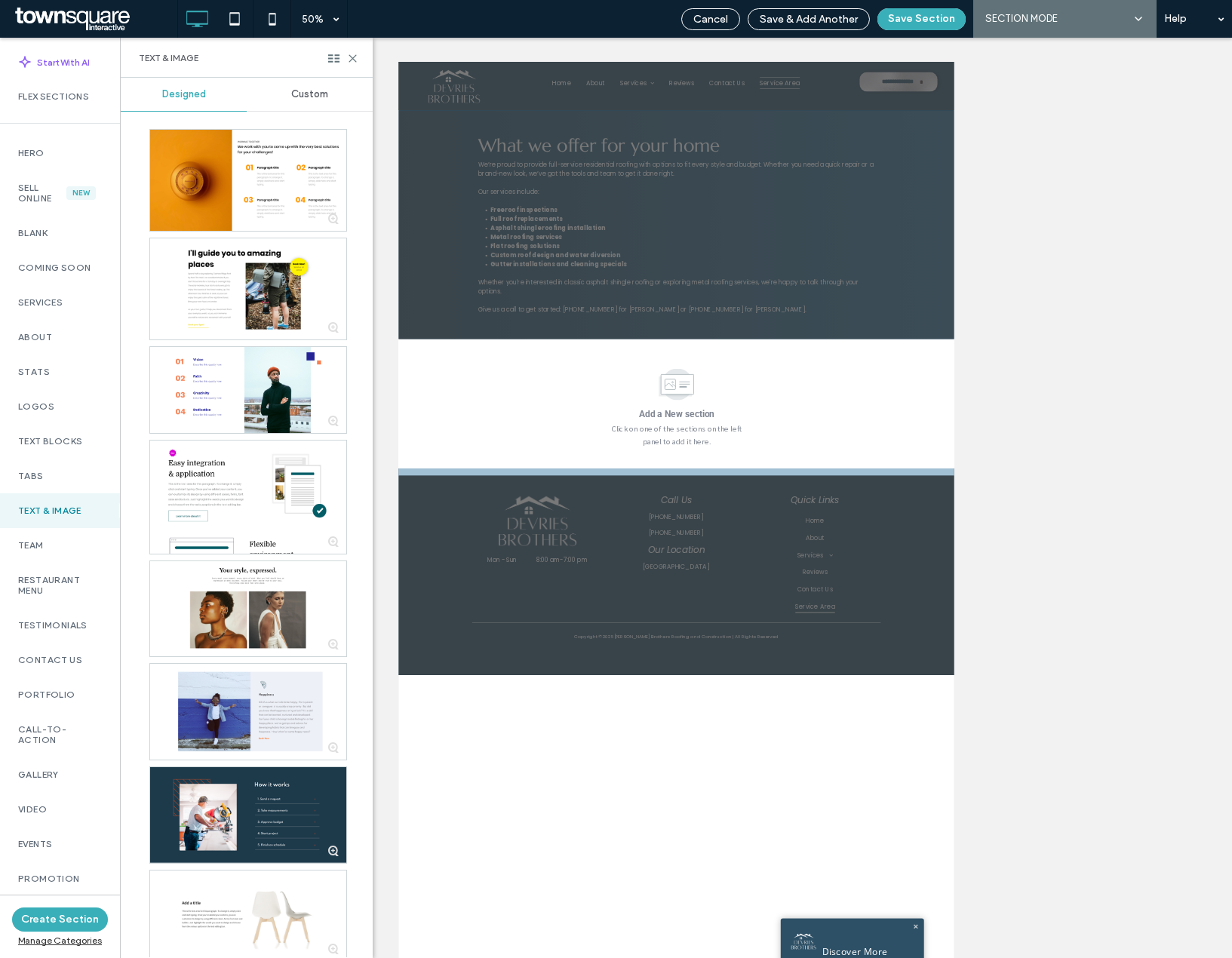
scroll to position [643, 0]
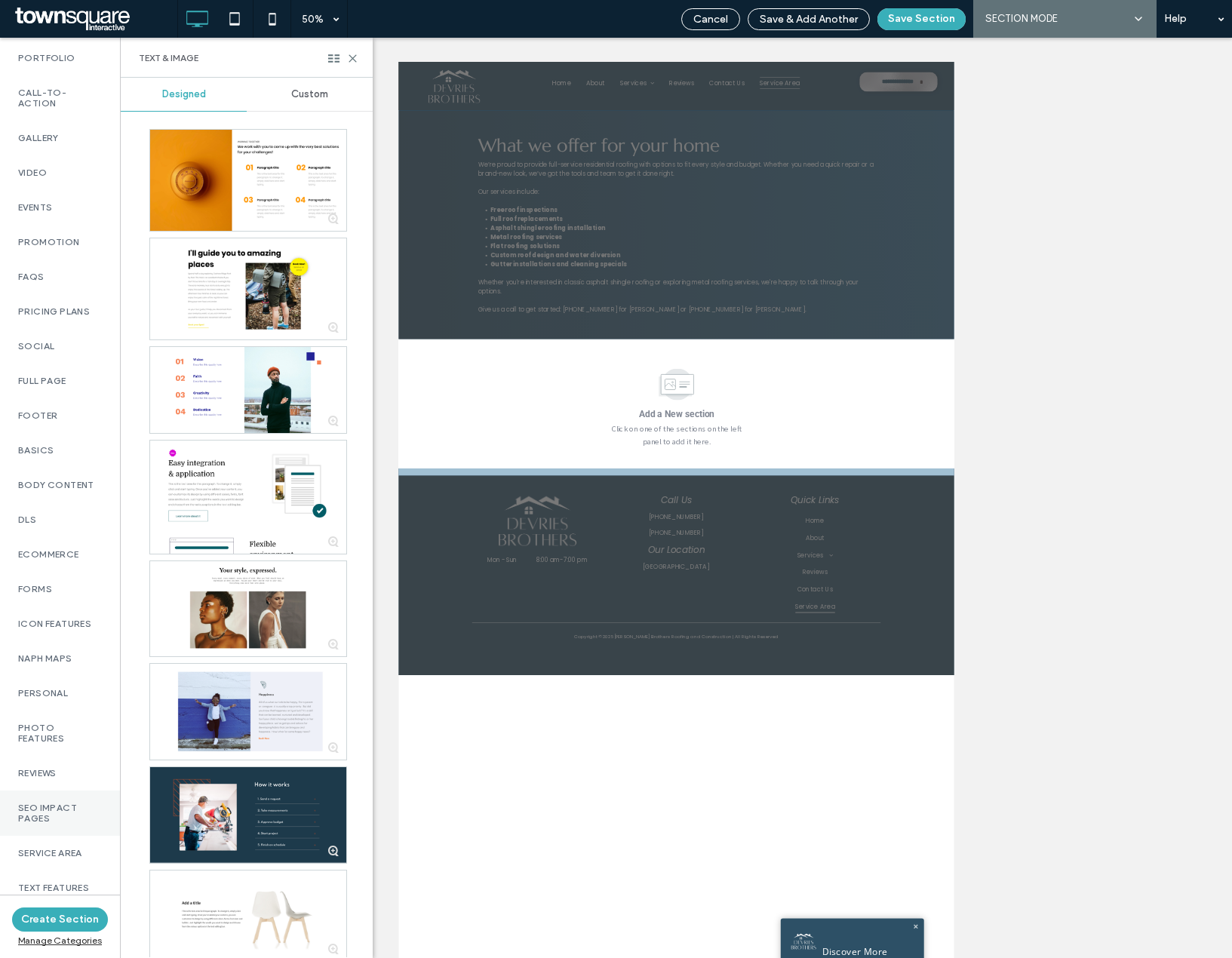
click at [44, 817] on label "SEO Impact Pages" at bounding box center [60, 813] width 83 height 21
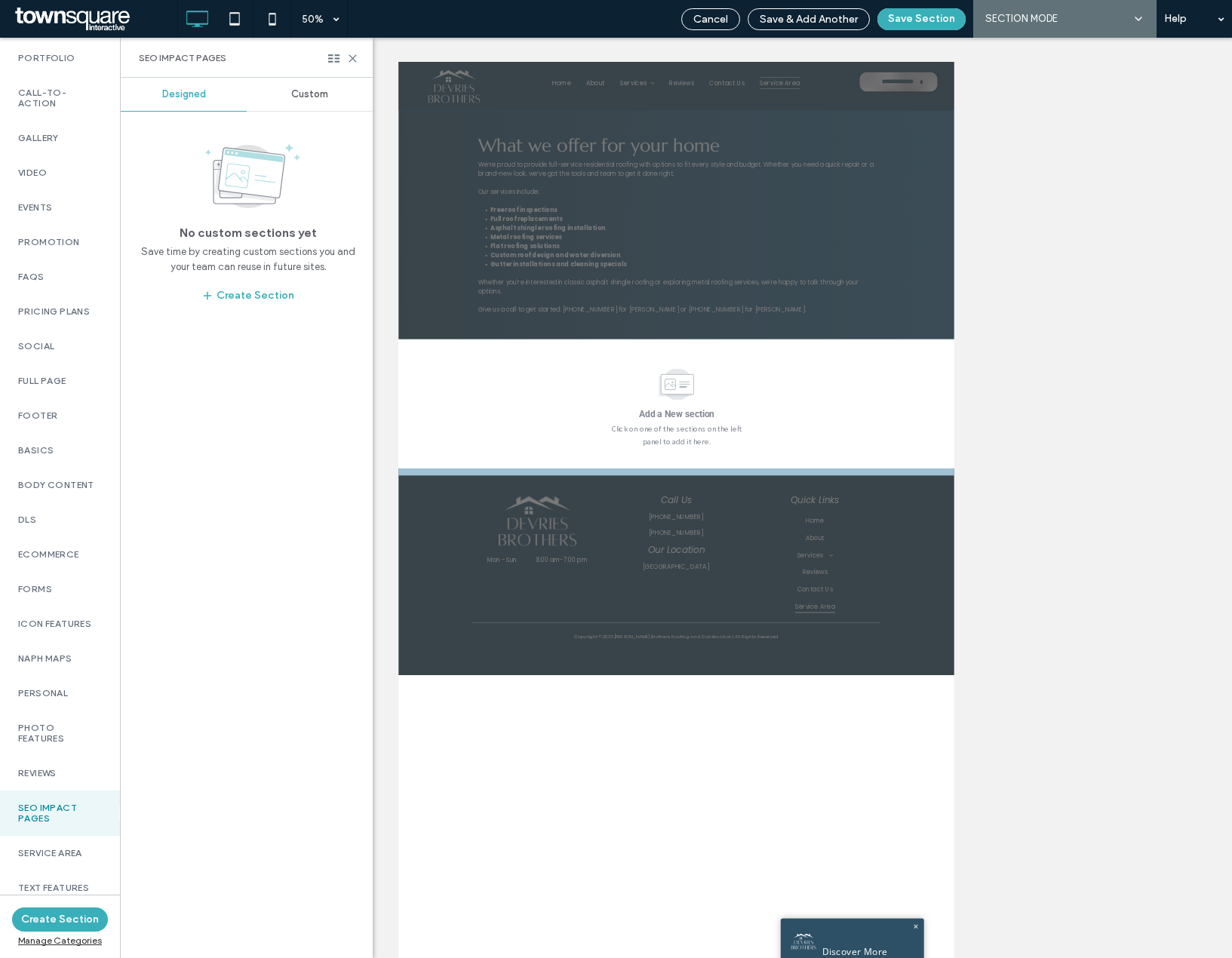
click at [298, 103] on div "Custom" at bounding box center [309, 94] width 126 height 33
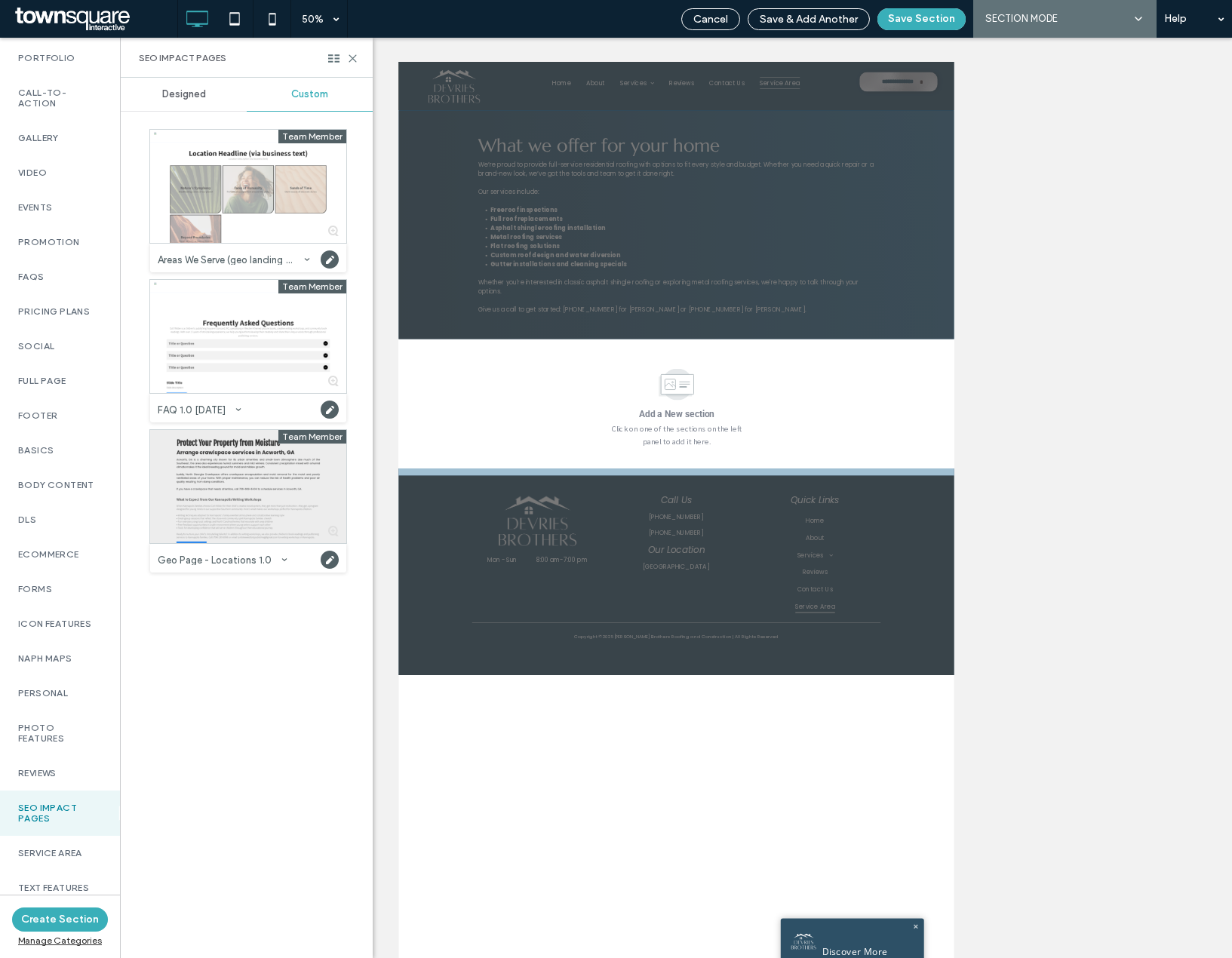
click at [228, 517] on div at bounding box center [248, 487] width 196 height 113
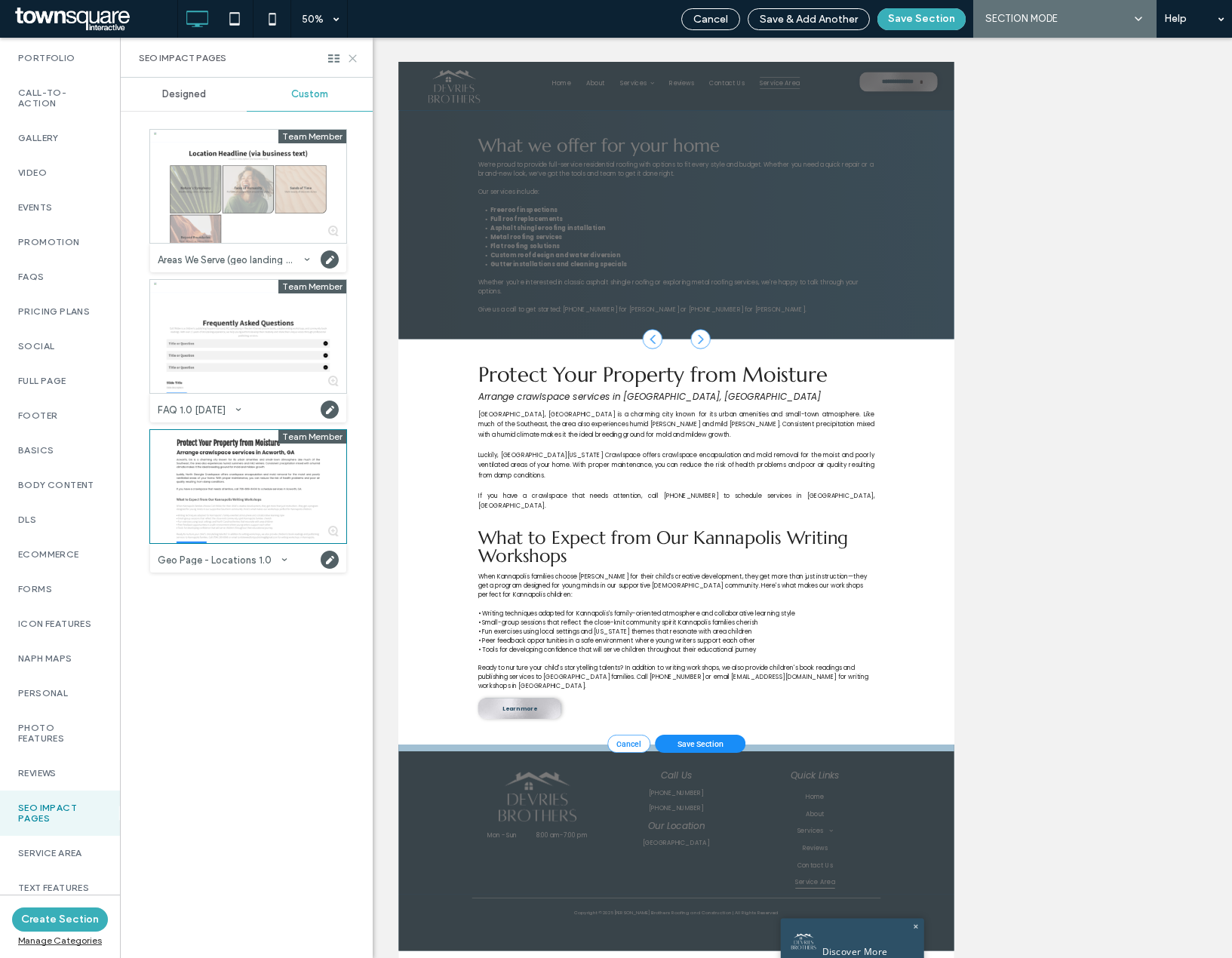
click at [352, 57] on use at bounding box center [352, 58] width 7 height 7
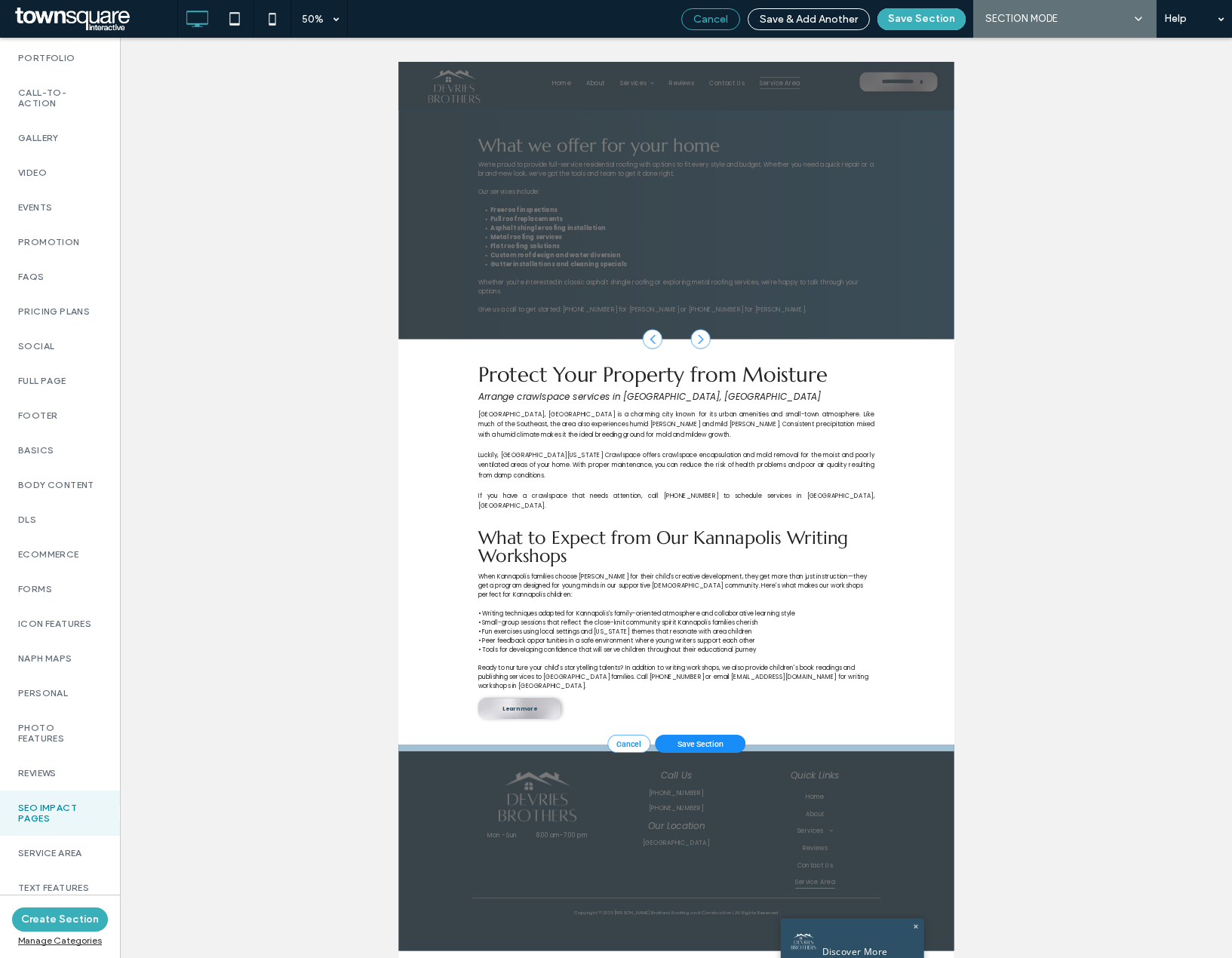
click at [706, 22] on span "Cancel" at bounding box center [710, 19] width 34 height 13
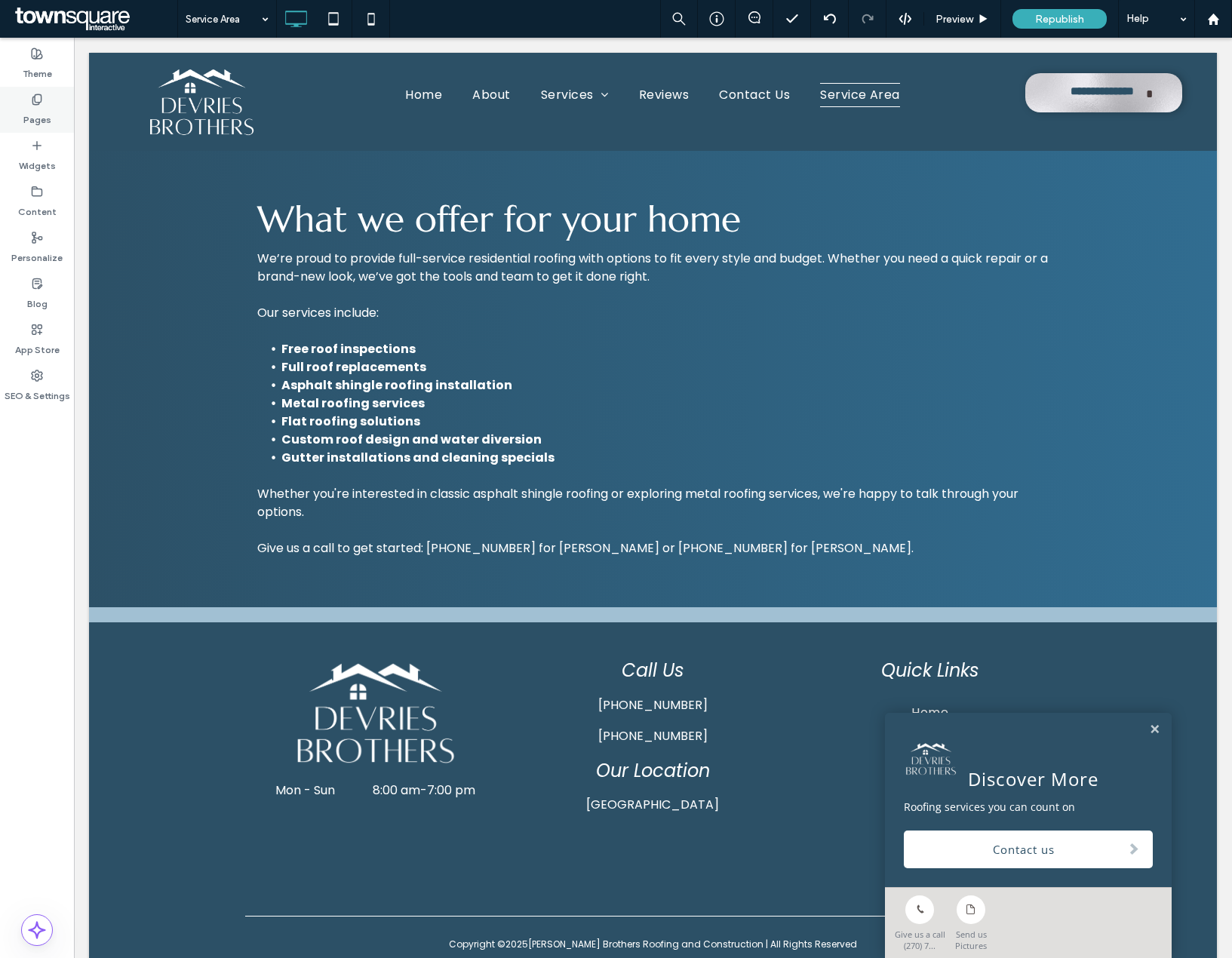
click at [35, 104] on use at bounding box center [36, 99] width 8 height 10
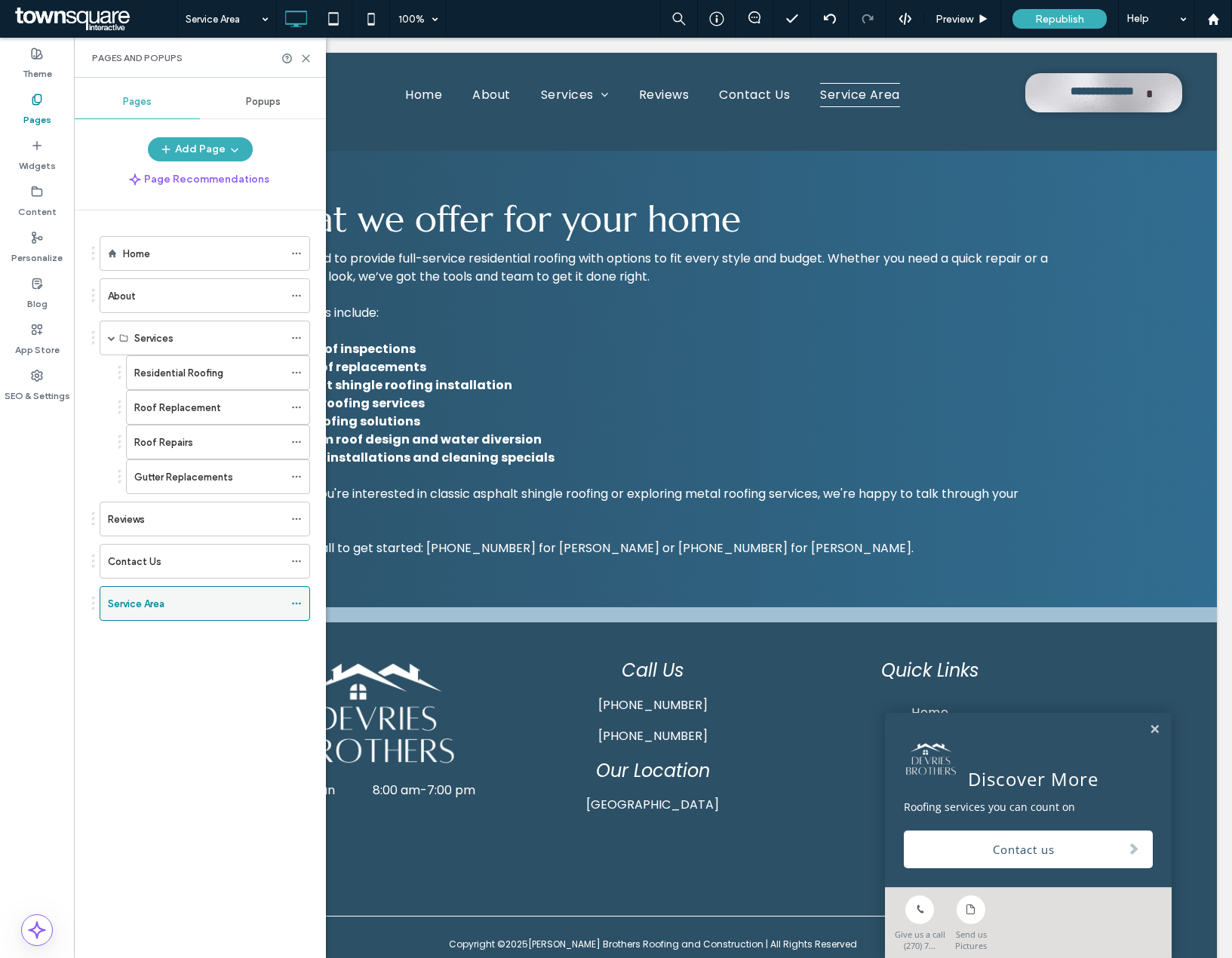
click at [296, 608] on icon at bounding box center [297, 604] width 11 height 11
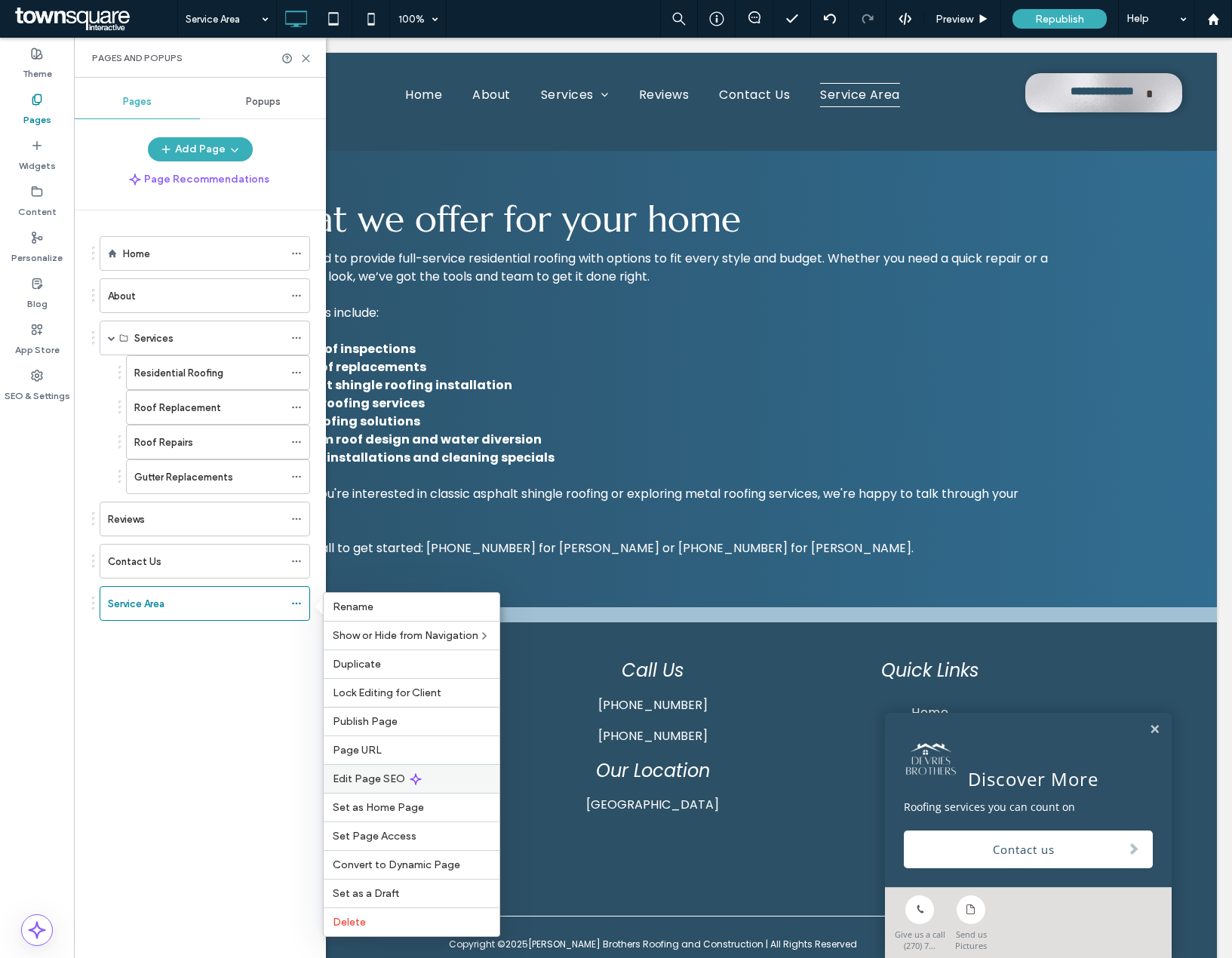
click at [386, 774] on span "Edit Page SEO" at bounding box center [369, 779] width 73 height 13
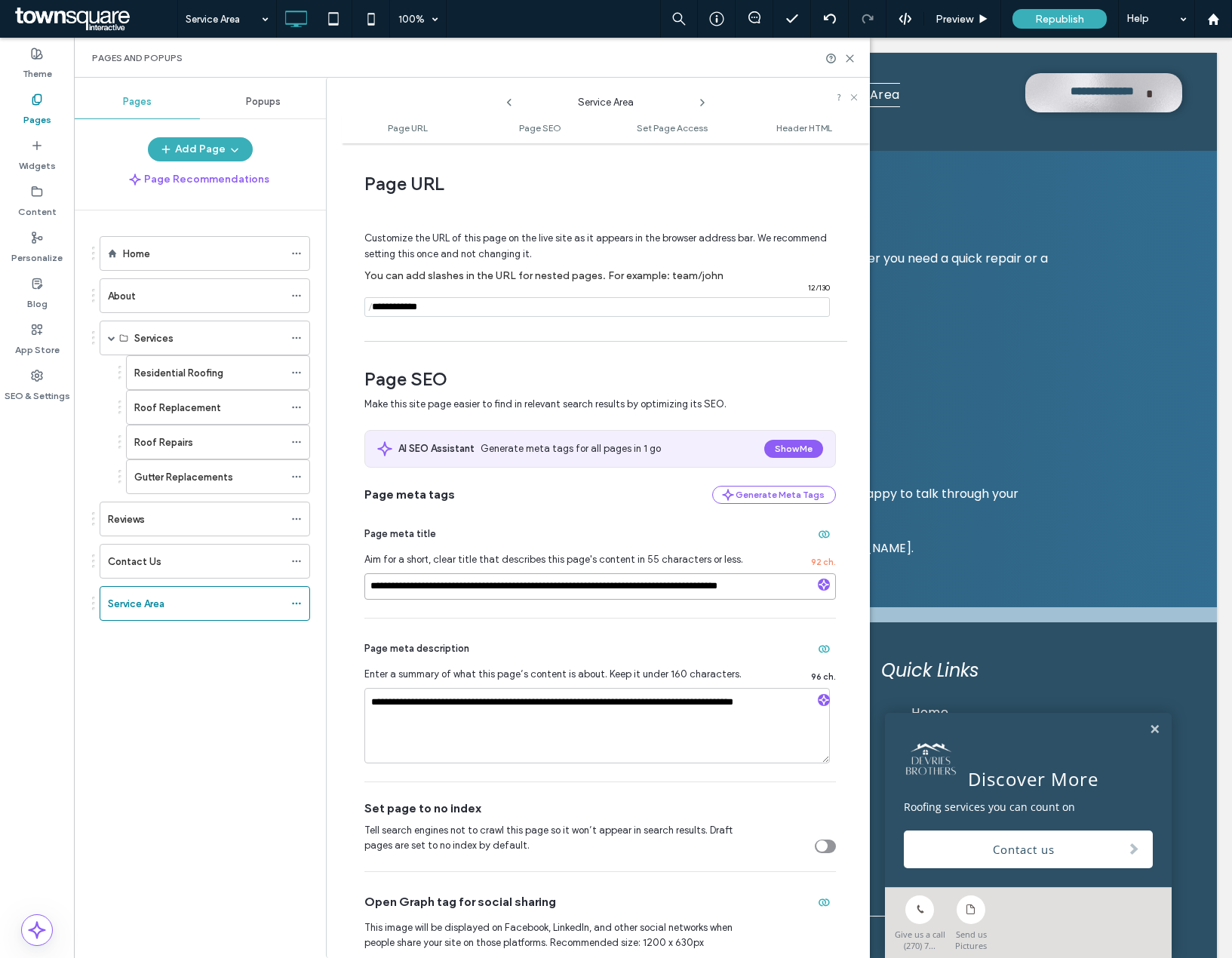
click at [507, 582] on input "**********" at bounding box center [600, 586] width 471 height 27
click at [470, 718] on textarea "**********" at bounding box center [597, 725] width 465 height 76
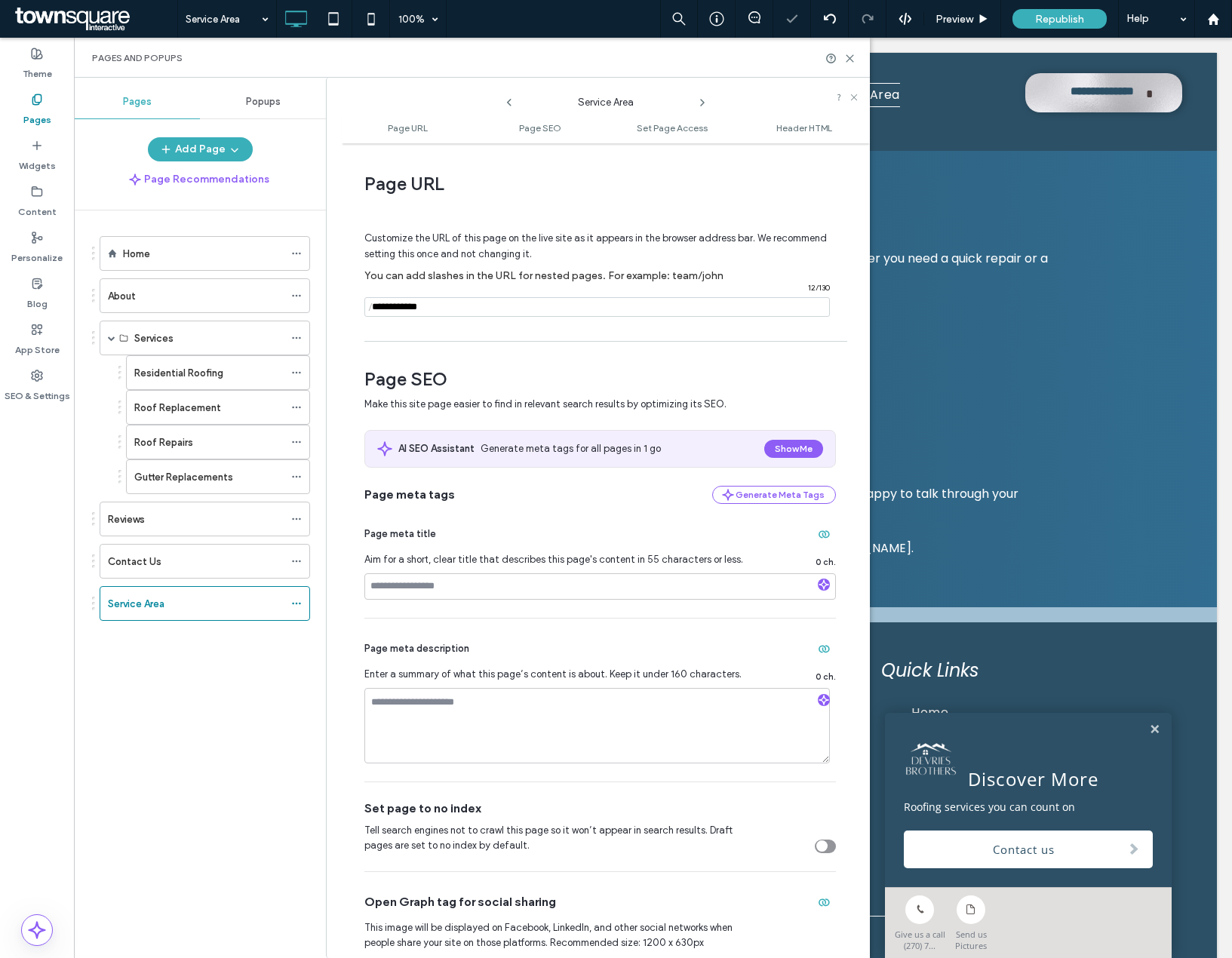
click at [253, 718] on div "Home About Services Residential Roofing Roof Replacement Roof Repairs Gutter Re…" at bounding box center [209, 580] width 234 height 740
click at [295, 606] on icon at bounding box center [297, 604] width 11 height 11
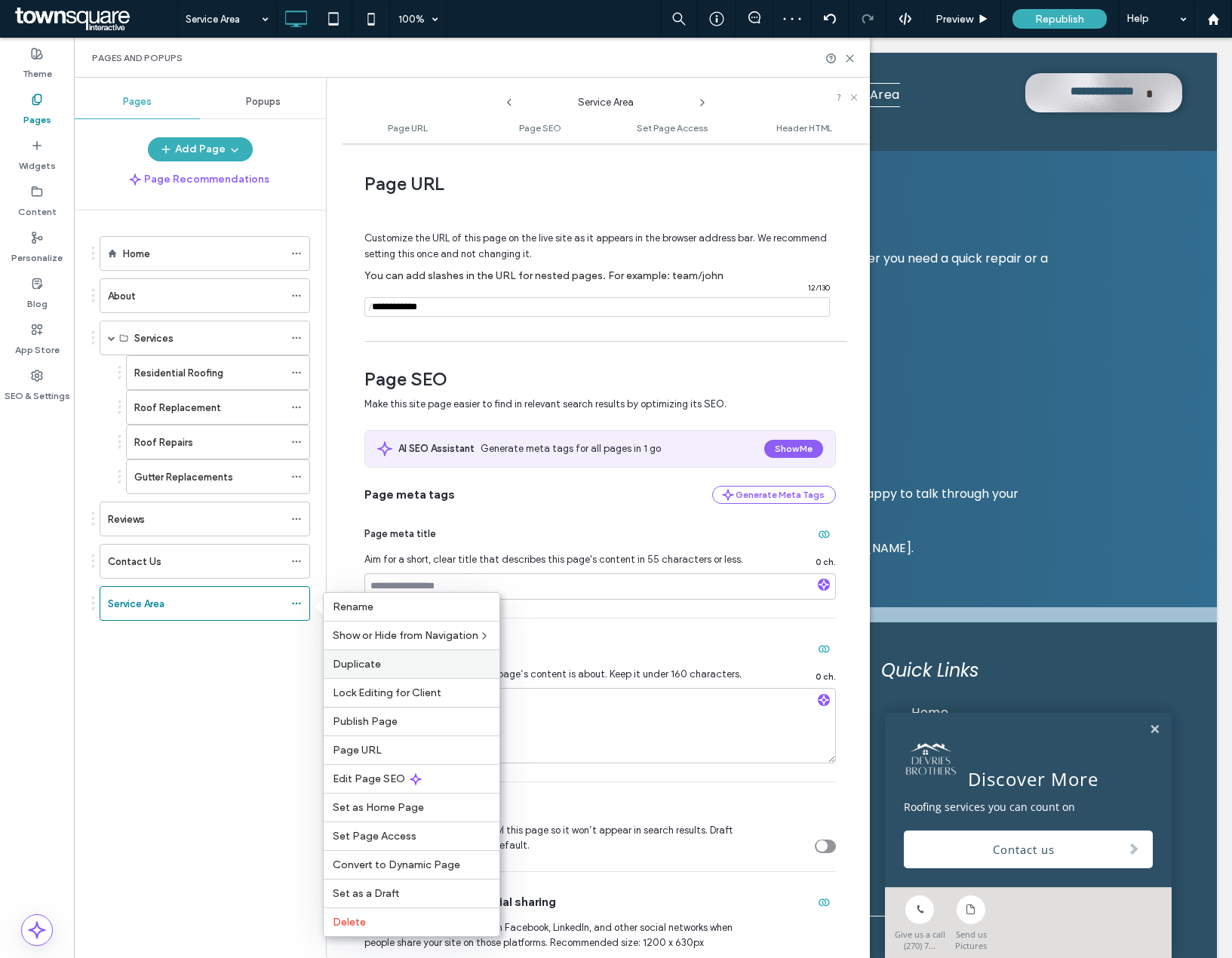
click at [365, 665] on span "Duplicate" at bounding box center [357, 664] width 48 height 13
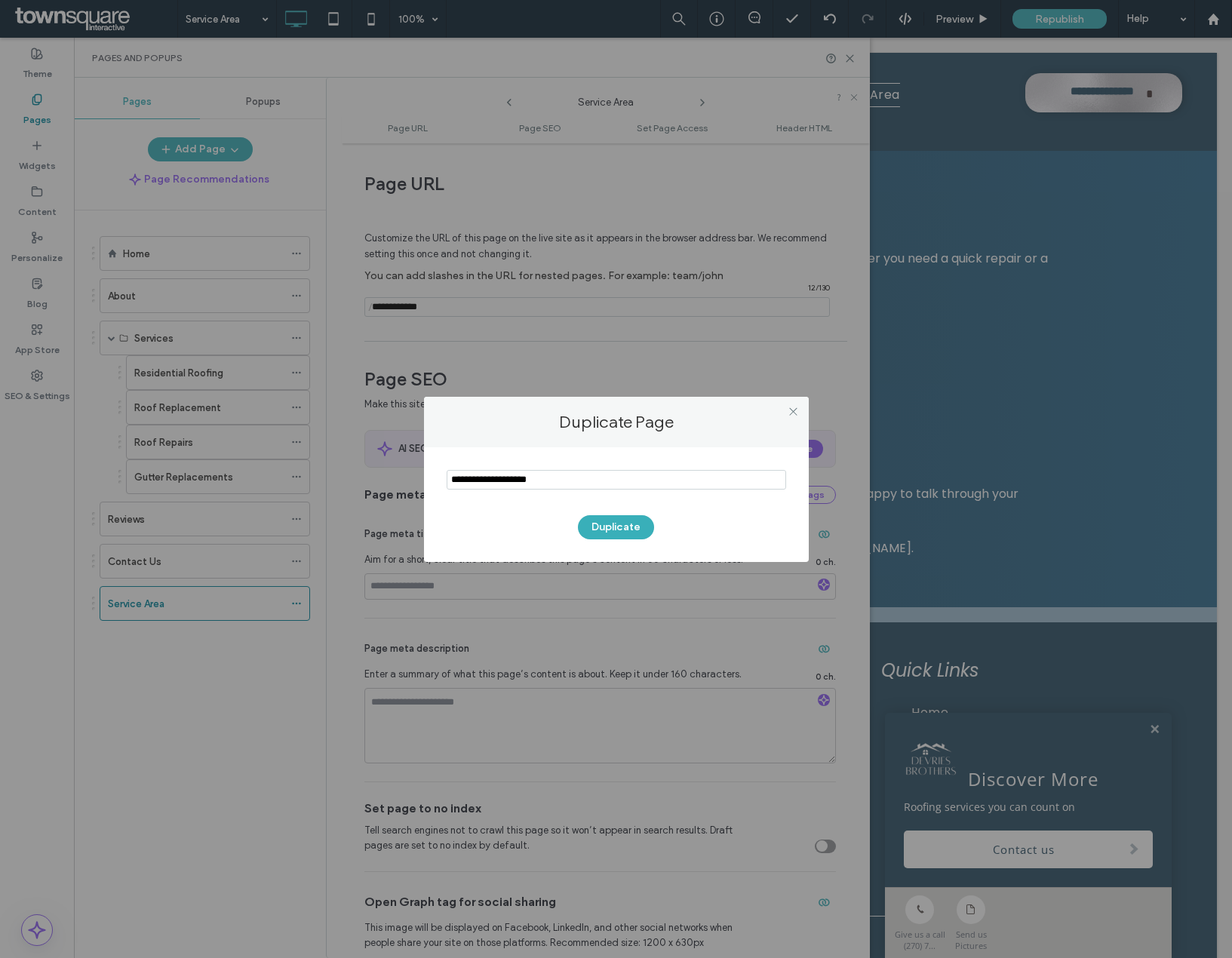
click at [525, 485] on input "notEmpty" at bounding box center [617, 480] width 340 height 20
type input "**********"
click at [611, 523] on button "Duplicate" at bounding box center [616, 527] width 77 height 24
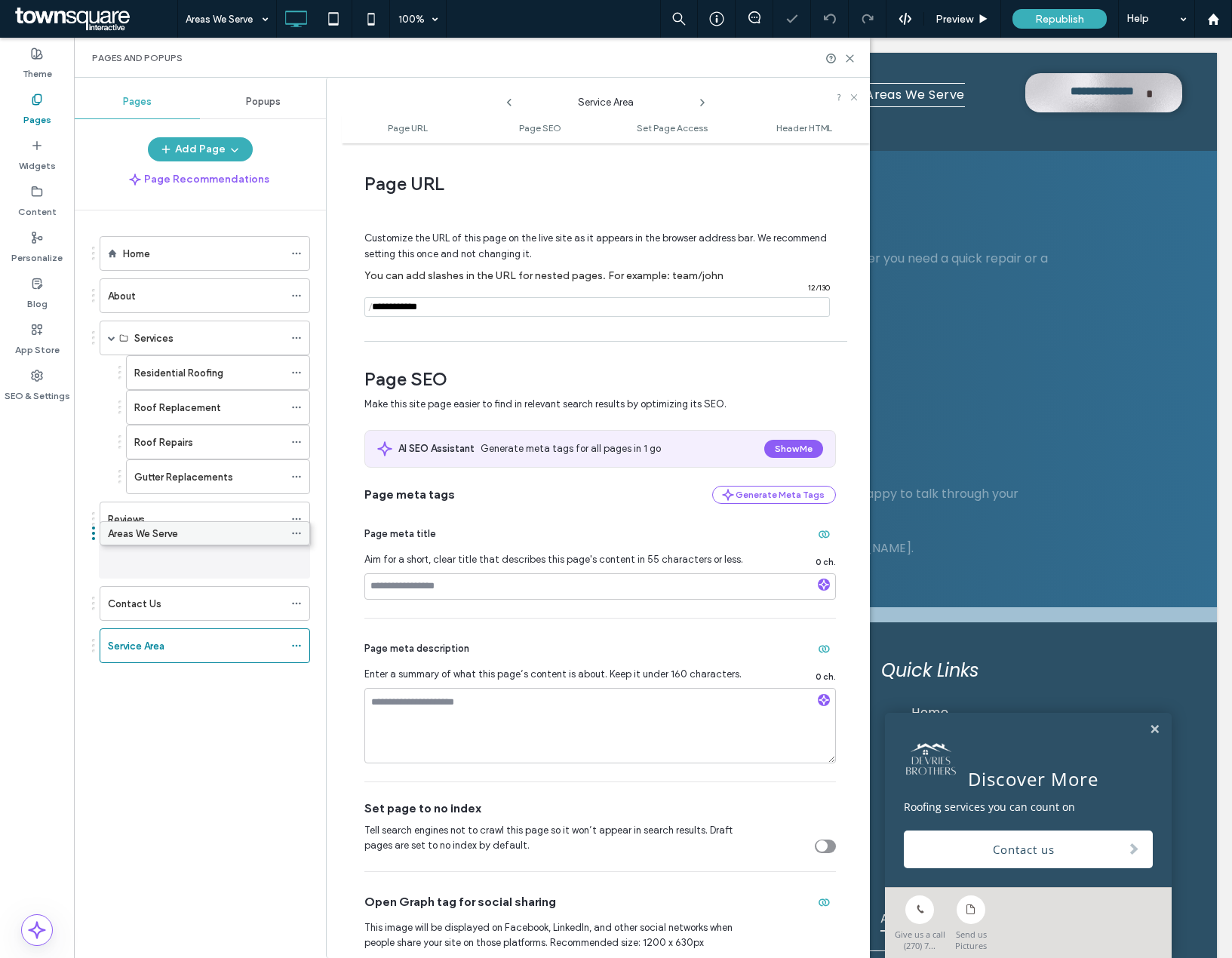
drag, startPoint x: 179, startPoint y: 651, endPoint x: 179, endPoint y: 544, distance: 107.0
click at [173, 562] on label "Areas We Serve" at bounding box center [143, 562] width 70 height 27
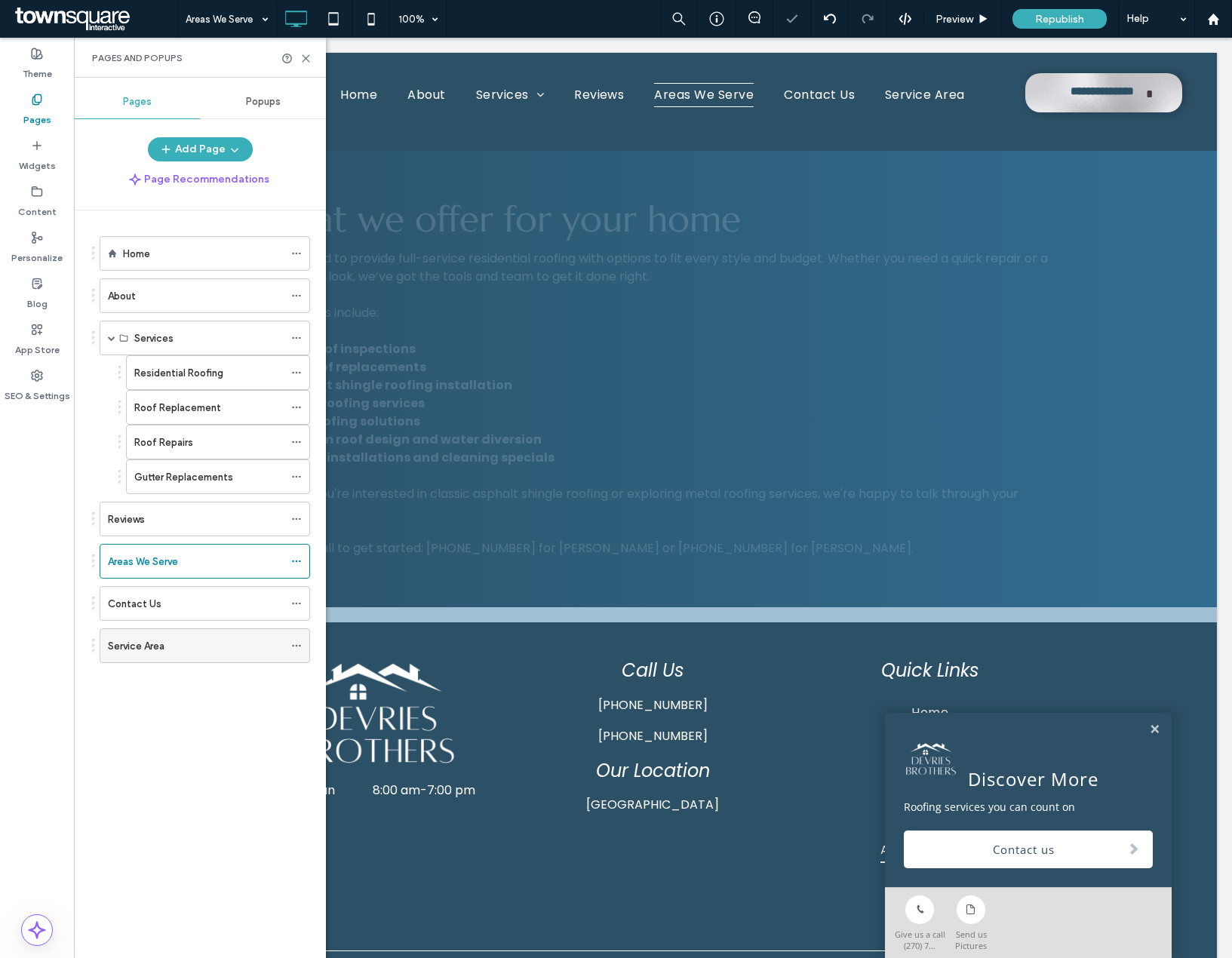
click at [190, 641] on div "Service Area" at bounding box center [196, 646] width 176 height 16
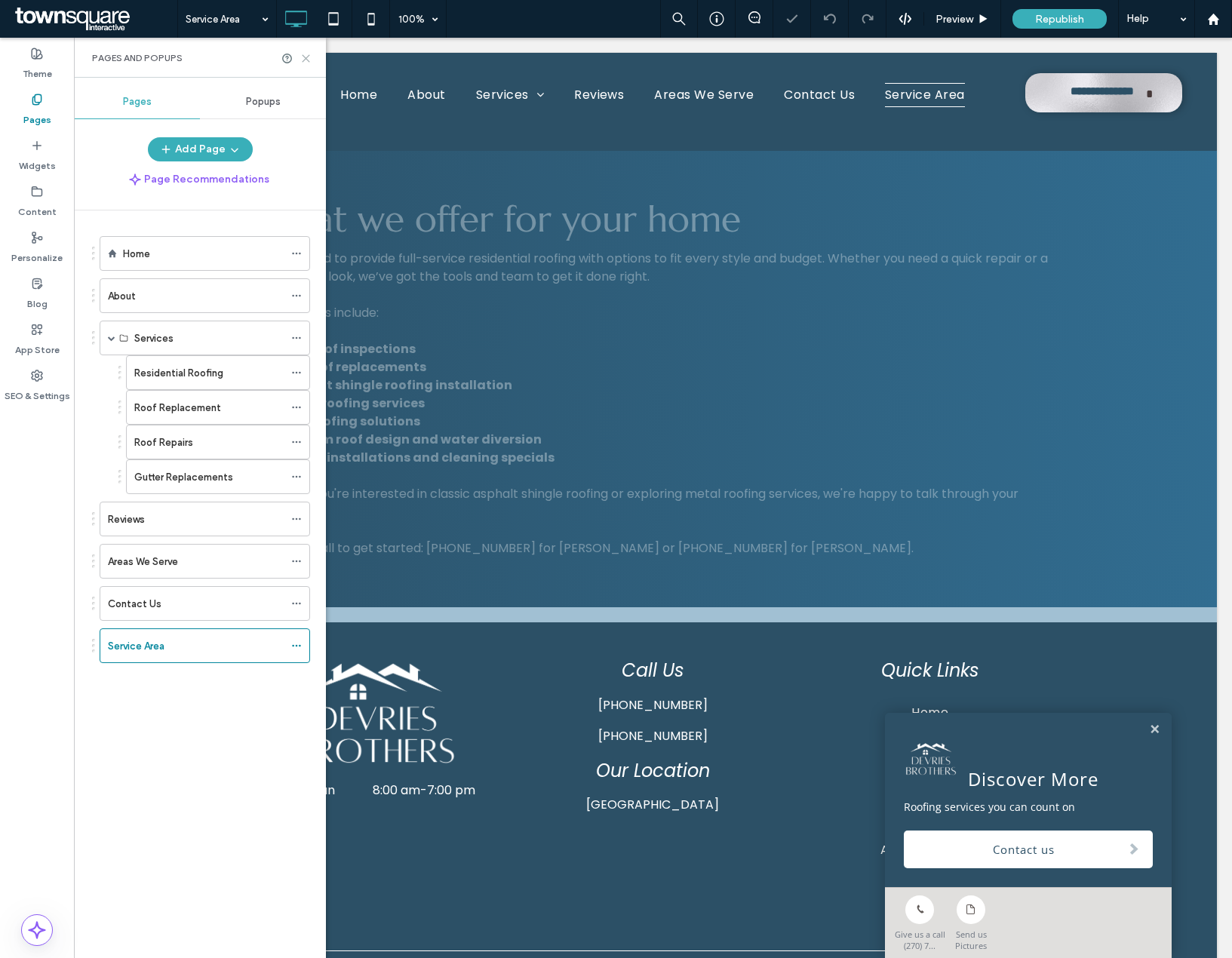
click at [308, 63] on icon at bounding box center [305, 58] width 11 height 11
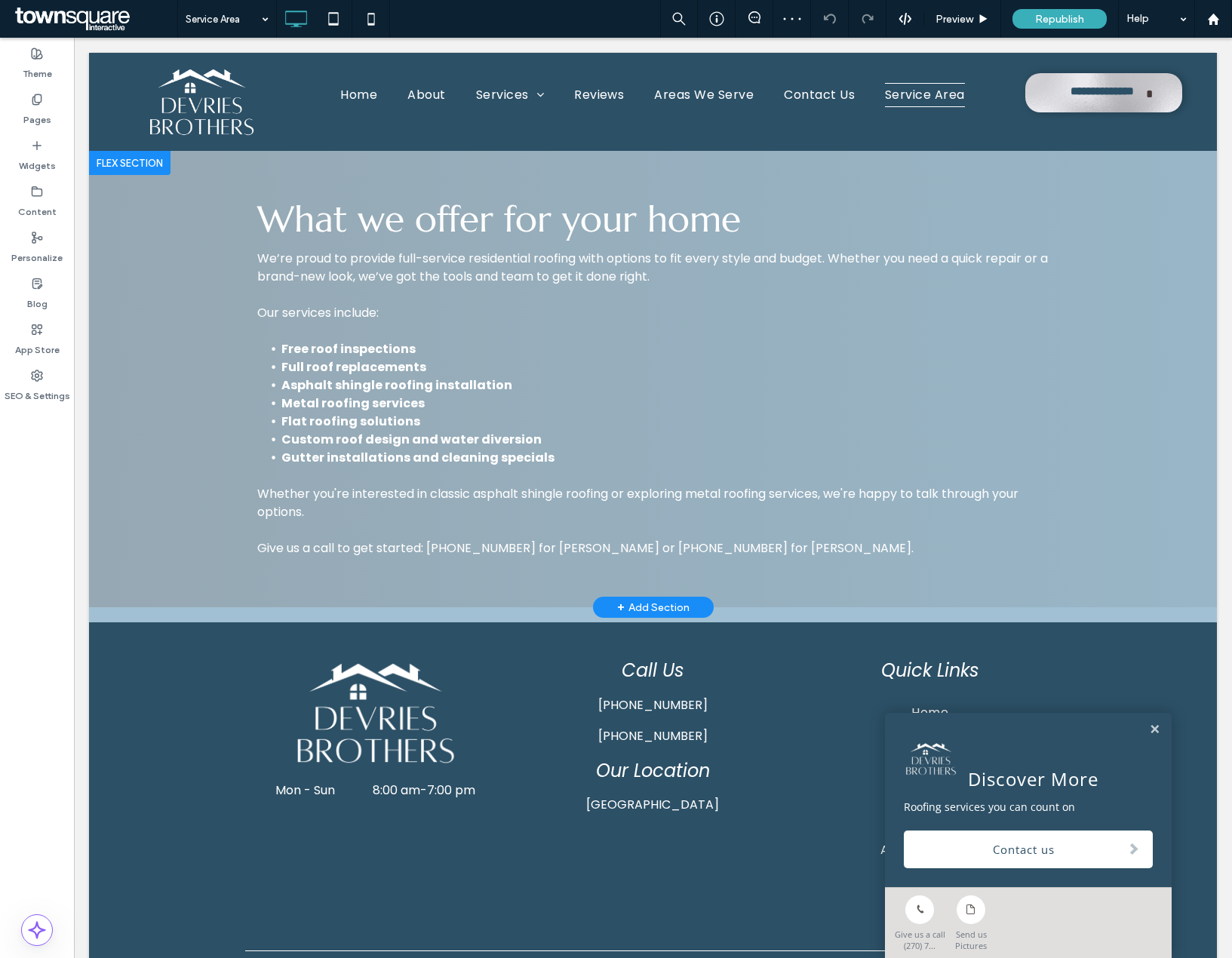
click at [632, 609] on div "+ Add Section" at bounding box center [653, 608] width 73 height 17
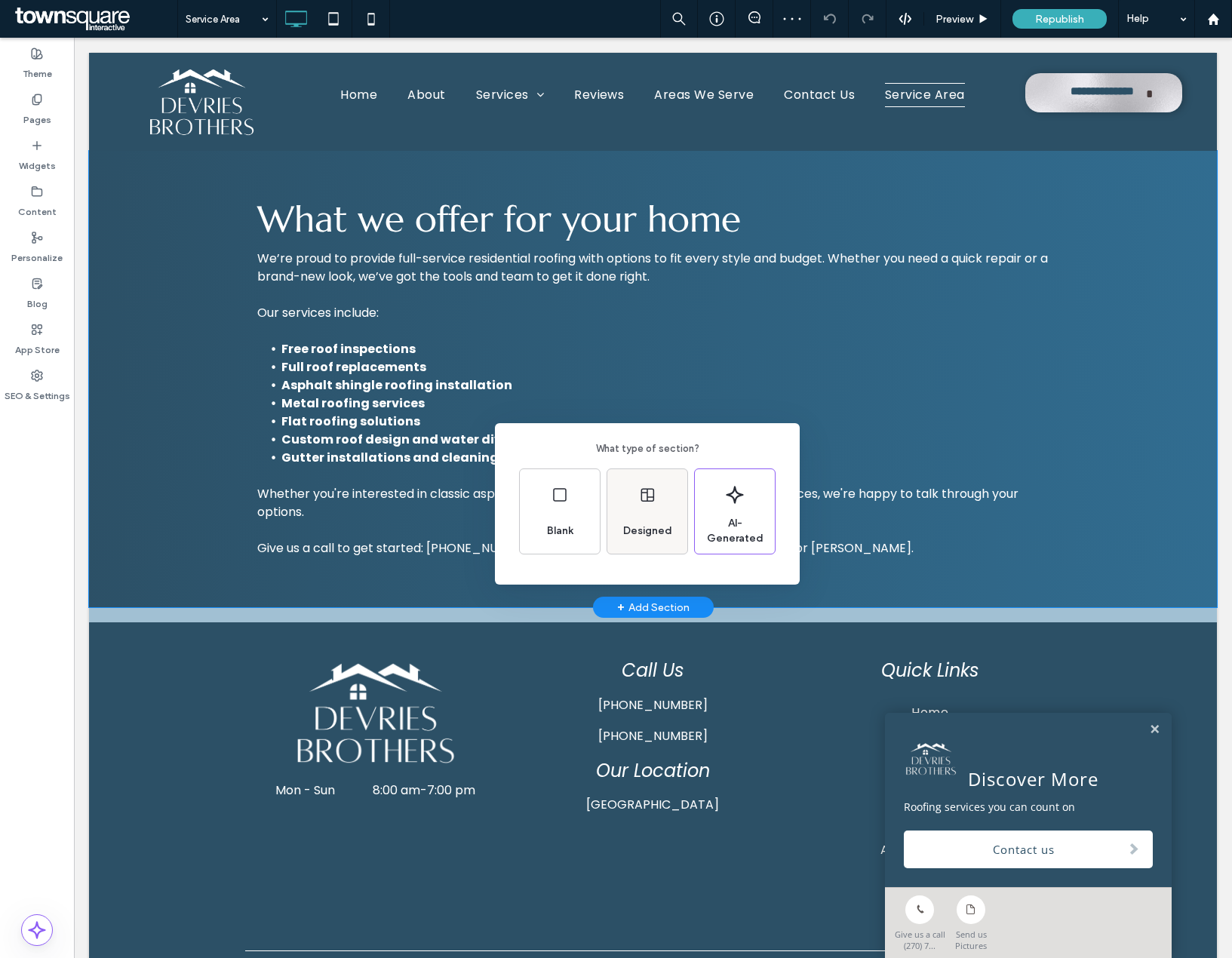
click at [618, 544] on div "Designed" at bounding box center [647, 530] width 61 height 33
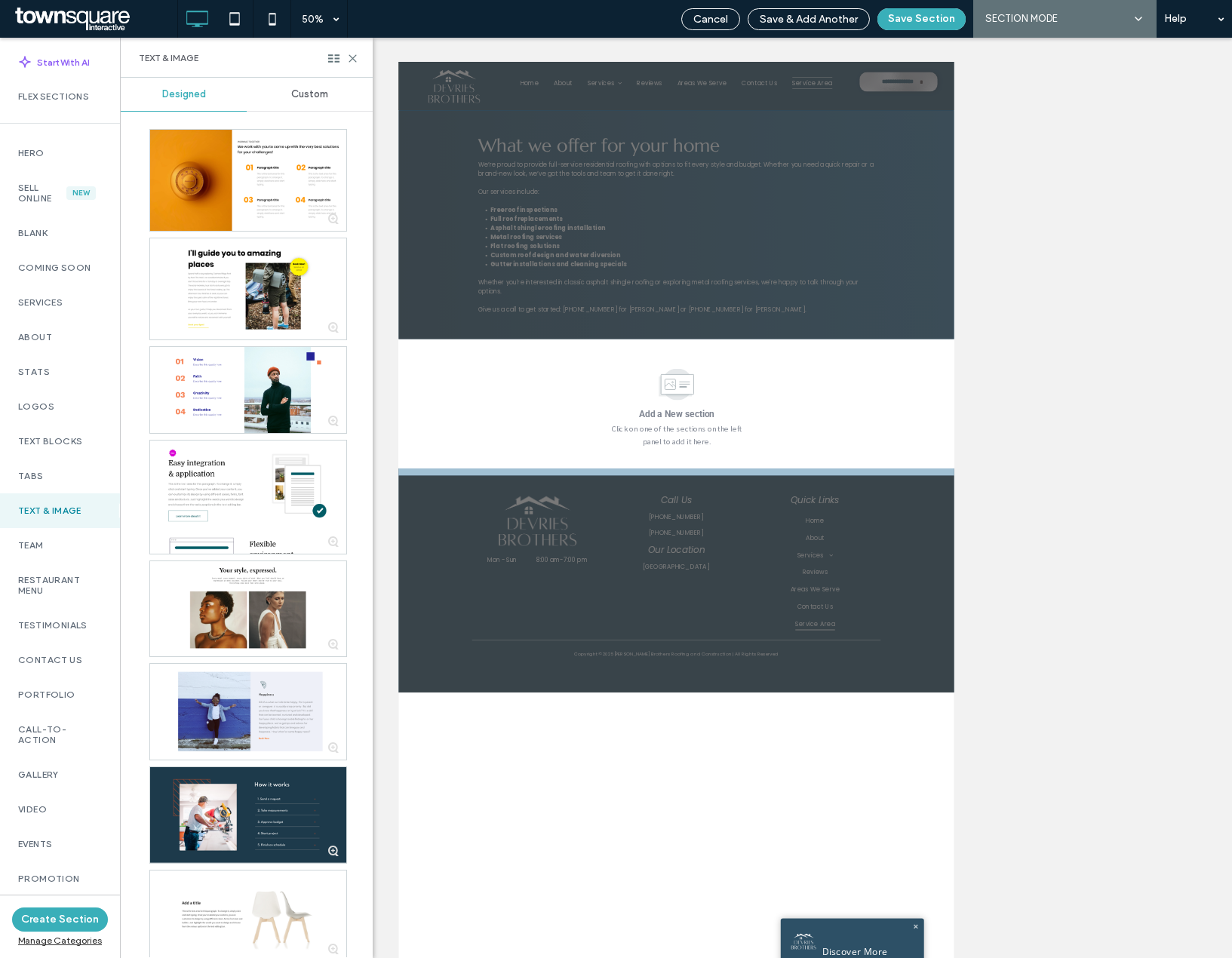
scroll to position [643, 0]
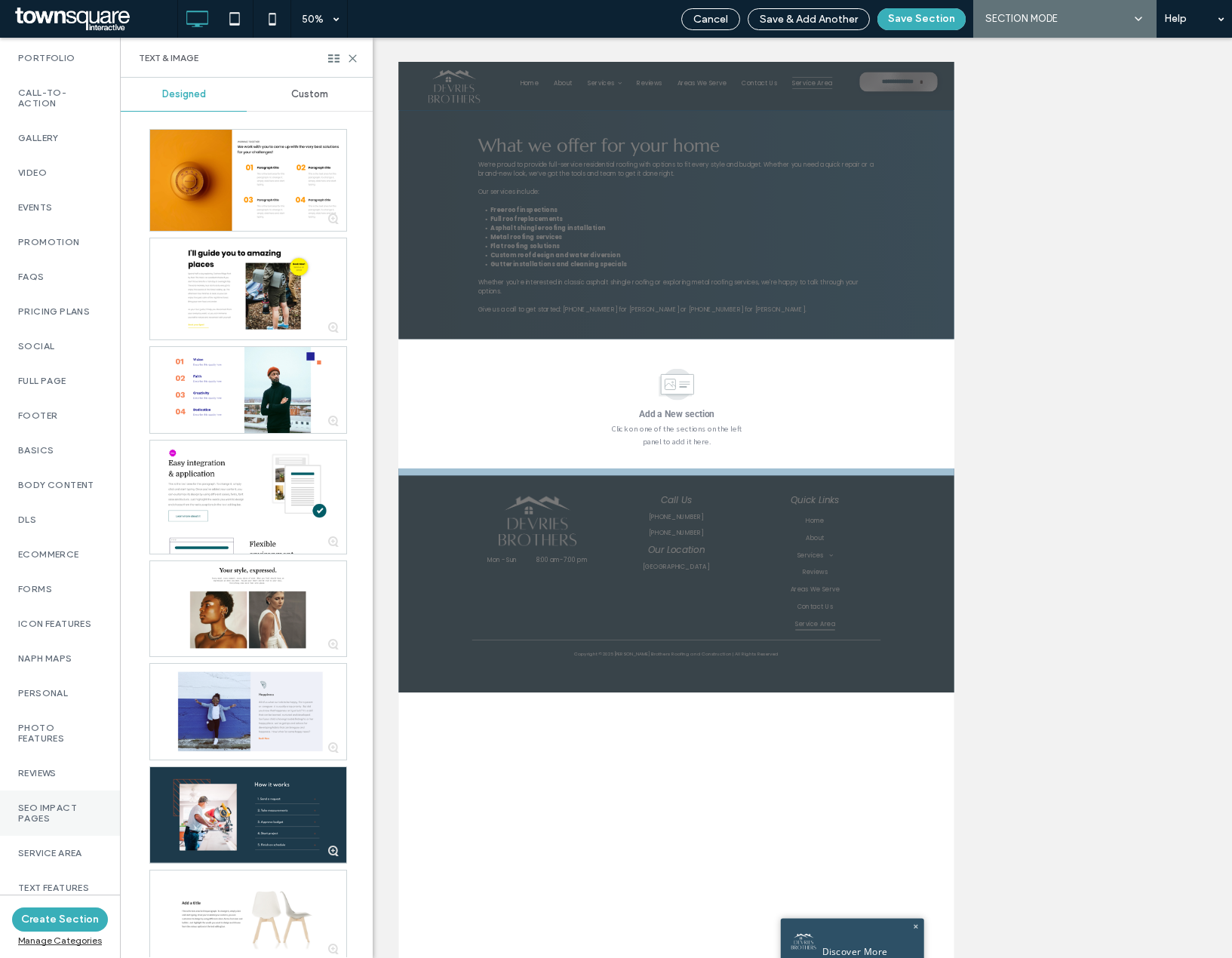
click at [66, 814] on label "SEO Impact Pages" at bounding box center [60, 813] width 83 height 21
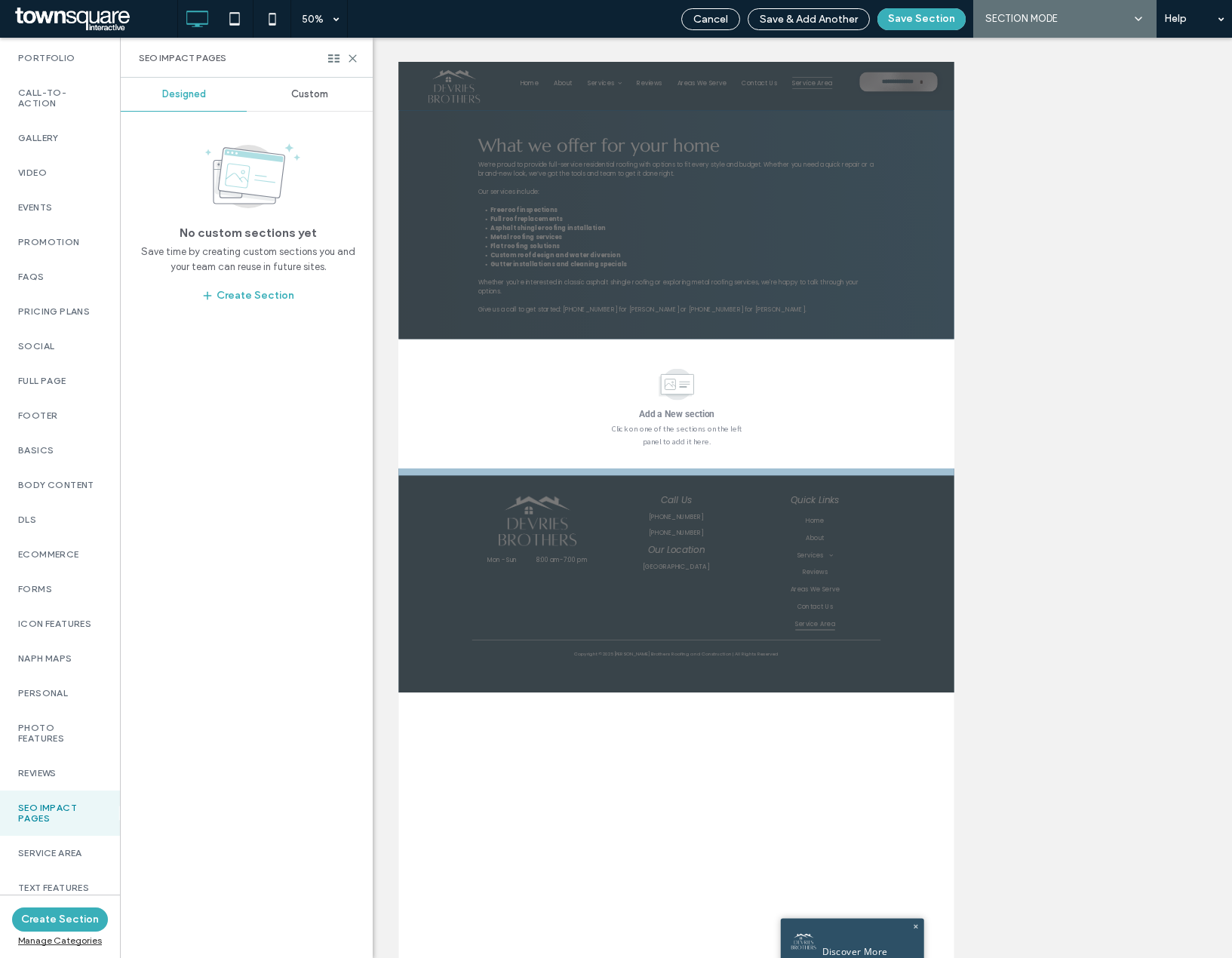
click at [304, 90] on span "Custom" at bounding box center [310, 94] width 37 height 12
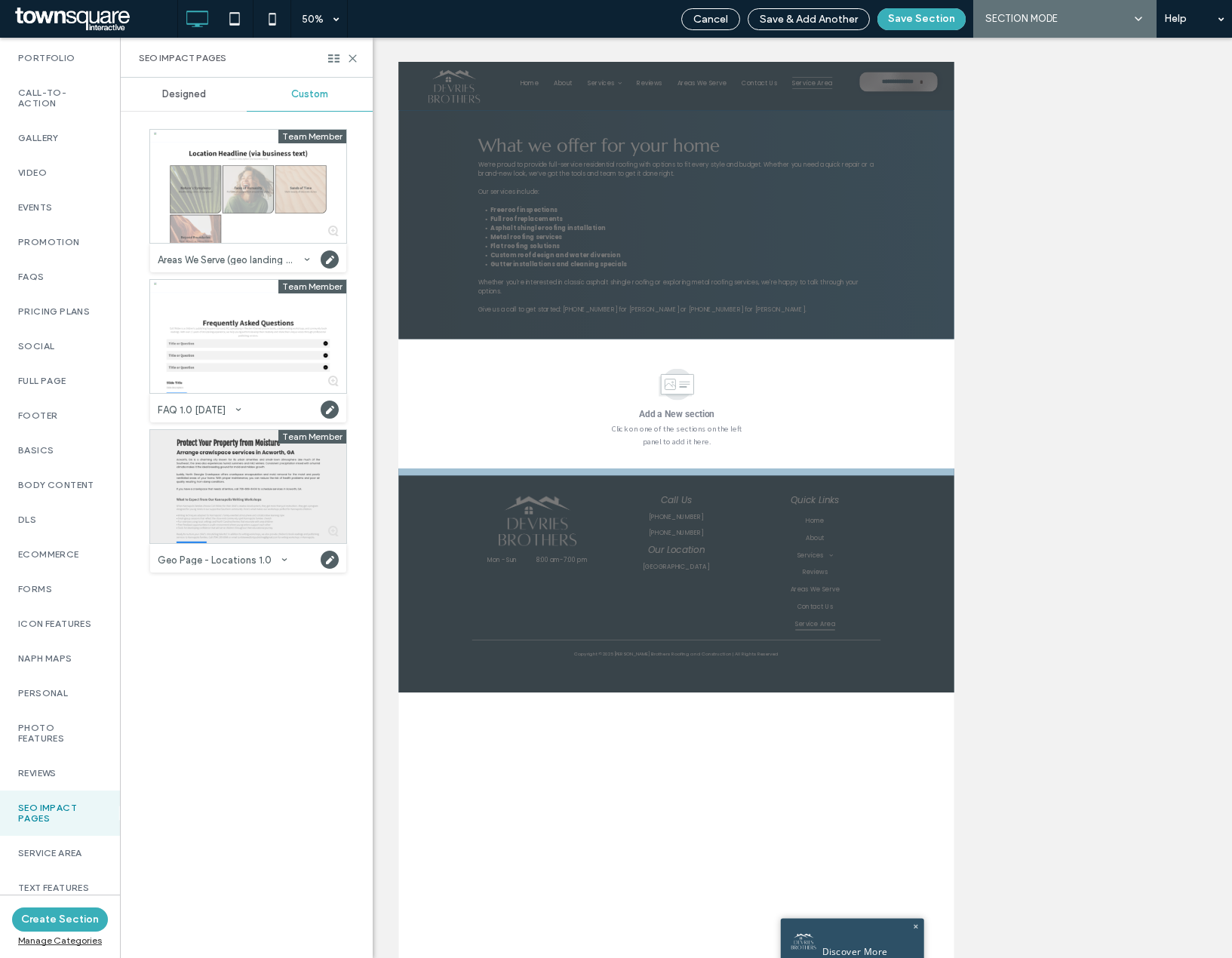
click at [221, 478] on div at bounding box center [248, 487] width 196 height 113
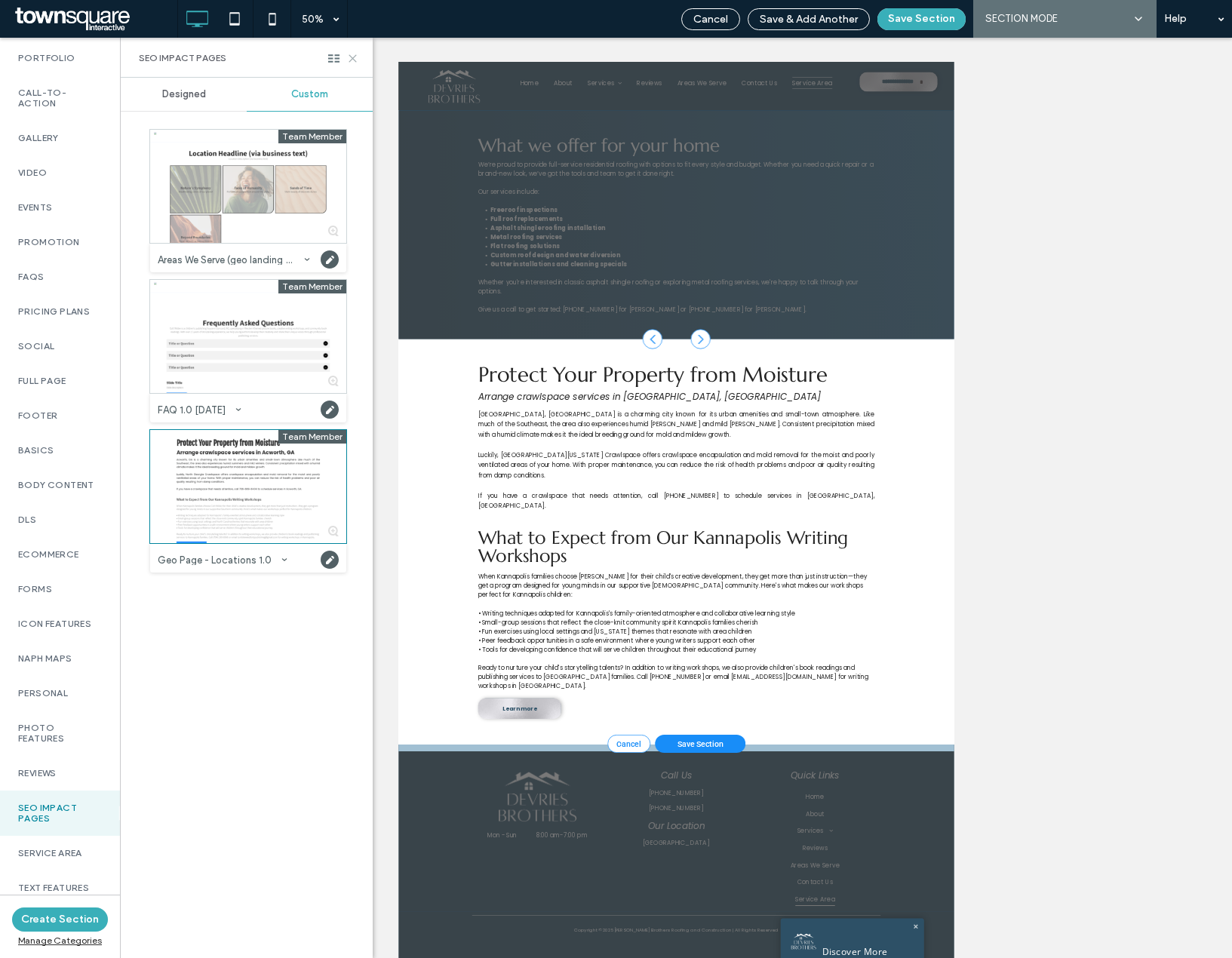
click at [353, 57] on icon at bounding box center [353, 58] width 11 height 11
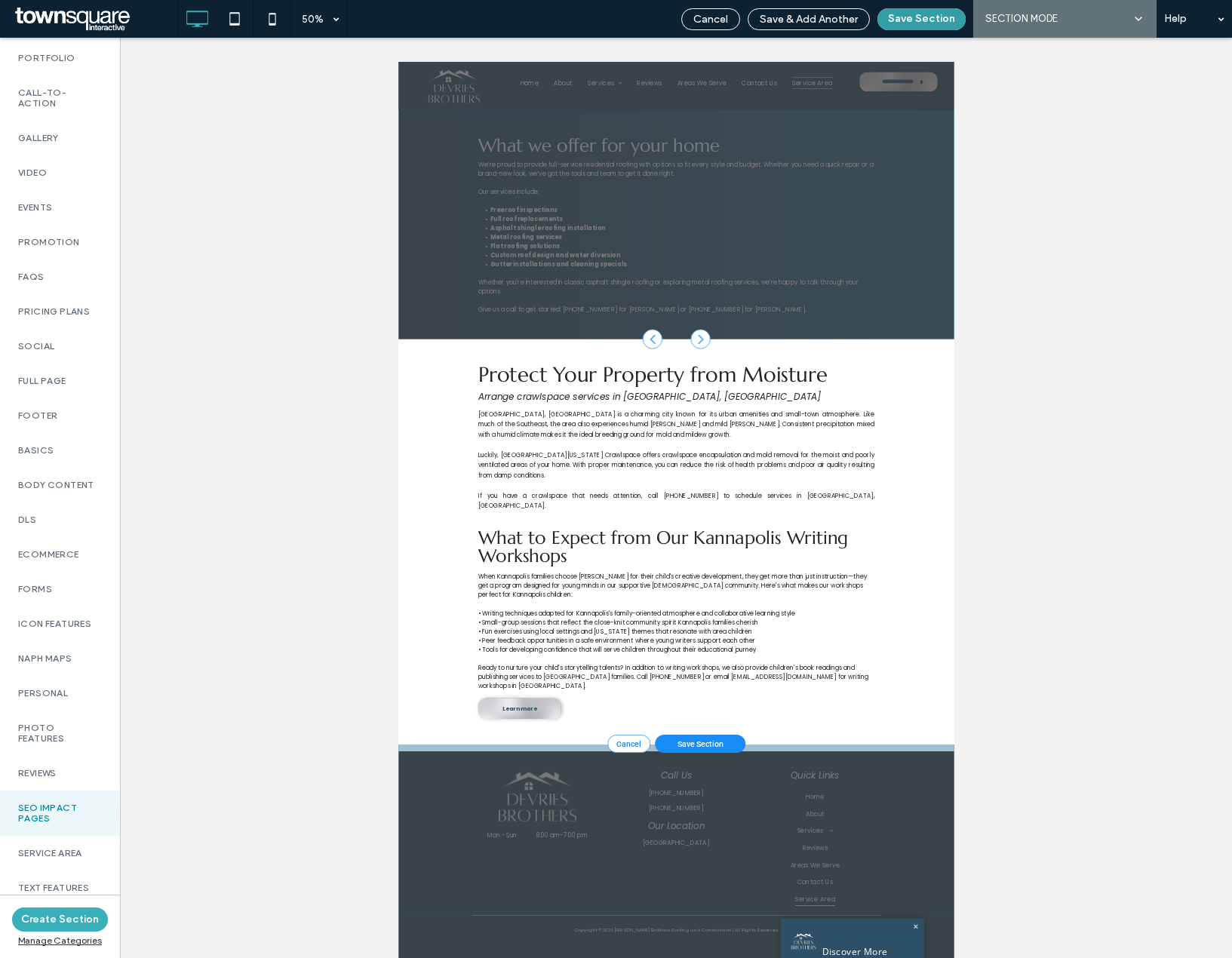
click at [946, 26] on button "Save Section" at bounding box center [921, 19] width 88 height 22
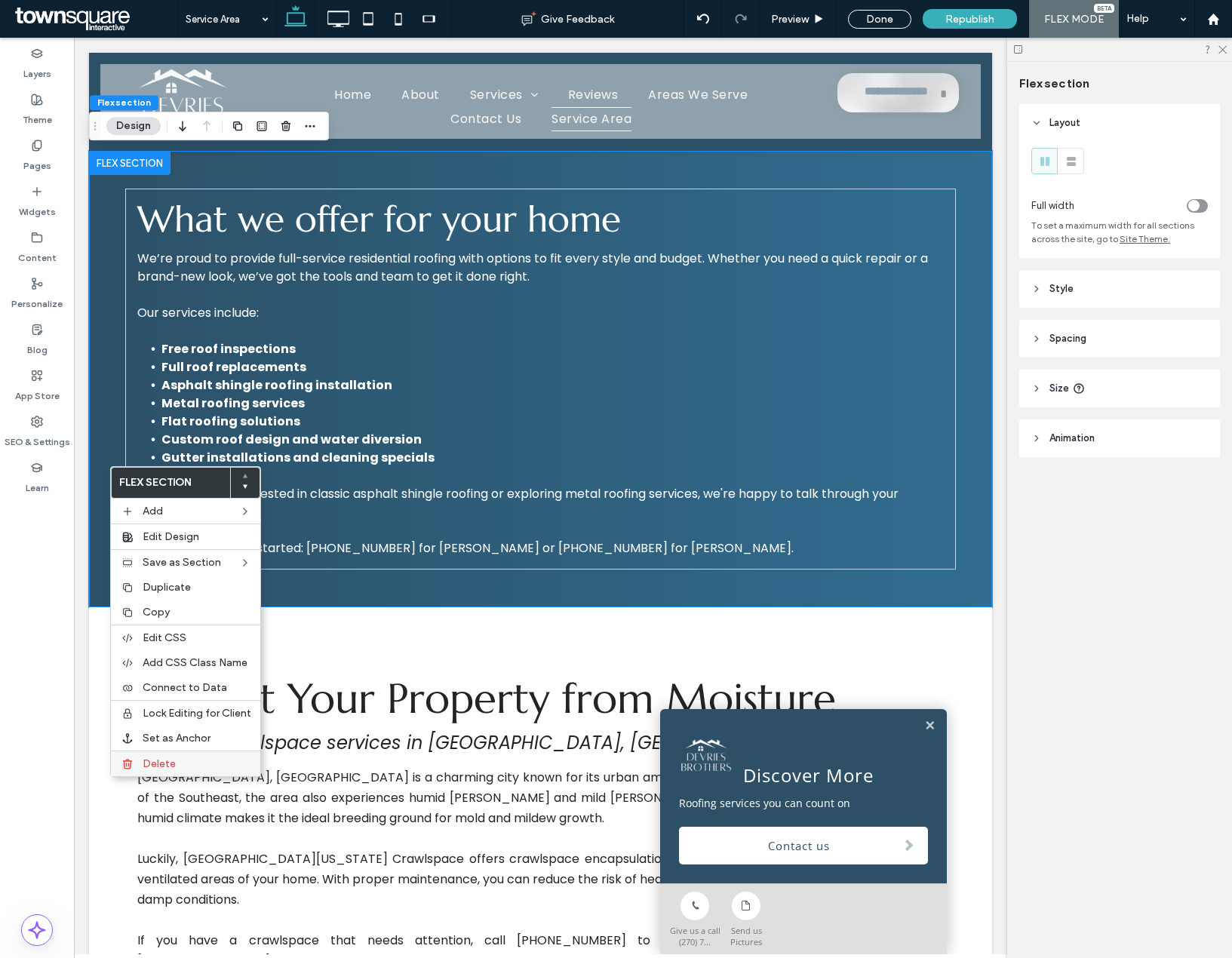
click at [159, 769] on span "Delete" at bounding box center [158, 764] width 33 height 13
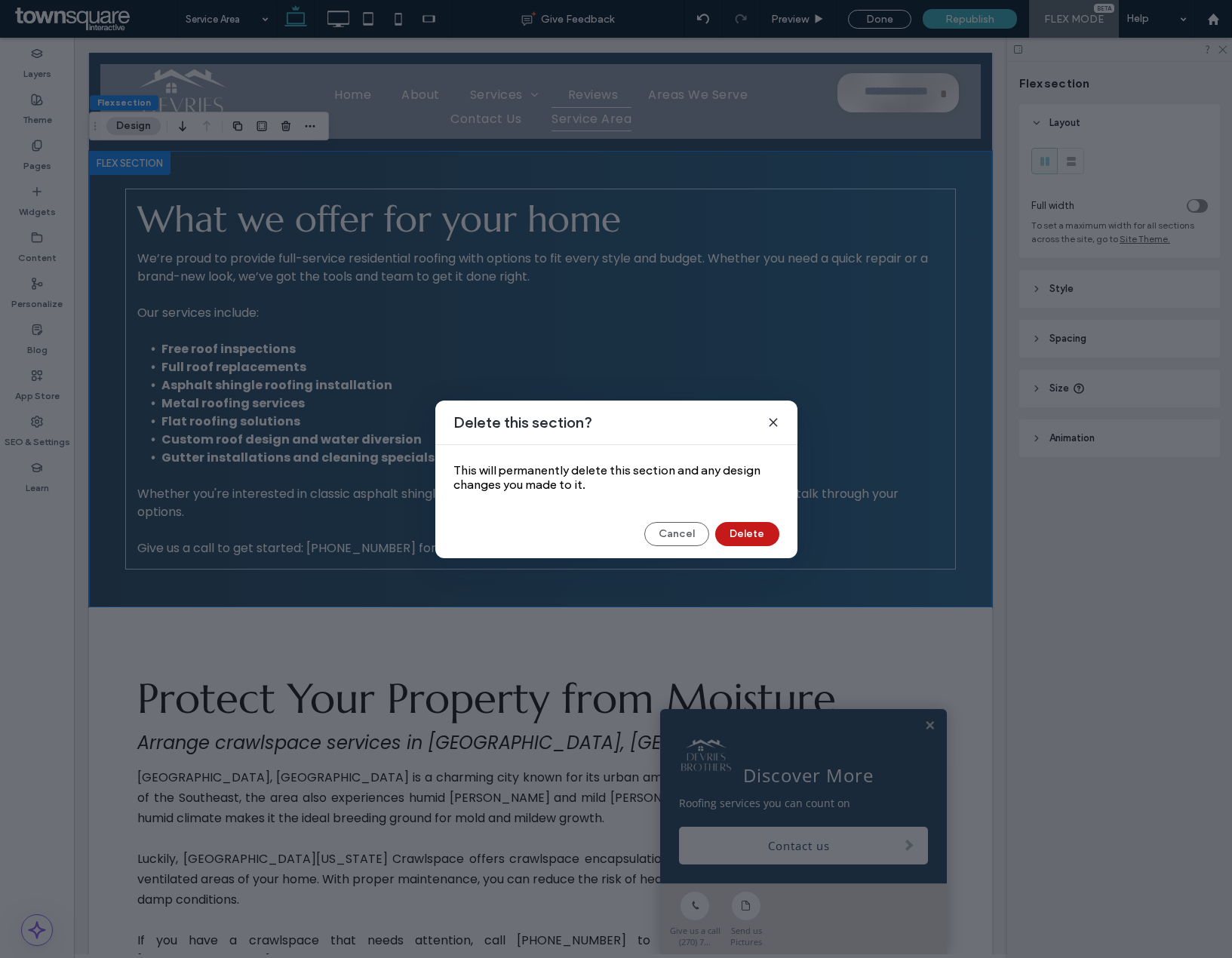
click at [748, 537] on button "Delete" at bounding box center [748, 534] width 64 height 24
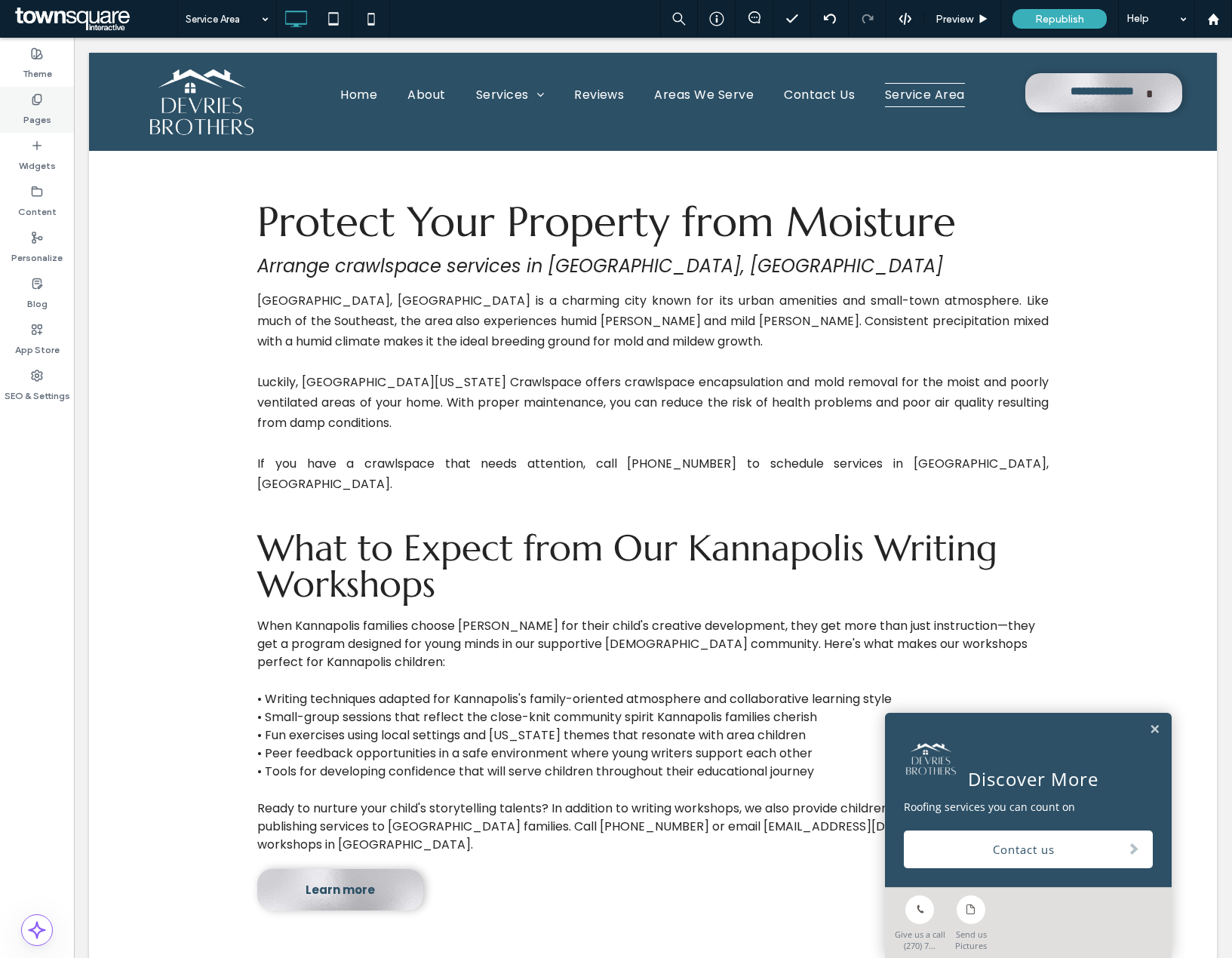
click at [37, 132] on div "Pages" at bounding box center [37, 109] width 74 height 46
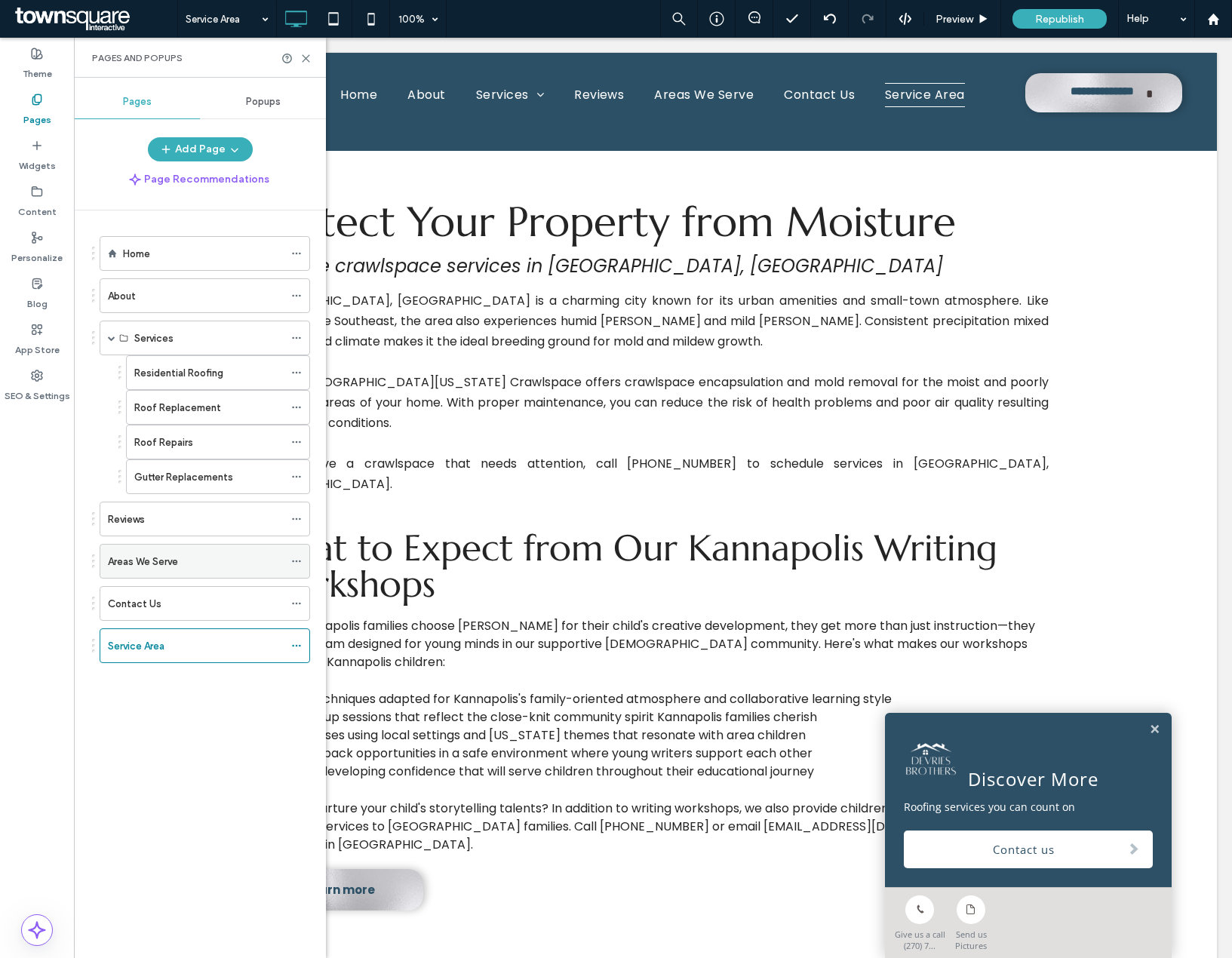
click at [276, 557] on div "Areas We Serve" at bounding box center [196, 562] width 176 height 16
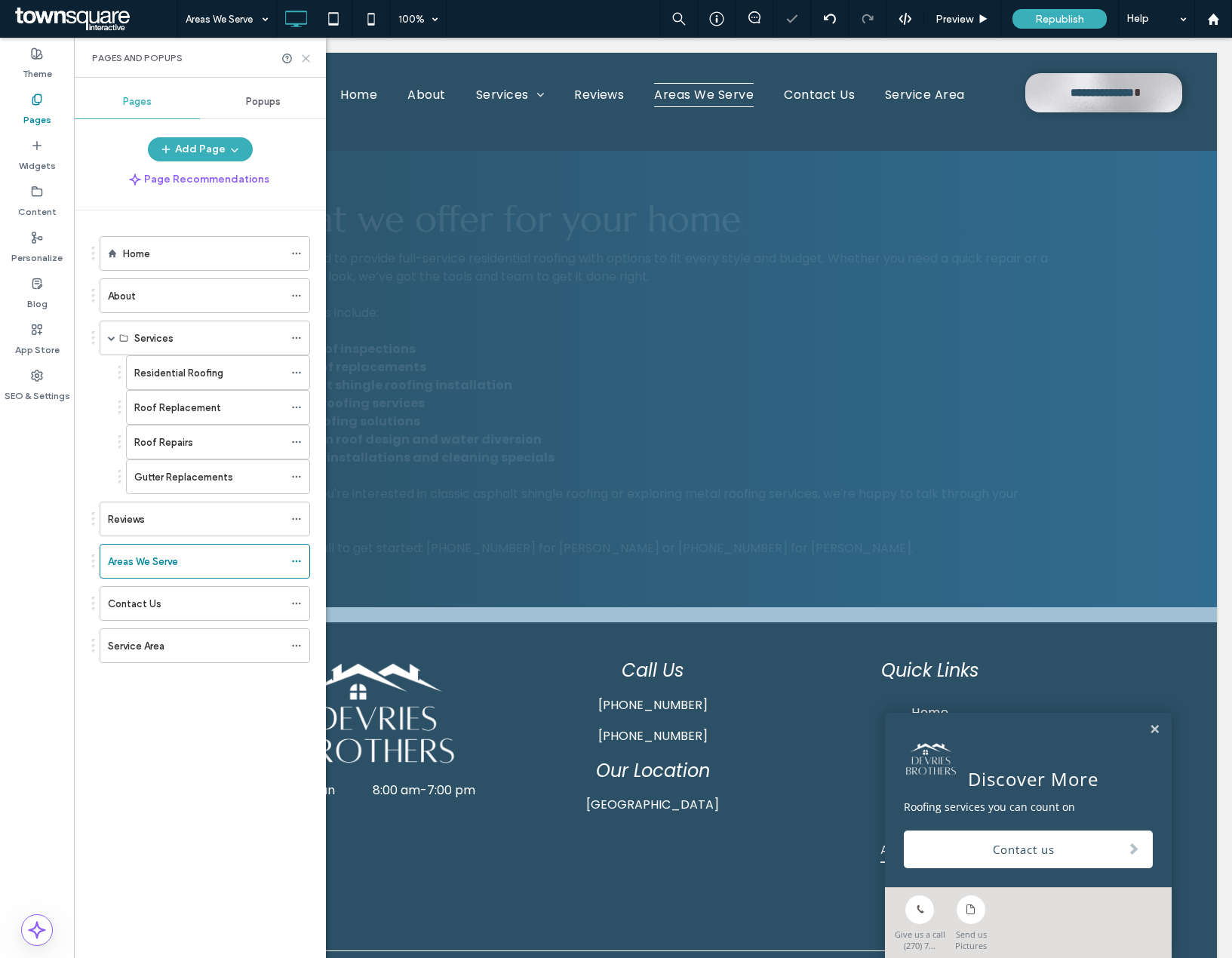
click at [307, 54] on icon at bounding box center [305, 58] width 11 height 11
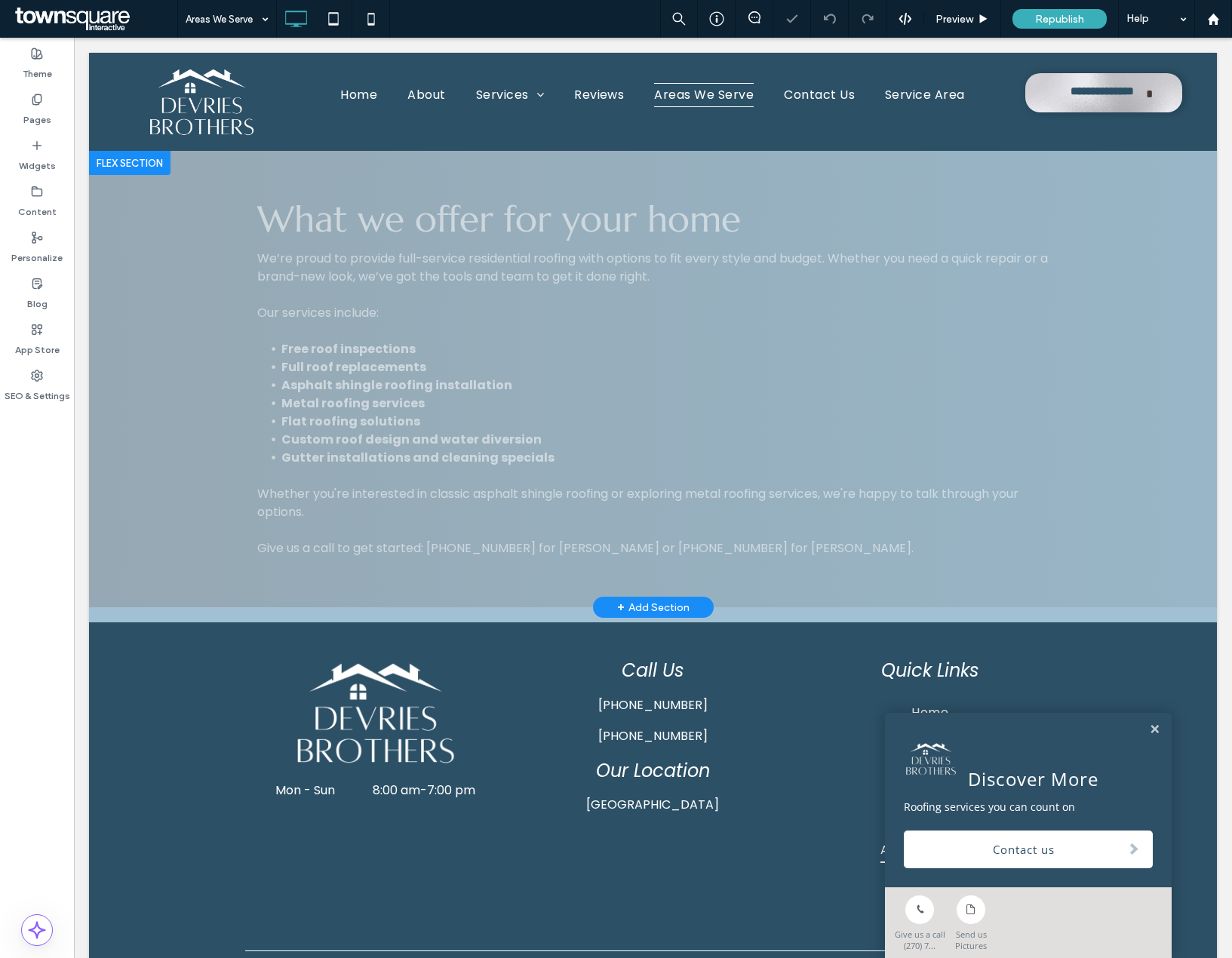
click at [647, 603] on div "+ Add Section" at bounding box center [653, 608] width 73 height 17
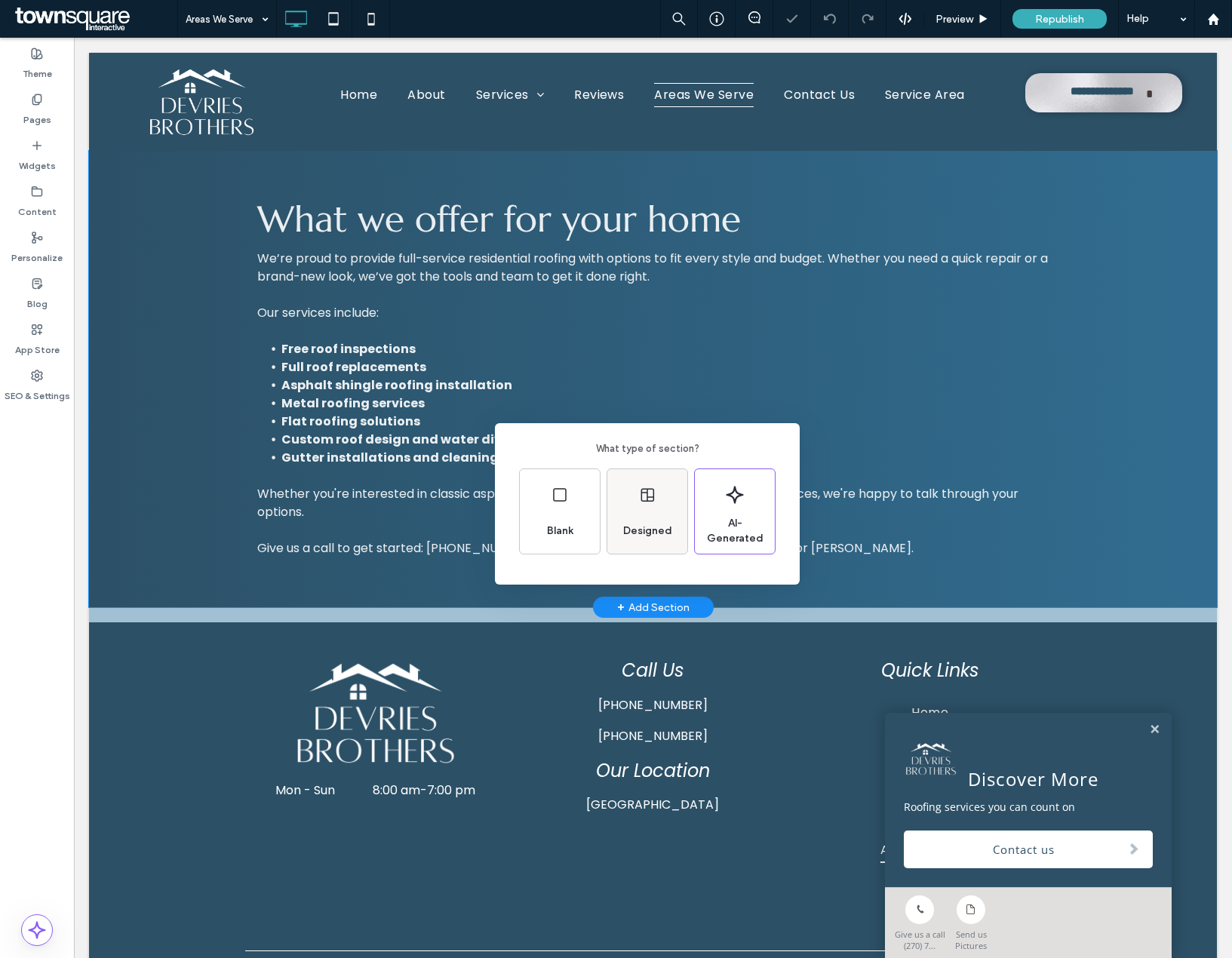
click at [614, 546] on div "Designed" at bounding box center [647, 511] width 80 height 84
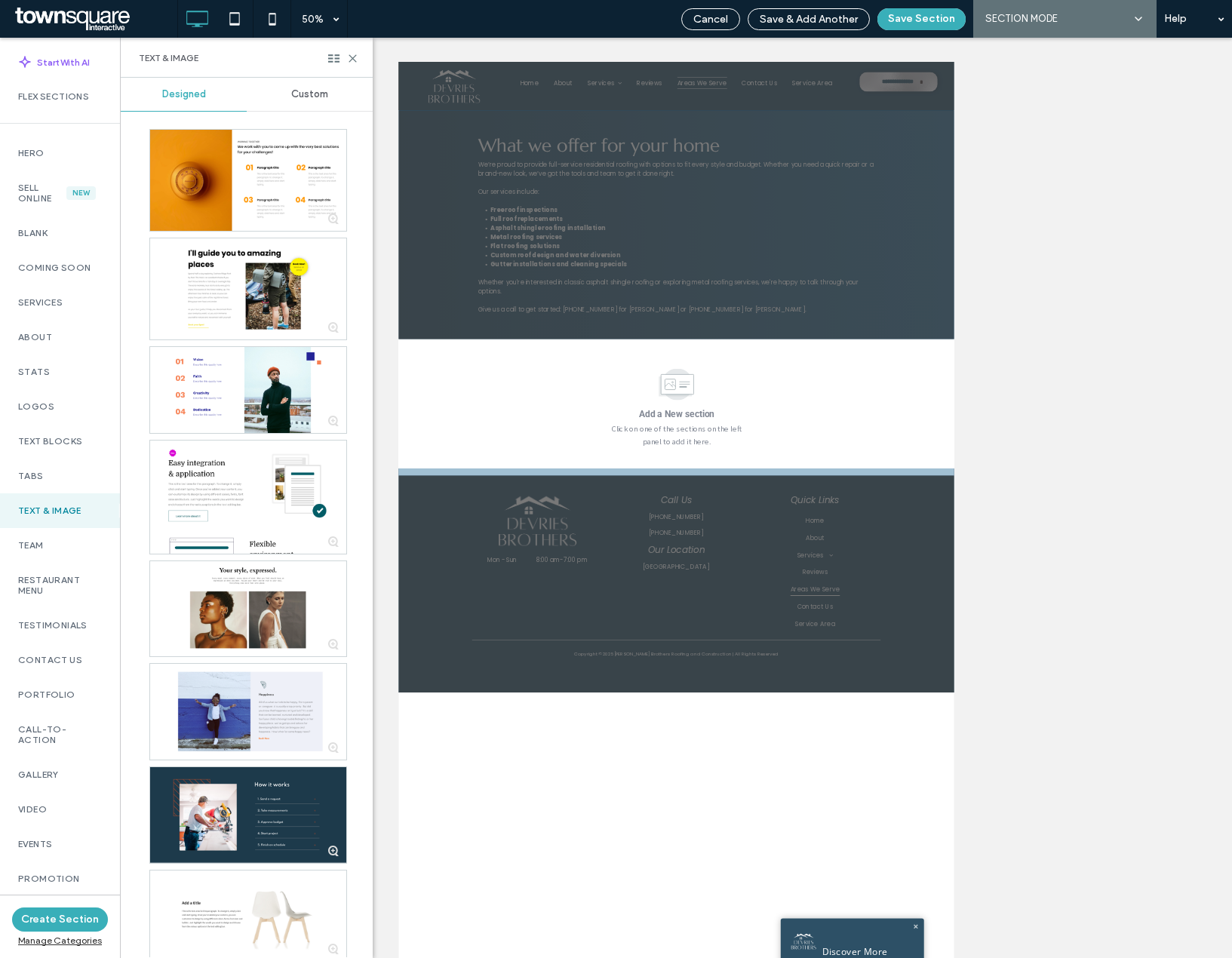
scroll to position [643, 0]
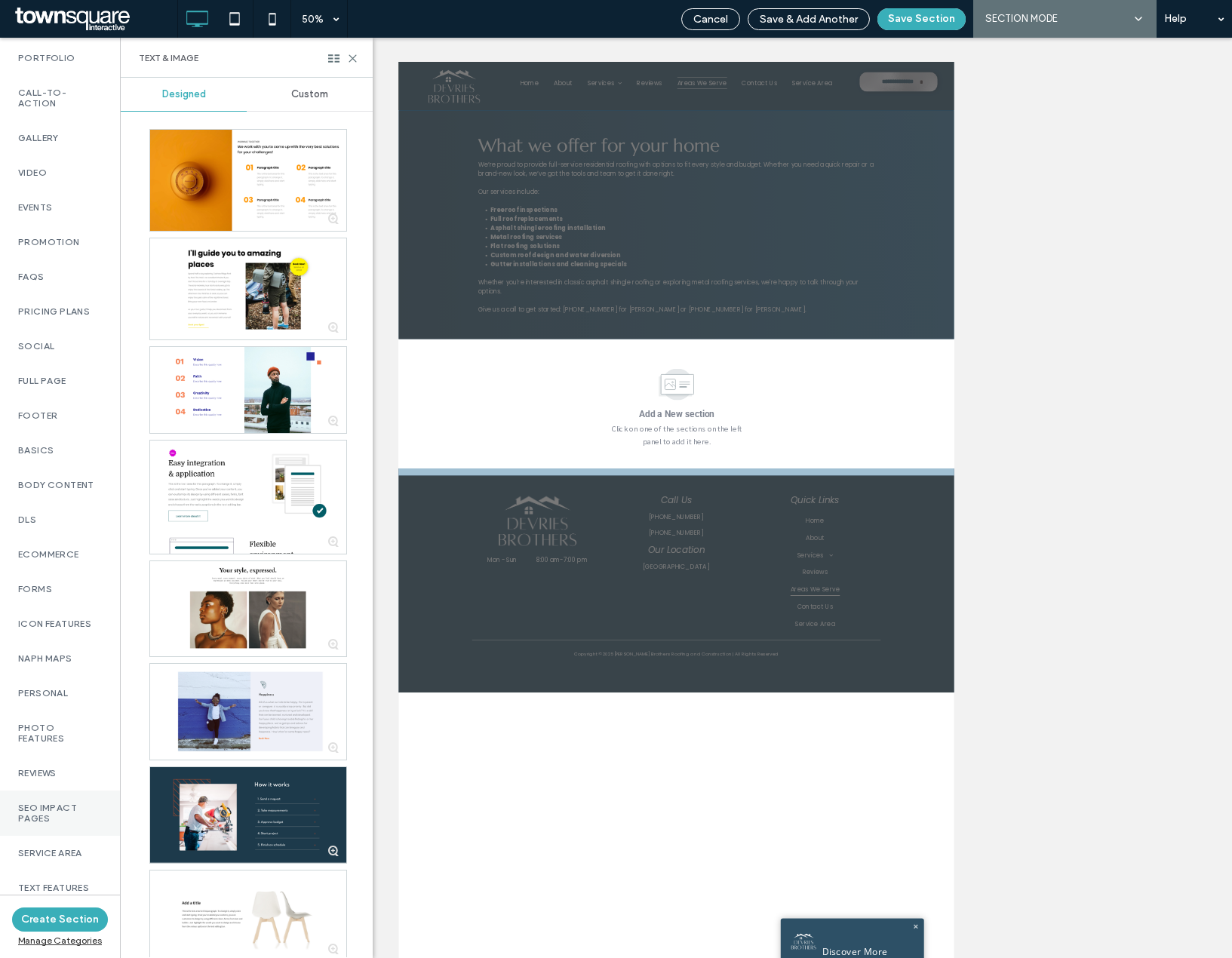
click at [43, 803] on label "SEO Impact Pages" at bounding box center [60, 813] width 83 height 21
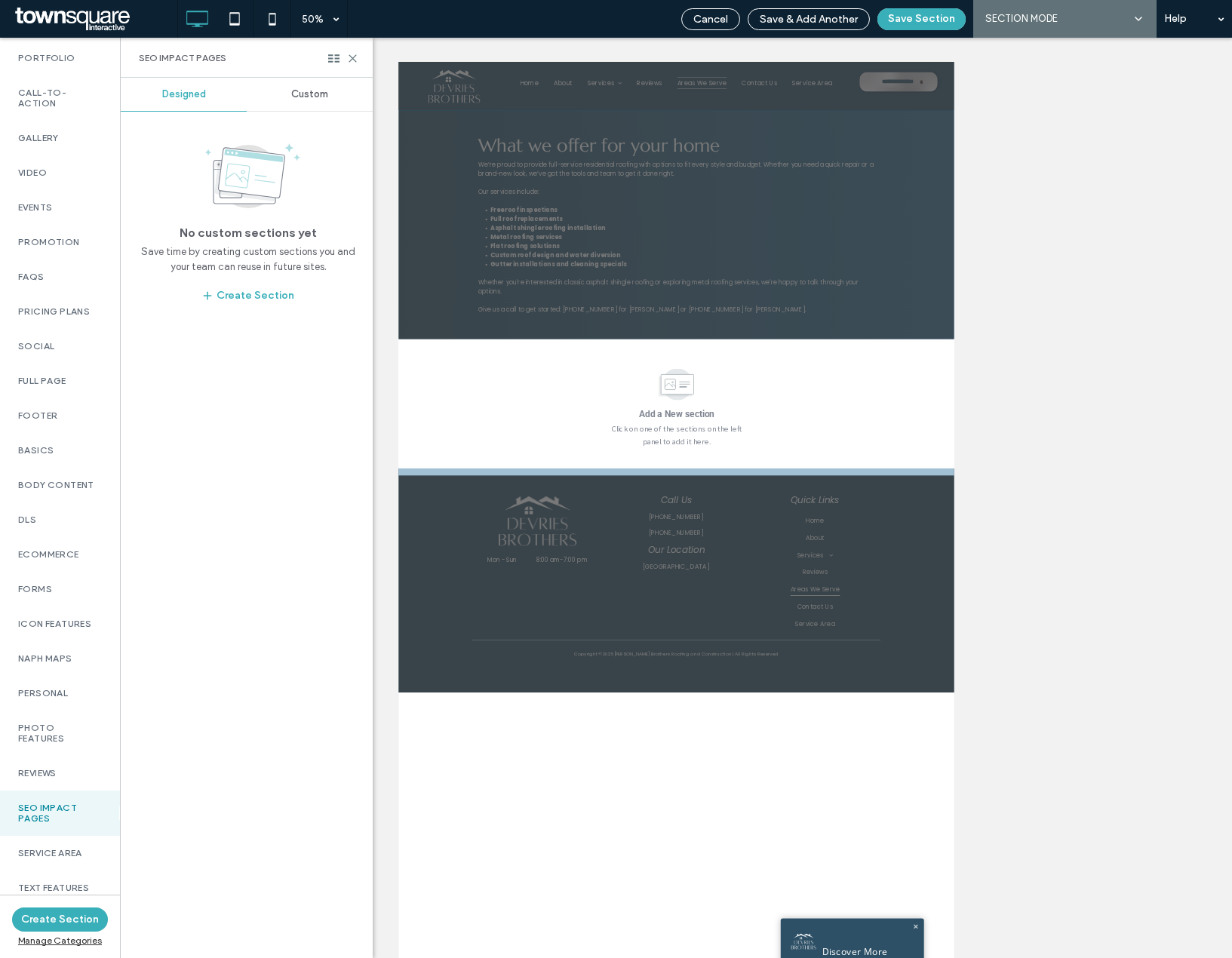
click at [331, 86] on div "Custom" at bounding box center [309, 94] width 126 height 33
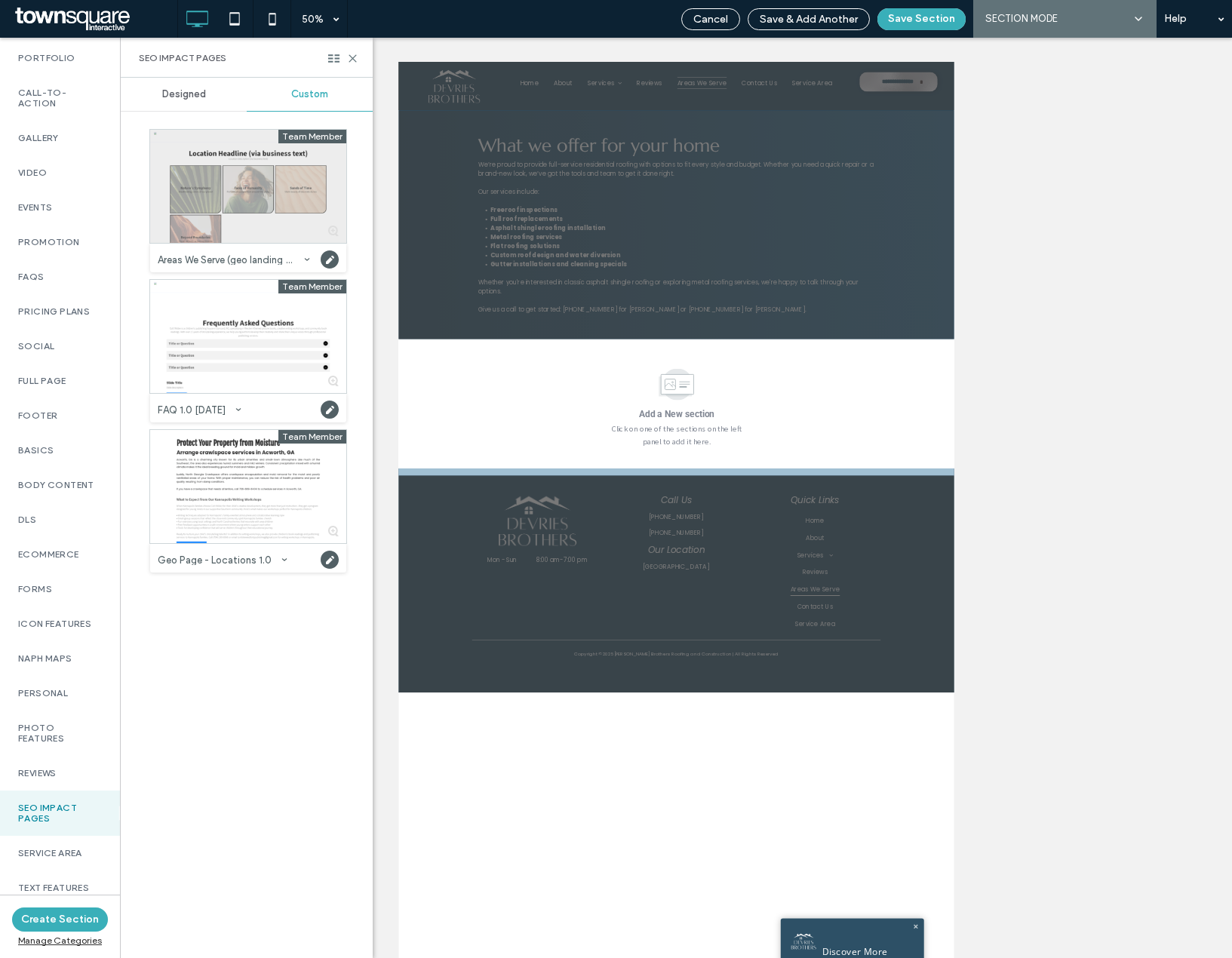
click at [221, 234] on div at bounding box center [248, 187] width 196 height 113
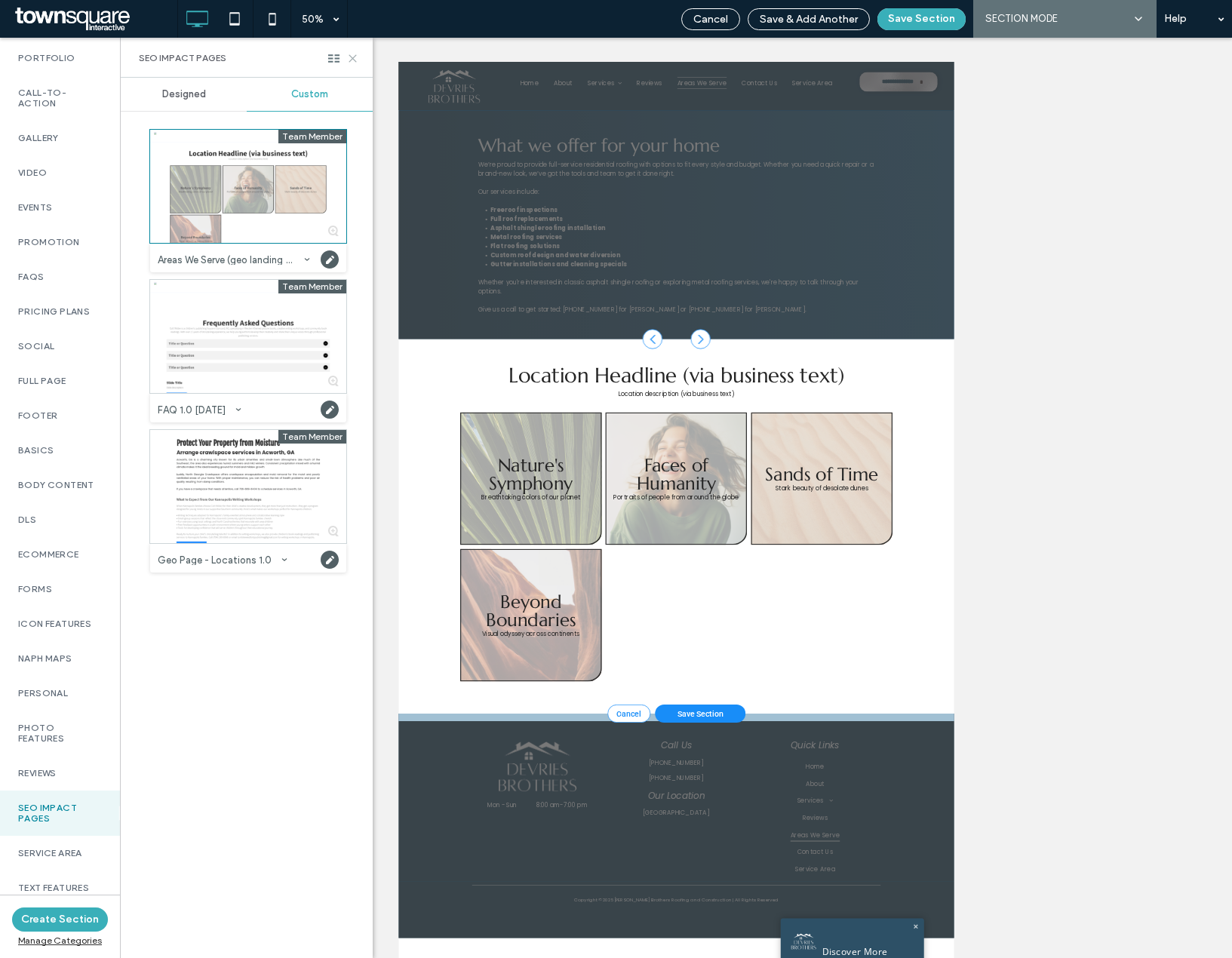
click at [355, 57] on icon at bounding box center [353, 58] width 11 height 11
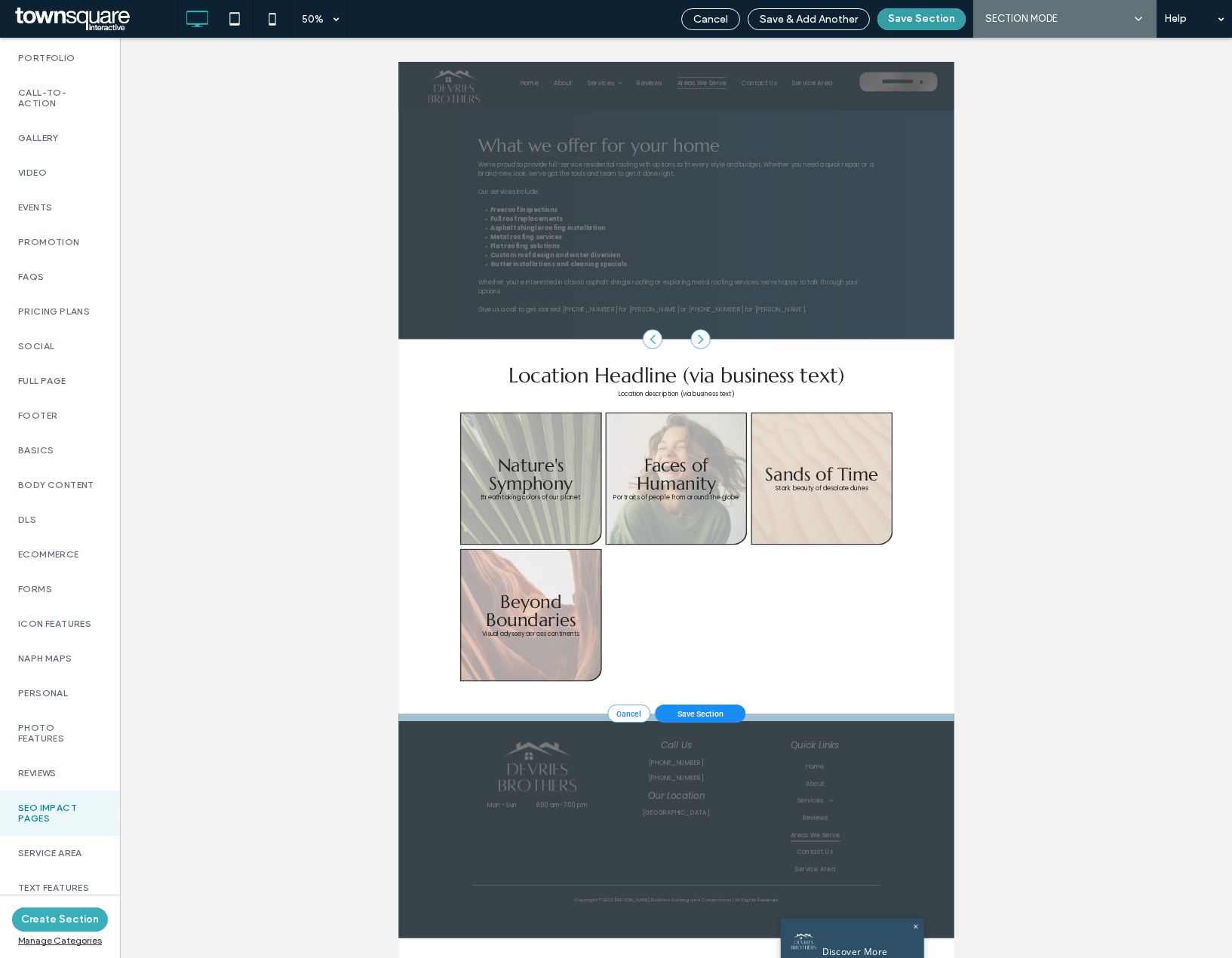
click at [891, 19] on button "Save Section" at bounding box center [921, 19] width 88 height 22
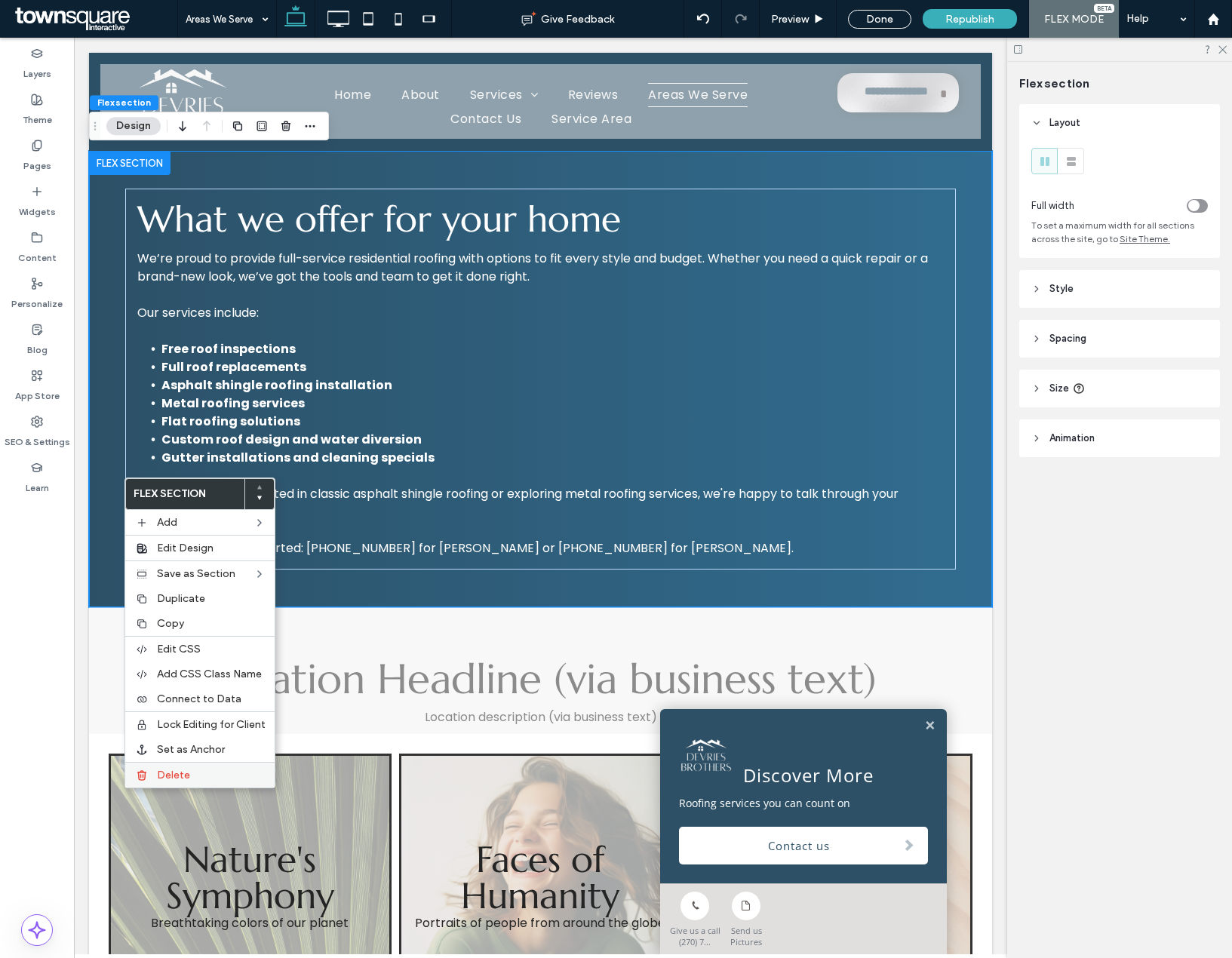
click at [171, 770] on span "Delete" at bounding box center [173, 775] width 33 height 13
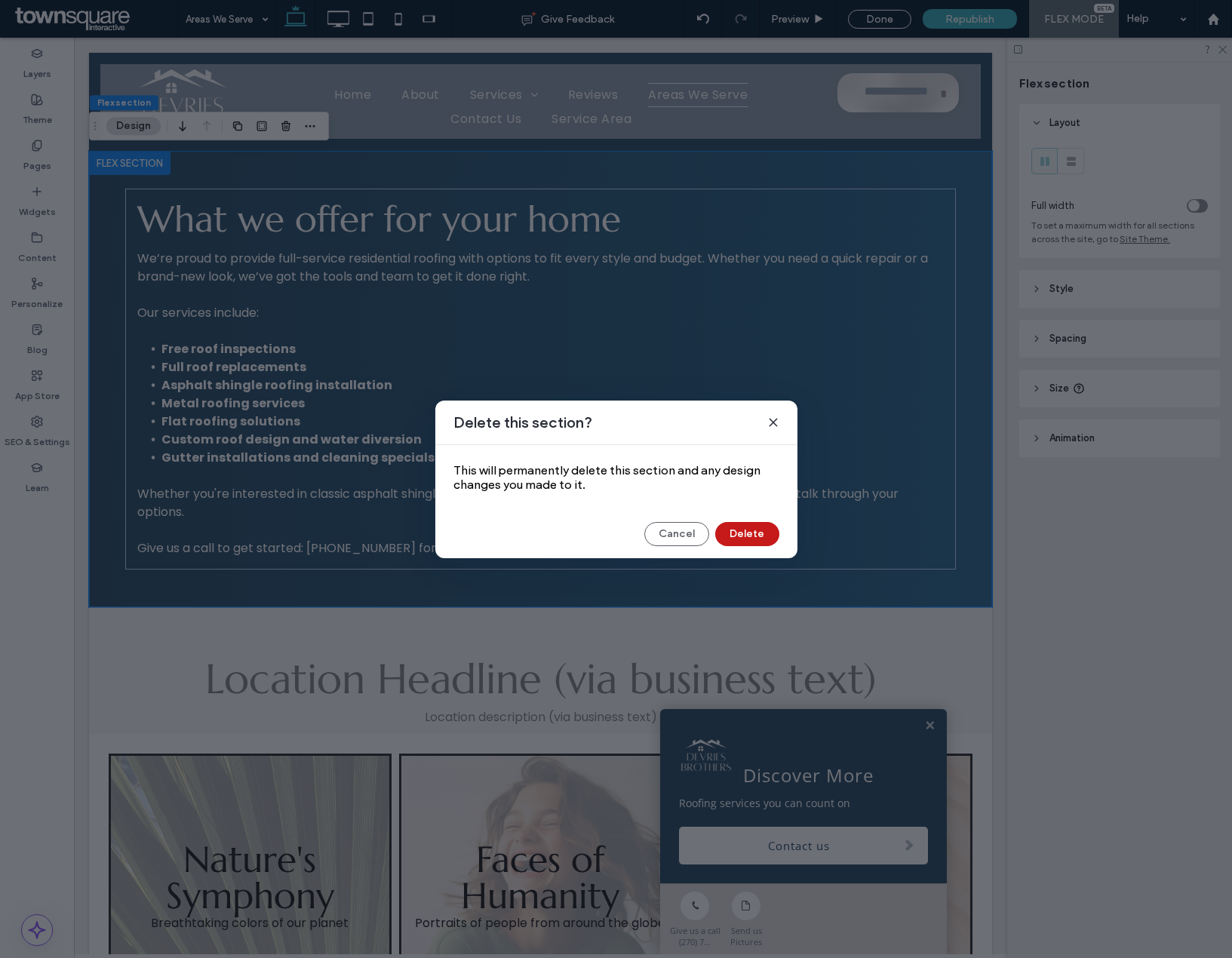
click at [758, 526] on button "Delete" at bounding box center [748, 534] width 64 height 24
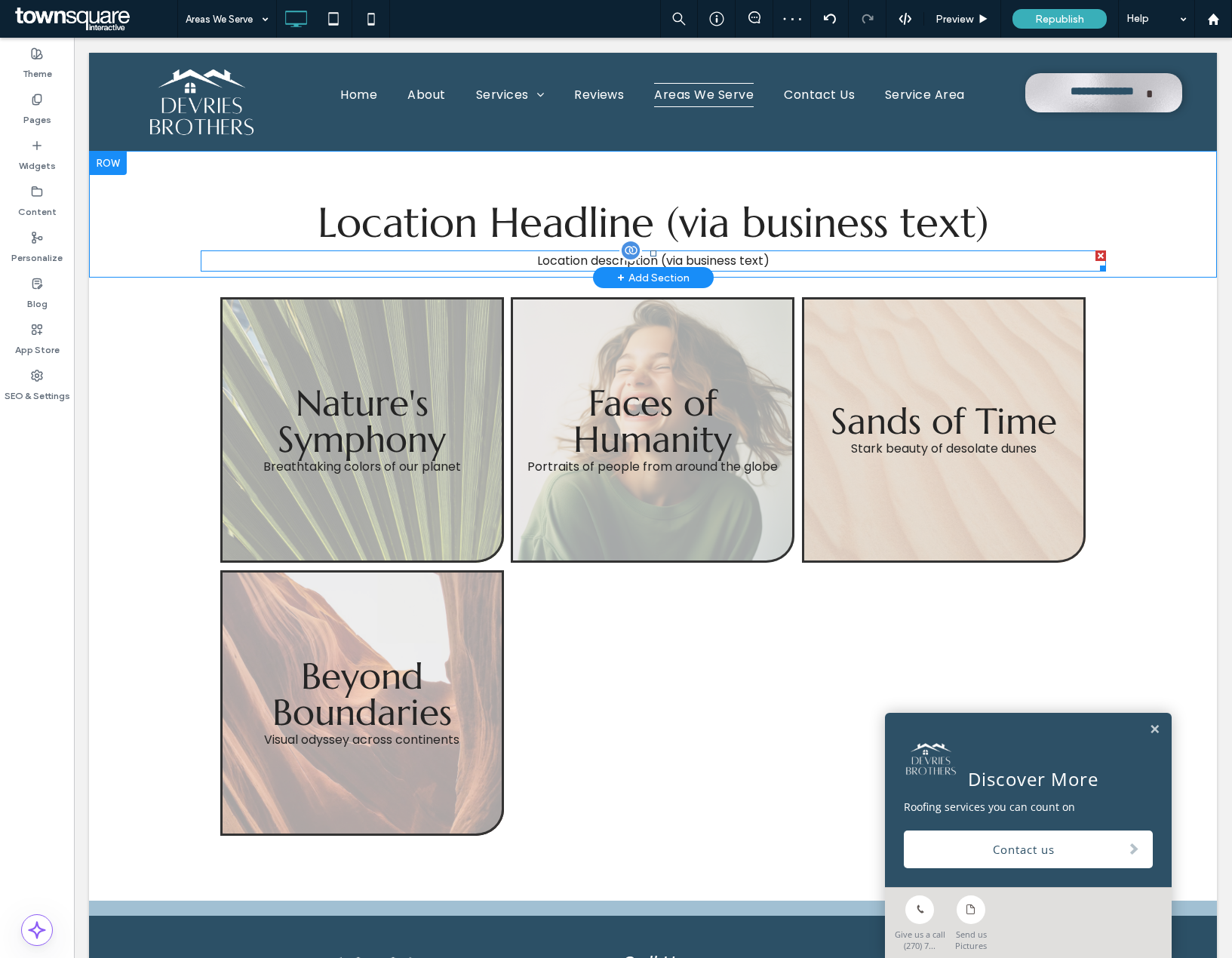
click at [1099, 253] on div at bounding box center [1101, 256] width 11 height 11
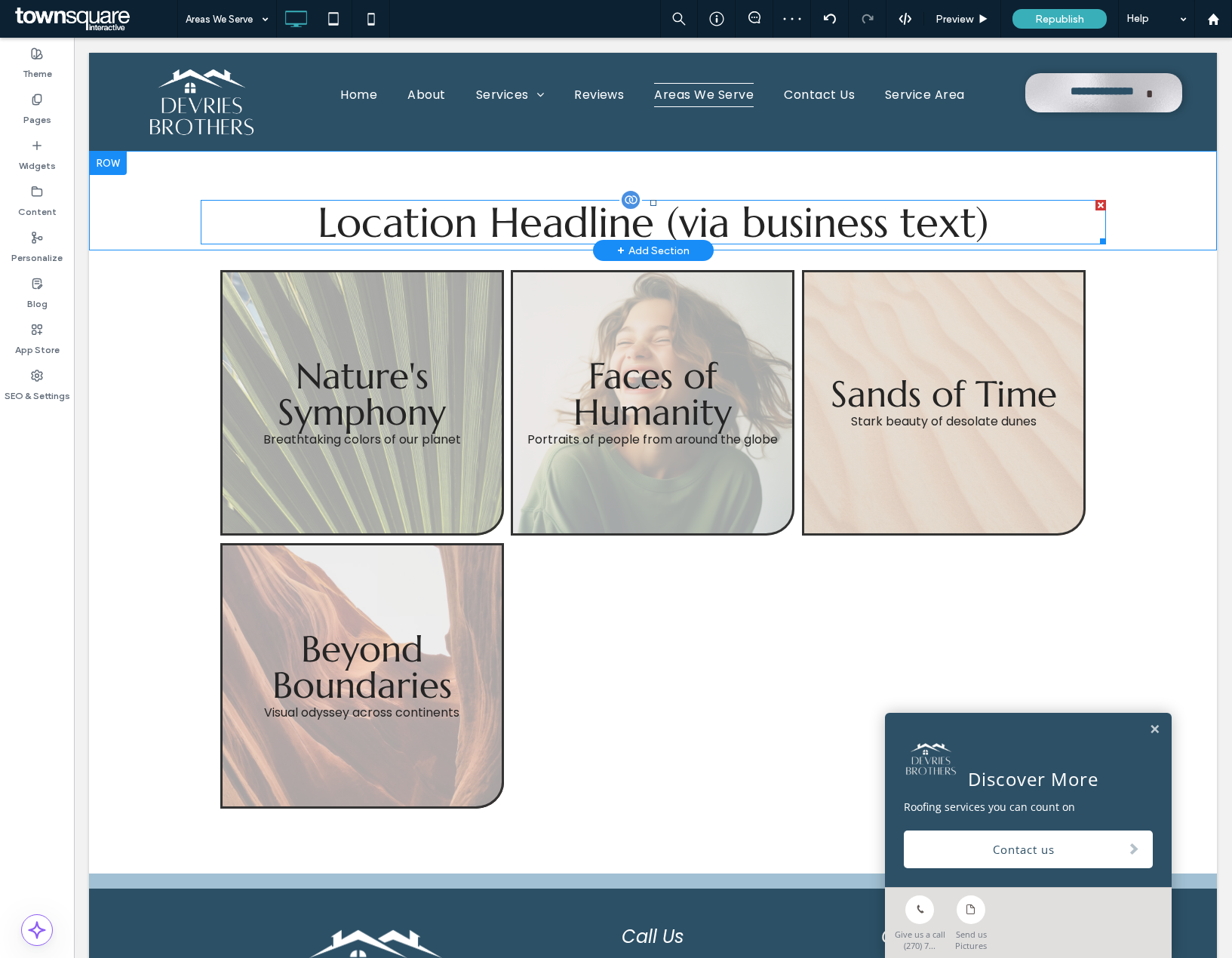
click at [859, 223] on span "Location Headline (via business text)" at bounding box center [653, 222] width 671 height 52
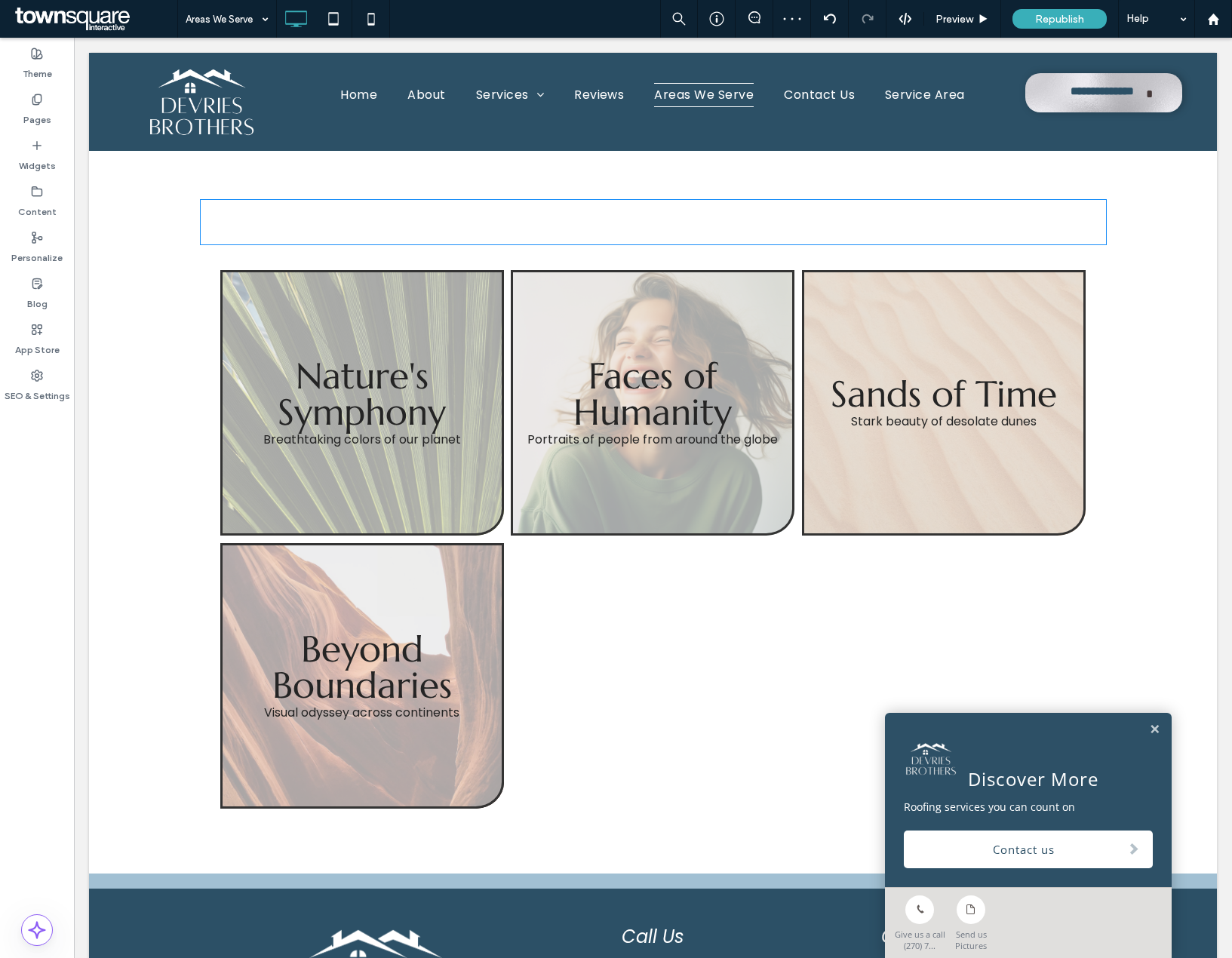
type input "*********"
type input "**"
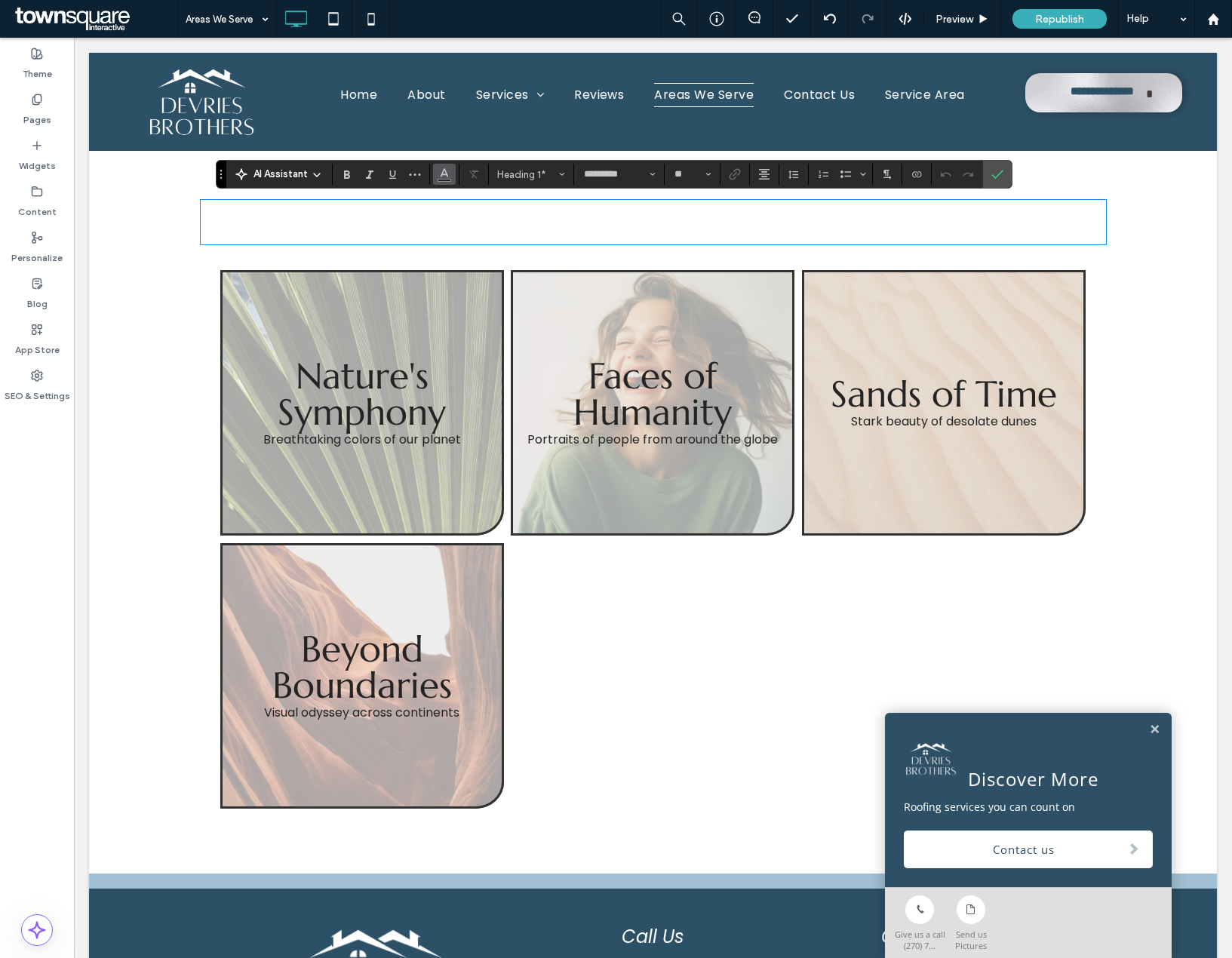
click at [448, 172] on icon "Color" at bounding box center [445, 173] width 12 height 12
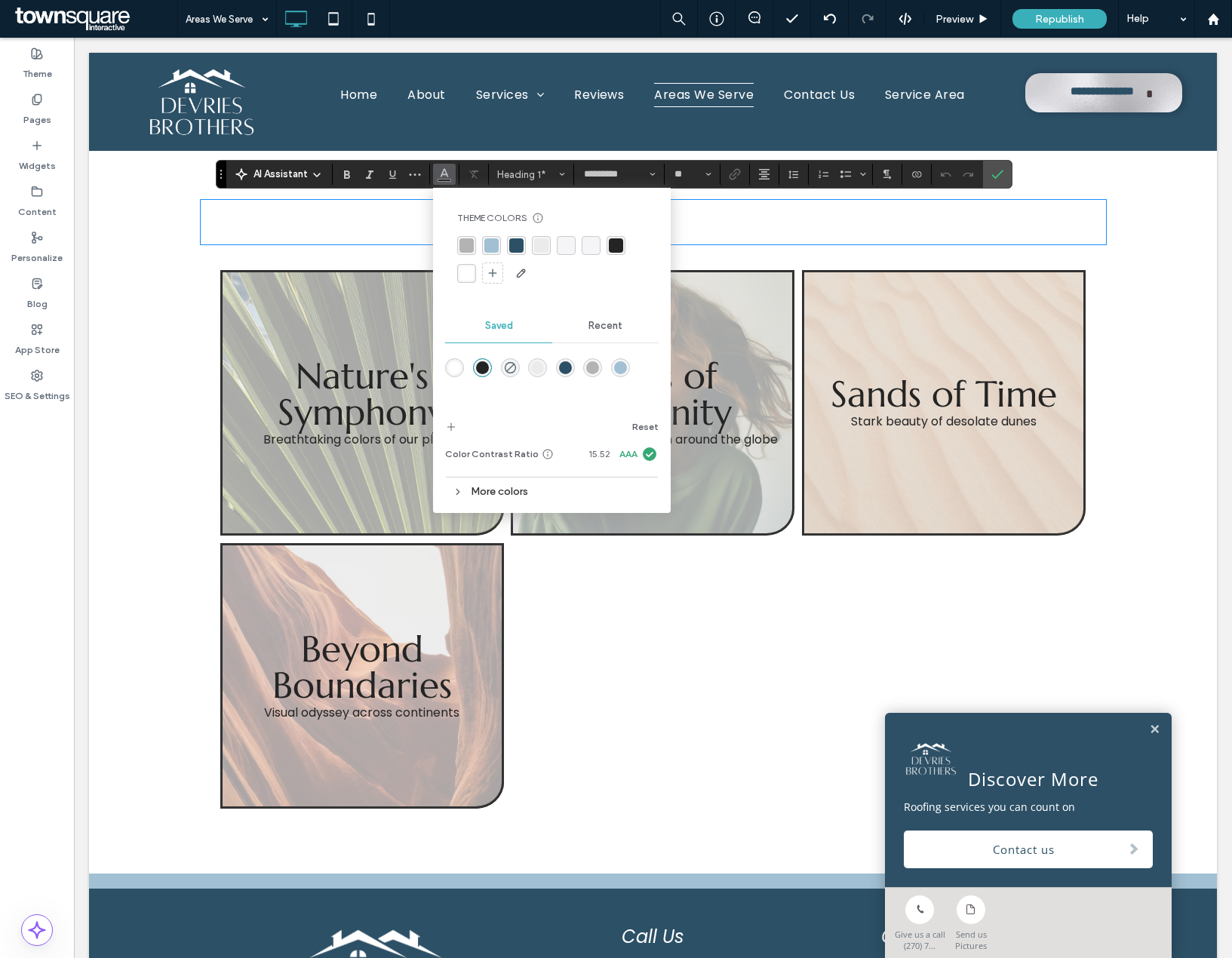
click at [614, 250] on div "rgba(36, 36, 36, 1)" at bounding box center [616, 246] width 15 height 15
click at [711, 233] on h1 "﻿" at bounding box center [653, 222] width 905 height 41
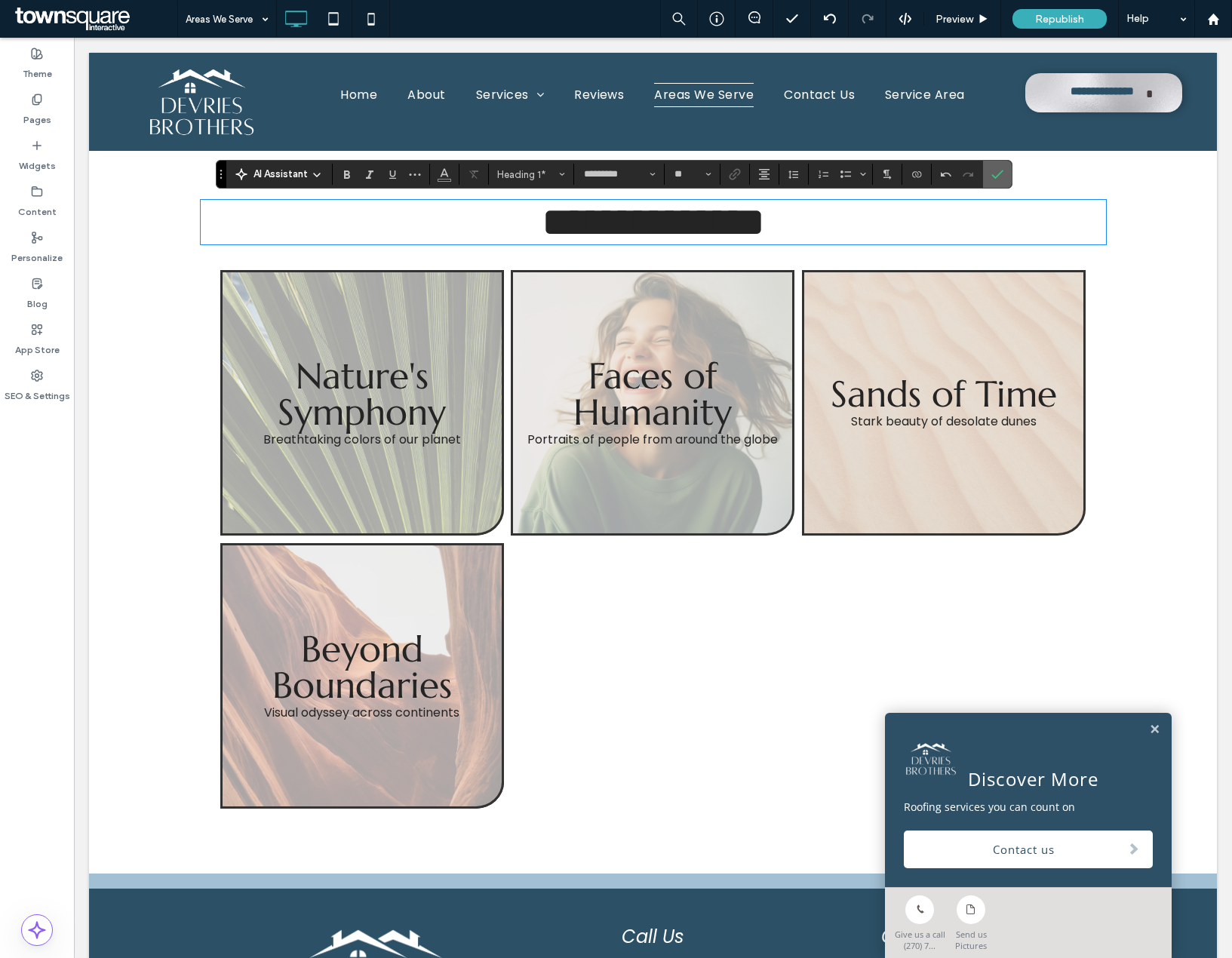
click at [1008, 166] on label "Confirm" at bounding box center [998, 174] width 23 height 27
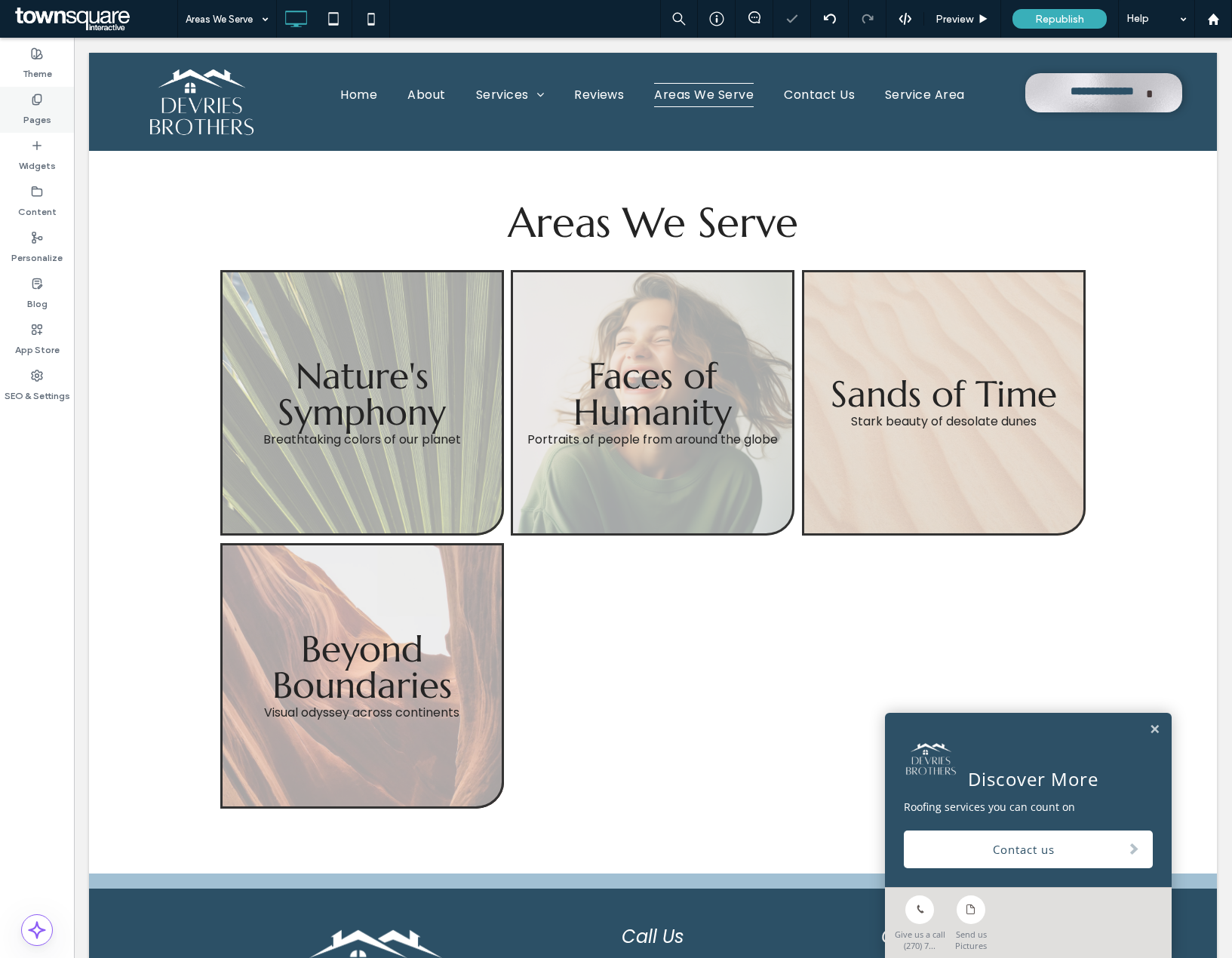
click at [43, 109] on label "Pages" at bounding box center [37, 116] width 28 height 21
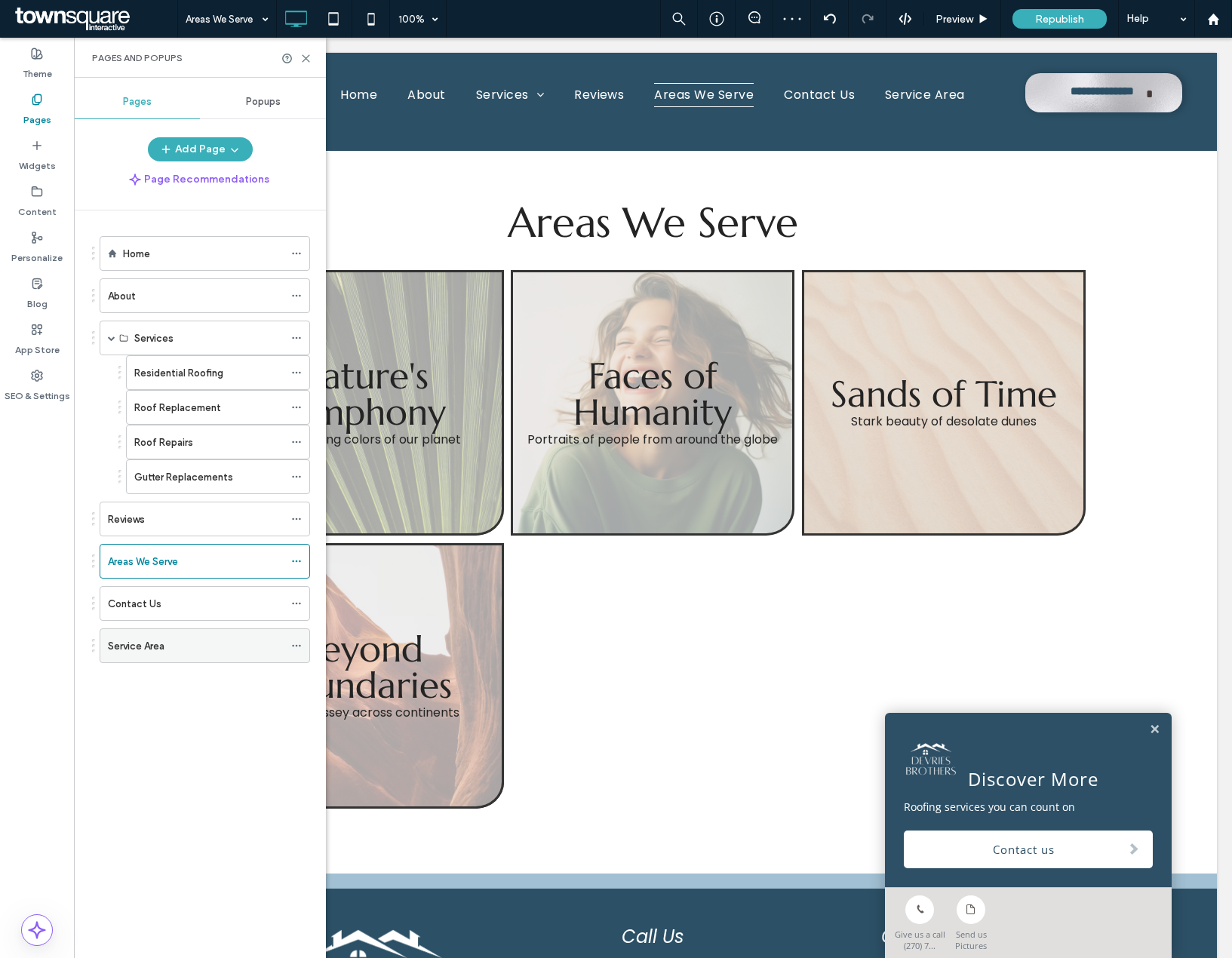
click at [162, 642] on label "Service Area" at bounding box center [136, 646] width 57 height 27
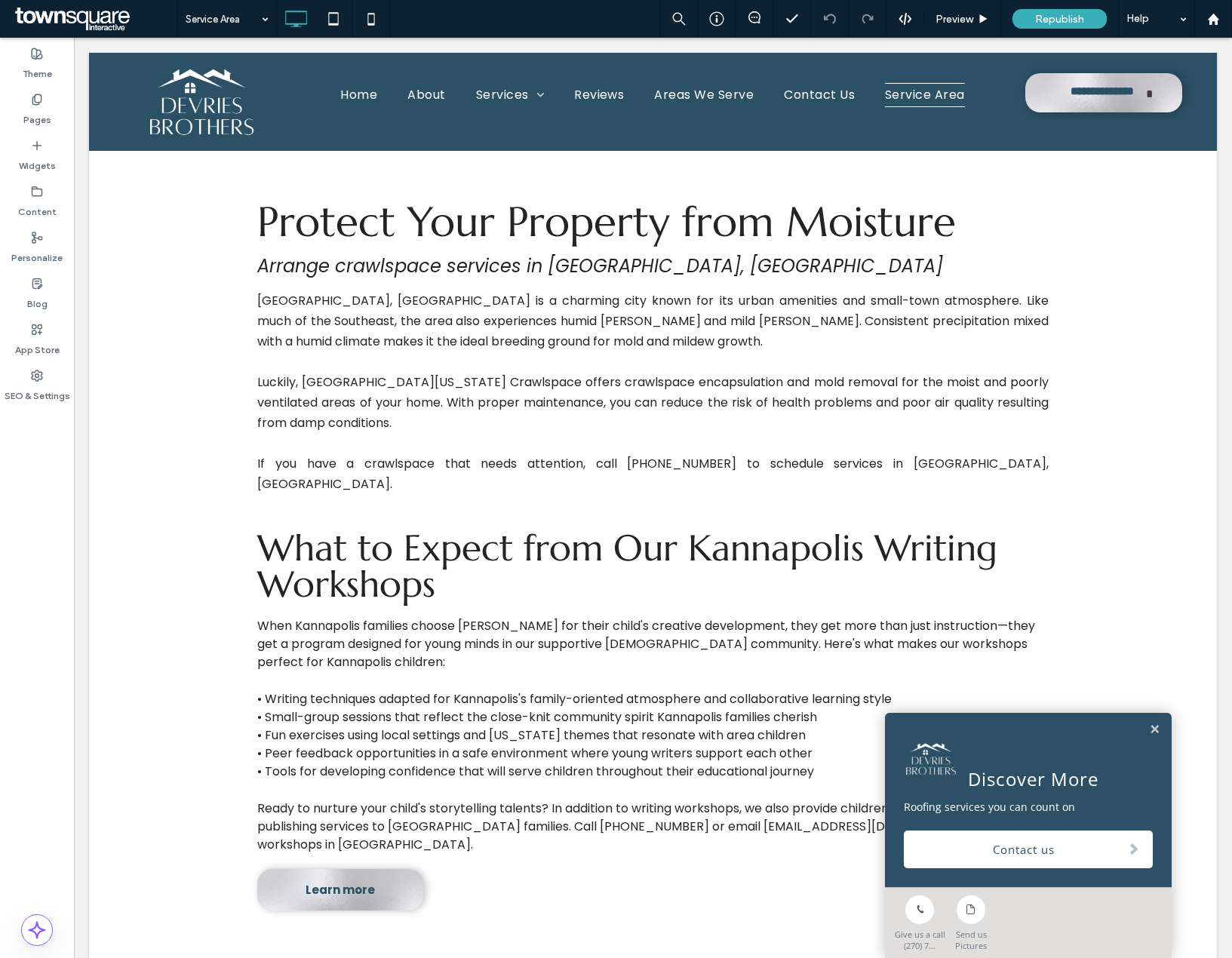
click at [27, 114] on label "Pages" at bounding box center [37, 116] width 28 height 21
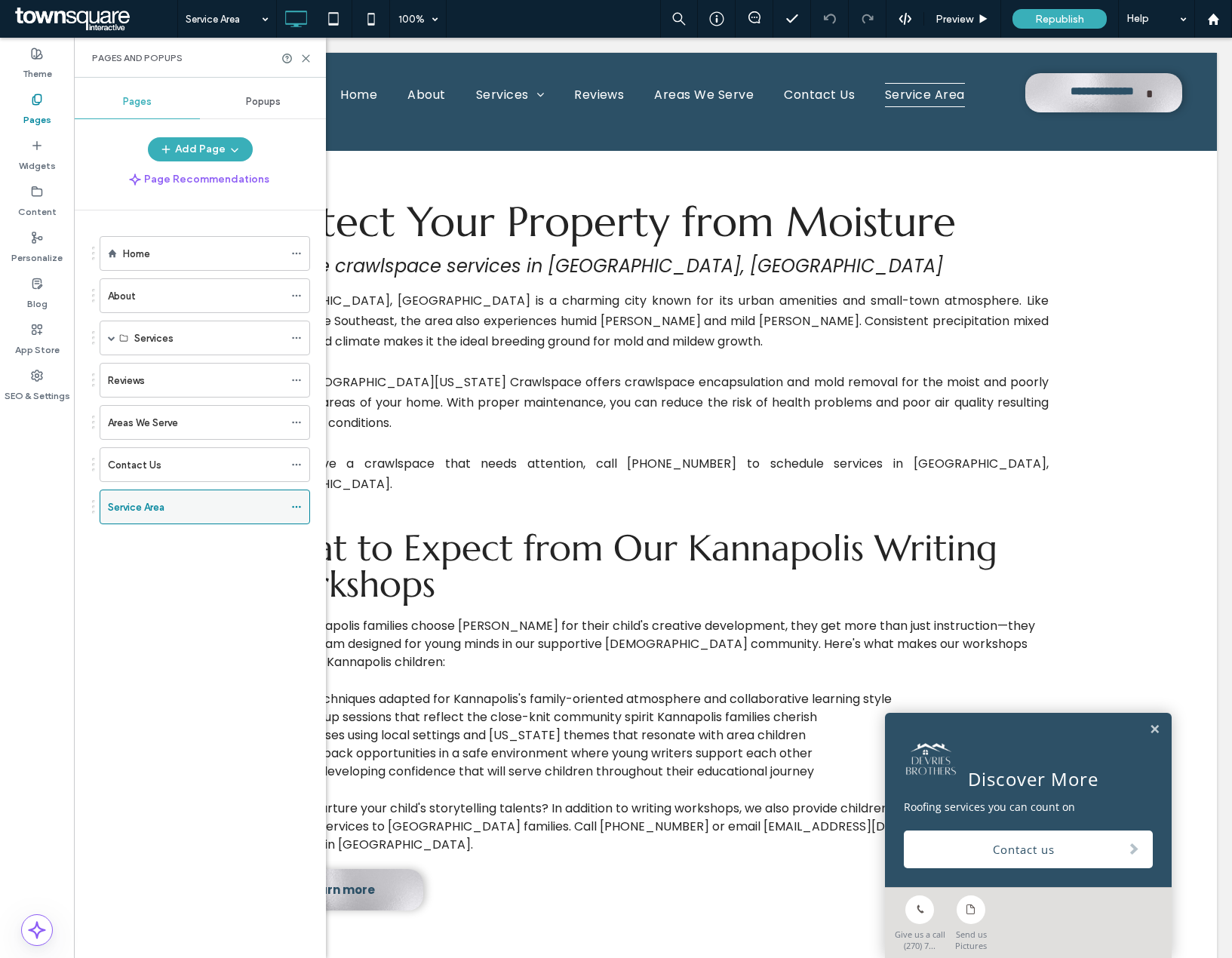
click at [298, 499] on span at bounding box center [297, 507] width 11 height 23
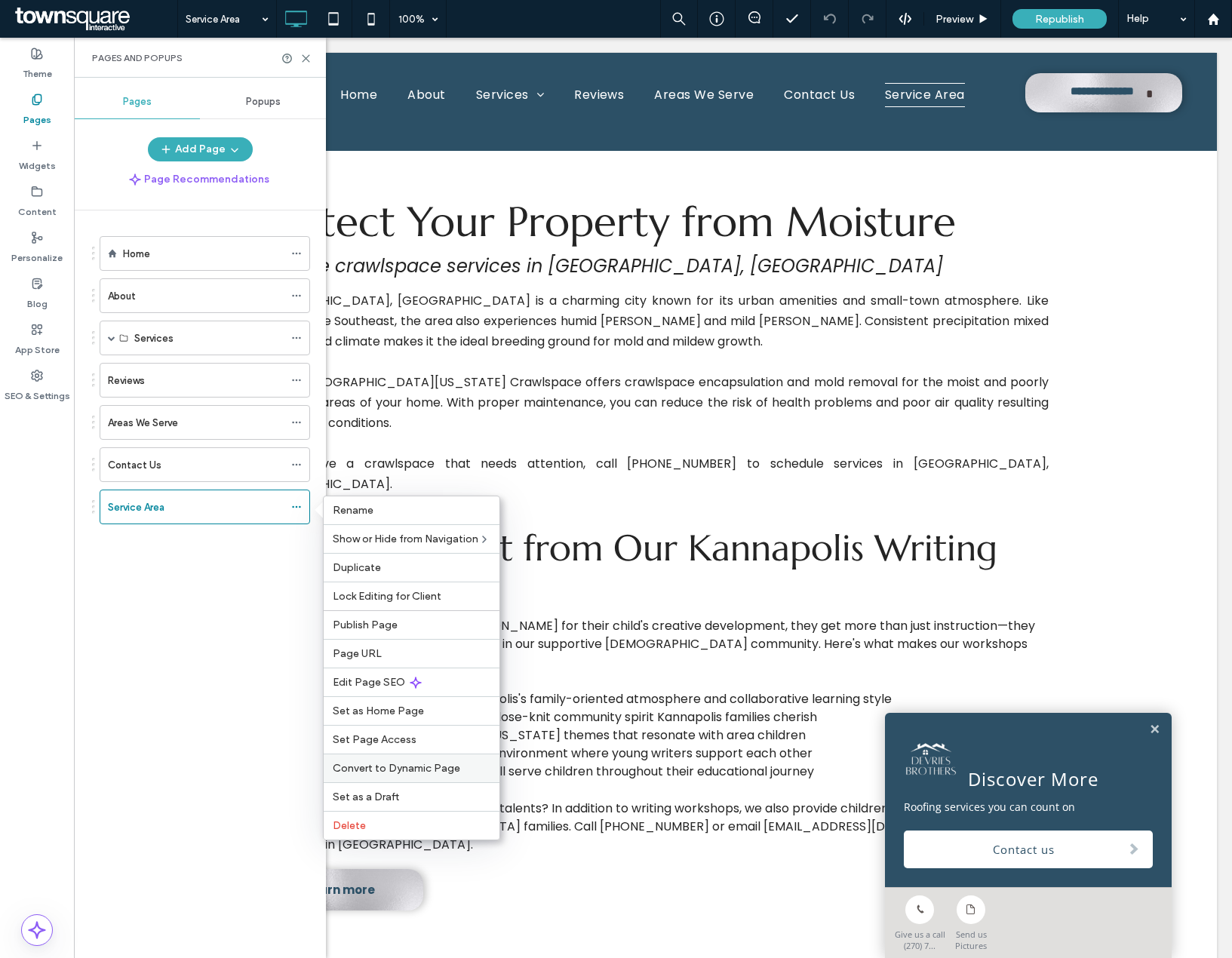
click at [396, 763] on span "Convert to Dynamic Page" at bounding box center [396, 768] width 128 height 13
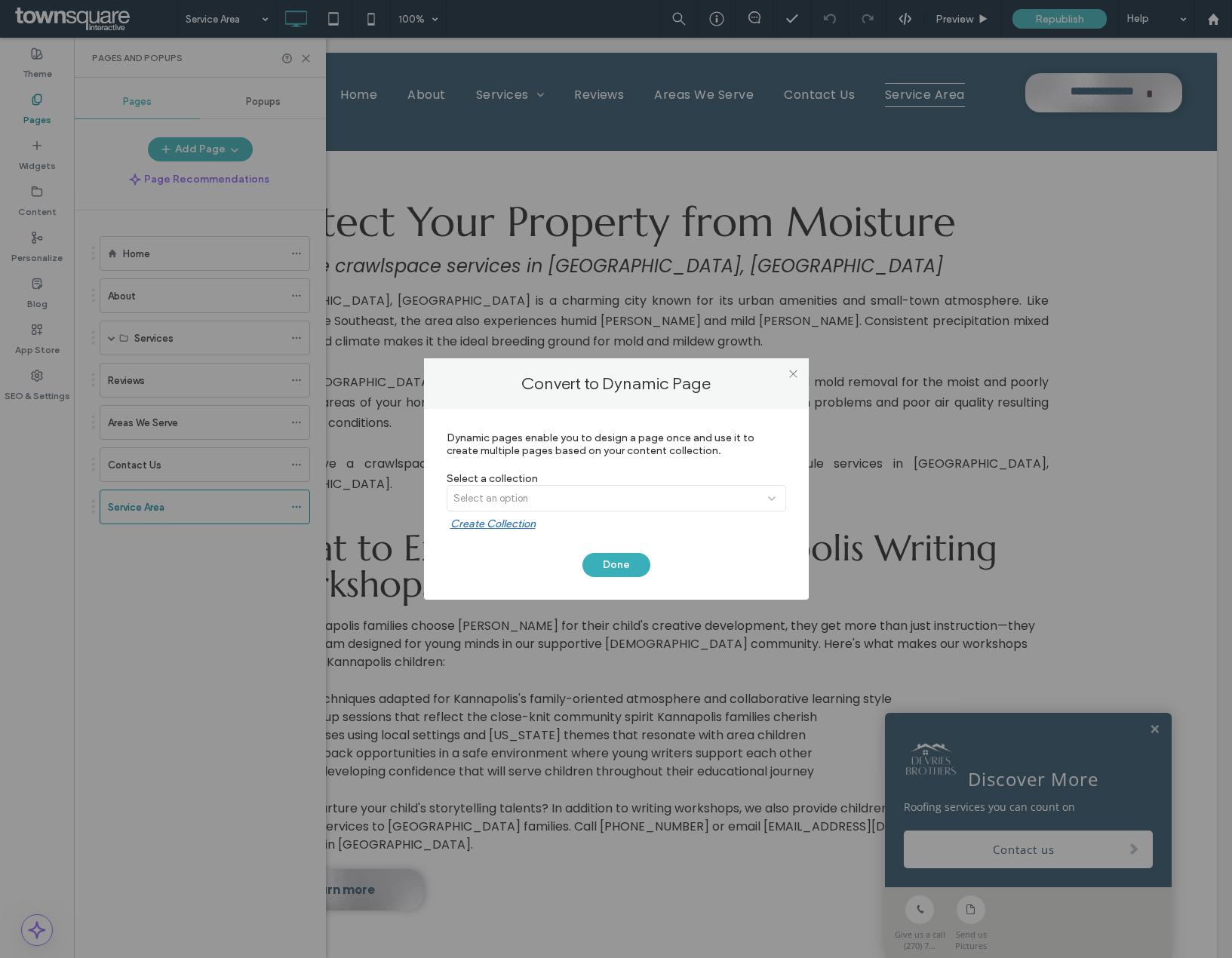
click at [510, 491] on div "Select an option" at bounding box center [617, 501] width 340 height 32
click at [794, 379] on icon at bounding box center [793, 373] width 11 height 11
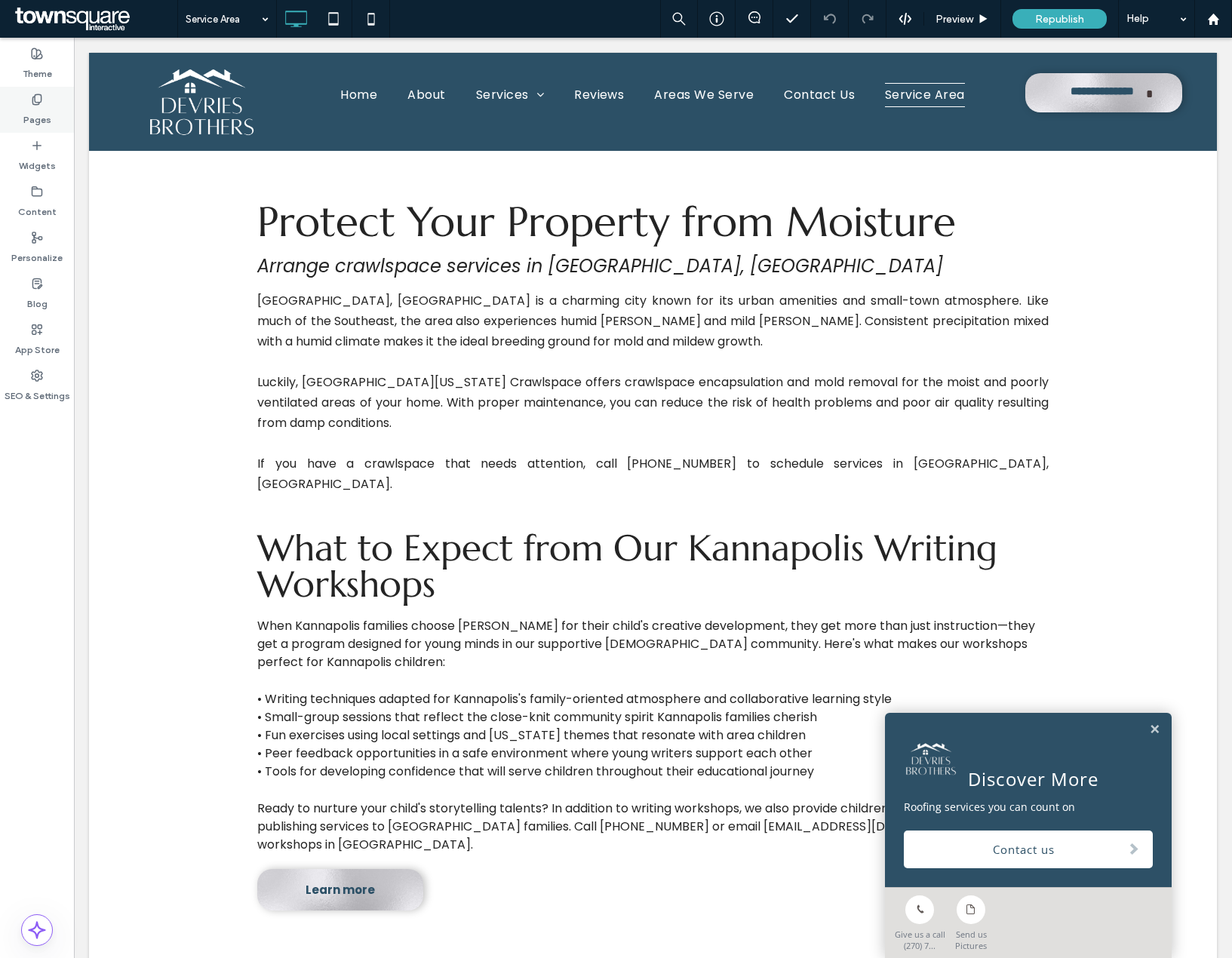
click at [31, 109] on label "Pages" at bounding box center [37, 116] width 28 height 21
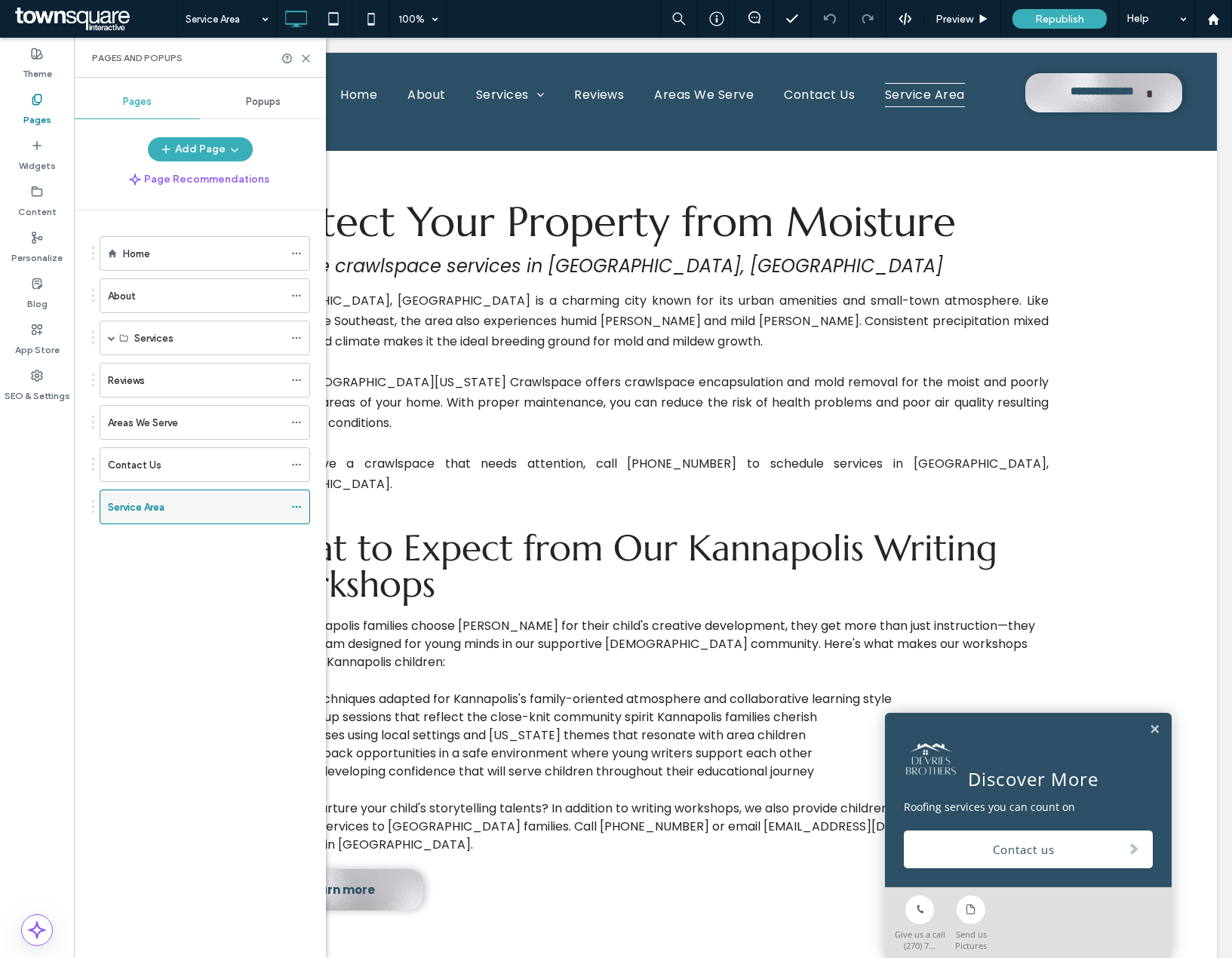
click at [295, 505] on icon at bounding box center [297, 507] width 11 height 11
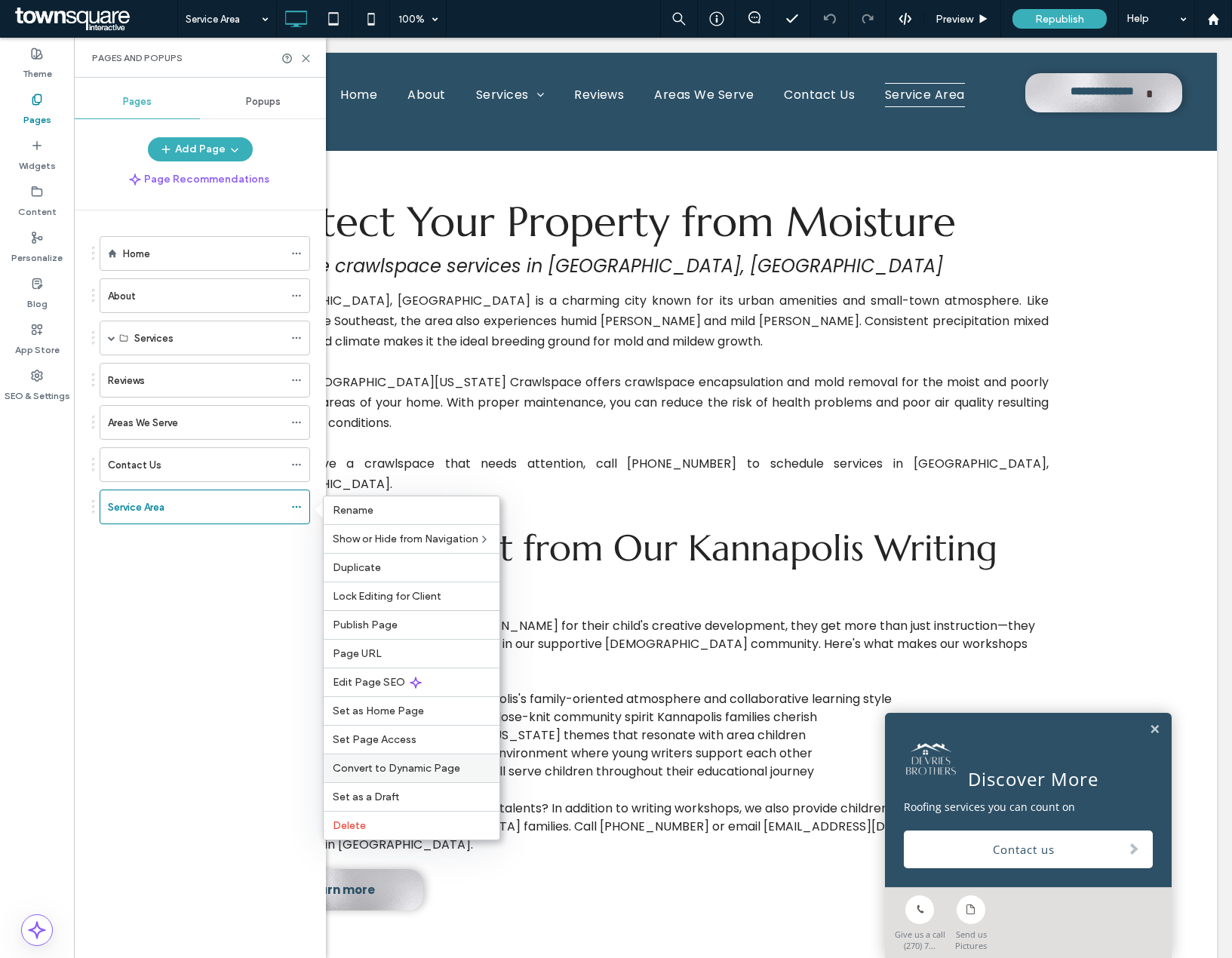
click at [430, 774] on span "Convert to Dynamic Page" at bounding box center [396, 768] width 128 height 13
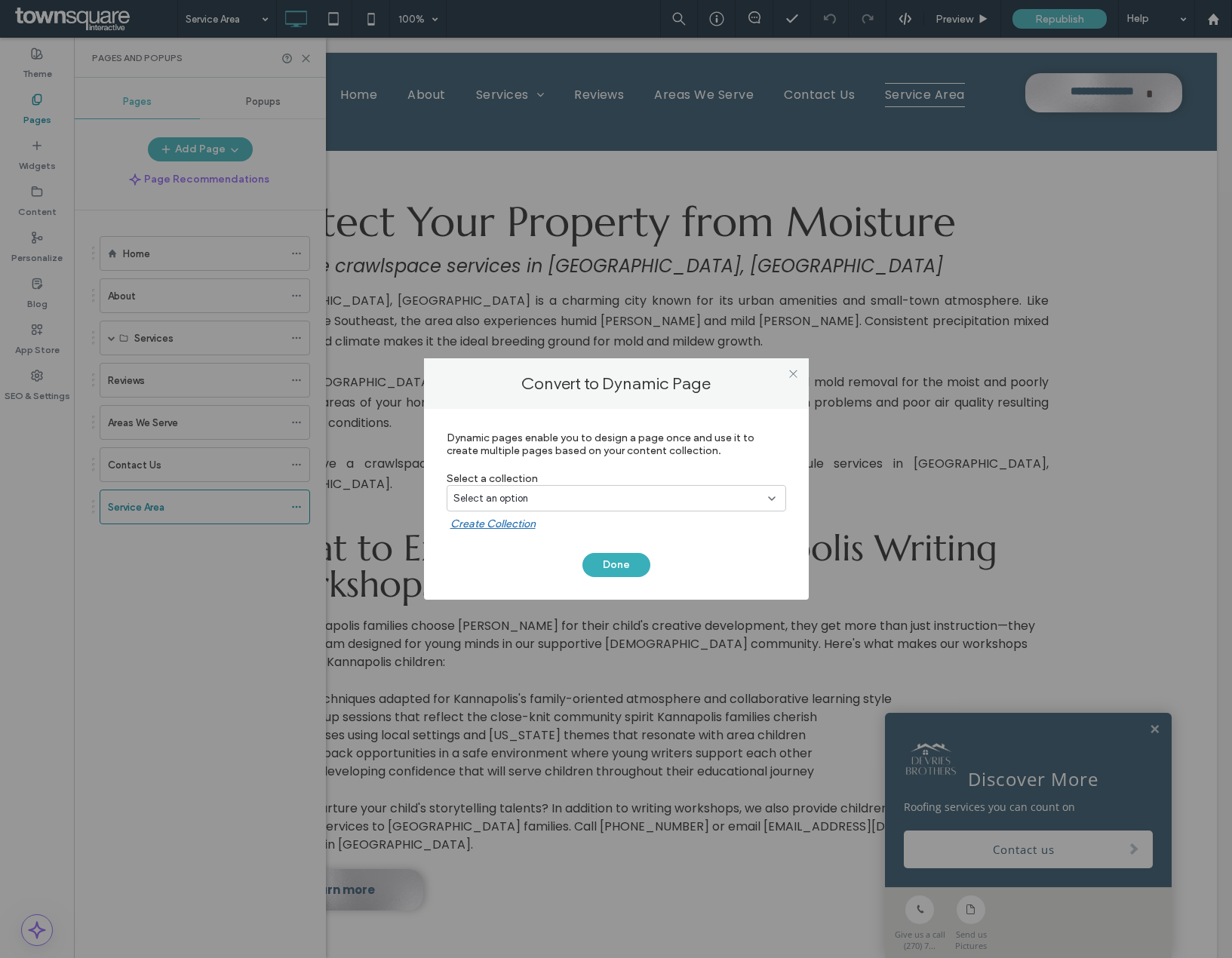
click at [569, 494] on div "Select an option" at bounding box center [608, 499] width 308 height 15
click at [572, 552] on span "Geo Page Collection" at bounding box center [526, 552] width 92 height 15
click at [601, 571] on button "Done" at bounding box center [616, 565] width 68 height 24
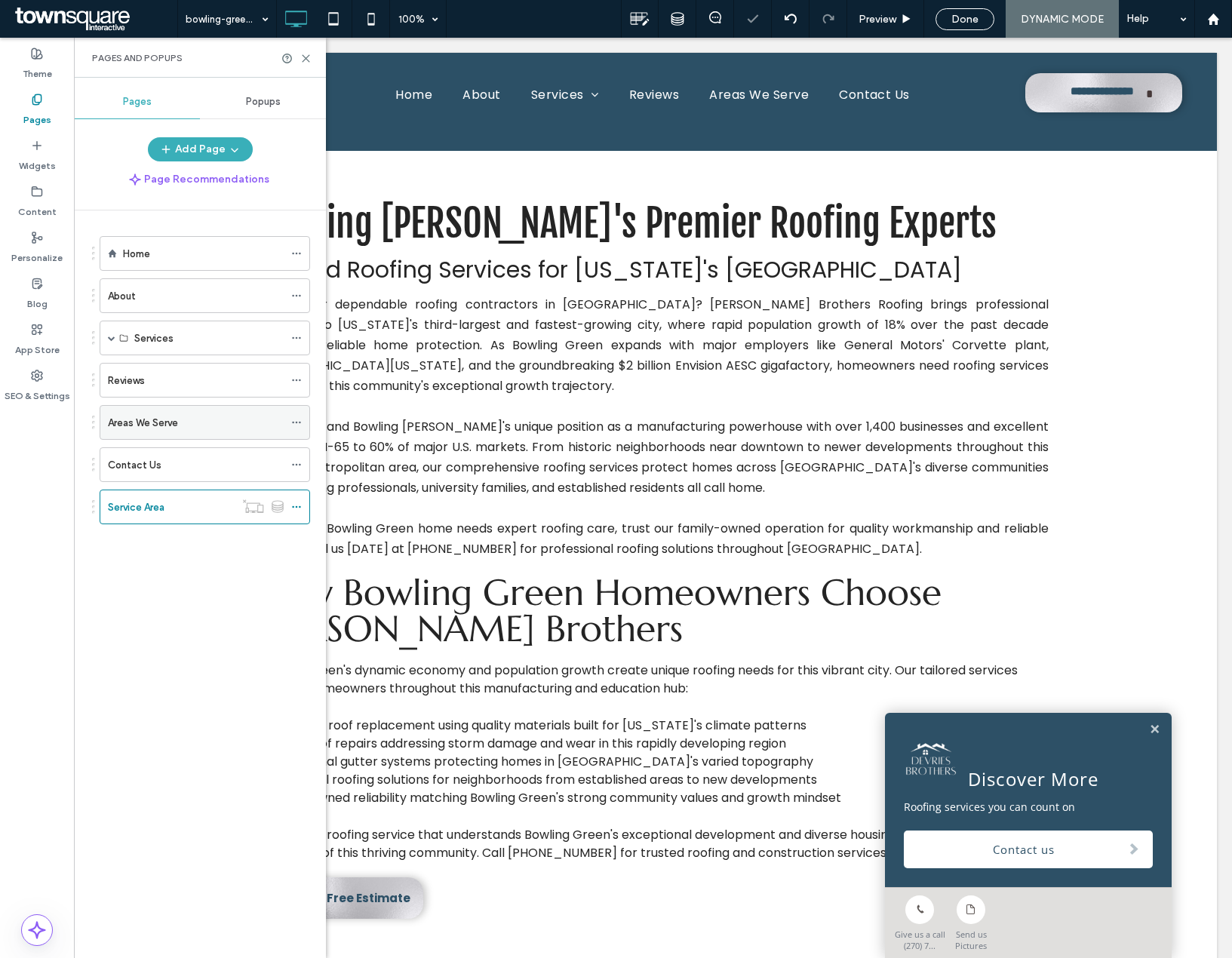
click at [213, 428] on div "Areas We Serve" at bounding box center [196, 422] width 176 height 16
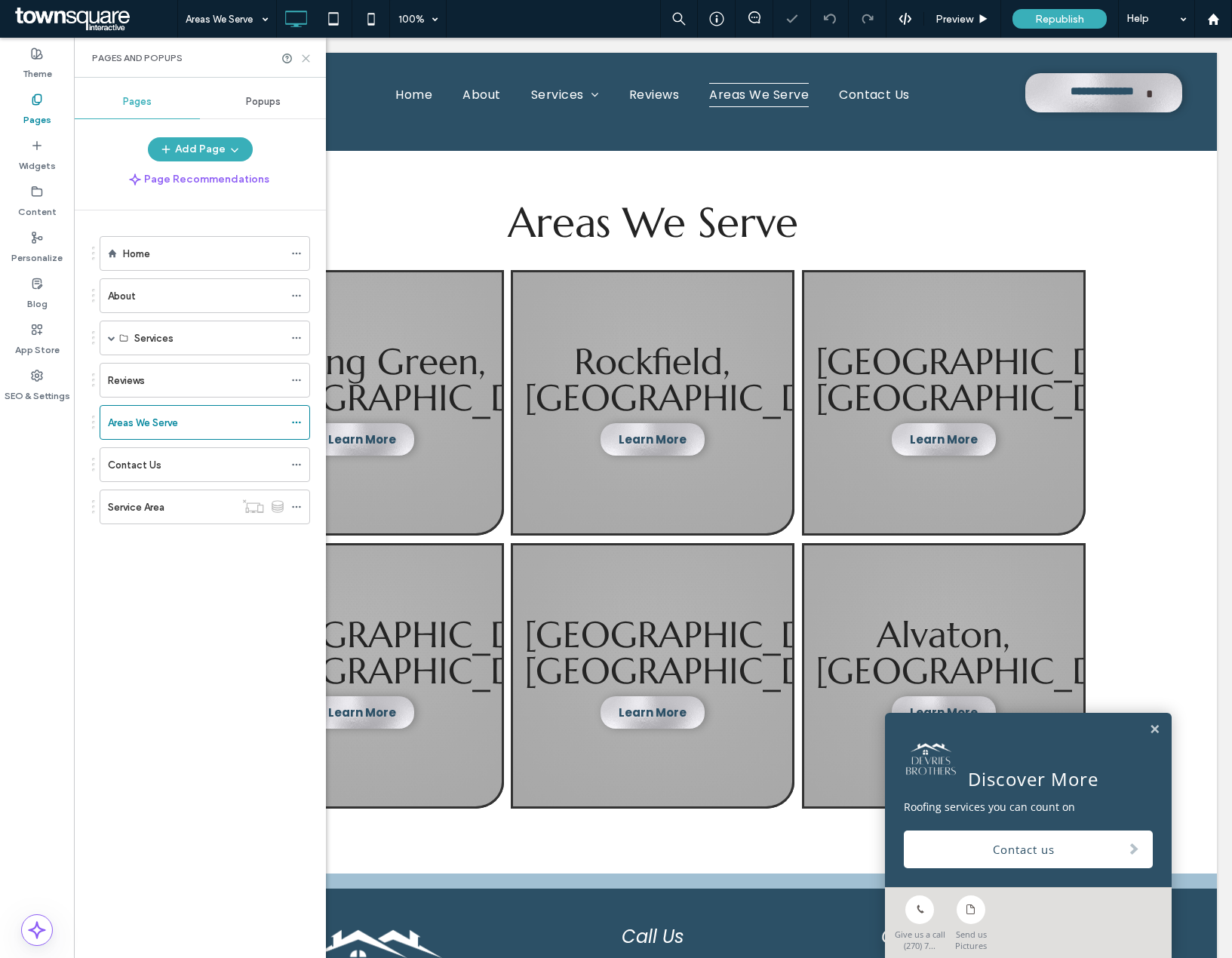
click at [303, 53] on icon at bounding box center [305, 58] width 11 height 11
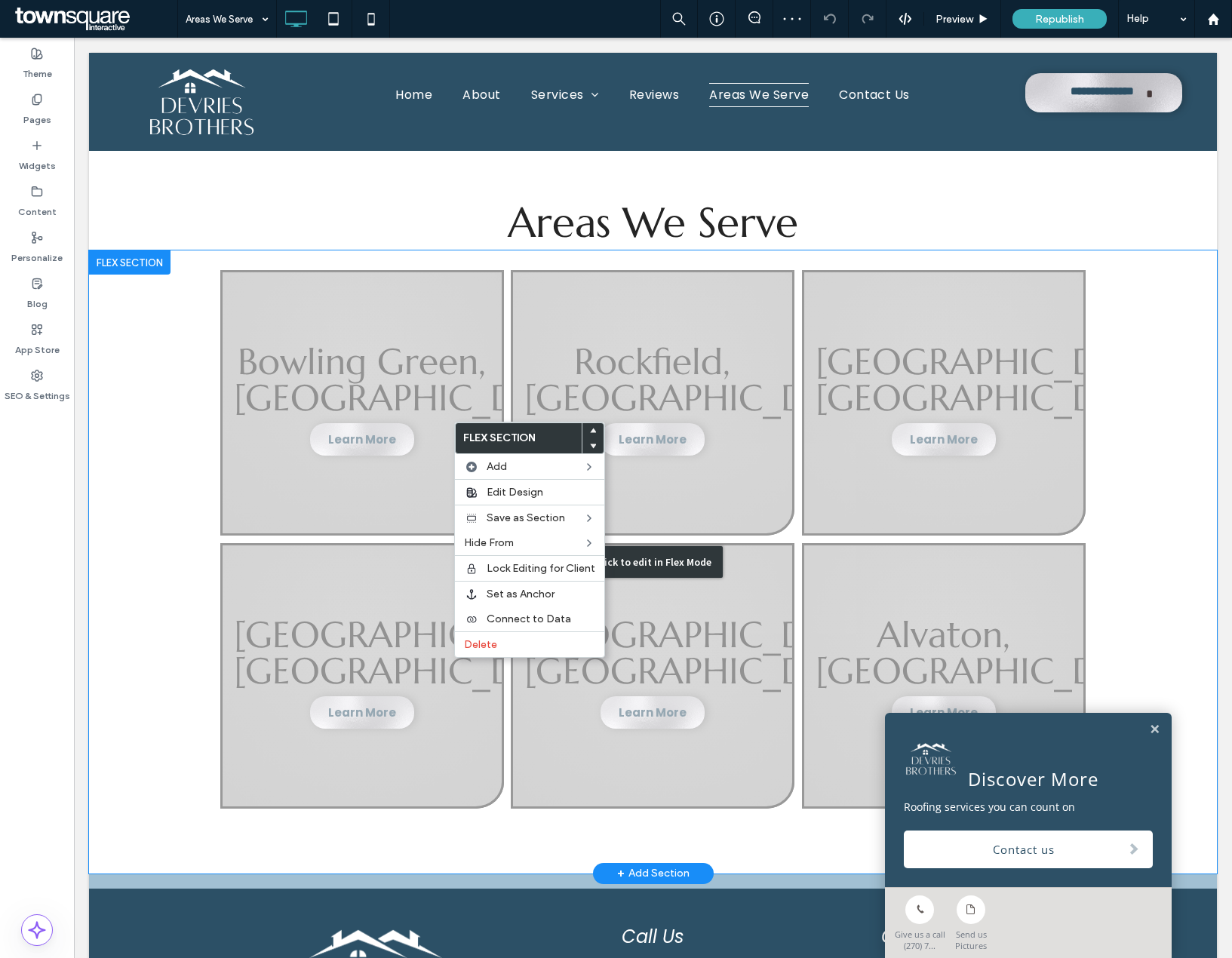
click at [348, 552] on div "Click to edit in Flex Mode" at bounding box center [653, 562] width 1128 height 623
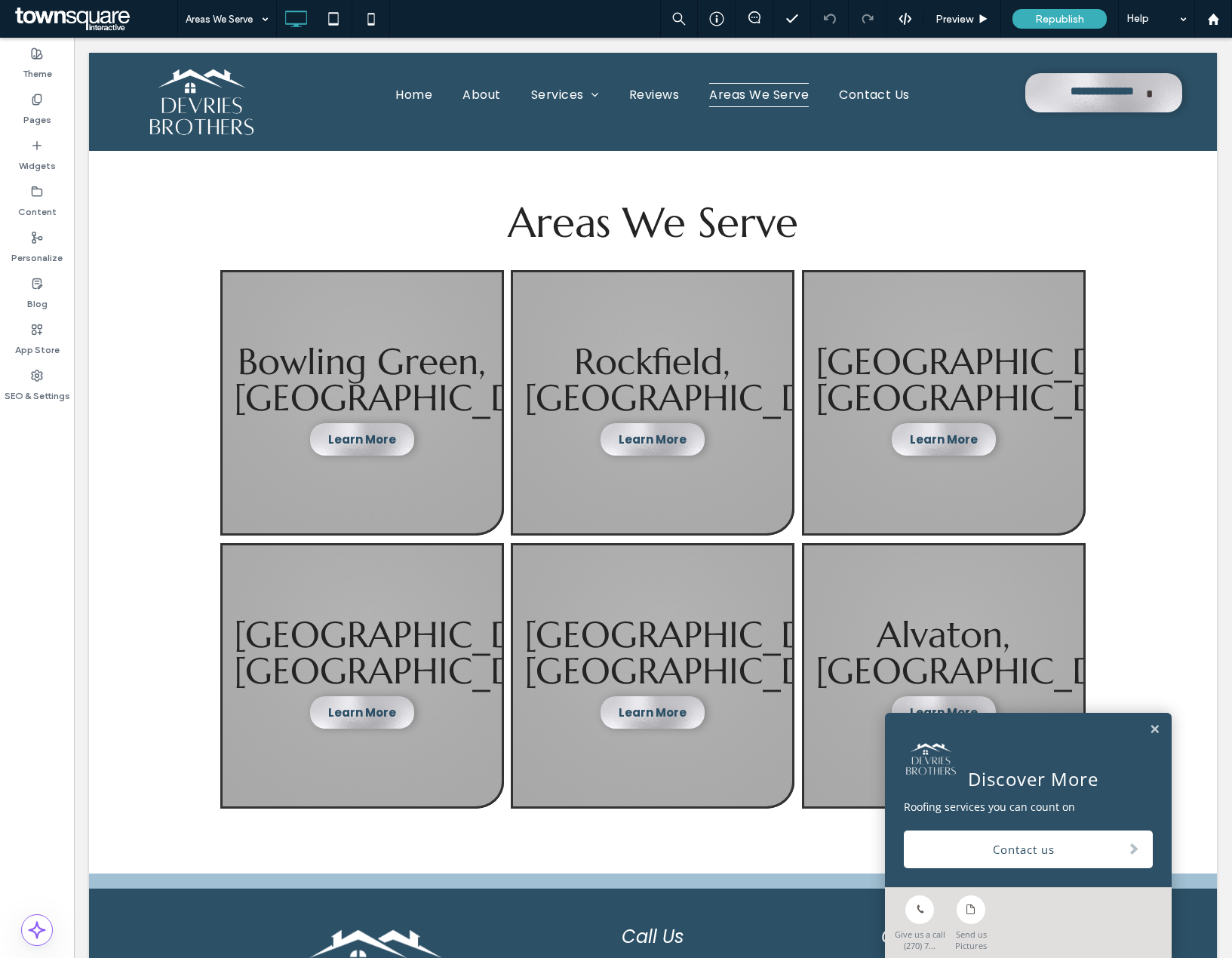
click at [1151, 725] on div "Discover More Roofing services you can count on Contact us" at bounding box center [1028, 800] width 287 height 174
click at [1150, 732] on div "Discover More Roofing services you can count on Contact us" at bounding box center [1028, 800] width 287 height 174
click at [1149, 727] on link at bounding box center [1155, 729] width 11 height 13
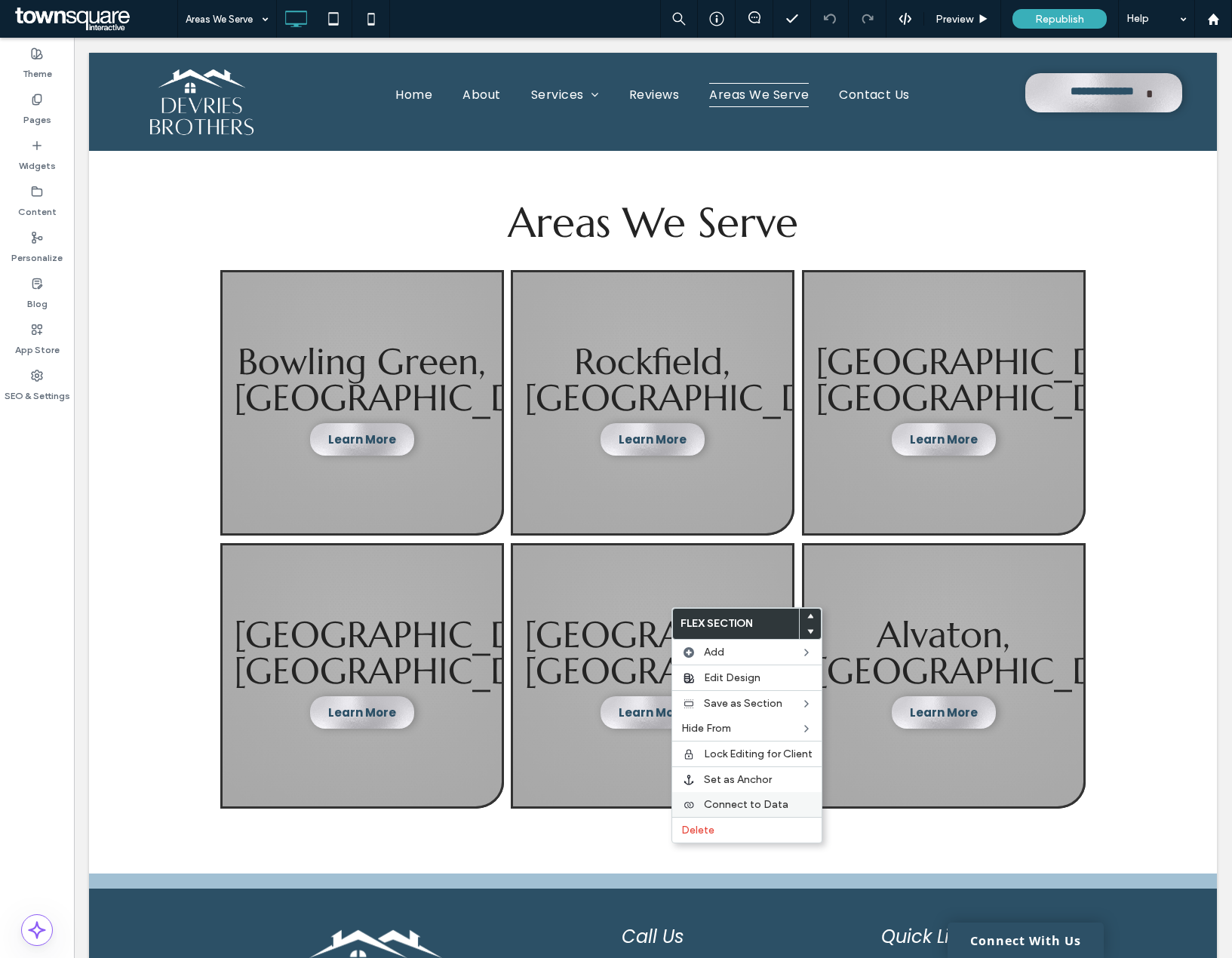
click at [745, 810] on span "Connect to Data" at bounding box center [746, 804] width 84 height 13
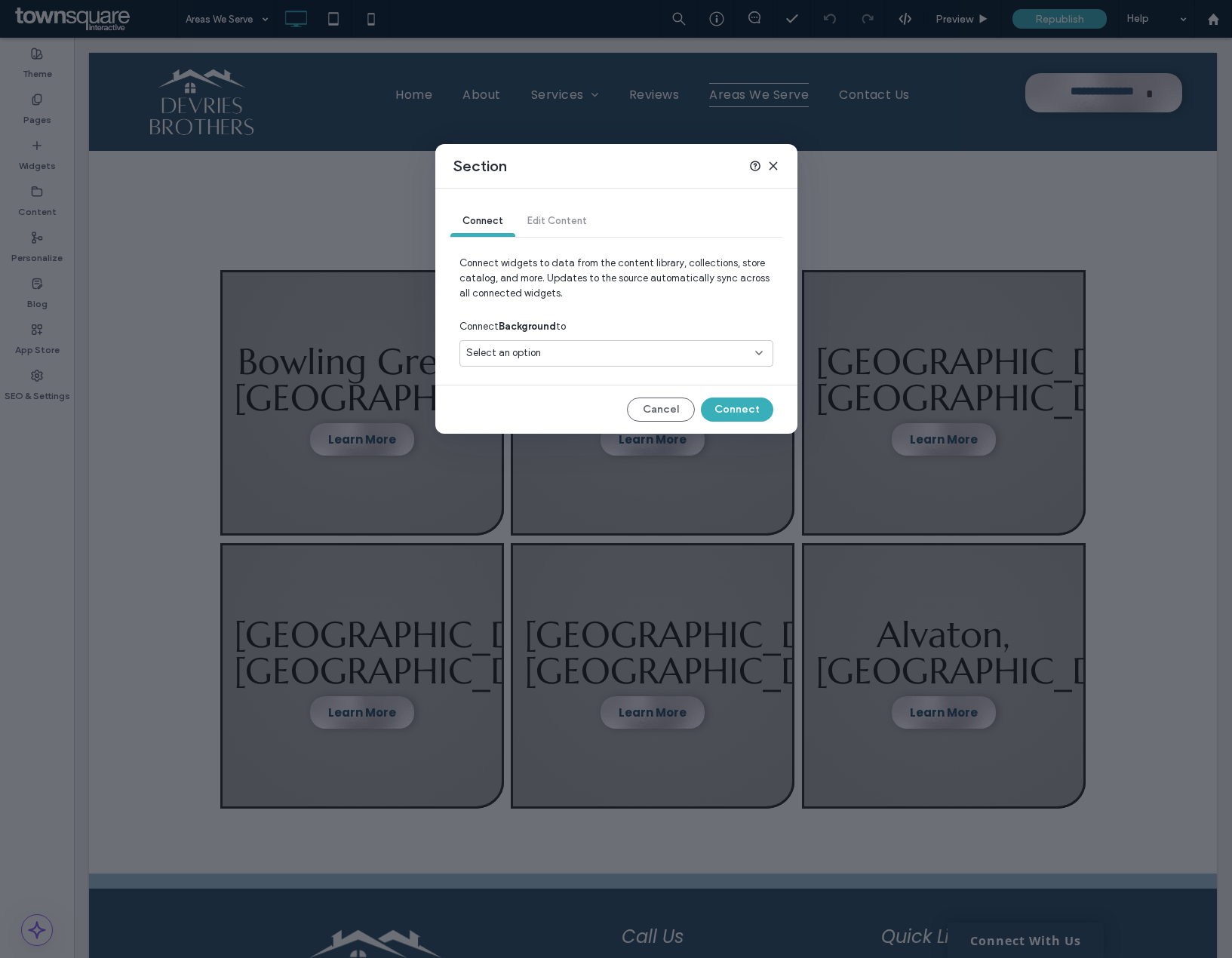
click at [618, 358] on div "Select an option" at bounding box center [607, 354] width 282 height 15
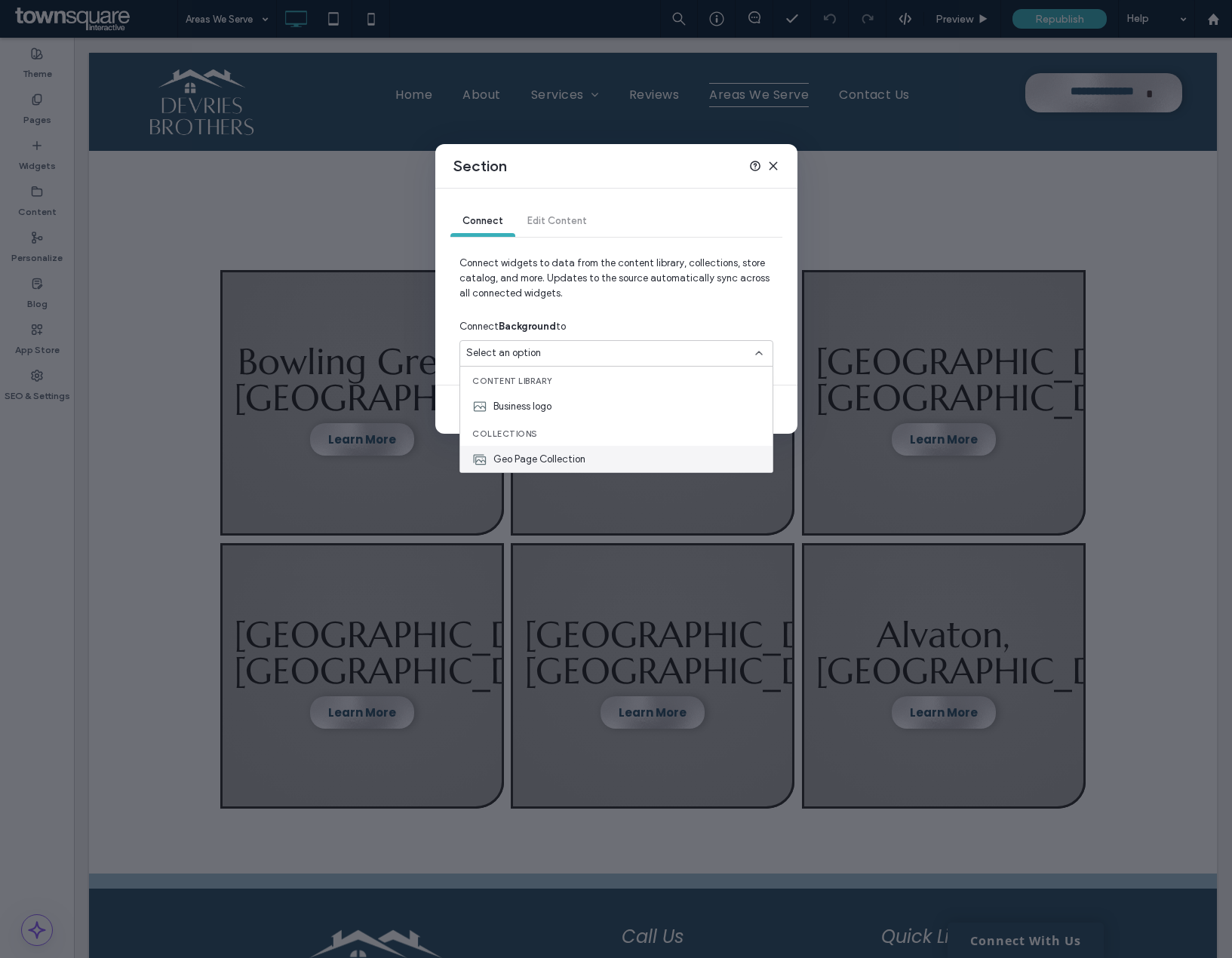
click at [589, 449] on div "Geo Page Collection" at bounding box center [616, 459] width 312 height 27
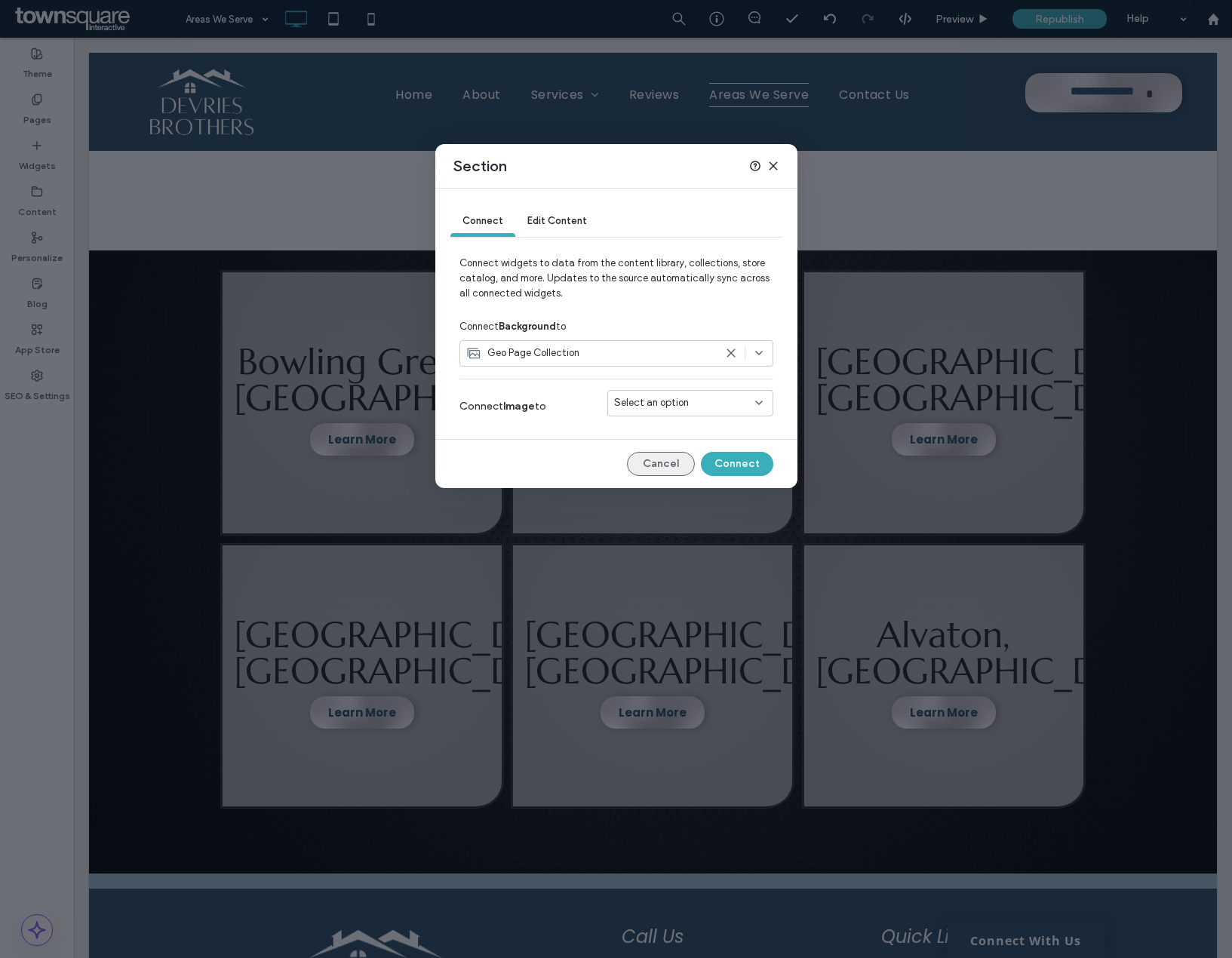
click at [663, 467] on button "Cancel" at bounding box center [660, 464] width 68 height 24
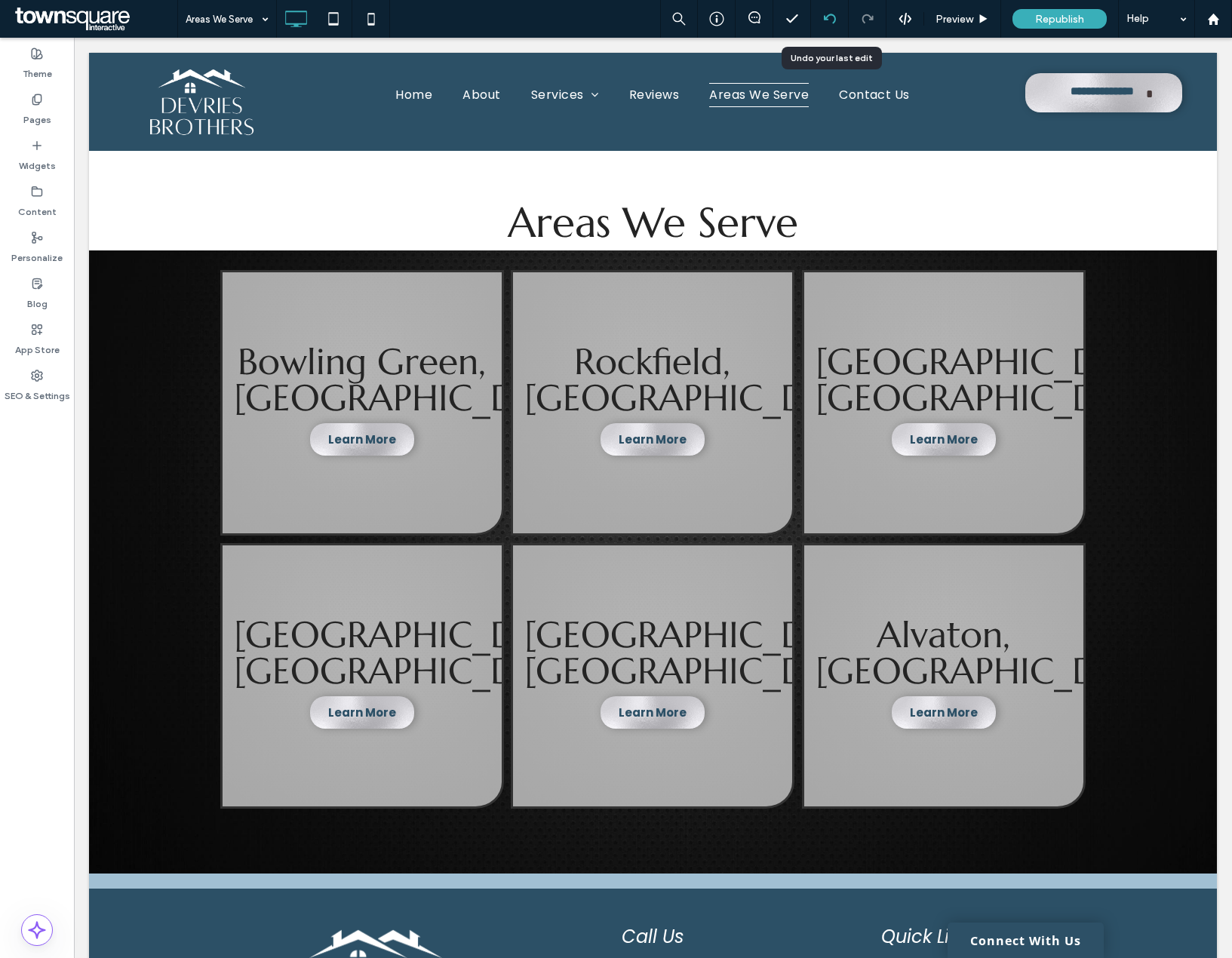
click at [835, 19] on use at bounding box center [829, 18] width 12 height 10
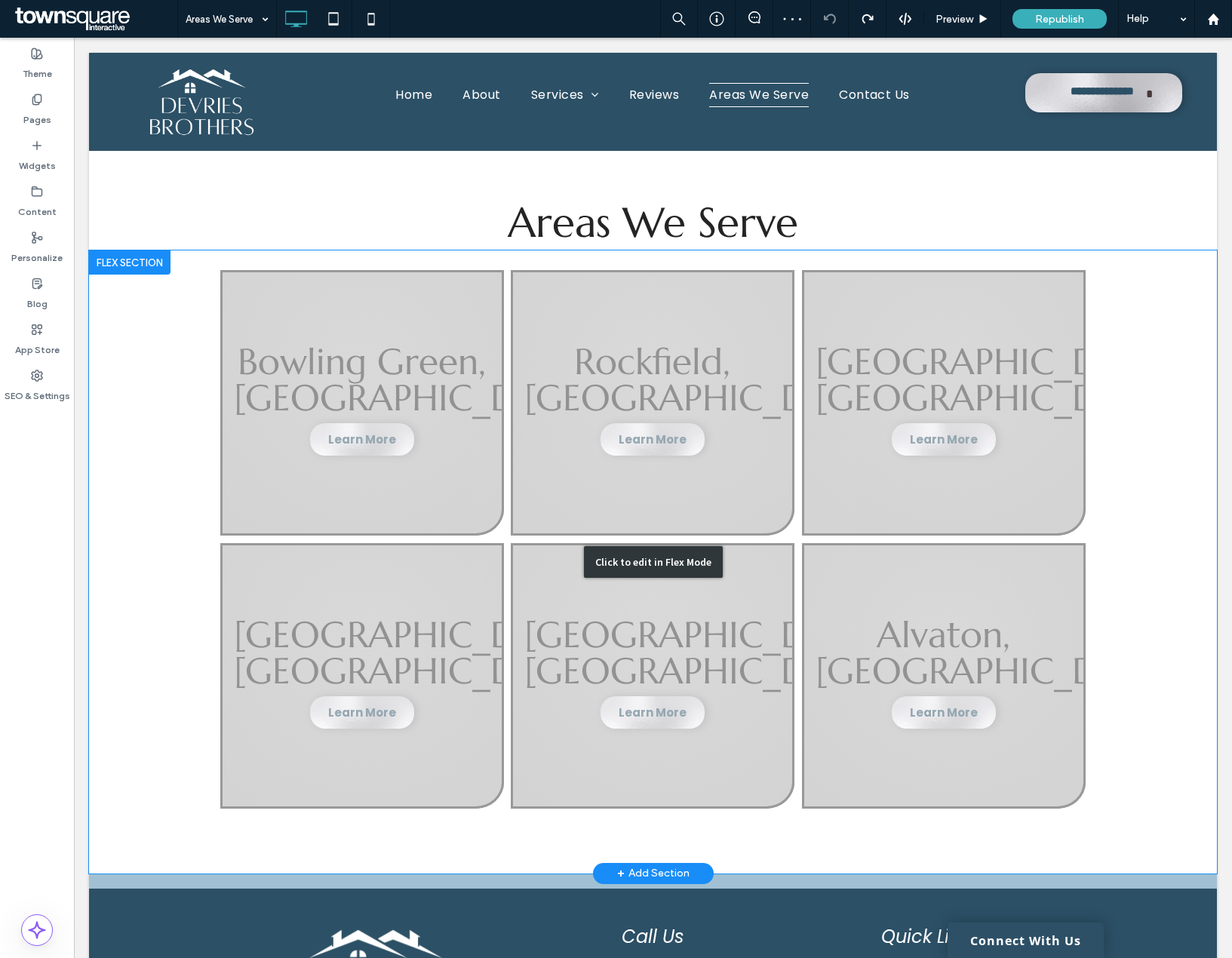
click at [686, 357] on div "Click to edit in Flex Mode" at bounding box center [653, 562] width 1128 height 623
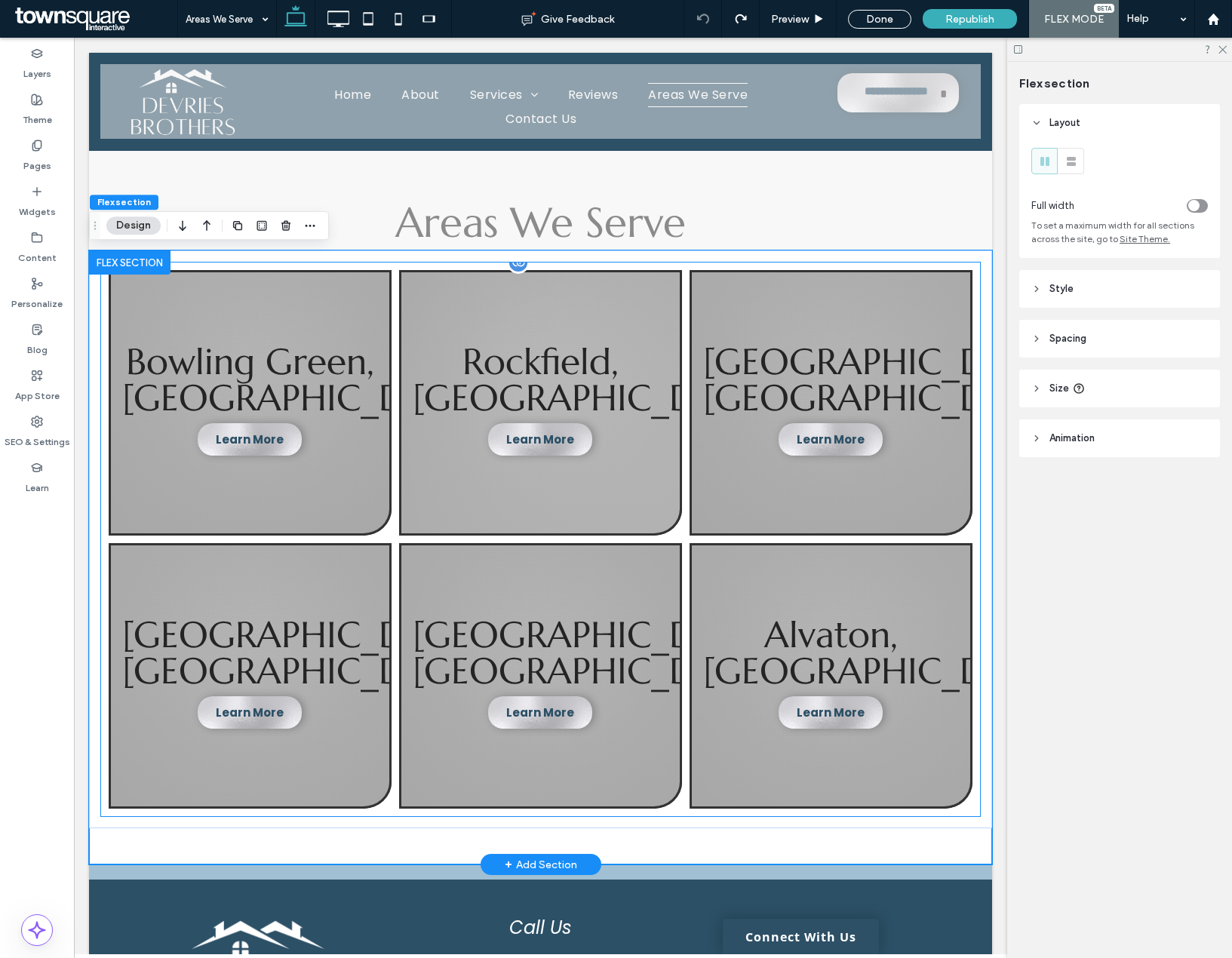
click at [530, 400] on link at bounding box center [541, 402] width 283 height 266
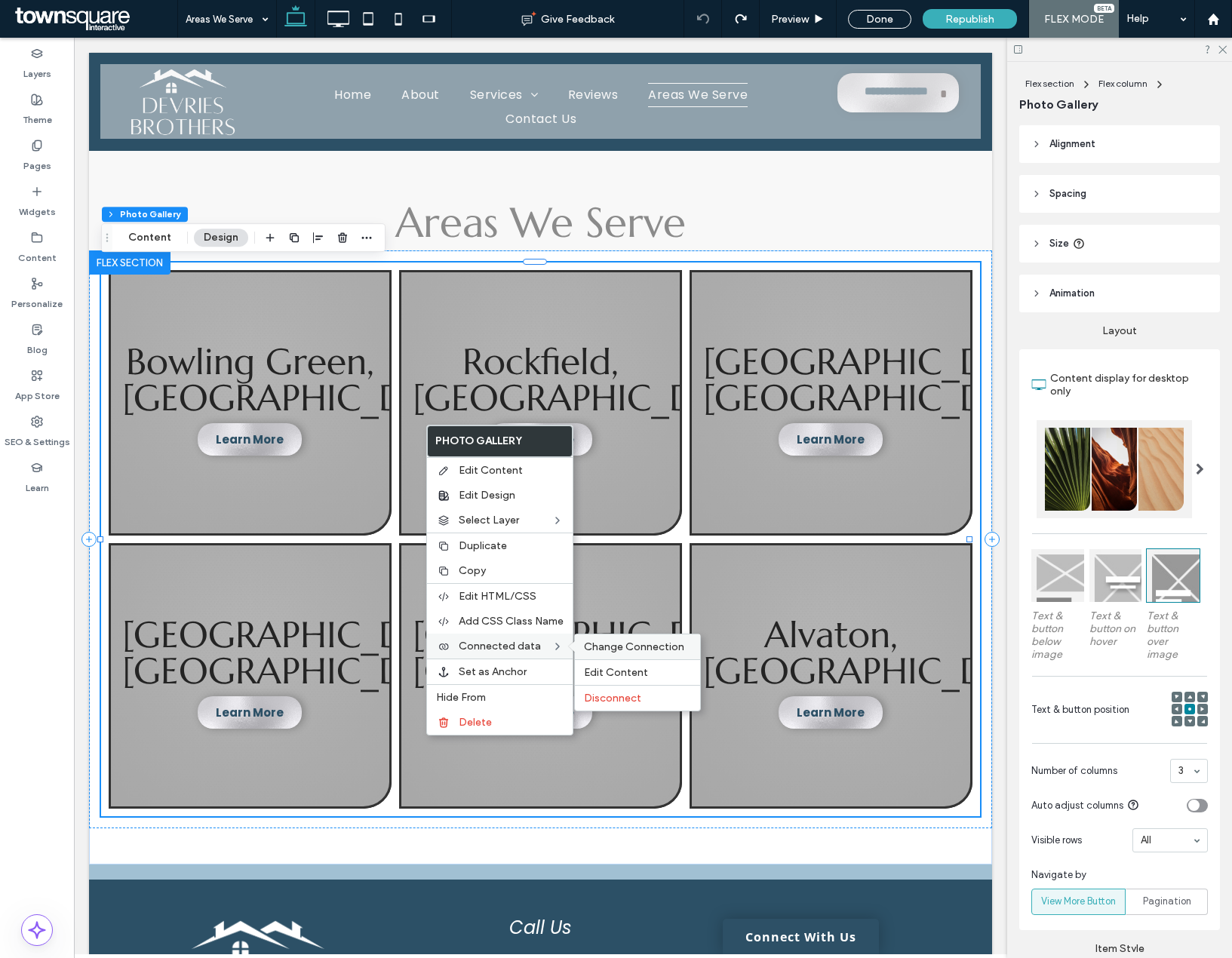
click at [621, 649] on span "Change Connection" at bounding box center [634, 647] width 100 height 13
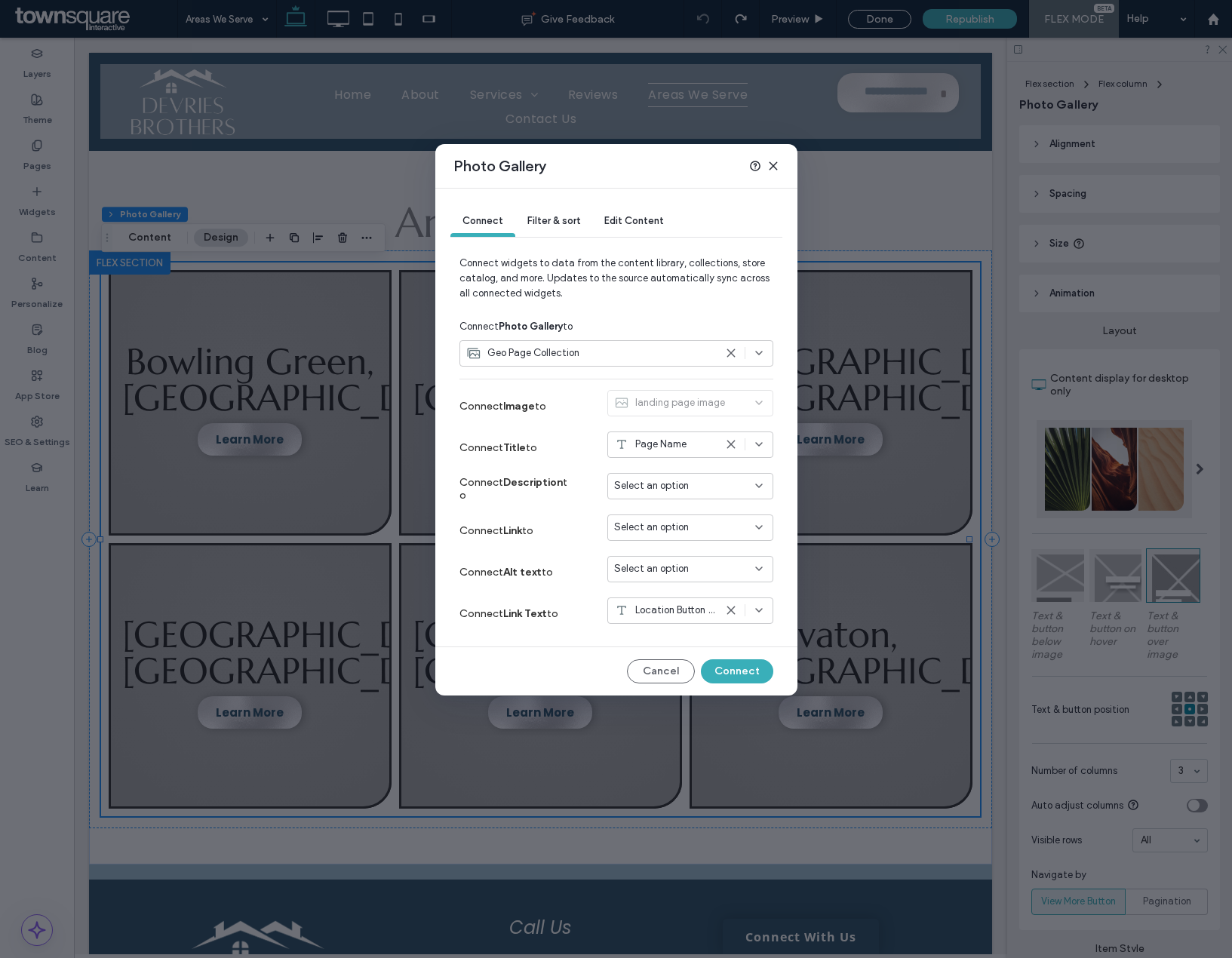
click at [696, 520] on div "Select an option" at bounding box center [681, 527] width 134 height 15
click at [697, 575] on span "Dynamic Page: Service Area" at bounding box center [701, 581] width 119 height 15
click at [759, 670] on button "Connect" at bounding box center [737, 672] width 73 height 24
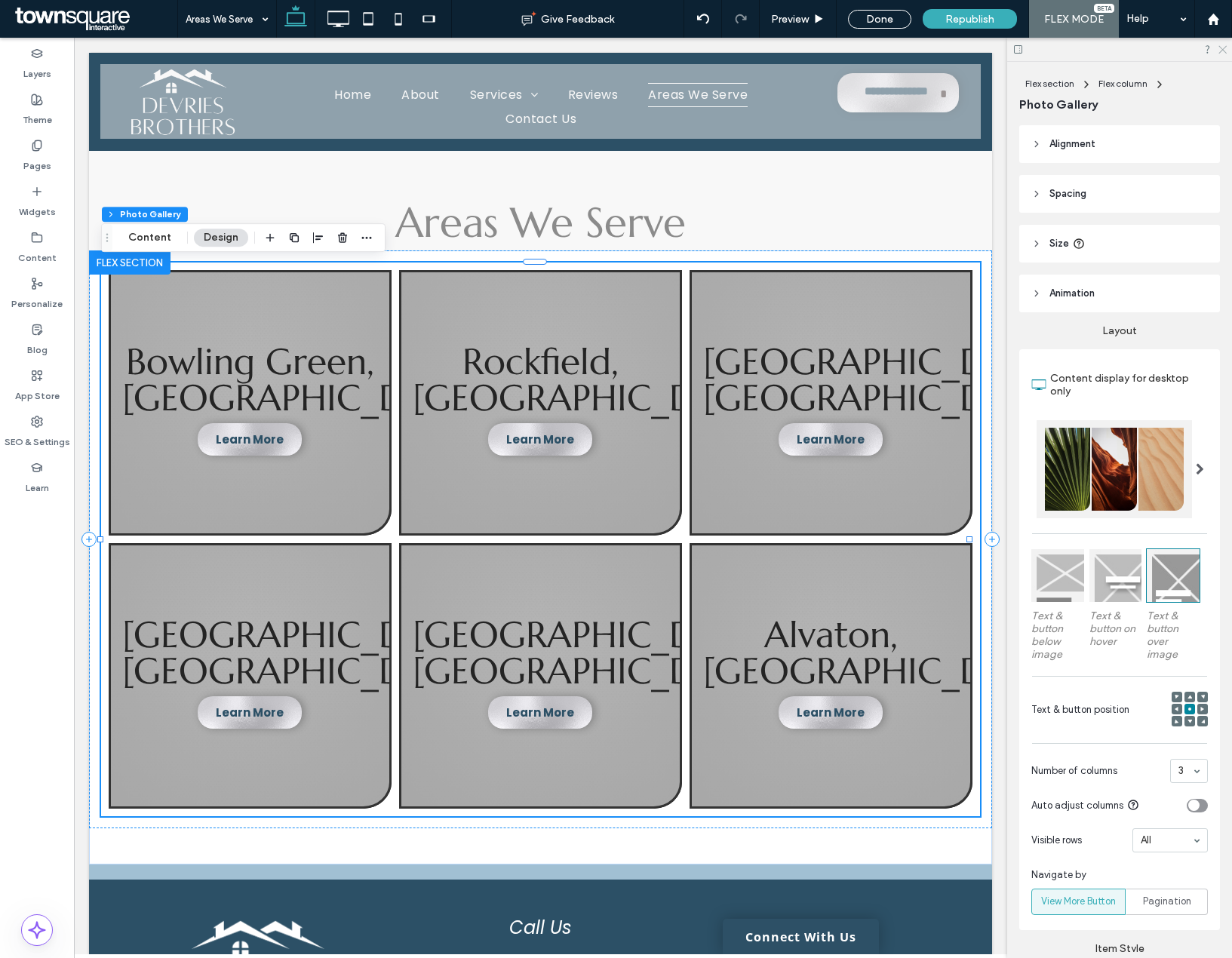
click at [1225, 46] on icon at bounding box center [1221, 48] width 10 height 10
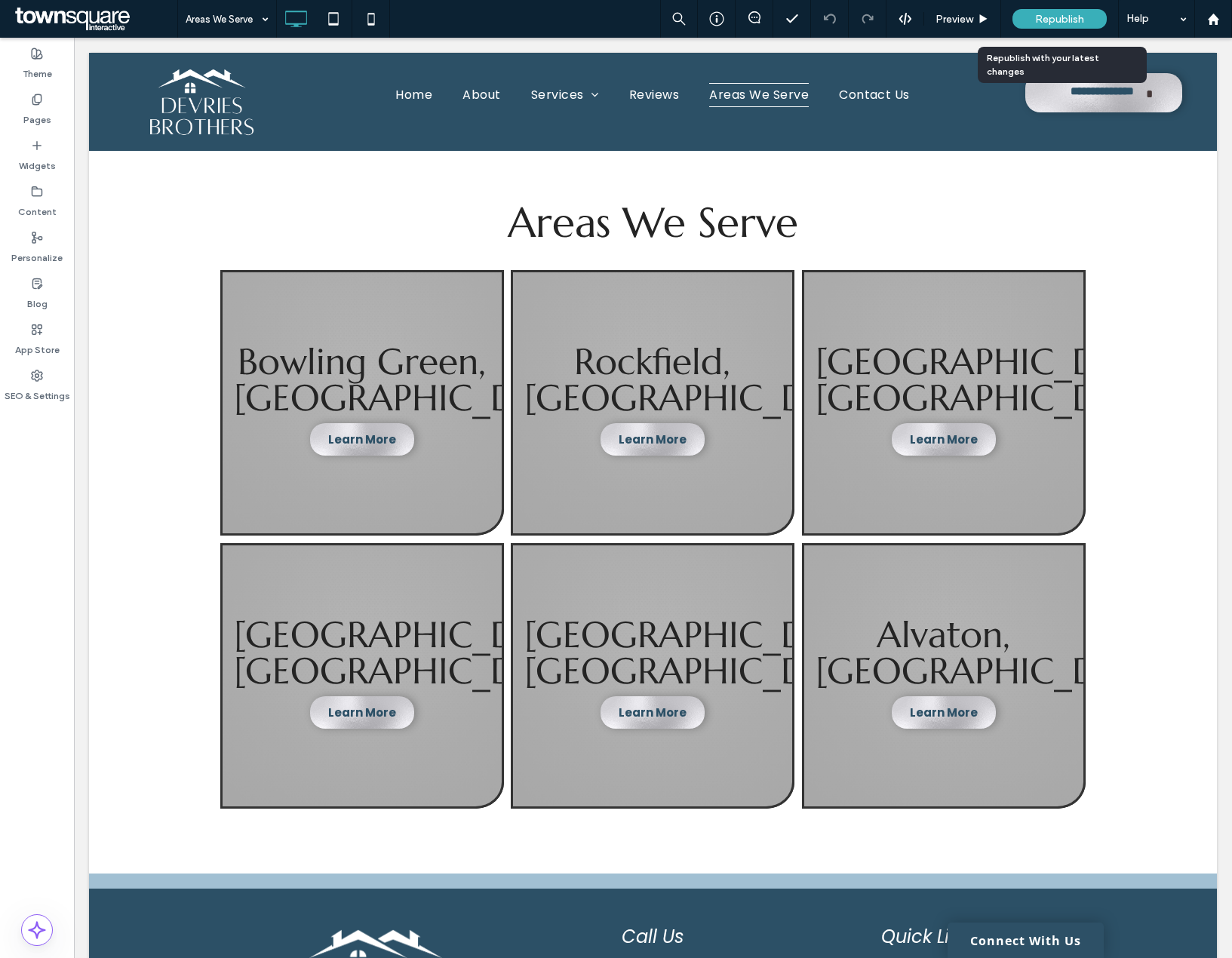
click at [1044, 27] on div "Republish" at bounding box center [1059, 19] width 94 height 20
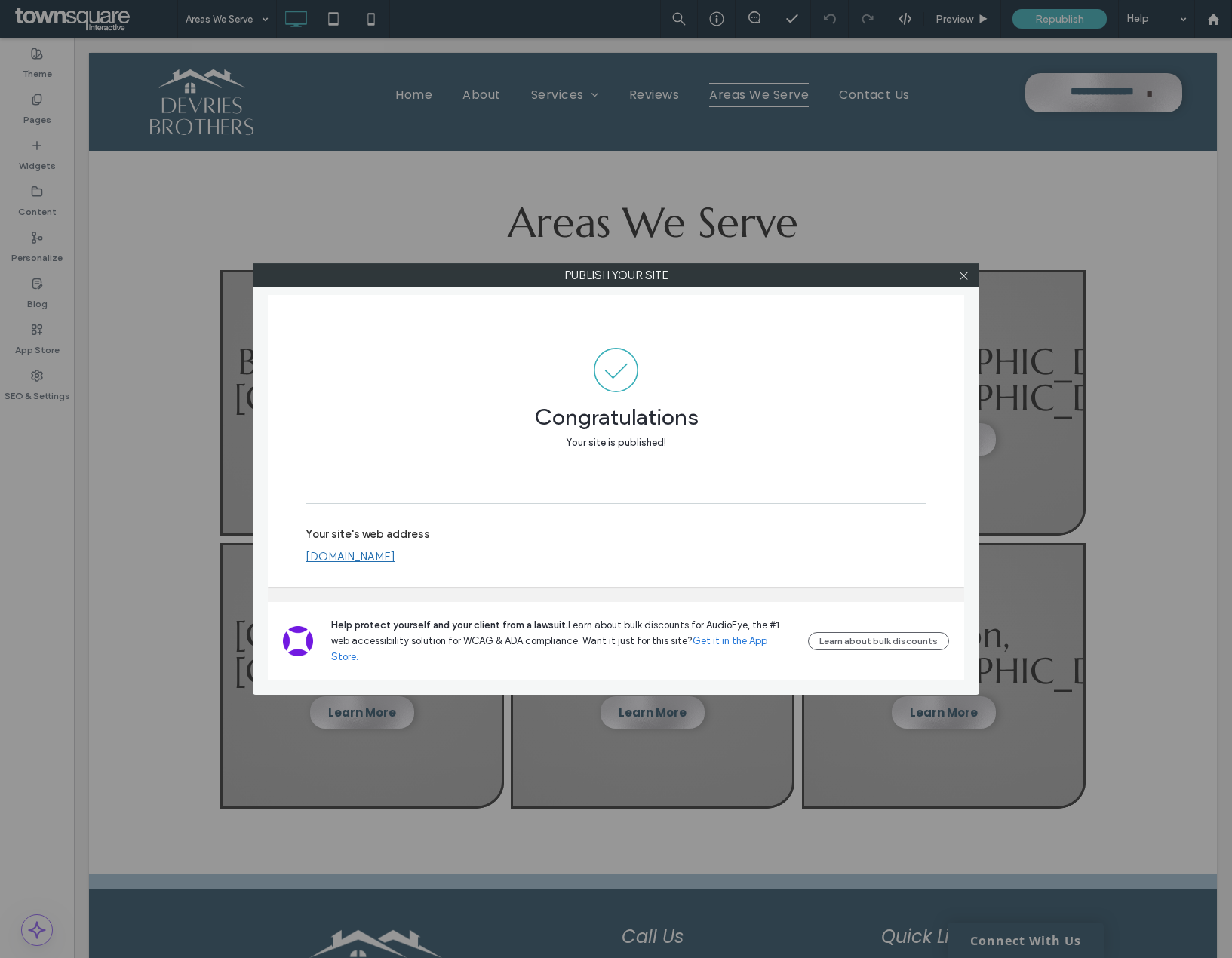
click at [322, 563] on link "[DOMAIN_NAME]" at bounding box center [350, 557] width 90 height 14
click at [962, 275] on icon at bounding box center [963, 275] width 11 height 11
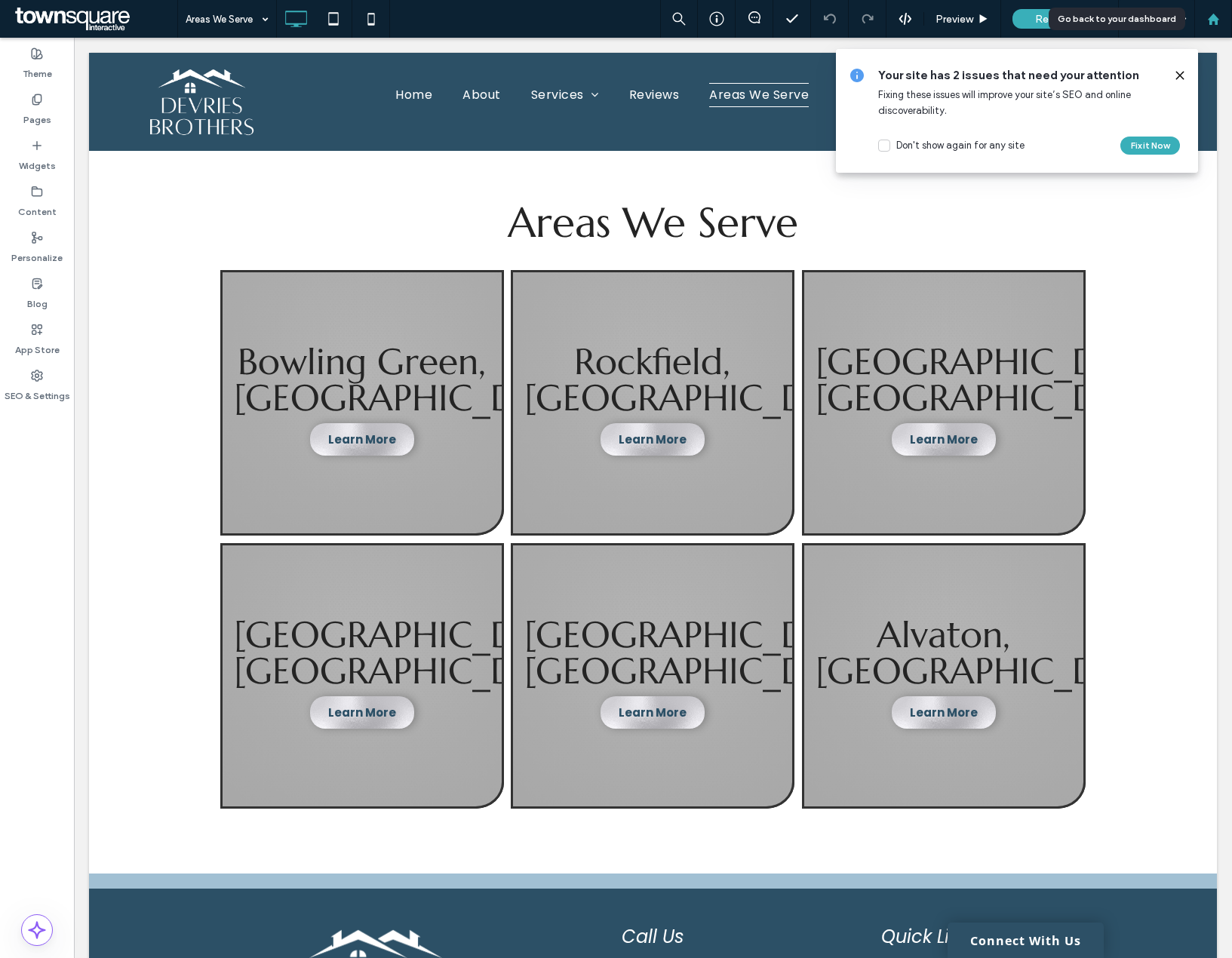
click at [1210, 14] on icon at bounding box center [1213, 19] width 13 height 13
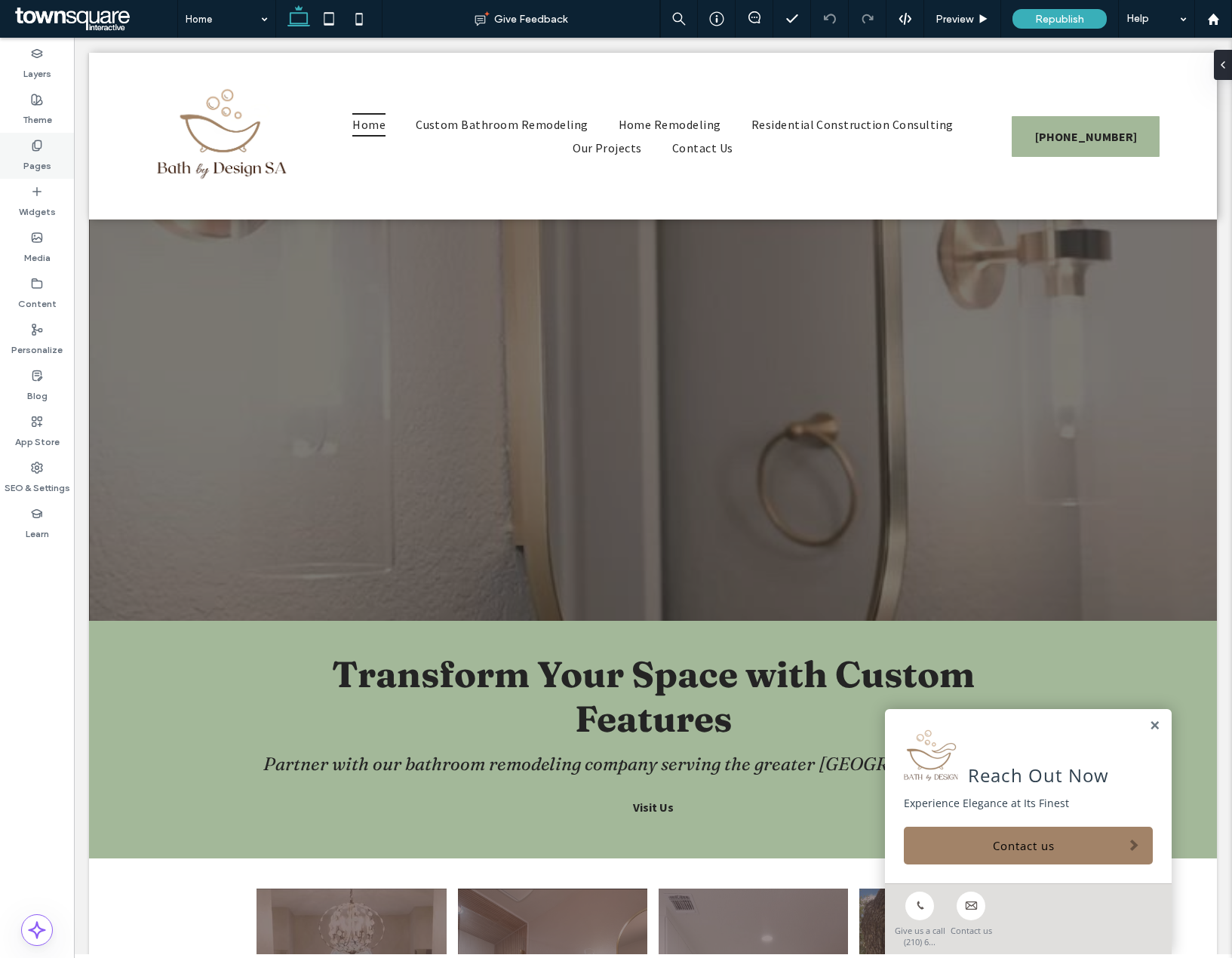
click at [37, 139] on icon at bounding box center [37, 145] width 12 height 12
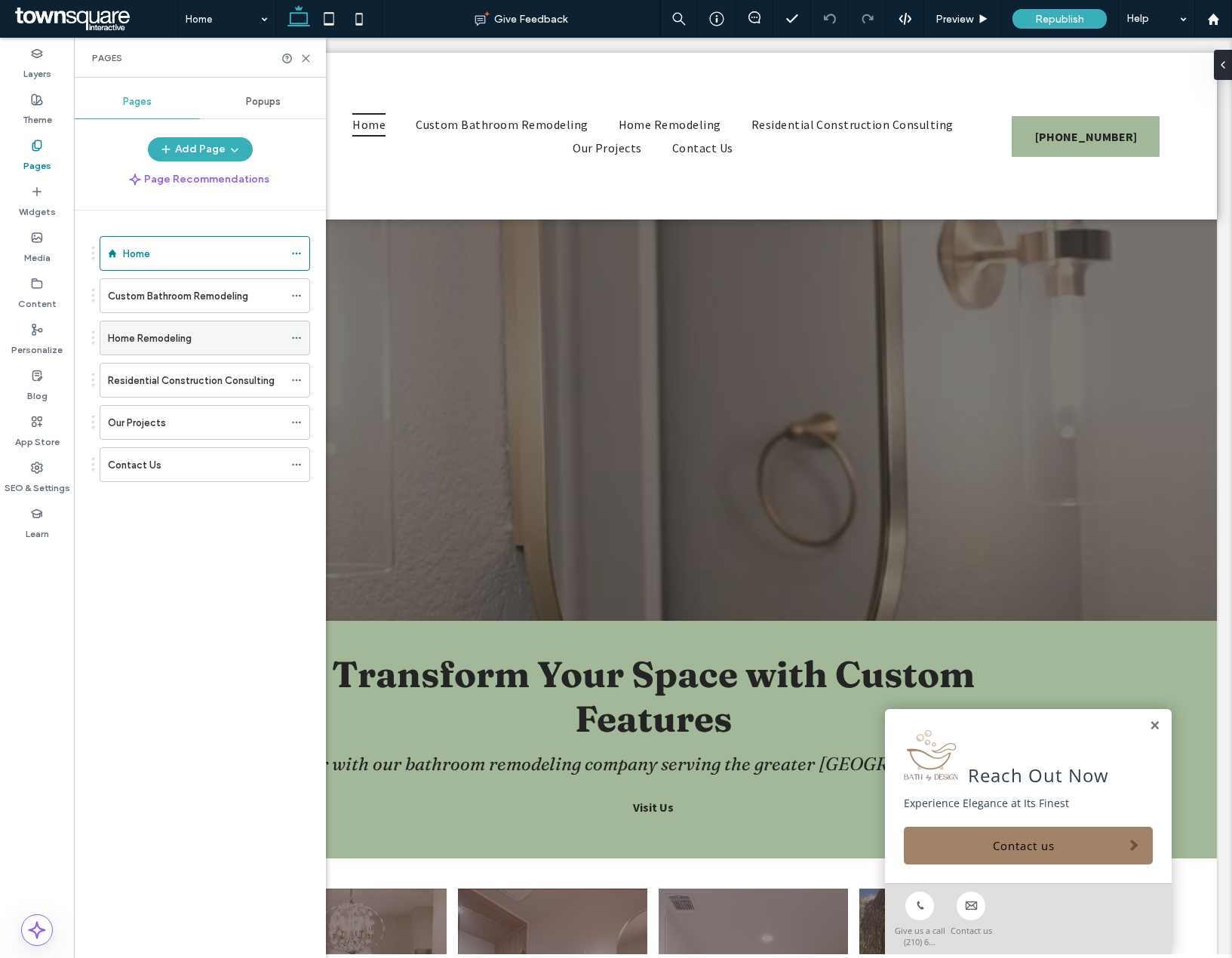
click at [296, 333] on icon at bounding box center [297, 338] width 11 height 11
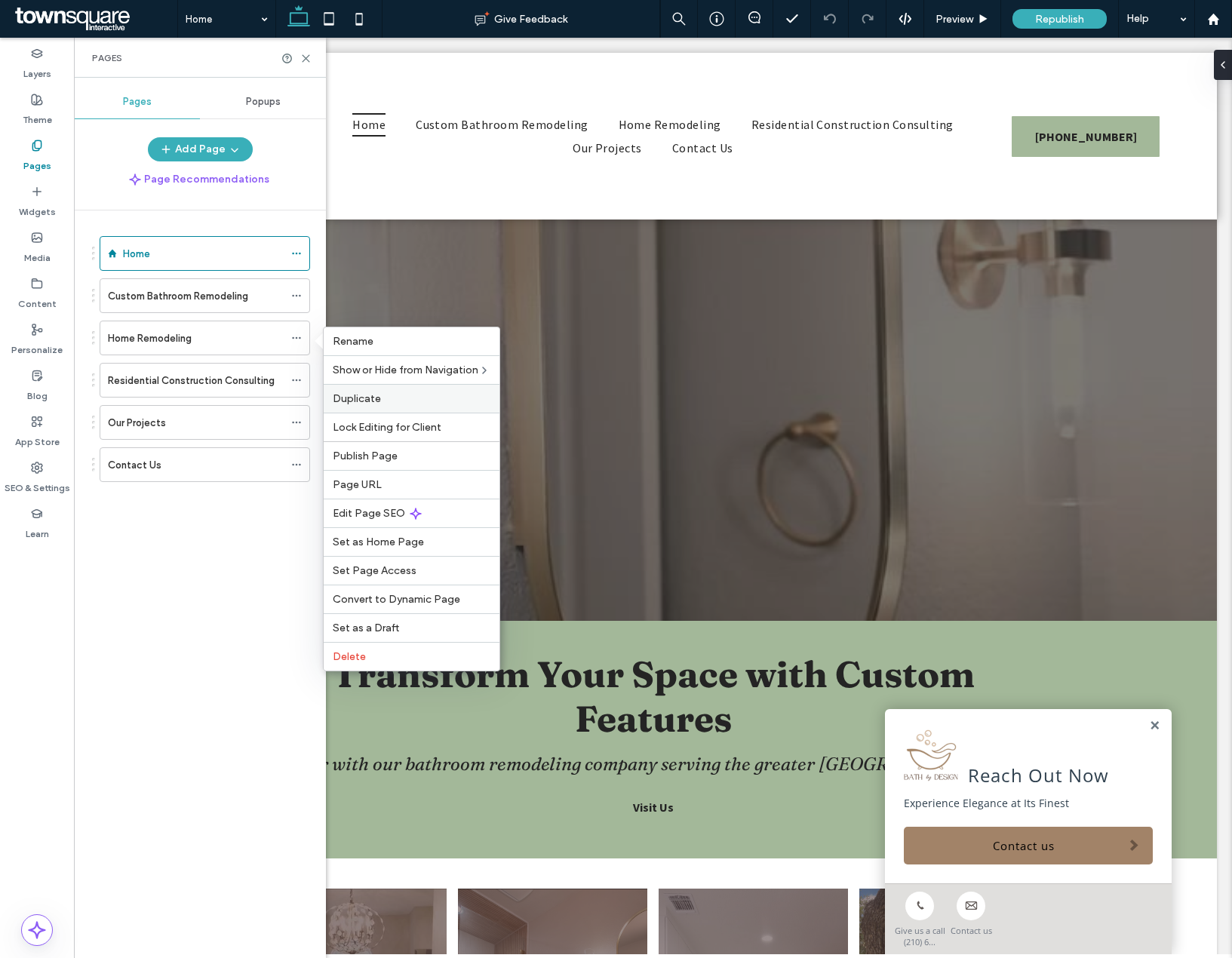
click at [363, 398] on span "Duplicate" at bounding box center [357, 399] width 48 height 13
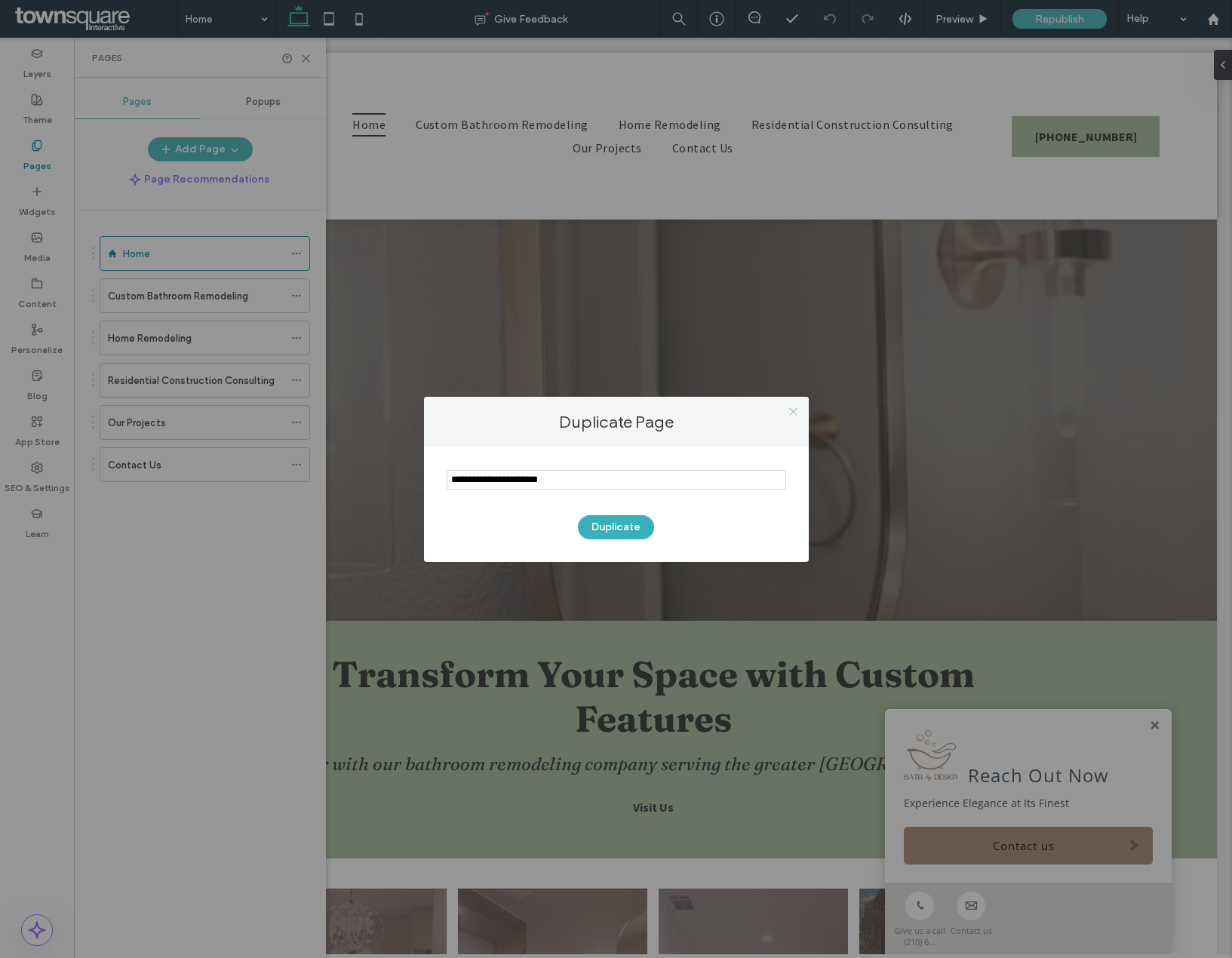
click at [794, 415] on icon at bounding box center [793, 411] width 11 height 11
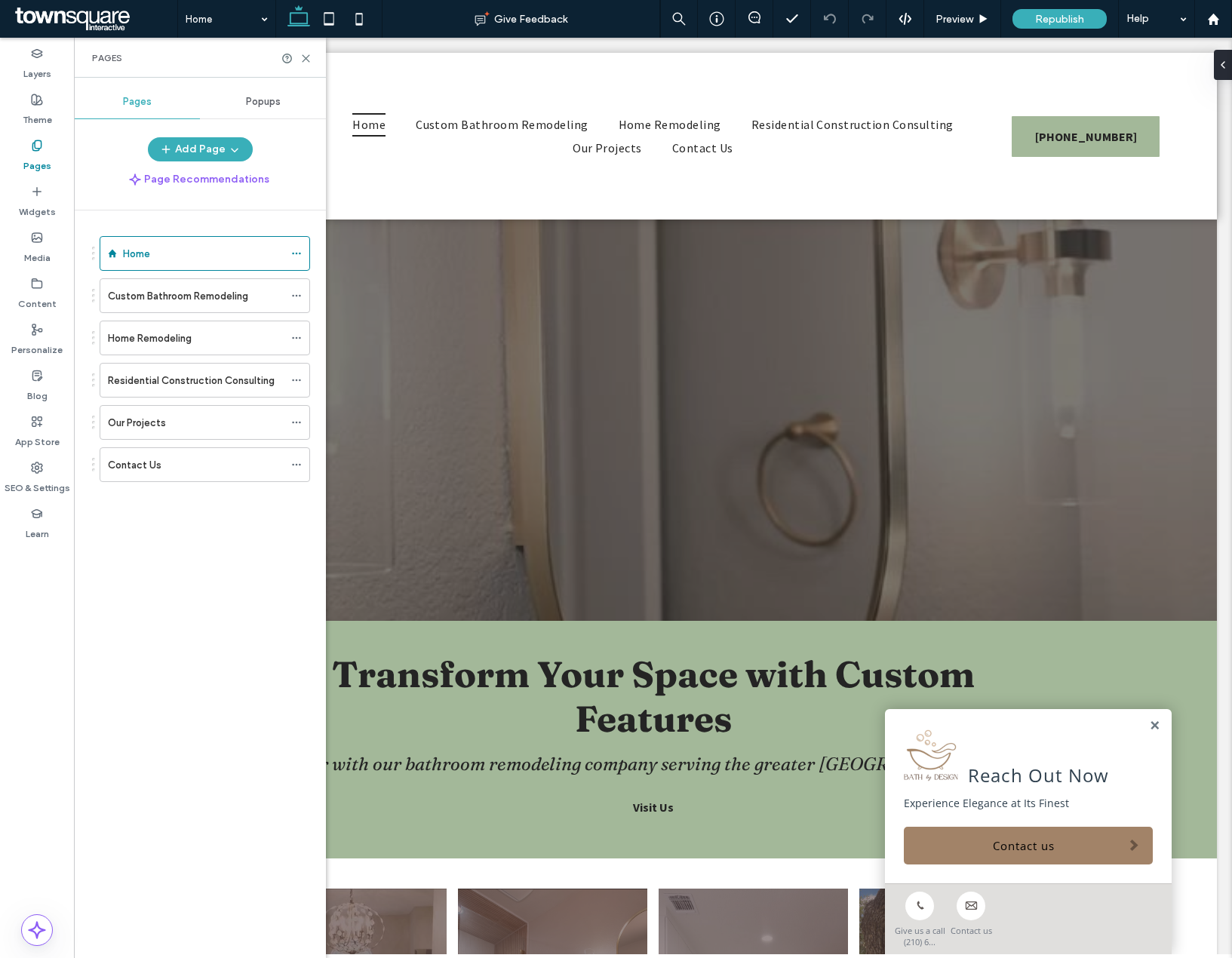
click at [253, 590] on div "Home Custom Bathroom Remodeling Home Remodeling Residential Construction Consul…" at bounding box center [209, 580] width 234 height 740
click at [1208, 15] on icon at bounding box center [1213, 19] width 13 height 13
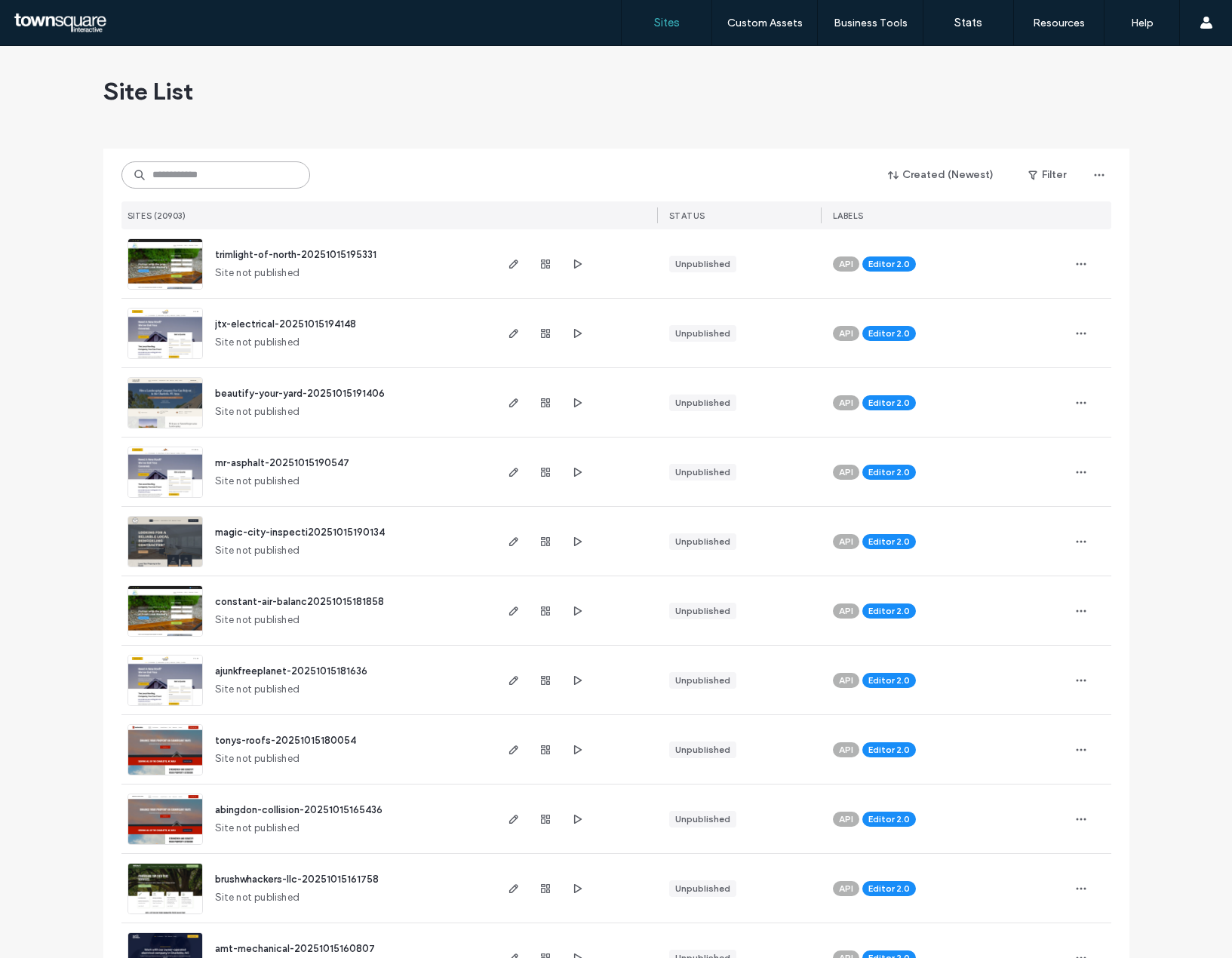
click at [233, 171] on input at bounding box center [216, 174] width 188 height 27
paste input "**********"
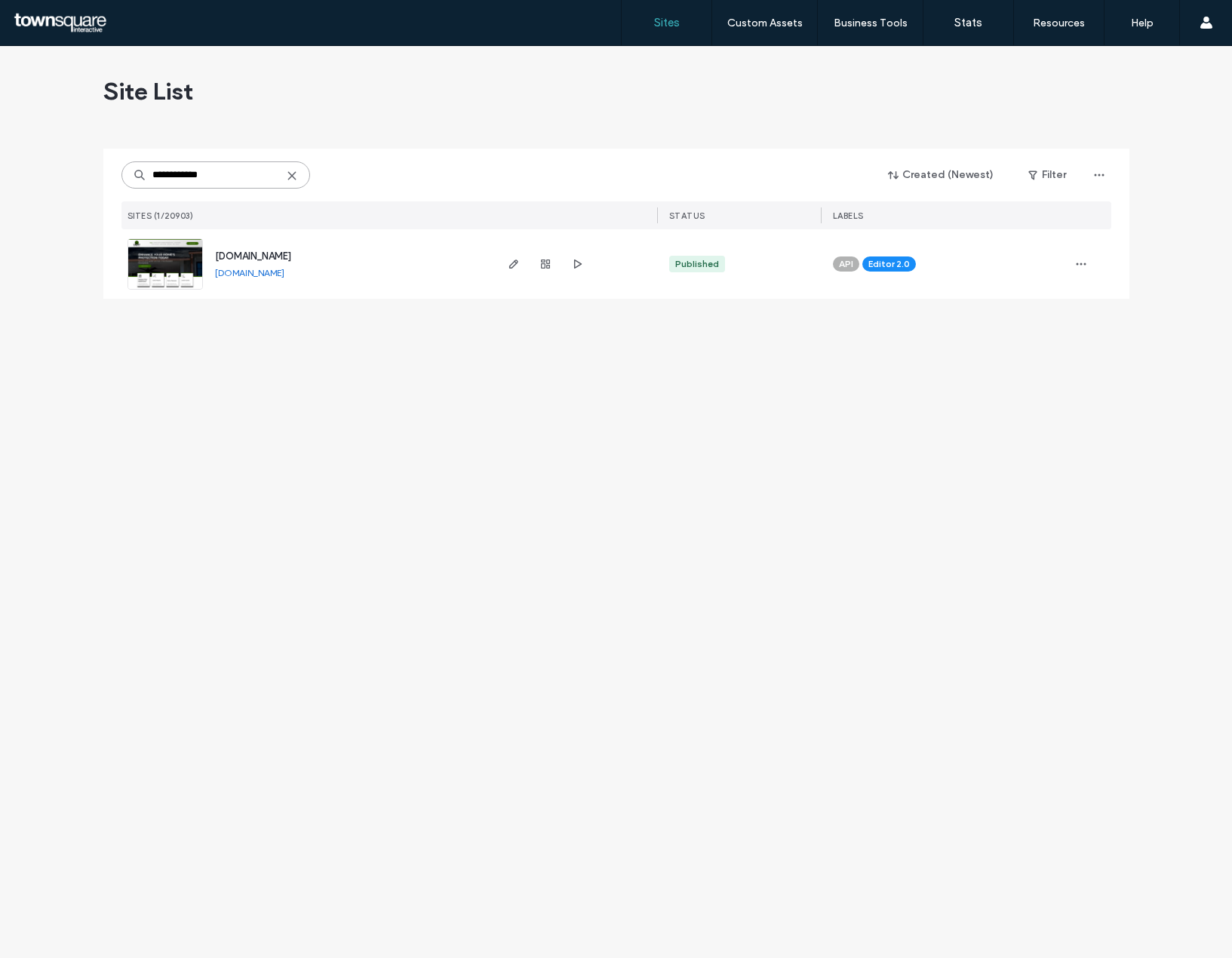
type input "**********"
click at [154, 257] on img at bounding box center [165, 291] width 74 height 103
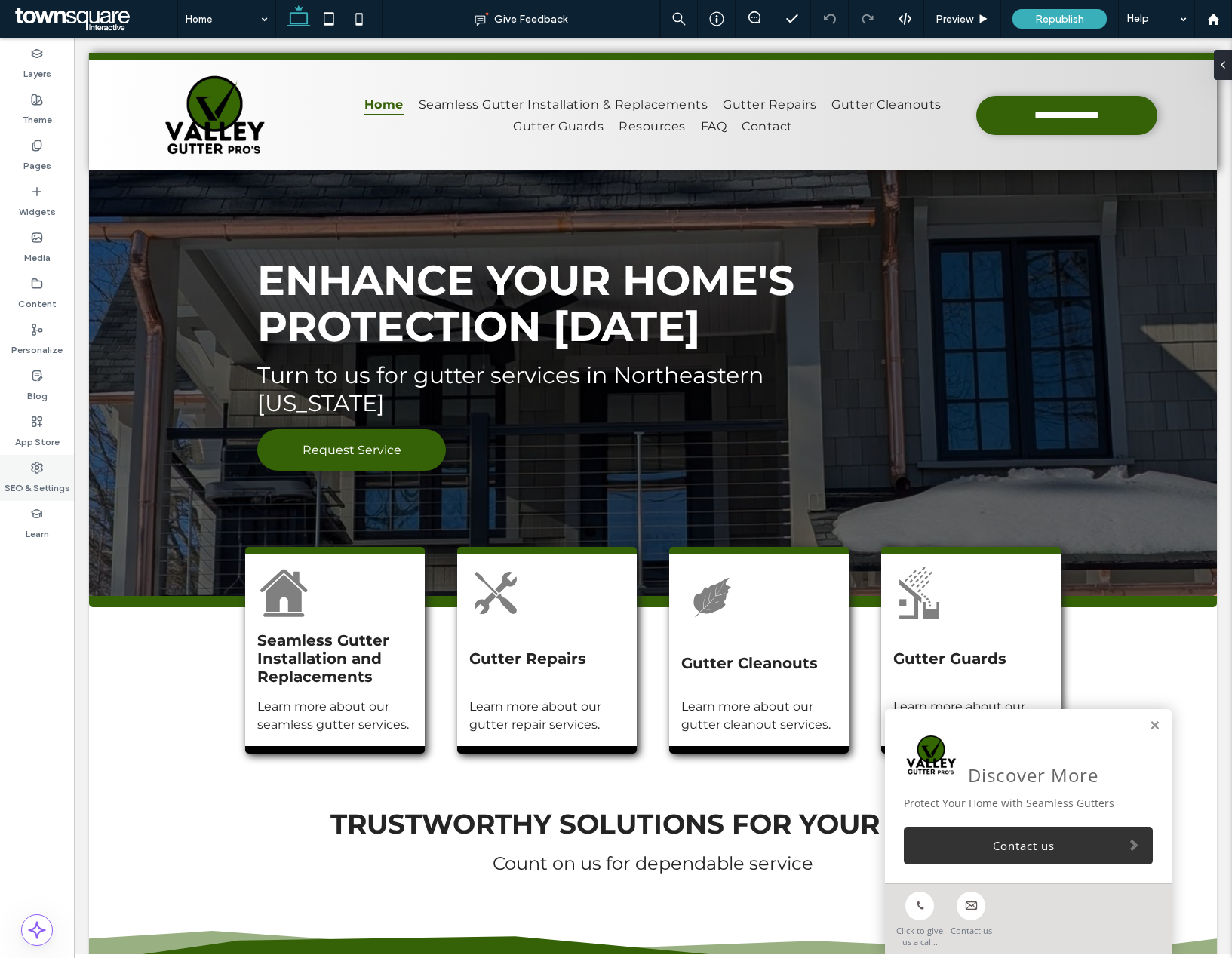
click at [49, 476] on label "SEO & Settings" at bounding box center [37, 484] width 66 height 21
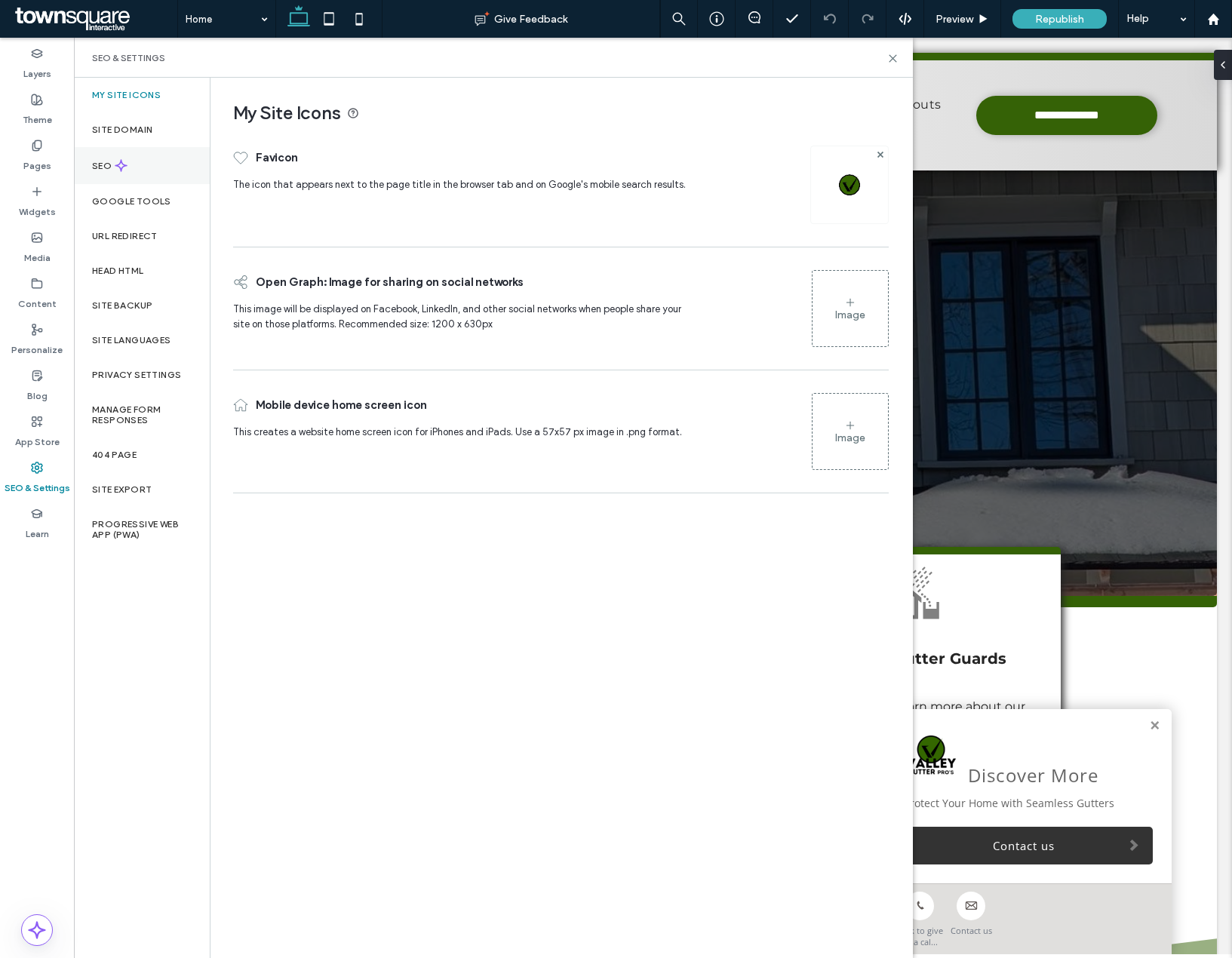
click at [134, 165] on div "SEO" at bounding box center [142, 165] width 135 height 37
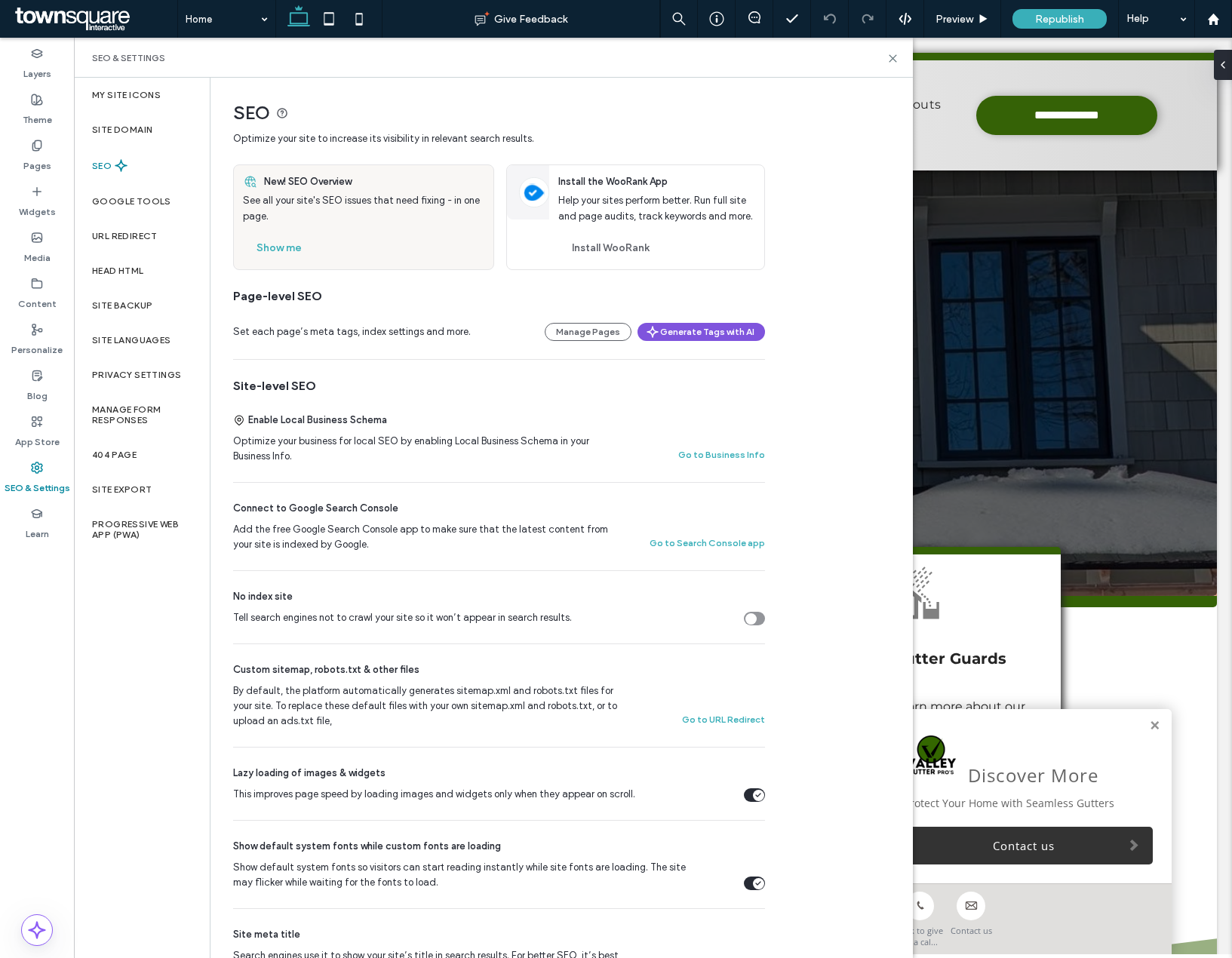
click at [672, 338] on button "Generate Tags with AI" at bounding box center [701, 332] width 128 height 18
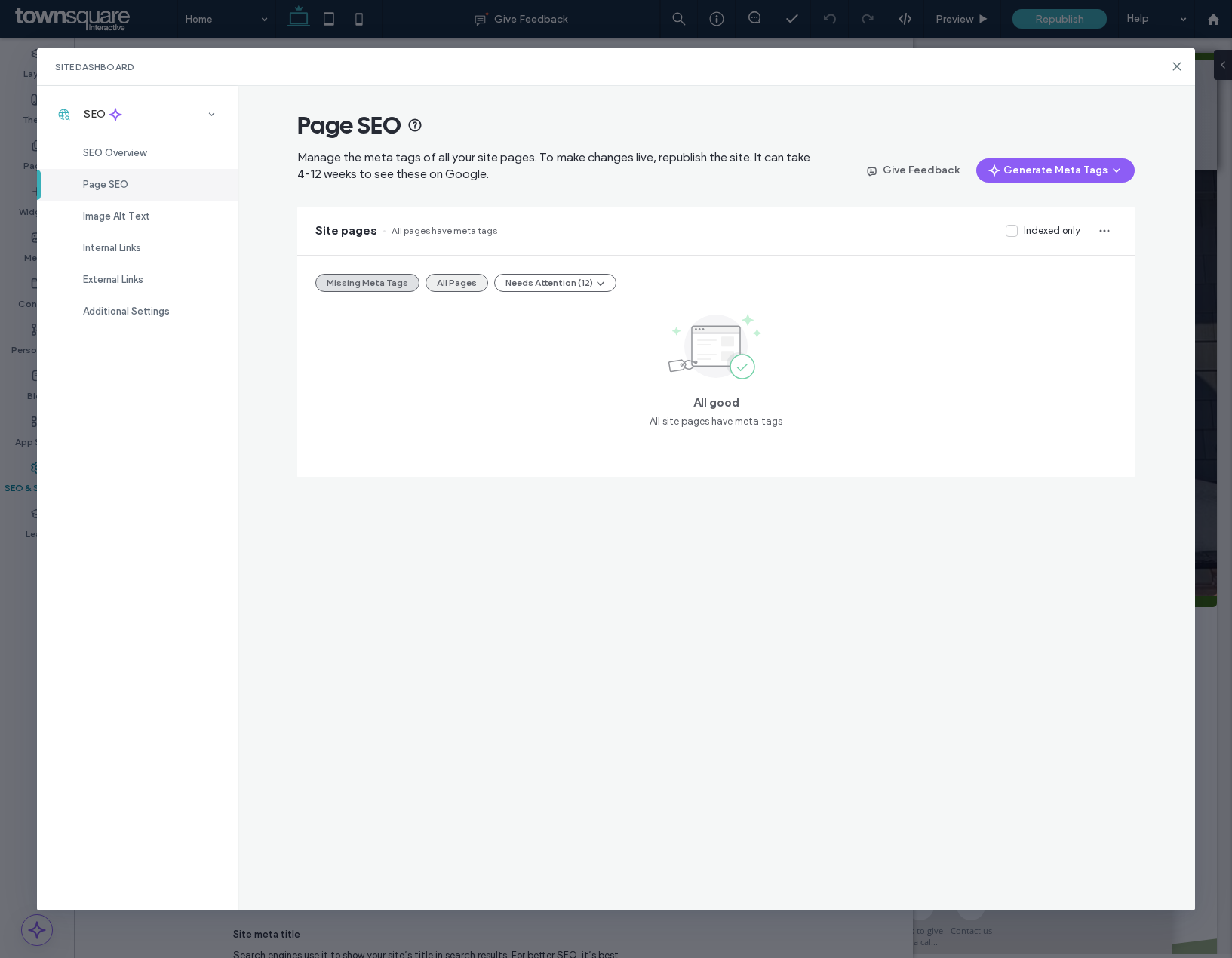
click at [450, 281] on button "All Pages" at bounding box center [457, 283] width 63 height 18
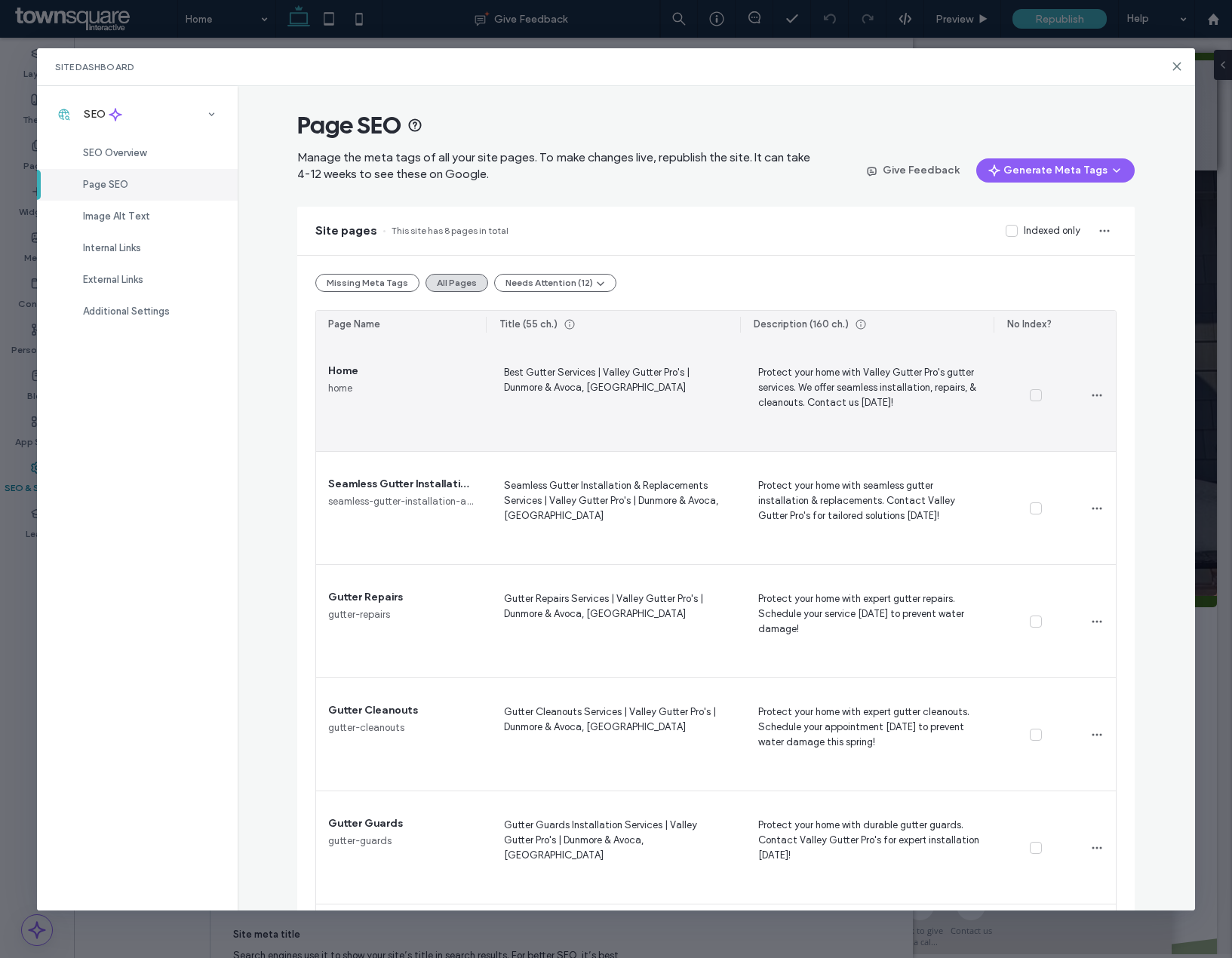
click at [563, 423] on span "Best Gutter Services | Valley Gutter Pro's | Dunmore & Avoca, FL" at bounding box center [613, 394] width 230 height 62
click at [539, 392] on textarea "**********" at bounding box center [613, 397] width 230 height 76
type textarea "**********"
click at [595, 391] on textarea "**********" at bounding box center [613, 397] width 230 height 76
drag, startPoint x: 595, startPoint y: 391, endPoint x: 541, endPoint y: 394, distance: 54.1
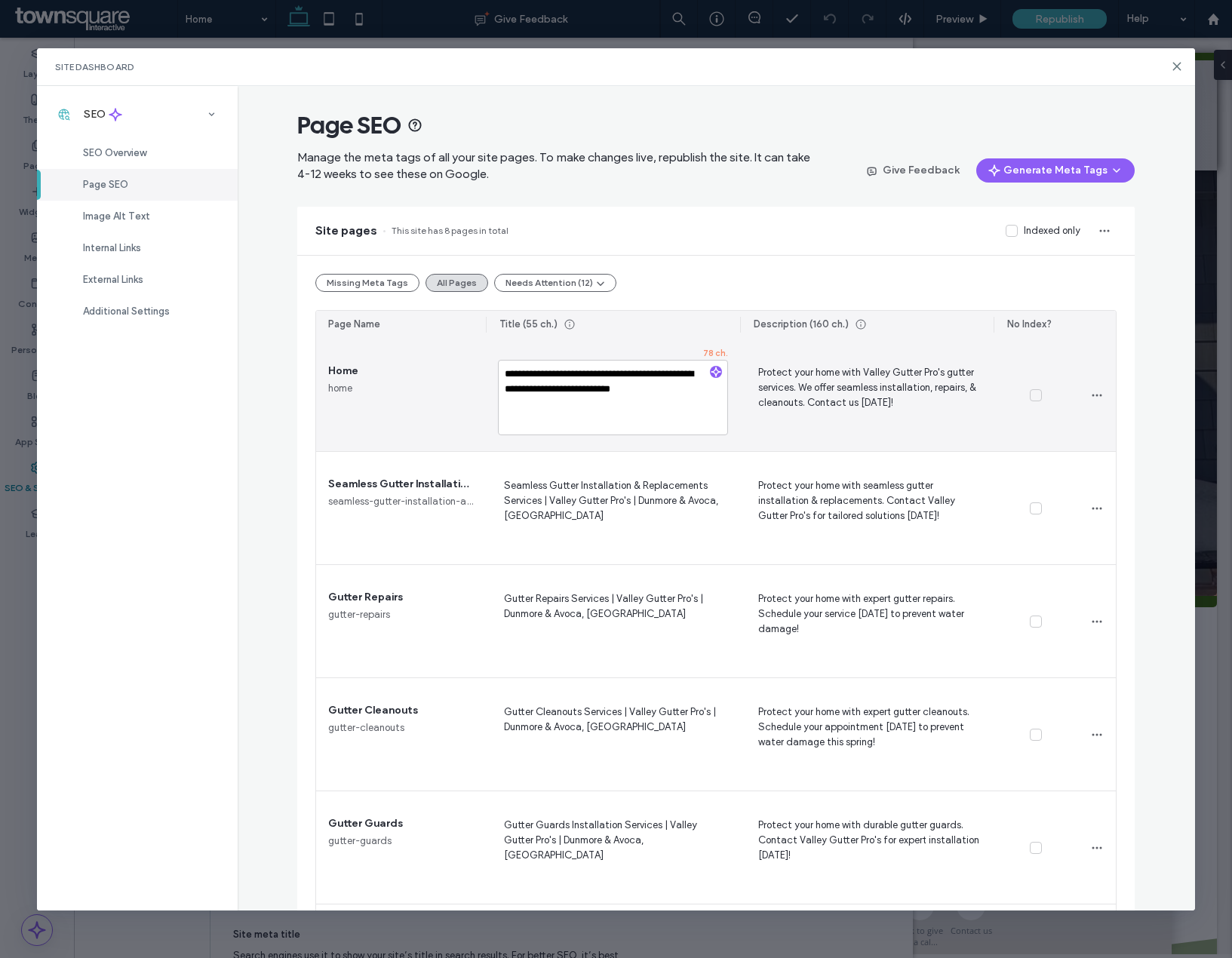
click at [541, 394] on textarea "**********" at bounding box center [613, 397] width 230 height 76
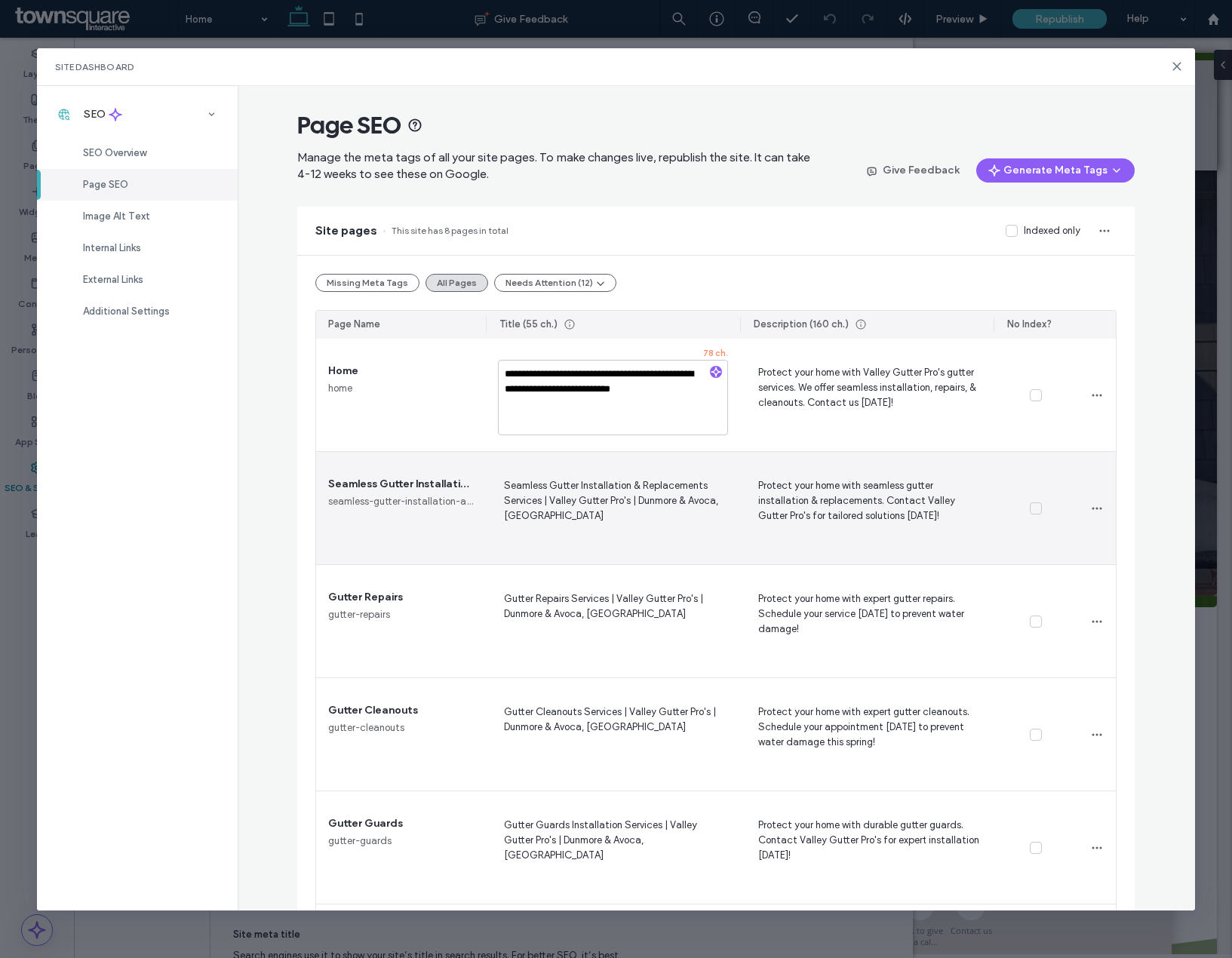
click at [571, 516] on span "Seamless Gutter Installation & Replacements Services | Valley Gutter Pro's | Du…" at bounding box center [613, 507] width 230 height 62
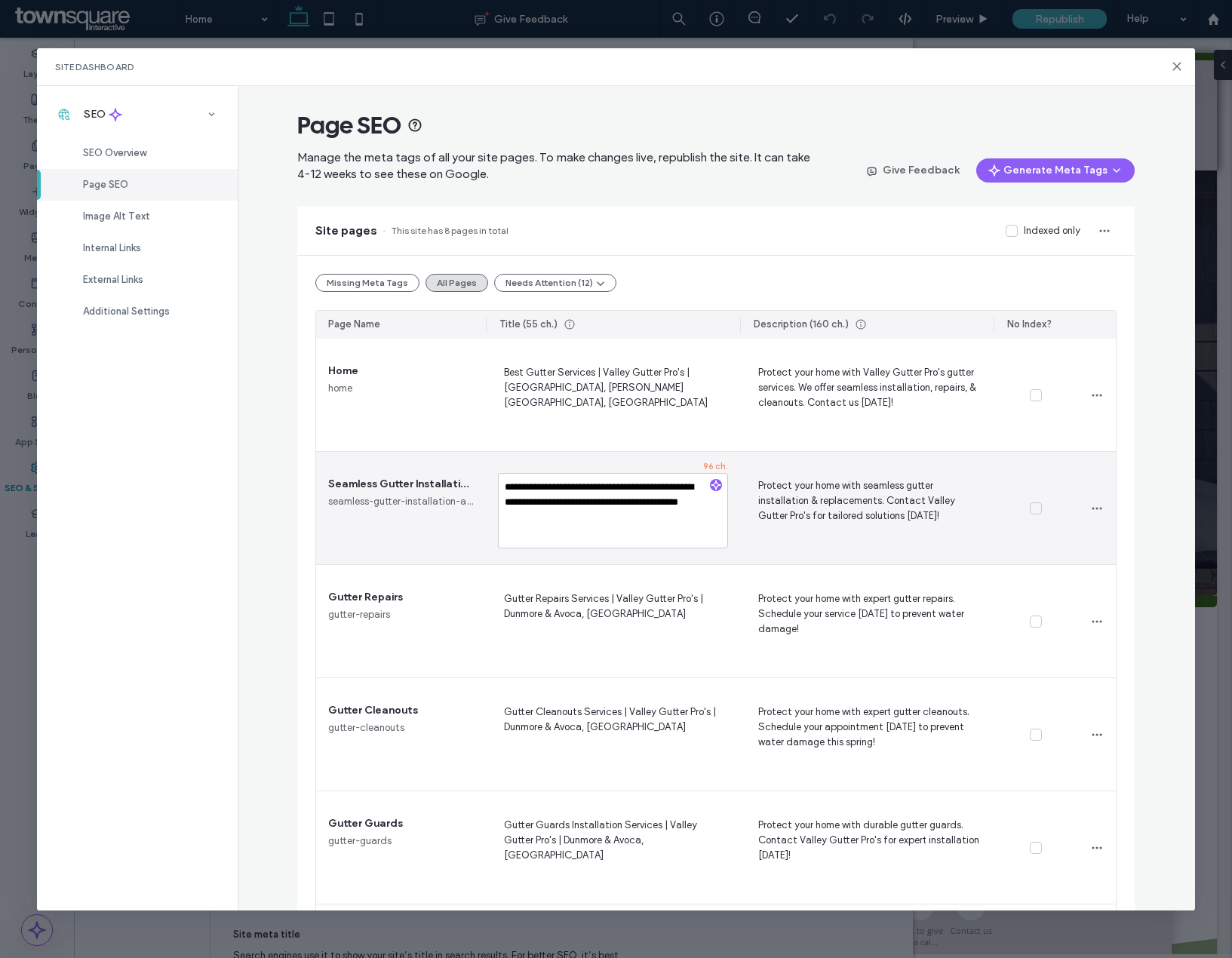
click at [537, 520] on textarea "**********" at bounding box center [613, 510] width 230 height 76
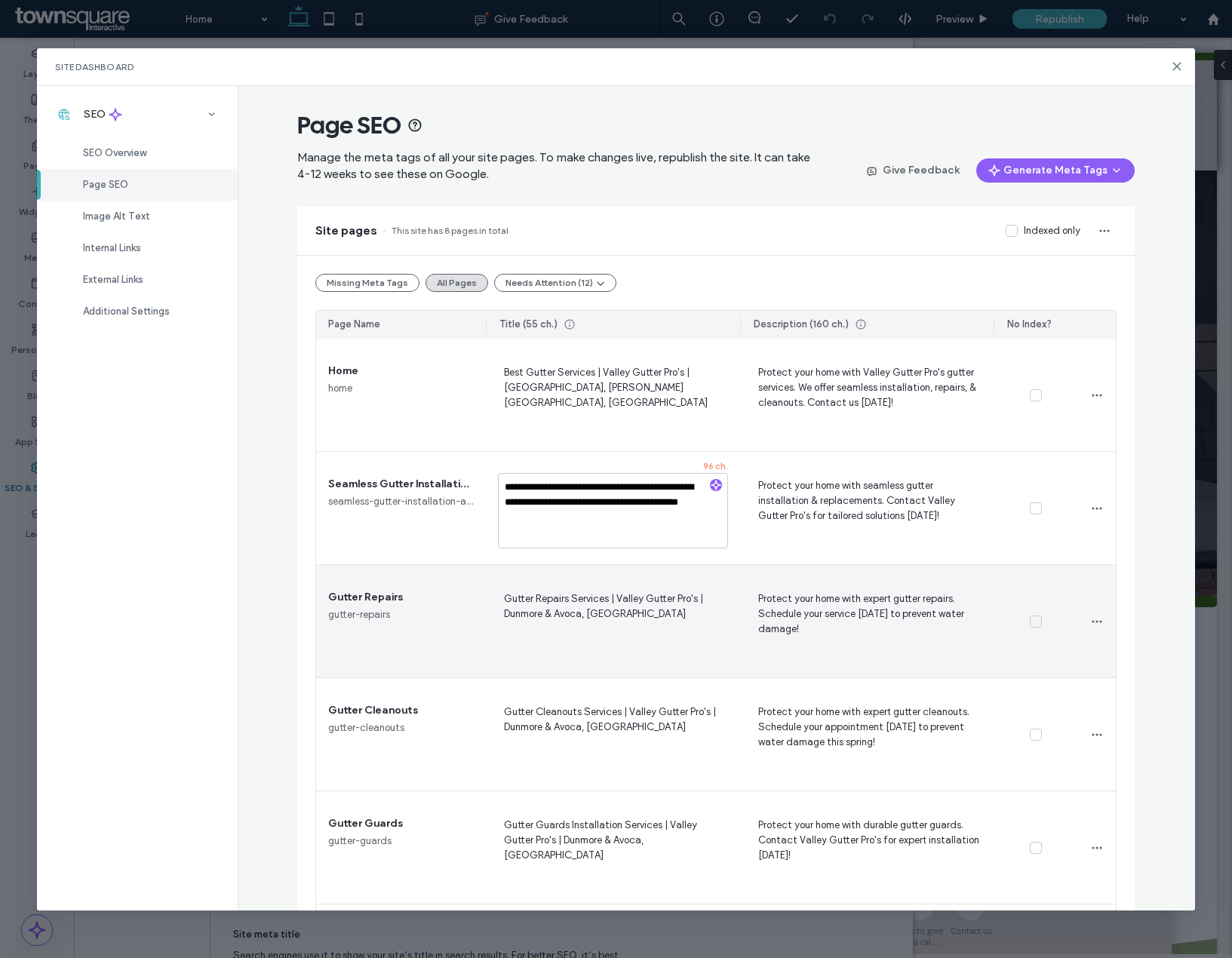
type textarea "**********"
click at [600, 624] on span "Gutter Repairs Services | Valley Gutter Pro's | Dunmore & Avoca, FL" at bounding box center [613, 621] width 230 height 62
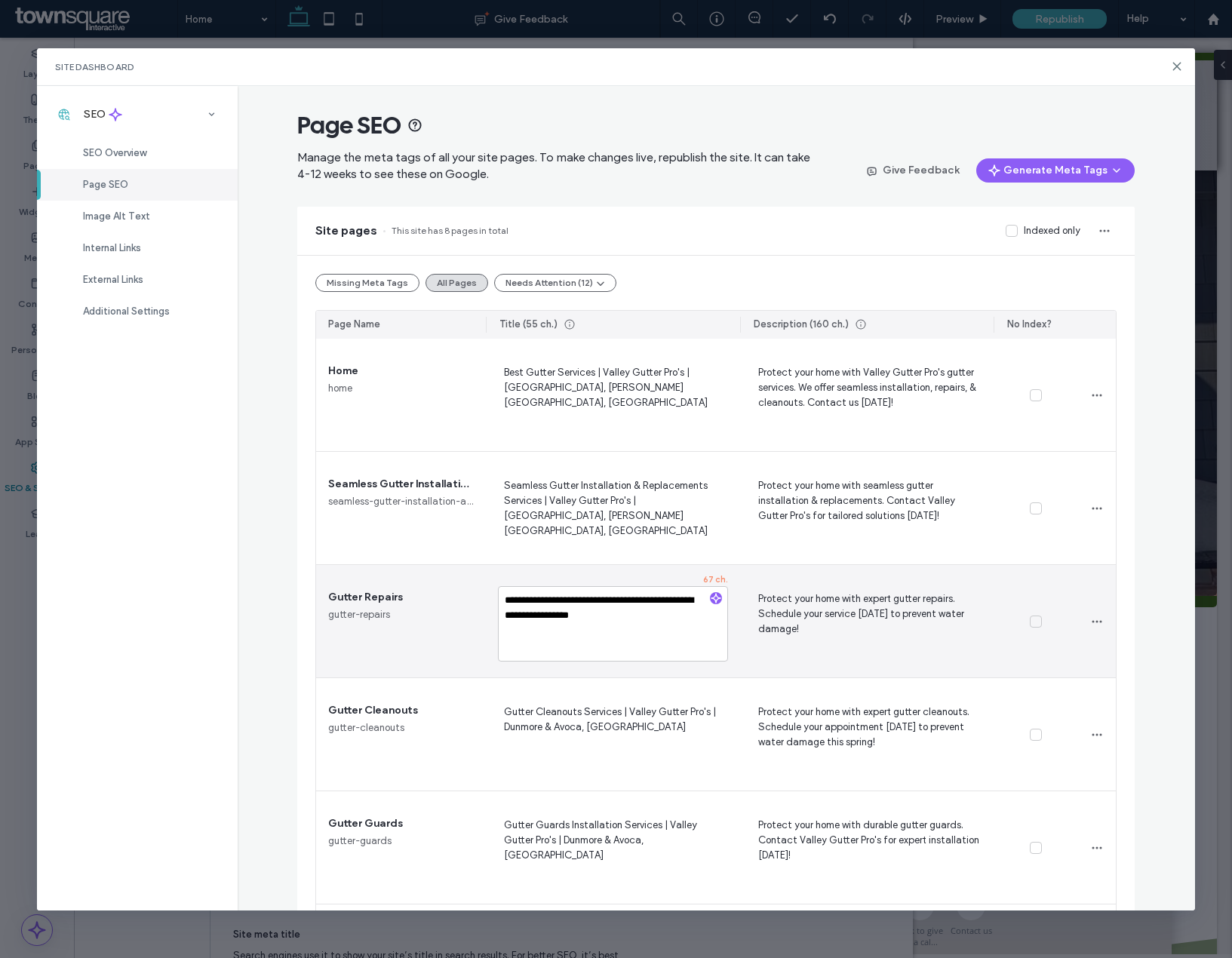
click at [541, 617] on textarea "**********" at bounding box center [613, 624] width 230 height 76
type textarea "**********"
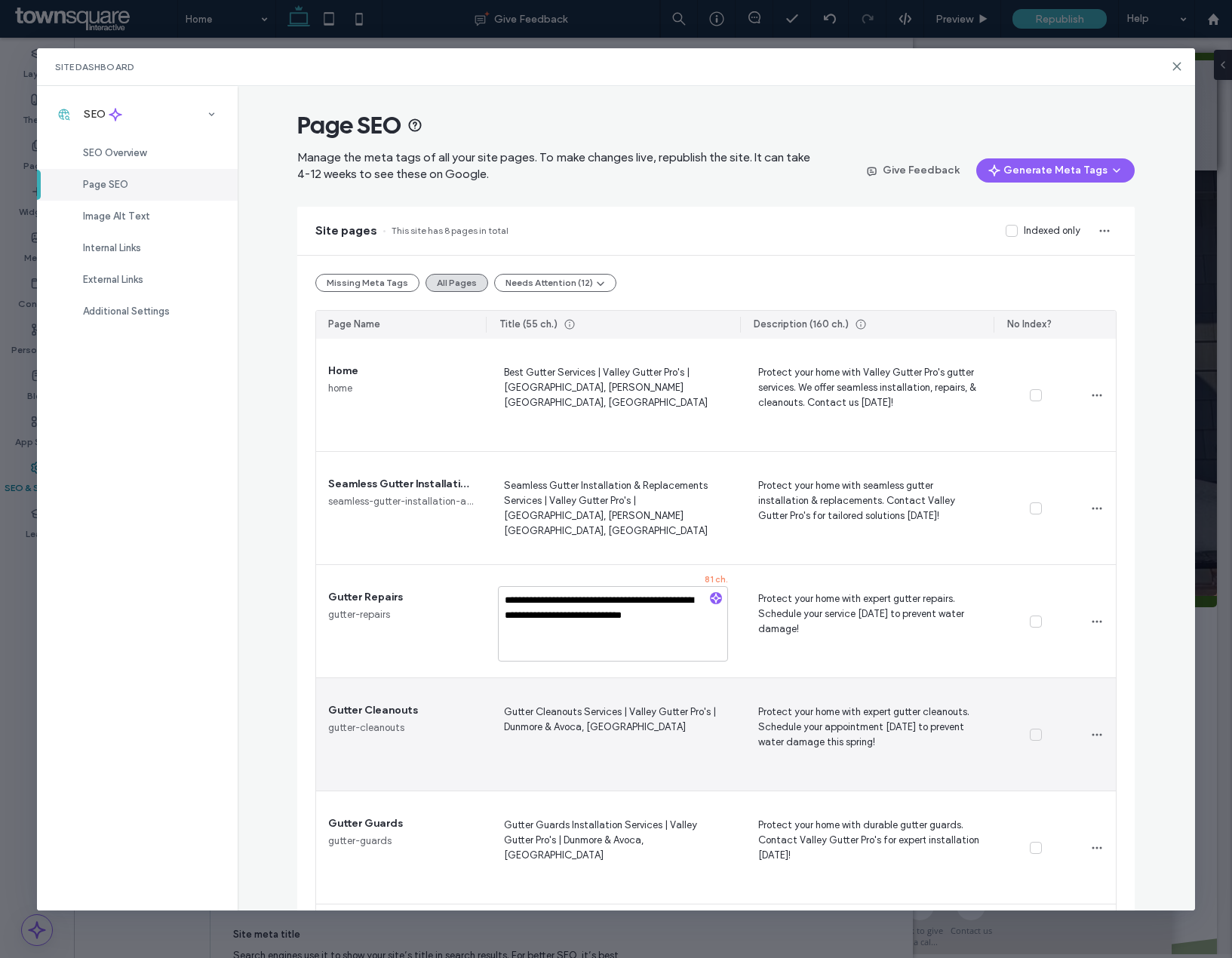
click at [552, 739] on span "Gutter Cleanouts Services | Valley Gutter Pro's | Dunmore & Avoca, FL" at bounding box center [613, 734] width 230 height 62
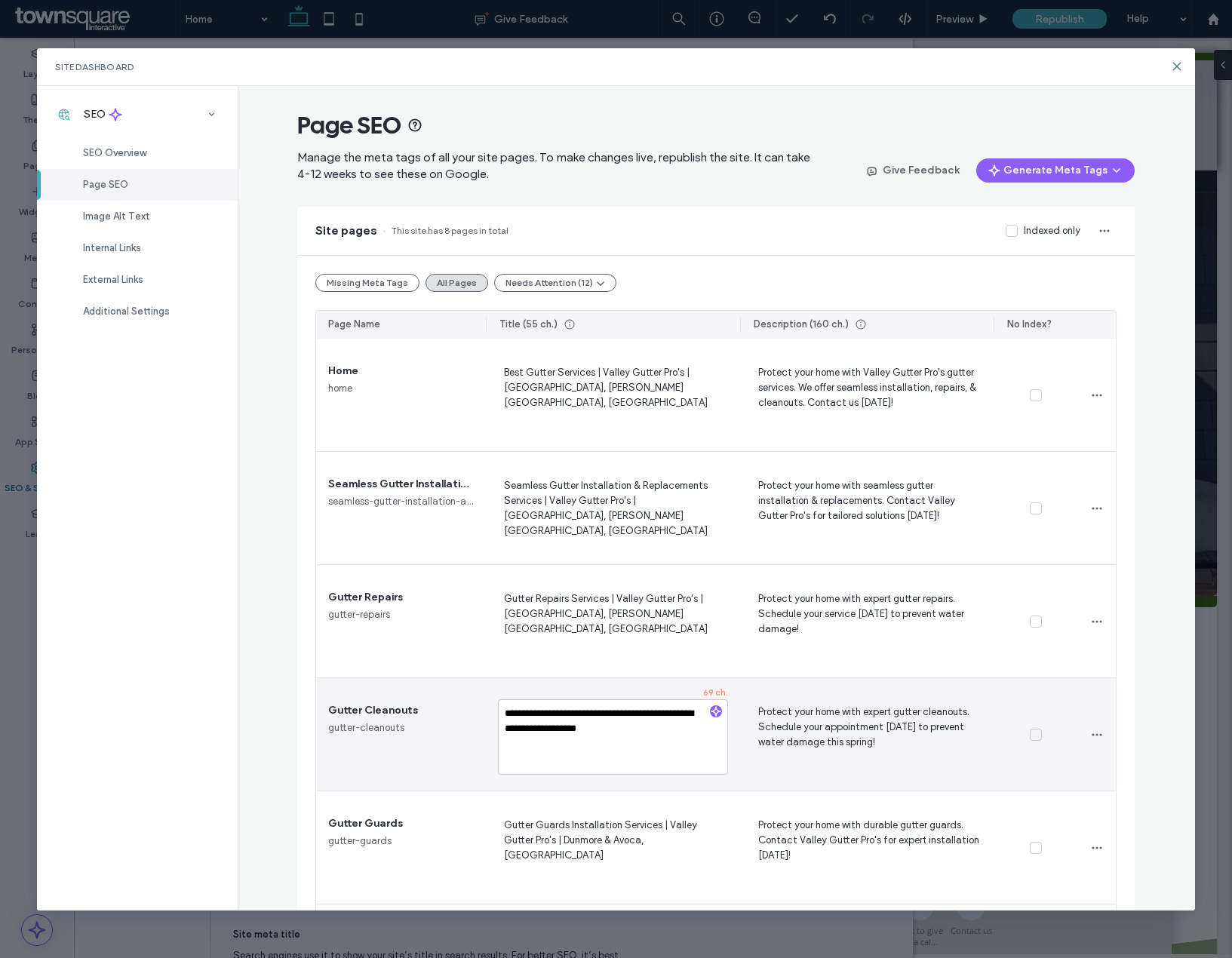
click at [565, 725] on textarea "**********" at bounding box center [613, 737] width 230 height 76
type textarea "**********"
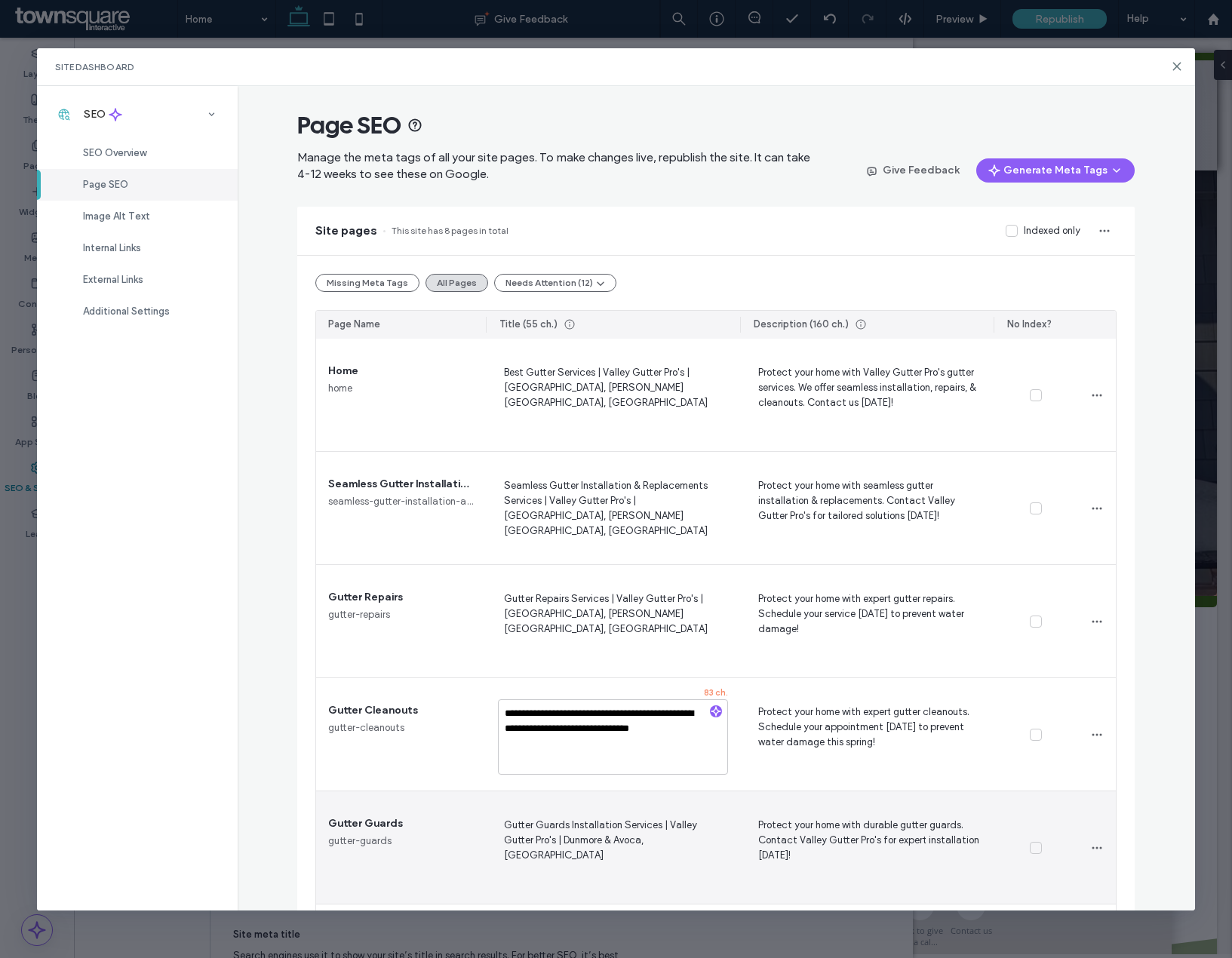
click at [559, 826] on span "Gutter Guards Installation Services | Valley Gutter Pro's | Dunmore & Avoca, FL" at bounding box center [613, 847] width 230 height 62
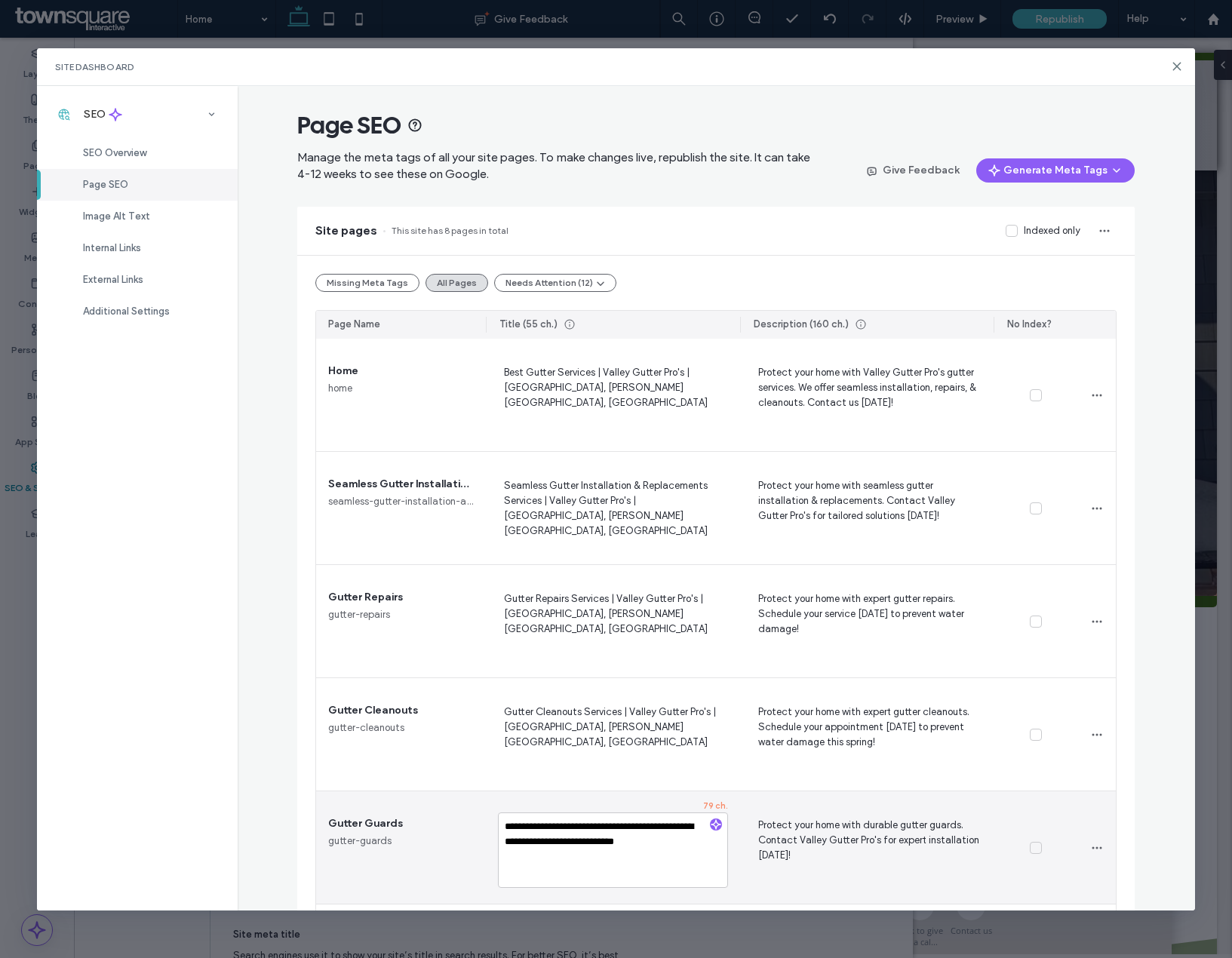
click at [592, 846] on textarea "**********" at bounding box center [613, 850] width 230 height 76
type textarea "**********"
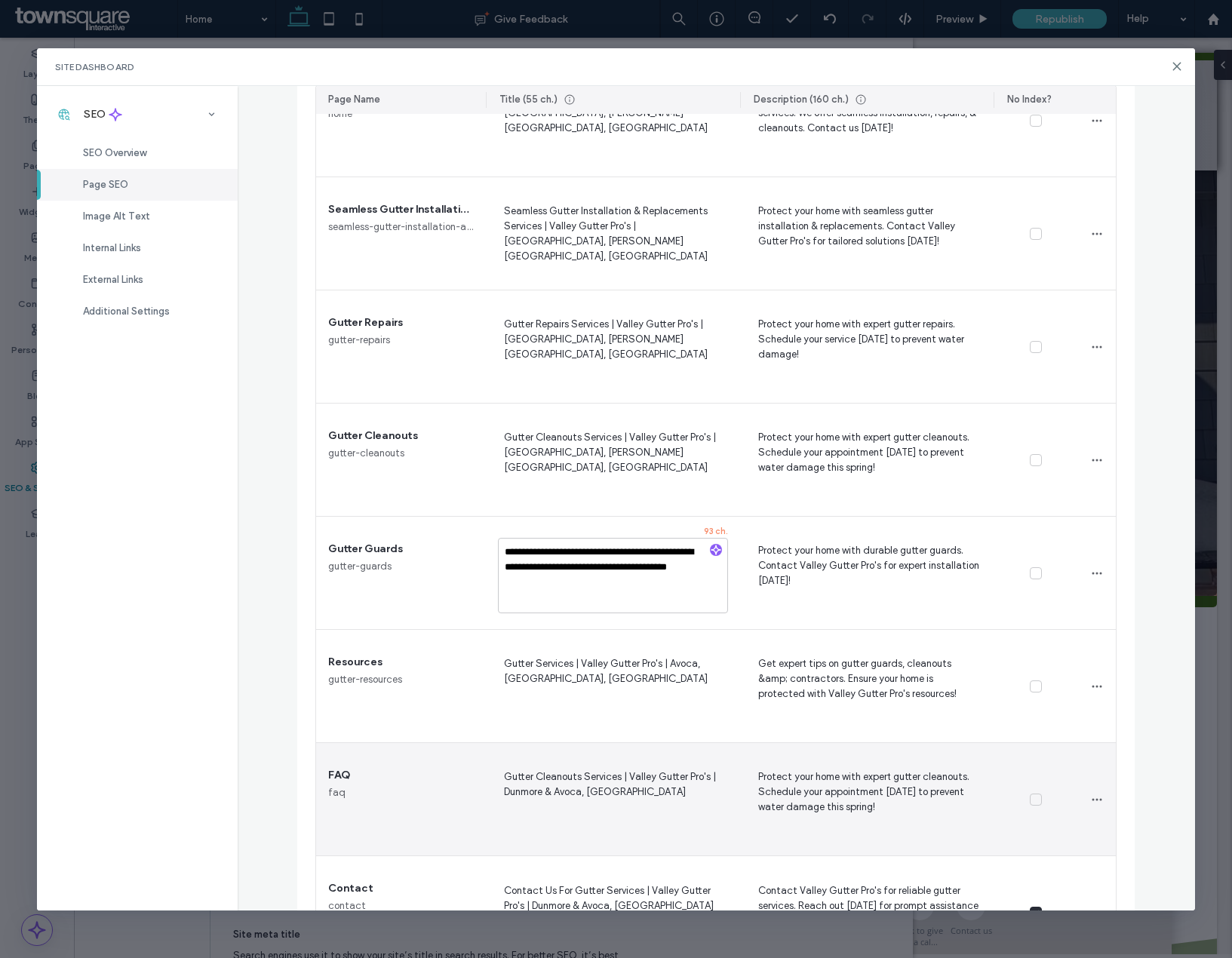
scroll to position [352, 0]
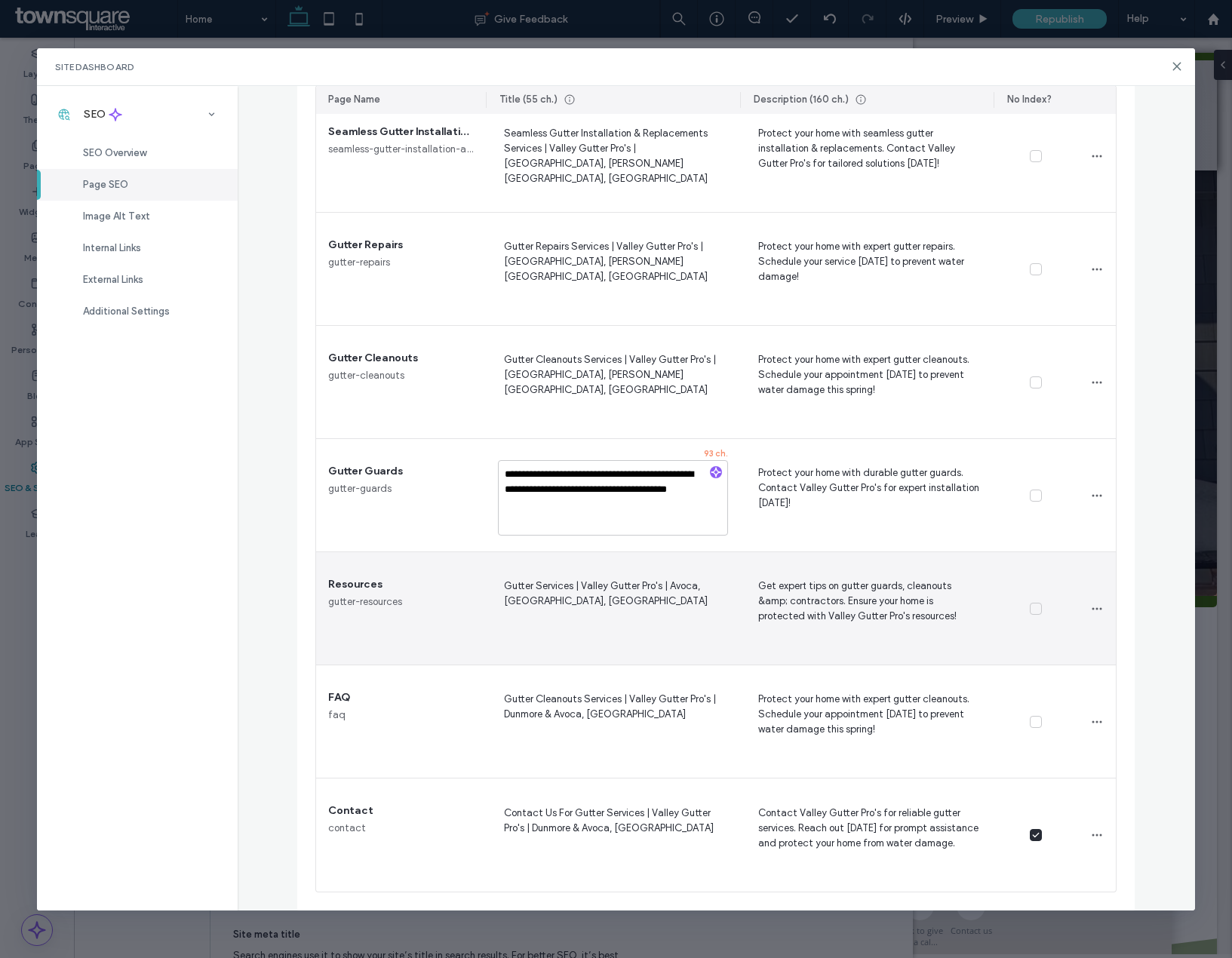
click at [587, 623] on span "Gutter Services | Valley Gutter Pro's | Avoca, Scranton, PA" at bounding box center [613, 608] width 230 height 62
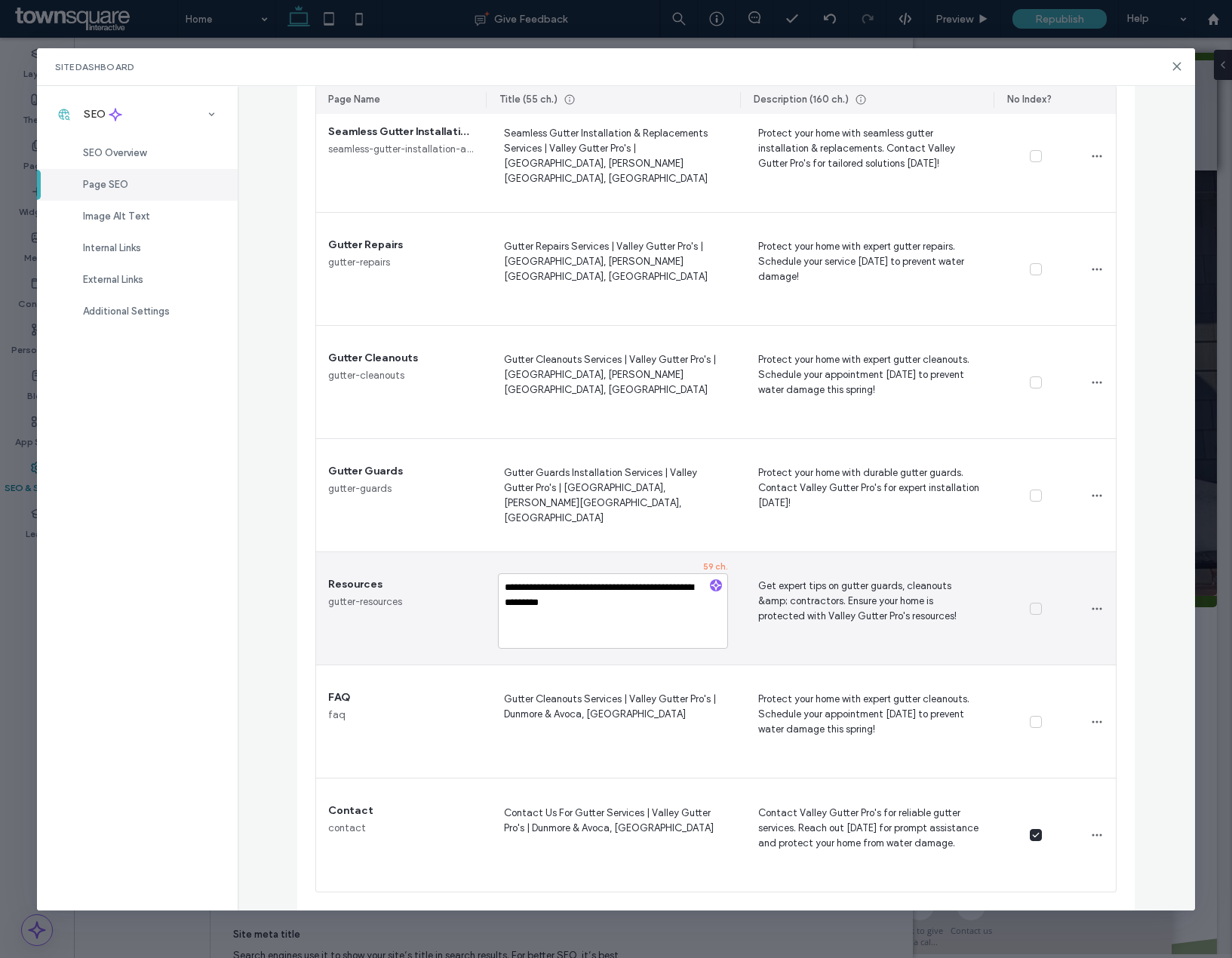
click at [686, 593] on textarea "**********" at bounding box center [613, 611] width 230 height 76
click at [689, 595] on textarea "**********" at bounding box center [613, 611] width 230 height 76
click at [686, 589] on textarea "**********" at bounding box center [613, 611] width 230 height 76
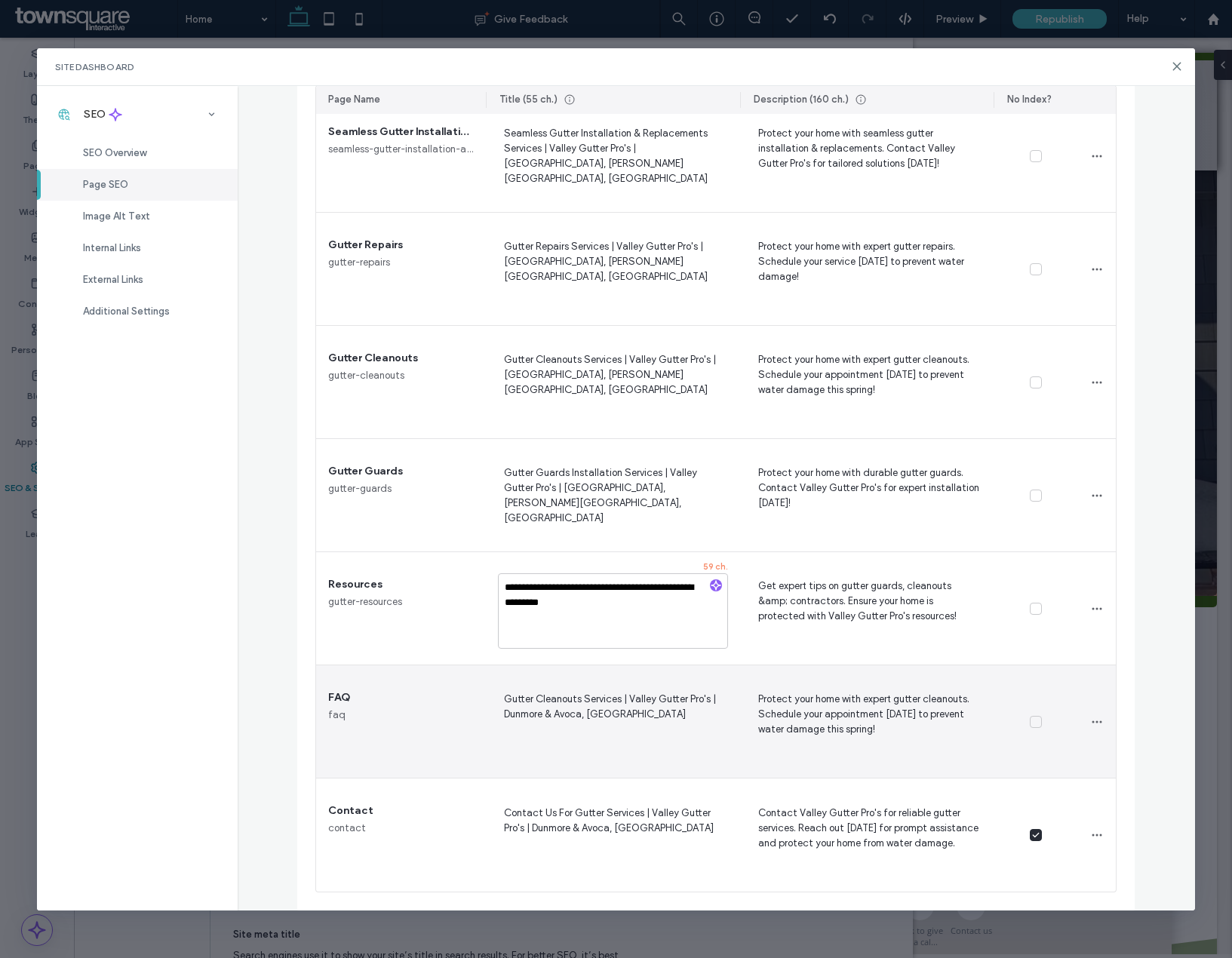
type textarea "**********"
click at [568, 714] on span "Gutter Cleanouts Services | Valley Gutter Pro's | Dunmore & Avoca, FL" at bounding box center [613, 721] width 230 height 62
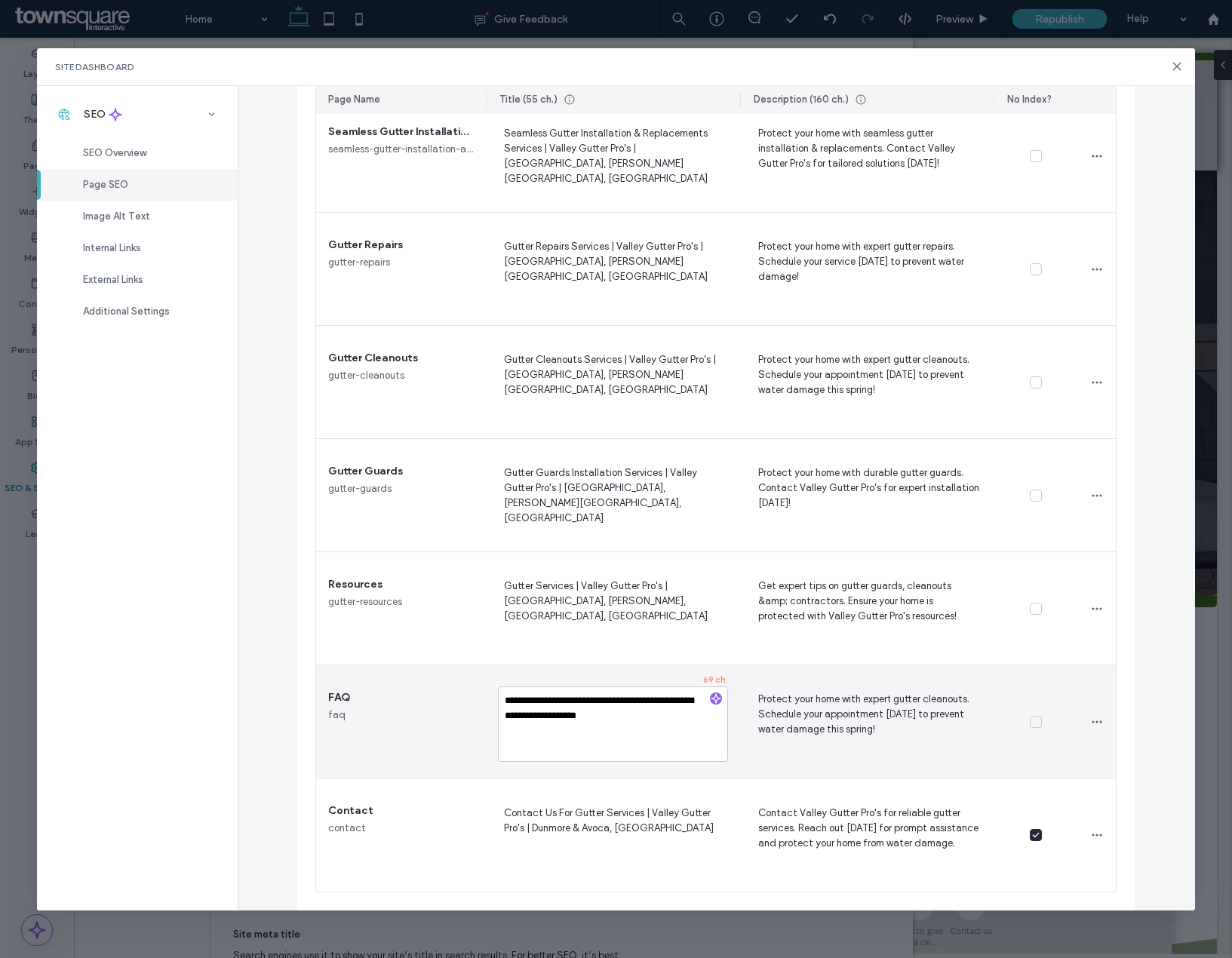
click at [569, 718] on textarea "**********" at bounding box center [613, 724] width 230 height 76
type textarea "**********"
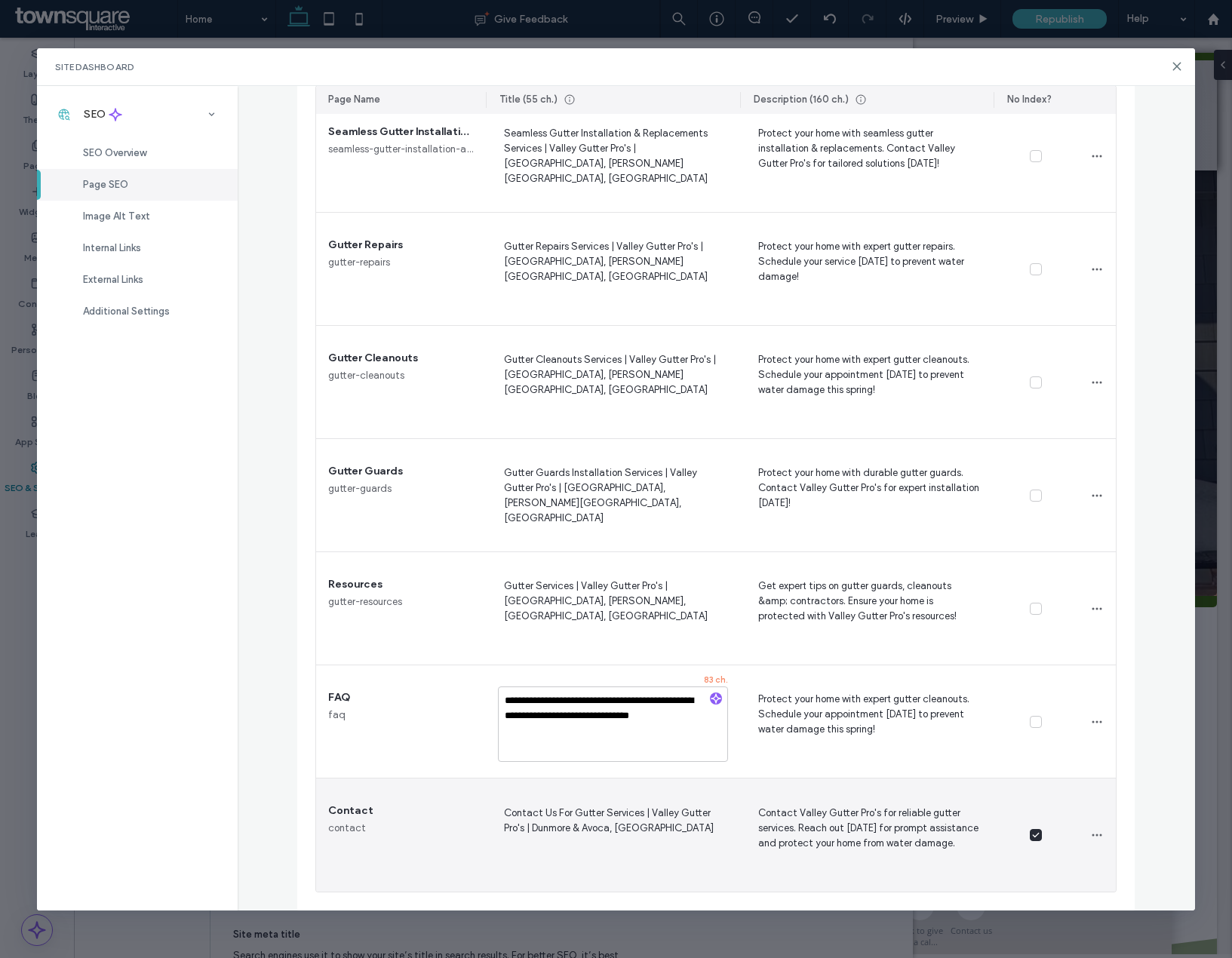
click at [580, 844] on span "Contact Us For Gutter Services | Valley Gutter Pro's | Dunmore & Avoca, FL" at bounding box center [613, 835] width 230 height 62
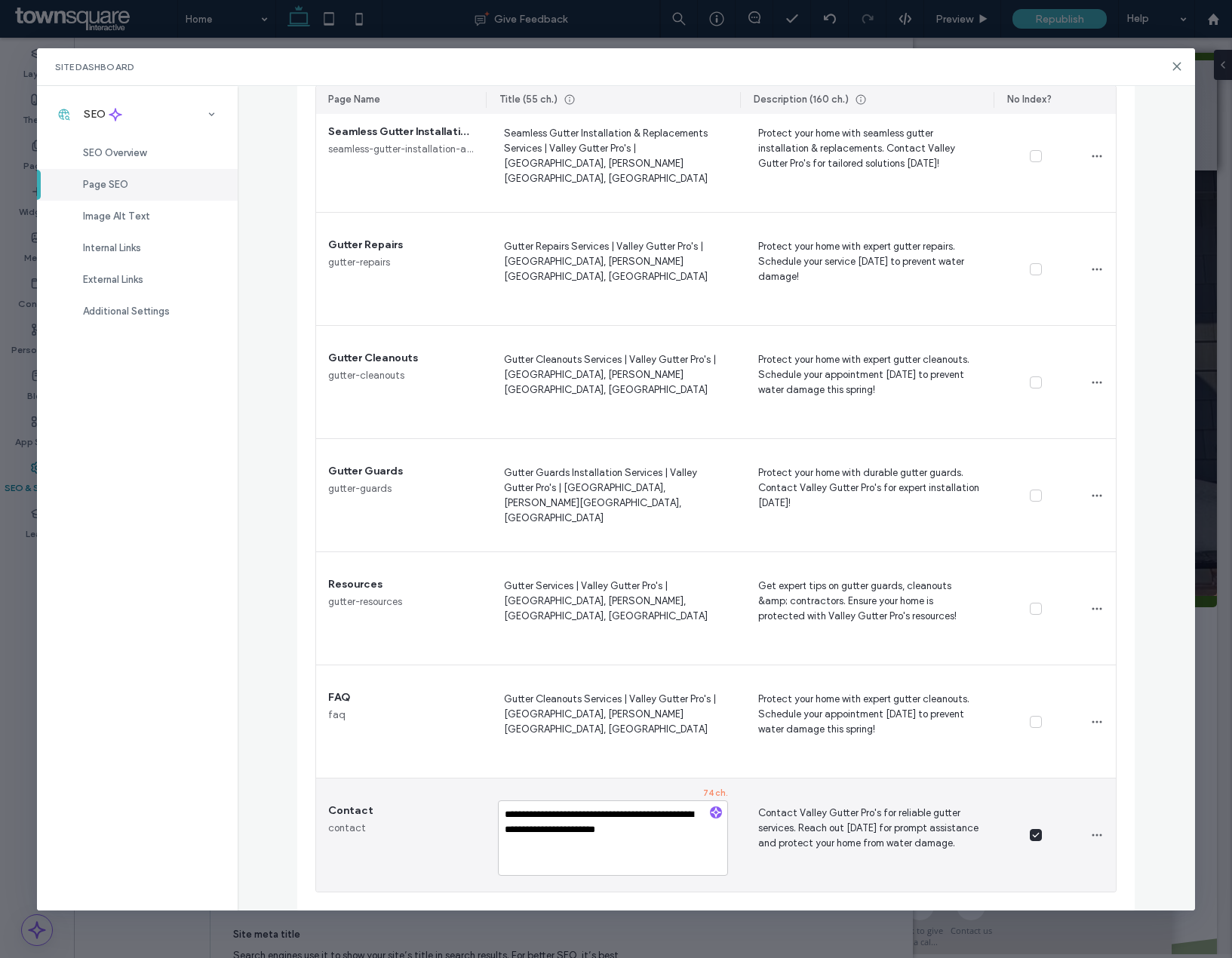
click at [596, 830] on textarea "**********" at bounding box center [613, 838] width 230 height 76
type textarea "**********"
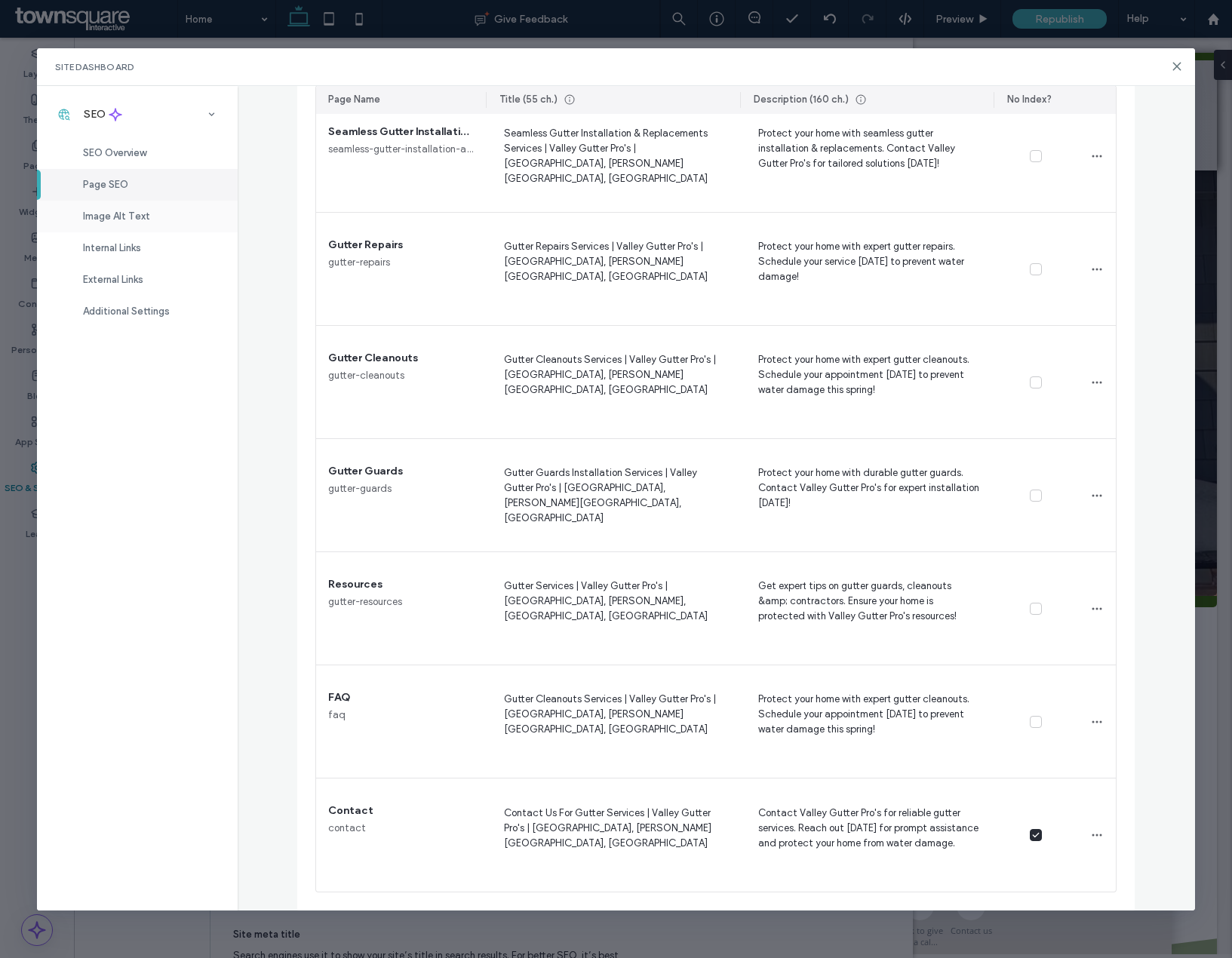
click at [134, 216] on span "Image Alt Text" at bounding box center [116, 216] width 67 height 11
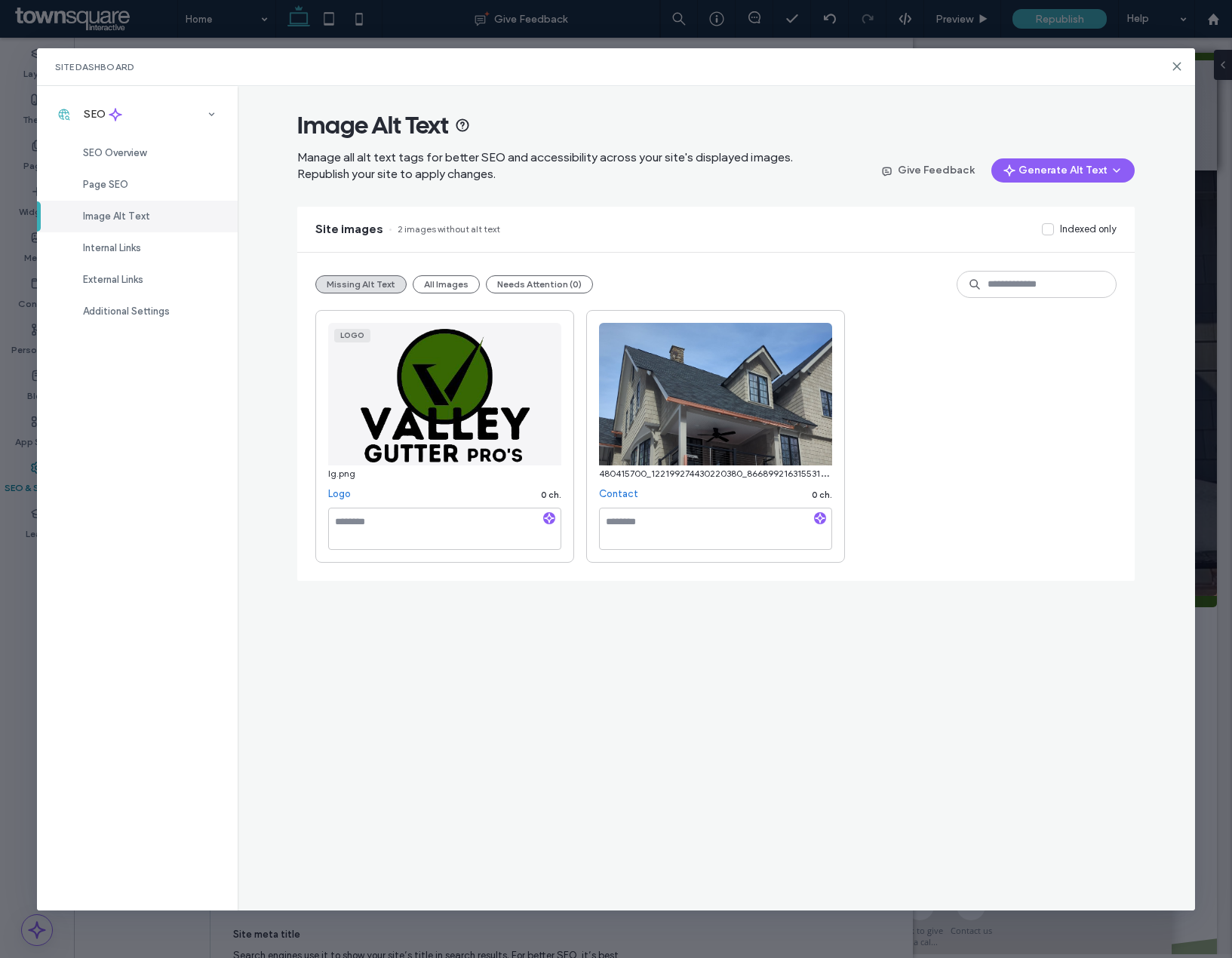
click at [1173, 73] on div "Site Dashboard" at bounding box center [615, 67] width 1158 height 37
click at [1175, 70] on use at bounding box center [1176, 66] width 7 height 7
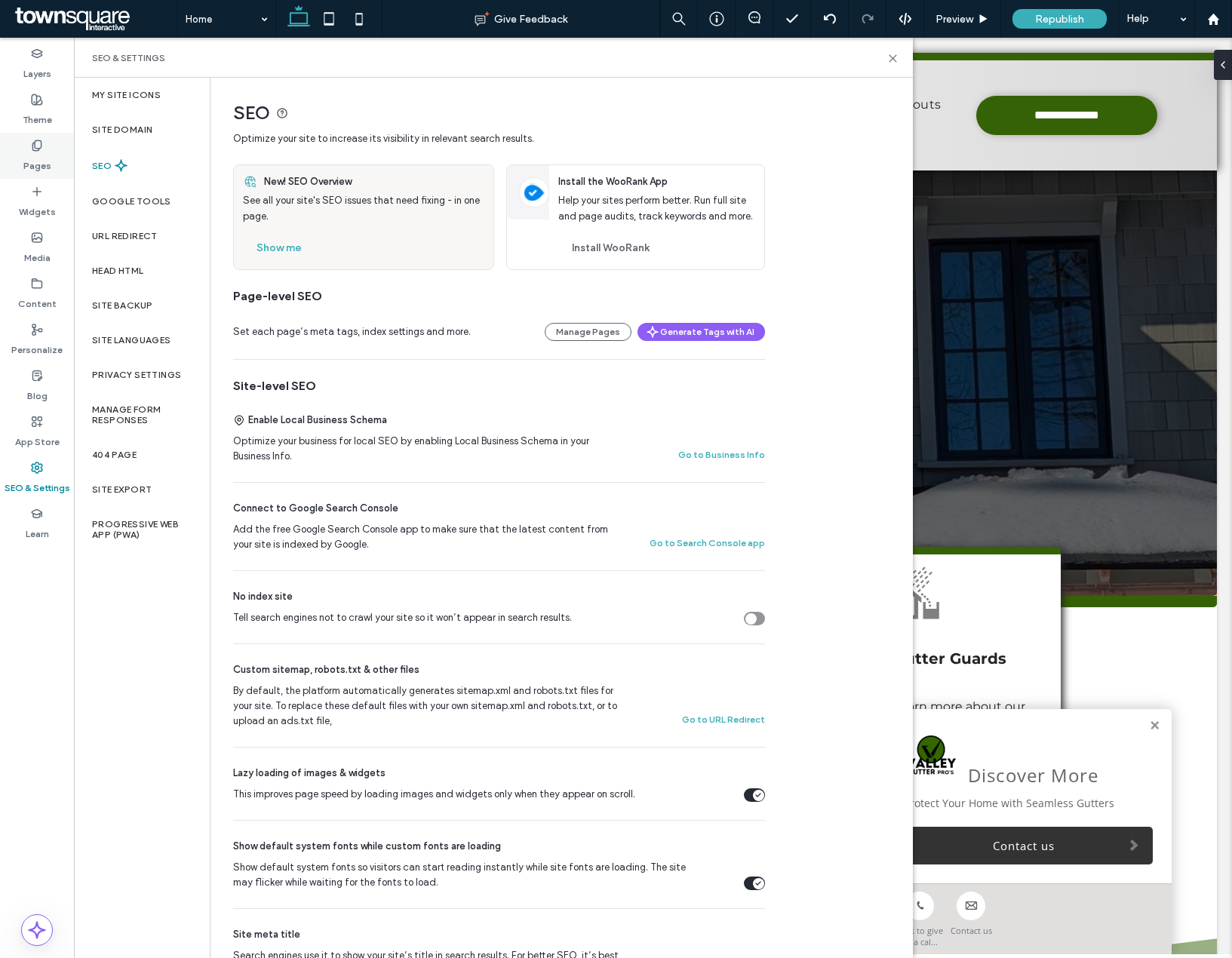
click at [17, 168] on div "Pages" at bounding box center [37, 156] width 74 height 46
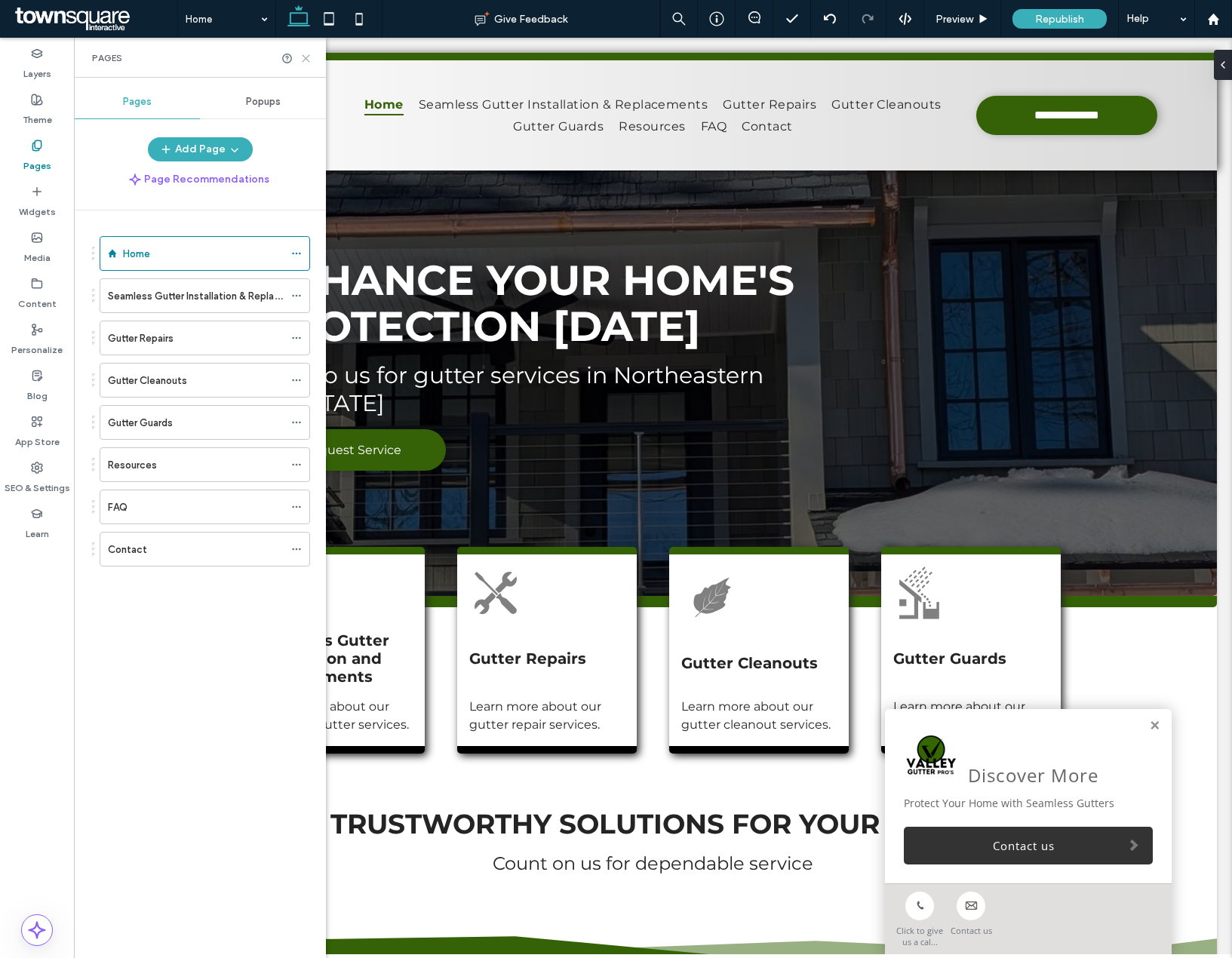
drag, startPoint x: 307, startPoint y: 53, endPoint x: 235, endPoint y: 24, distance: 77.6
click at [307, 53] on icon at bounding box center [305, 58] width 11 height 11
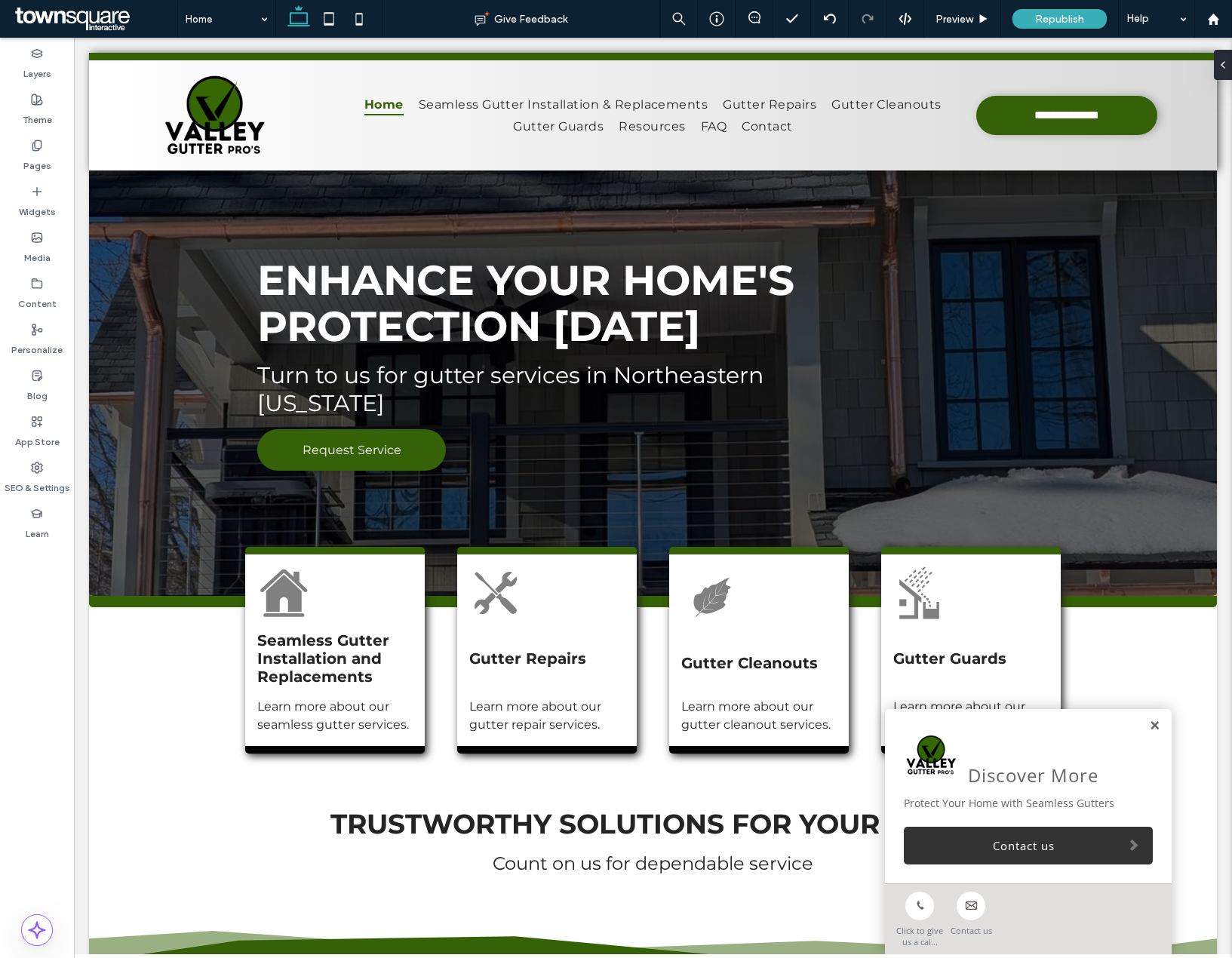
click at [1149, 720] on link at bounding box center [1155, 726] width 11 height 13
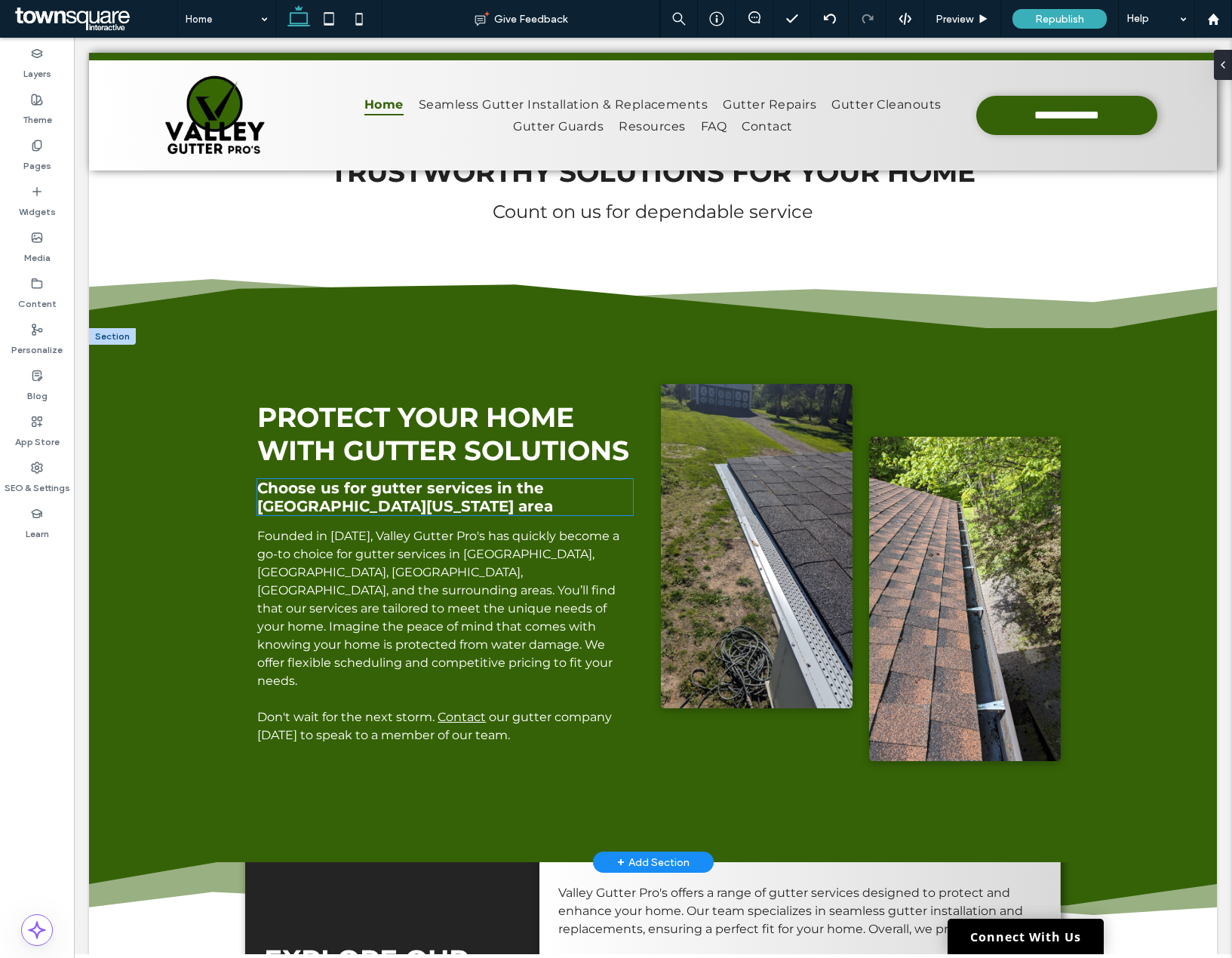
scroll to position [679, 0]
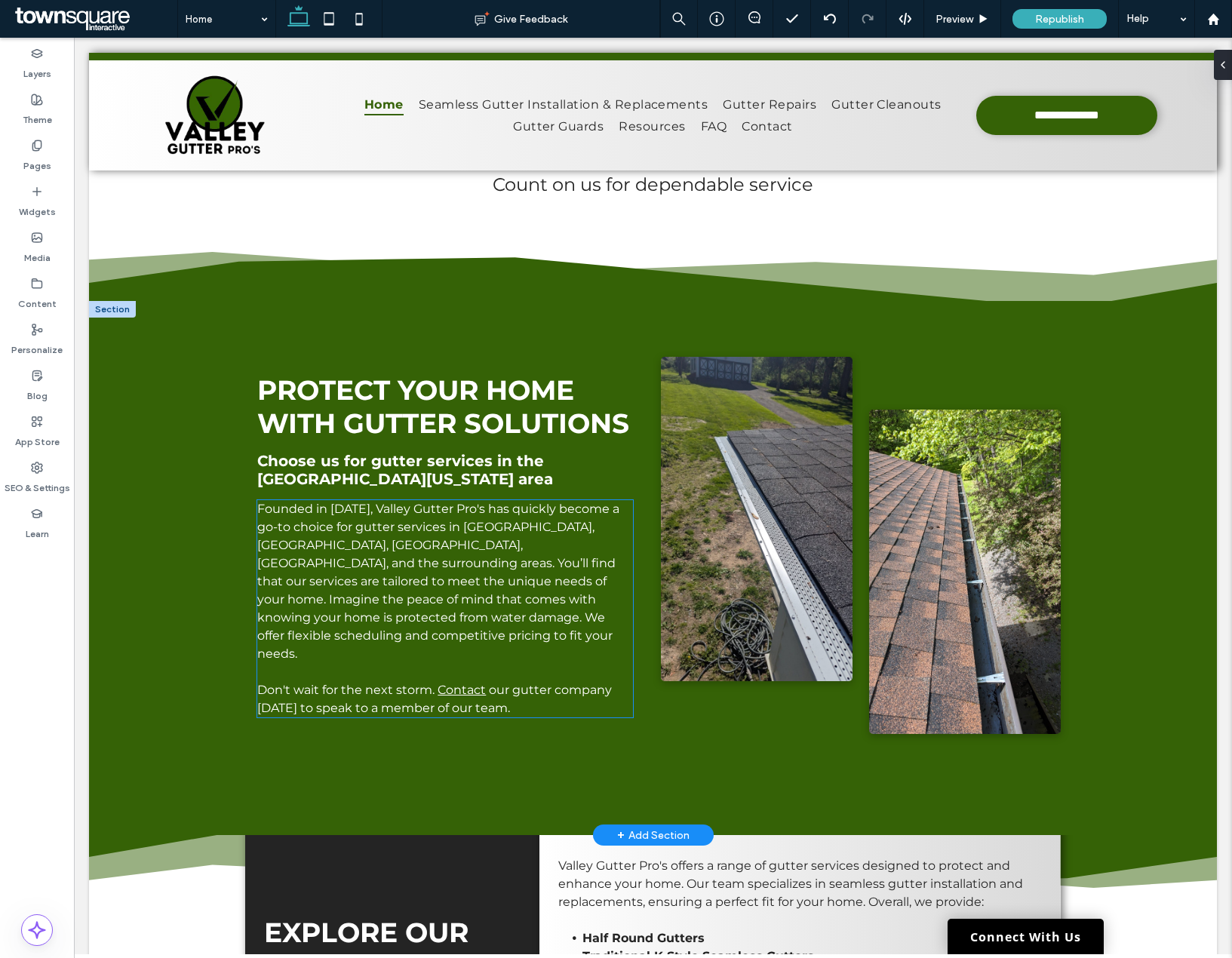
click at [497, 584] on span "Founded in January 2024, Valley Gutter Pro's has quickly become a go-to choice …" at bounding box center [438, 582] width 362 height 159
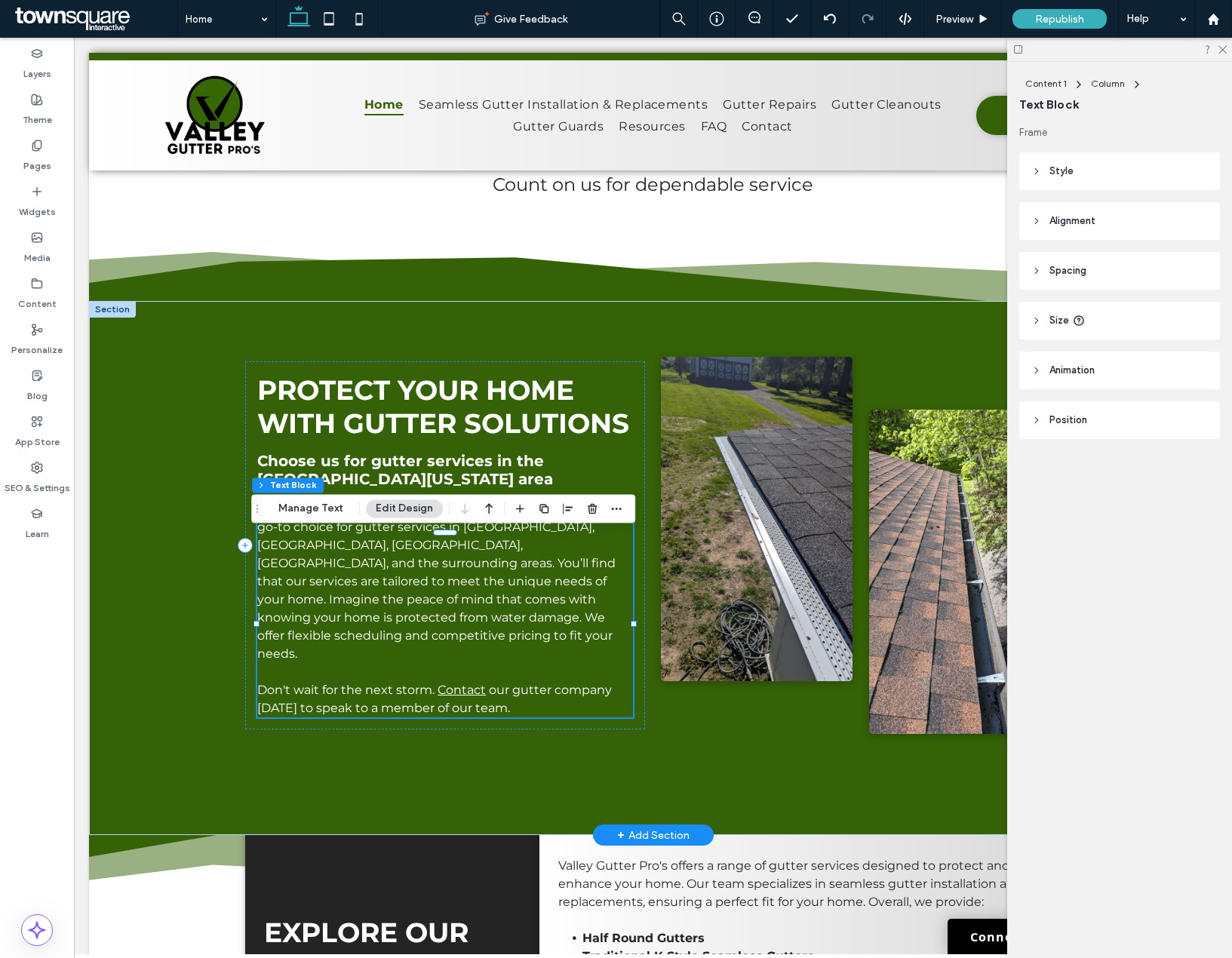
click at [559, 565] on span "Founded in January 2024, Valley Gutter Pro's has quickly become a go-to choice …" at bounding box center [438, 582] width 362 height 159
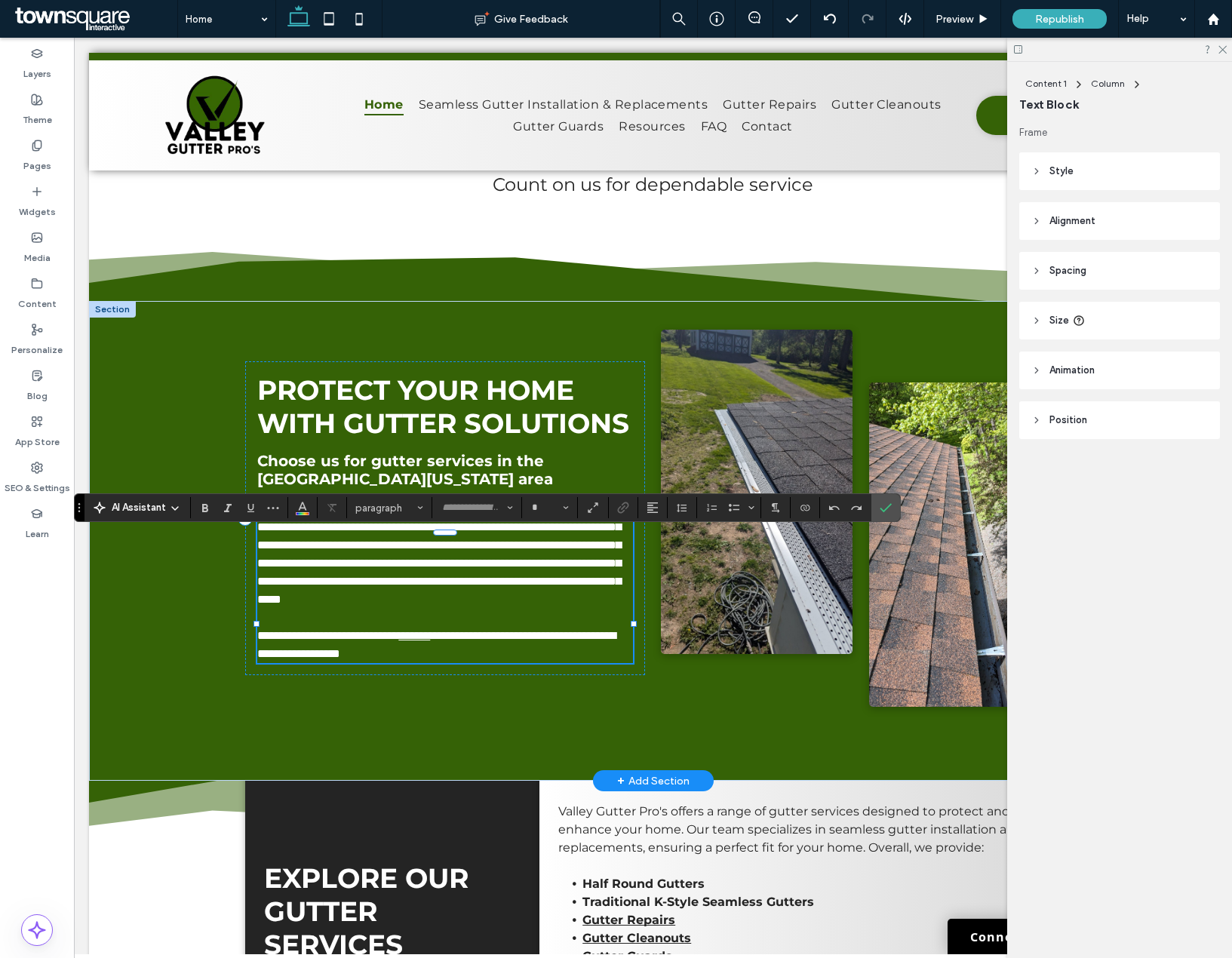
type input "**********"
type input "**"
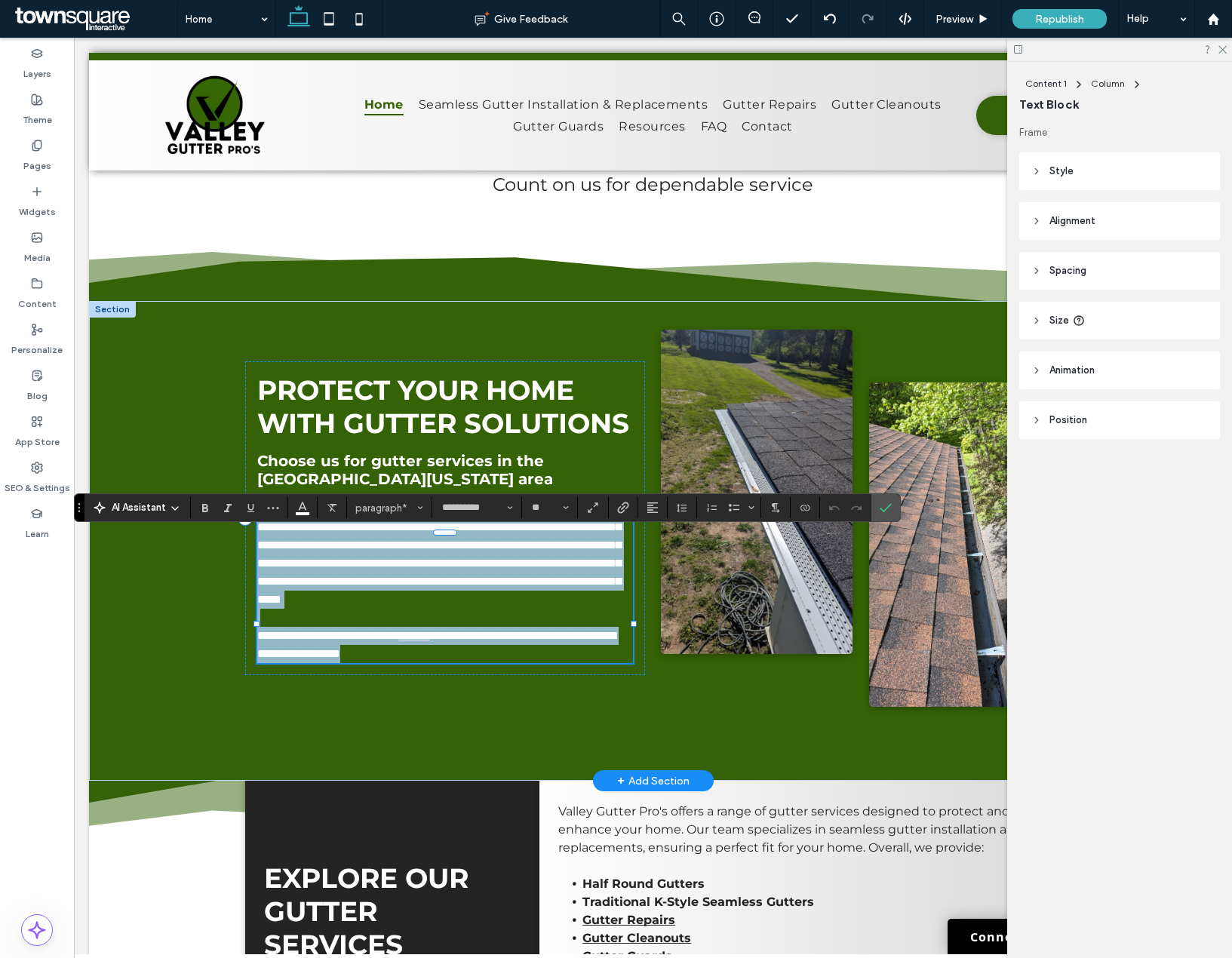
click at [557, 565] on span "**********" at bounding box center [438, 554] width 363 height 102
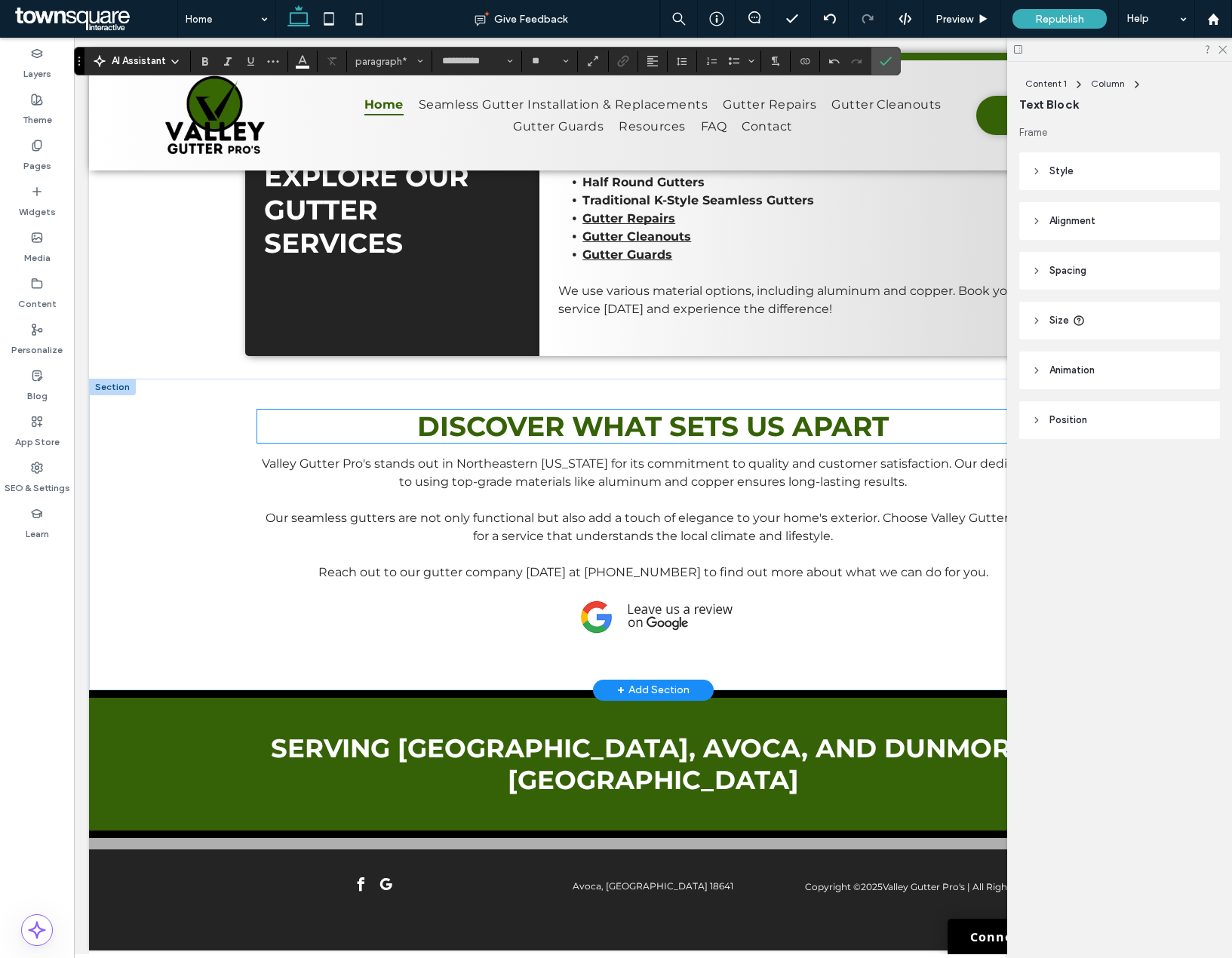
scroll to position [1441, 0]
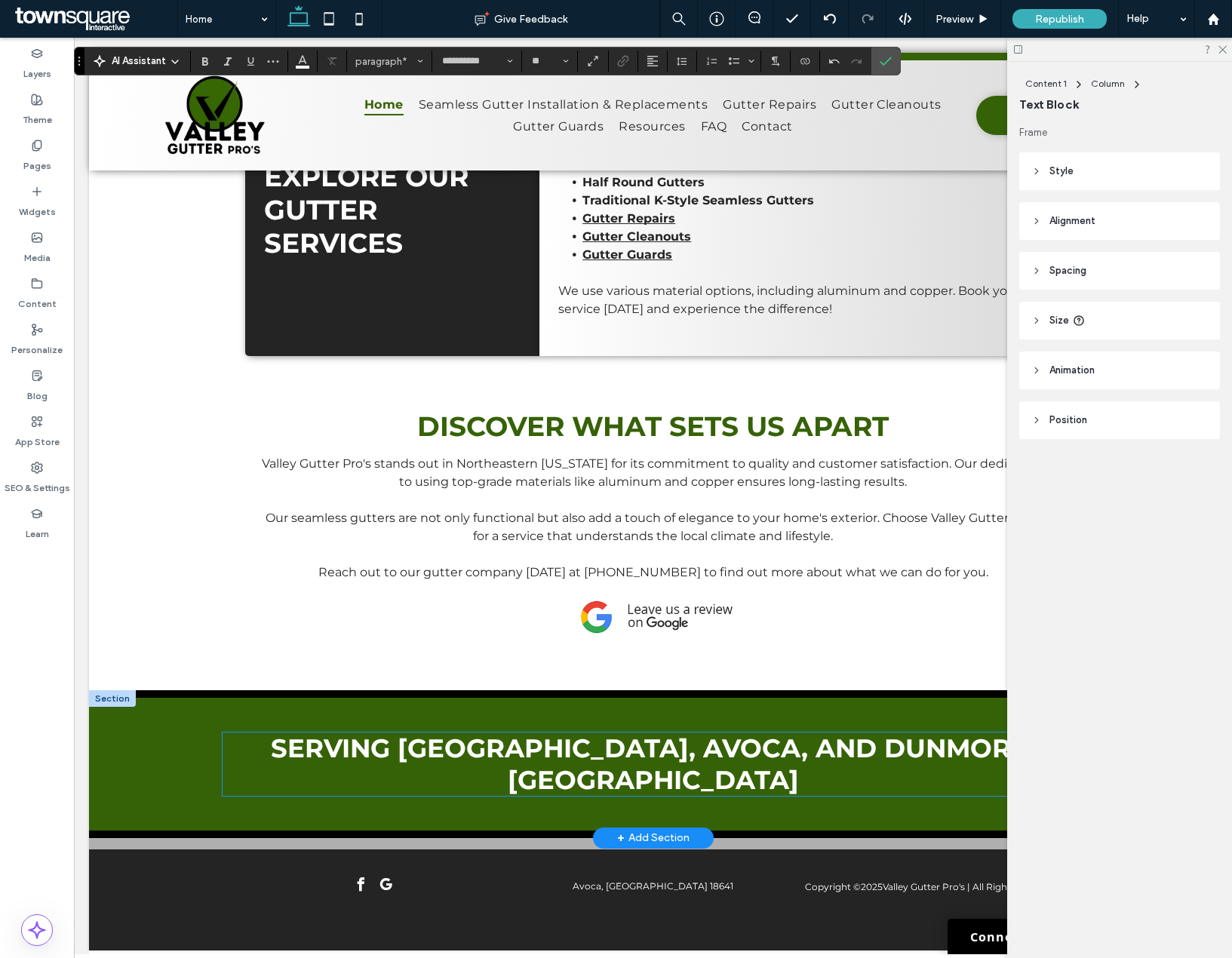
click at [591, 752] on span "serving Scranton, Avoca, AND Dunmore, PA" at bounding box center [653, 764] width 764 height 64
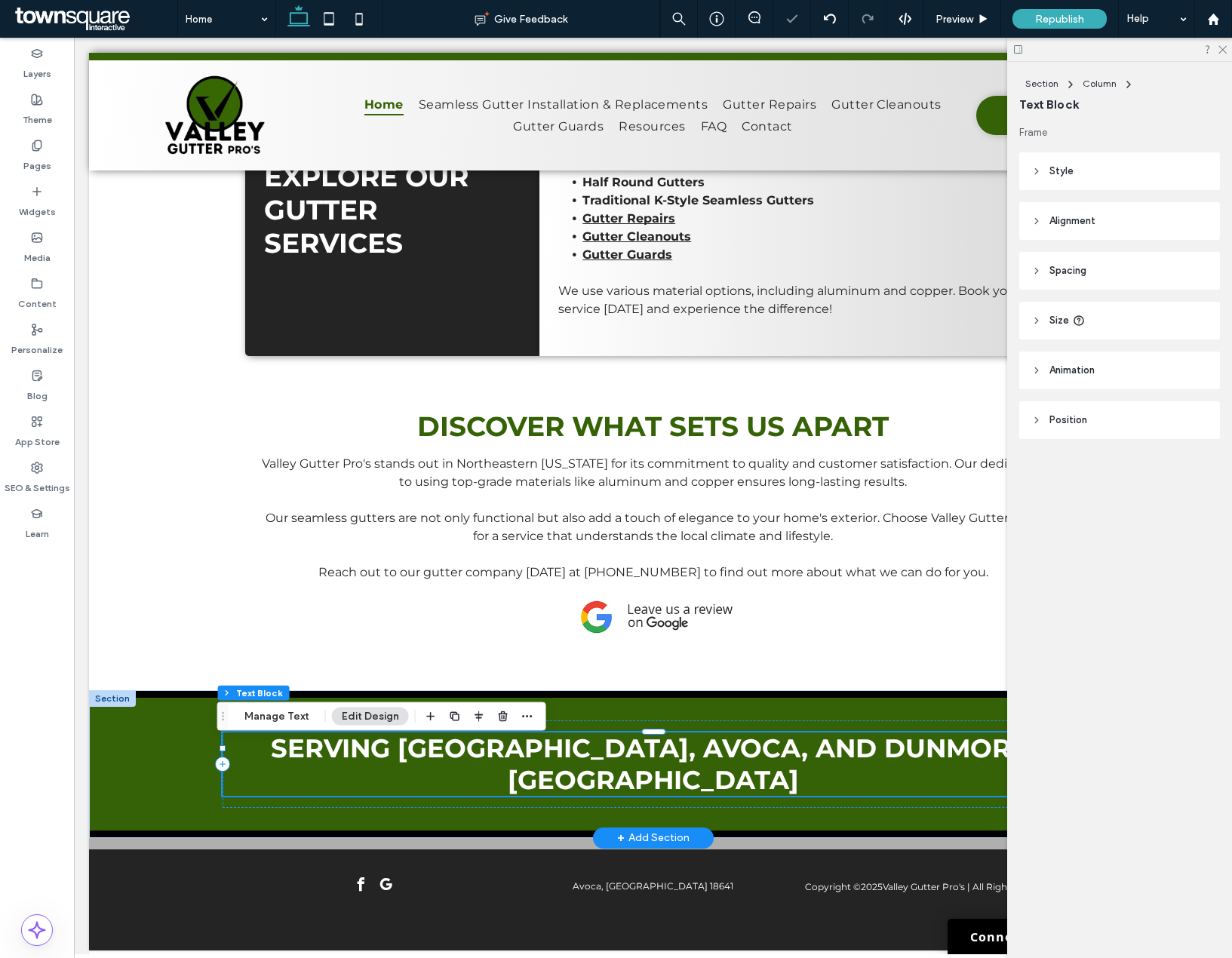
click at [584, 757] on span "serving Scranton, Avoca, AND Dunmore, PA" at bounding box center [653, 764] width 764 height 64
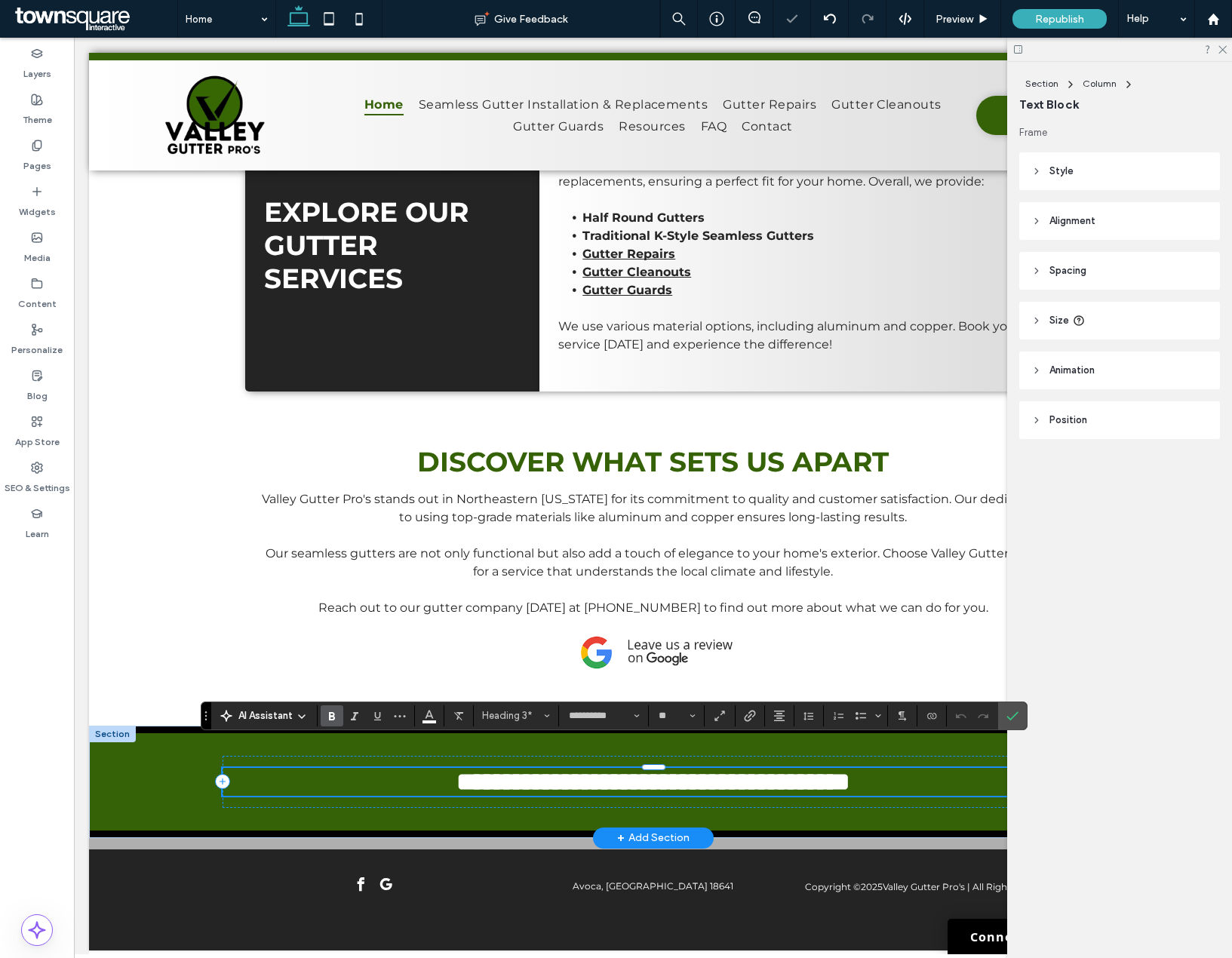
click at [593, 769] on span "**********" at bounding box center [653, 782] width 394 height 26
type input "**"
click at [31, 147] on icon at bounding box center [37, 145] width 12 height 12
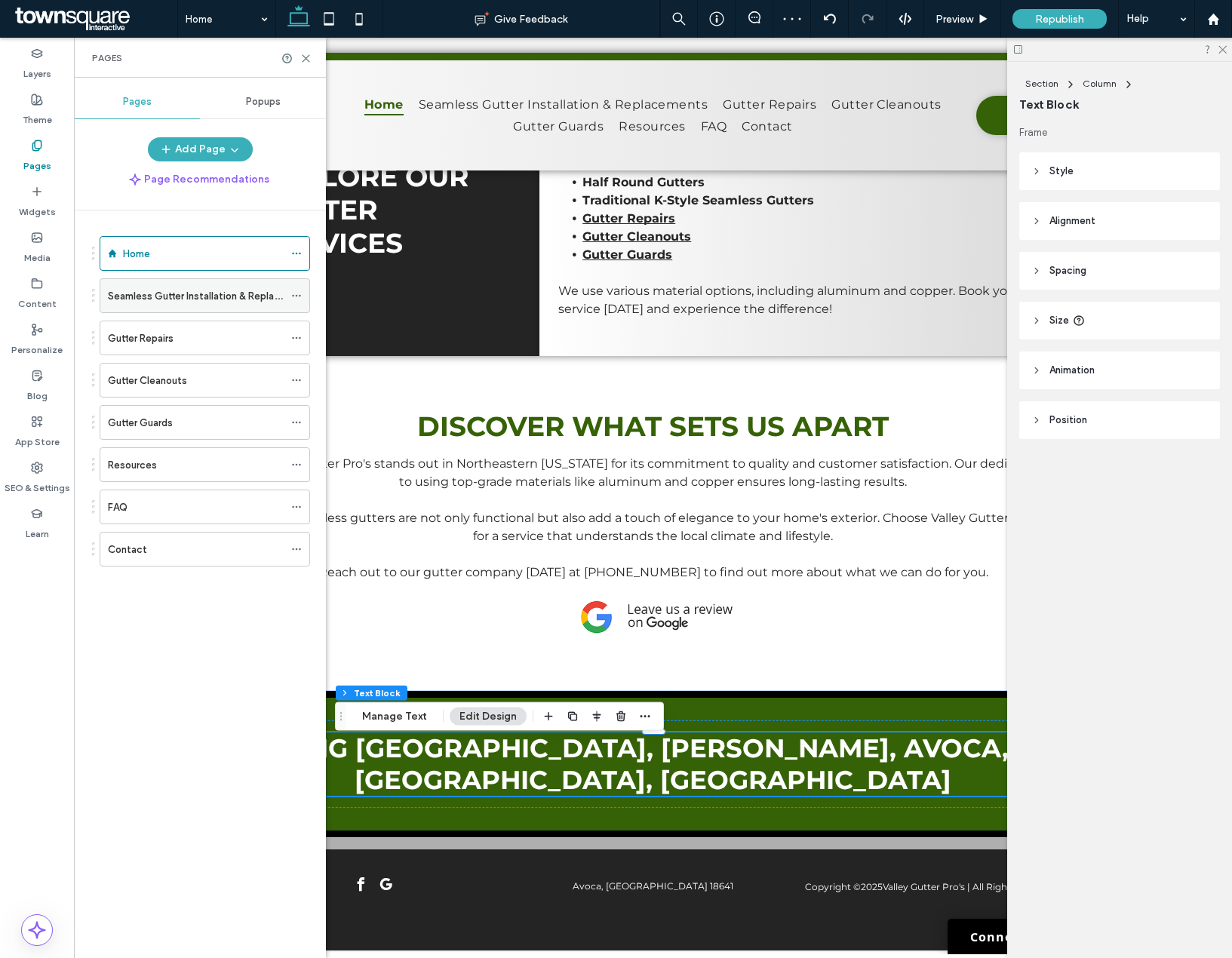
click at [132, 306] on div "Seamless Gutter Installation & Replacements" at bounding box center [196, 295] width 176 height 33
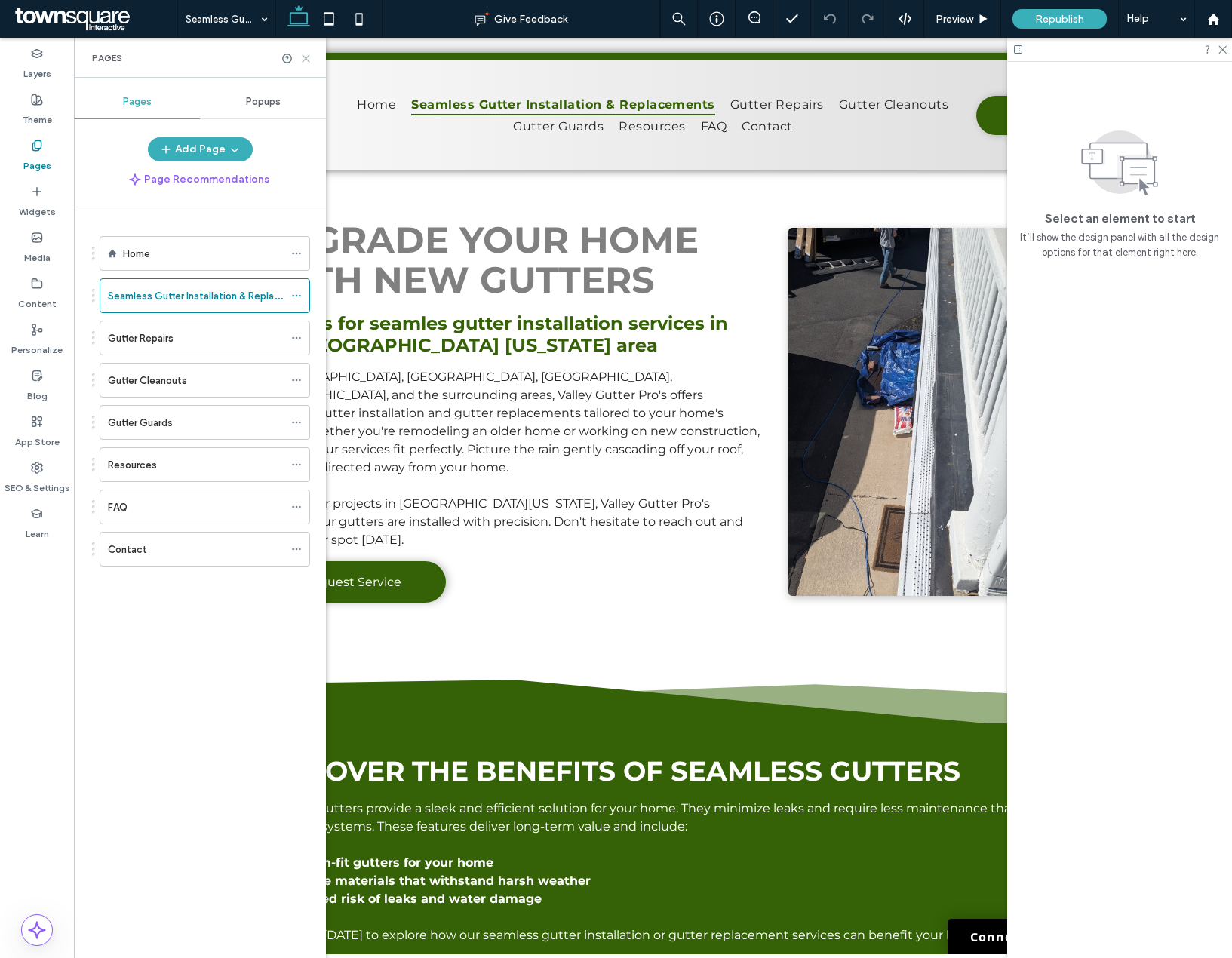
click at [301, 57] on icon at bounding box center [305, 58] width 11 height 11
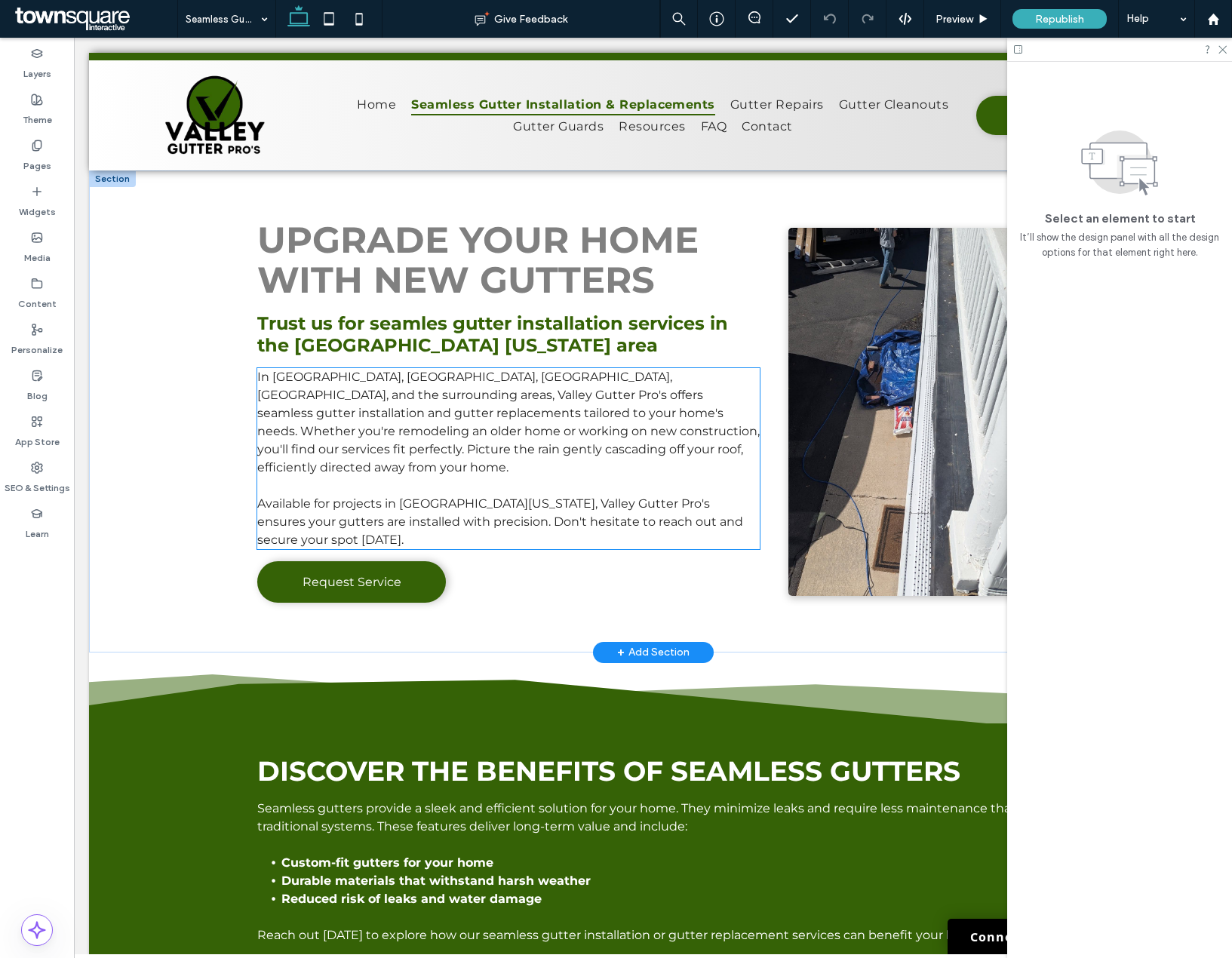
click at [311, 370] on span "In Avoca, Scranton, Dunmore, PA, and the surrounding areas, Valley Gutter Pro's…" at bounding box center [508, 422] width 503 height 105
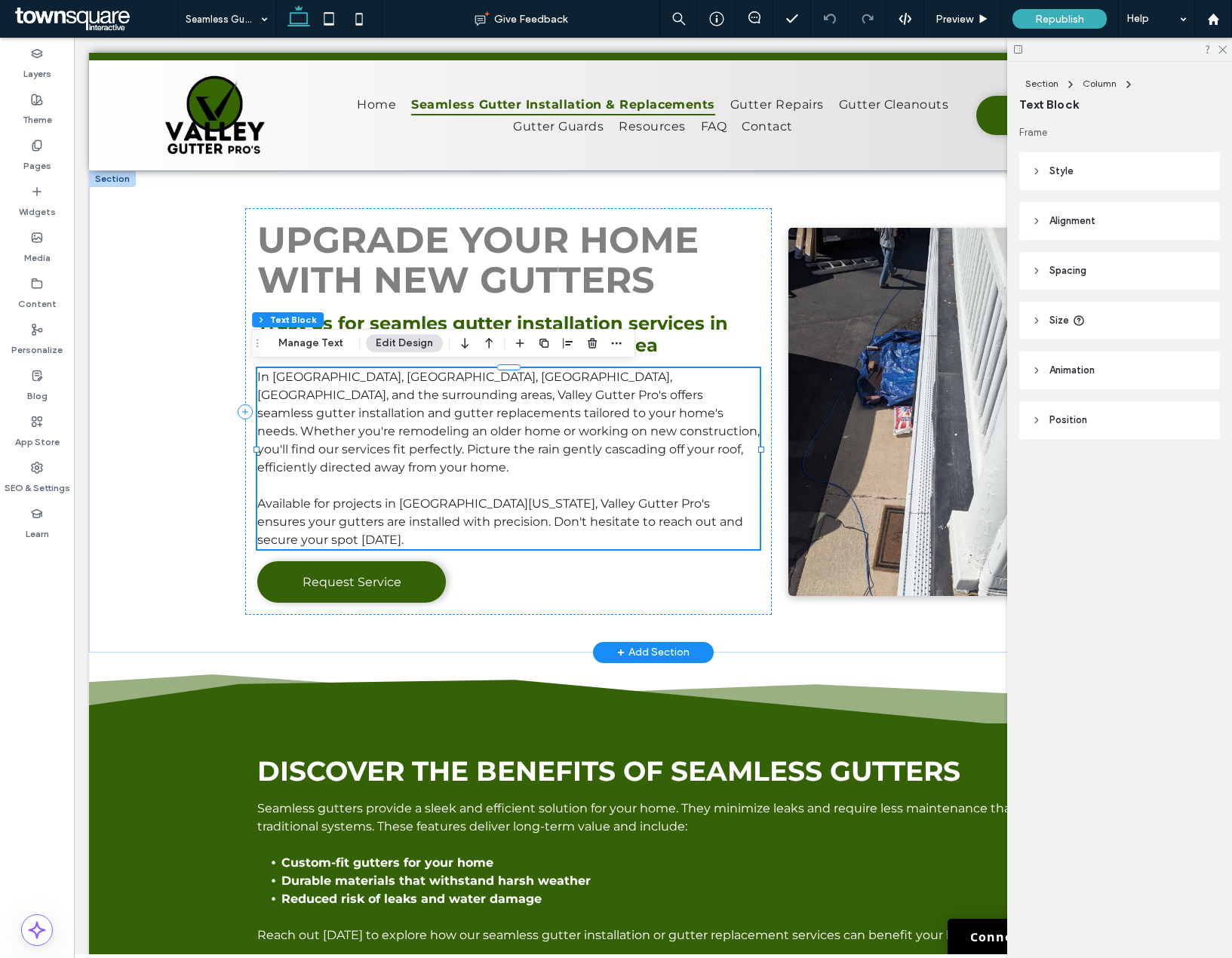
click at [311, 380] on span "In Avoca, Scranton, Dunmore, PA, and the surrounding areas, Valley Gutter Pro's…" at bounding box center [508, 422] width 503 height 105
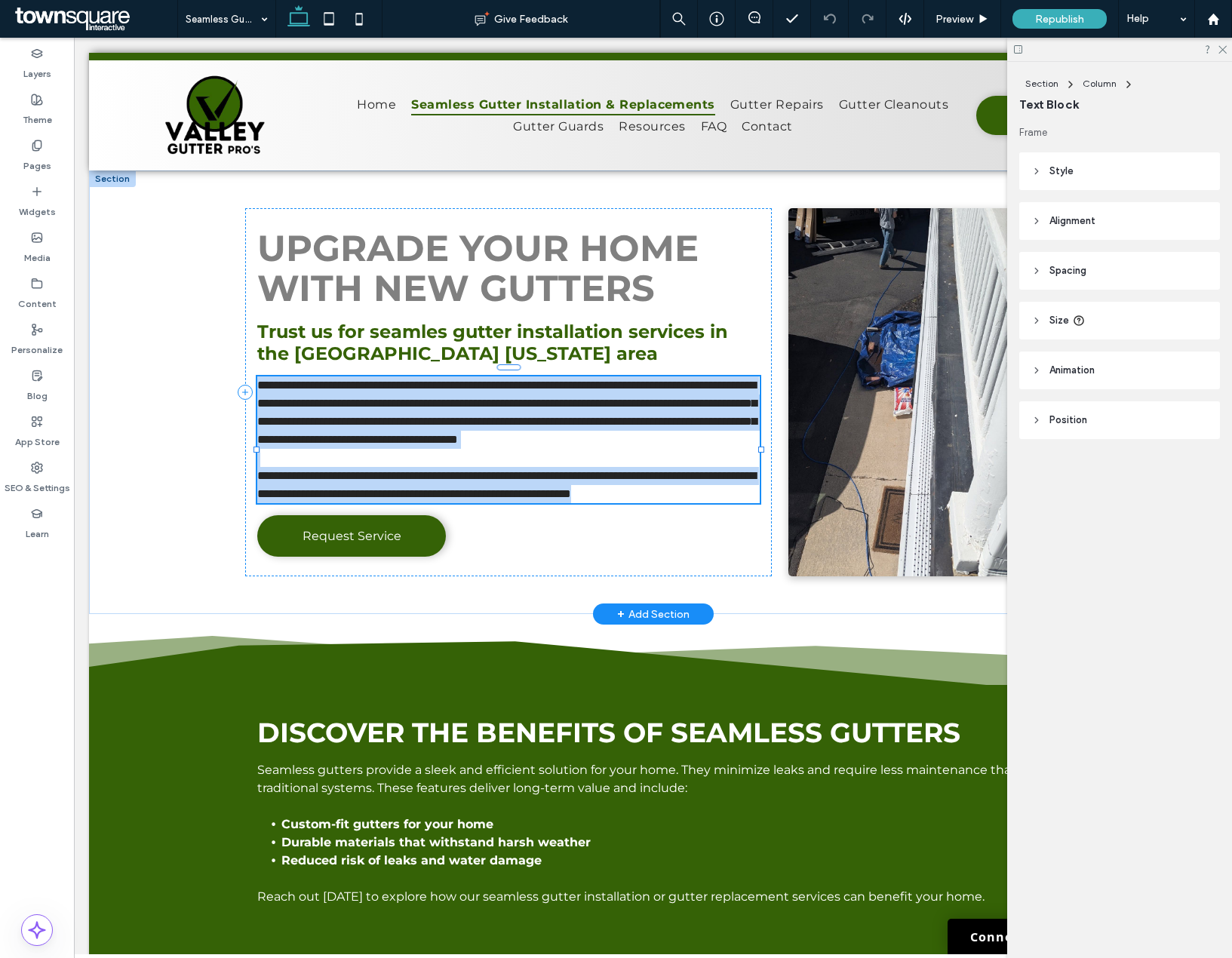
type input "**********"
type input "**"
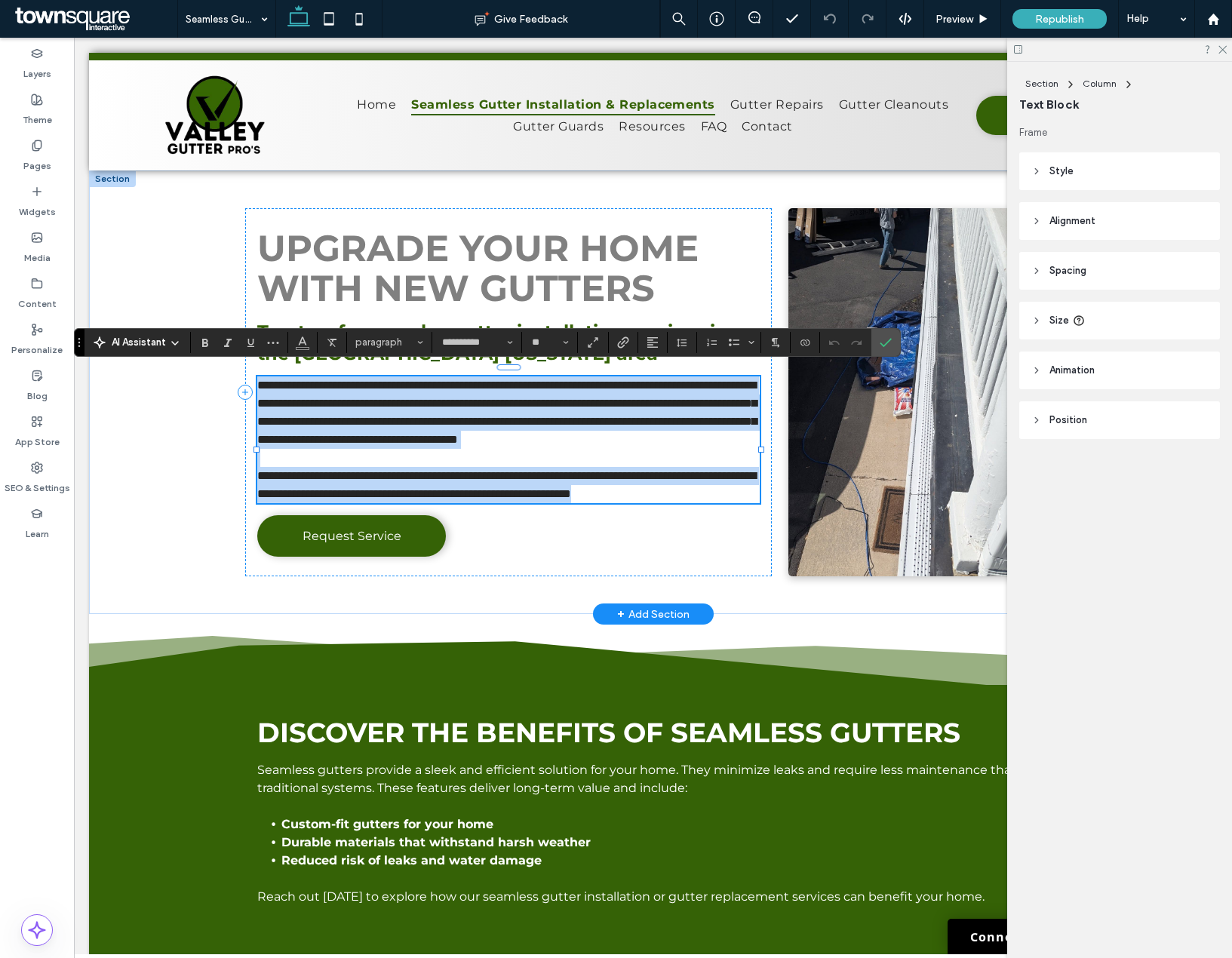
click at [300, 381] on span "**********" at bounding box center [507, 412] width 500 height 66
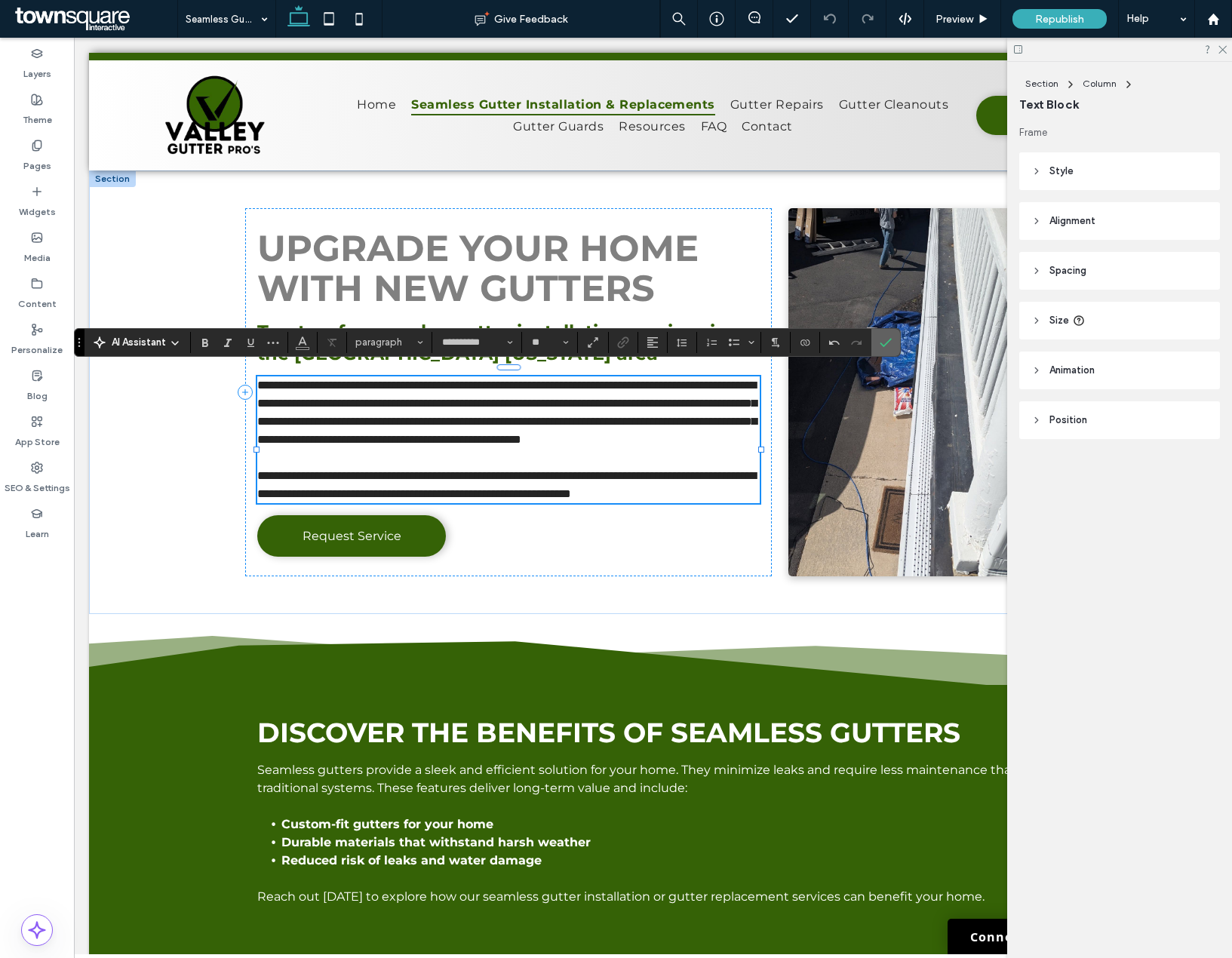
drag, startPoint x: 878, startPoint y: 348, endPoint x: 800, endPoint y: 318, distance: 83.6
click at [878, 348] on label "Confirm" at bounding box center [886, 342] width 23 height 27
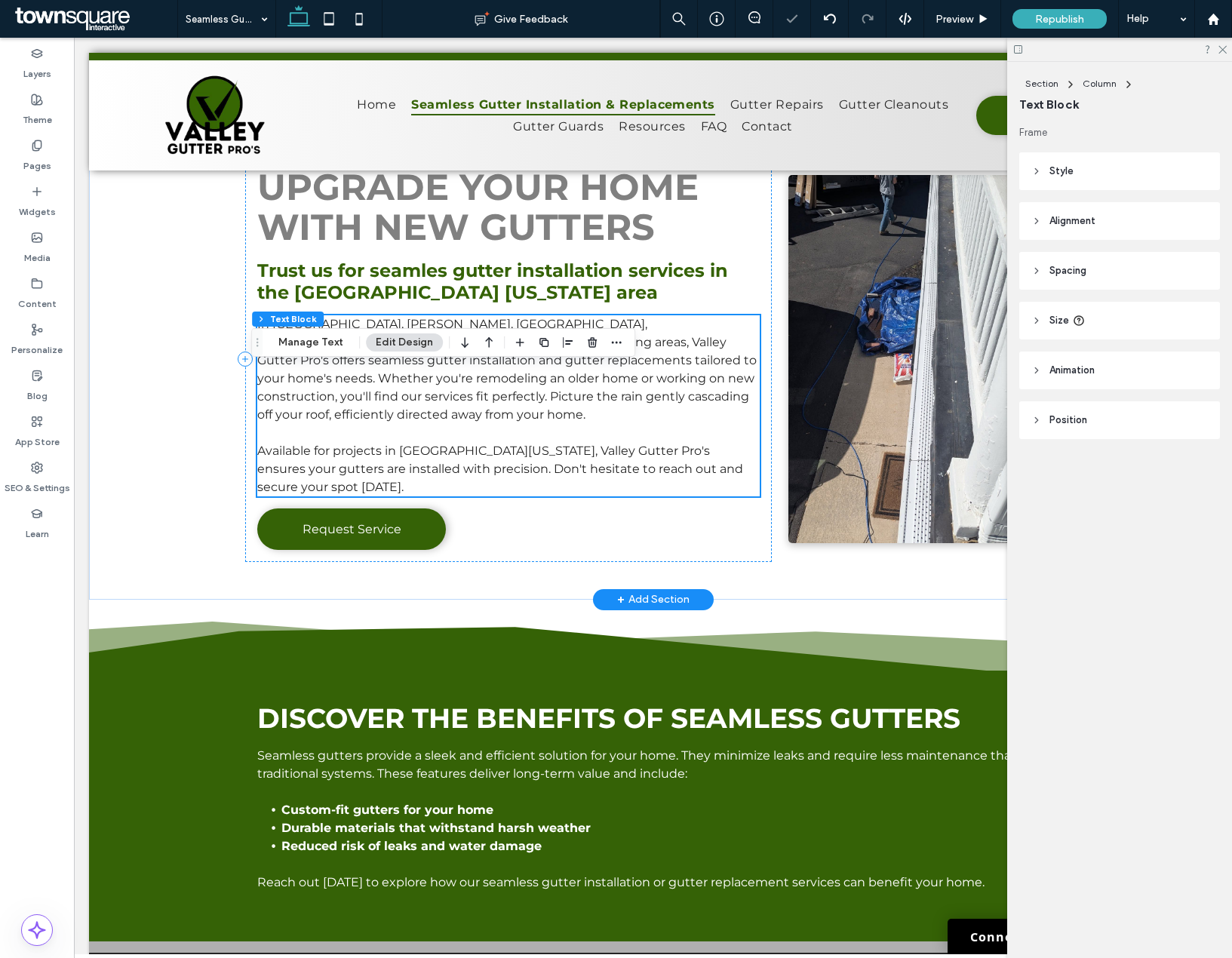
scroll to position [161, 0]
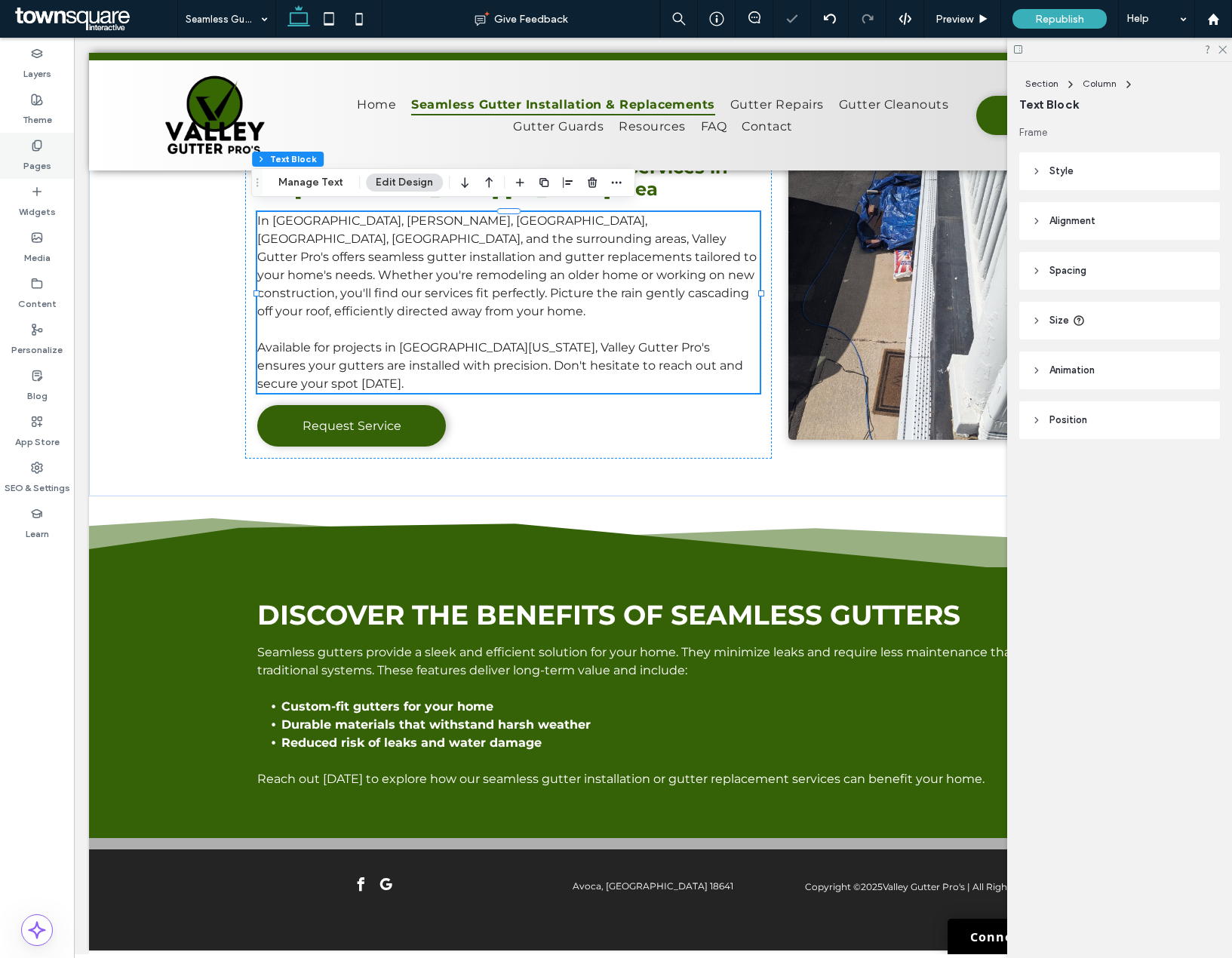
click at [41, 145] on use at bounding box center [36, 145] width 8 height 10
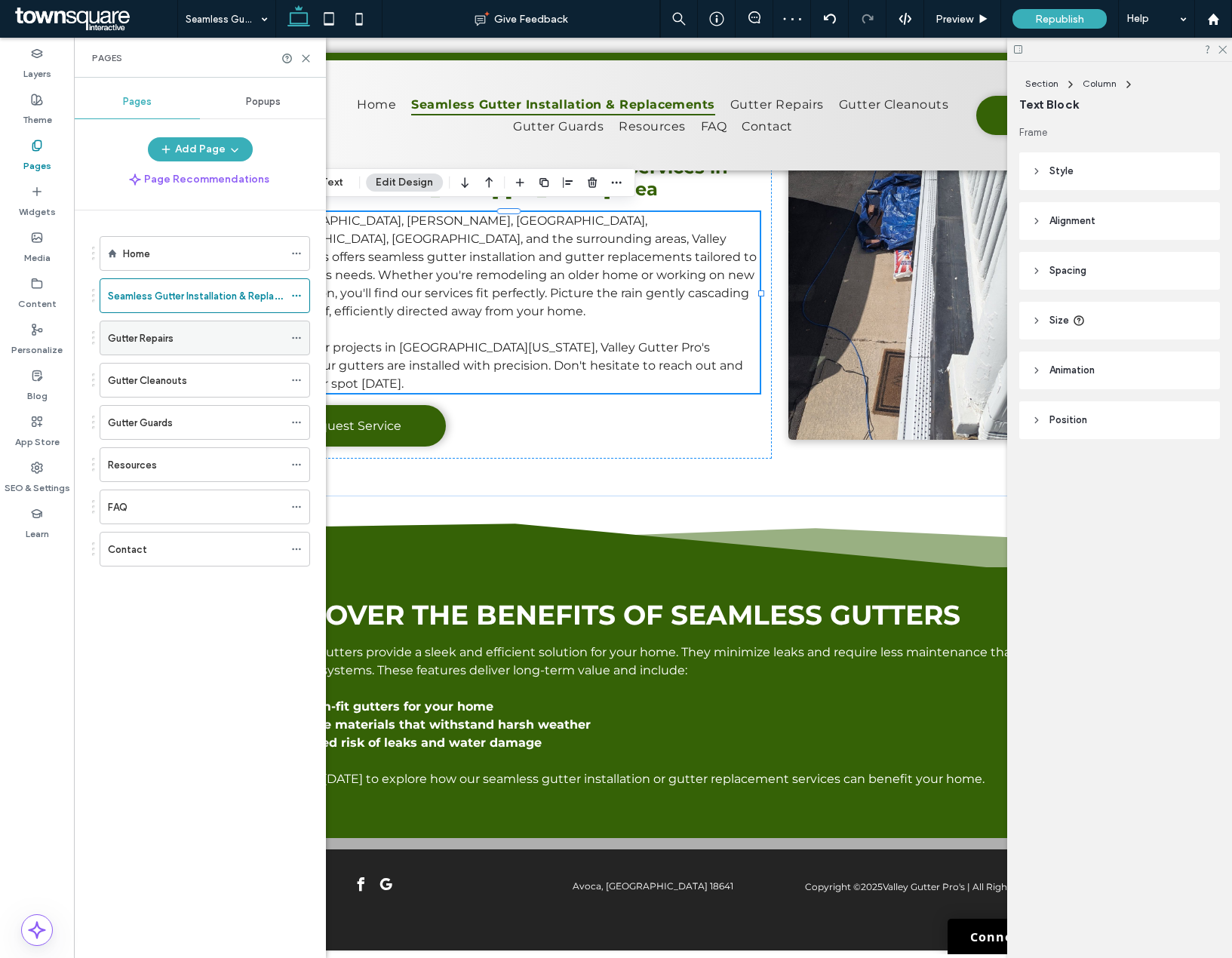
click at [159, 345] on label "Gutter Repairs" at bounding box center [141, 338] width 66 height 27
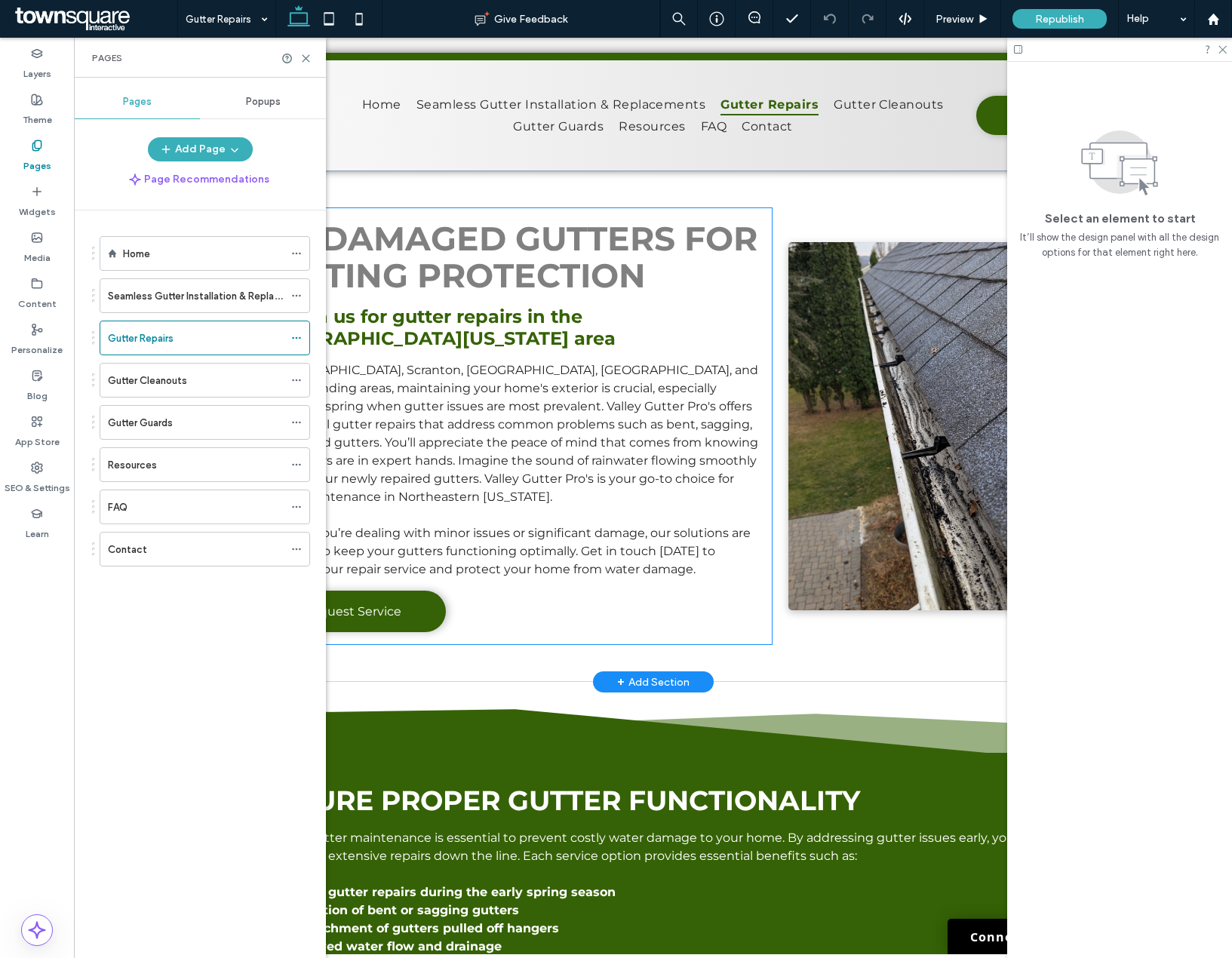
scroll to position [226, 0]
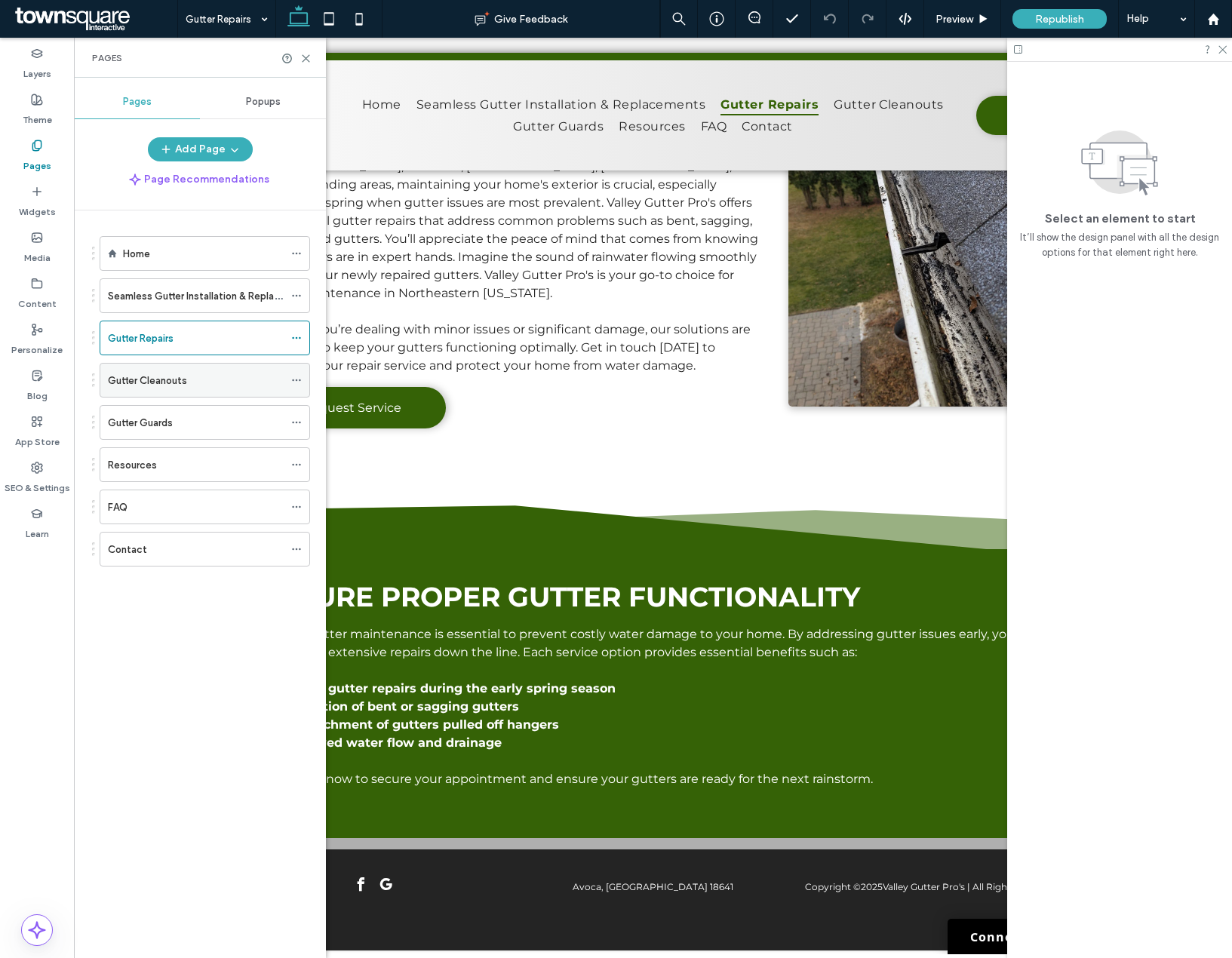
click at [211, 383] on div "Gutter Cleanouts" at bounding box center [196, 380] width 176 height 16
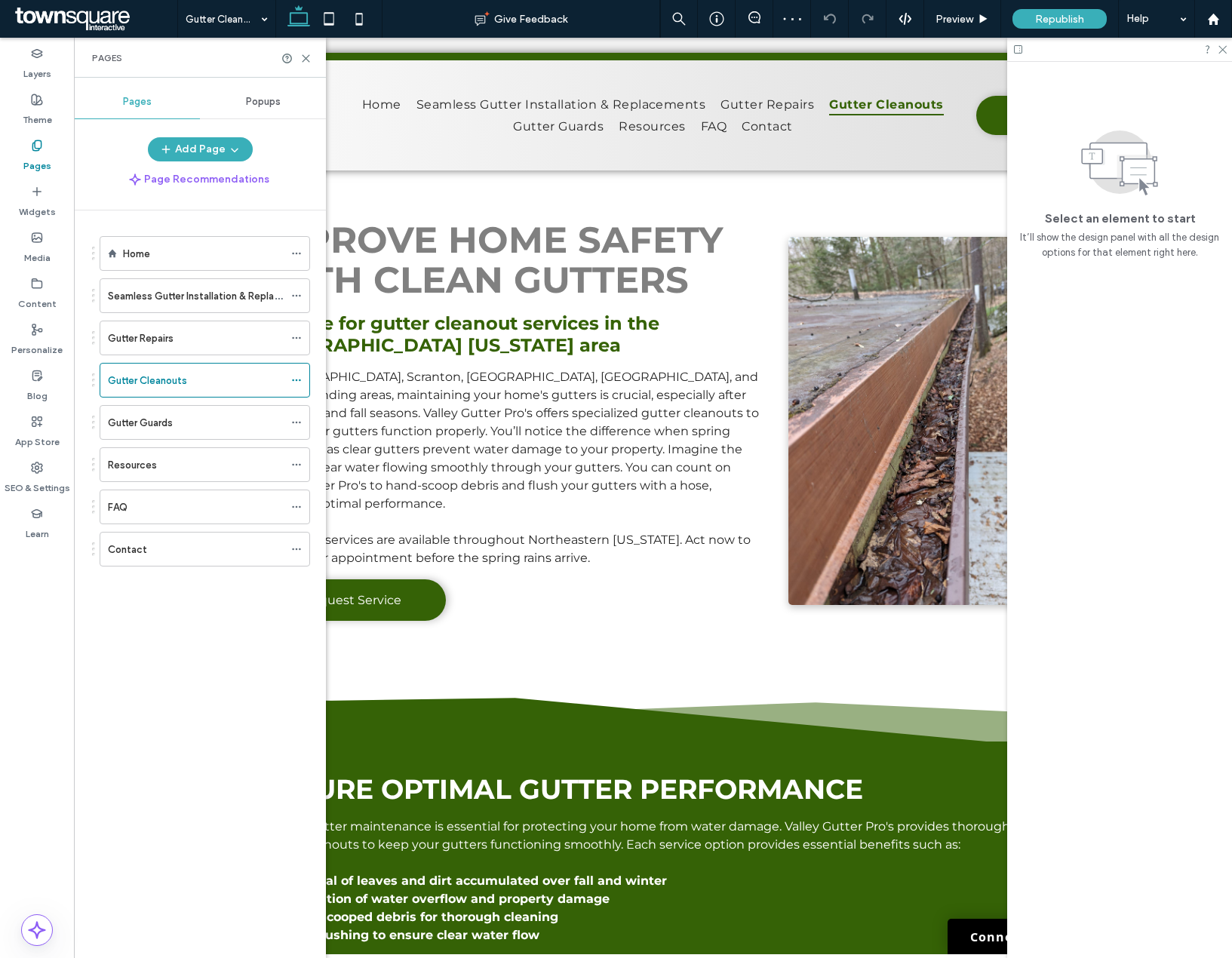
click at [311, 60] on div "Pages" at bounding box center [200, 57] width 252 height 40
click at [309, 60] on icon at bounding box center [305, 58] width 11 height 11
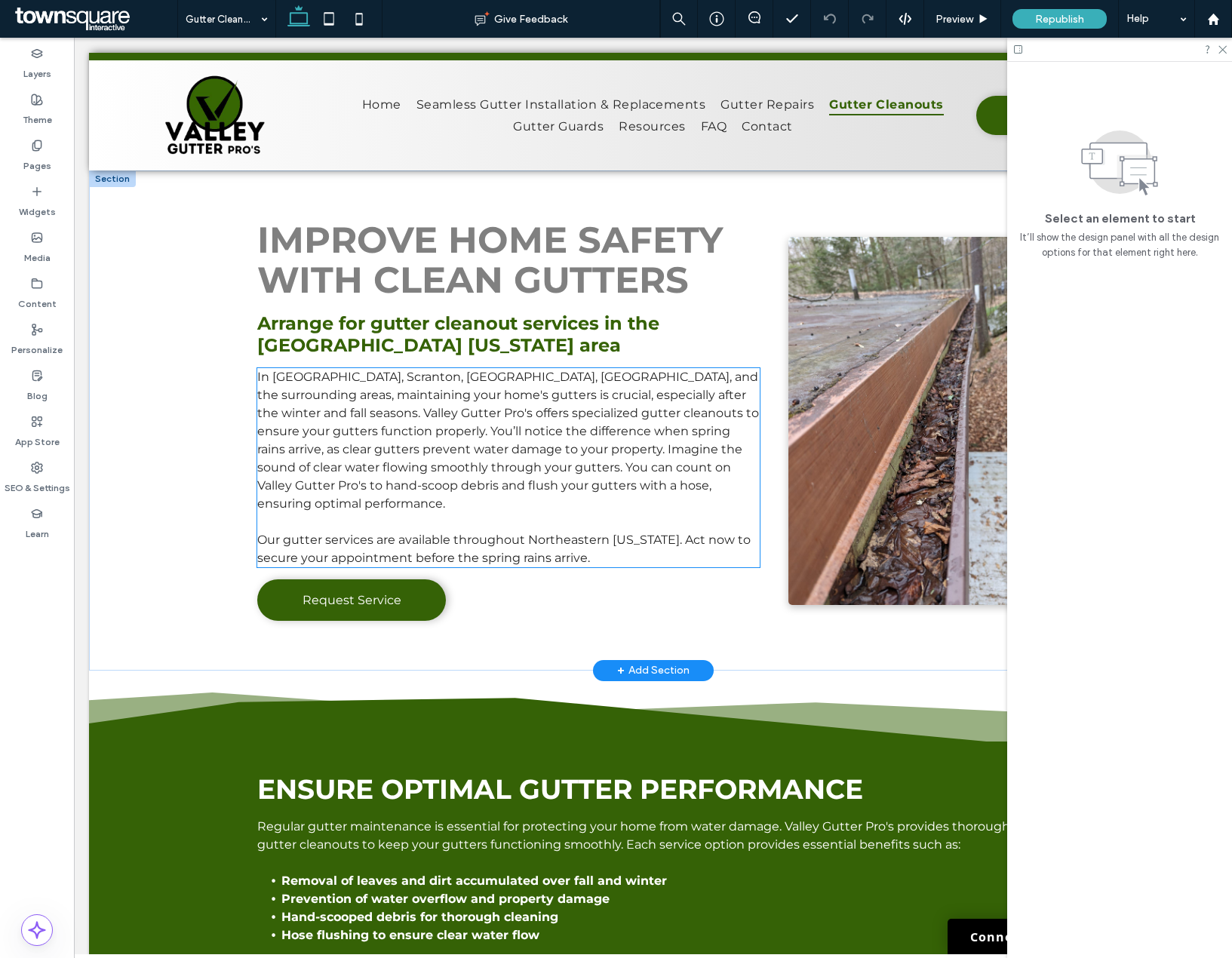
click at [324, 386] on p "In Avoca, Scranton, Dunmore, PA, and the surrounding areas, maintaining your ho…" at bounding box center [508, 440] width 503 height 145
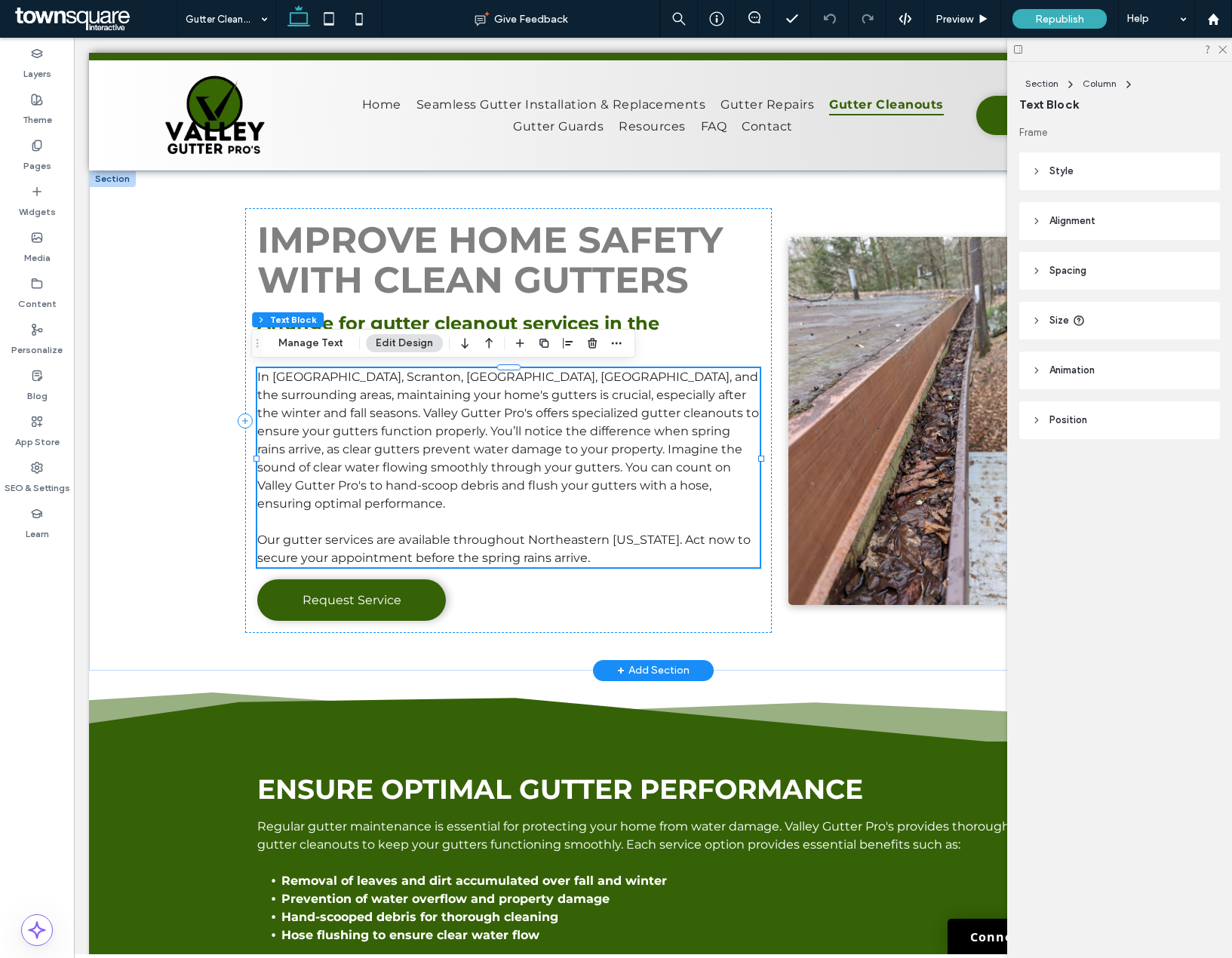
click at [290, 380] on span "In Avoca, Scranton, Dunmore, PA, and the surrounding areas, maintaining your ho…" at bounding box center [508, 440] width 502 height 141
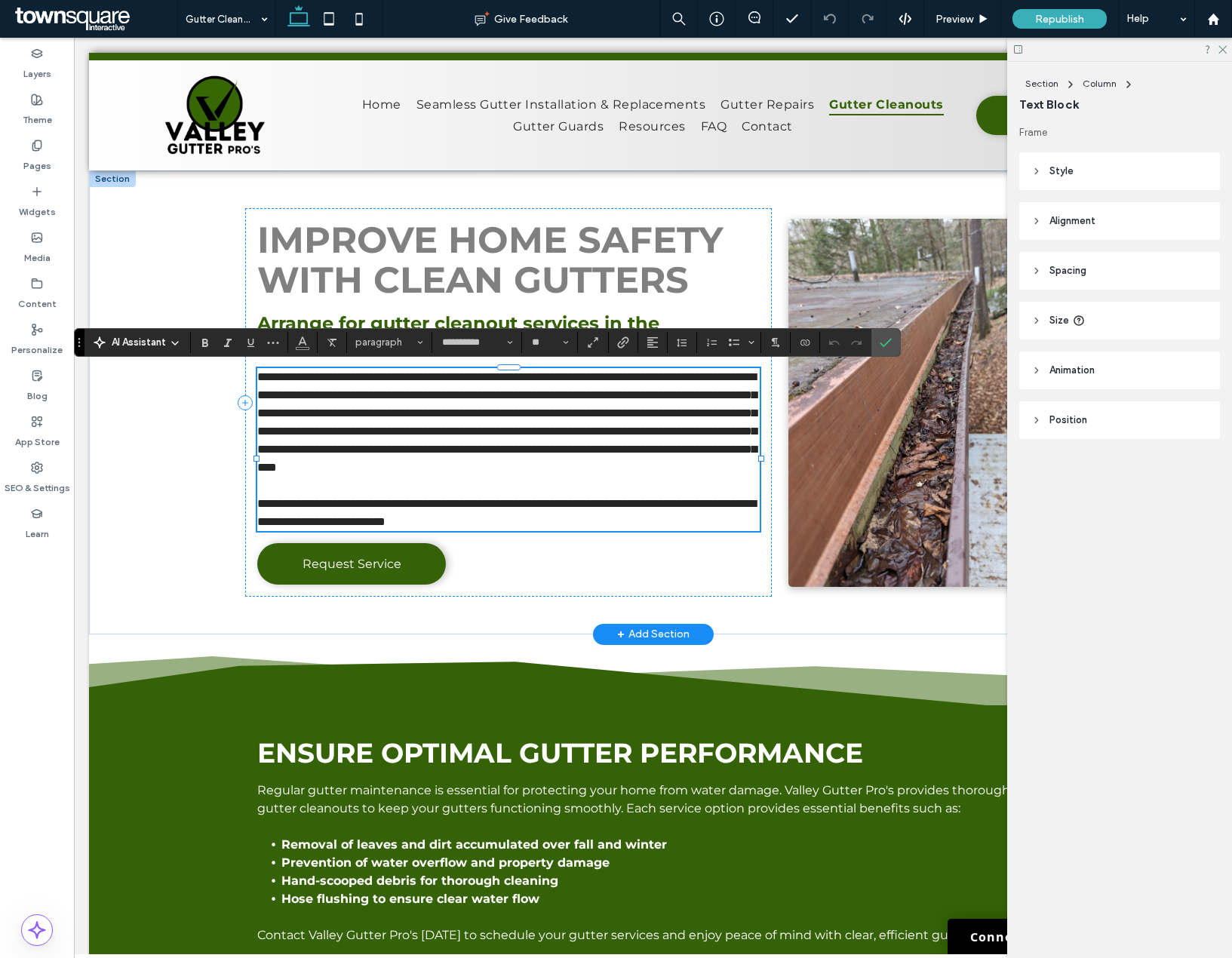
click at [301, 380] on span "**********" at bounding box center [507, 422] width 500 height 102
click at [51, 135] on div "Pages" at bounding box center [37, 156] width 74 height 46
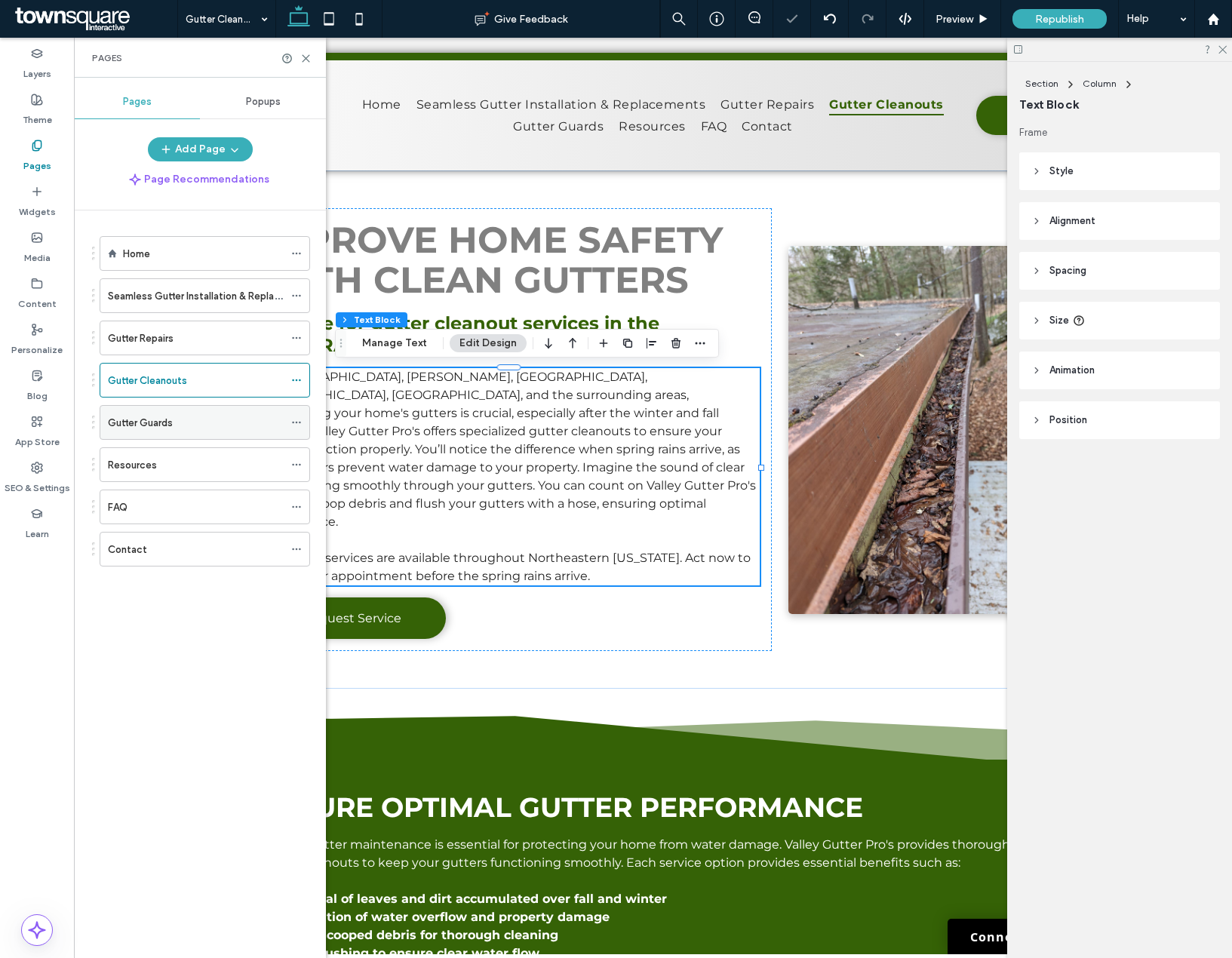
click at [195, 411] on div "Gutter Guards" at bounding box center [196, 422] width 176 height 33
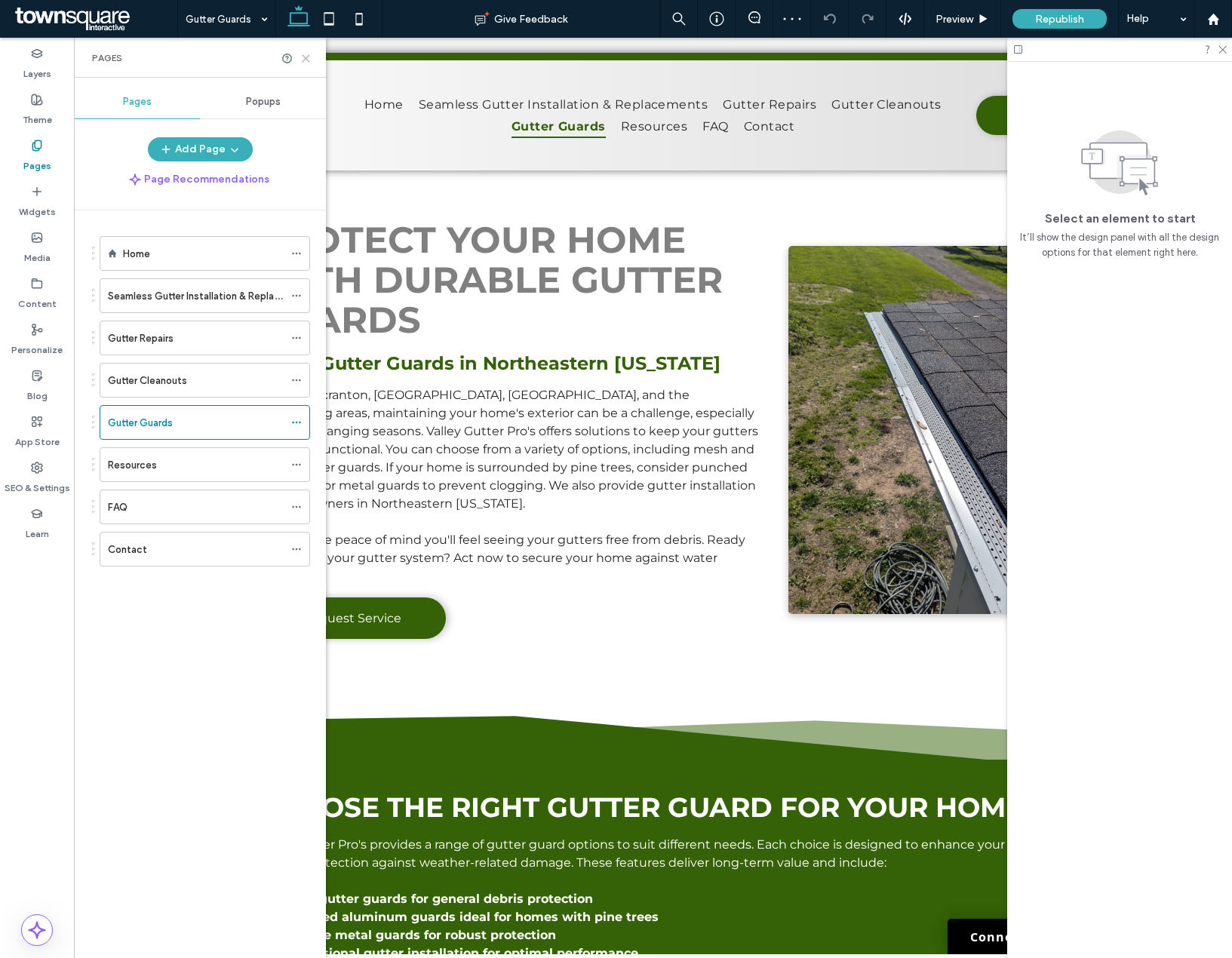
click at [308, 60] on use at bounding box center [305, 58] width 7 height 7
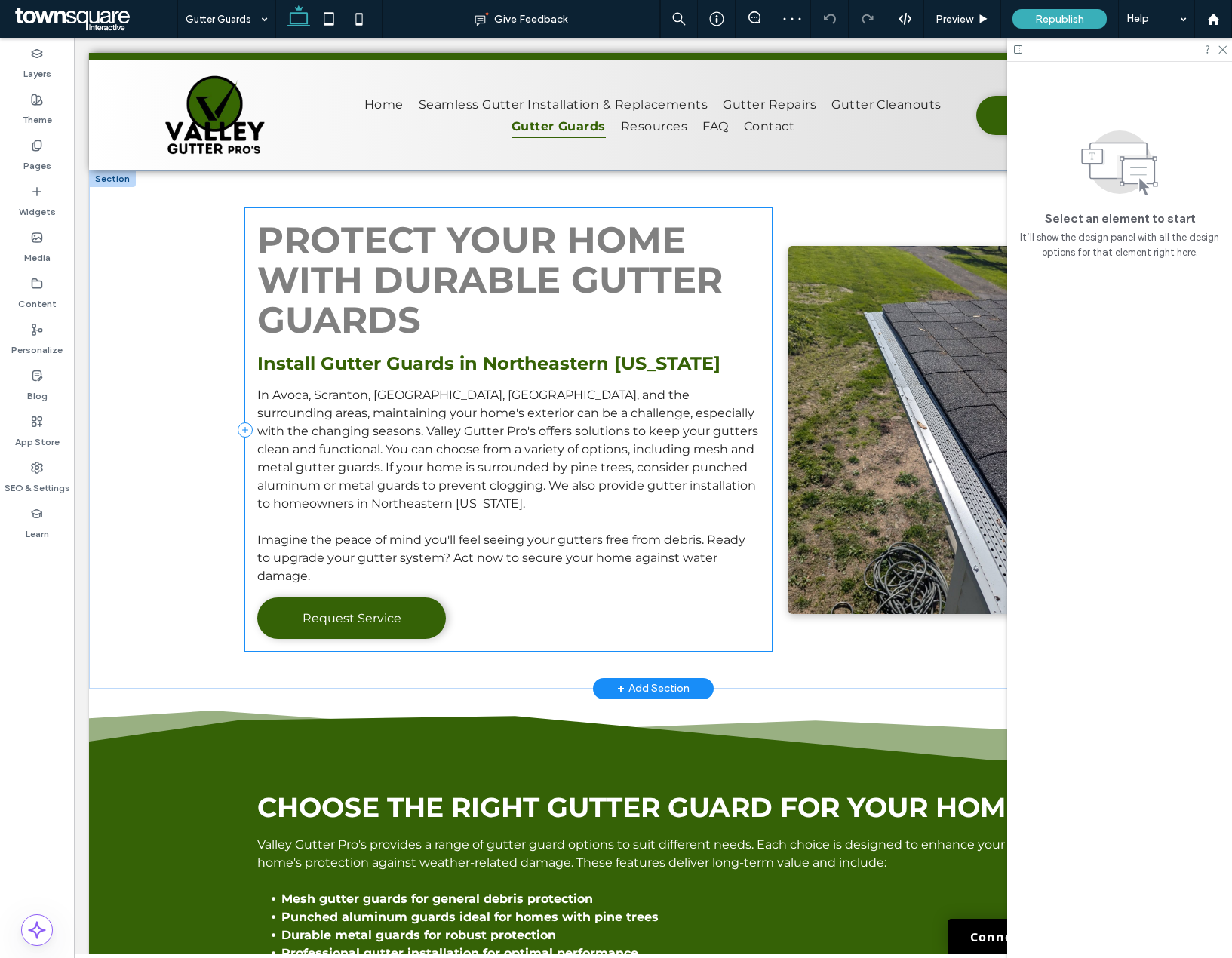
click at [349, 399] on span "In Avoca, Scranton, Dunmore, PA, and the surrounding areas, maintaining your ho…" at bounding box center [507, 449] width 501 height 123
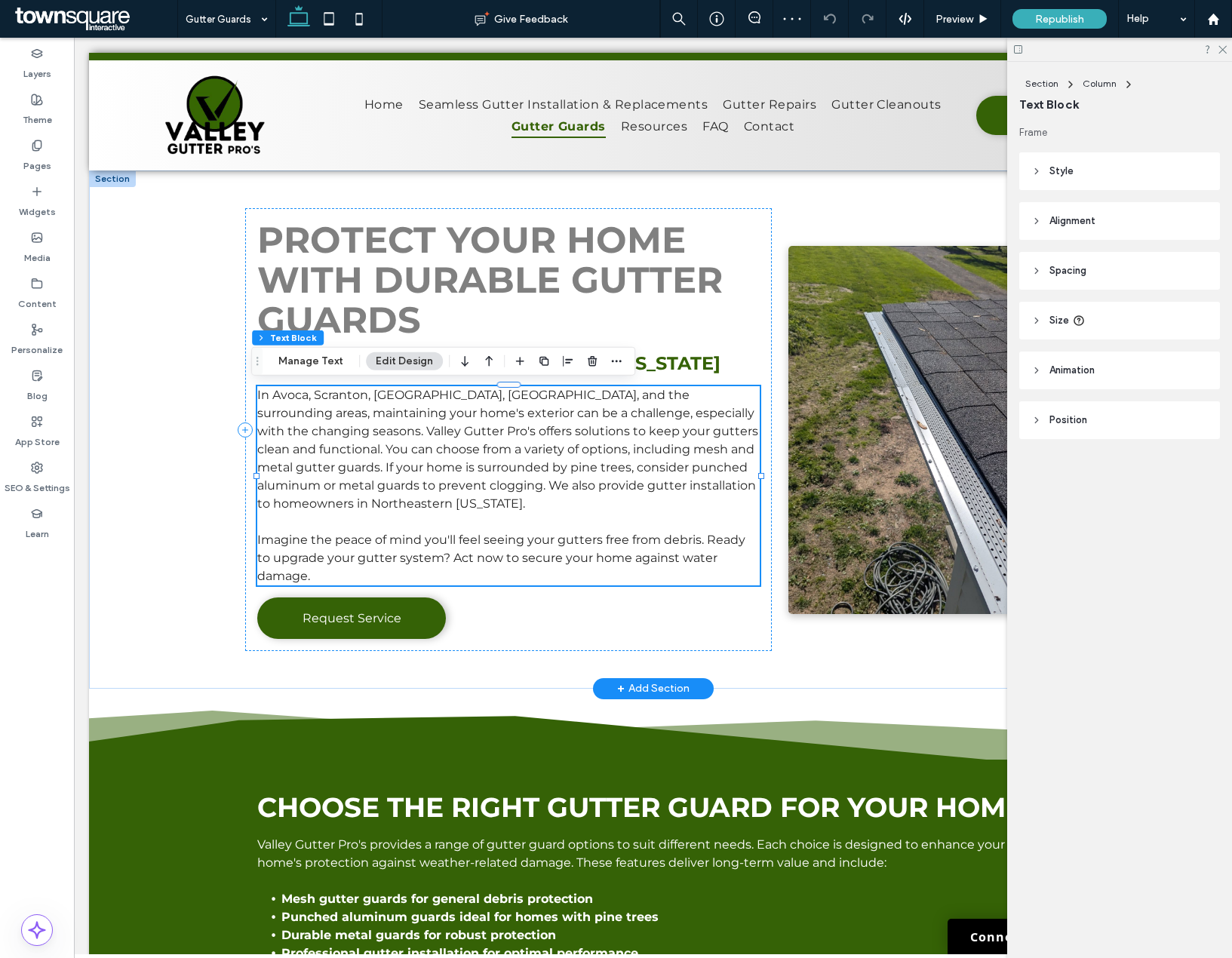
click at [295, 400] on span "In Avoca, Scranton, Dunmore, PA, and the surrounding areas, maintaining your ho…" at bounding box center [507, 449] width 501 height 123
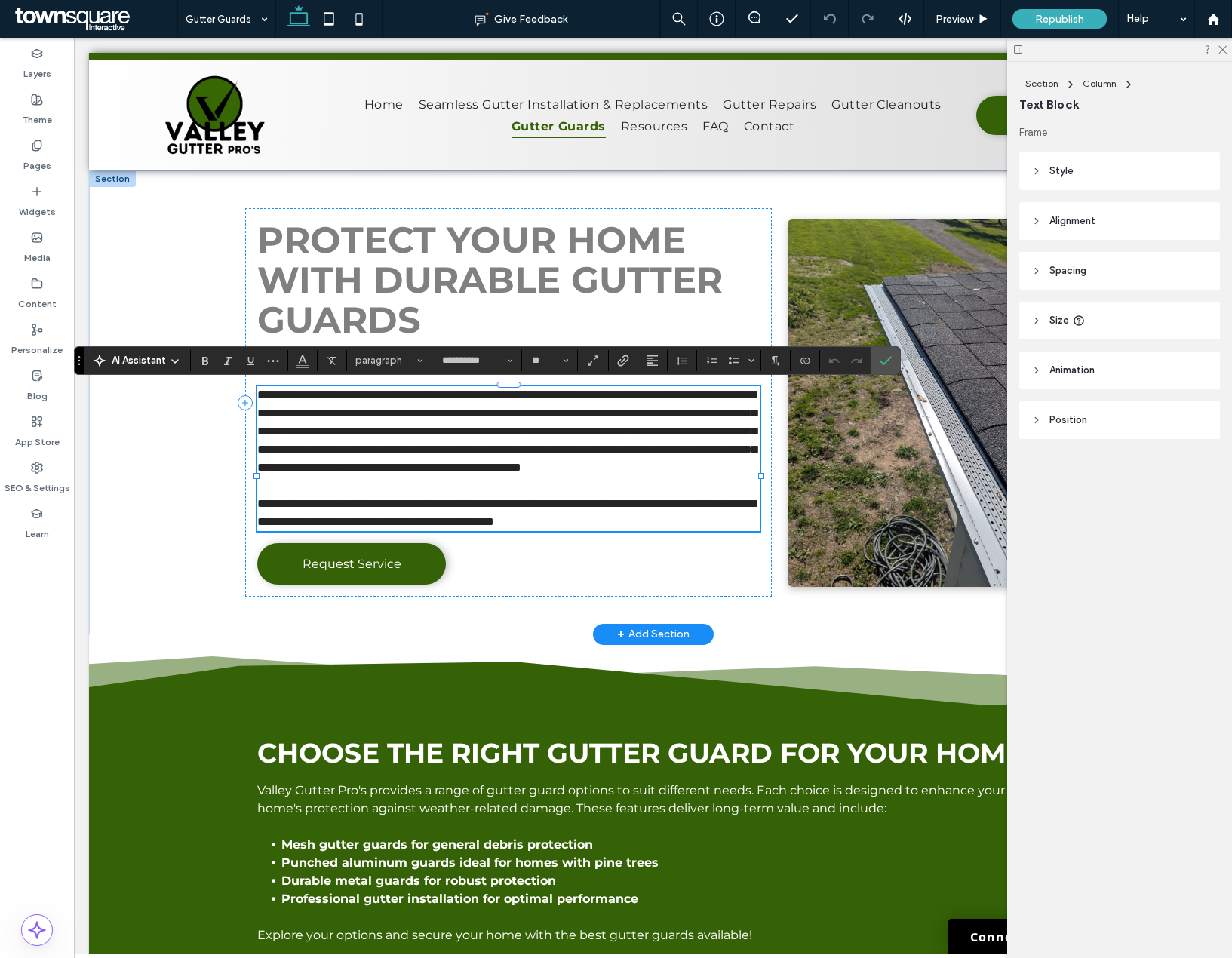
click at [304, 399] on span "**********" at bounding box center [507, 431] width 500 height 83
click at [885, 367] on span "Confirm" at bounding box center [883, 360] width 7 height 27
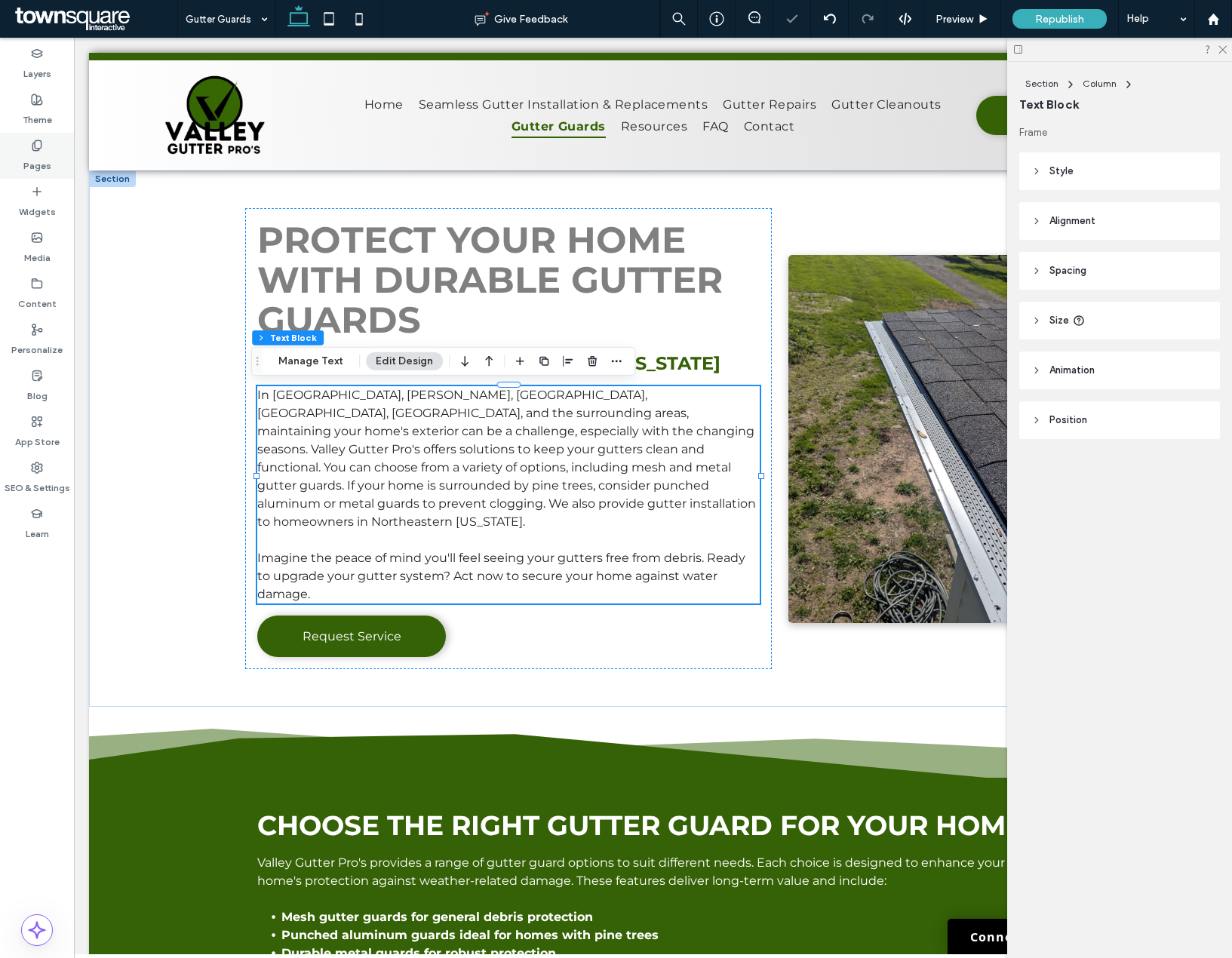
click at [41, 154] on label "Pages" at bounding box center [37, 162] width 28 height 21
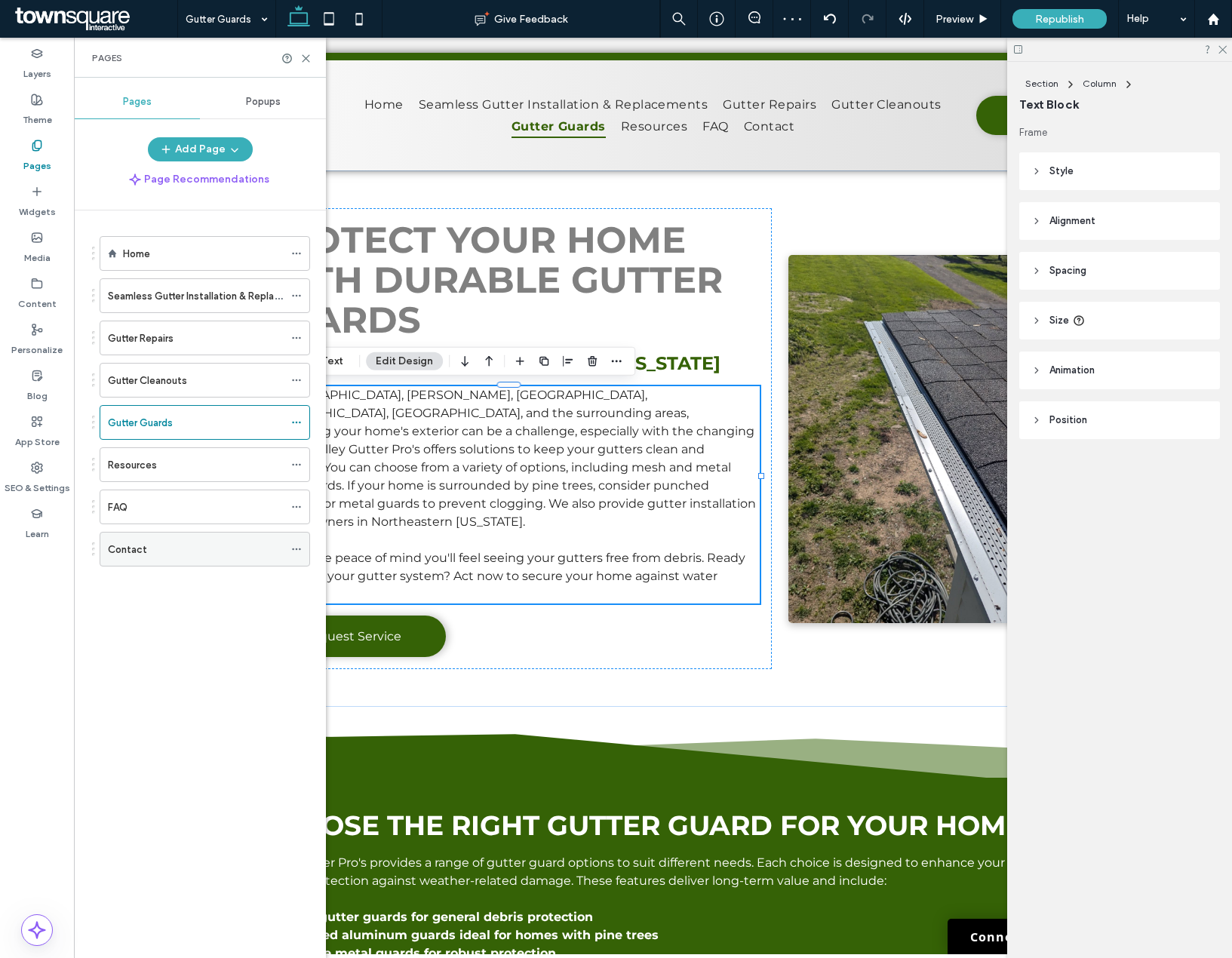
click at [161, 548] on div "Contact" at bounding box center [196, 549] width 176 height 16
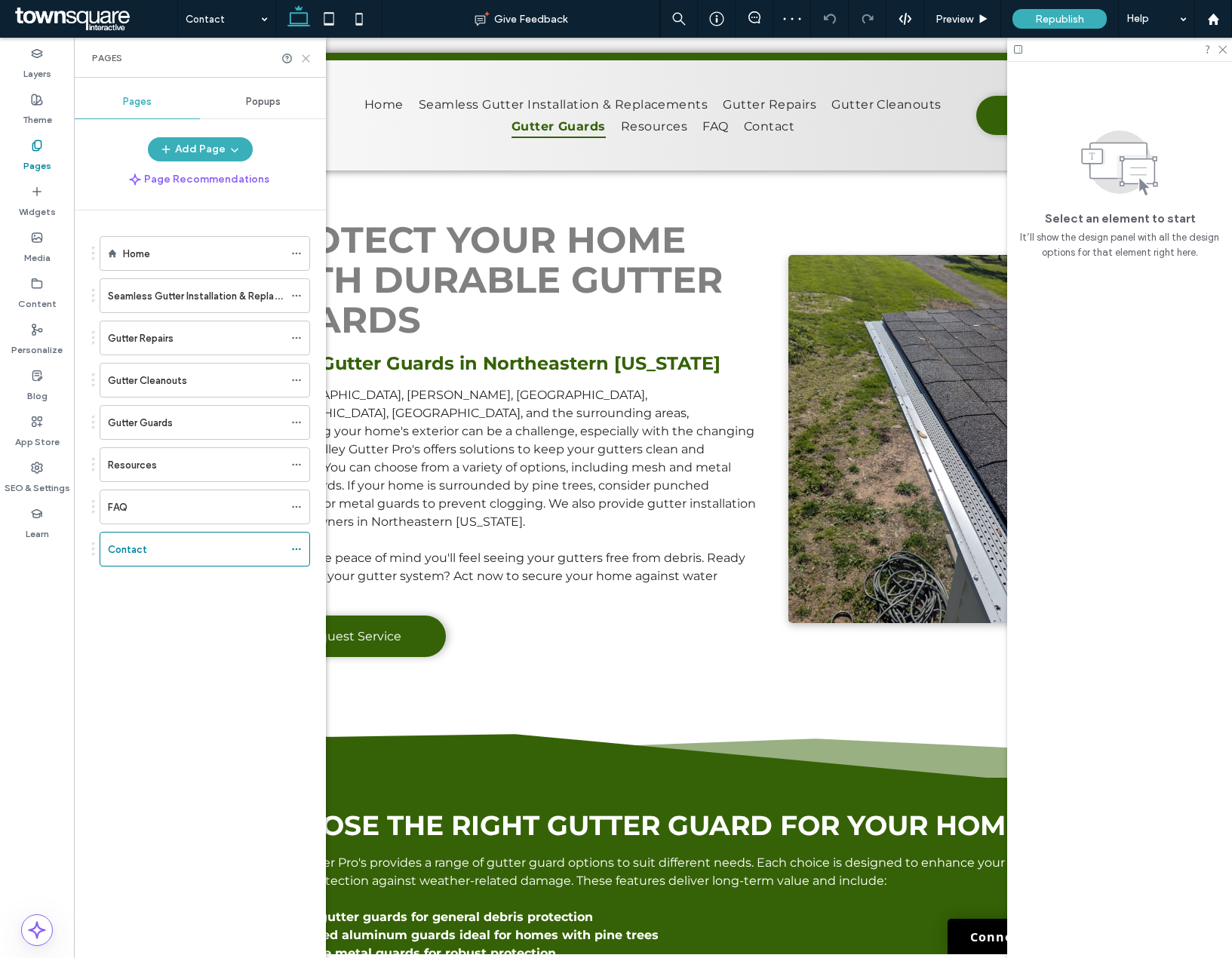
click at [306, 53] on icon at bounding box center [305, 58] width 11 height 11
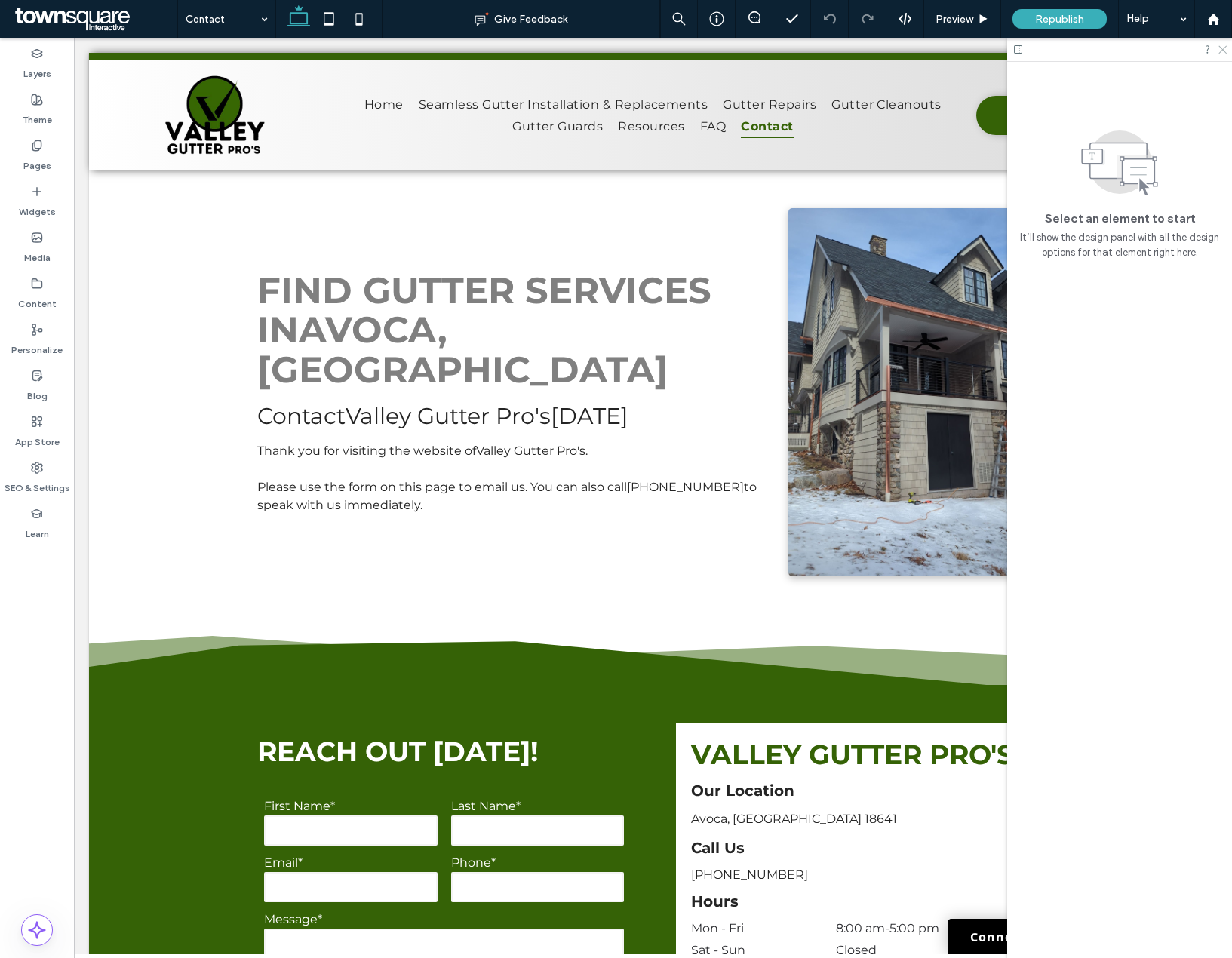
click at [1225, 52] on use at bounding box center [1222, 50] width 8 height 8
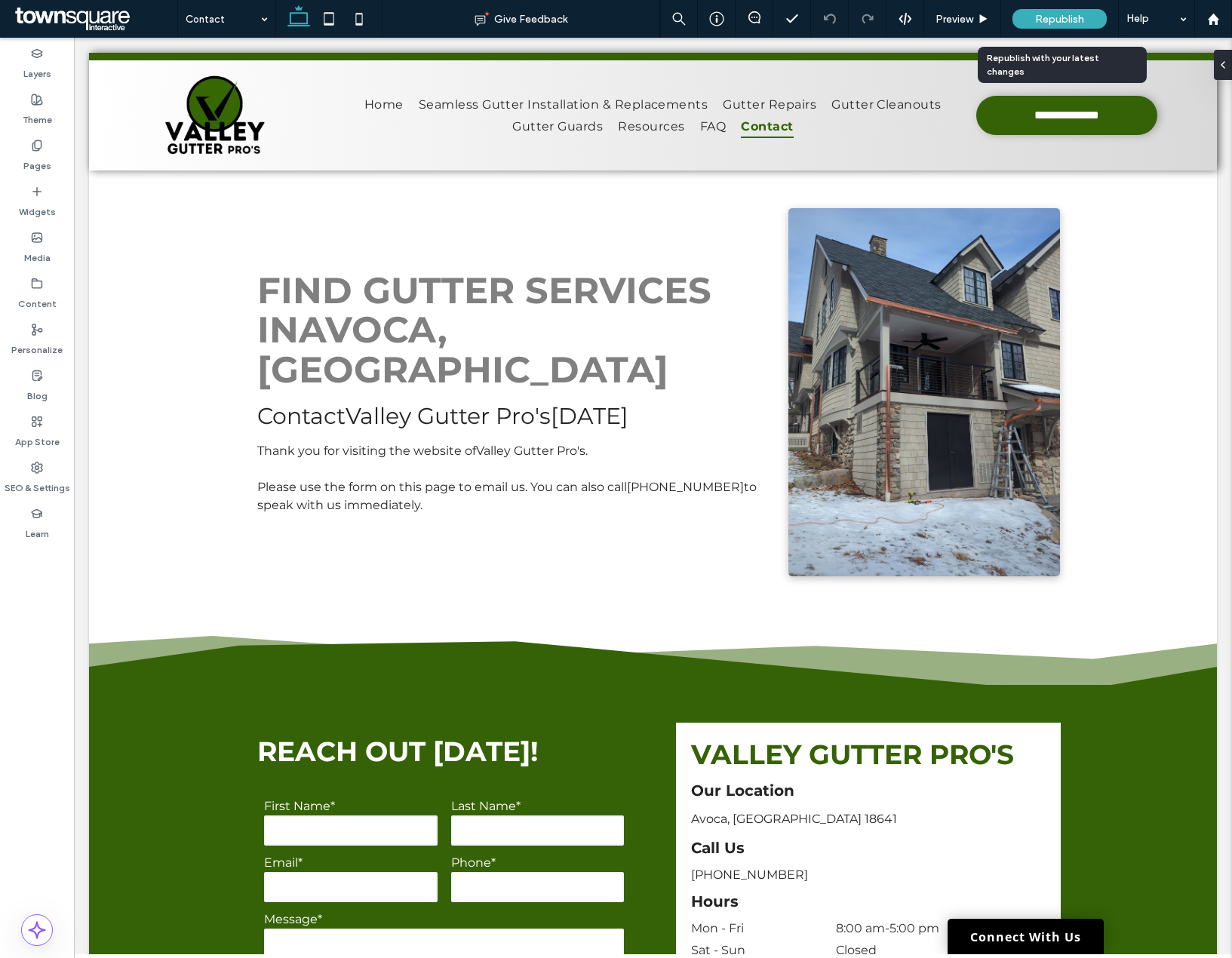
click at [1050, 15] on span "Republish" at bounding box center [1060, 19] width 49 height 13
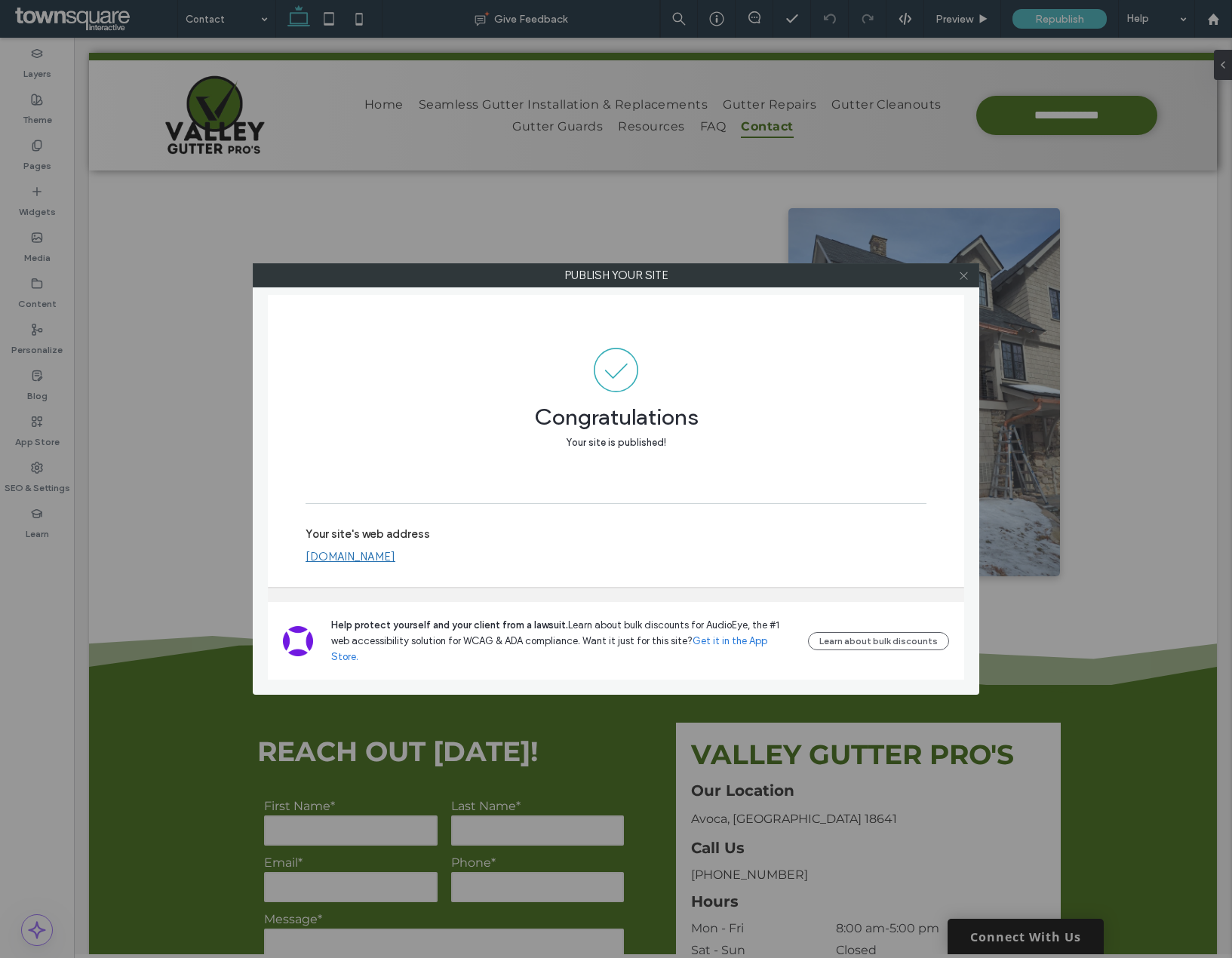
click at [960, 281] on icon at bounding box center [963, 275] width 11 height 11
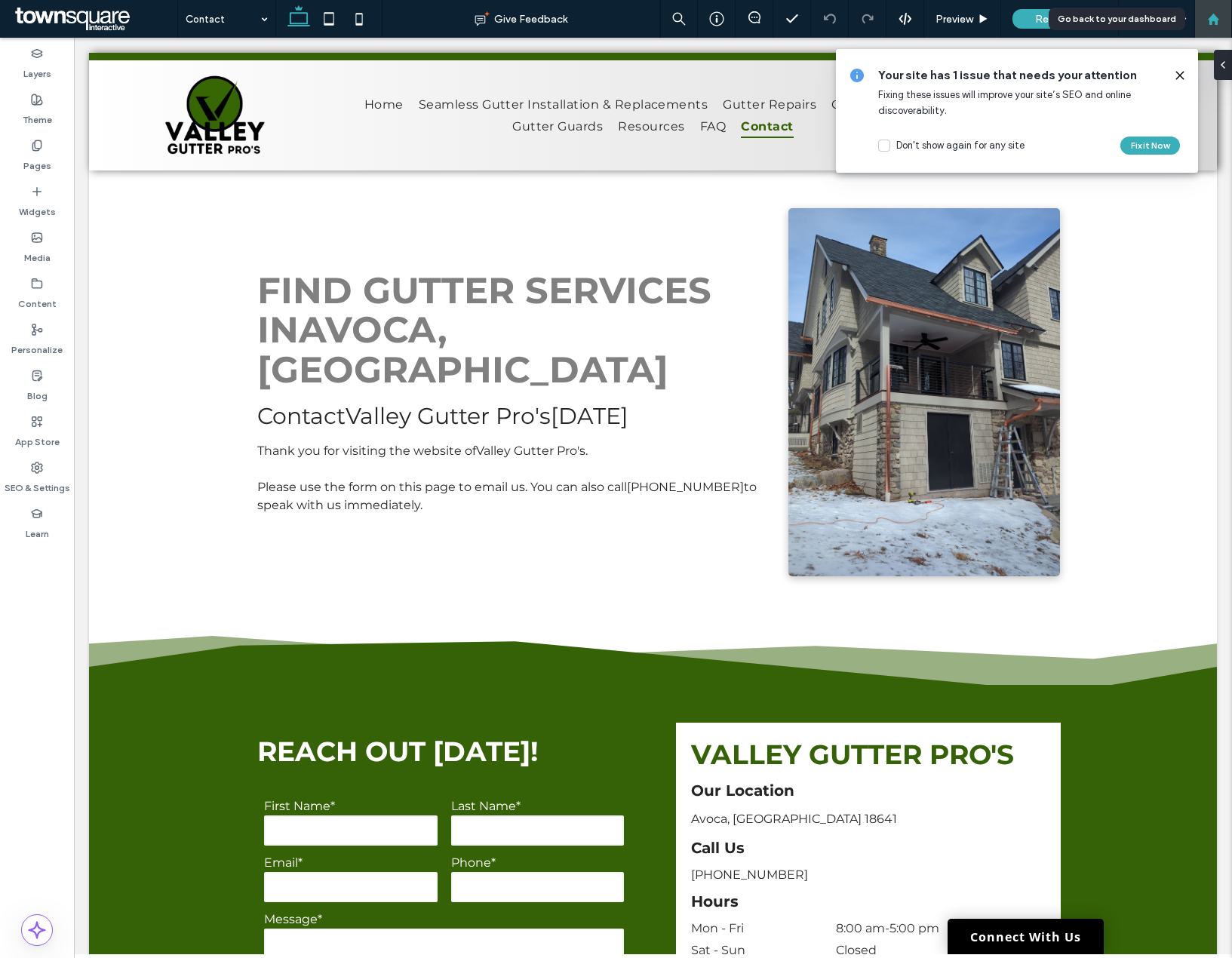
click at [1215, 25] on icon at bounding box center [1213, 19] width 13 height 13
